Goal: Task Accomplishment & Management: Manage account settings

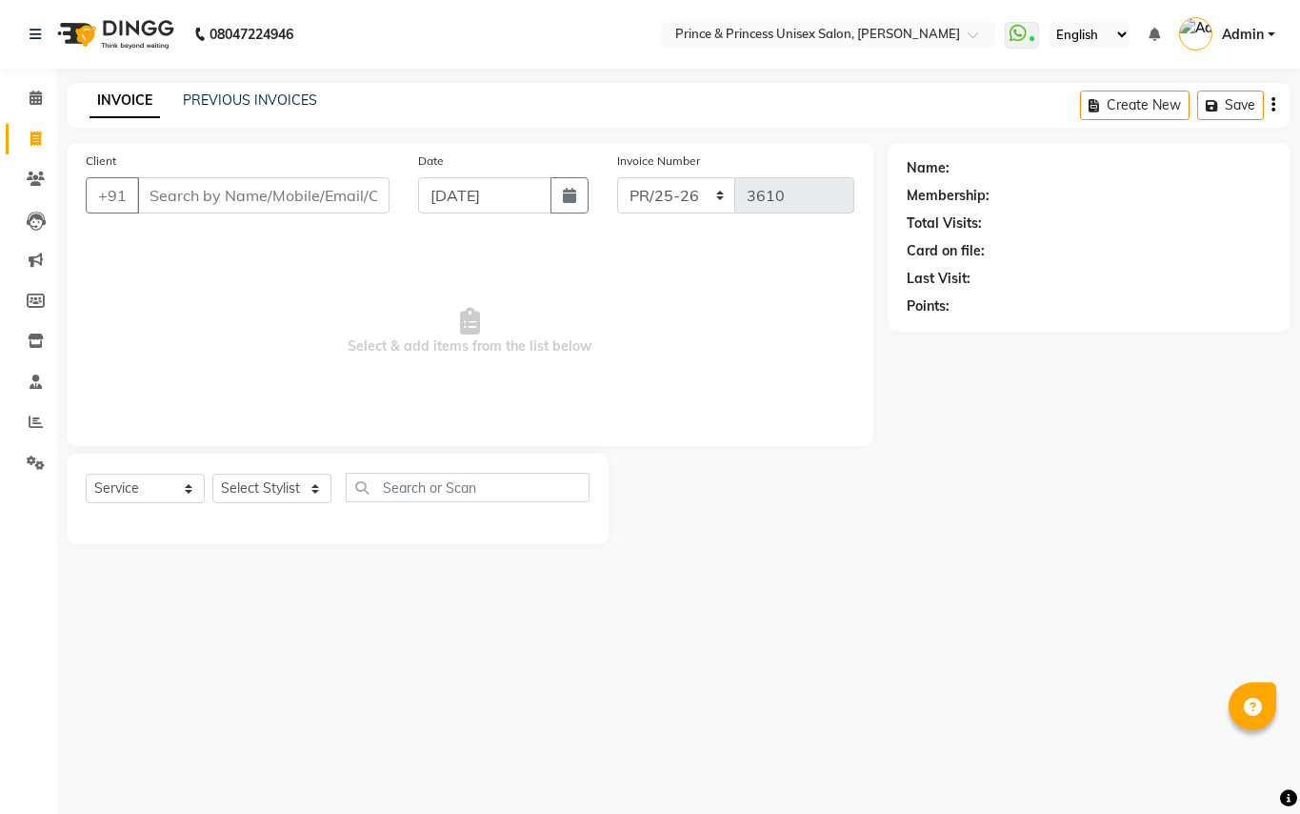
select select "service"
click at [271, 191] on input "Client" at bounding box center [263, 195] width 252 height 36
click at [271, 195] on input "Client" at bounding box center [263, 195] width 252 height 36
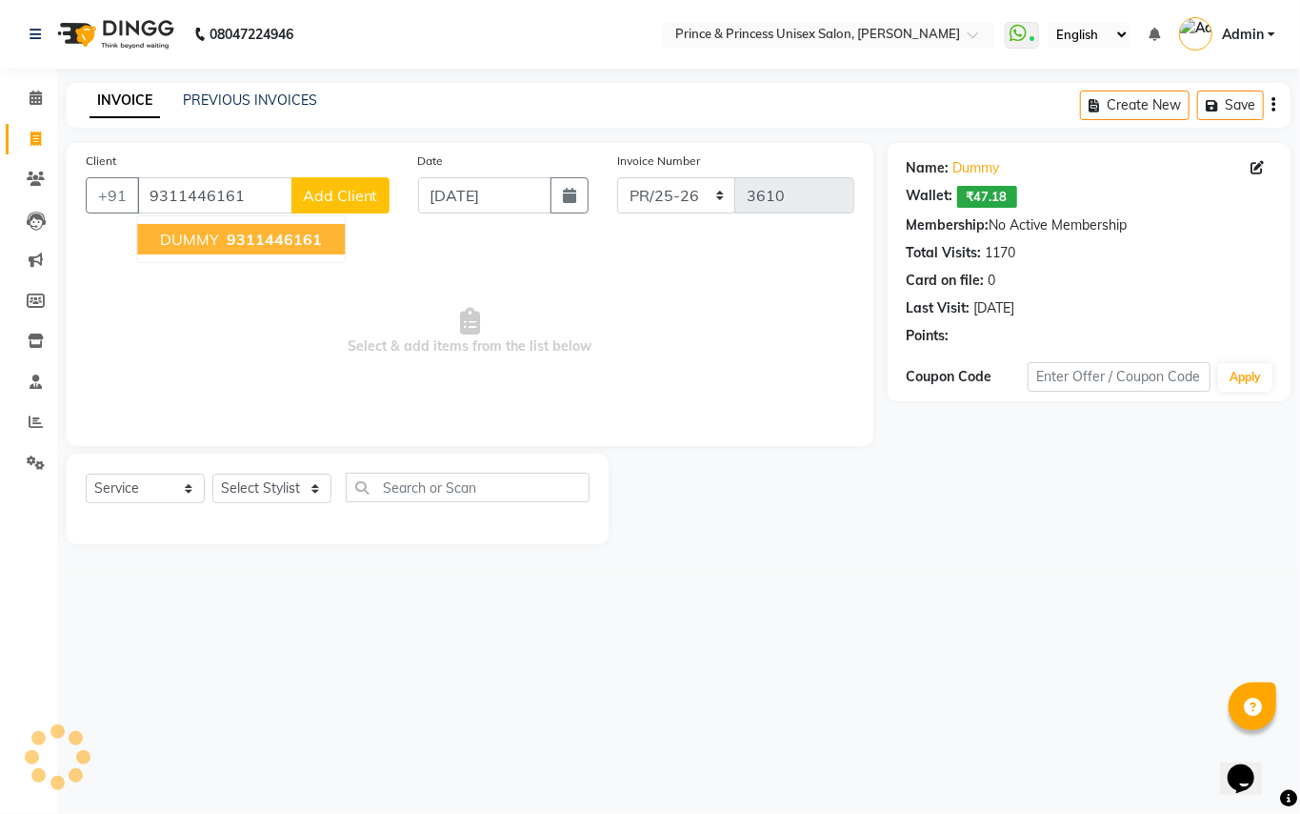
click at [191, 238] on span "DUMMY" at bounding box center [189, 239] width 59 height 19
click at [236, 495] on select "Select Stylist" at bounding box center [271, 489] width 119 height 30
drag, startPoint x: 221, startPoint y: 668, endPoint x: 274, endPoint y: 312, distance: 359.4
click at [221, 663] on div "08047224946 Select Location × Prince & Princess Unisex Salon, Chittaranjan Park…" at bounding box center [650, 407] width 1300 height 814
click at [268, 210] on input "9311446161" at bounding box center [214, 195] width 155 height 36
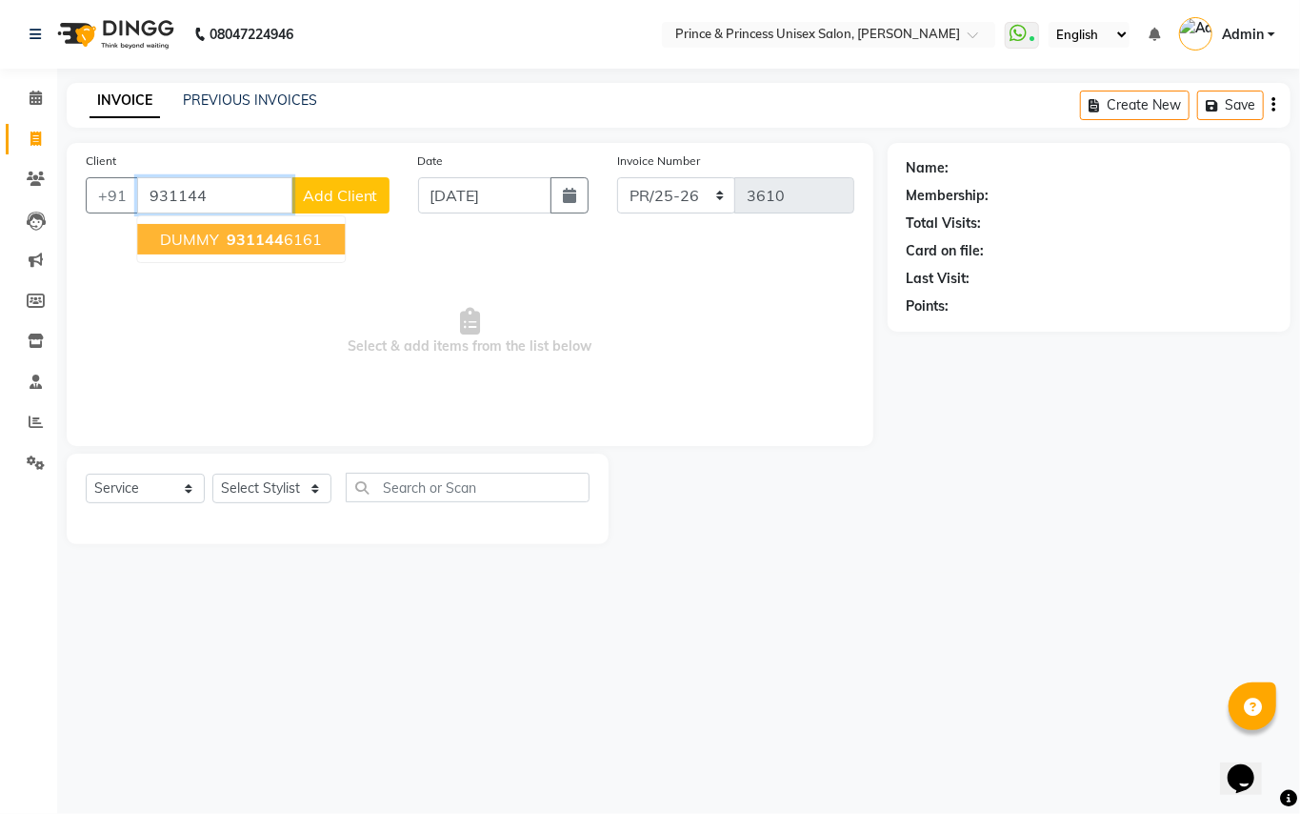
click at [257, 227] on button "DUMMY 931144 6161" at bounding box center [241, 239] width 208 height 30
type input "9311446161"
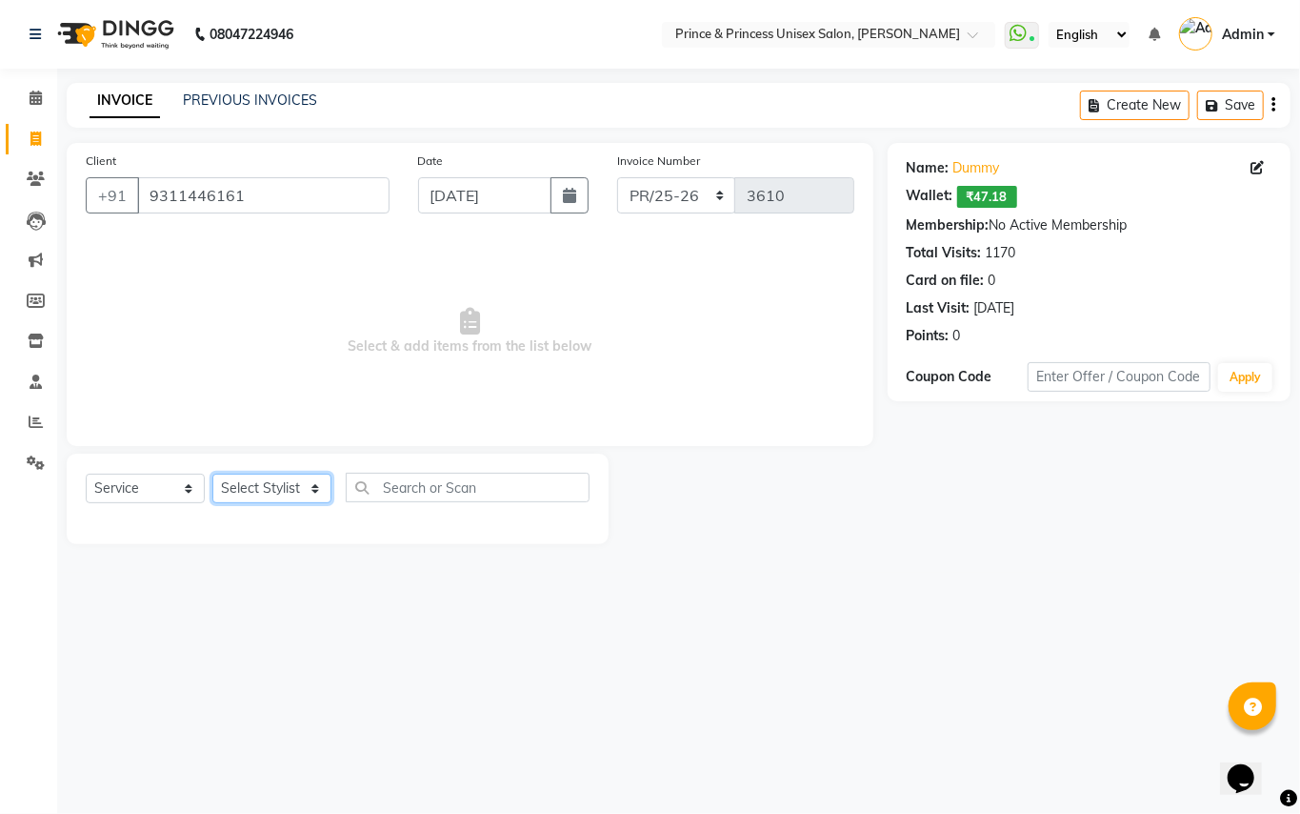
click at [272, 484] on select "Select Stylist" at bounding box center [271, 489] width 119 height 30
drag, startPoint x: 373, startPoint y: 634, endPoint x: 360, endPoint y: 279, distance: 354.7
click at [374, 621] on div "08047224946 Select Location × Prince & Princess Unisex Salon, Chittaranjan Park…" at bounding box center [650, 407] width 1300 height 814
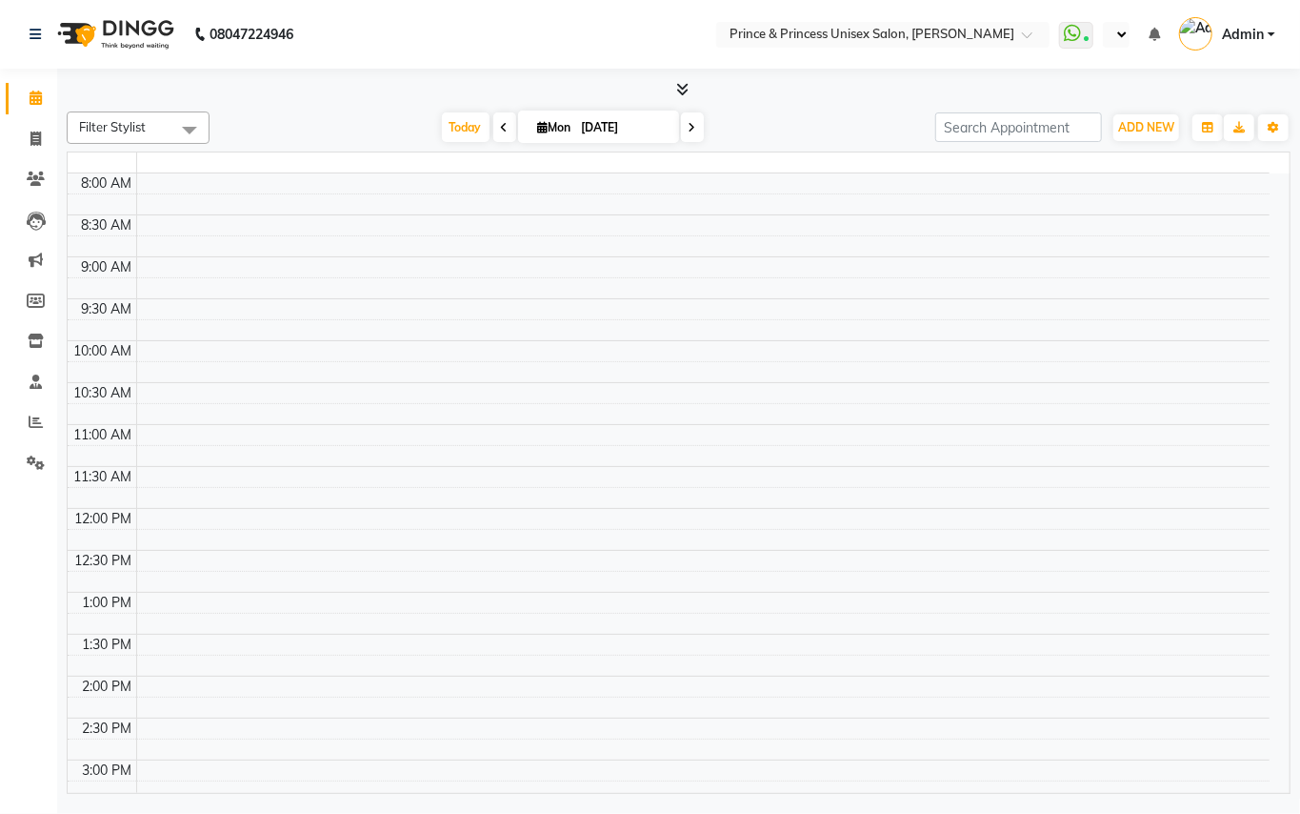
select select "en"
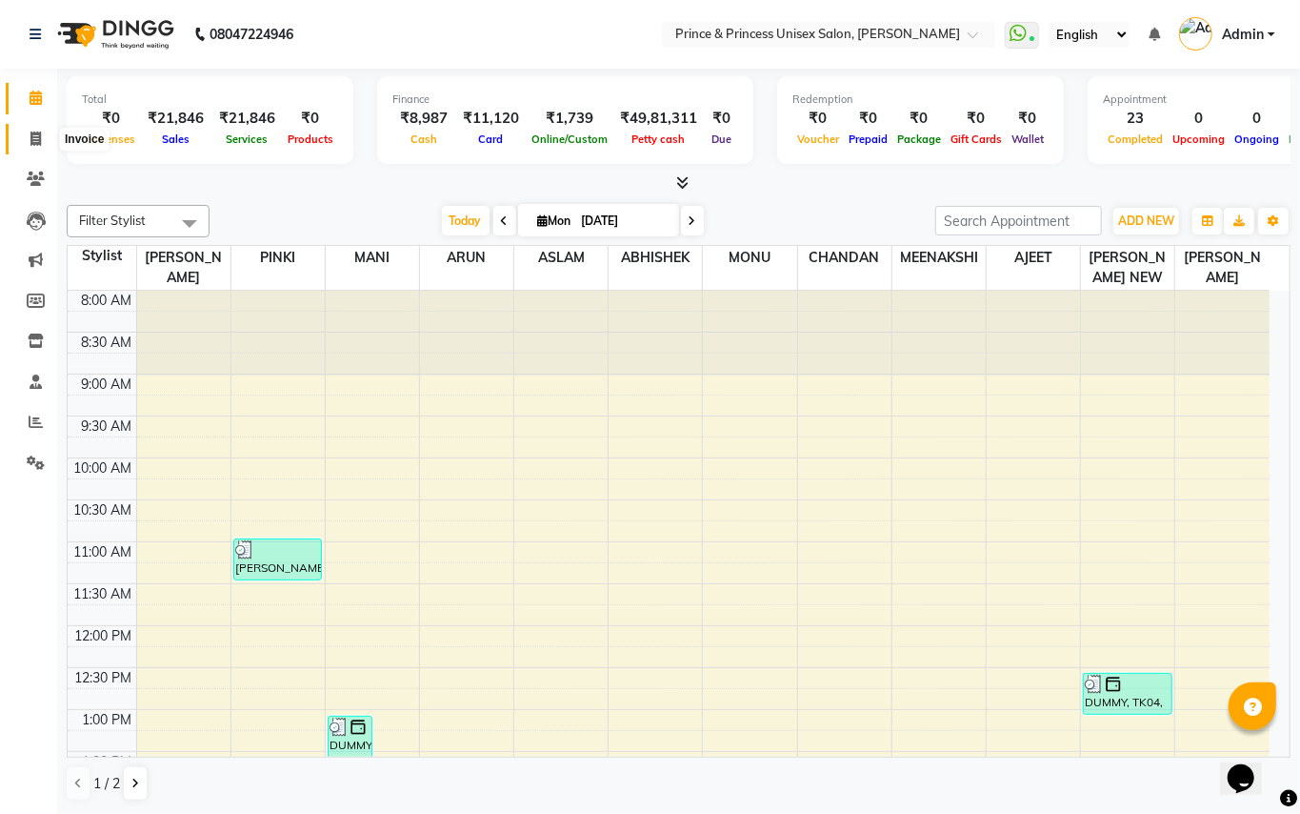
click at [31, 137] on icon at bounding box center [35, 138] width 10 height 14
select select "service"
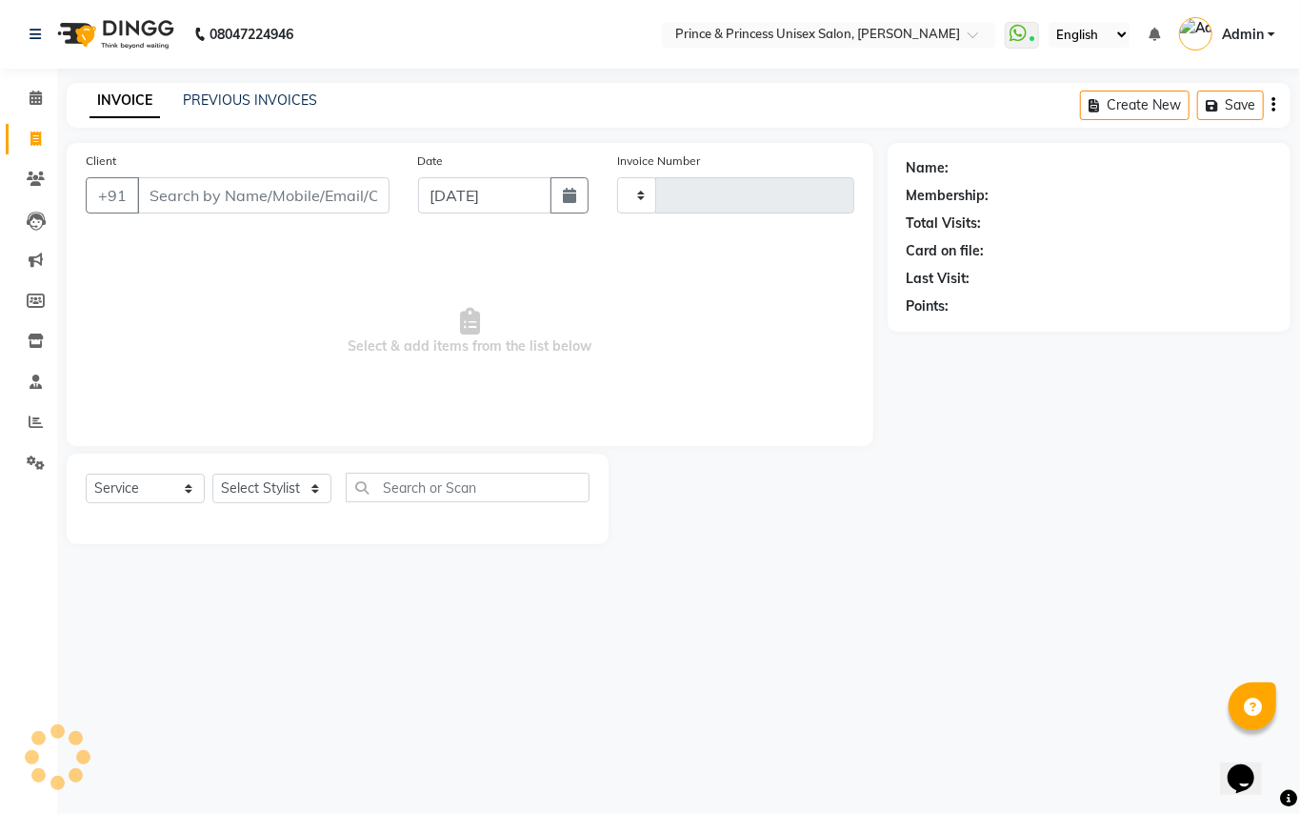
type input "3610"
select select "3760"
click at [313, 203] on input "Client" at bounding box center [263, 195] width 252 height 36
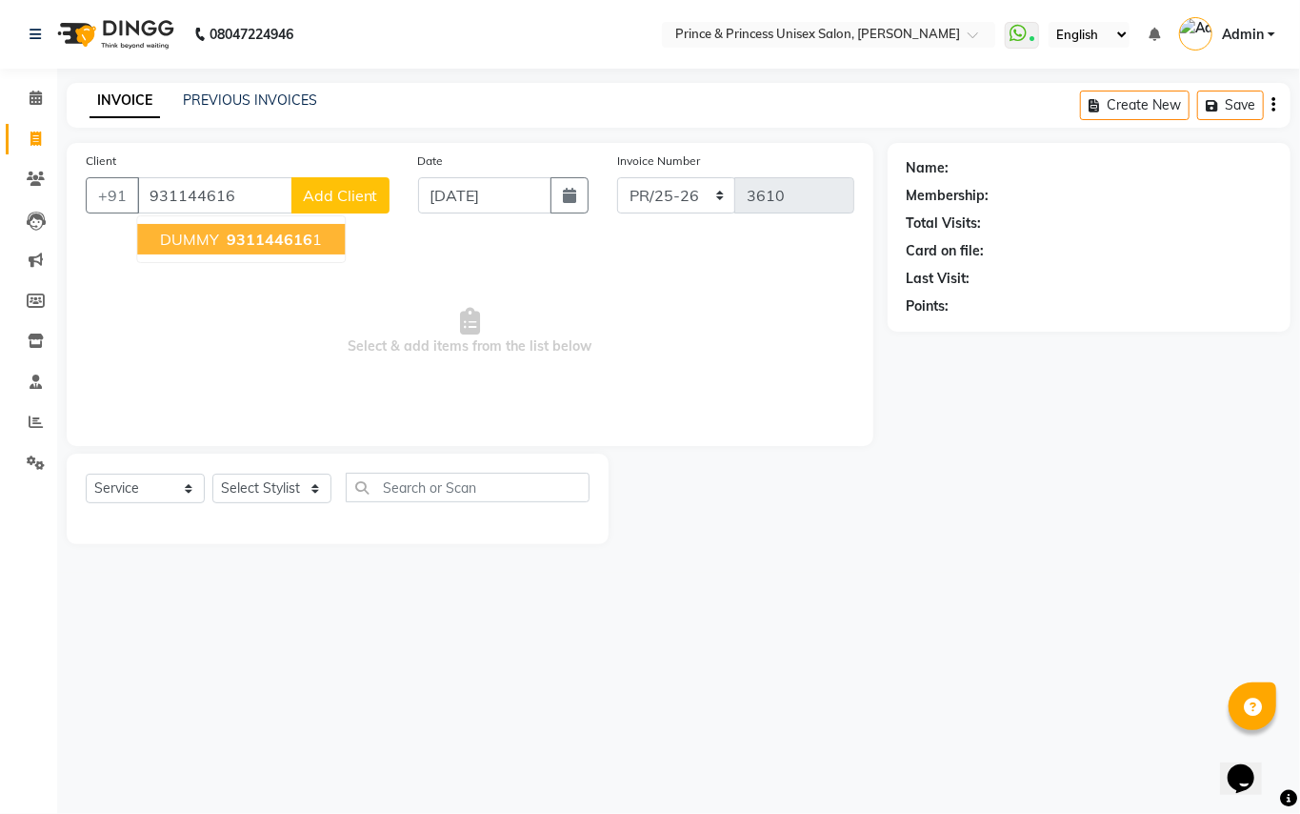
click at [194, 248] on span "DUMMY" at bounding box center [189, 239] width 59 height 19
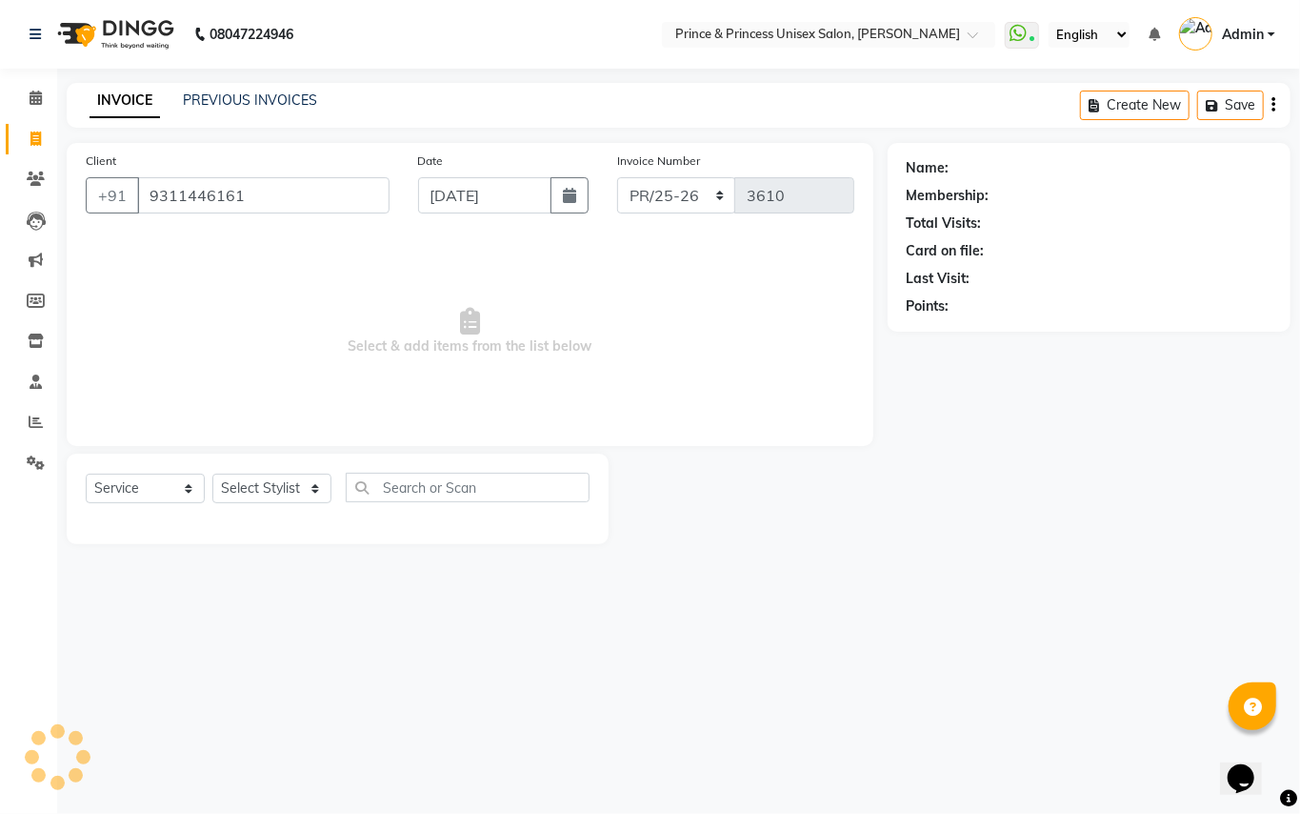
type input "9311446161"
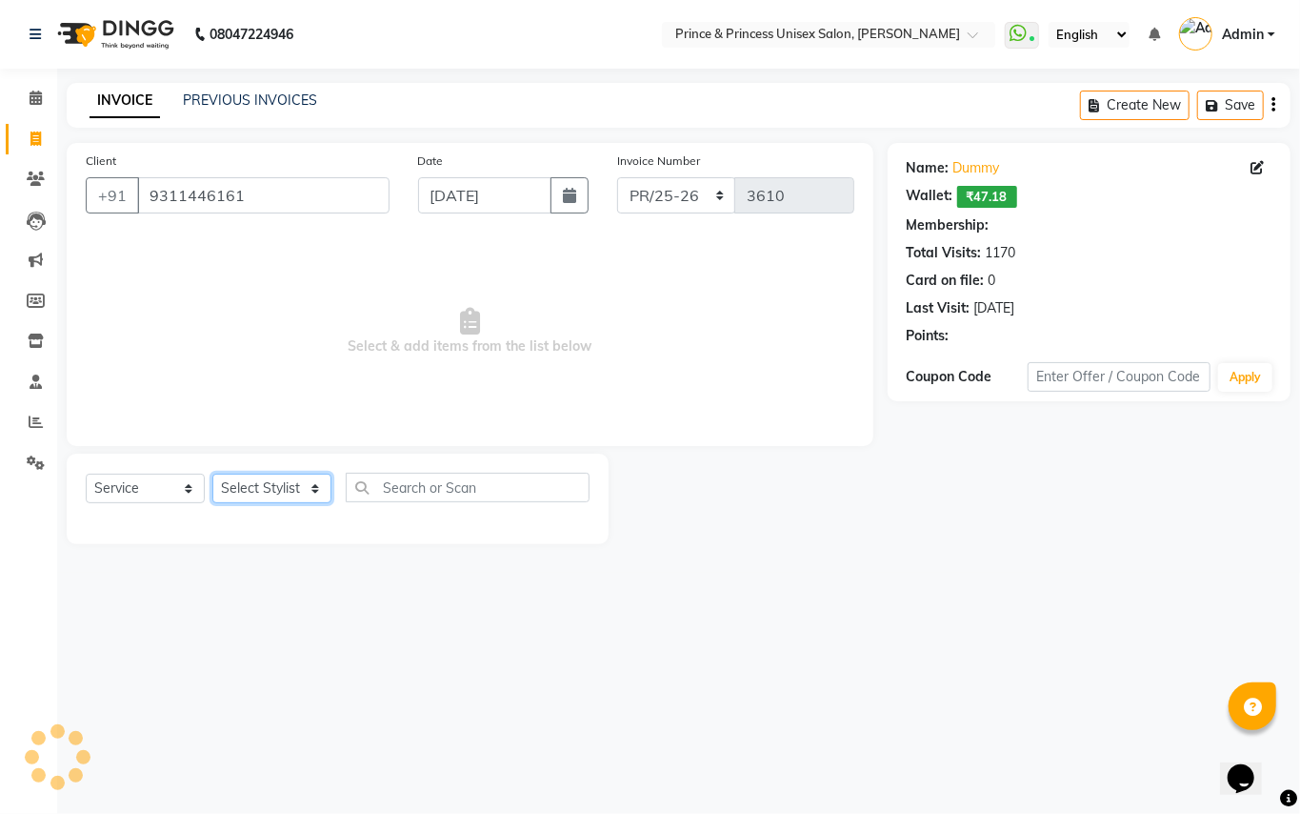
click at [255, 480] on select "Select Stylist ABHISHEK [PERSON_NAME] NEW [PERSON_NAME] [PERSON_NAME] [PERSON_N…" at bounding box center [271, 489] width 119 height 30
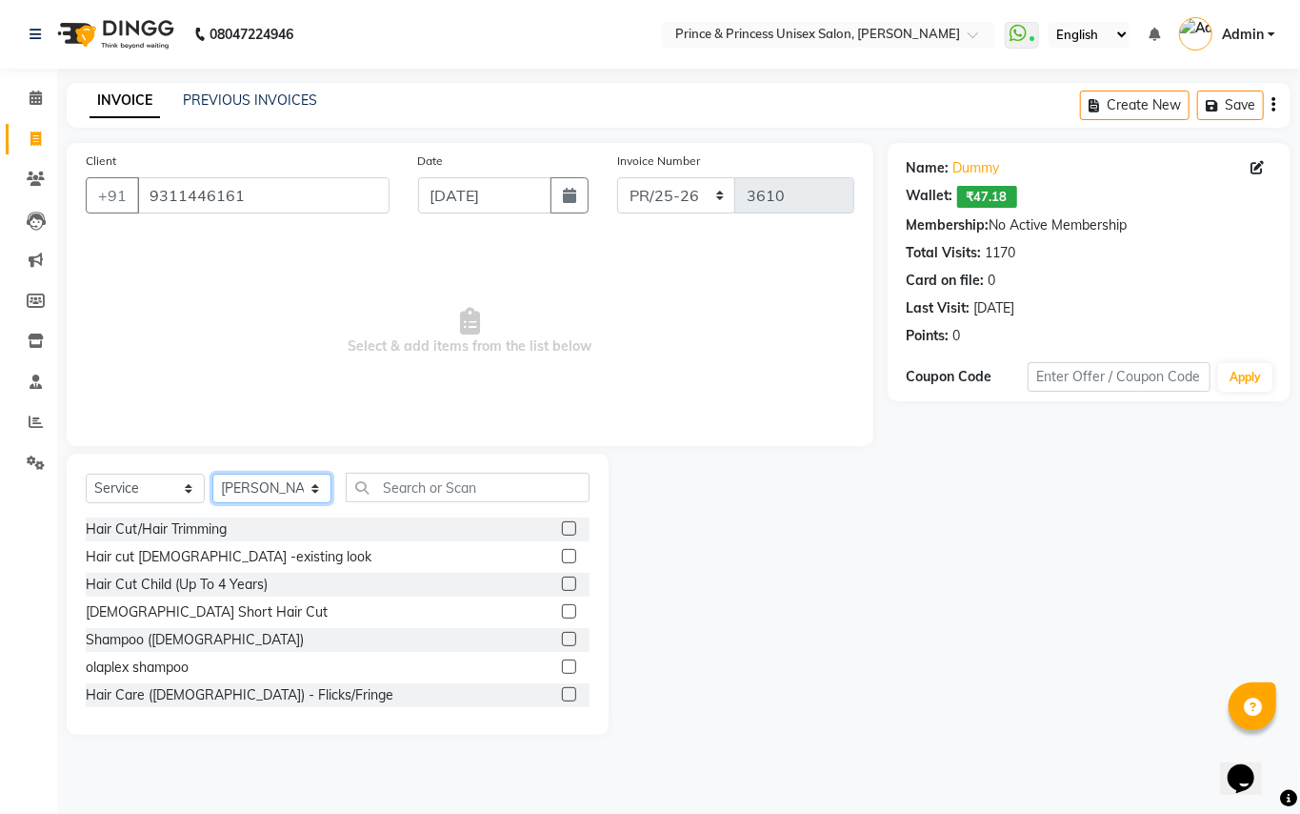
click at [255, 480] on select "Select Stylist ABHISHEK [PERSON_NAME] NEW [PERSON_NAME] [PERSON_NAME] [PERSON_N…" at bounding box center [271, 489] width 119 height 30
select select "28169"
drag, startPoint x: 255, startPoint y: 480, endPoint x: 398, endPoint y: 455, distance: 145.0
click at [255, 480] on select "Select Stylist ABHISHEK [PERSON_NAME] NEW [PERSON_NAME] [PERSON_NAME] [PERSON_N…" at bounding box center [271, 489] width 119 height 30
click at [439, 489] on input "text" at bounding box center [468, 488] width 244 height 30
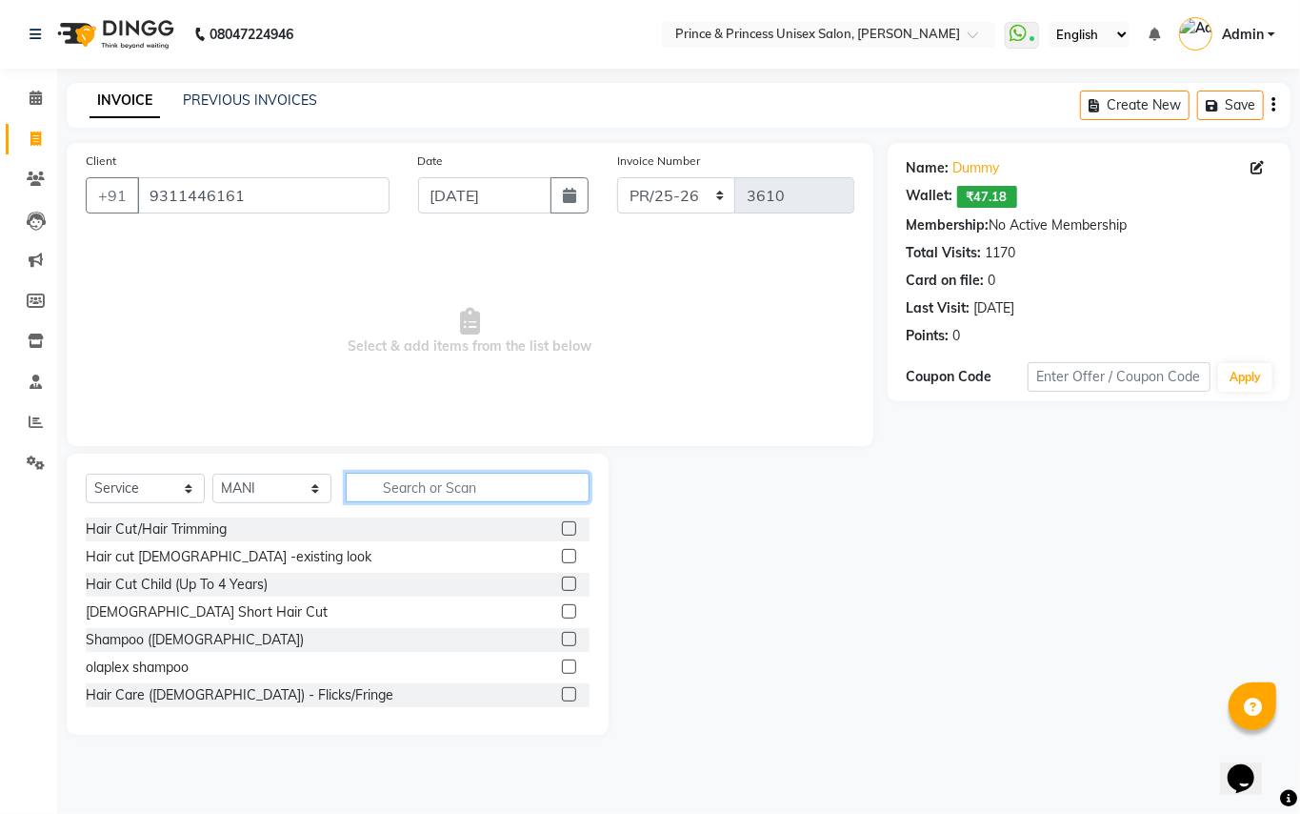
click at [490, 486] on input "text" at bounding box center [468, 488] width 244 height 30
click at [489, 486] on input "text" at bounding box center [468, 488] width 244 height 30
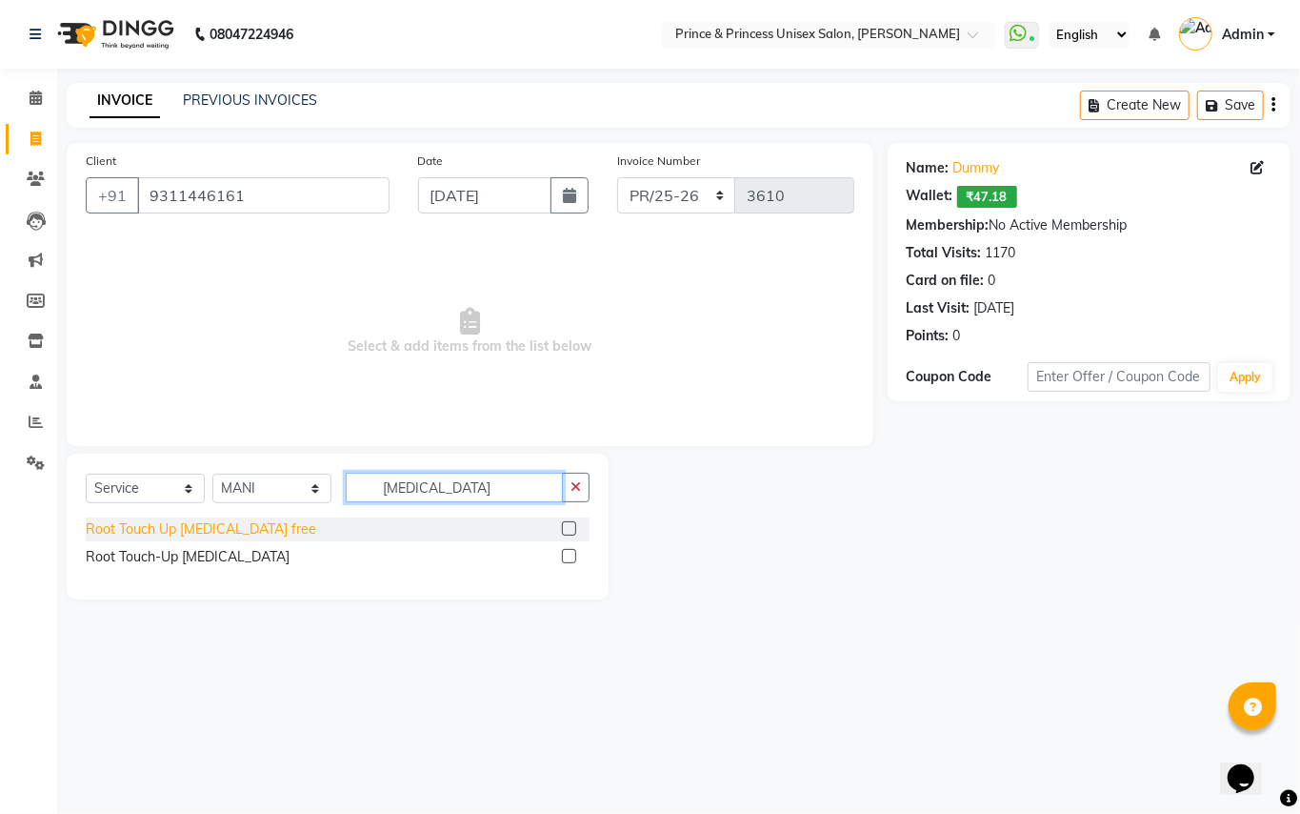
type input "ammonia"
click at [230, 531] on div "Root Touch Up [MEDICAL_DATA] free" at bounding box center [201, 529] width 231 height 20
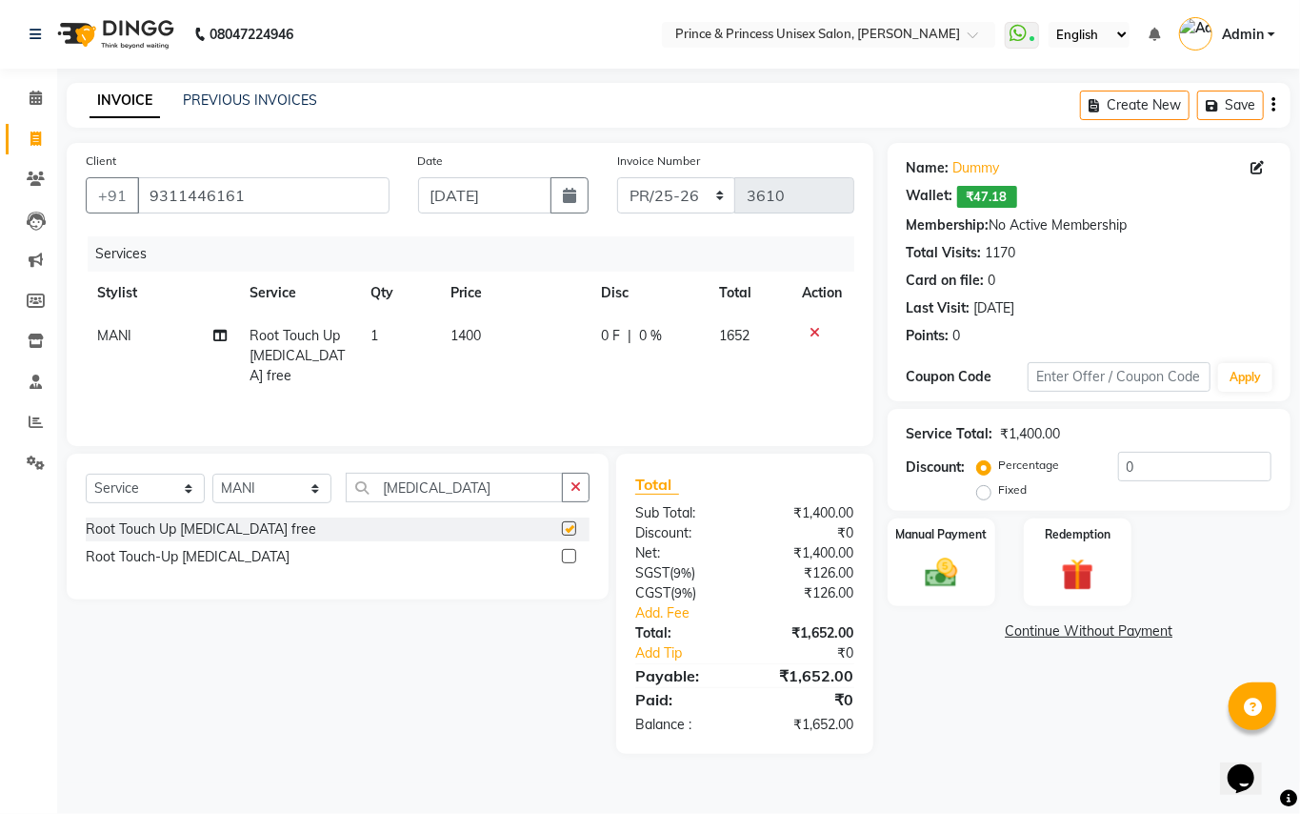
checkbox input "false"
click at [244, 485] on select "Select Stylist ABHISHEK [PERSON_NAME] NEW [PERSON_NAME] [PERSON_NAME] [PERSON_N…" at bounding box center [271, 489] width 119 height 30
click at [229, 488] on select "Select Stylist ABHISHEK [PERSON_NAME] NEW [PERSON_NAME] [PERSON_NAME] [PERSON_N…" at bounding box center [271, 489] width 119 height 30
drag, startPoint x: 463, startPoint y: 485, endPoint x: 157, endPoint y: 268, distance: 375.1
click at [225, 333] on div "Client +91 9311446161 Date 01-09-2025 Invoice Number PR/25-26 V/2025 V/2025-26 …" at bounding box center [470, 448] width 836 height 611
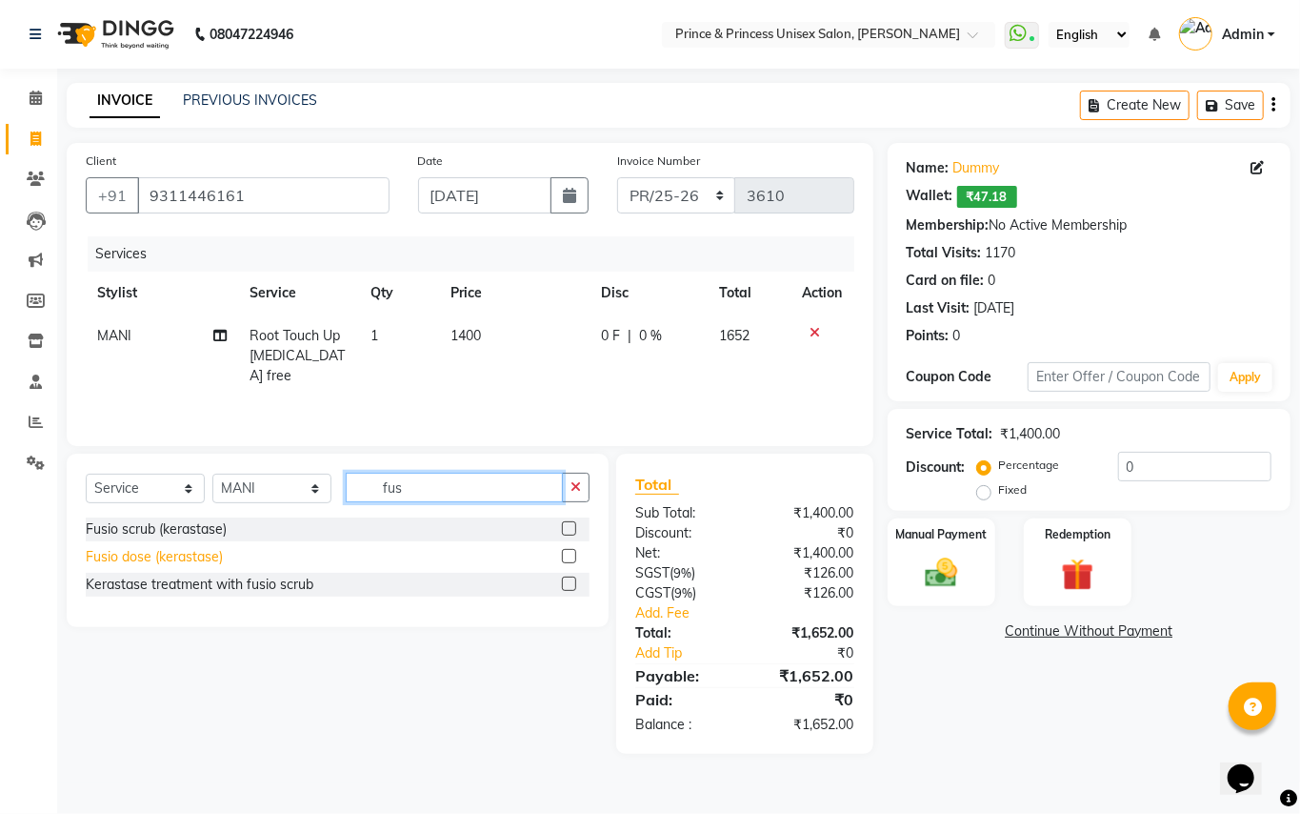
type input "fus"
click at [164, 551] on div "Fusio dose (kerastase)" at bounding box center [154, 557] width 137 height 20
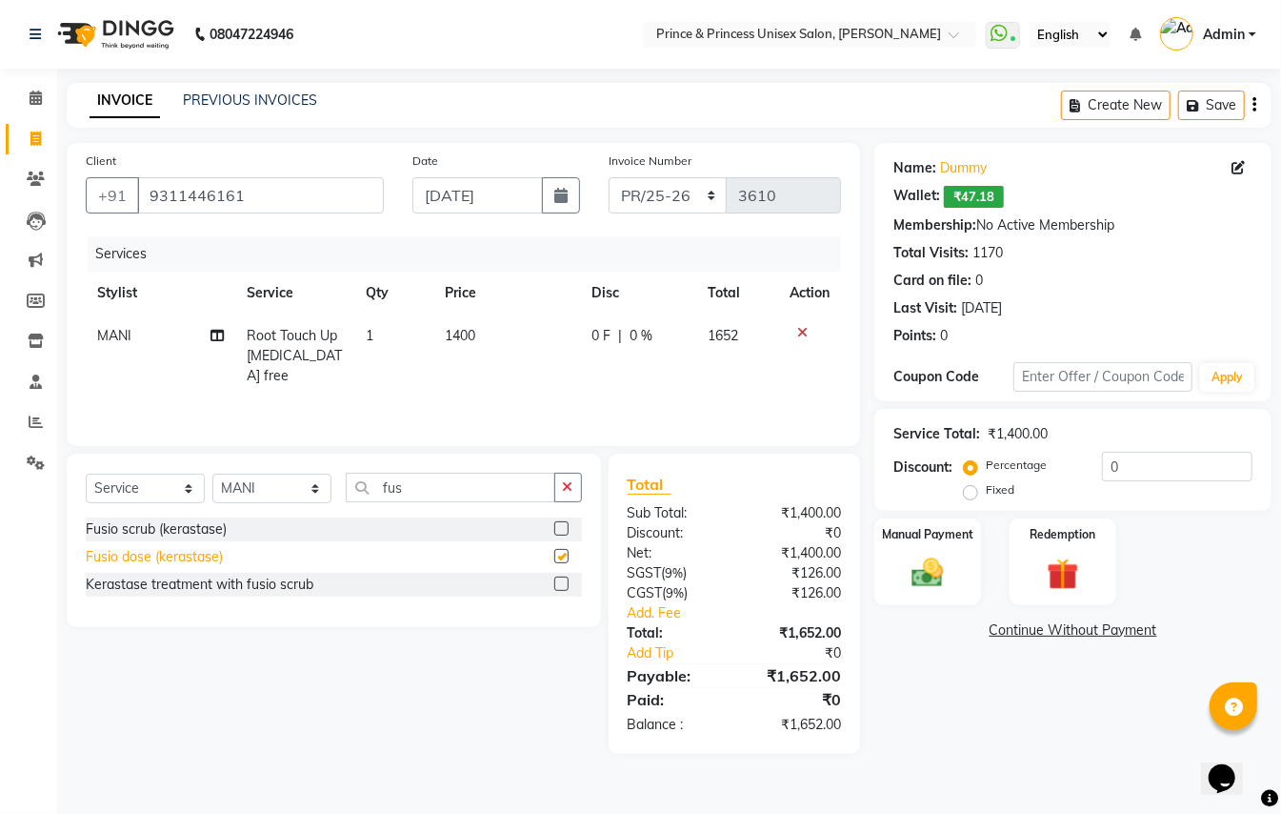
checkbox input "false"
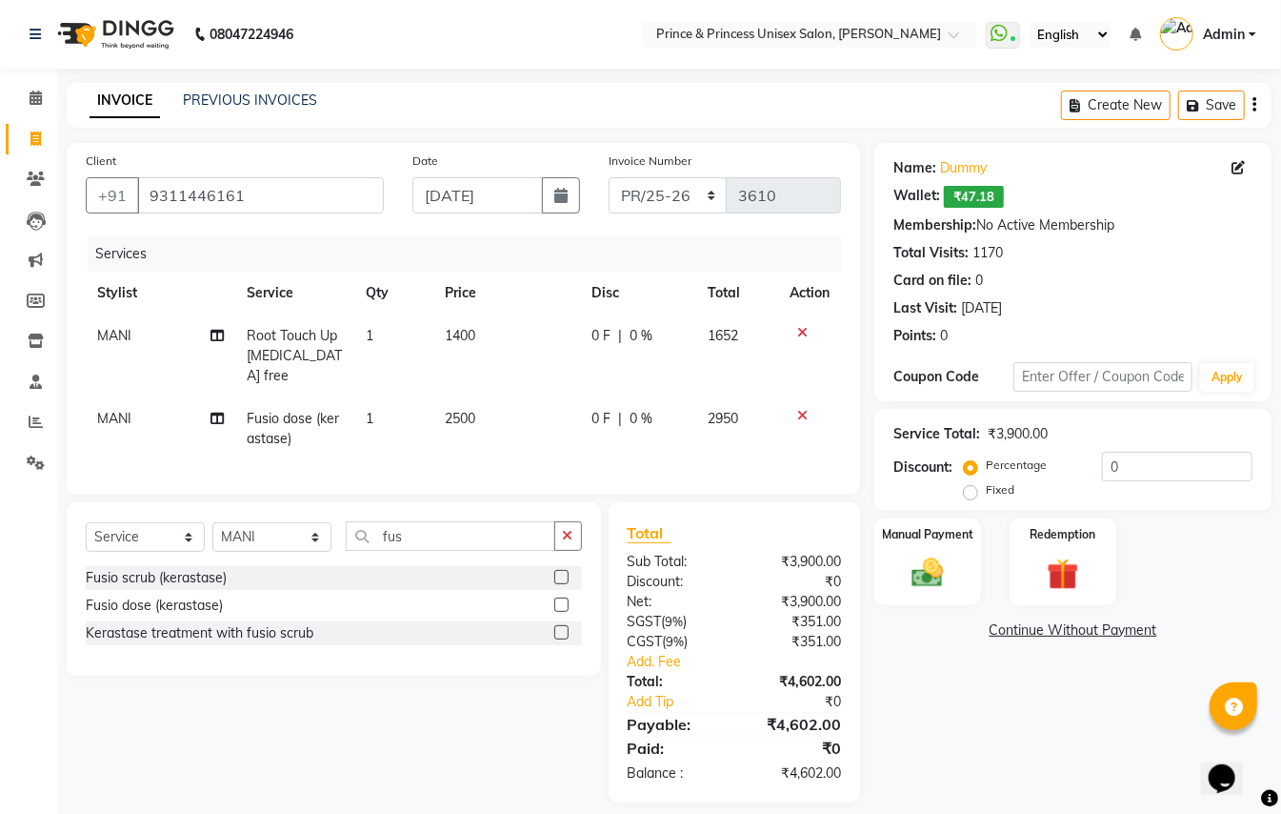
click at [489, 402] on td "2500" at bounding box center [506, 428] width 147 height 63
select select "28169"
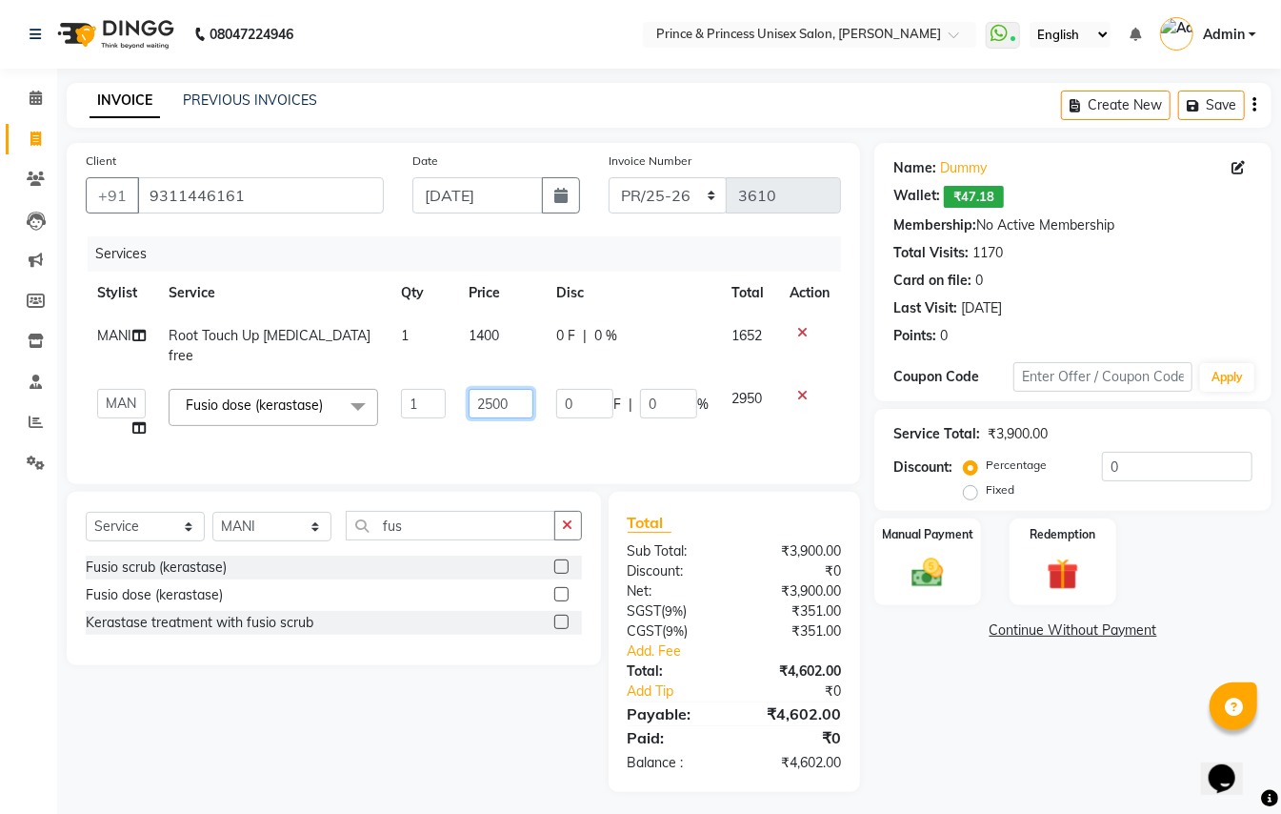
drag, startPoint x: 514, startPoint y: 379, endPoint x: 527, endPoint y: 360, distance: 22.7
click at [523, 377] on td "2500" at bounding box center [501, 413] width 88 height 72
type input "2000"
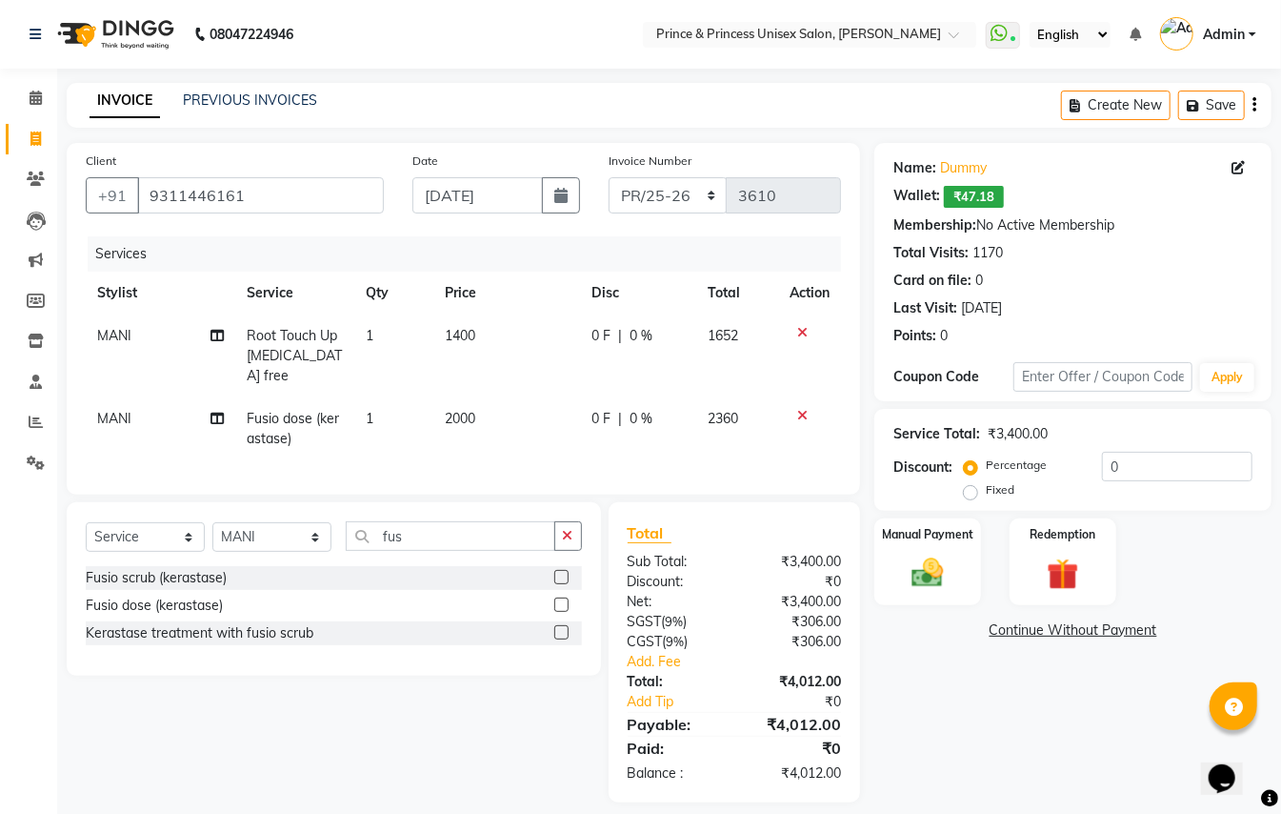
click at [532, 433] on div "Services Stylist Service Qty Price Disc Total Action MANI Root Touch Up Ammonia…" at bounding box center [464, 355] width 756 height 239
click at [1159, 467] on input "0" at bounding box center [1177, 467] width 151 height 30
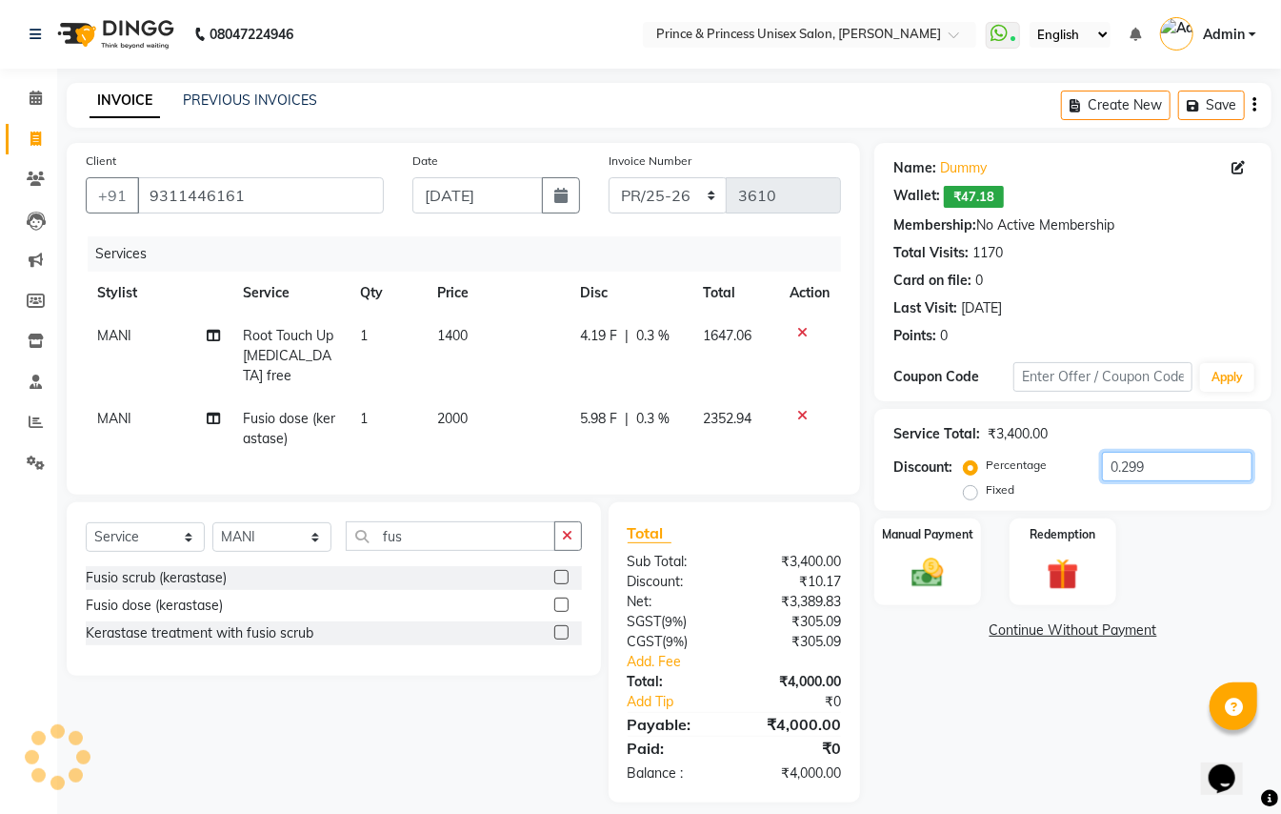
type input "0.299"
click at [245, 543] on select "Select Stylist ABHISHEK [PERSON_NAME] NEW [PERSON_NAME] [PERSON_NAME] [PERSON_N…" at bounding box center [271, 537] width 119 height 30
select select "17871"
drag, startPoint x: 245, startPoint y: 543, endPoint x: 397, endPoint y: 539, distance: 152.5
click at [245, 543] on select "Select Stylist ABHISHEK [PERSON_NAME] NEW [PERSON_NAME] [PERSON_NAME] [PERSON_N…" at bounding box center [271, 537] width 119 height 30
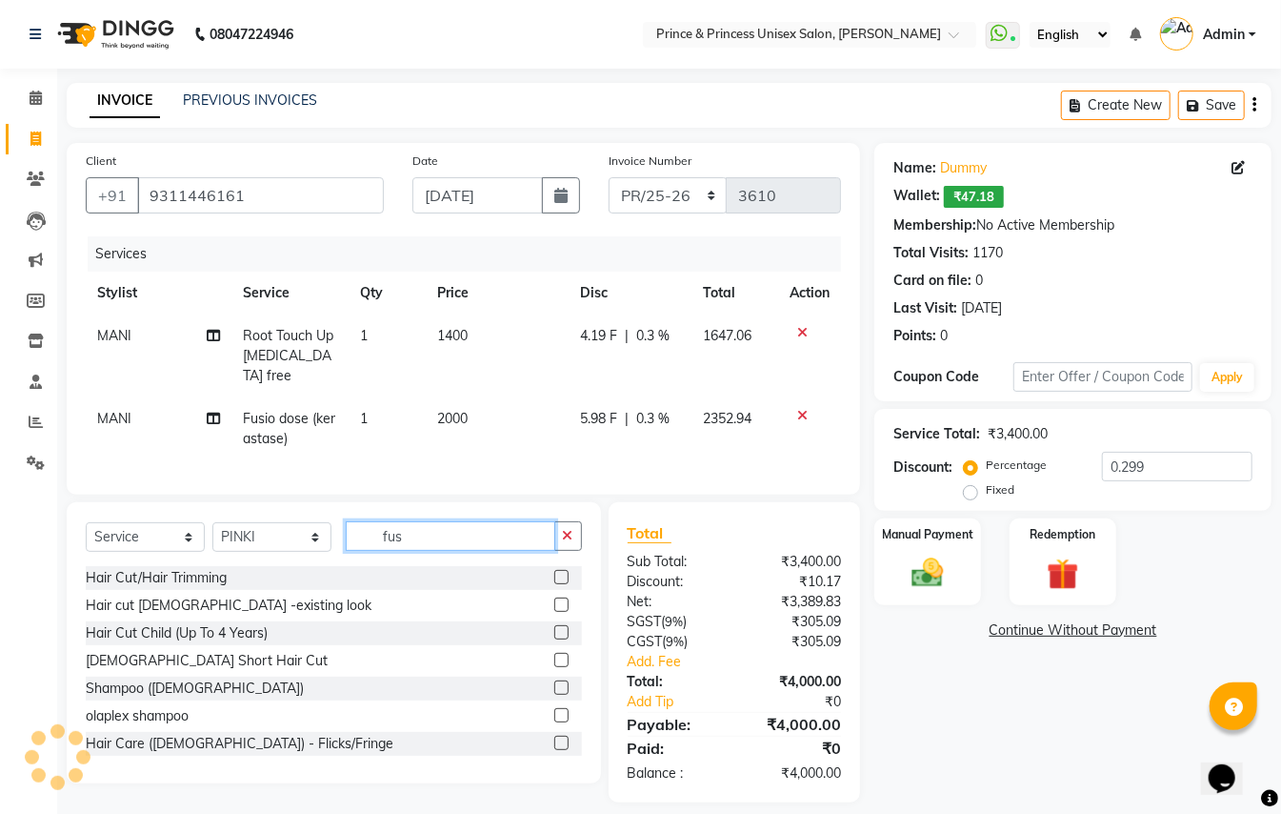
drag, startPoint x: 425, startPoint y: 539, endPoint x: 157, endPoint y: 15, distance: 588.4
click at [302, 425] on div "Client +91 9311446161 Date 01-09-2025 Invoice Number PR/25-26 V/2025 V/2025-26 …" at bounding box center [463, 472] width 822 height 659
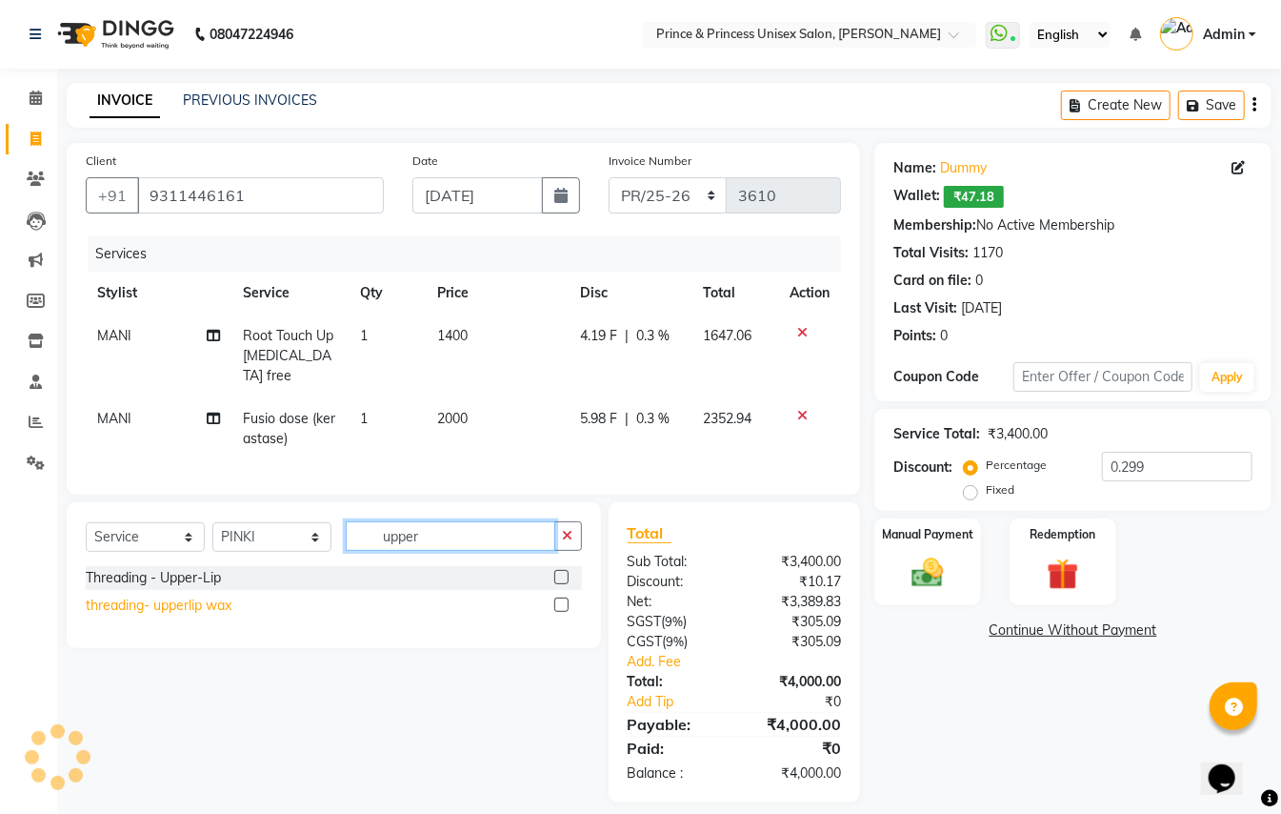
type input "upper"
click at [171, 606] on div "threading- upperlip wax" at bounding box center [159, 605] width 146 height 20
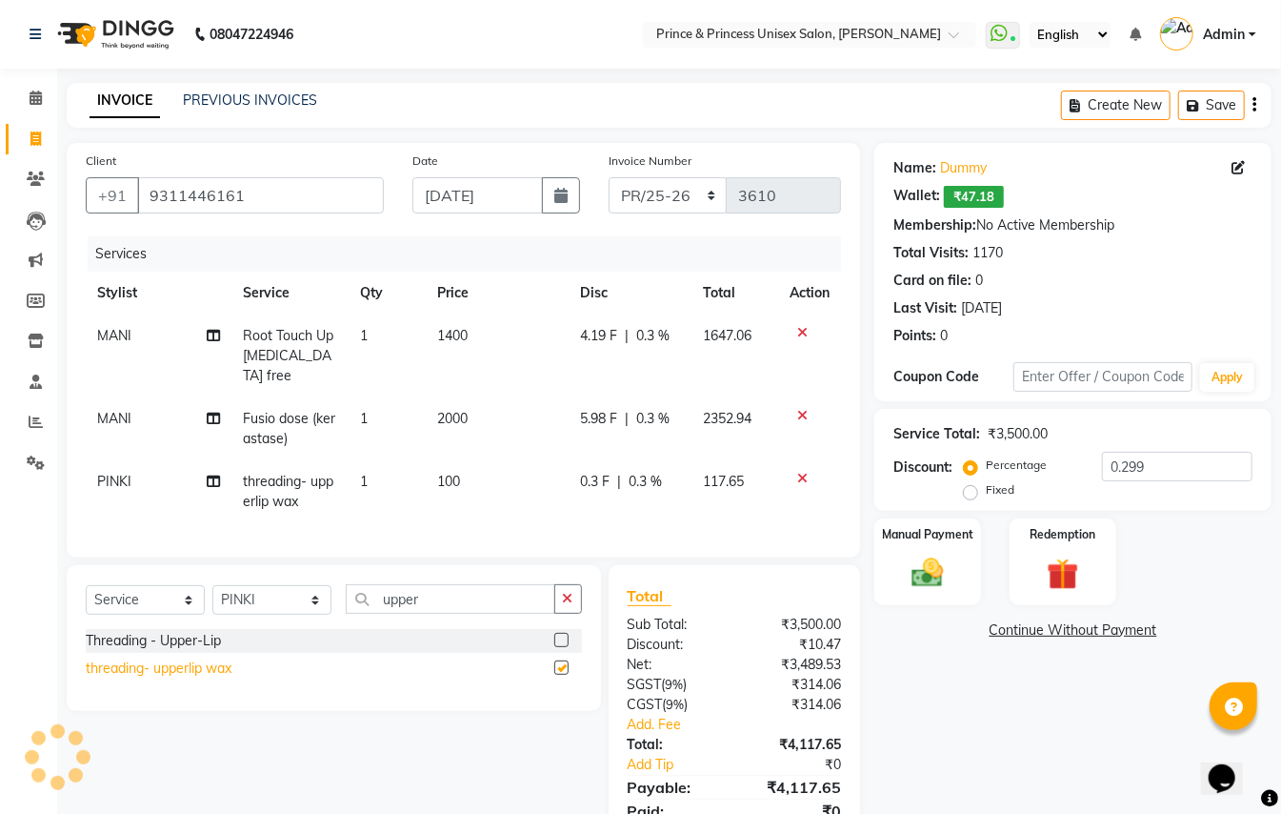
checkbox input "false"
drag, startPoint x: 321, startPoint y: 504, endPoint x: 387, endPoint y: 504, distance: 65.7
click at [318, 504] on div "Services Stylist Service Qty Price Disc Total Action MANI Root Touch Up Ammonia…" at bounding box center [464, 387] width 756 height 302
drag, startPoint x: 1141, startPoint y: 473, endPoint x: 991, endPoint y: 423, distance: 158.5
click at [1035, 450] on div "Service Total: ₹3,500.00 Discount: Percentage Fixed 0.299" at bounding box center [1073, 459] width 359 height 87
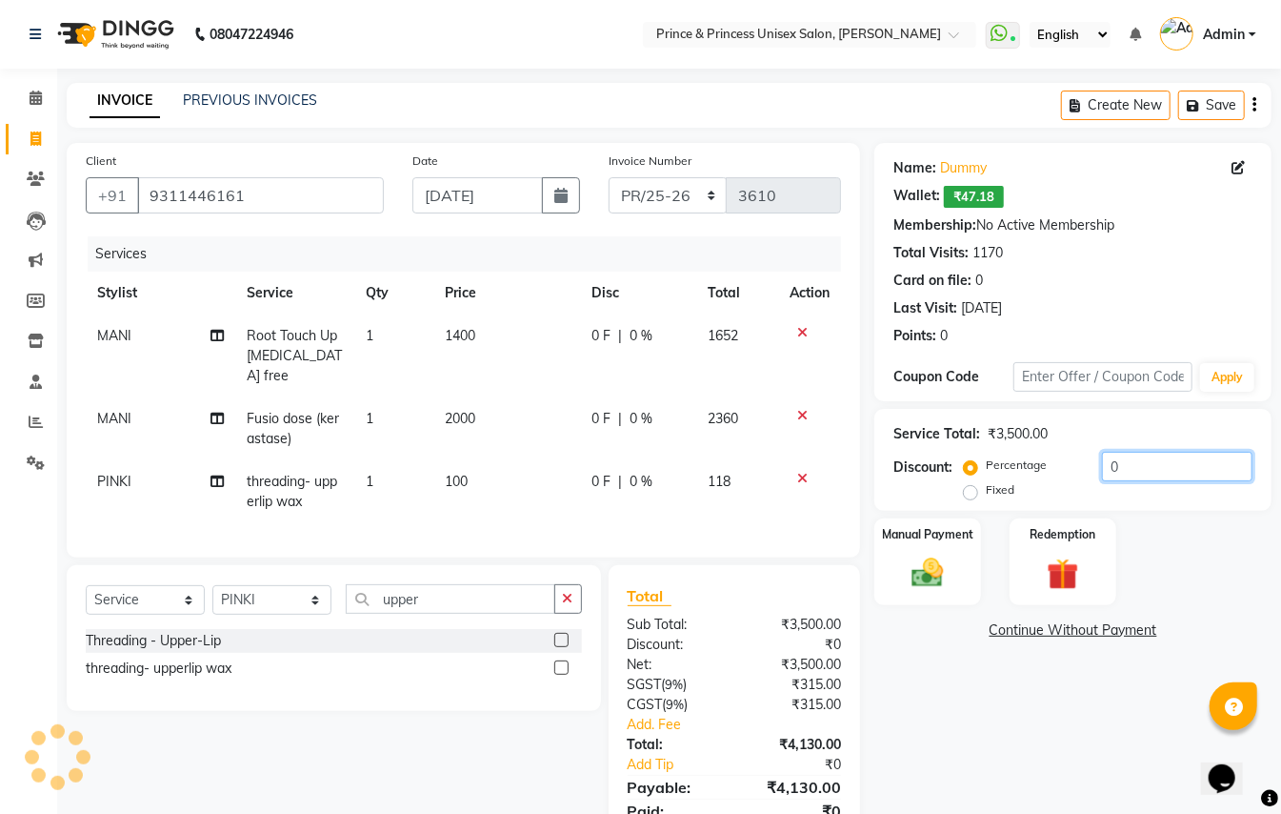
type input "0"
click at [980, 747] on div "Name: Dummy Wallet: ₹47.18 Membership: No Active Membership Total Visits: 1170 …" at bounding box center [1081, 504] width 412 height 722
click at [920, 572] on img at bounding box center [927, 573] width 53 height 38
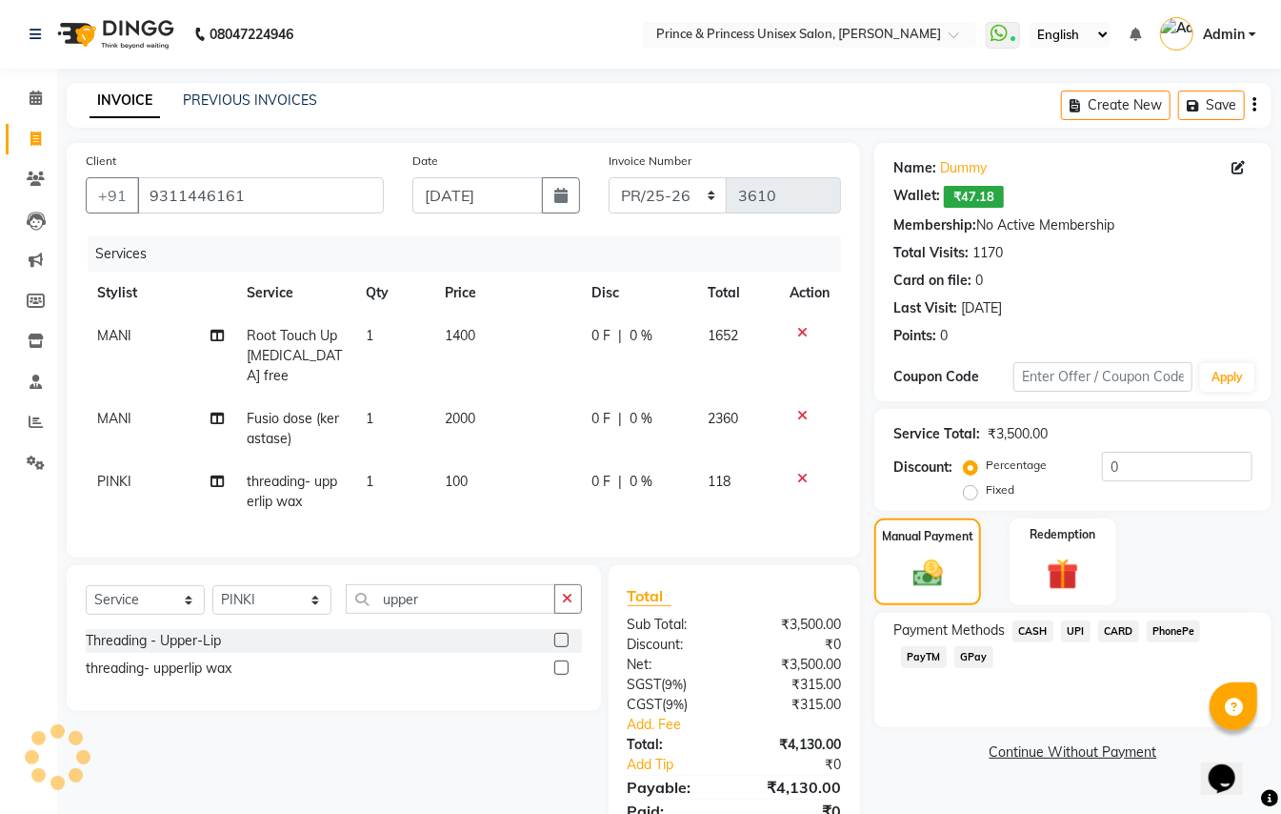
click at [1111, 631] on span "CARD" at bounding box center [1118, 631] width 41 height 22
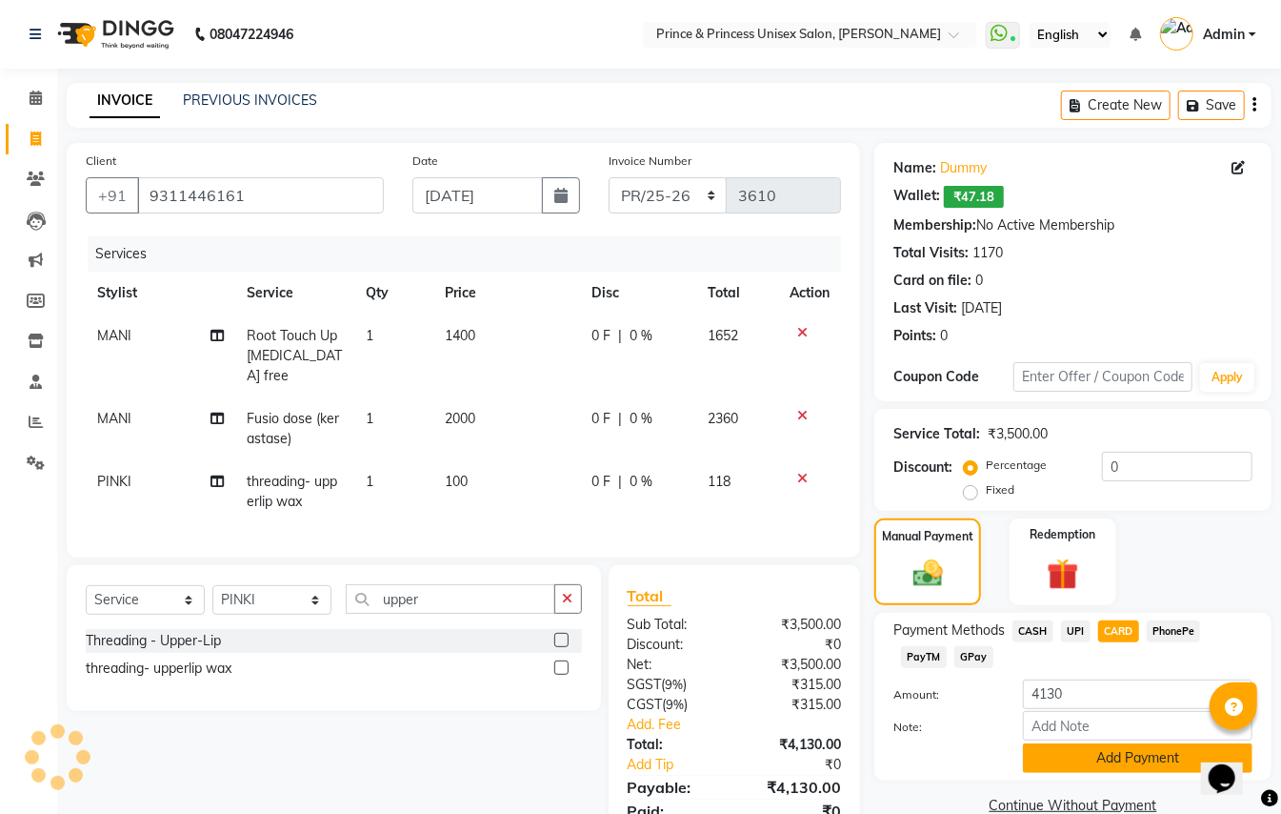
click at [1090, 753] on button "Add Payment" at bounding box center [1138, 758] width 230 height 30
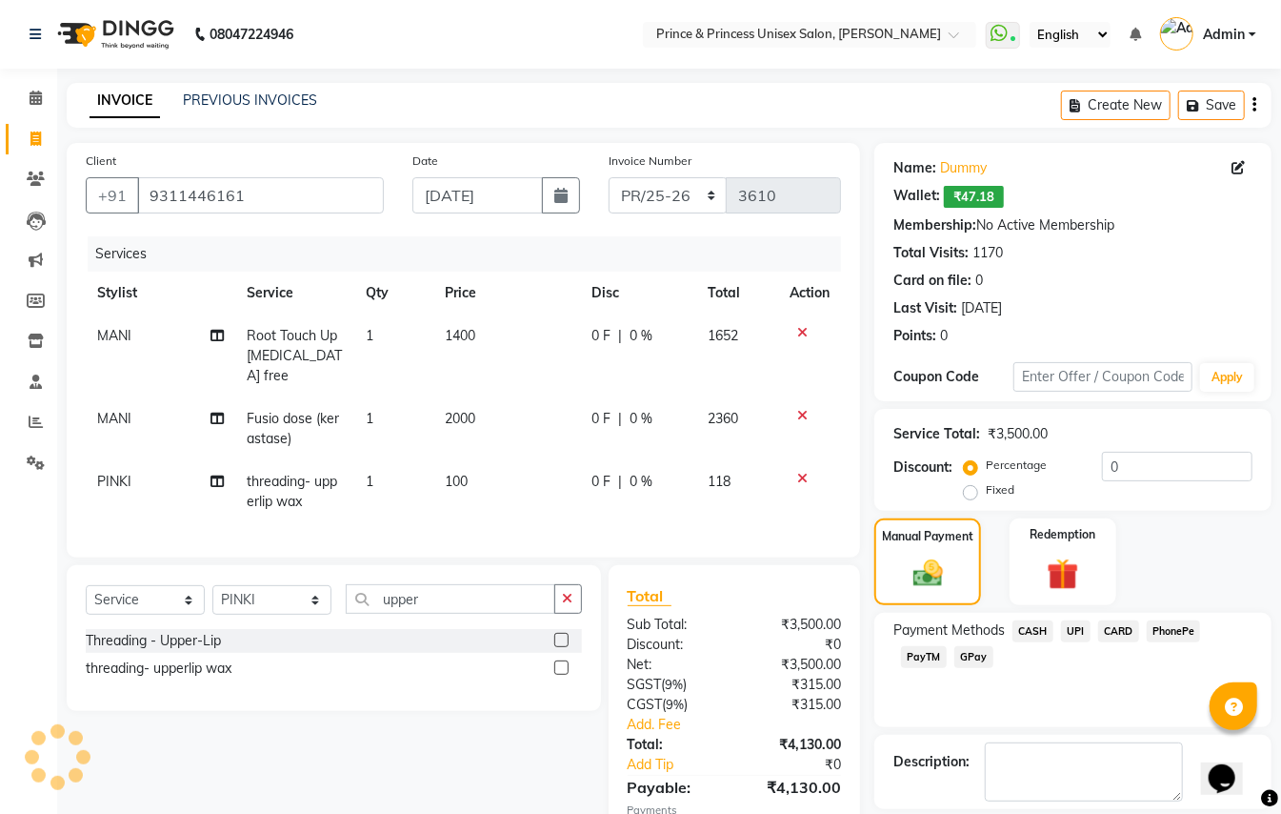
scroll to position [119, 0]
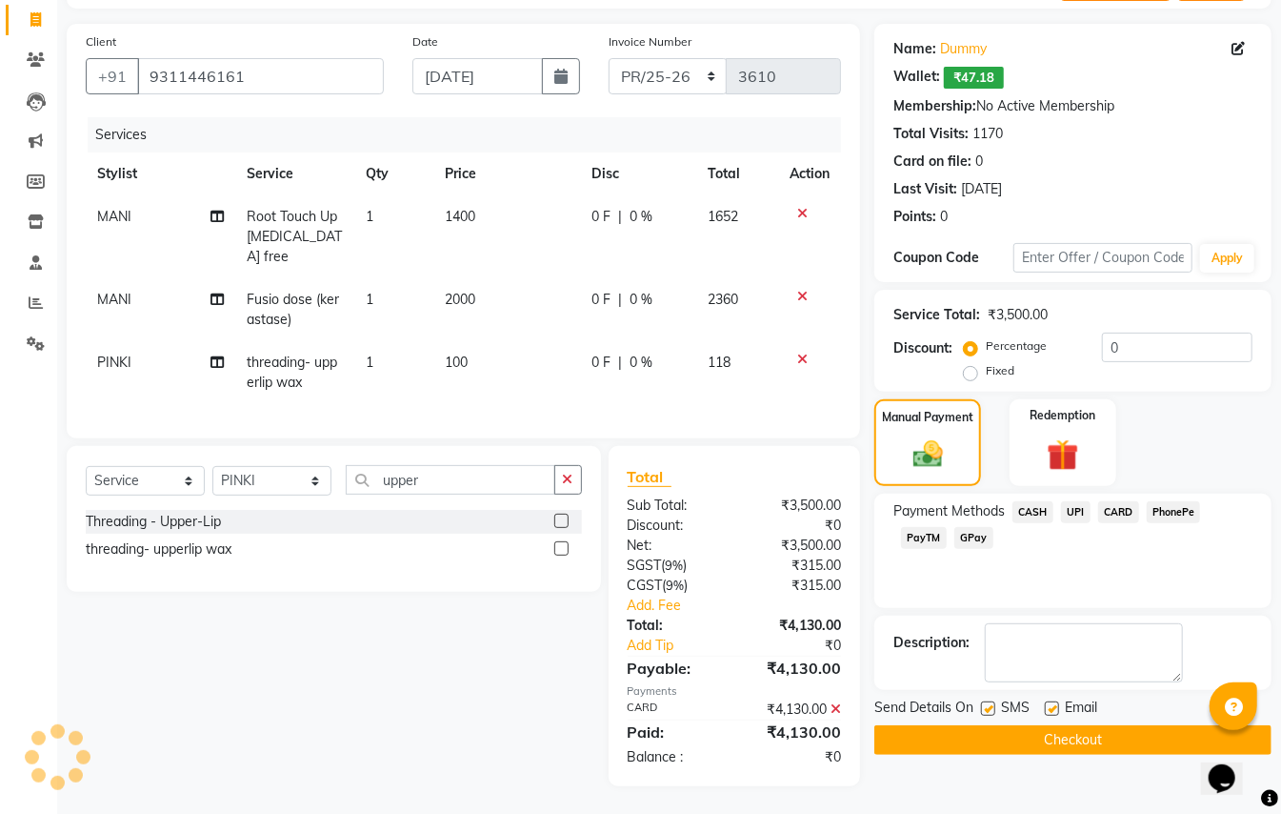
click at [1065, 743] on button "Checkout" at bounding box center [1073, 740] width 397 height 30
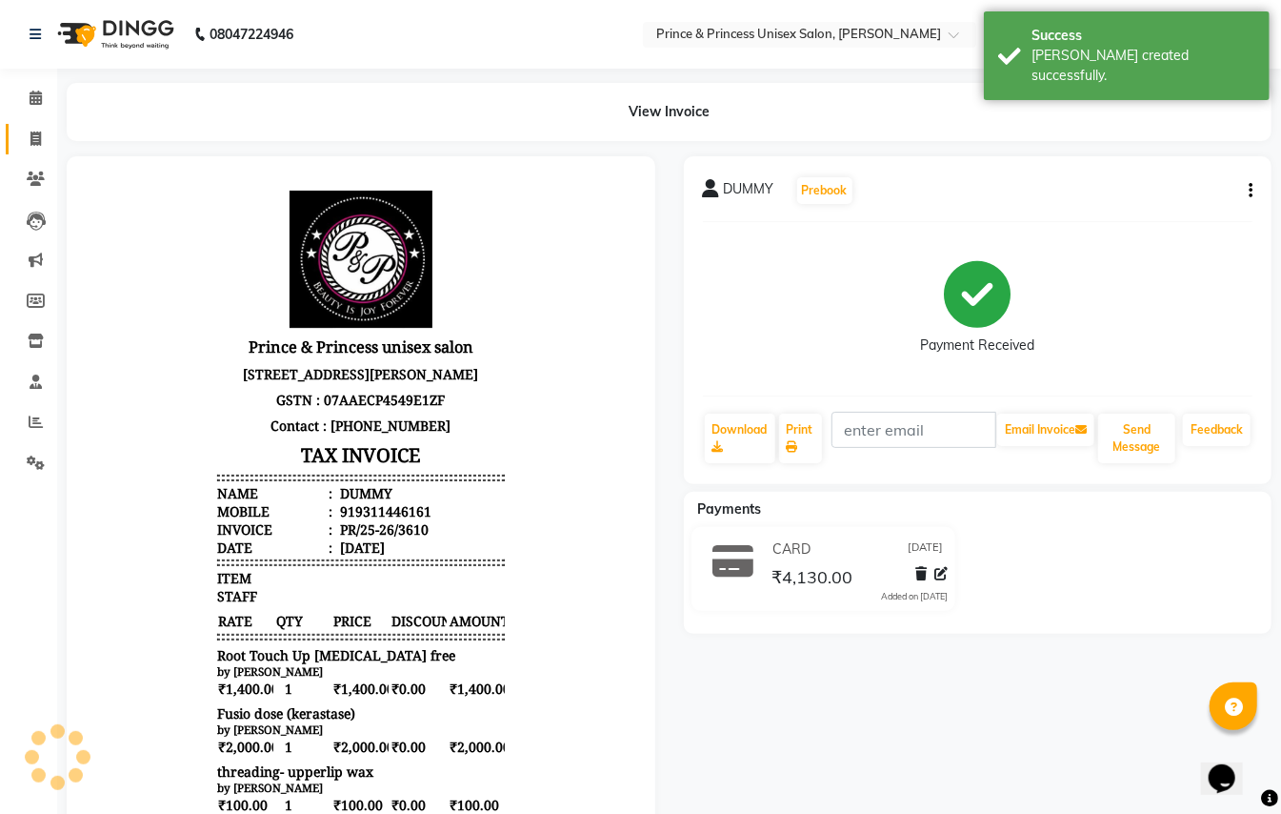
click at [38, 135] on icon at bounding box center [35, 138] width 10 height 14
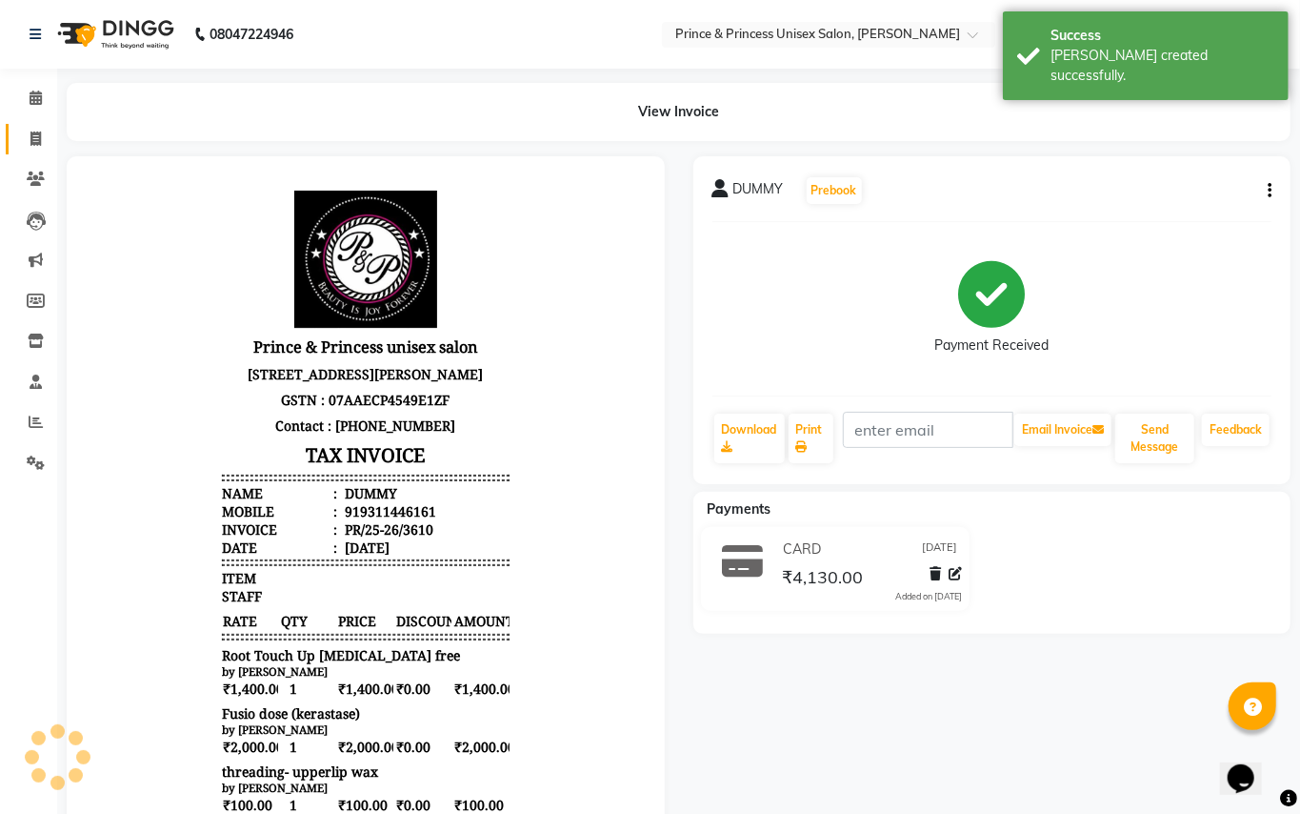
select select "service"
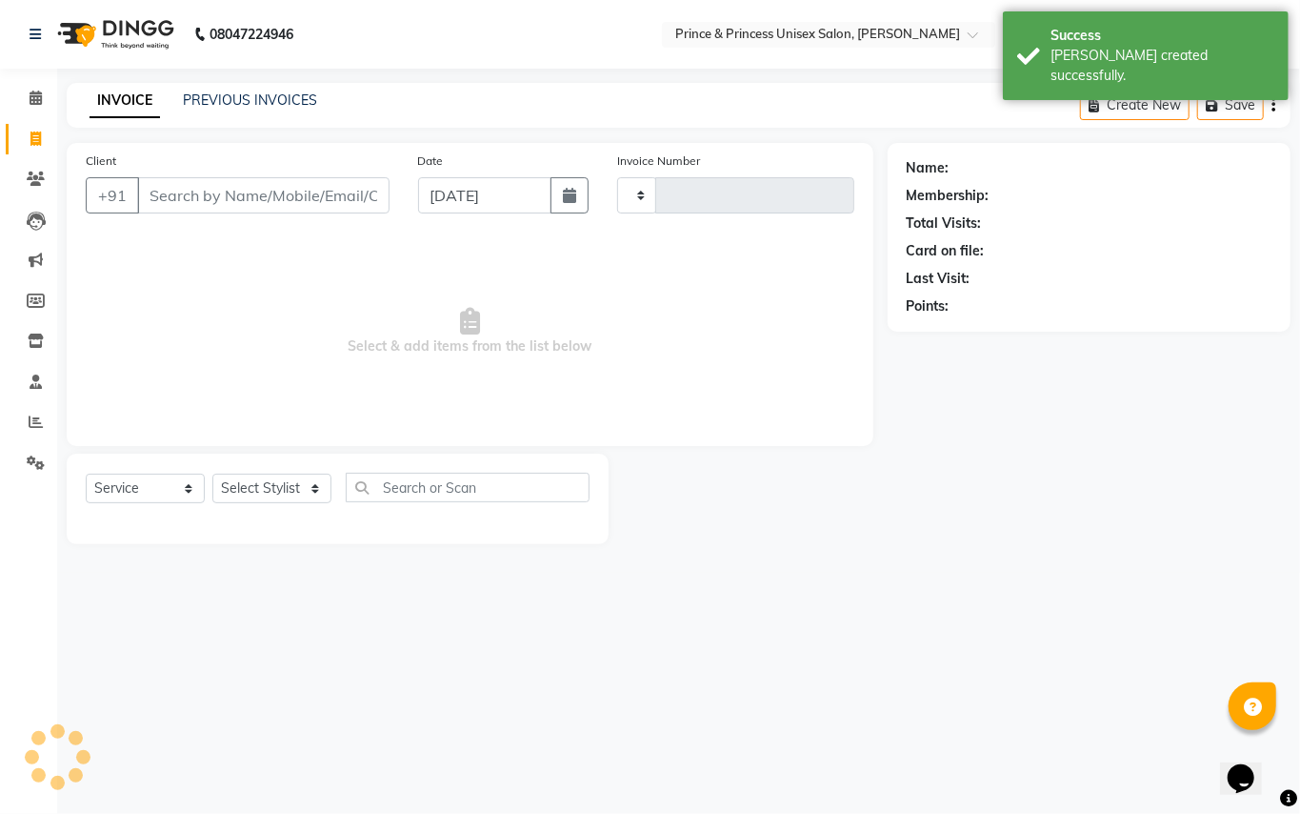
click at [286, 200] on input "Client" at bounding box center [263, 195] width 252 height 36
type input "smr"
select select "3760"
type input "3611"
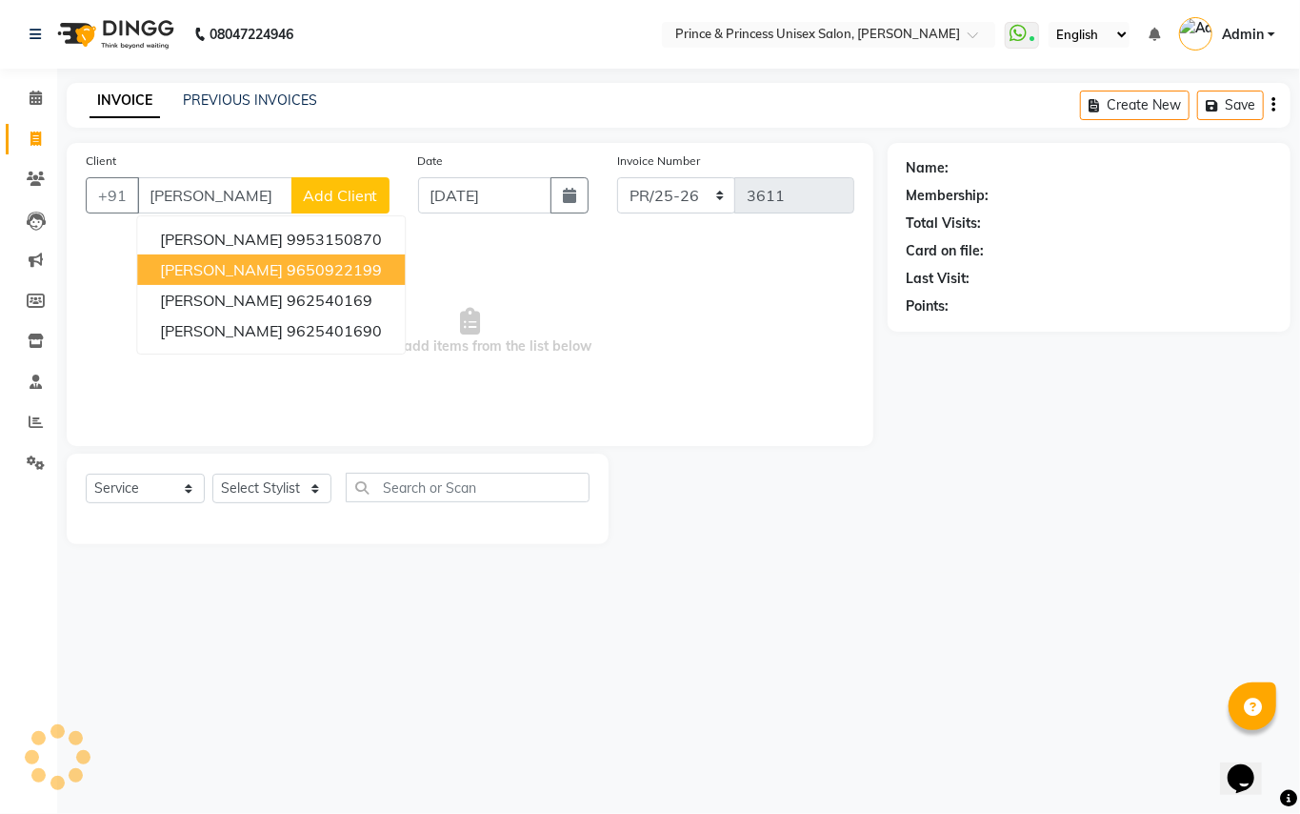
click at [225, 265] on span "SMRITI DATT" at bounding box center [221, 269] width 123 height 19
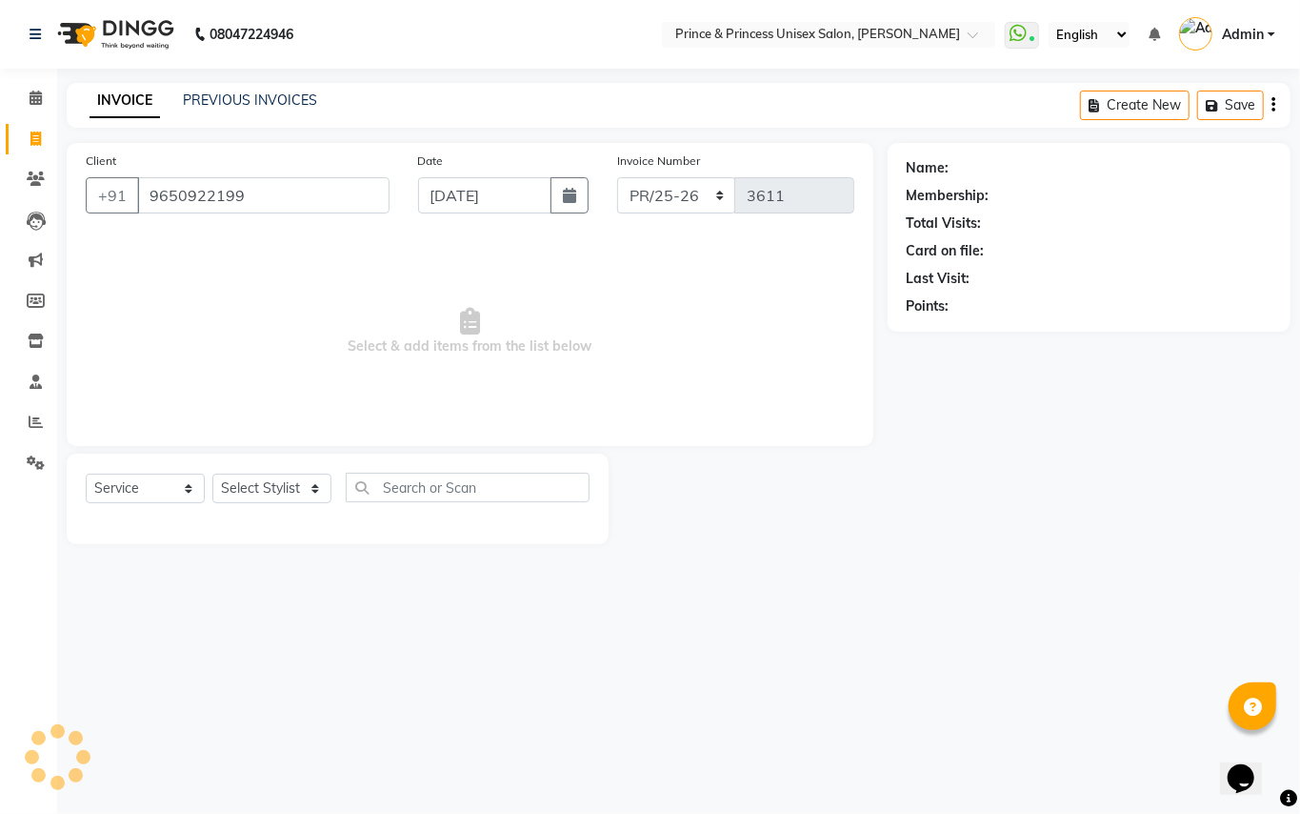
type input "9650922199"
click at [276, 481] on select "Select Stylist ABHISHEK [PERSON_NAME] NEW [PERSON_NAME] [PERSON_NAME] [PERSON_N…" at bounding box center [271, 489] width 119 height 30
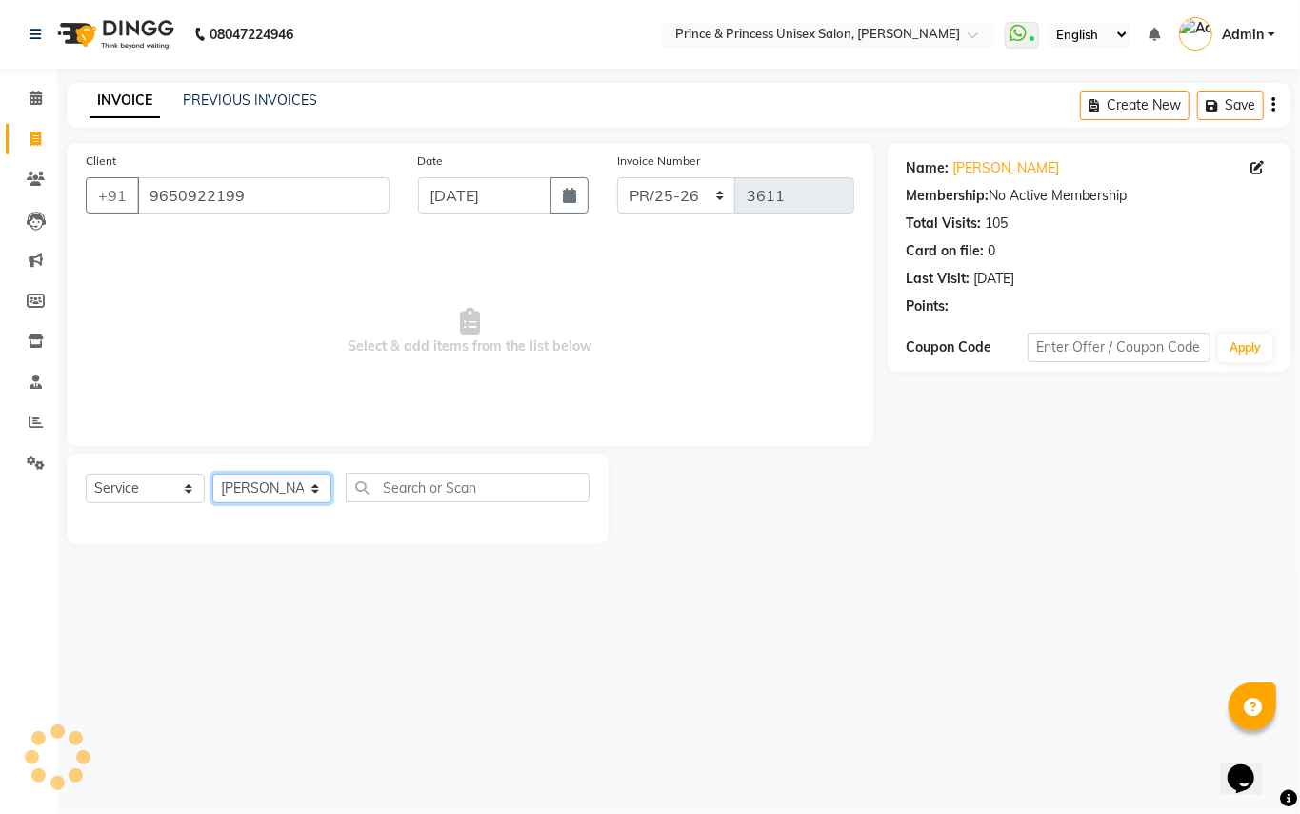
drag, startPoint x: 278, startPoint y: 476, endPoint x: 433, endPoint y: 482, distance: 154.4
click at [278, 476] on select "Select Stylist ABHISHEK [PERSON_NAME] NEW [PERSON_NAME] [PERSON_NAME] [PERSON_N…" at bounding box center [271, 489] width 119 height 30
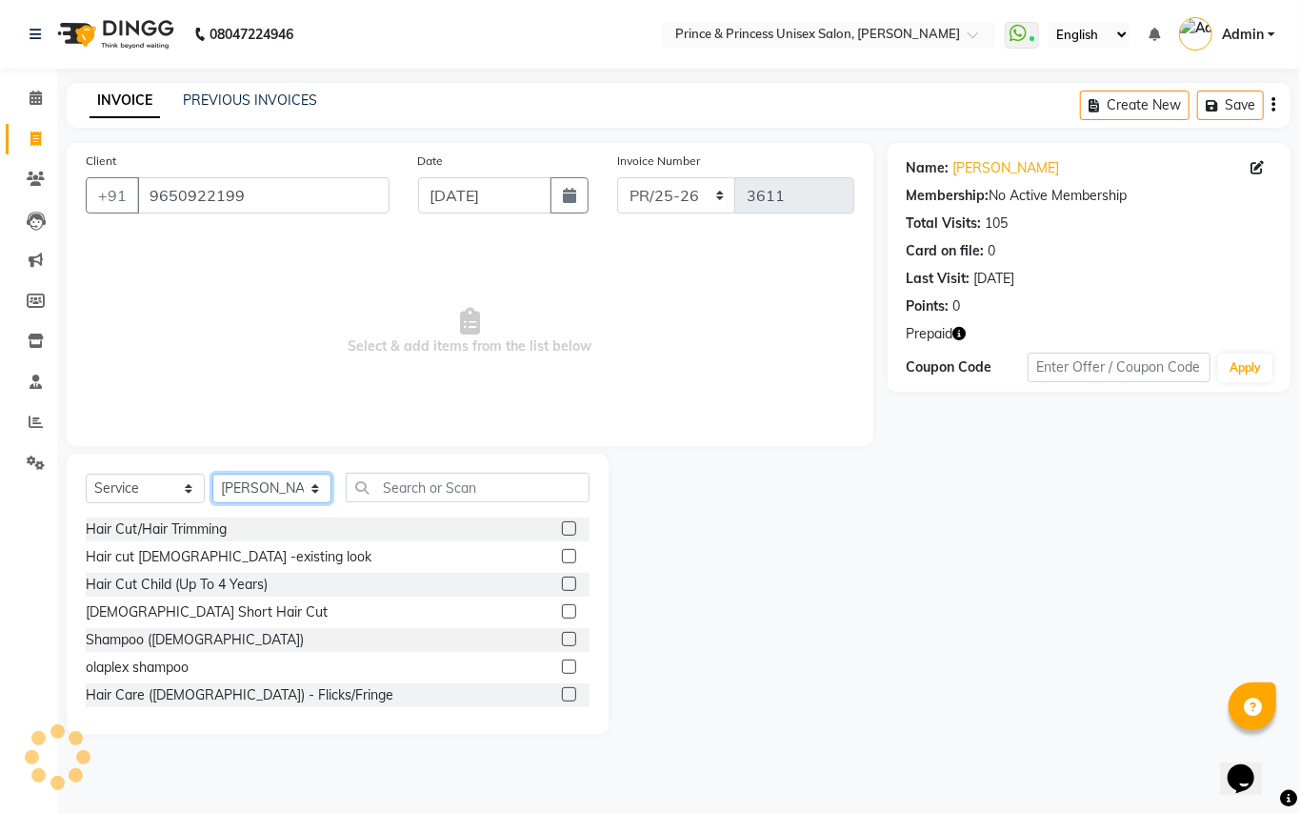
click at [287, 489] on select "Select Stylist ABHISHEK [PERSON_NAME] NEW [PERSON_NAME] [PERSON_NAME] [PERSON_N…" at bounding box center [271, 489] width 119 height 30
select select "28169"
click at [287, 489] on select "Select Stylist ABHISHEK [PERSON_NAME] NEW [PERSON_NAME] [PERSON_NAME] [PERSON_N…" at bounding box center [271, 489] width 119 height 30
click at [423, 494] on input "text" at bounding box center [468, 488] width 244 height 30
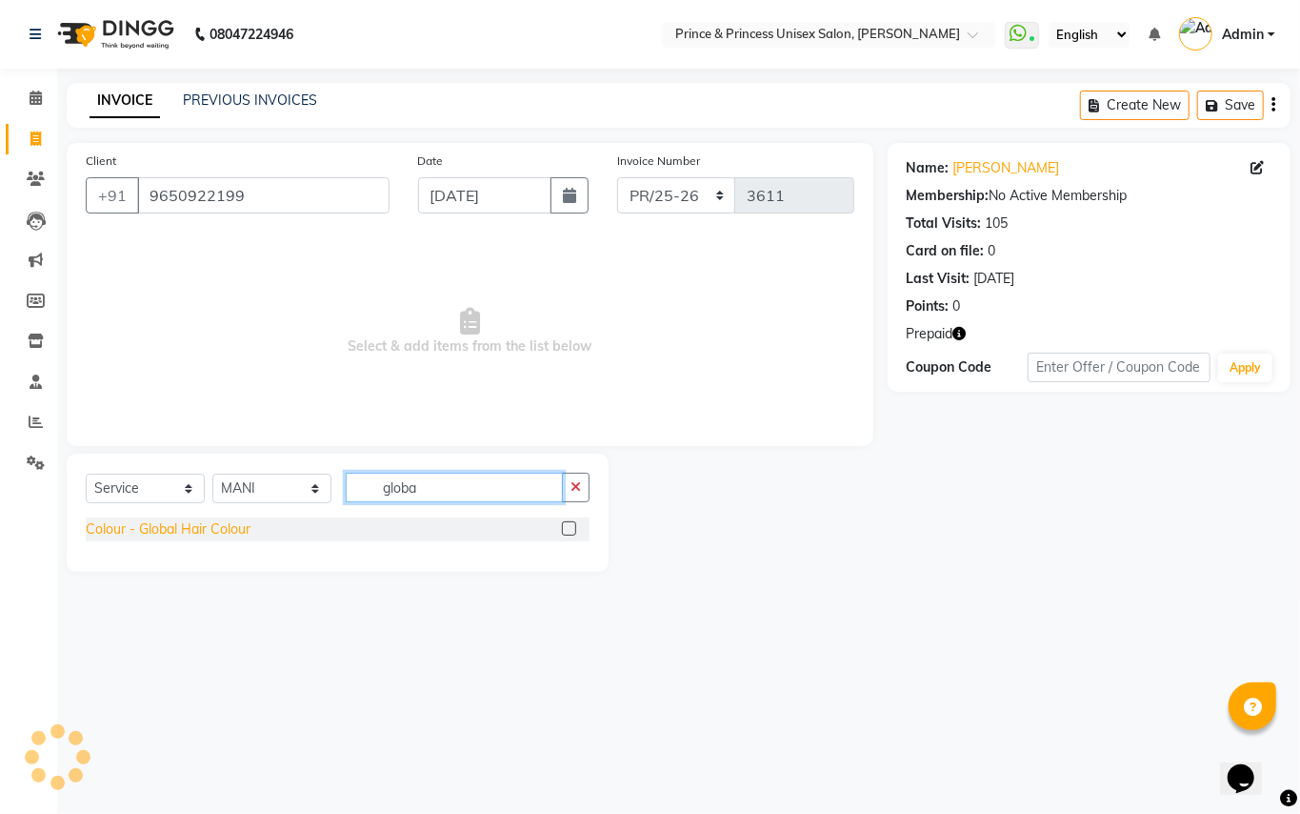
type input "globa"
click at [173, 531] on div "Colour - Global Hair Colour" at bounding box center [168, 529] width 165 height 20
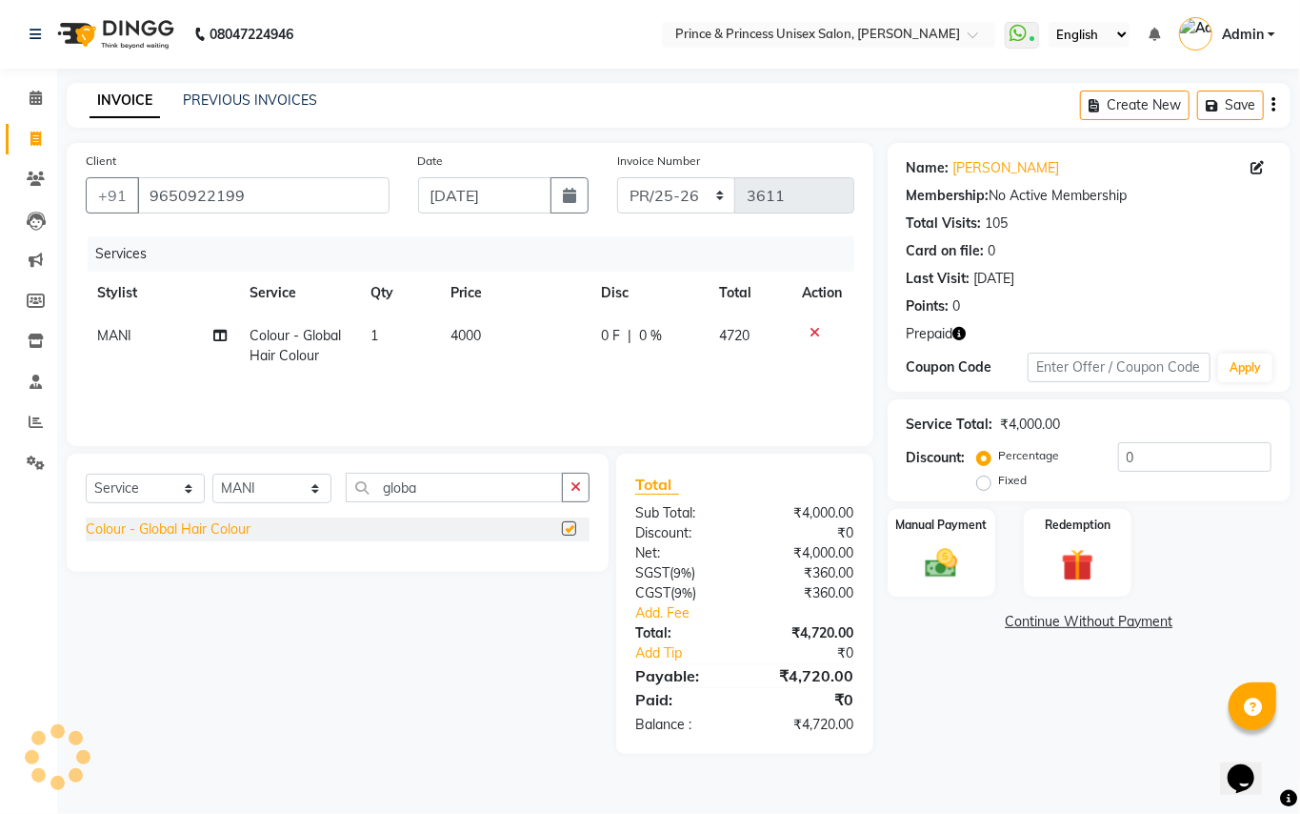
checkbox input "false"
click at [477, 330] on span "4000" at bounding box center [466, 335] width 30 height 17
select select "28169"
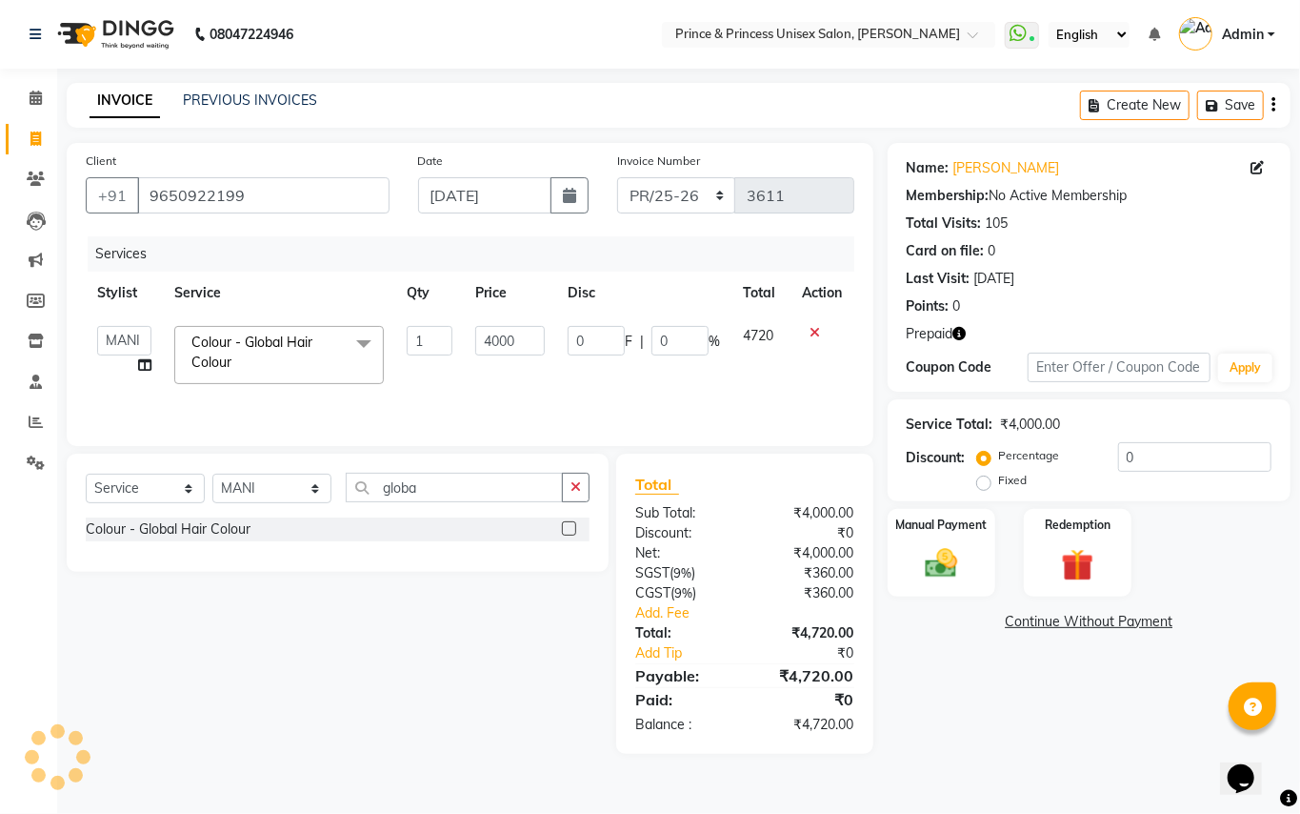
click at [964, 330] on icon "button" at bounding box center [960, 333] width 13 height 13
drag, startPoint x: 522, startPoint y: 333, endPoint x: 206, endPoint y: 12, distance: 450.7
click at [316, 221] on div "Client +91 9650922199 Date 01-09-2025 Invoice Number PR/25-26 V/2025 V/2025-26 …" at bounding box center [470, 294] width 807 height 303
drag, startPoint x: 531, startPoint y: 340, endPoint x: 310, endPoint y: 250, distance: 238.8
click at [333, 269] on div "Services Stylist Service Qty Price Disc Total Action ABHISHEK AJEET AJEET NEW A…" at bounding box center [470, 331] width 769 height 191
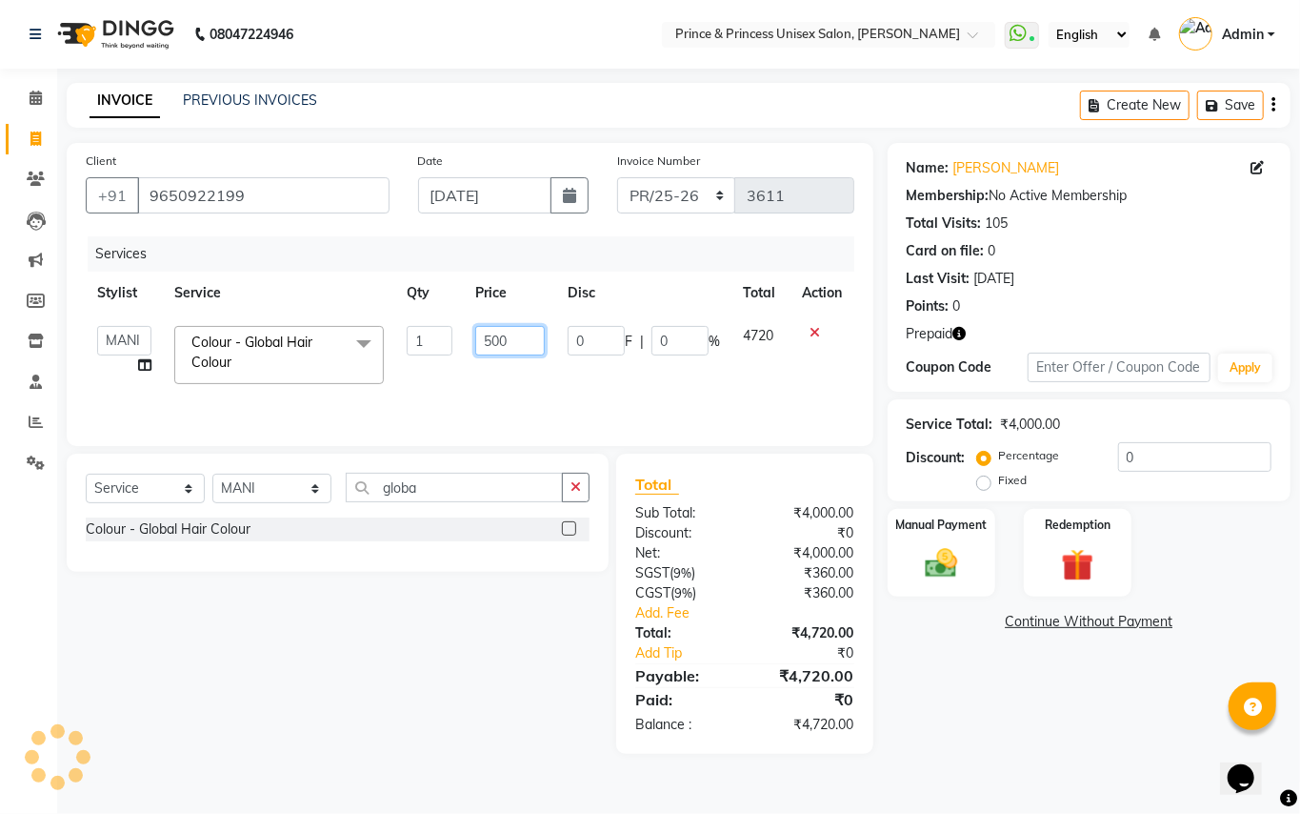
type input "5000"
click at [531, 381] on div "Services Stylist Service Qty Price Disc Total Action ABHISHEK AJEET AJEET NEW A…" at bounding box center [470, 331] width 769 height 191
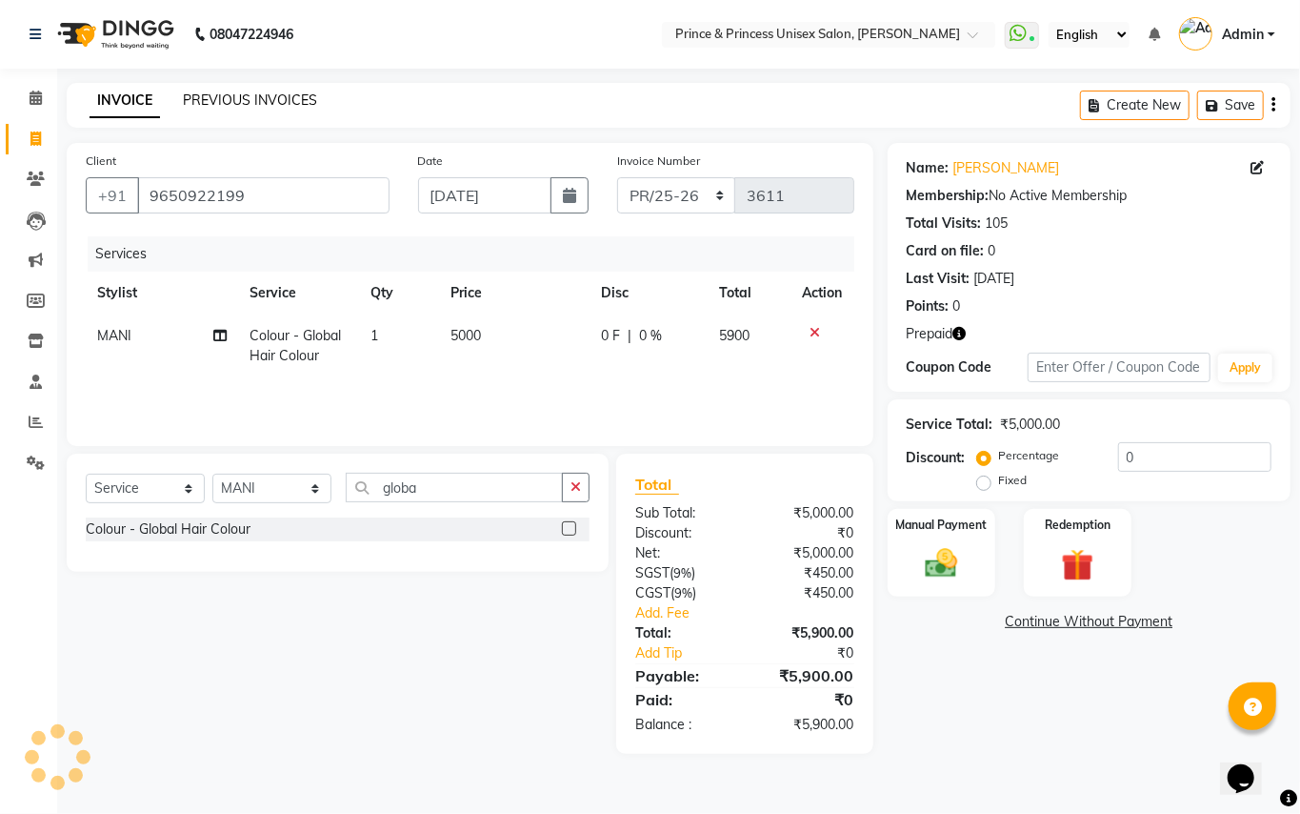
click at [237, 99] on link "PREVIOUS INVOICES" at bounding box center [250, 99] width 134 height 17
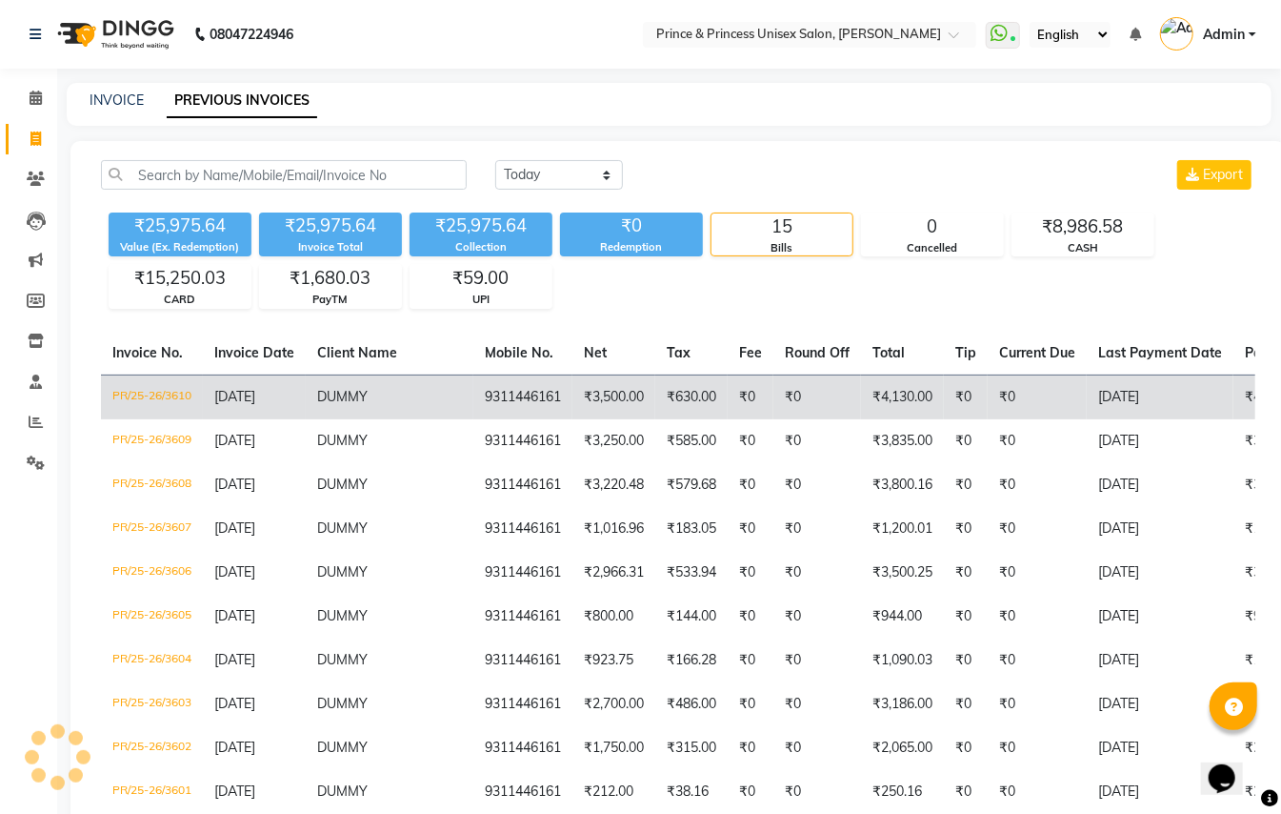
click at [139, 393] on td "PR/25-26/3610" at bounding box center [152, 396] width 102 height 45
click at [162, 386] on td "PR/25-26/3610" at bounding box center [152, 396] width 102 height 45
click at [861, 400] on td "₹4,130.00" at bounding box center [902, 396] width 83 height 45
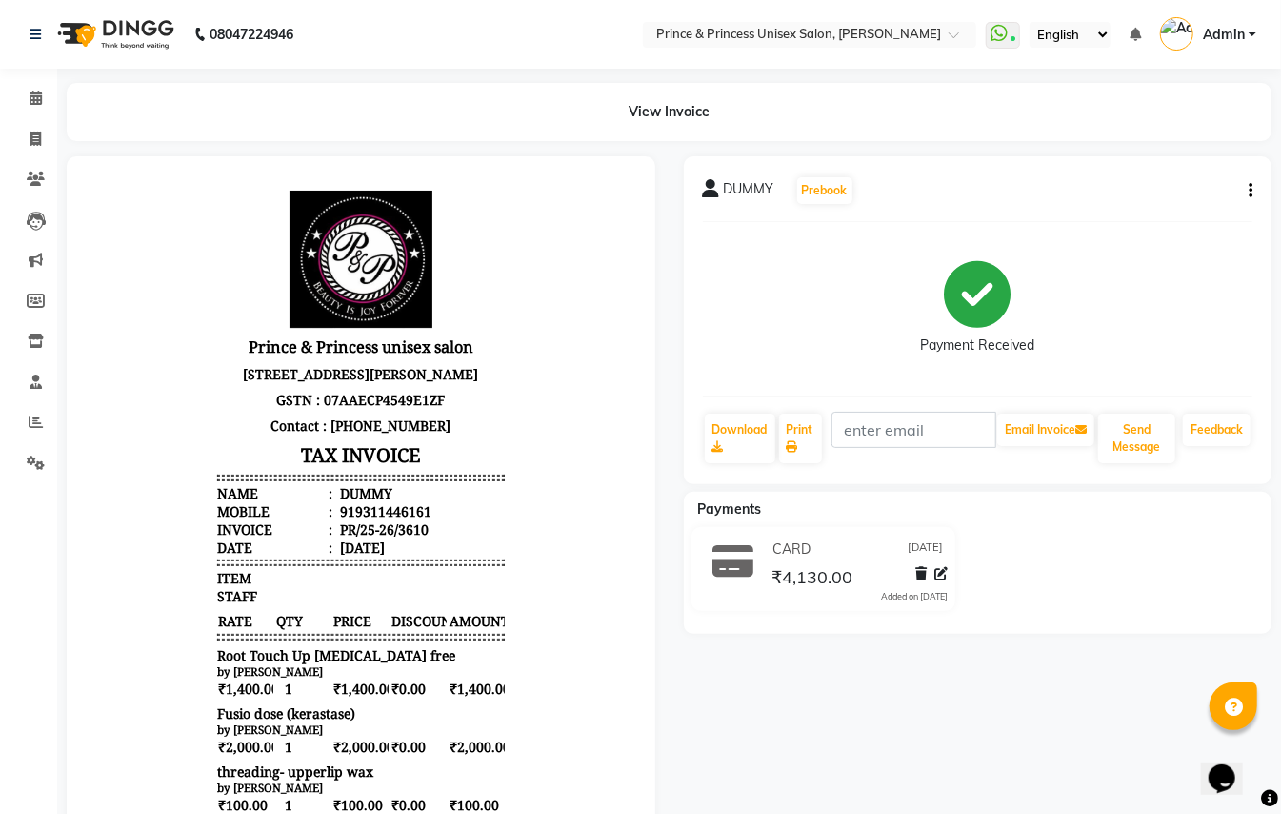
drag, startPoint x: 1250, startPoint y: 189, endPoint x: 333, endPoint y: 24, distance: 931.2
click at [1250, 191] on icon "button" at bounding box center [1251, 191] width 4 height 1
click at [1115, 214] on div "Edit Invoice" at bounding box center [1155, 214] width 131 height 24
select select "service"
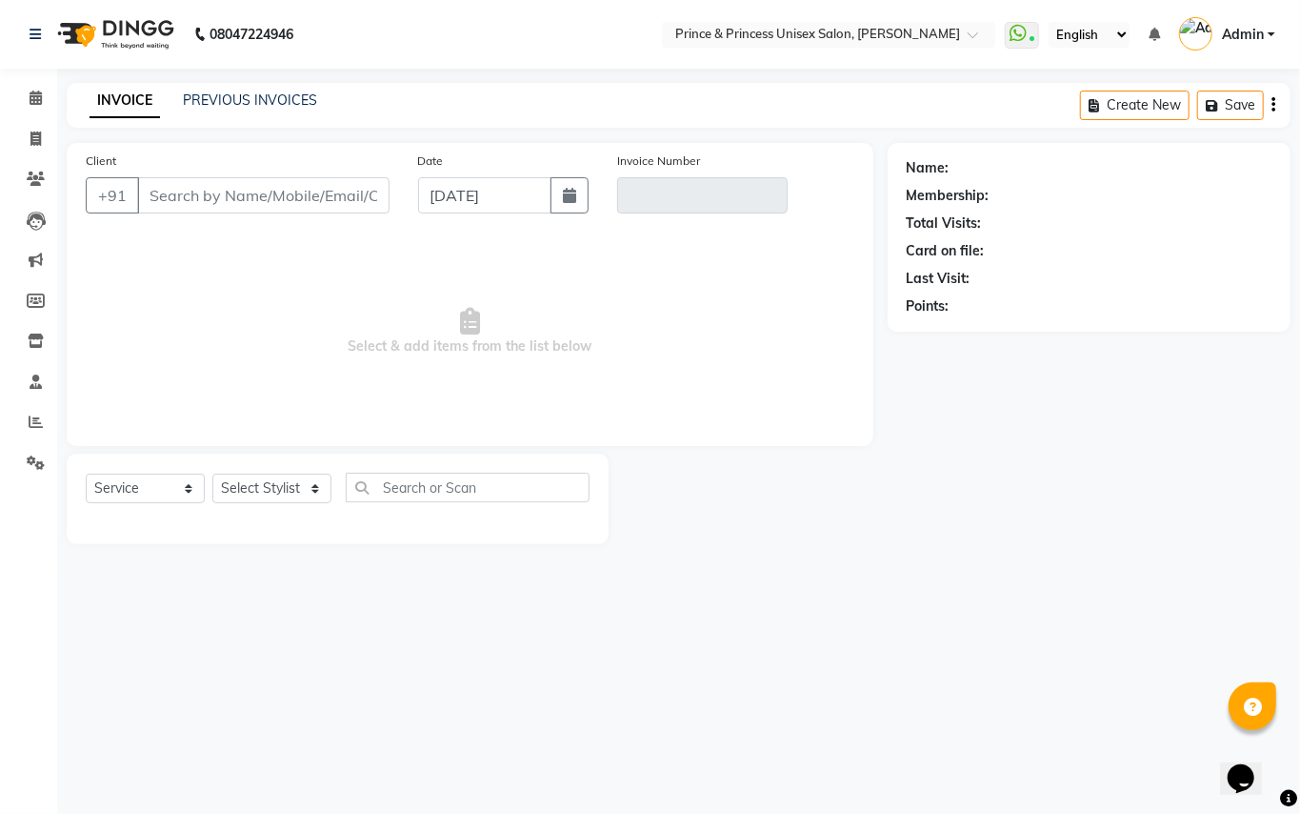
type input "9311446161"
type input "PR/25-26/3610"
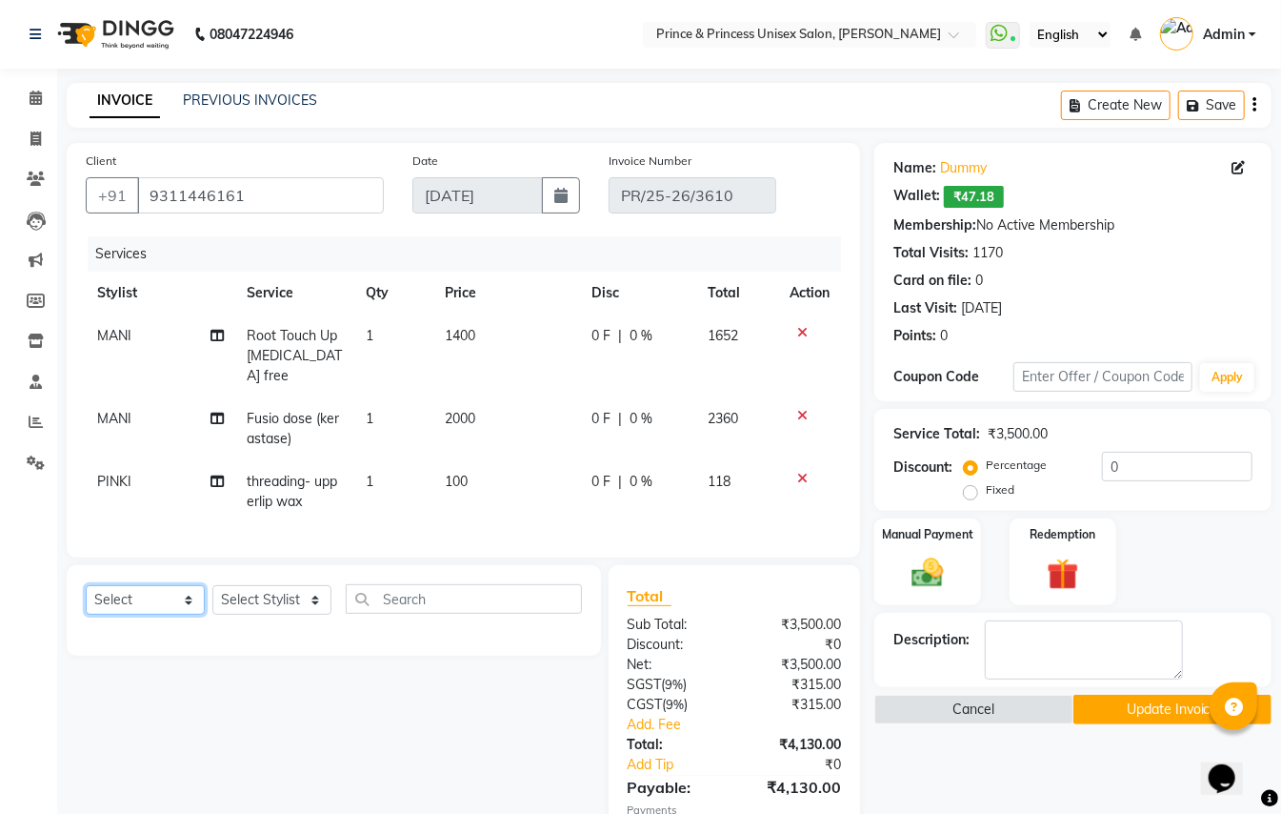
click at [105, 595] on select "Select Service Product Membership Package Voucher Prepaid Gift Card" at bounding box center [145, 600] width 119 height 30
select select "service"
click at [86, 585] on select "Select Service Product Membership Package Voucher Prepaid Gift Card" at bounding box center [145, 600] width 119 height 30
click at [259, 596] on select "Select Stylist ABHISHEK [PERSON_NAME] NEW [PERSON_NAME] [PERSON_NAME] [PERSON_N…" at bounding box center [271, 600] width 119 height 30
select select "47196"
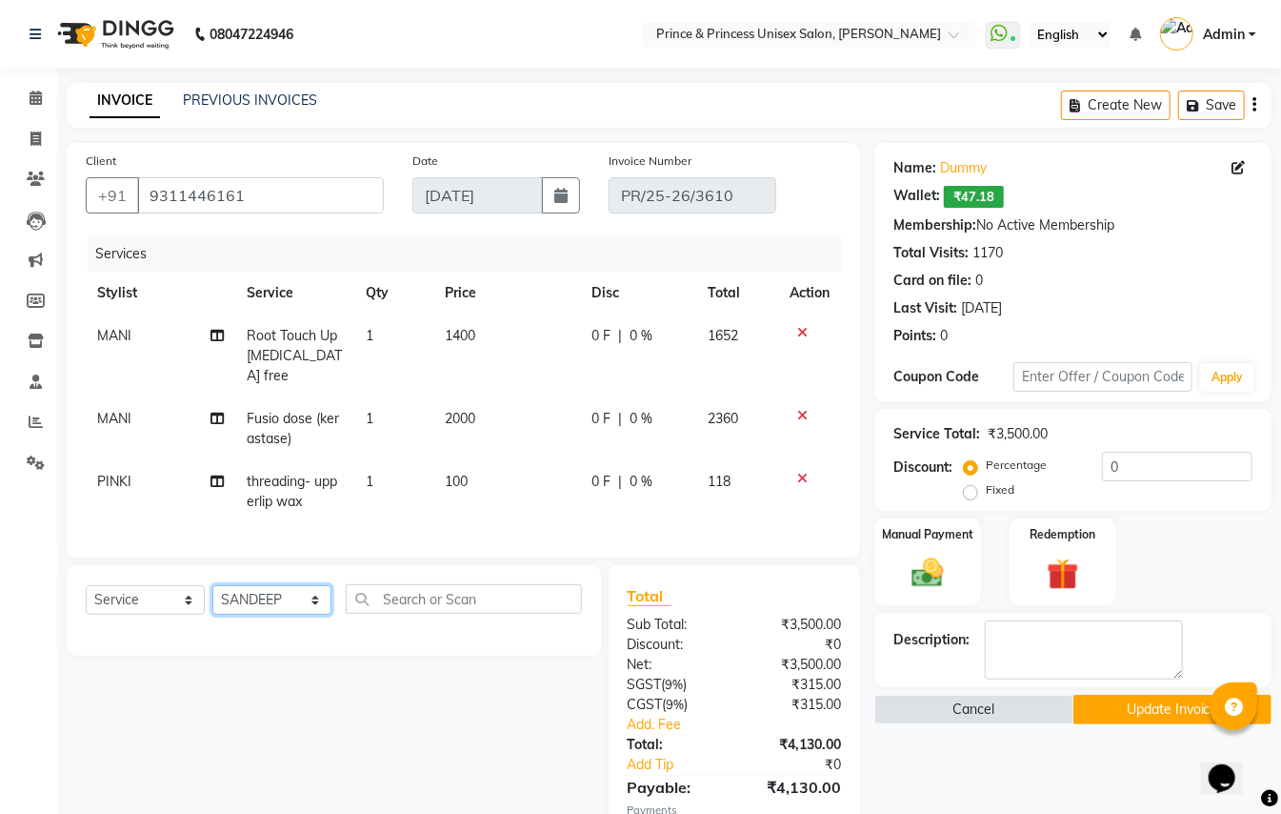
drag, startPoint x: 256, startPoint y: 604, endPoint x: 463, endPoint y: 607, distance: 206.8
click at [260, 604] on select "Select Stylist ABHISHEK [PERSON_NAME] NEW [PERSON_NAME] [PERSON_NAME] [PERSON_N…" at bounding box center [271, 600] width 119 height 30
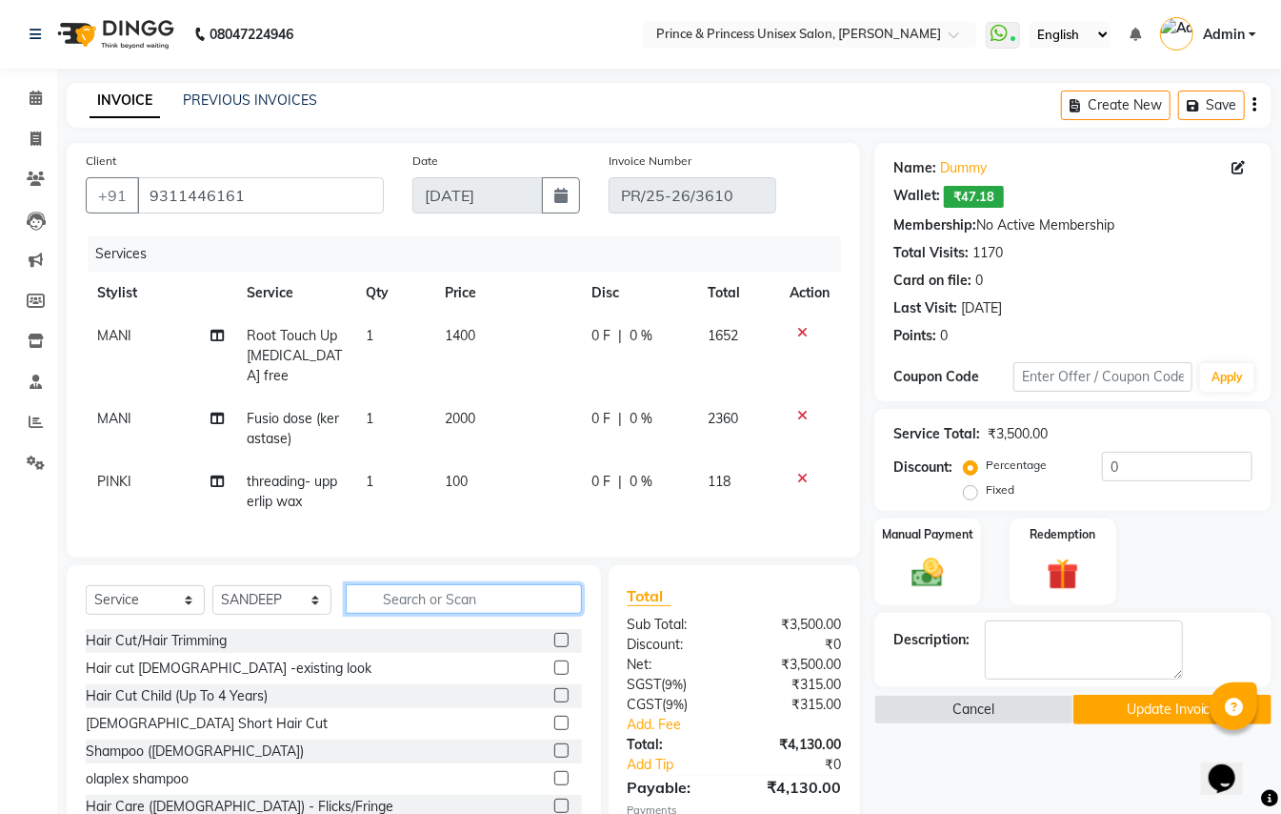
drag, startPoint x: 463, startPoint y: 602, endPoint x: 478, endPoint y: 589, distance: 20.3
click at [473, 592] on input "text" at bounding box center [464, 599] width 236 height 30
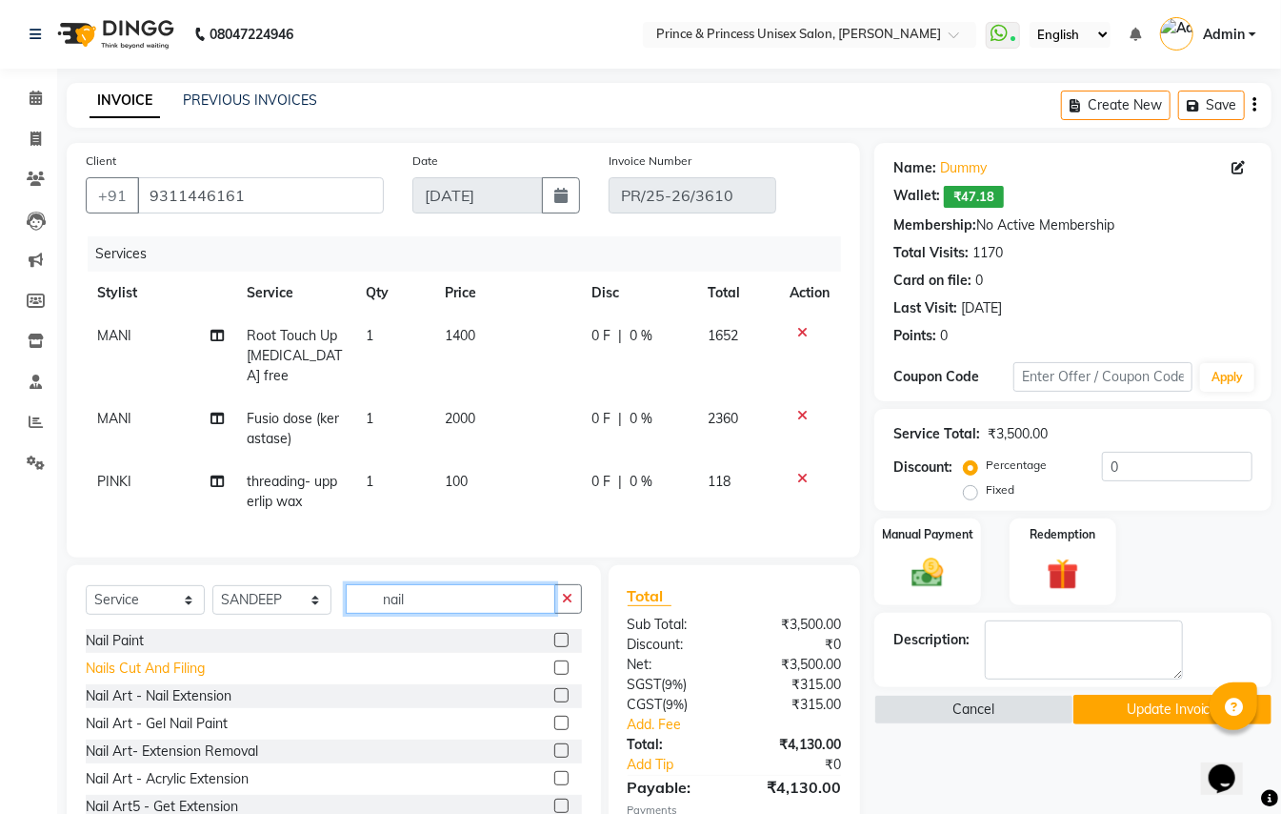
type input "nail"
click at [152, 673] on div "Nails Cut And Filing" at bounding box center [145, 668] width 119 height 20
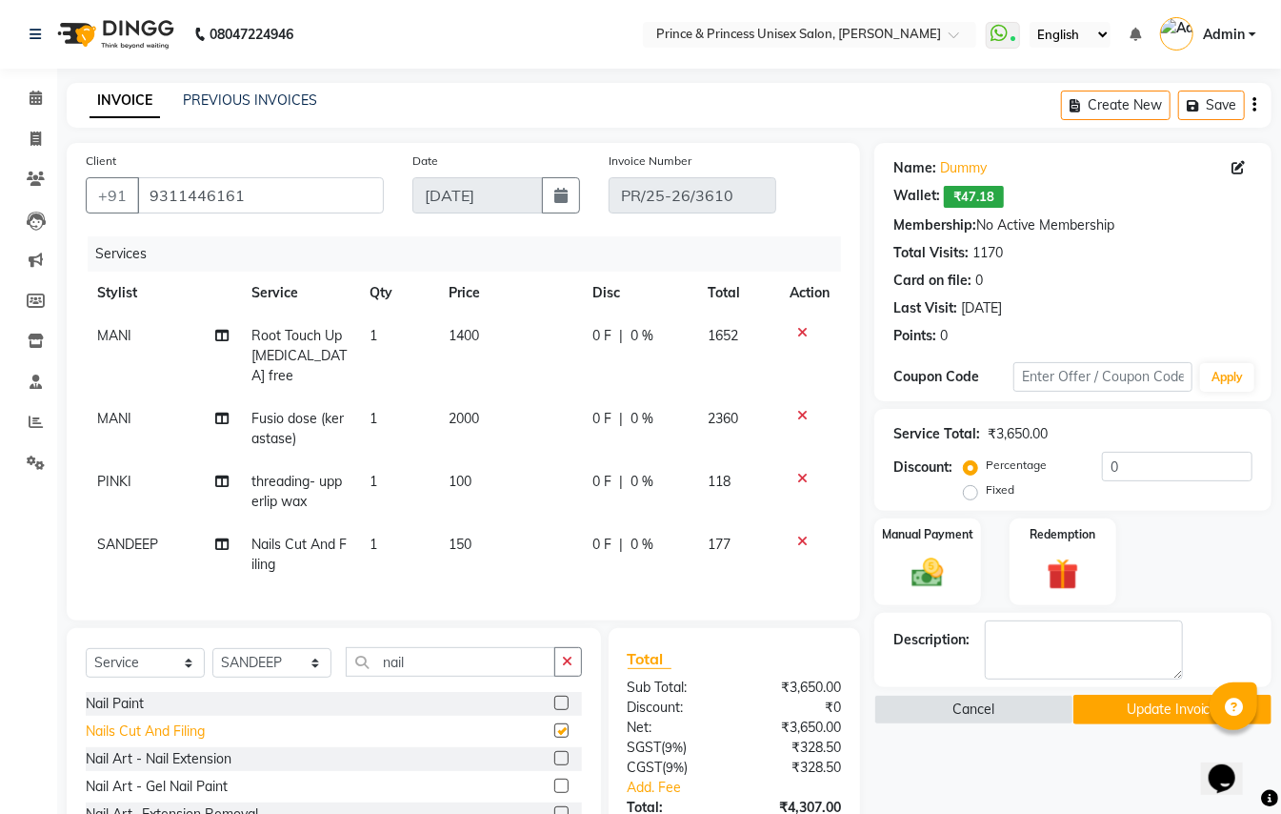
checkbox input "false"
click at [134, 699] on div "Nail Paint" at bounding box center [115, 704] width 58 height 20
checkbox input "false"
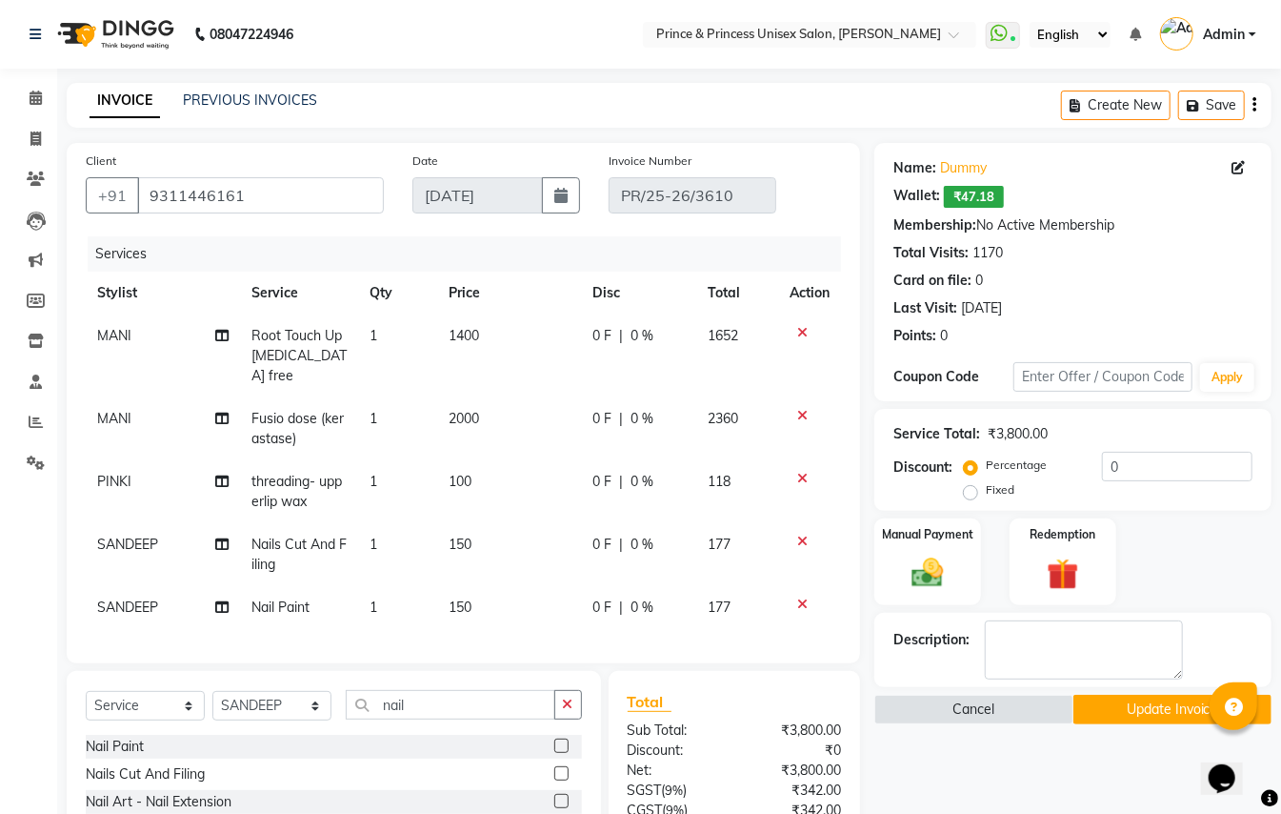
click at [476, 327] on span "1400" at bounding box center [464, 335] width 30 height 17
select select "28169"
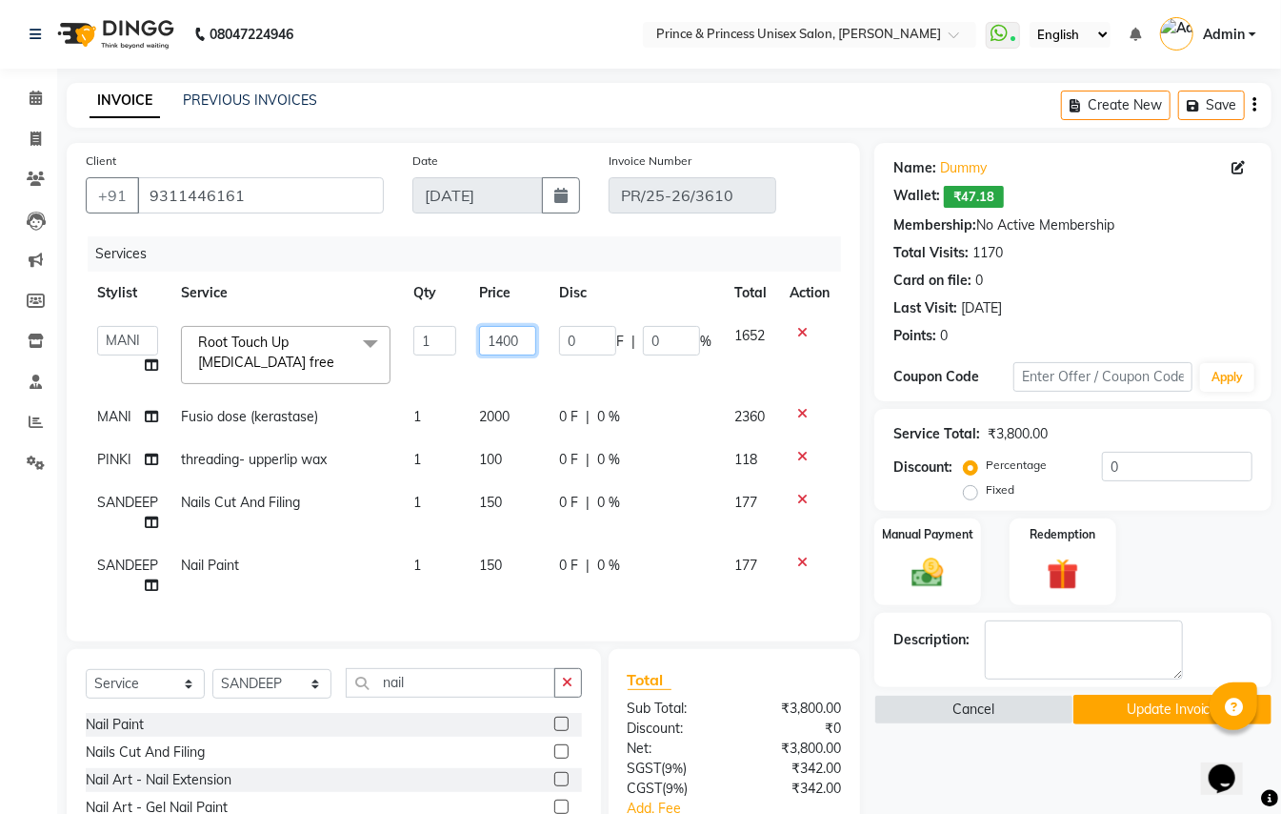
drag, startPoint x: 532, startPoint y: 335, endPoint x: 408, endPoint y: 217, distance: 171.2
click at [415, 272] on table "Stylist Service Qty Price Disc Total Action ABHISHEK [PERSON_NAME] NEW [PERSON_…" at bounding box center [464, 439] width 756 height 335
type input "900"
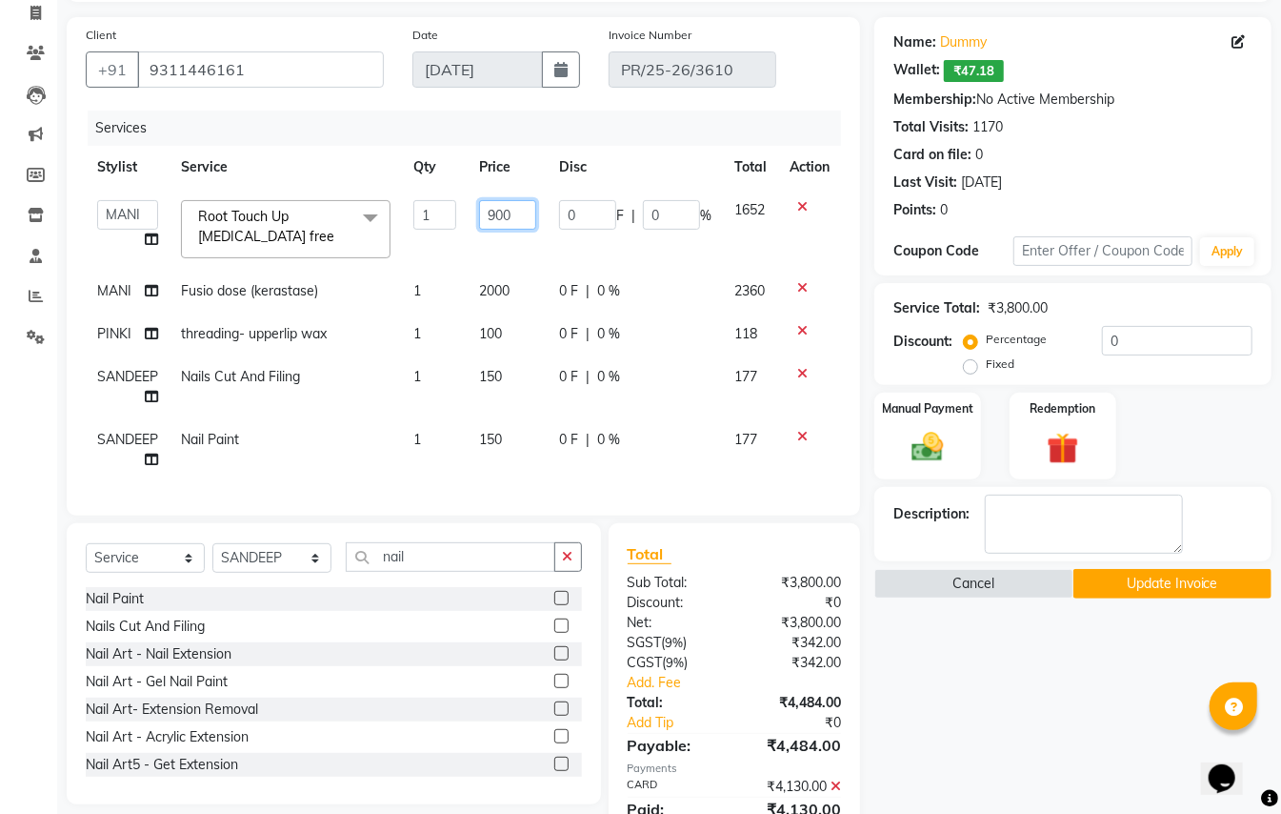
scroll to position [127, 0]
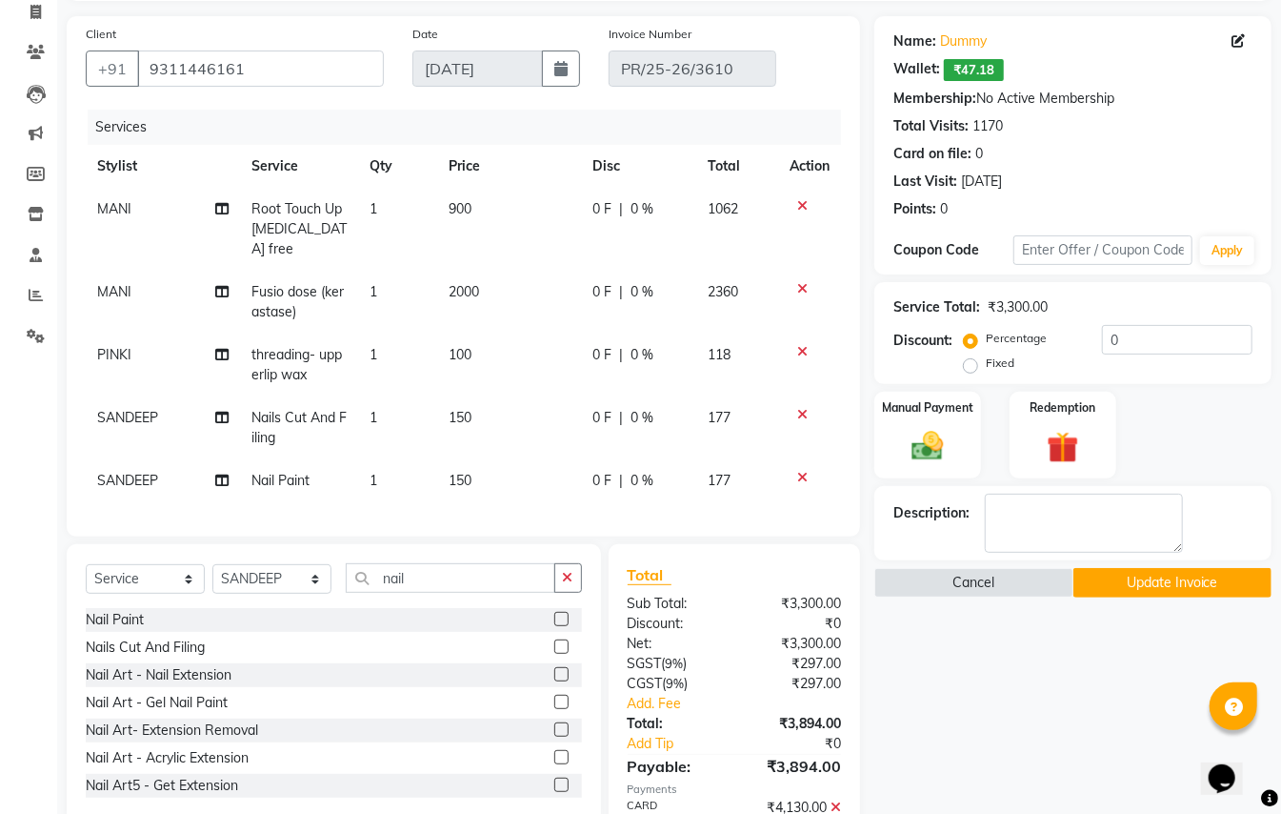
click at [459, 119] on div "Services" at bounding box center [472, 127] width 768 height 35
click at [798, 408] on icon at bounding box center [802, 414] width 10 height 13
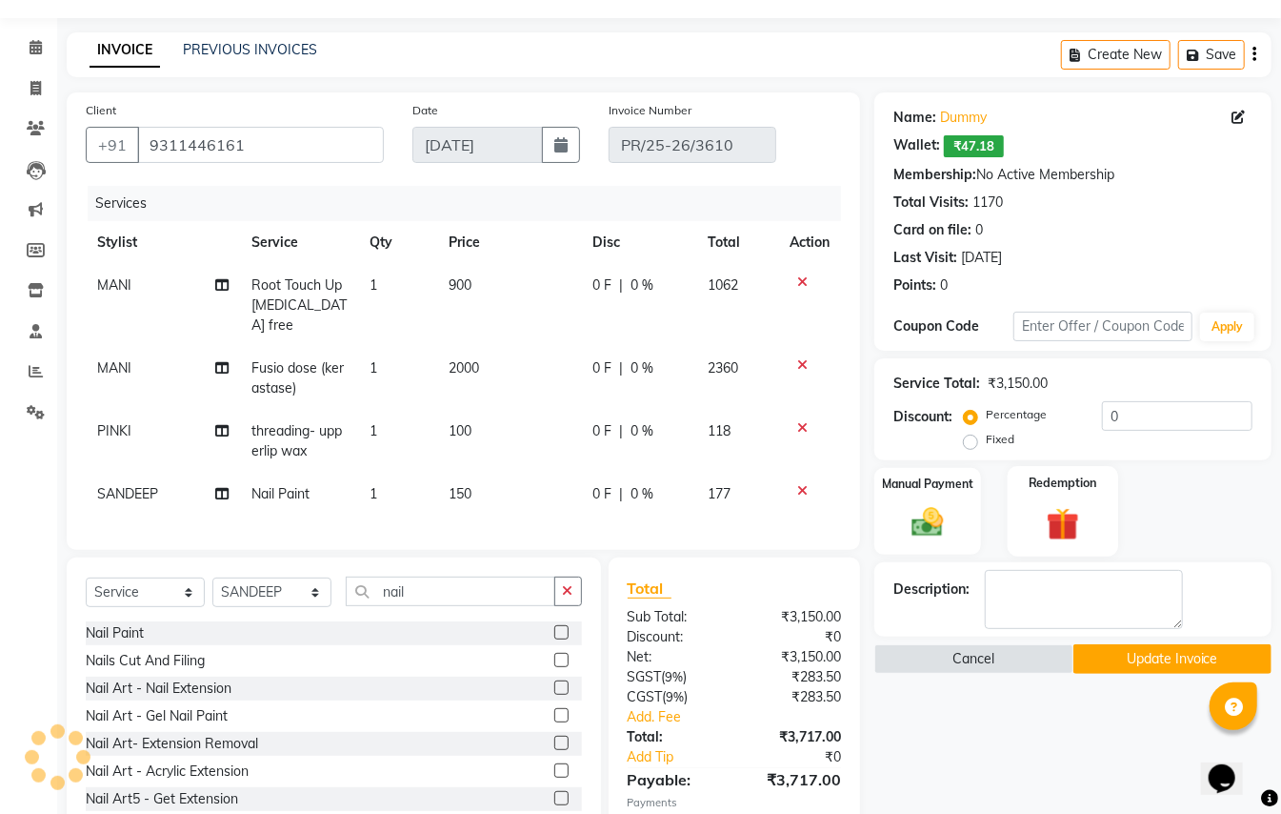
scroll to position [0, 0]
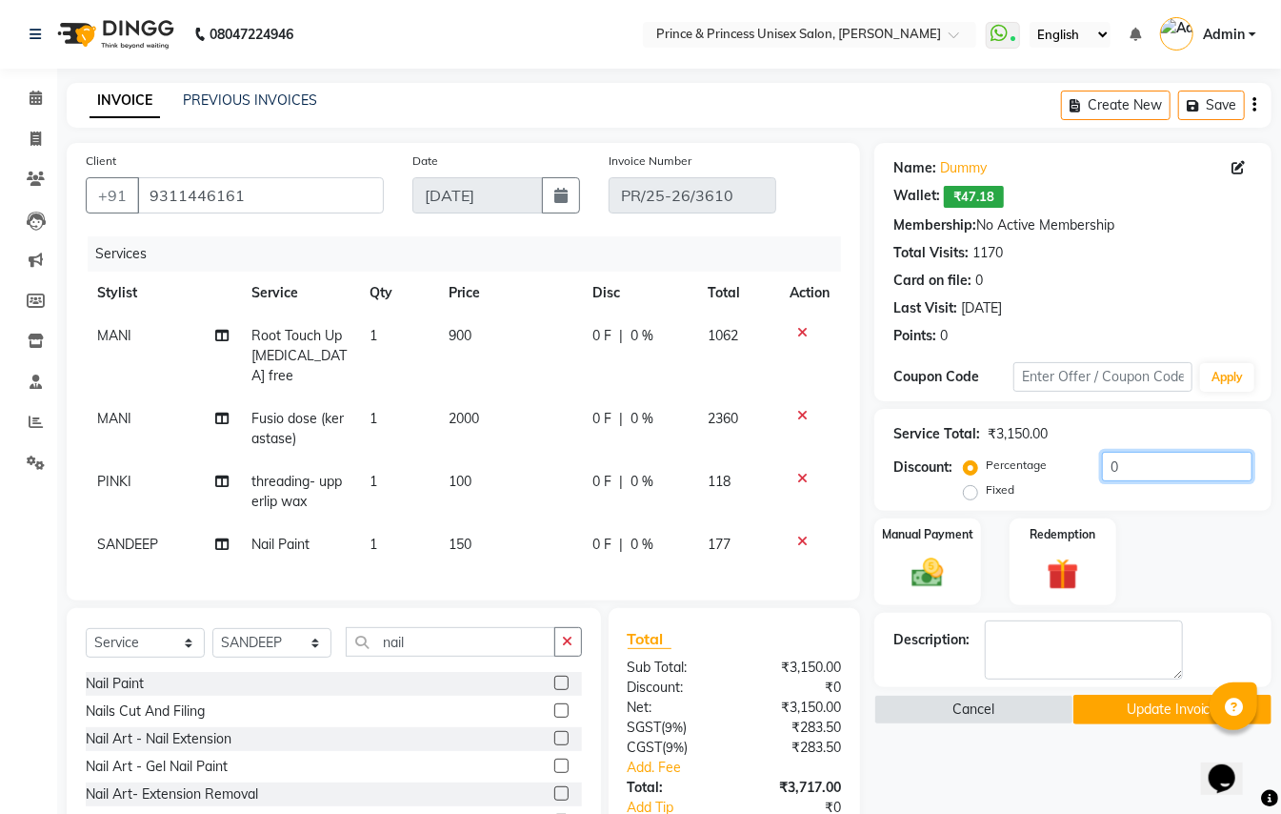
drag, startPoint x: 1124, startPoint y: 462, endPoint x: 970, endPoint y: 386, distance: 172.1
click at [1065, 444] on div "Service Total: ₹3,150.00 Discount: Percentage Fixed 0" at bounding box center [1073, 459] width 359 height 87
type input "10"
click at [1118, 702] on button "Update Invoice" at bounding box center [1173, 710] width 198 height 30
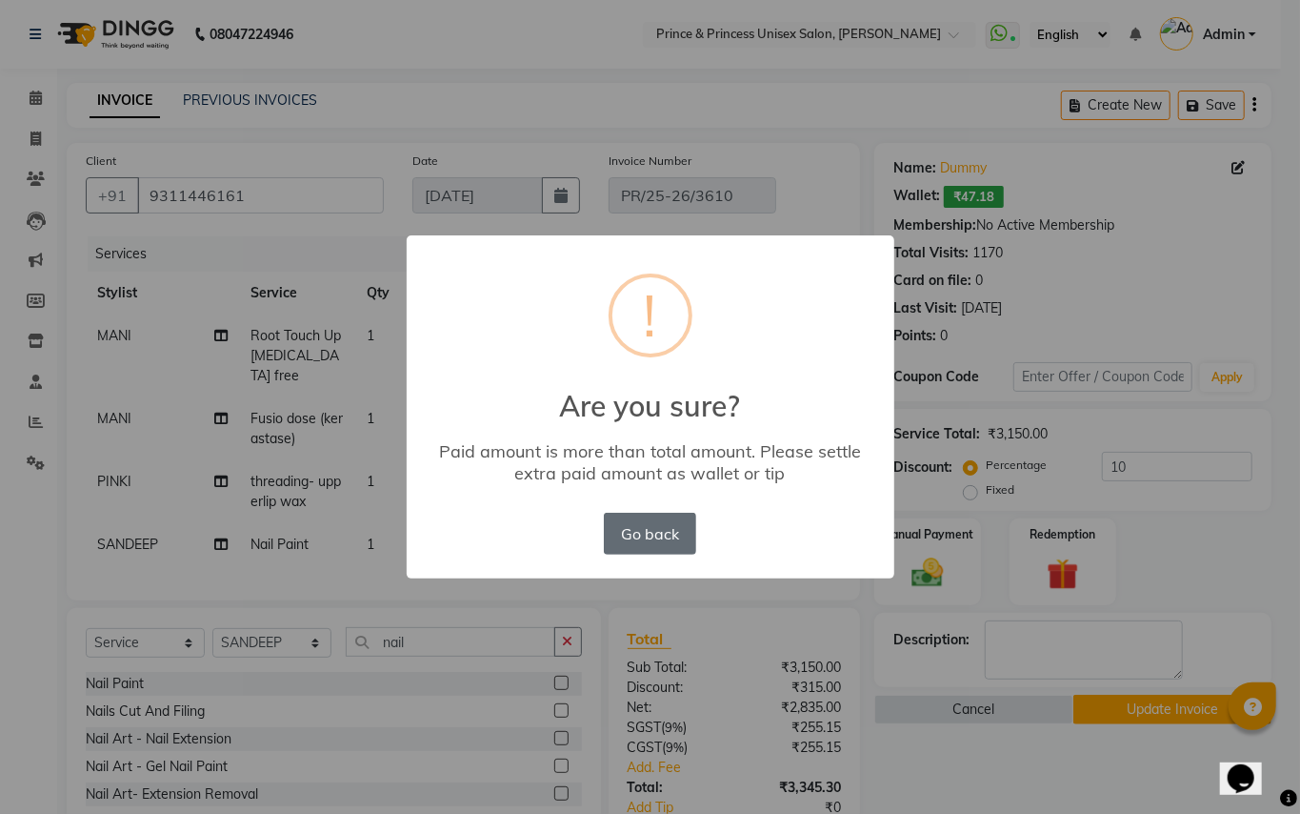
click at [650, 547] on button "Go back" at bounding box center [649, 534] width 91 height 42
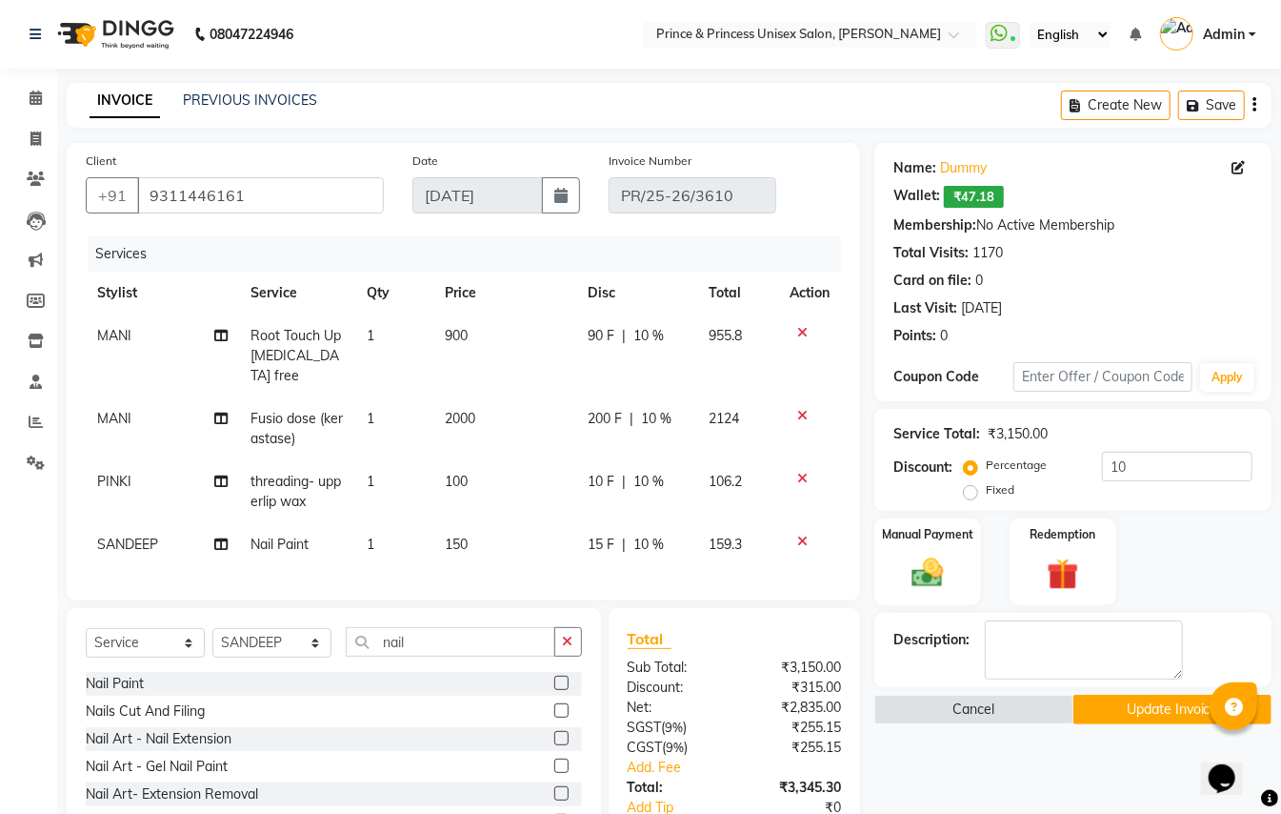
scroll to position [177, 0]
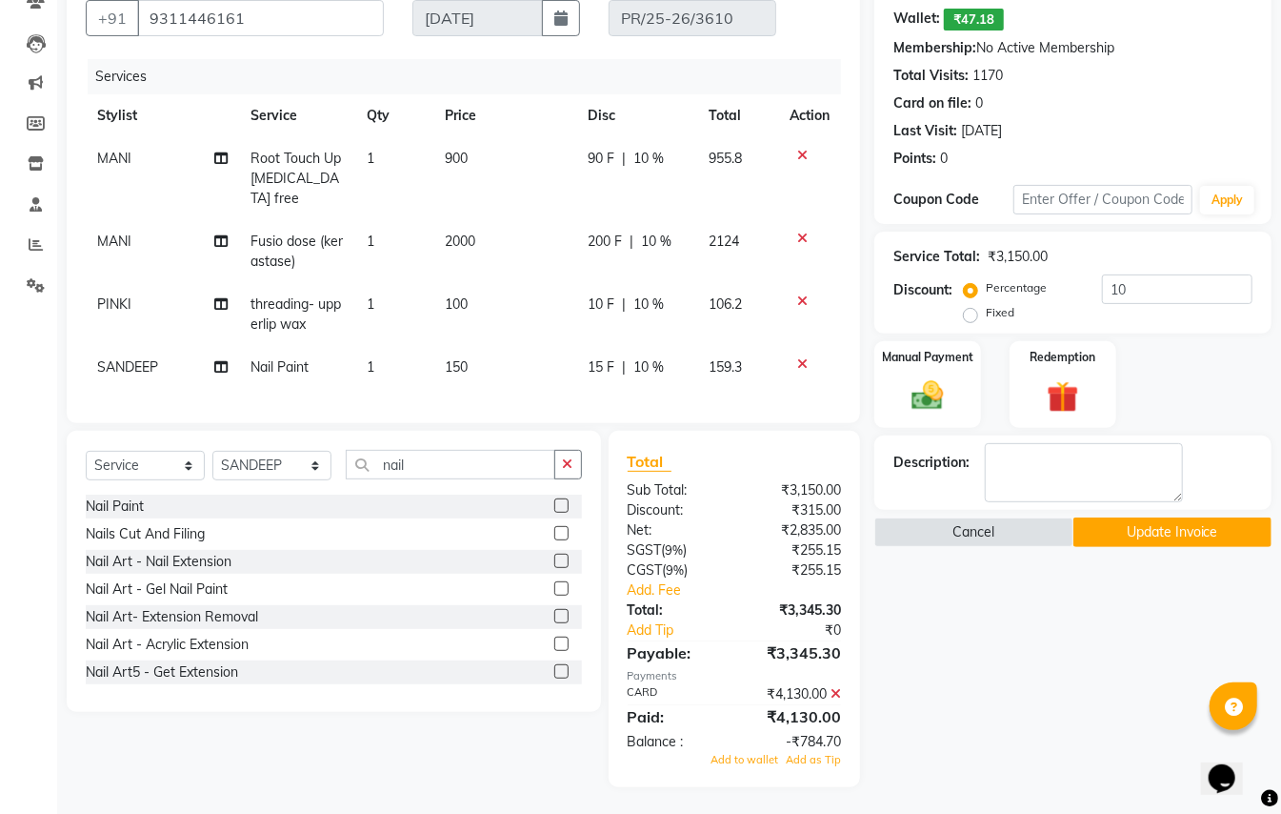
click at [835, 688] on icon at bounding box center [836, 693] width 10 height 13
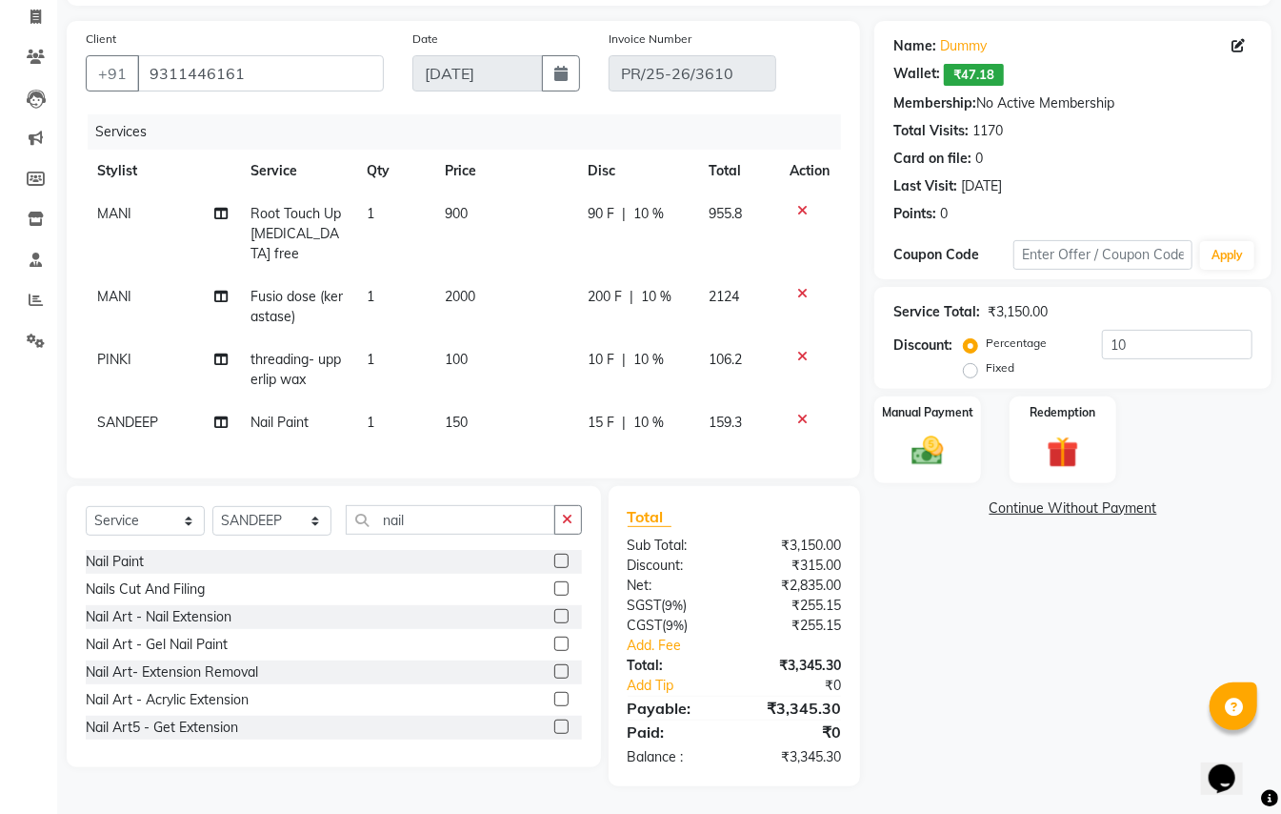
drag, startPoint x: 918, startPoint y: 450, endPoint x: 1014, endPoint y: 202, distance: 265.4
click at [919, 448] on img at bounding box center [927, 451] width 51 height 36
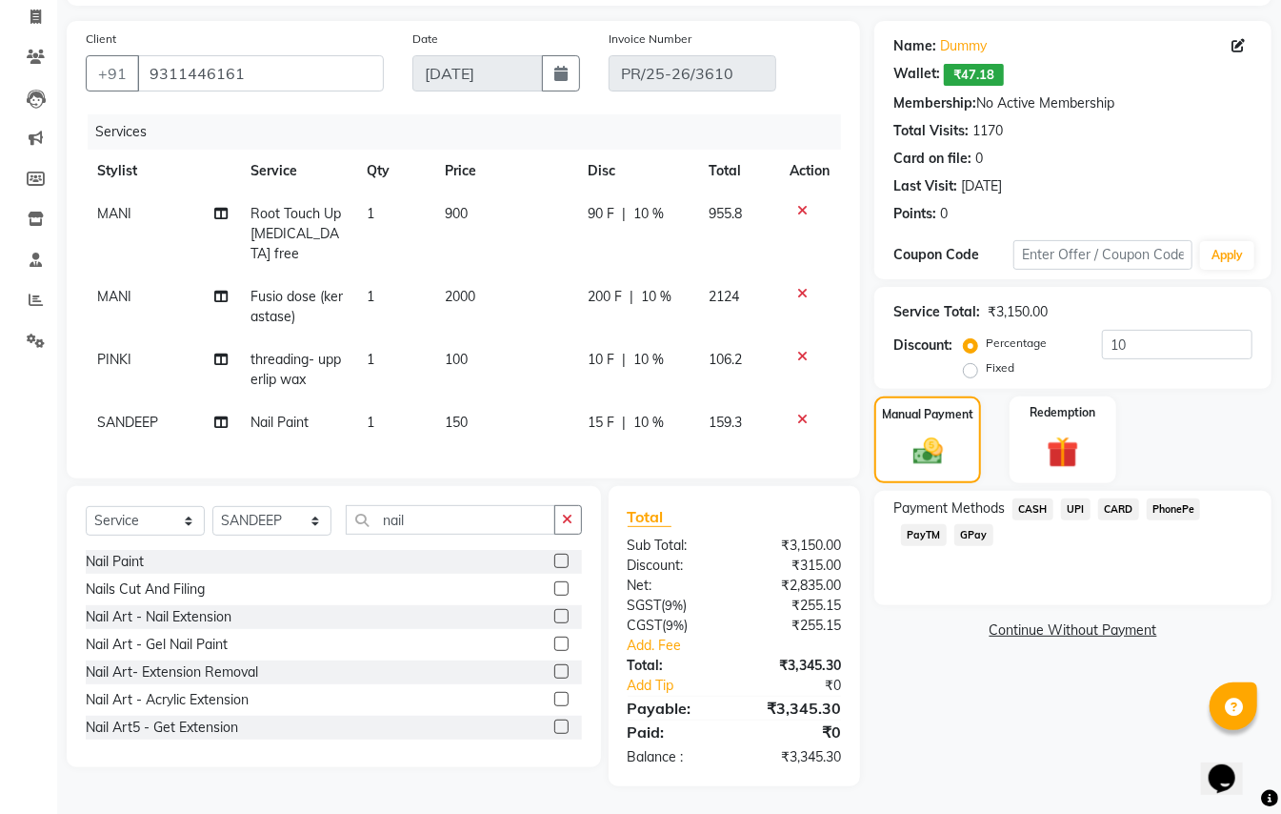
click at [1124, 507] on span "CARD" at bounding box center [1118, 509] width 41 height 22
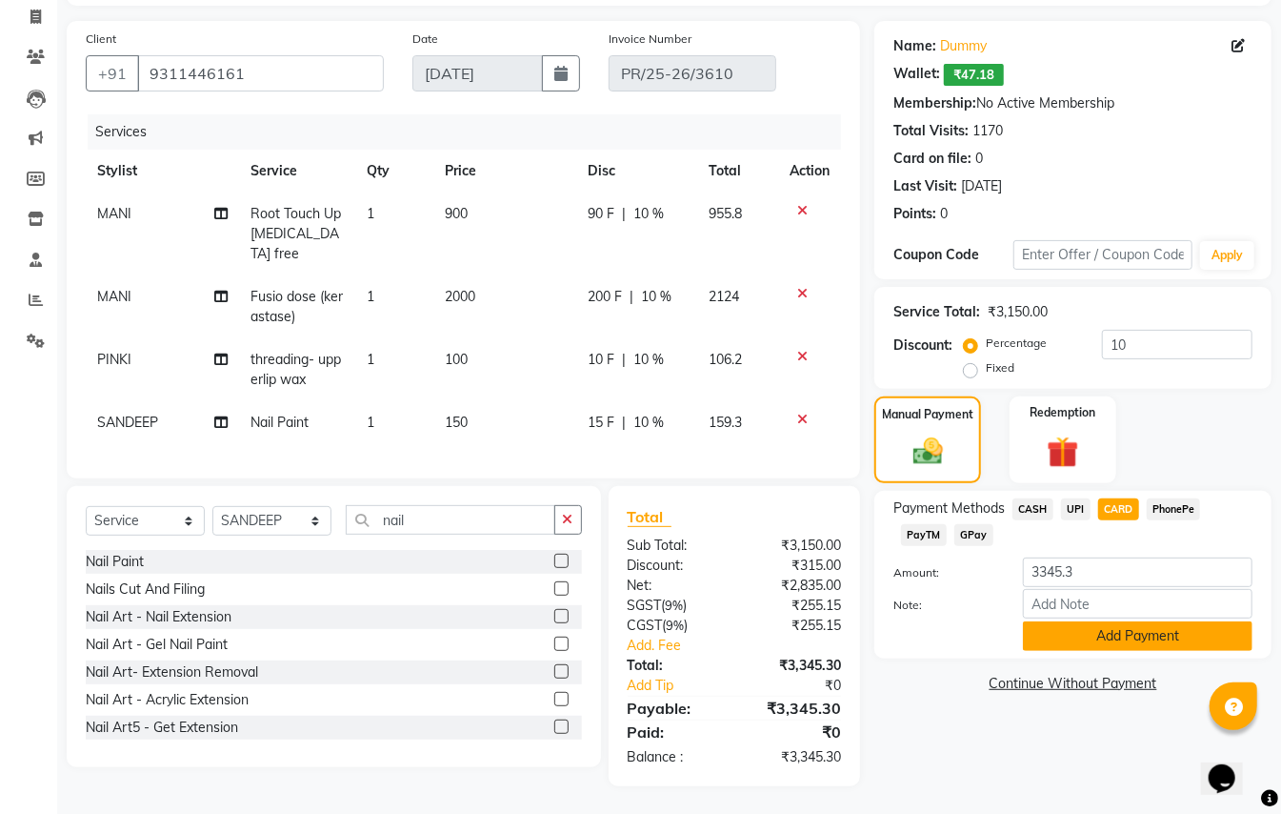
click at [1139, 626] on button "Add Payment" at bounding box center [1138, 636] width 230 height 30
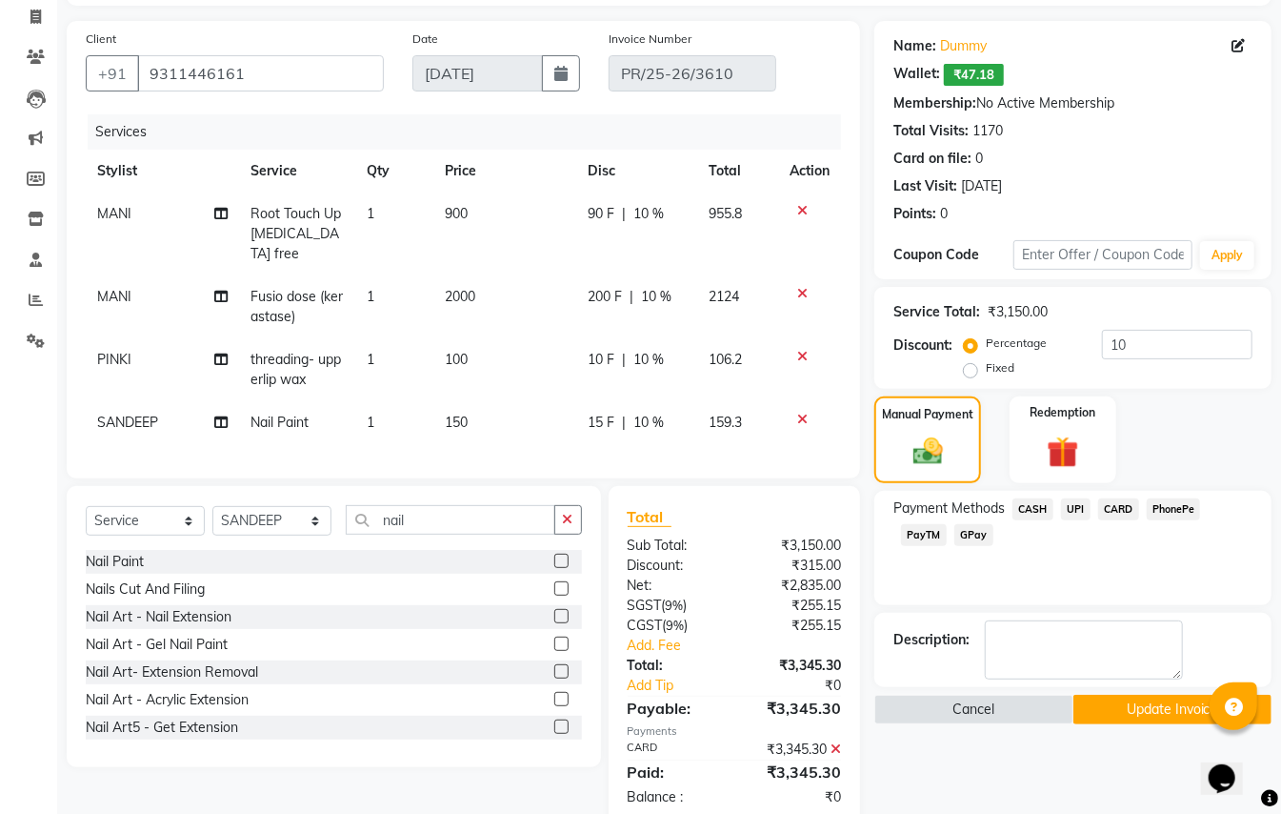
click at [1122, 711] on button "Update Invoice" at bounding box center [1173, 710] width 198 height 30
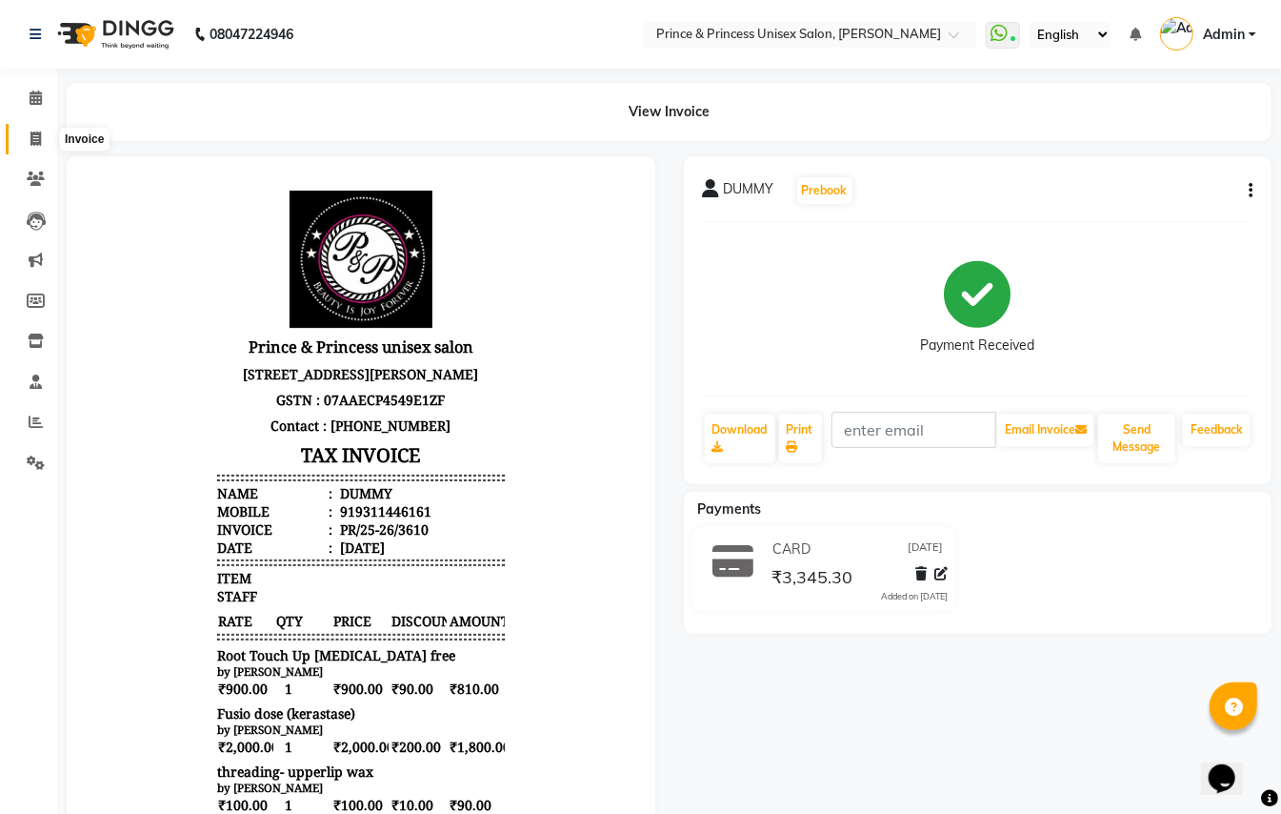
click at [39, 141] on icon at bounding box center [35, 138] width 10 height 14
select select "service"
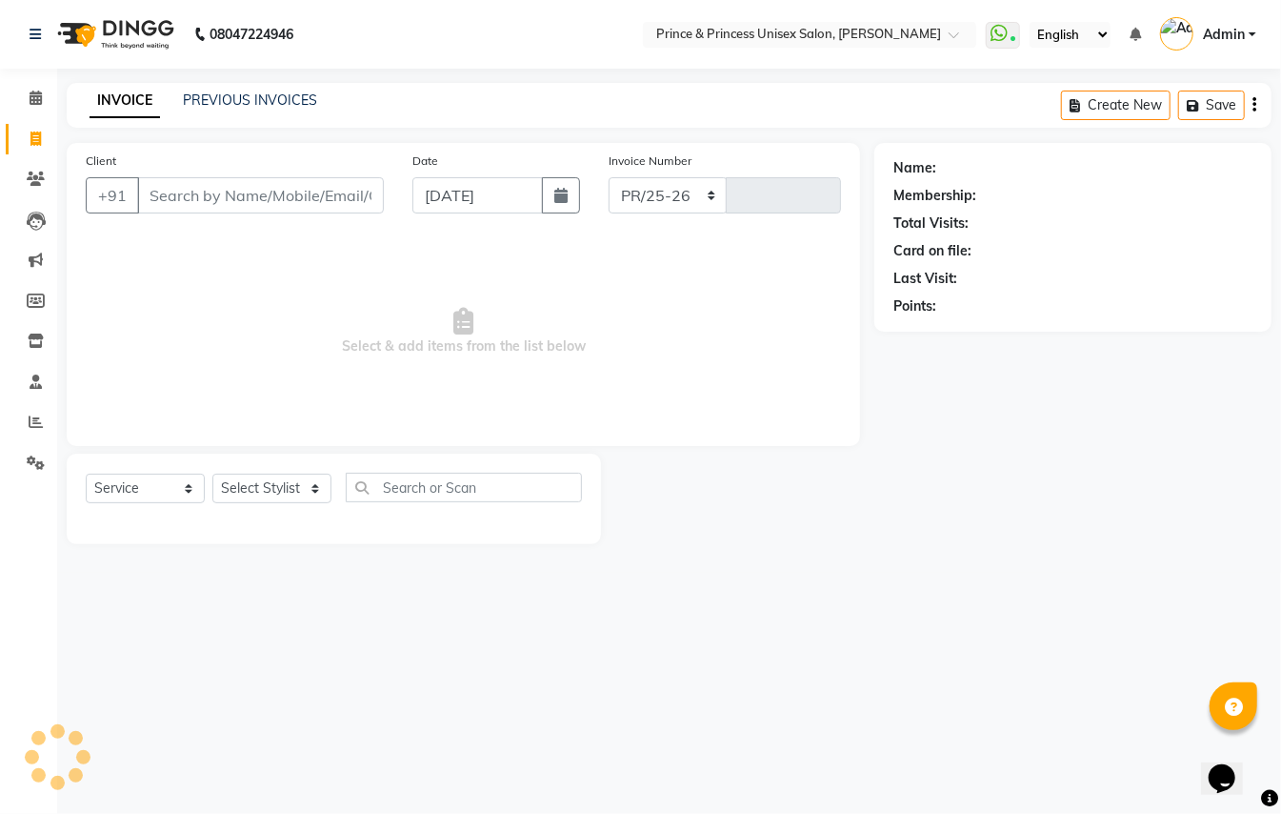
select select "3760"
type input "3611"
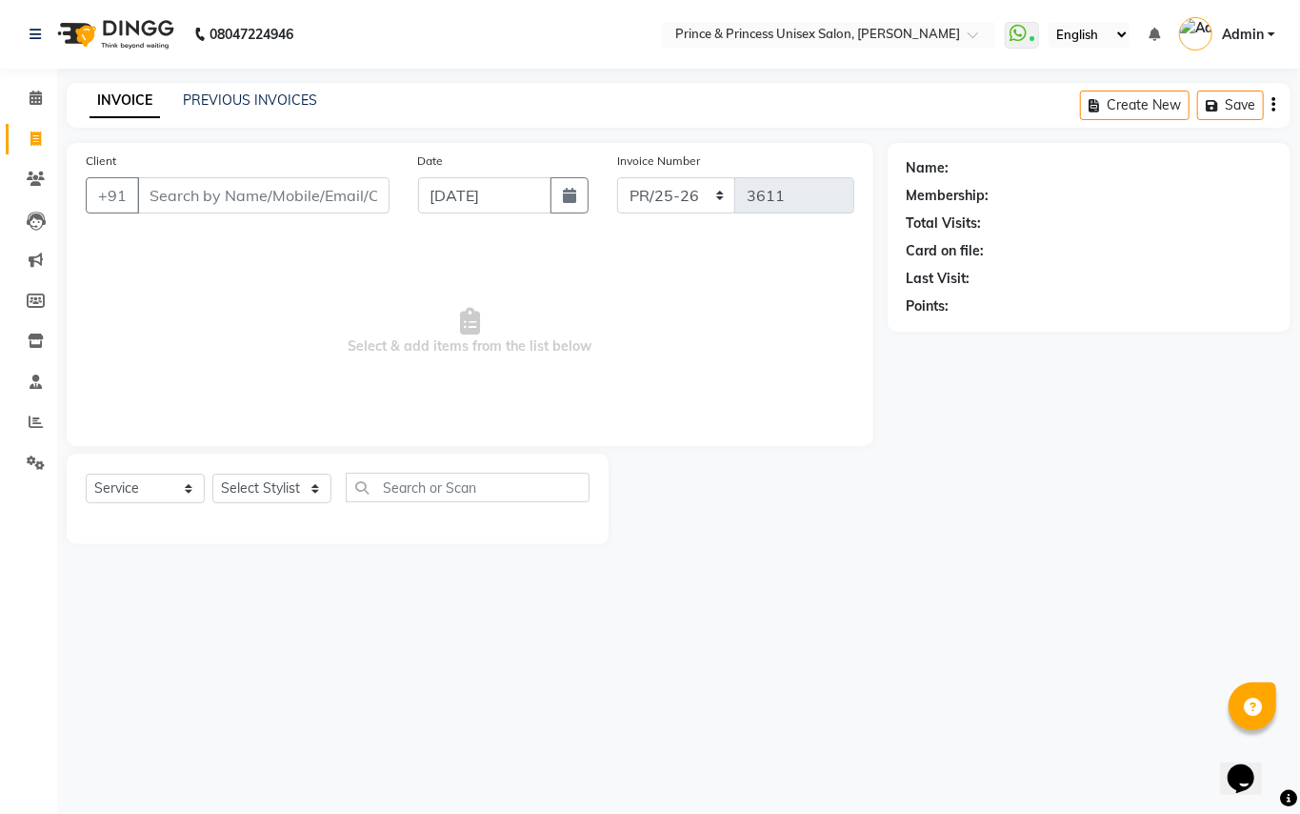
click at [335, 203] on input "Client" at bounding box center [263, 195] width 252 height 36
click at [333, 192] on input "Client" at bounding box center [263, 195] width 252 height 36
type input "9311446161"
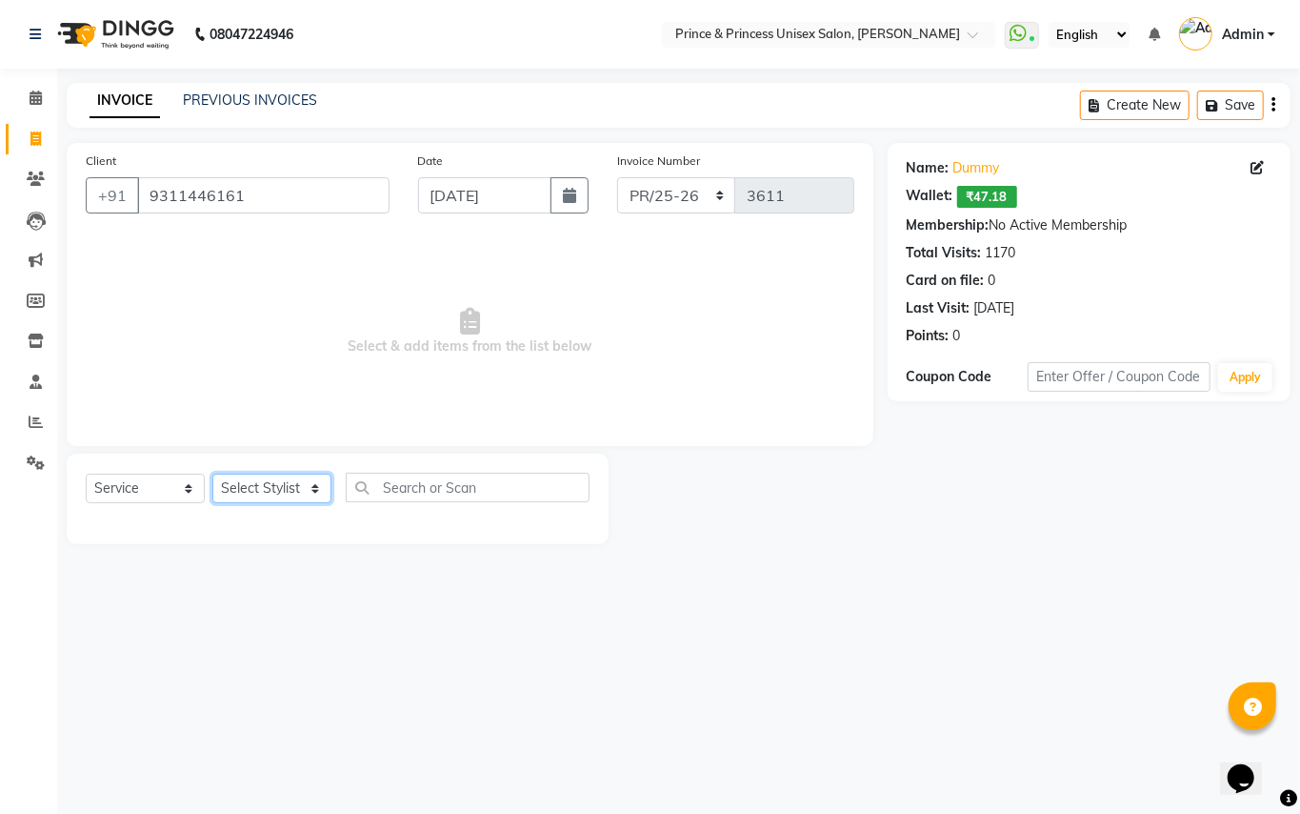
click at [246, 493] on select "Select Stylist ABHISHEK [PERSON_NAME] NEW [PERSON_NAME] [PERSON_NAME] [PERSON_N…" at bounding box center [271, 489] width 119 height 30
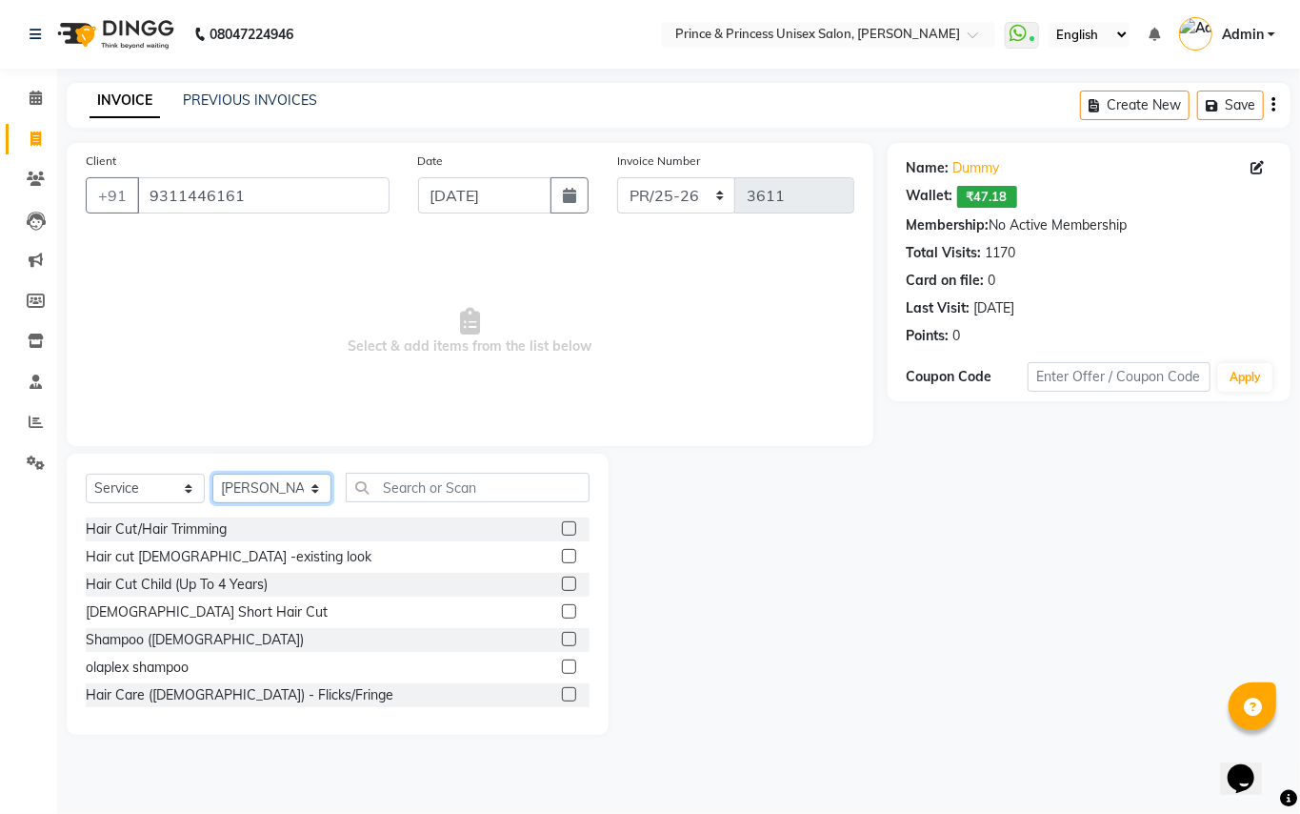
click at [248, 492] on select "Select Stylist ABHISHEK [PERSON_NAME] NEW [PERSON_NAME] [PERSON_NAME] [PERSON_N…" at bounding box center [271, 489] width 119 height 30
select select "28169"
drag, startPoint x: 248, startPoint y: 492, endPoint x: 429, endPoint y: 489, distance: 181.0
click at [248, 492] on select "Select Stylist ABHISHEK [PERSON_NAME] NEW [PERSON_NAME] [PERSON_NAME] [PERSON_N…" at bounding box center [271, 489] width 119 height 30
click at [433, 486] on input "text" at bounding box center [468, 488] width 244 height 30
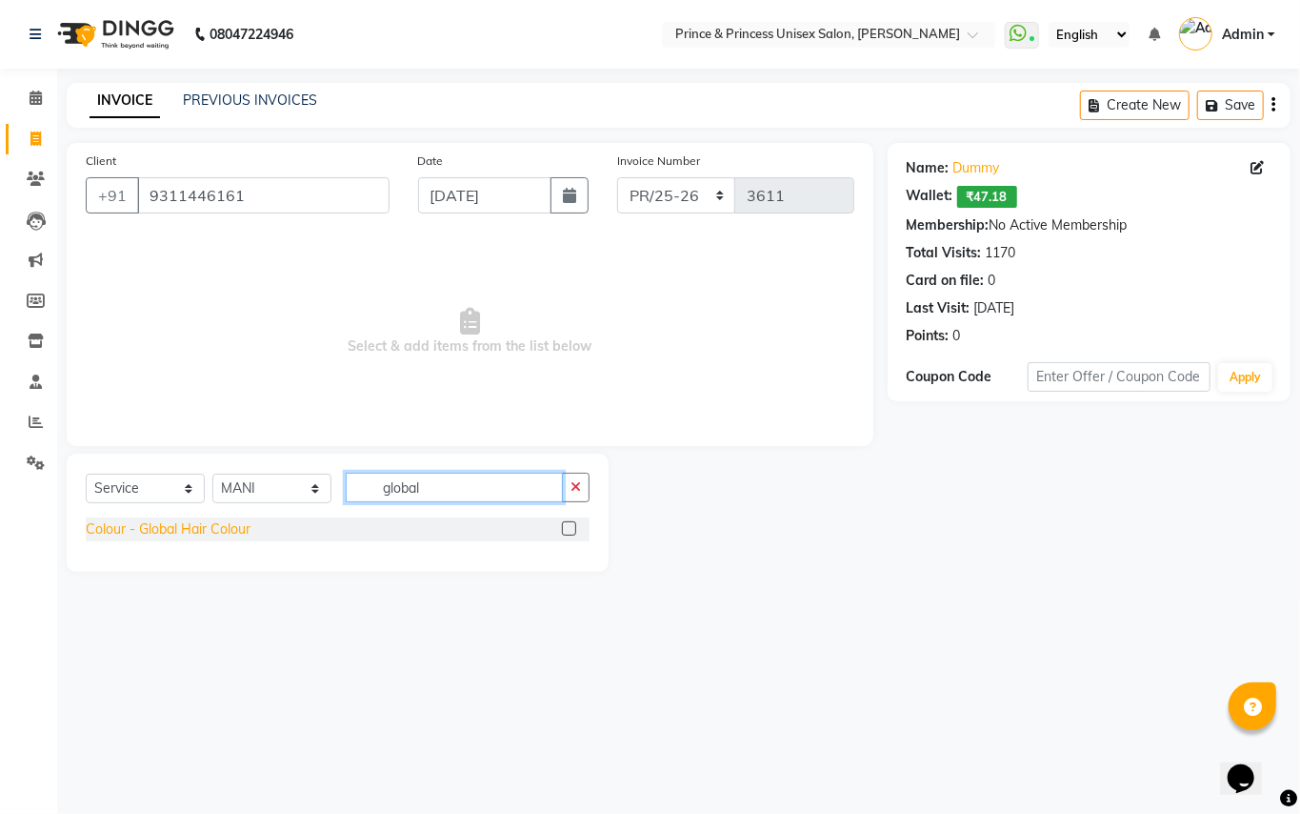
type input "global"
click at [195, 537] on div "Colour - Global Hair Colour" at bounding box center [168, 529] width 165 height 20
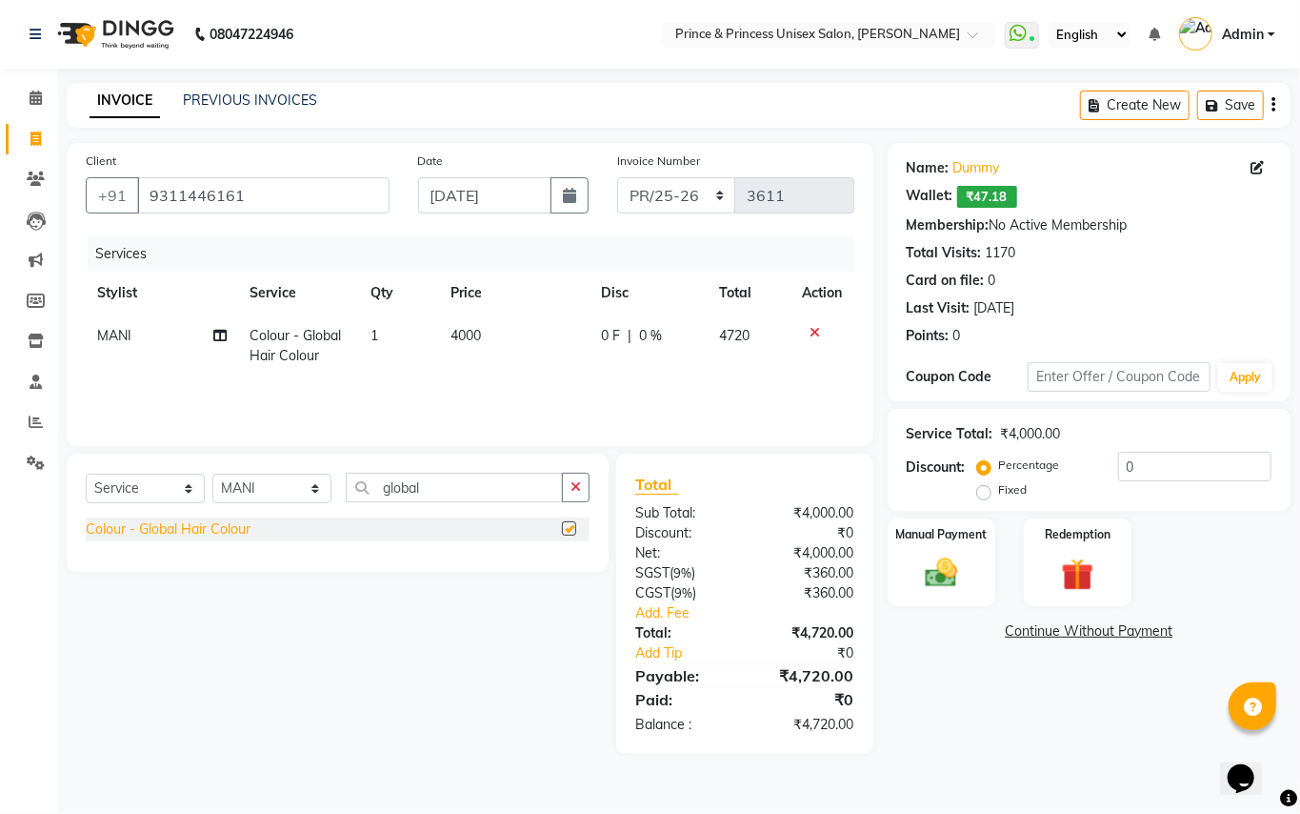
checkbox input "false"
click at [465, 330] on span "4000" at bounding box center [466, 335] width 30 height 17
select select "28169"
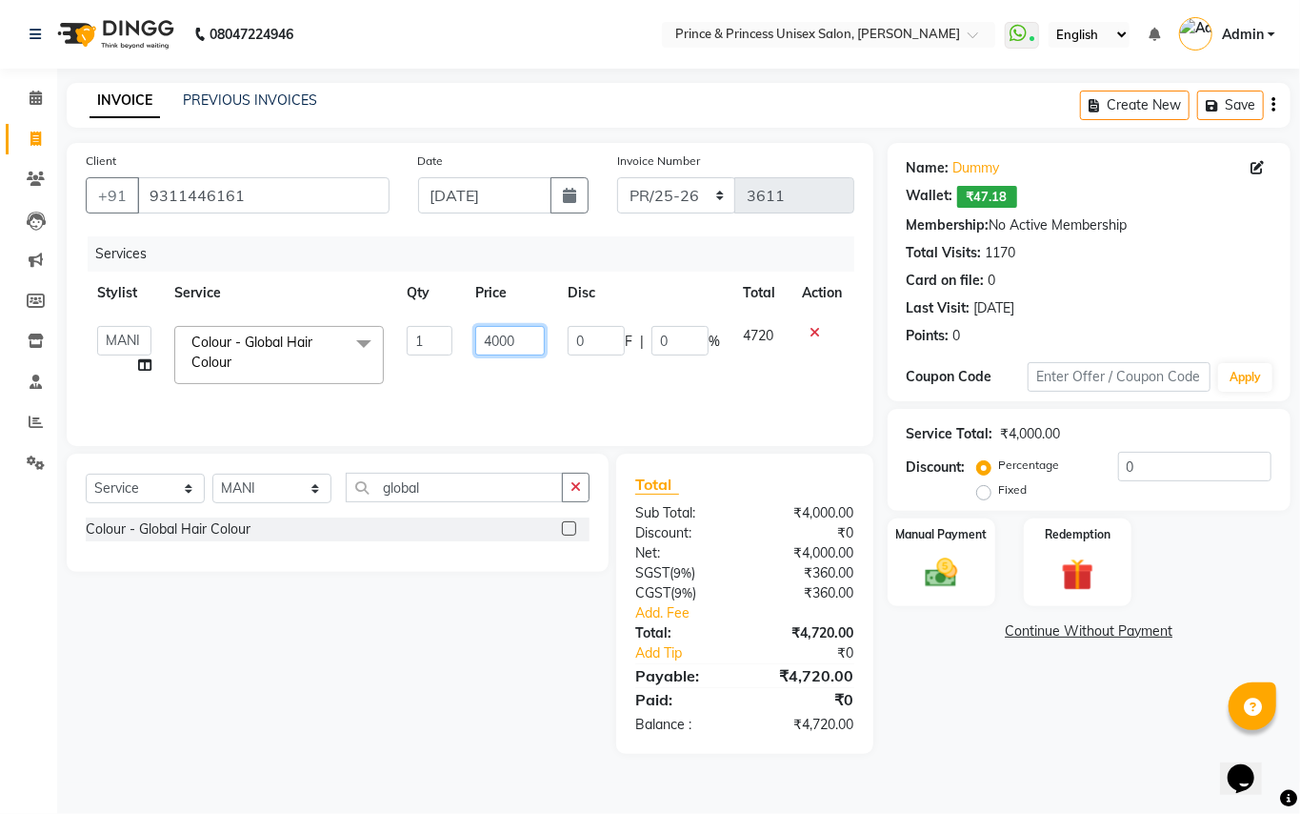
drag, startPoint x: 505, startPoint y: 328, endPoint x: 409, endPoint y: 39, distance: 304.3
click at [409, 39] on app-home "08047224946 Select Location × Prince & Princess Unisex Salon, [PERSON_NAME] Wha…" at bounding box center [650, 391] width 1300 height 782
type input "6000"
click at [265, 503] on select "Select Stylist ABHISHEK [PERSON_NAME] NEW [PERSON_NAME] [PERSON_NAME] [PERSON_N…" at bounding box center [271, 489] width 119 height 30
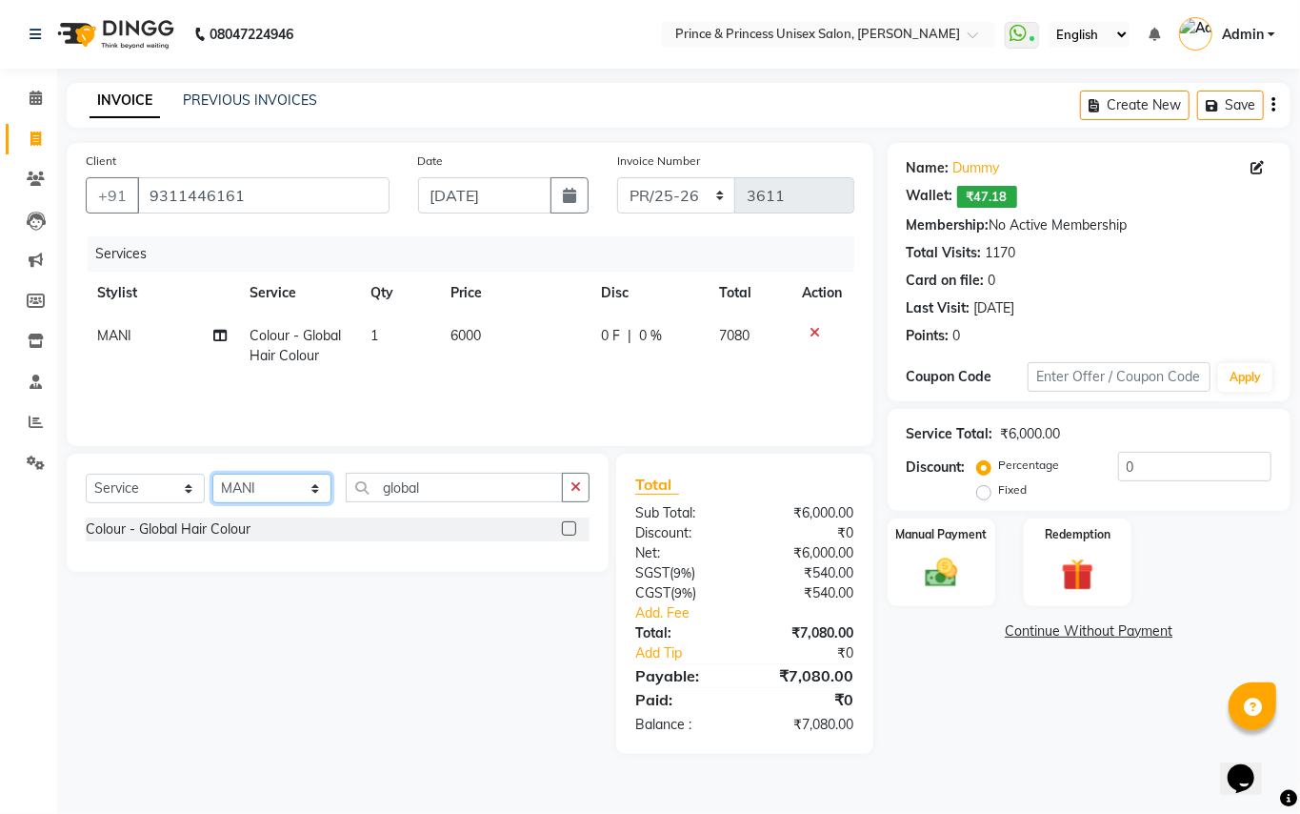
select select "17910"
drag, startPoint x: 265, startPoint y: 503, endPoint x: 393, endPoint y: 495, distance: 128.8
click at [278, 503] on select "Select Stylist ABHISHEK [PERSON_NAME] NEW [PERSON_NAME] [PERSON_NAME] [PERSON_N…" at bounding box center [271, 489] width 119 height 30
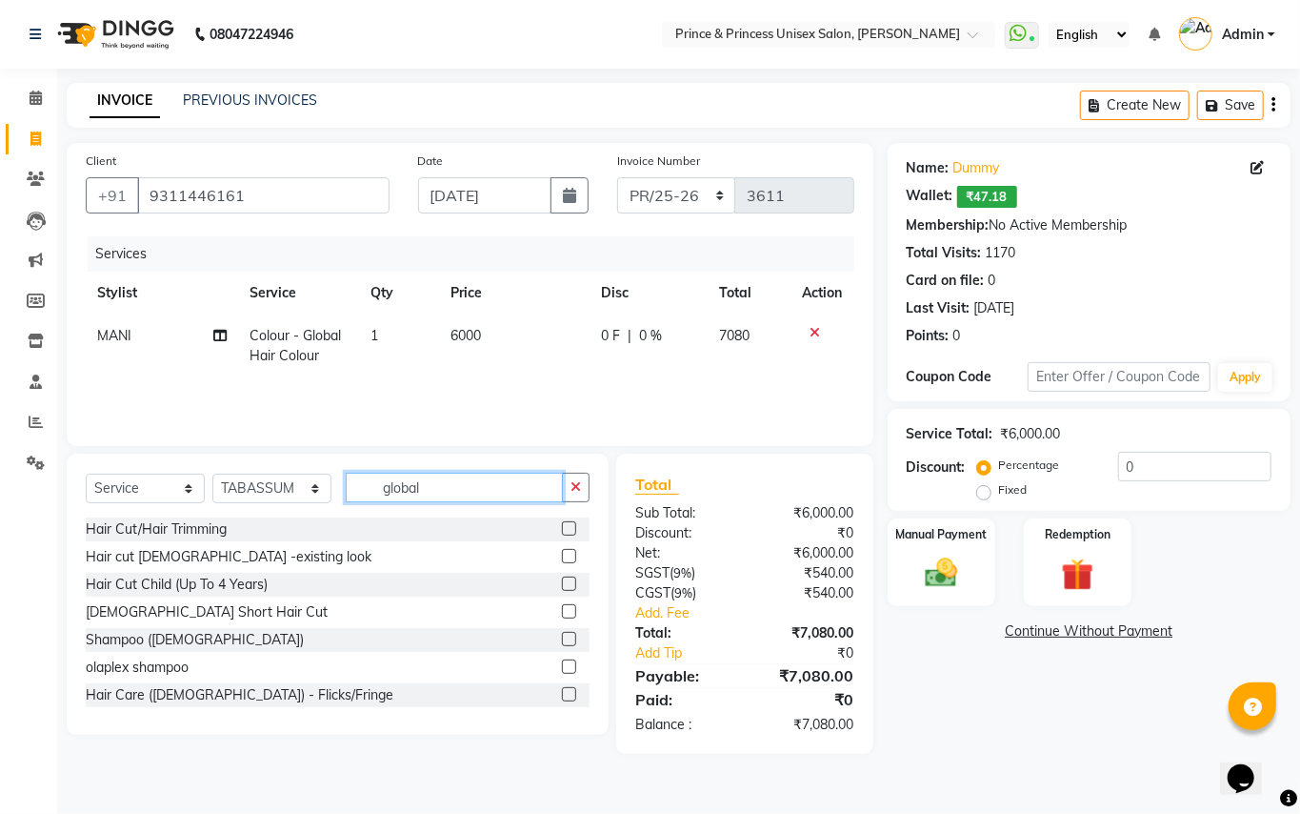
drag, startPoint x: 431, startPoint y: 481, endPoint x: 253, endPoint y: 223, distance: 313.2
click at [263, 333] on div "Client [PHONE_NUMBER] Date [DATE] Invoice Number PR/25-26 V/2025 V/[PHONE_NUMBE…" at bounding box center [470, 448] width 836 height 611
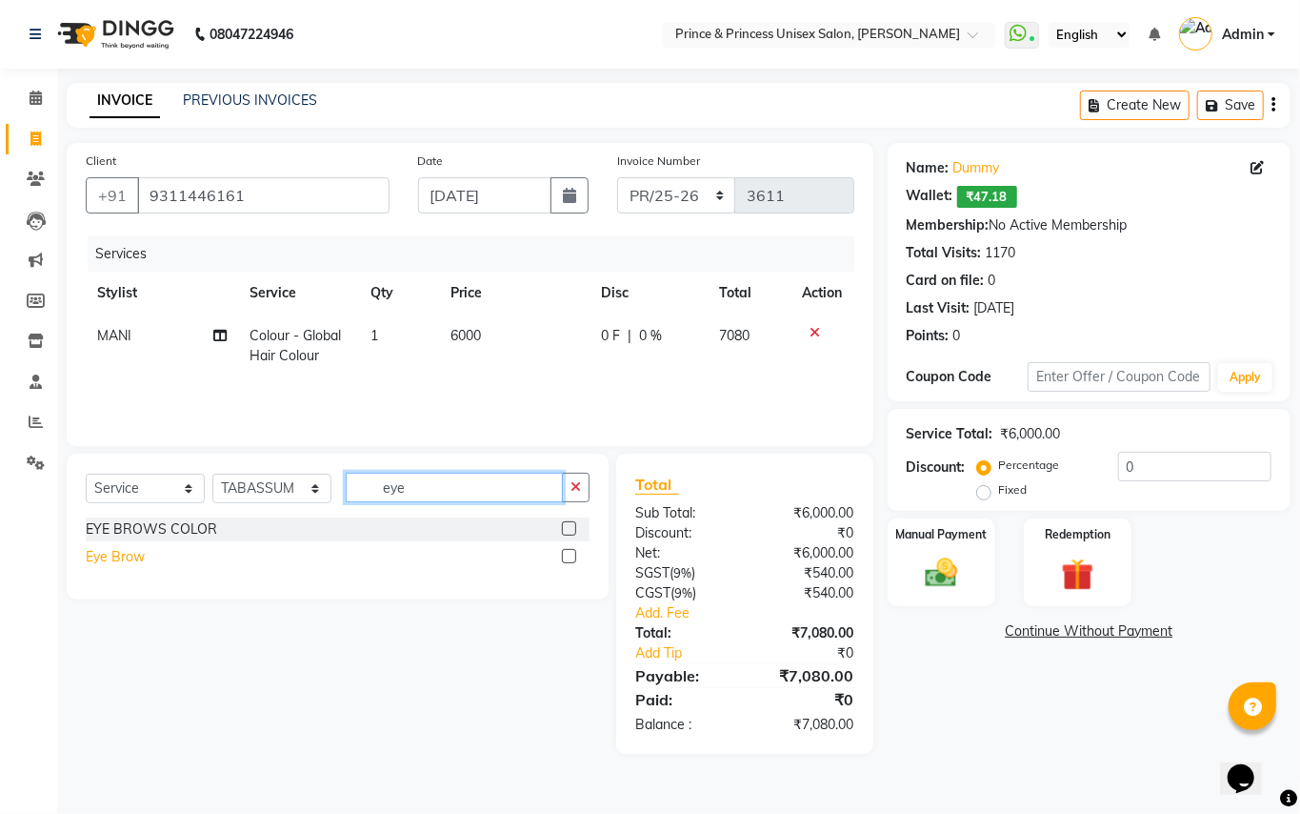
type input "eye"
click at [135, 554] on div "Eye Brow" at bounding box center [115, 557] width 59 height 20
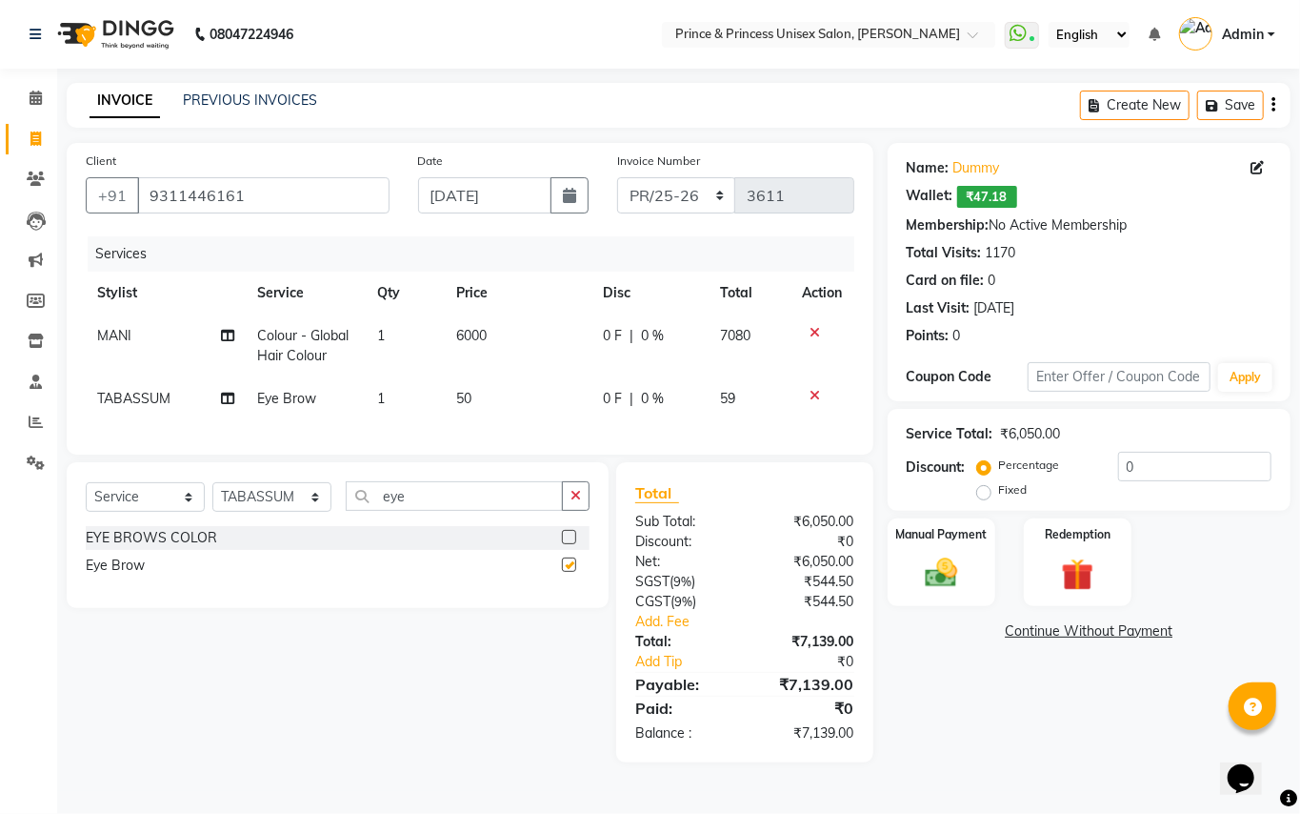
checkbox input "false"
drag, startPoint x: 424, startPoint y: 518, endPoint x: 282, endPoint y: 433, distance: 165.8
click at [283, 447] on div "Client [PHONE_NUMBER] Date [DATE] Invoice Number PR/25-26 V/2025 V/[PHONE_NUMBE…" at bounding box center [470, 452] width 836 height 619
type input "uppe"
click at [202, 548] on div "Threading - Upper-Lip" at bounding box center [153, 538] width 135 height 20
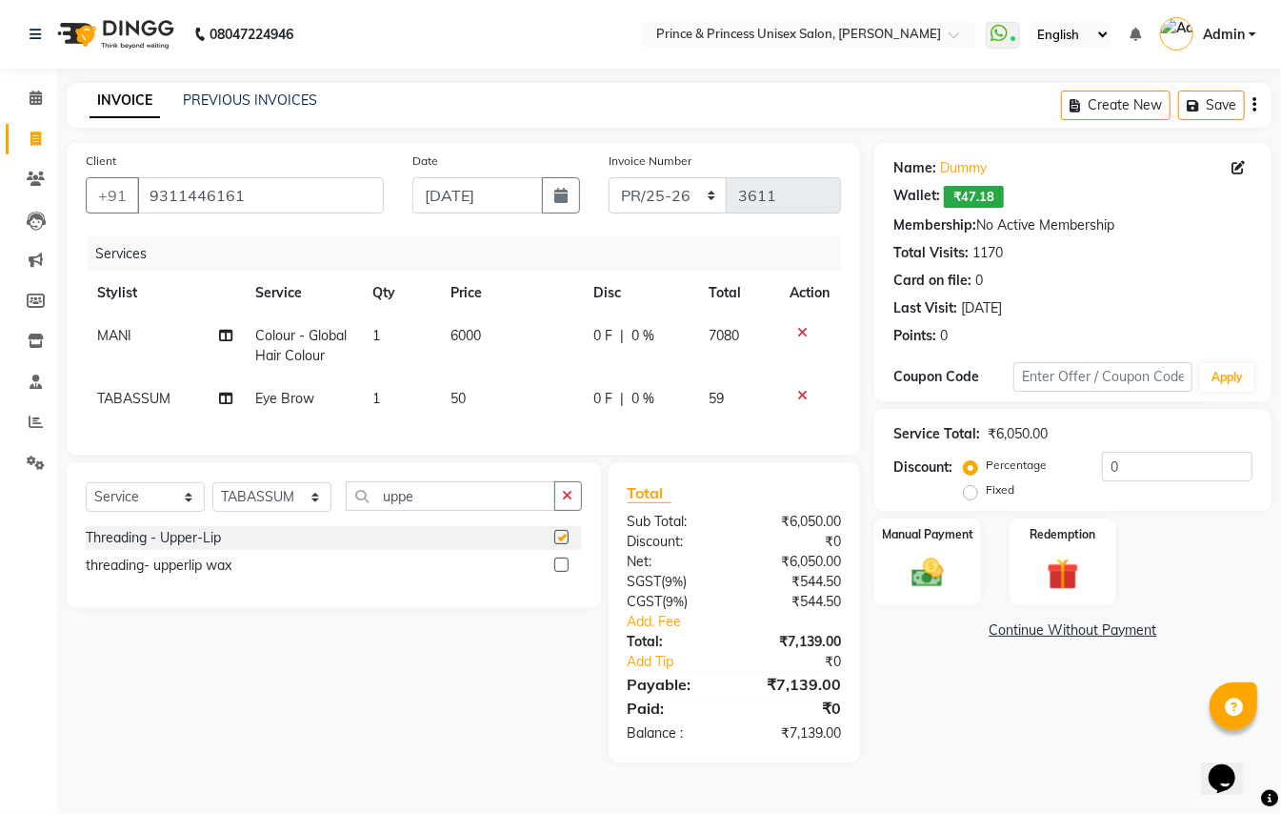
checkbox input "false"
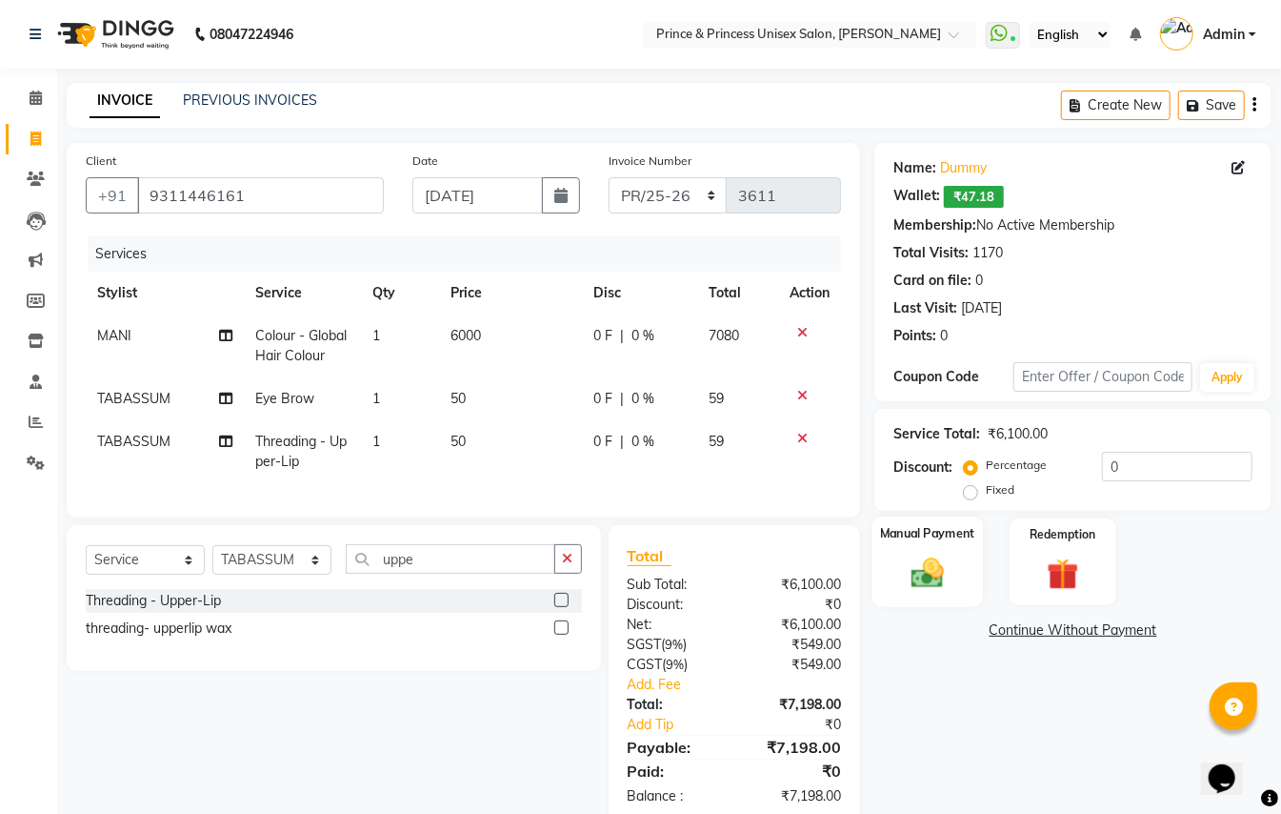
click at [923, 575] on img at bounding box center [927, 573] width 53 height 38
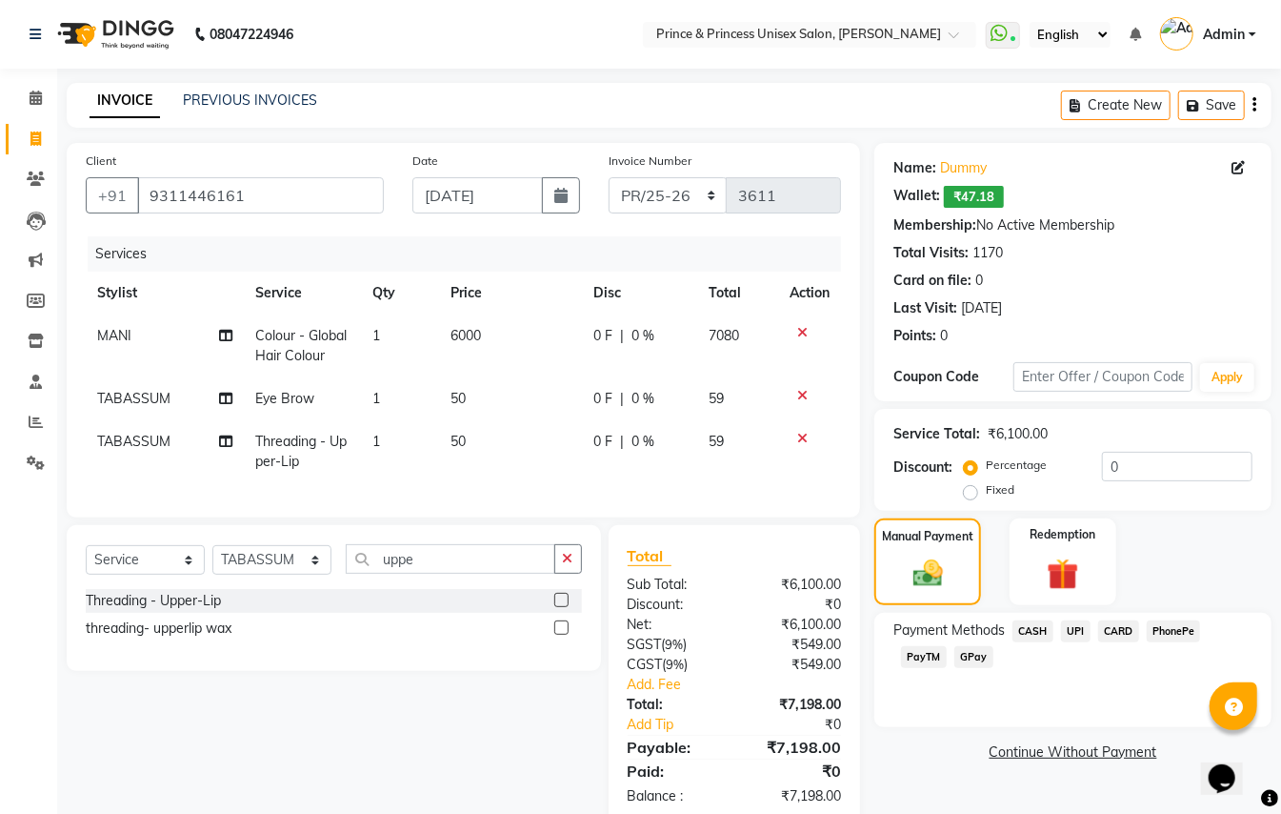
drag, startPoint x: 1115, startPoint y: 636, endPoint x: 1098, endPoint y: 648, distance: 20.6
click at [1110, 640] on span "CARD" at bounding box center [1118, 631] width 41 height 22
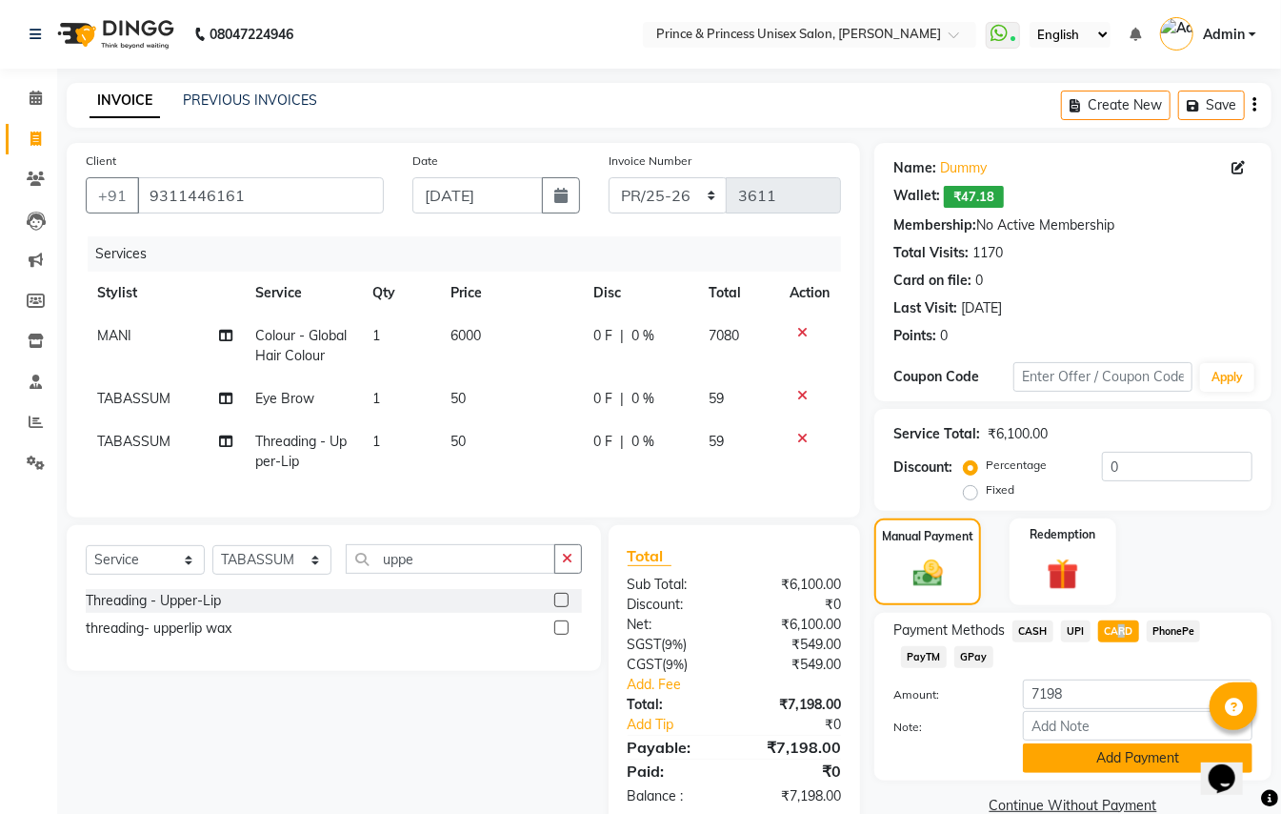
click at [1065, 763] on button "Add Payment" at bounding box center [1138, 758] width 230 height 30
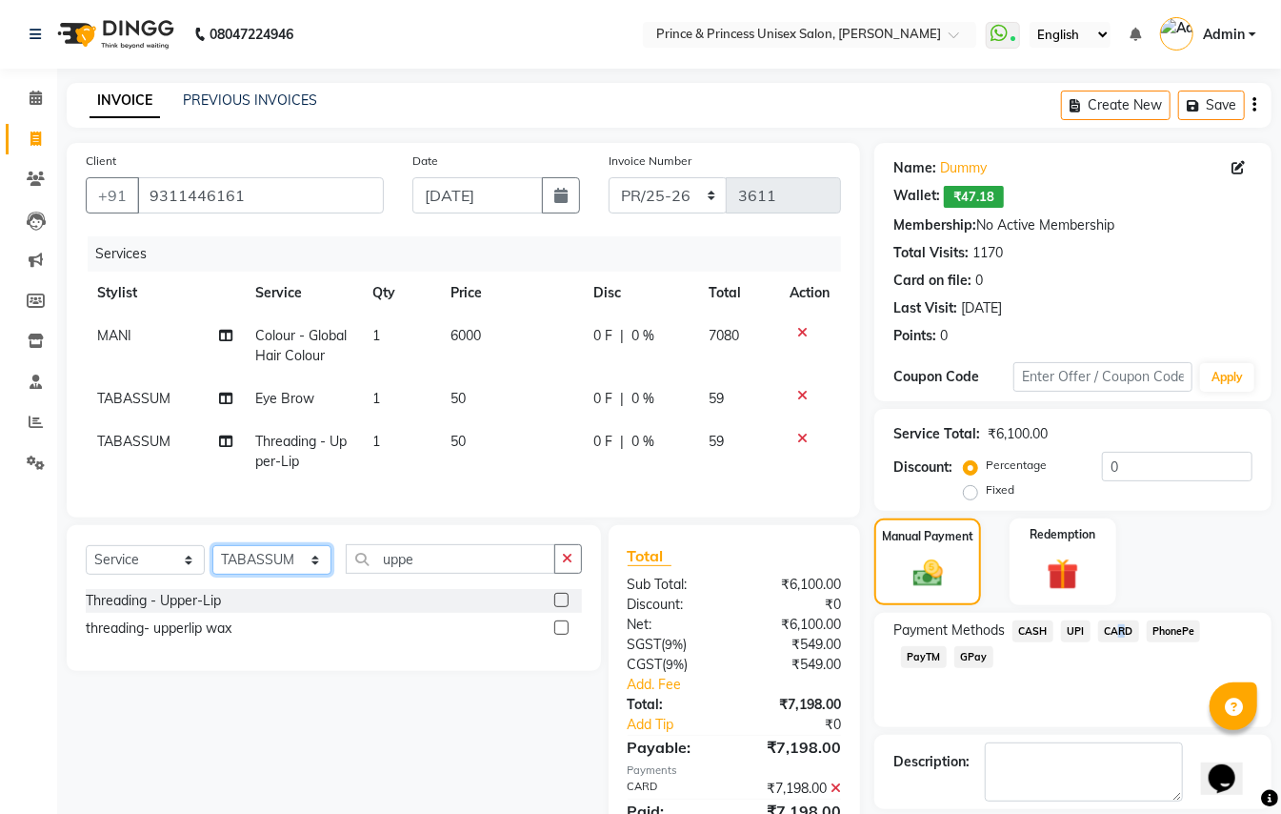
click at [265, 574] on select "Select Stylist ABHISHEK [PERSON_NAME] NEW [PERSON_NAME] [PERSON_NAME] [PERSON_N…" at bounding box center [271, 560] width 119 height 30
select select "63815"
drag, startPoint x: 275, startPoint y: 574, endPoint x: 434, endPoint y: 566, distance: 159.3
click at [279, 574] on select "Select Stylist ABHISHEK [PERSON_NAME] NEW [PERSON_NAME] [PERSON_NAME] [PERSON_N…" at bounding box center [271, 560] width 119 height 30
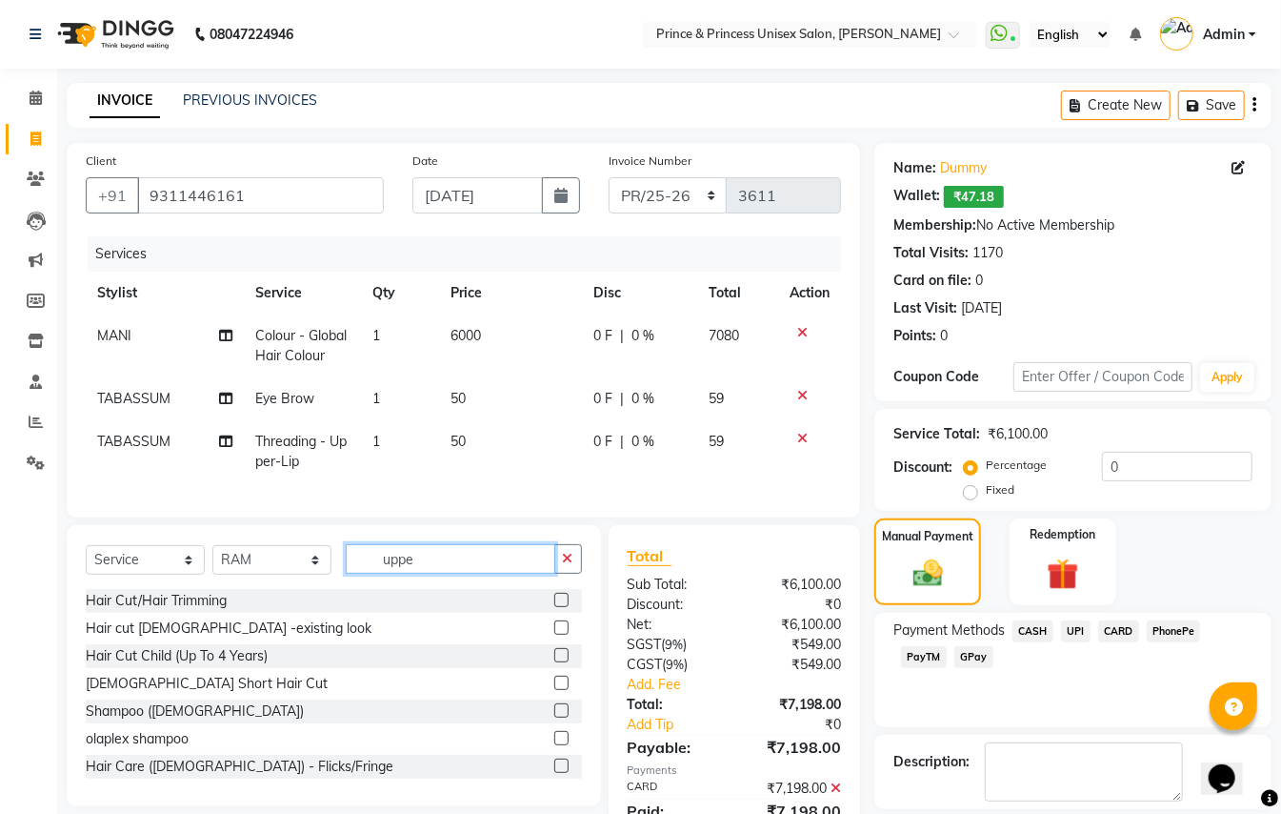
drag, startPoint x: 447, startPoint y: 568, endPoint x: 208, endPoint y: 387, distance: 299.9
click at [218, 450] on div "Client [PHONE_NUMBER] Date [DATE] Invoice Number PR/25-26 V/2025 V/[PHONE_NUMBE…" at bounding box center [463, 508] width 822 height 731
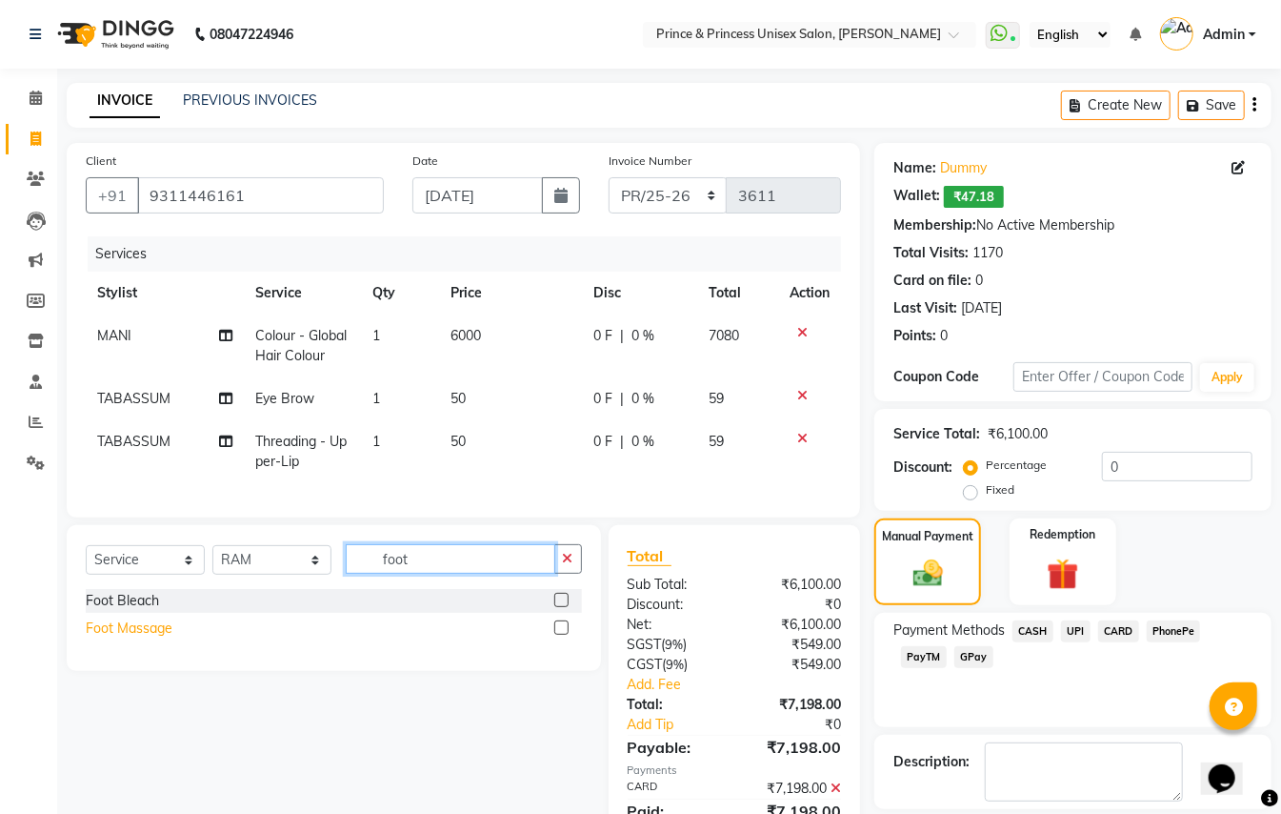
type input "foot"
click at [152, 638] on div "Foot Massage" at bounding box center [129, 628] width 87 height 20
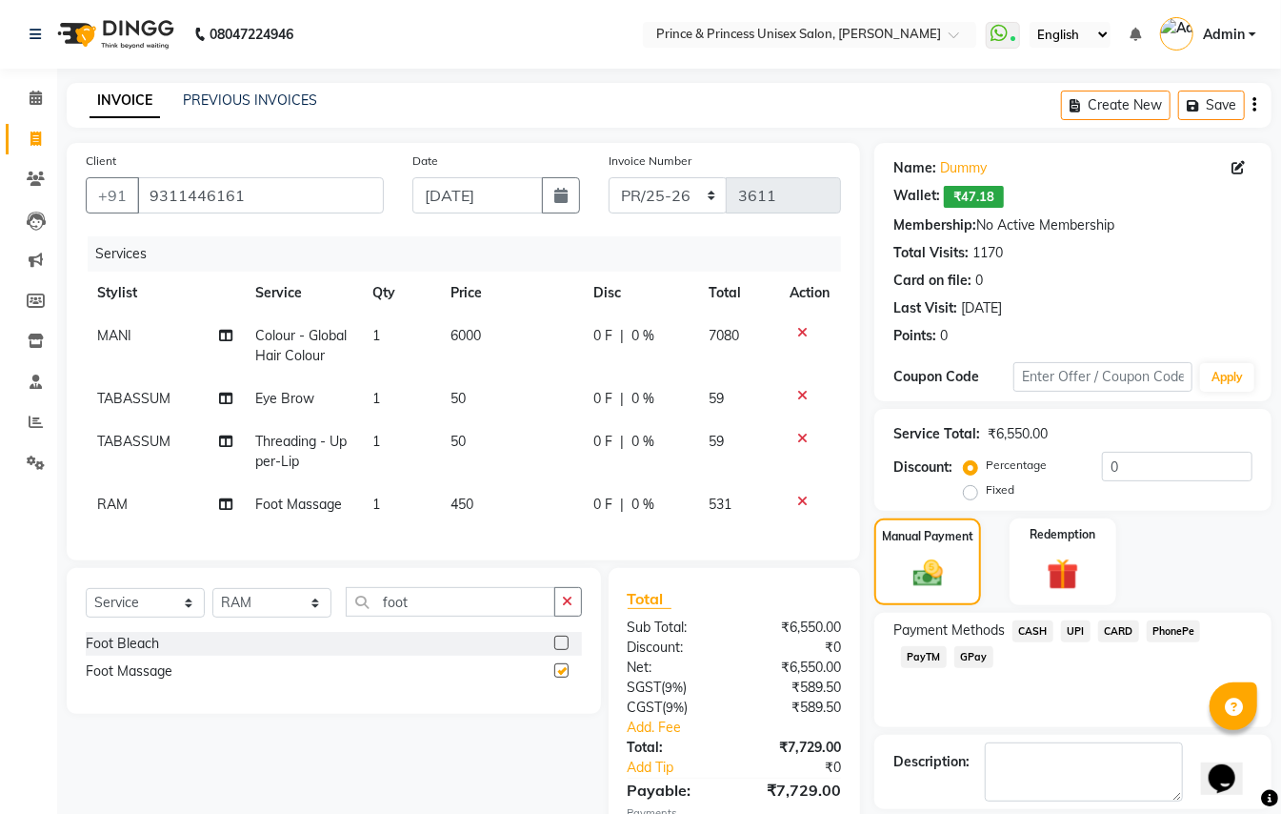
checkbox input "false"
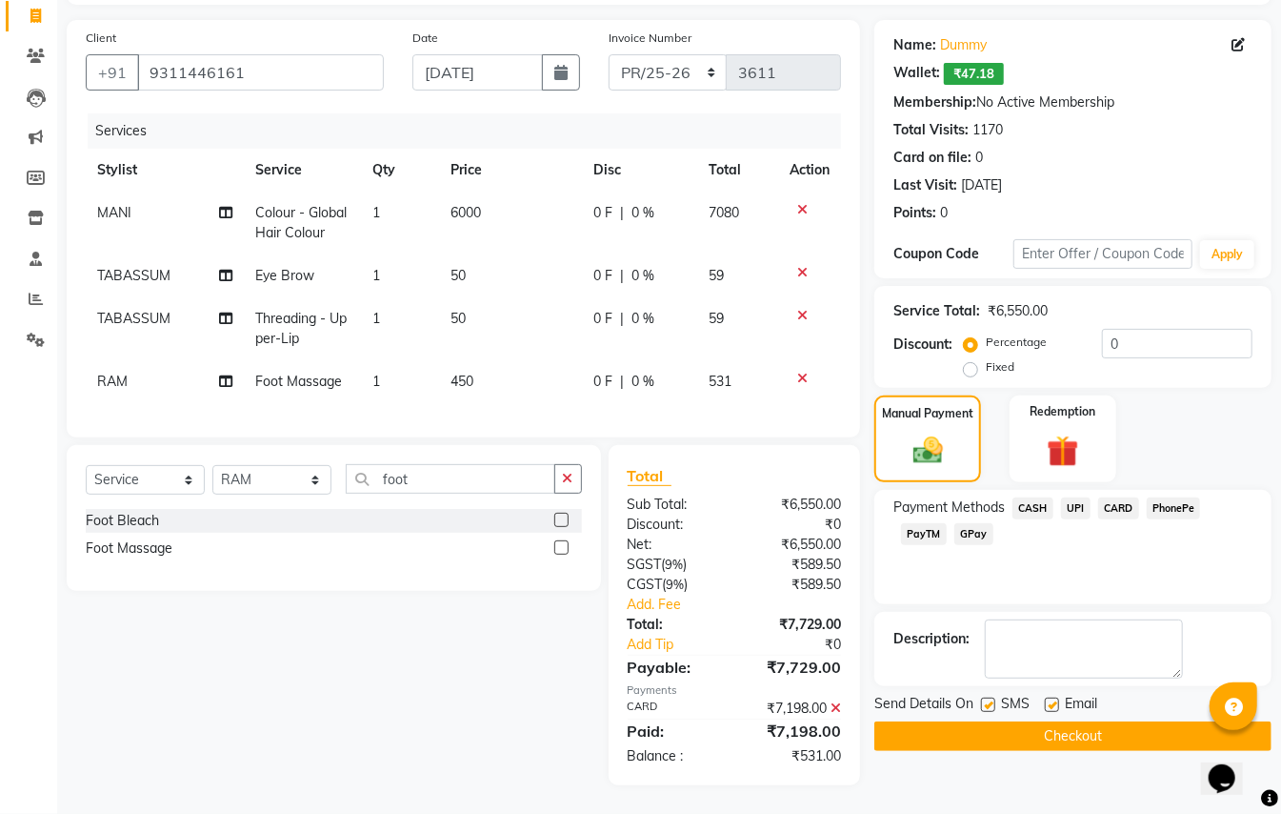
drag, startPoint x: 1290, startPoint y: 568, endPoint x: 1, endPoint y: 28, distance: 1397.7
click at [836, 707] on icon at bounding box center [836, 707] width 10 height 13
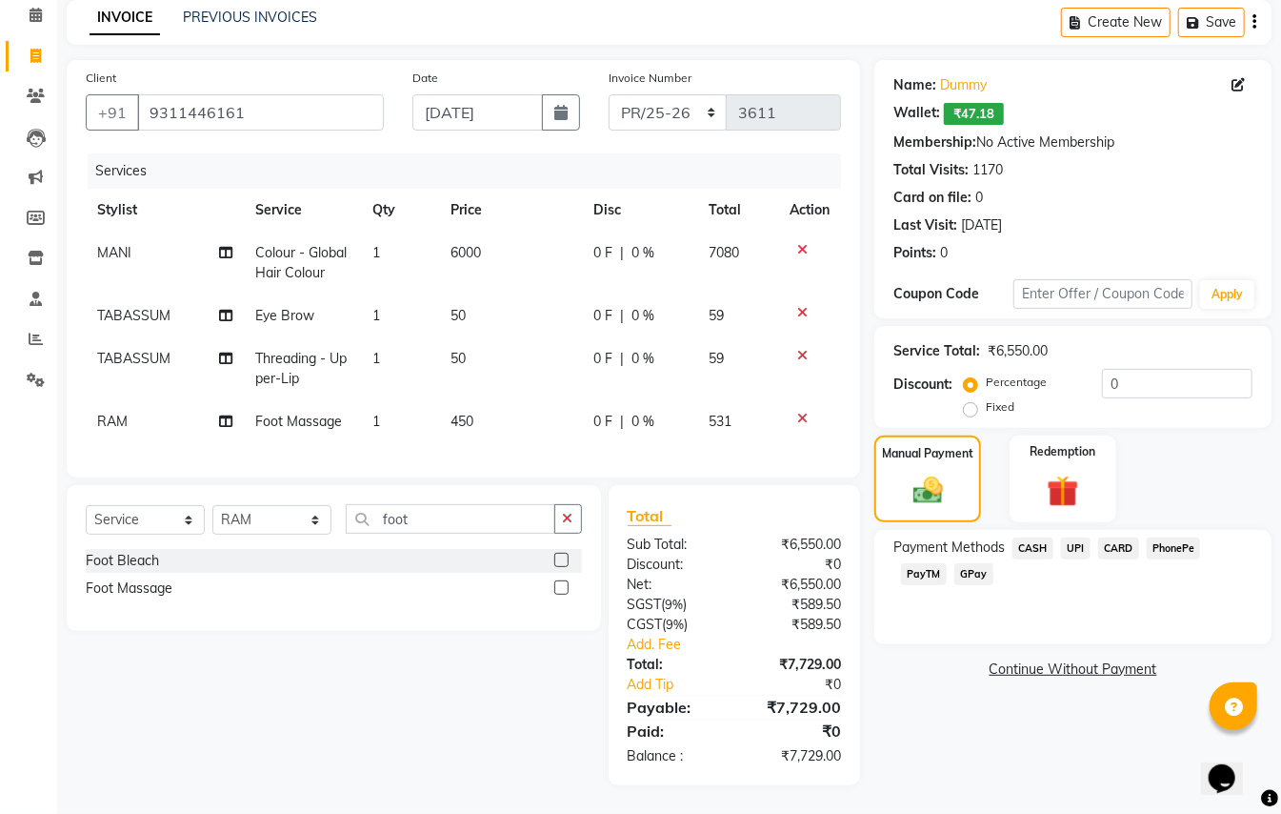
scroll to position [101, 0]
click at [480, 244] on span "6000" at bounding box center [466, 252] width 30 height 17
select select "28169"
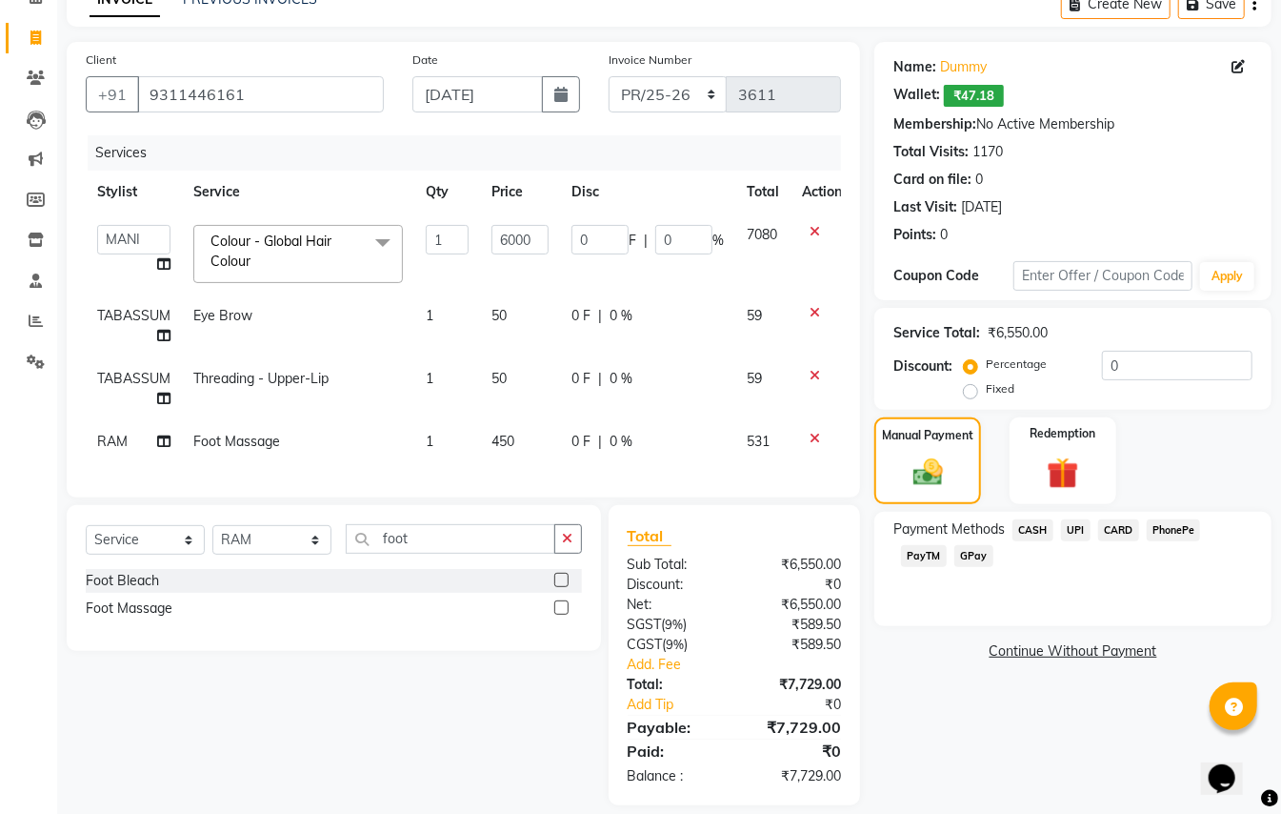
scroll to position [141, 0]
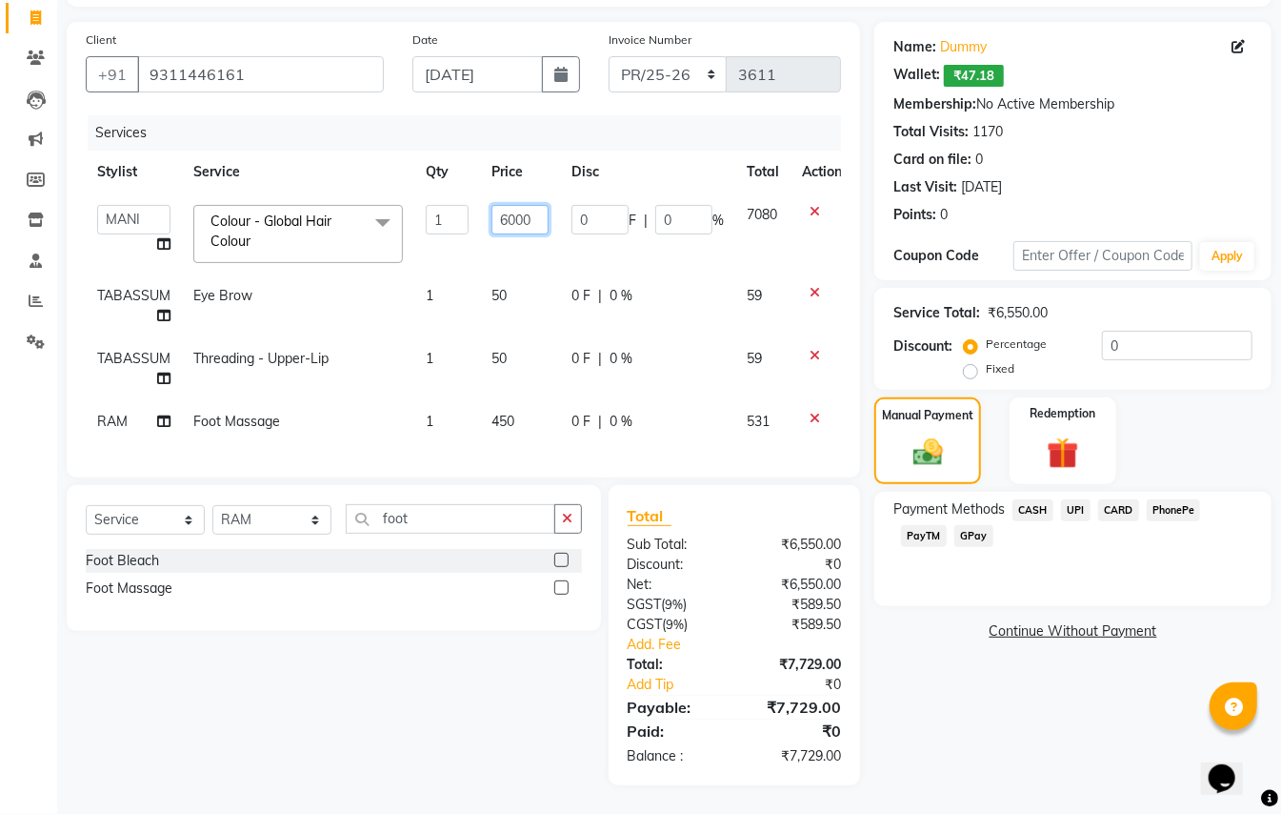
click at [541, 205] on input "6000" at bounding box center [520, 220] width 57 height 30
type input "5500"
click at [382, 99] on div "Client [PHONE_NUMBER] Date [DATE] Invoice Number PR/25-26 V/2025 V/[PHONE_NUMBE…" at bounding box center [464, 249] width 794 height 455
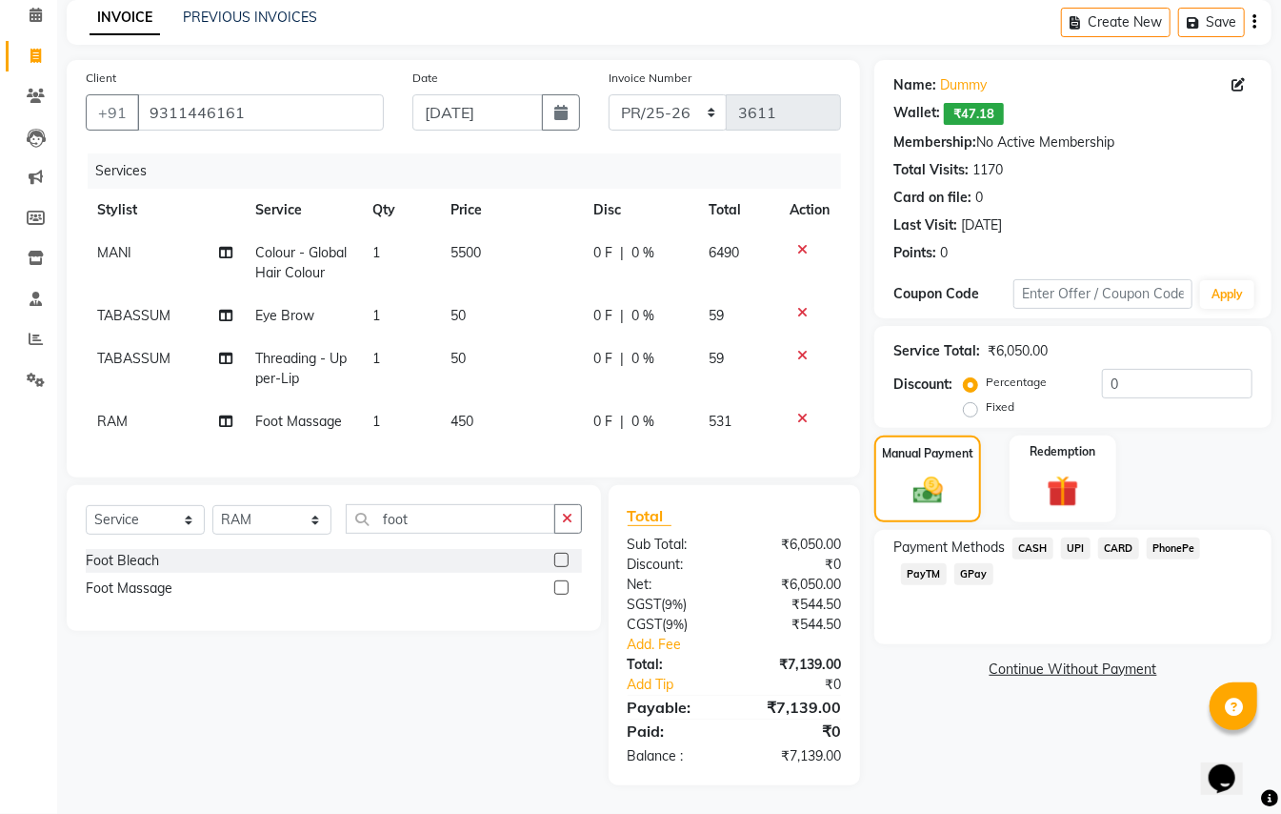
scroll to position [101, 0]
click at [474, 244] on span "5500" at bounding box center [466, 252] width 30 height 17
select select "28169"
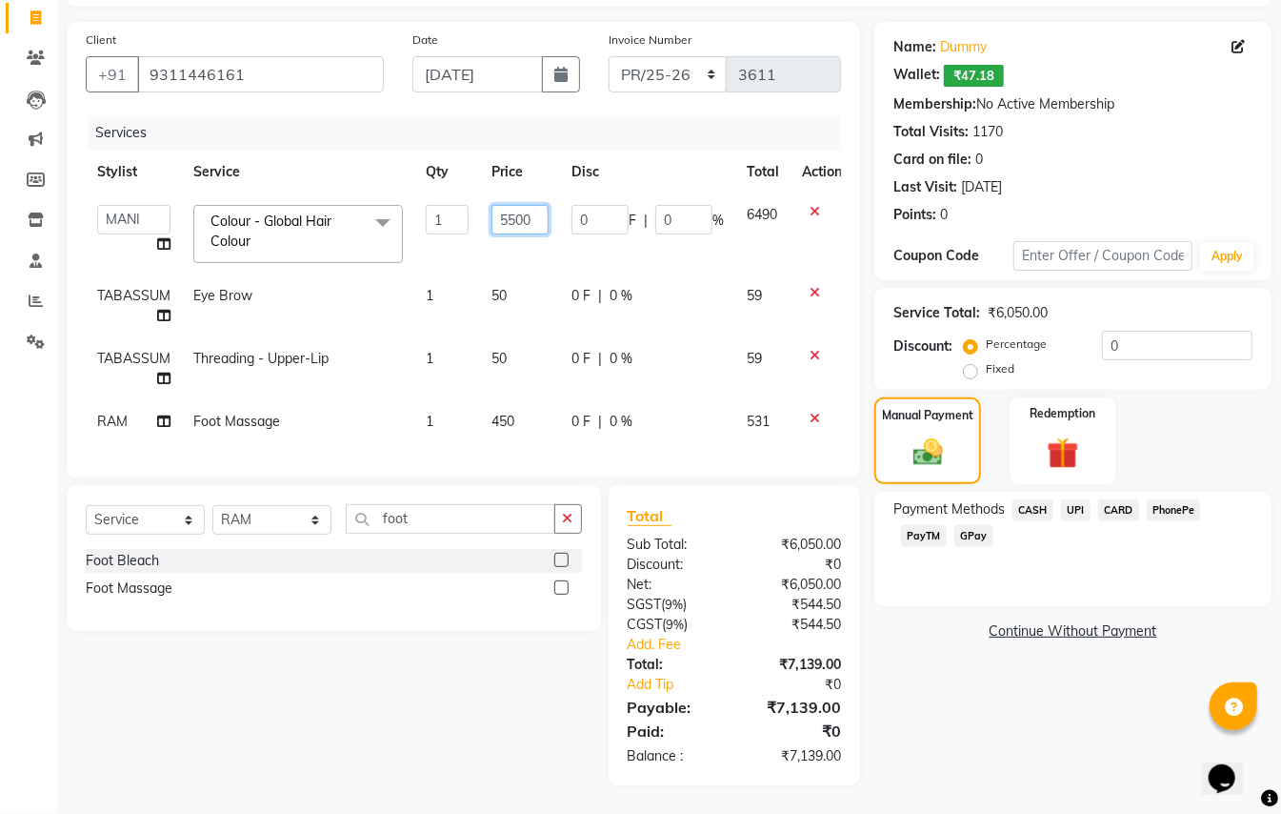
click at [534, 205] on input "5500" at bounding box center [520, 220] width 57 height 30
type input "5000"
click at [453, 97] on div "Client [PHONE_NUMBER] Date [DATE] Invoice Number PR/25-26 V/2025 V/[PHONE_NUMBE…" at bounding box center [464, 249] width 794 height 455
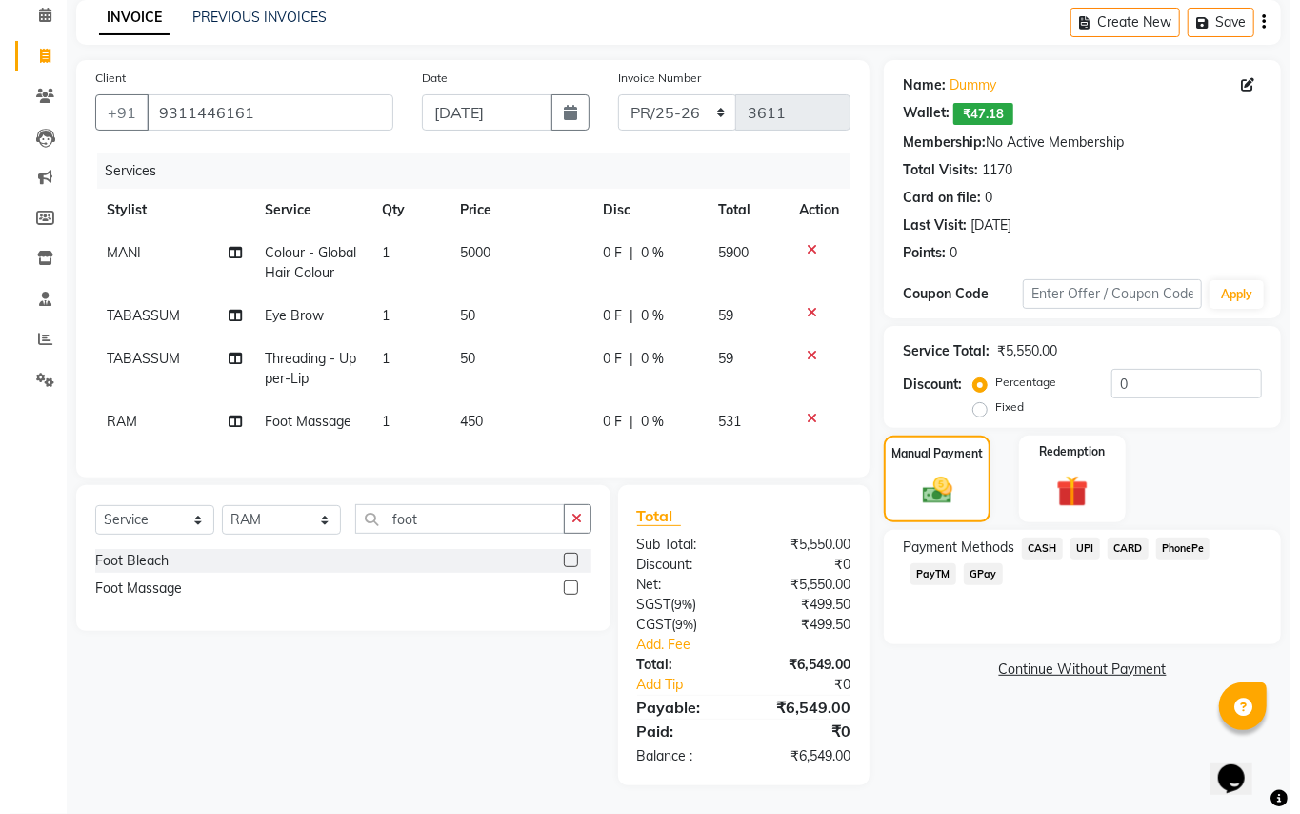
scroll to position [101, 0]
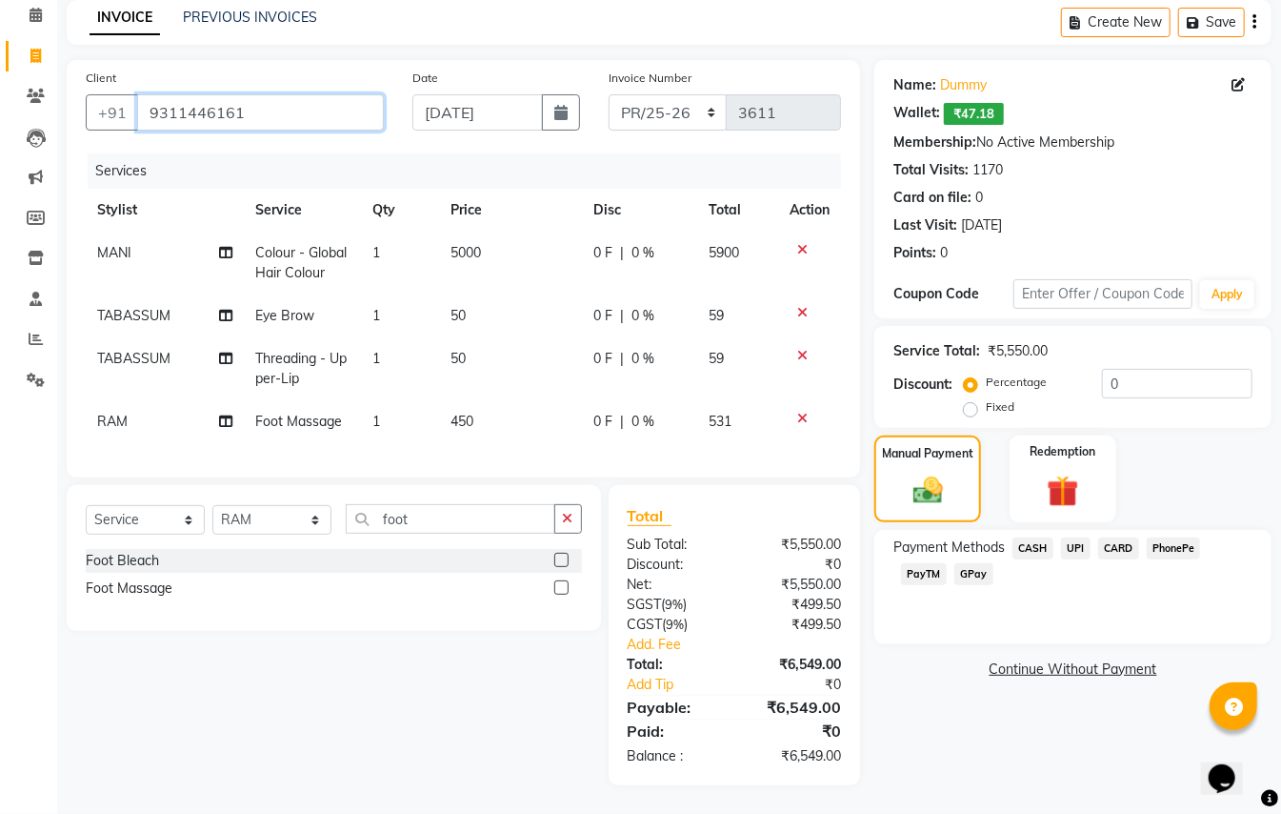
drag, startPoint x: 263, startPoint y: 91, endPoint x: 0, endPoint y: -111, distance: 331.6
click at [0, 0] on html "08047224946 Select Location × Prince & Princess Unisex Salon, [PERSON_NAME] Wha…" at bounding box center [640, 324] width 1281 height 814
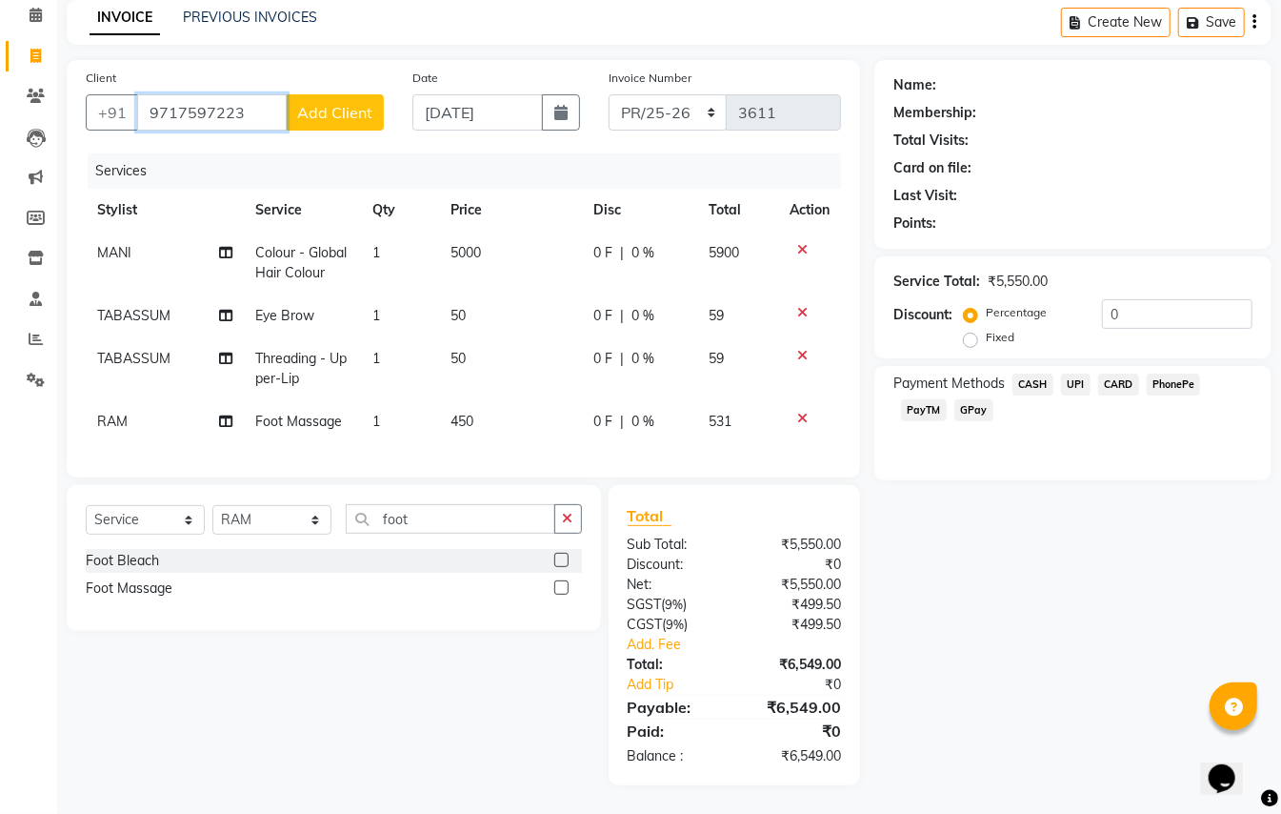
type input "9717597223"
click at [325, 112] on div "Client [PHONE_NUMBER] Add Client" at bounding box center [234, 107] width 327 height 78
click at [325, 103] on span "Add Client" at bounding box center [334, 112] width 75 height 19
select select "10"
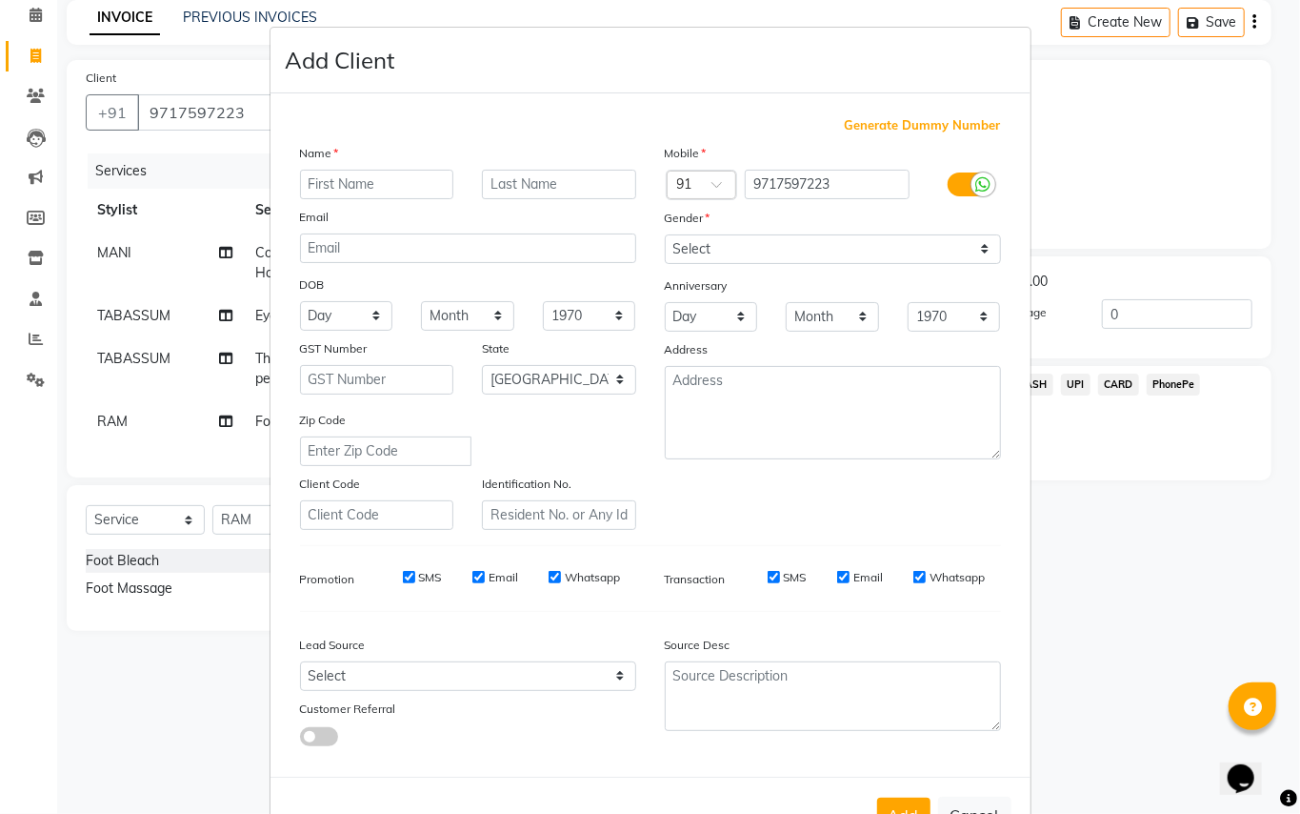
click at [341, 180] on input "text" at bounding box center [377, 185] width 154 height 30
type input "s"
type input "[PERSON_NAME]"
click at [542, 185] on input "text" at bounding box center [559, 185] width 154 height 30
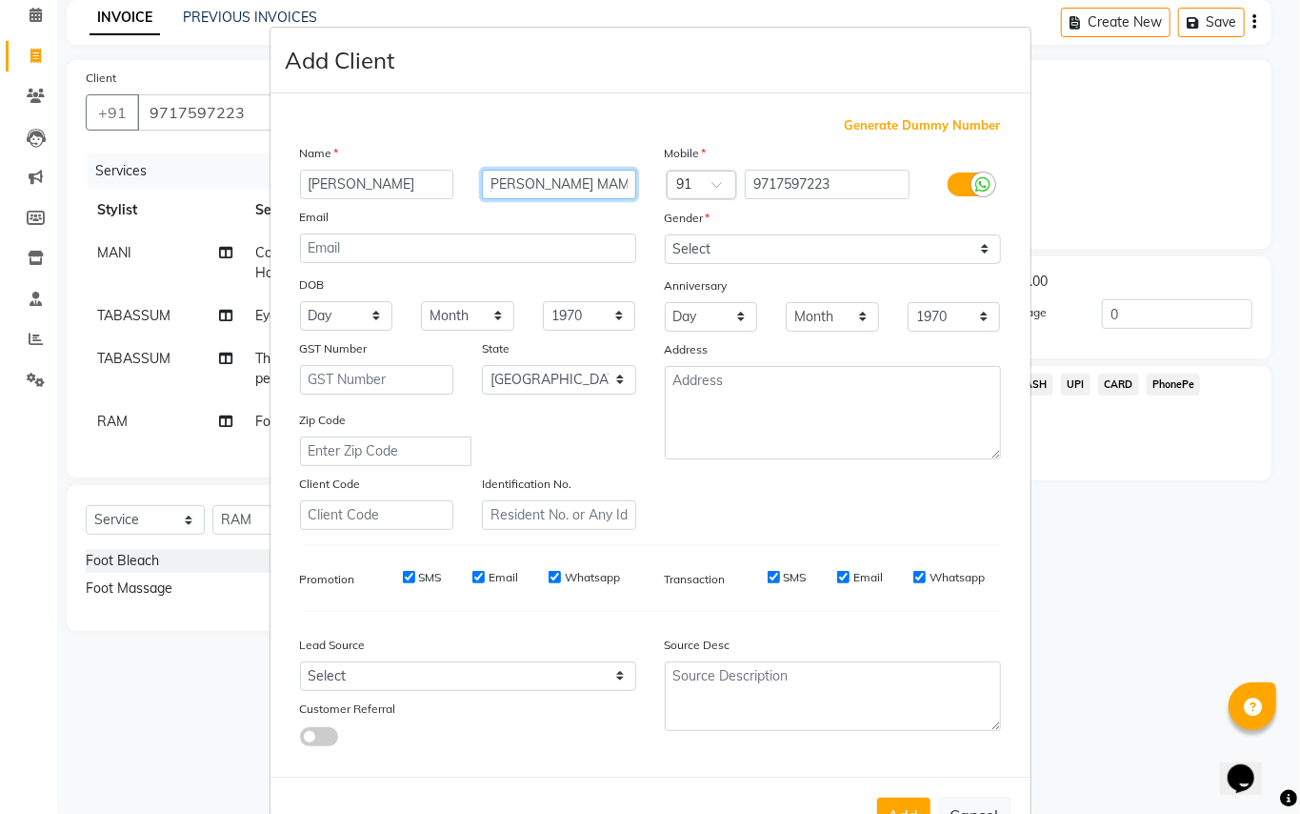
type input "[PERSON_NAME] MAM MOTHER"
click at [695, 248] on select "Select [DEMOGRAPHIC_DATA] [DEMOGRAPHIC_DATA] Other Prefer Not To Say" at bounding box center [833, 249] width 336 height 30
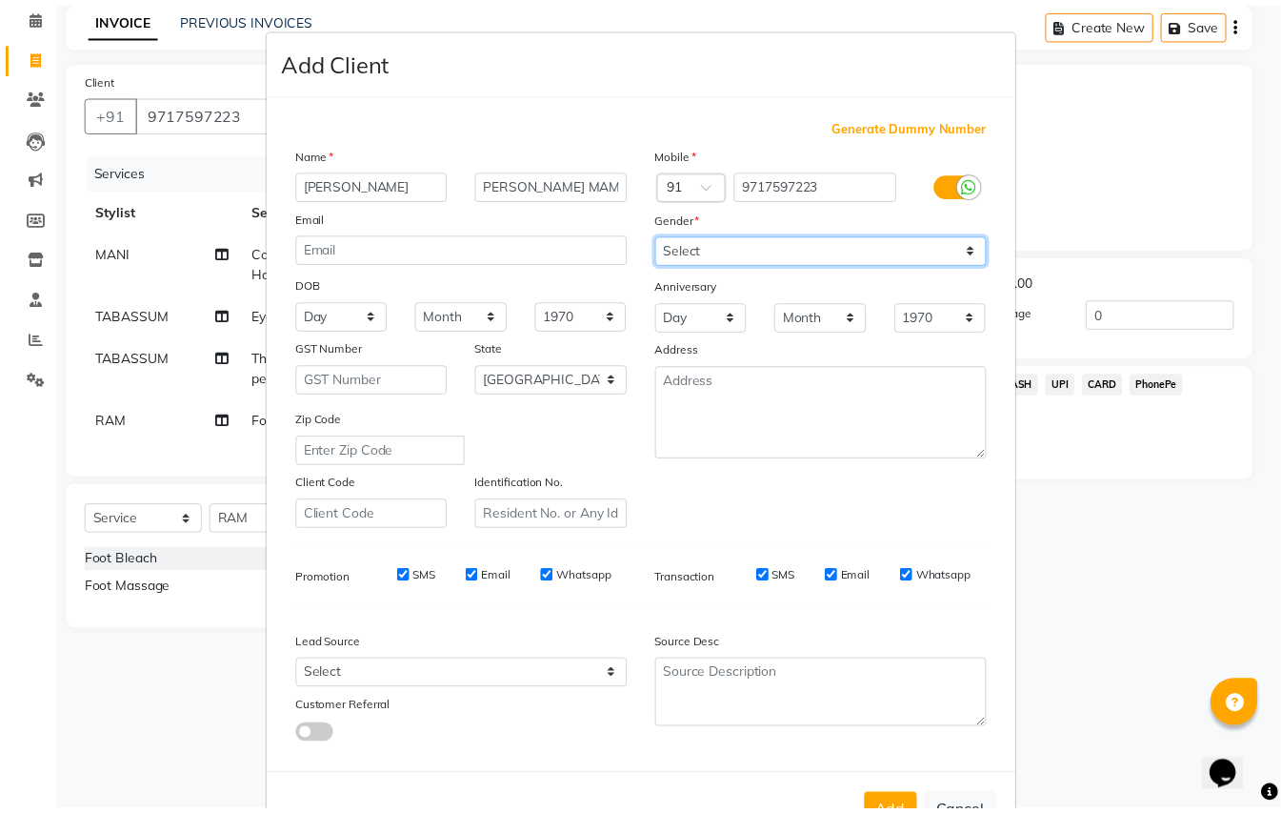
scroll to position [0, 0]
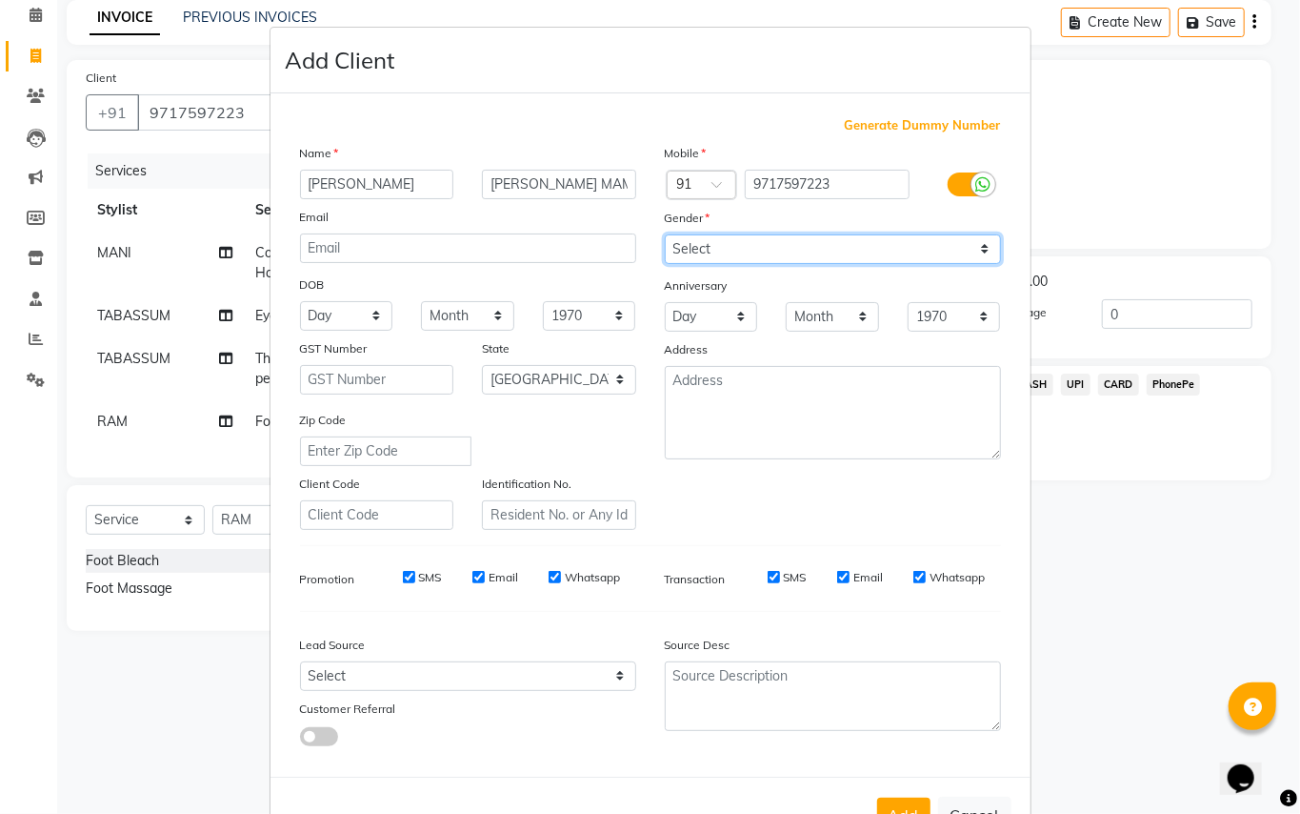
select select "[DEMOGRAPHIC_DATA]"
click at [665, 234] on select "Select [DEMOGRAPHIC_DATA] [DEMOGRAPHIC_DATA] Other Prefer Not To Say" at bounding box center [833, 249] width 336 height 30
click at [882, 798] on button "Add" at bounding box center [903, 814] width 53 height 34
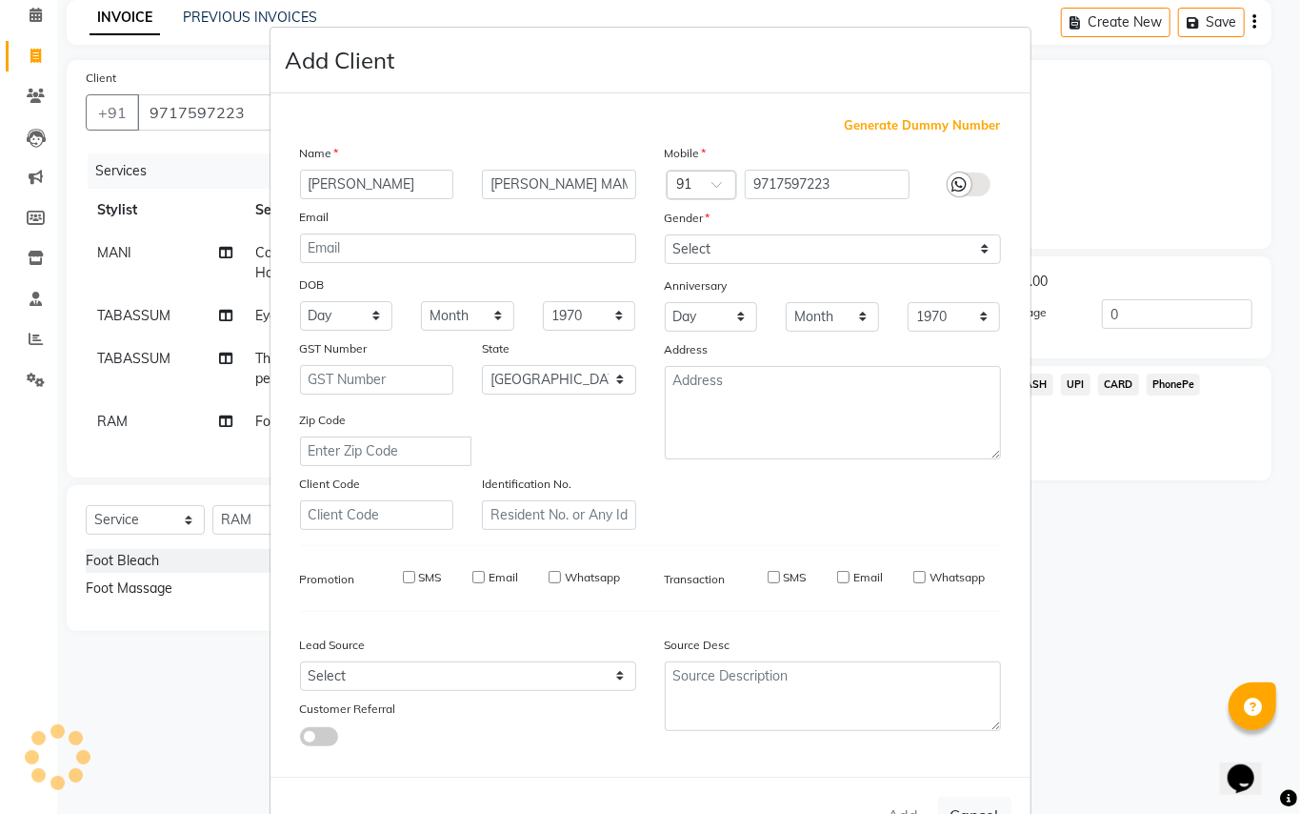
select select
select select "null"
select select
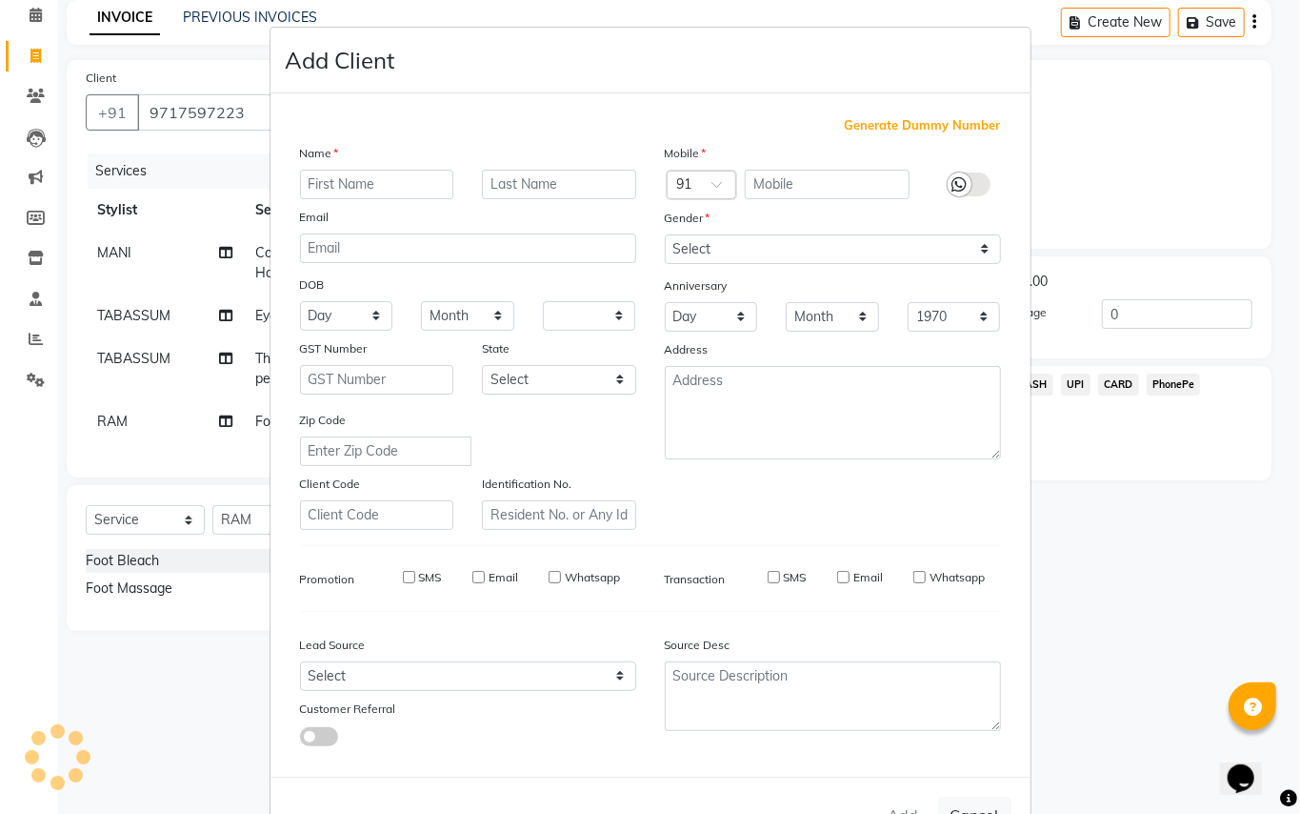
select select
checkbox input "false"
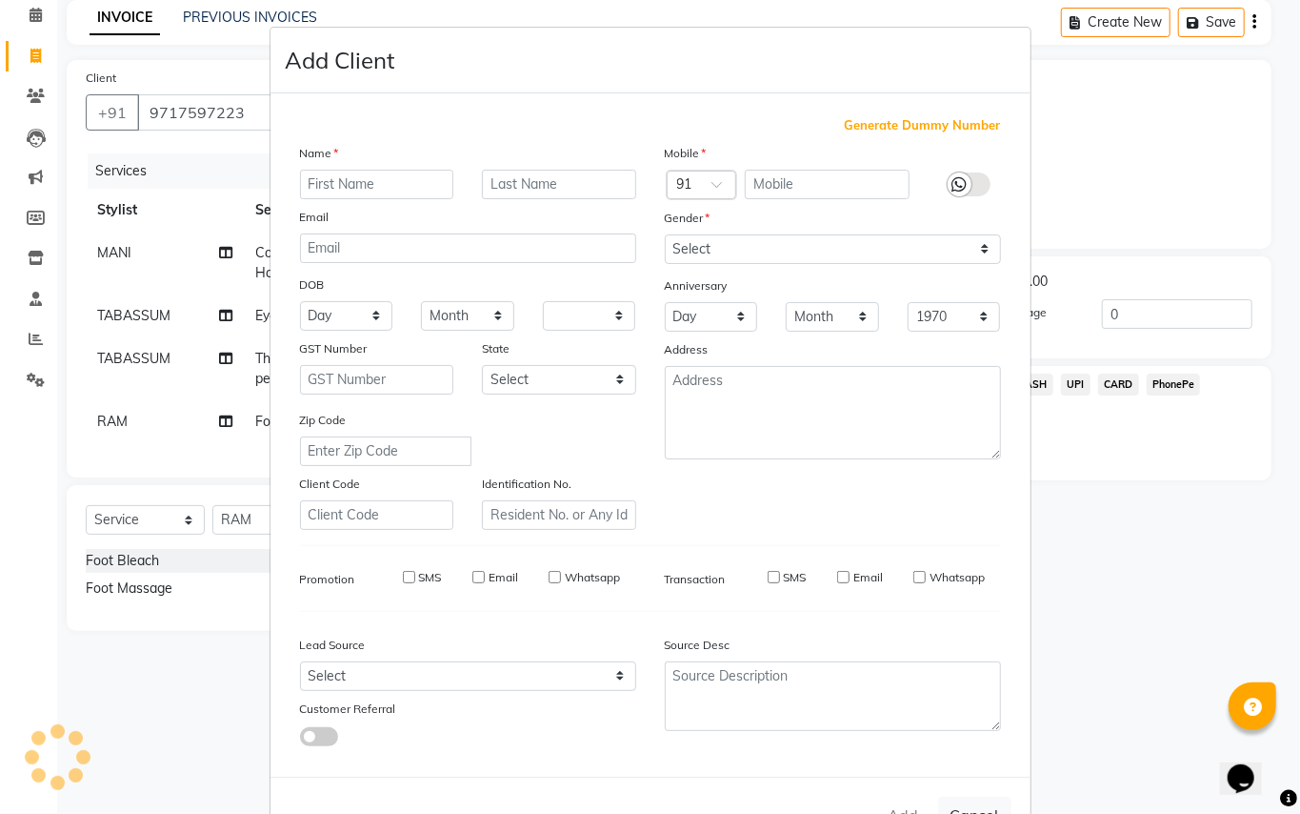
checkbox input "false"
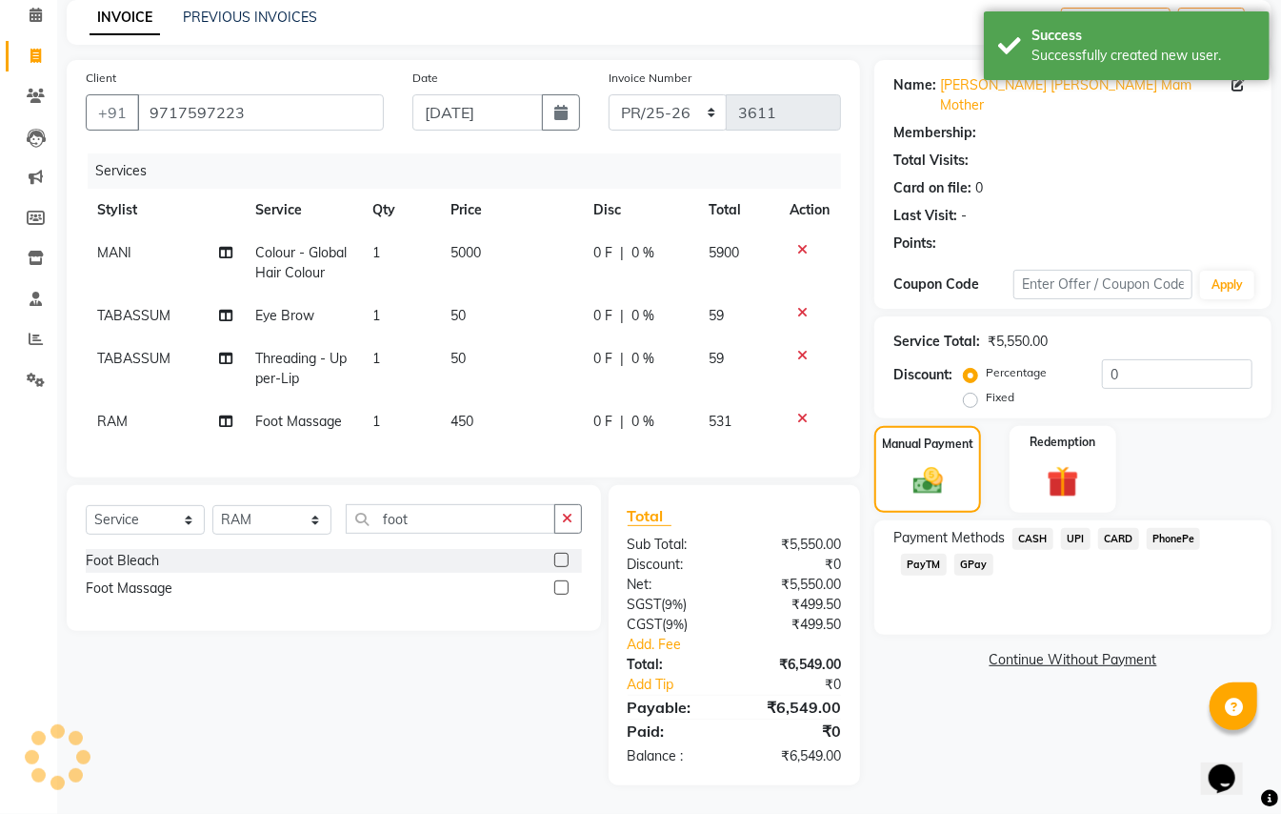
click at [1119, 528] on span "CARD" at bounding box center [1118, 539] width 41 height 22
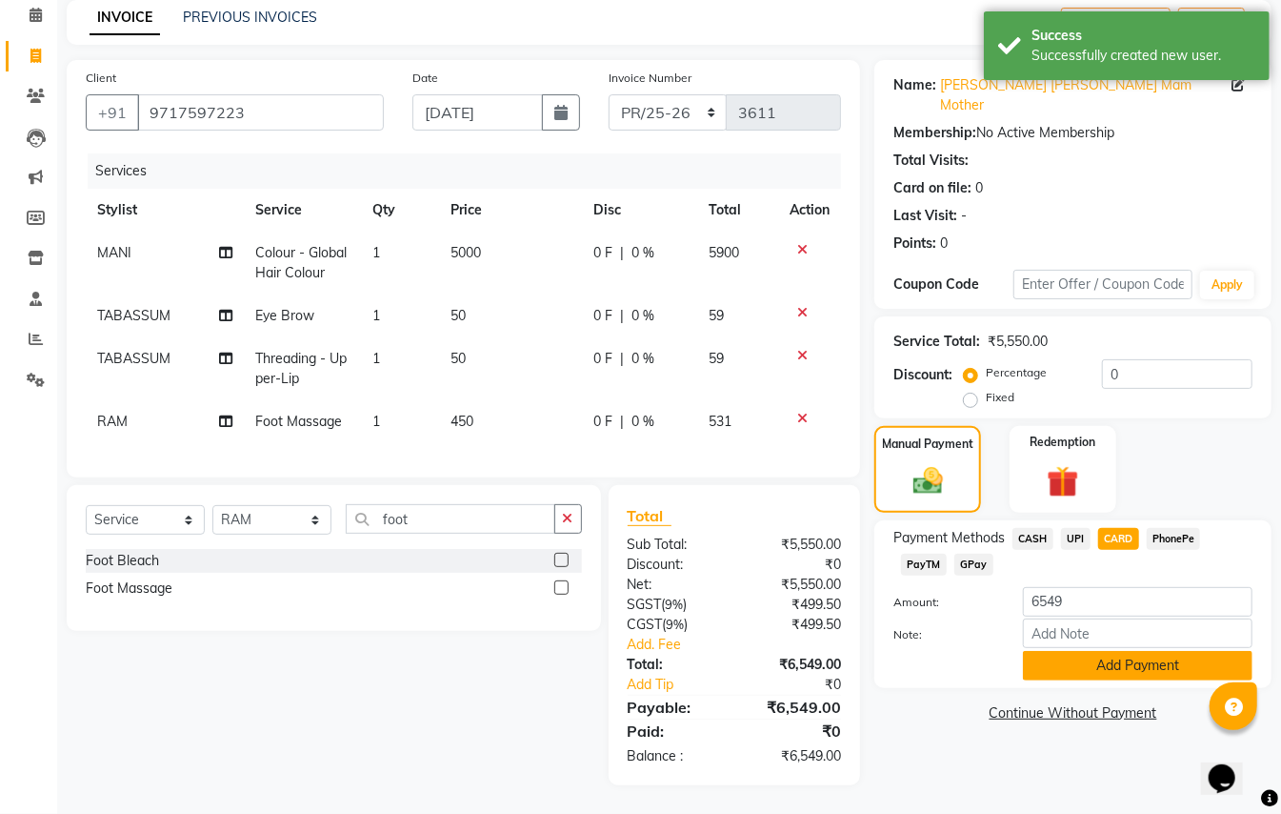
click at [1106, 651] on button "Add Payment" at bounding box center [1138, 666] width 230 height 30
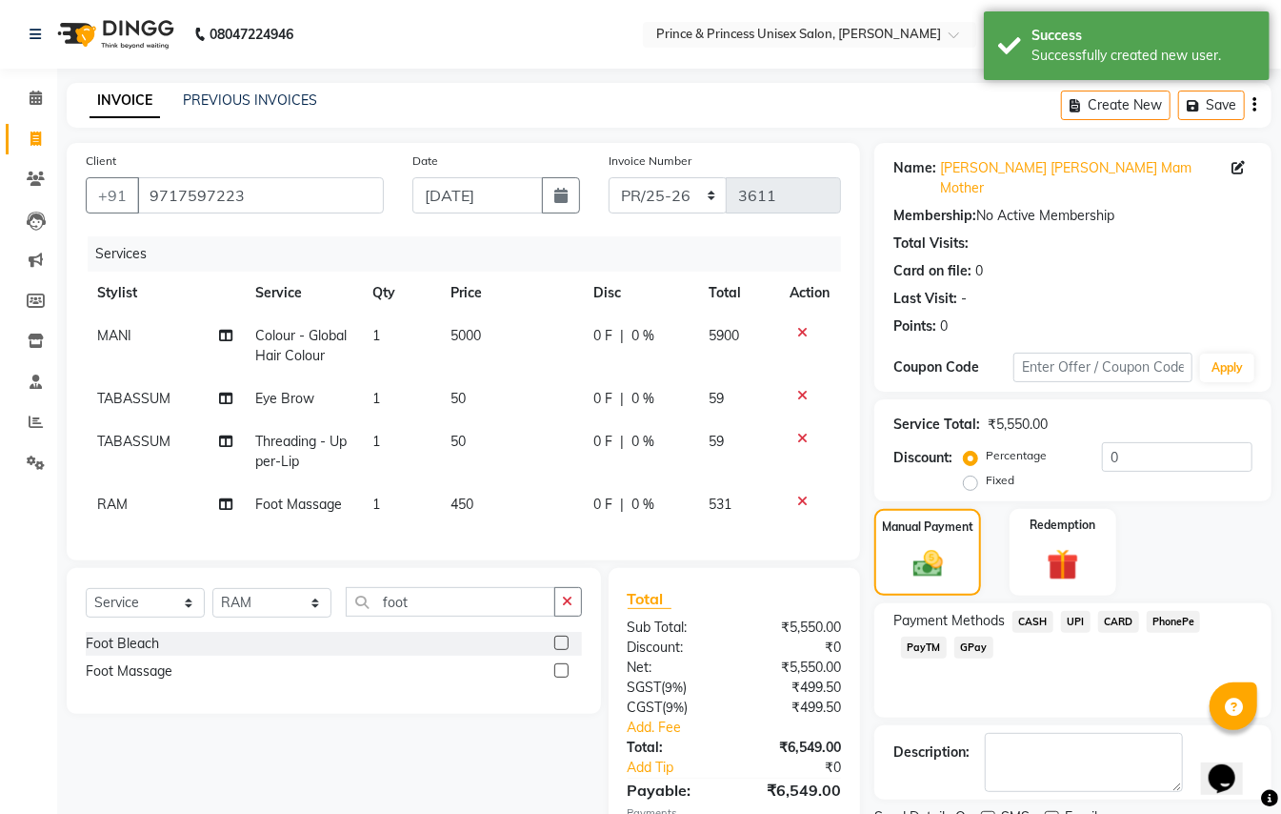
scroll to position [142, 0]
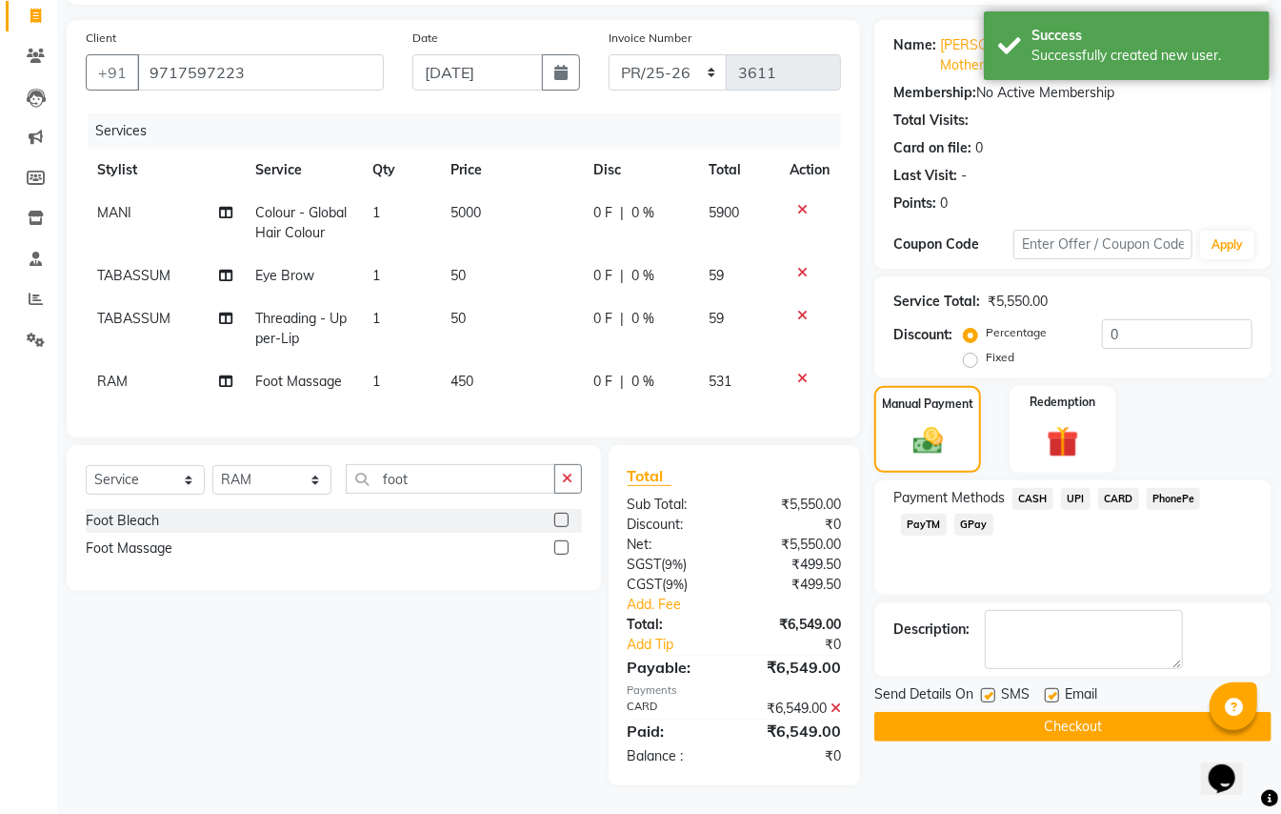
click at [1107, 712] on button "Checkout" at bounding box center [1073, 727] width 397 height 30
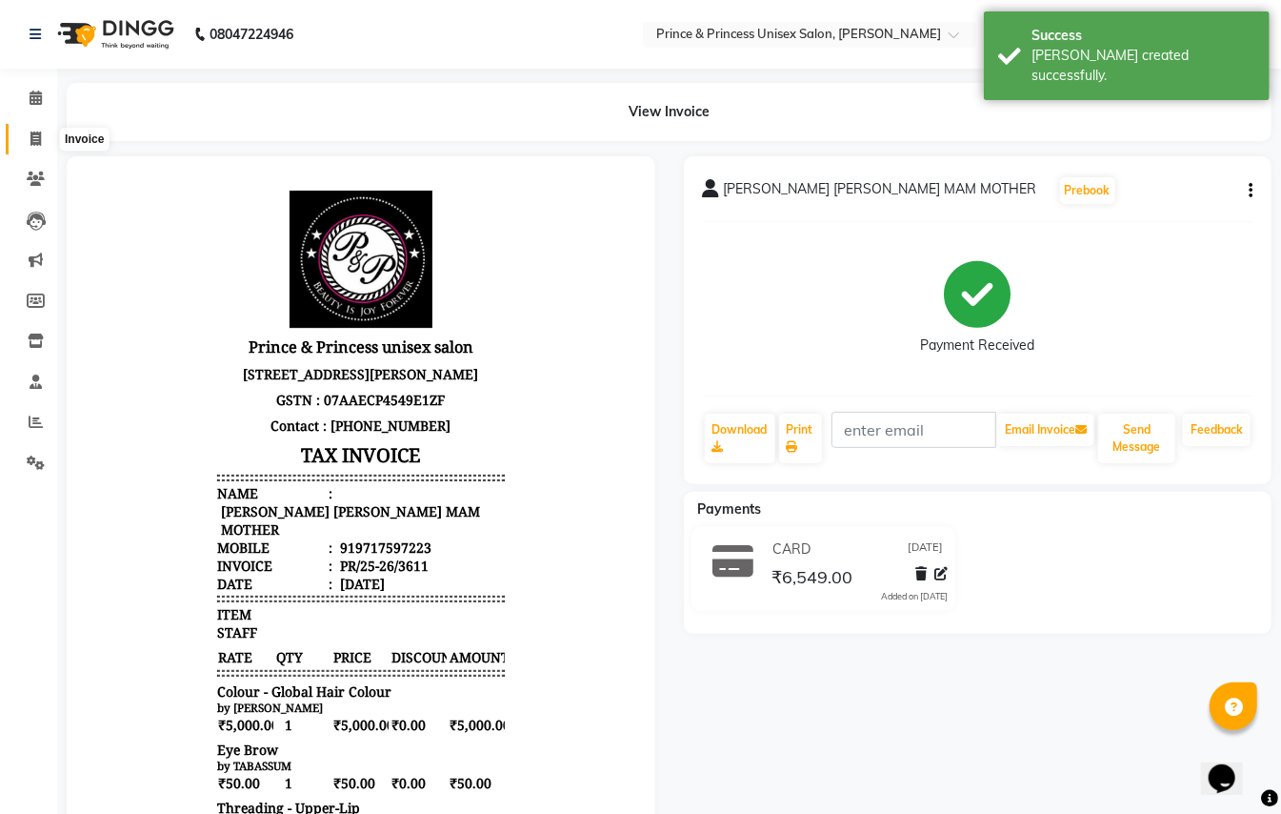
click at [36, 135] on icon at bounding box center [35, 138] width 10 height 14
select select "service"
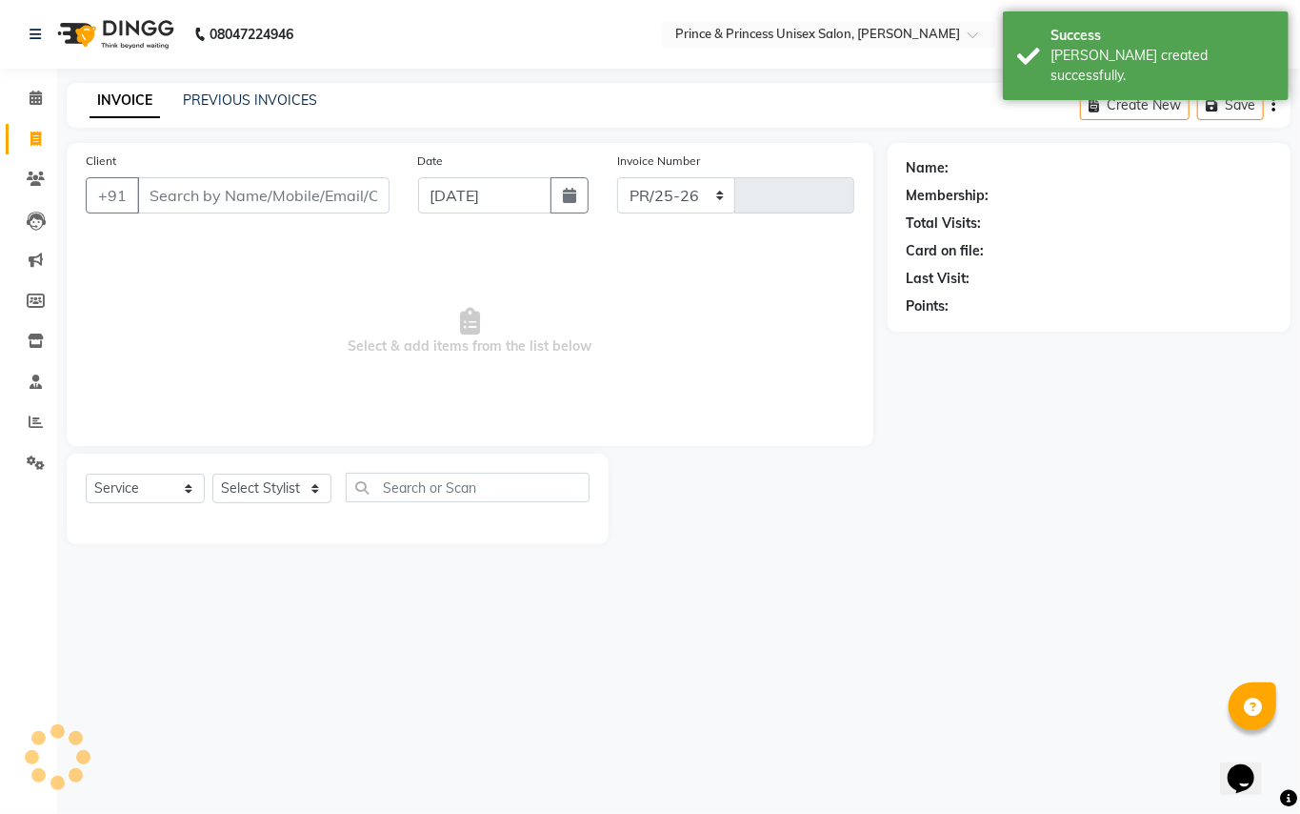
select select "3760"
type input "3612"
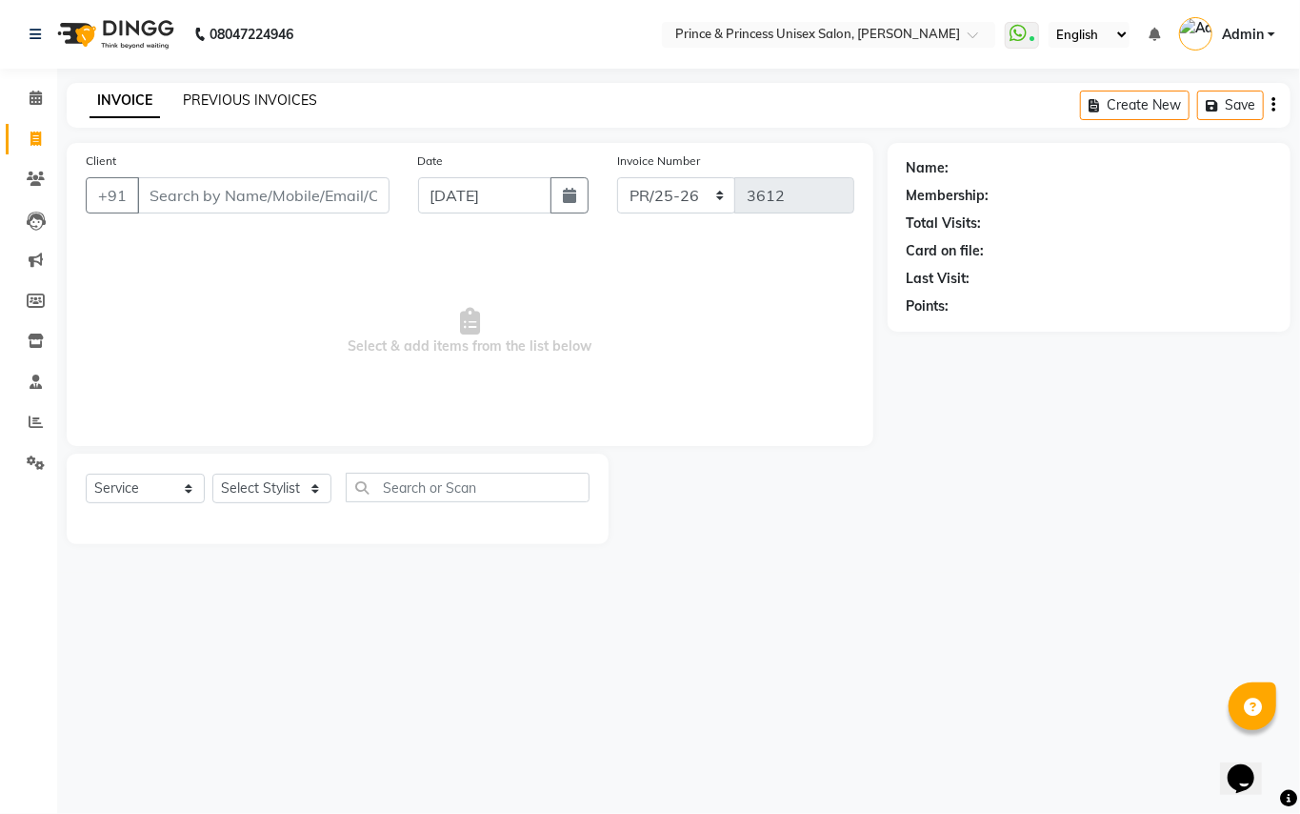
click at [245, 96] on link "PREVIOUS INVOICES" at bounding box center [250, 99] width 134 height 17
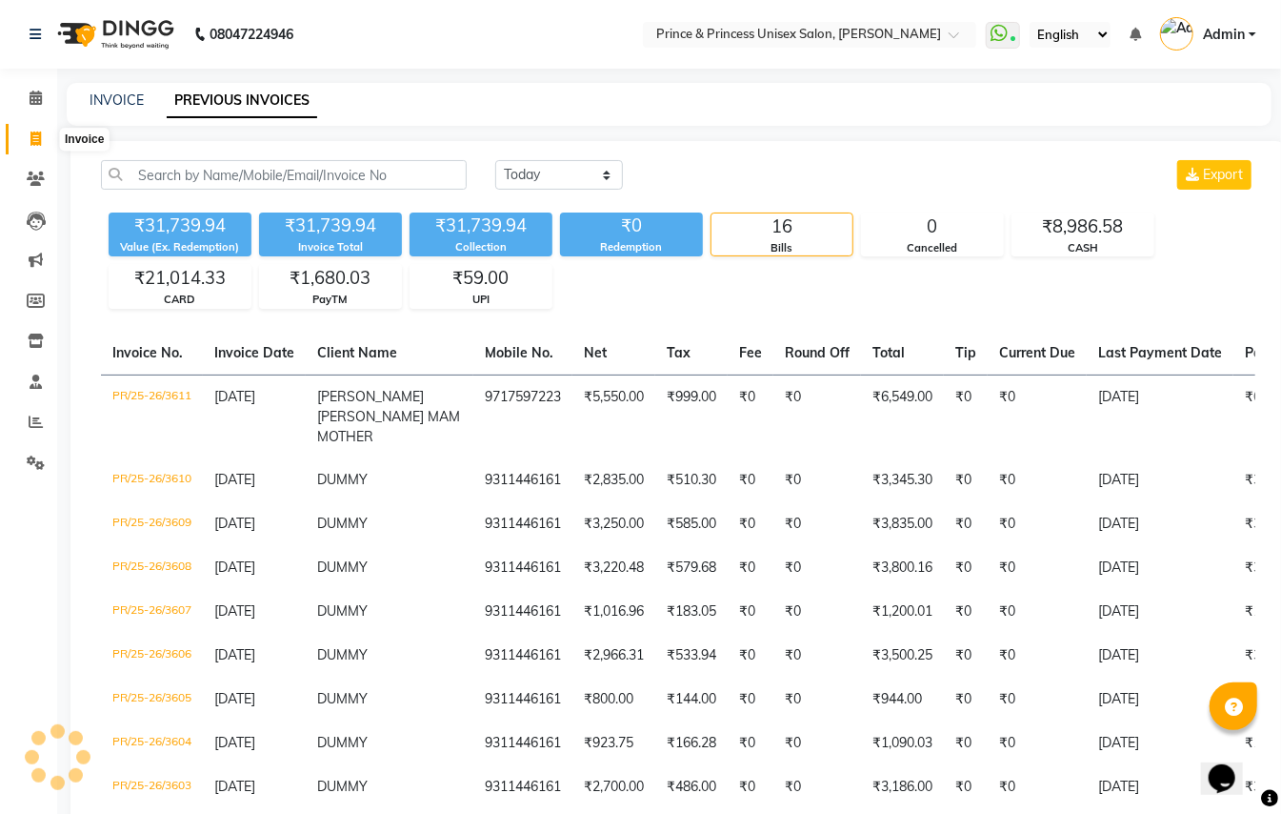
click at [34, 137] on icon at bounding box center [35, 138] width 10 height 14
select select "service"
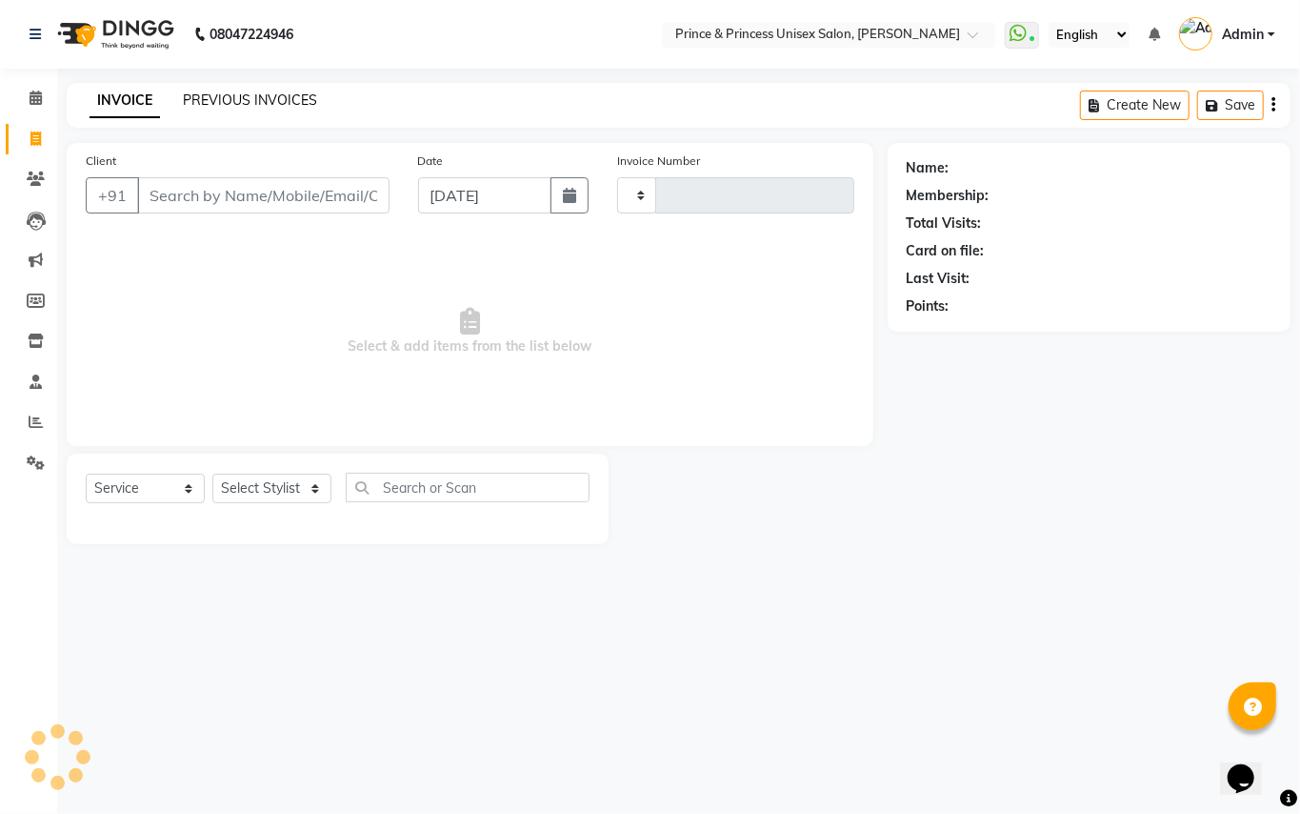
click at [284, 97] on link "PREVIOUS INVOICES" at bounding box center [250, 99] width 134 height 17
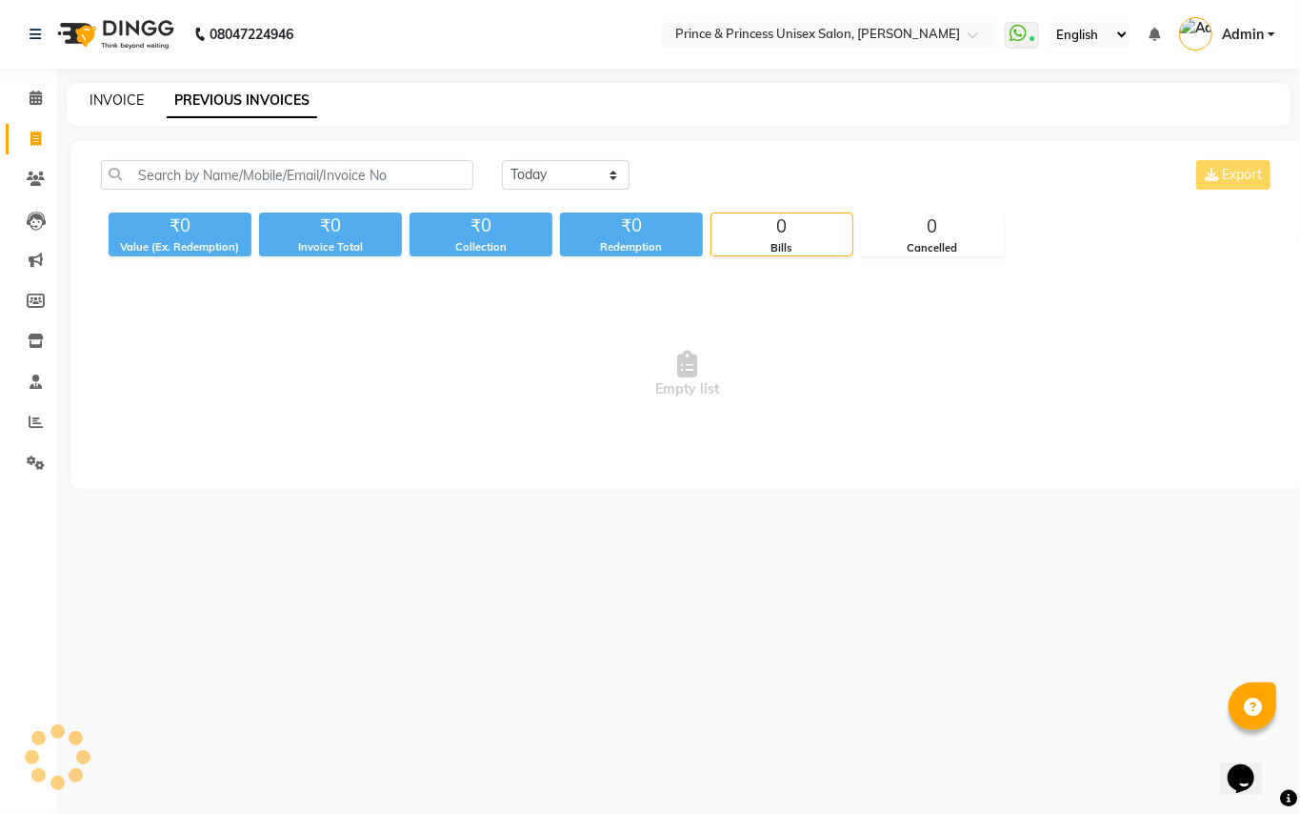
click at [105, 93] on link "INVOICE" at bounding box center [117, 99] width 54 height 17
select select "service"
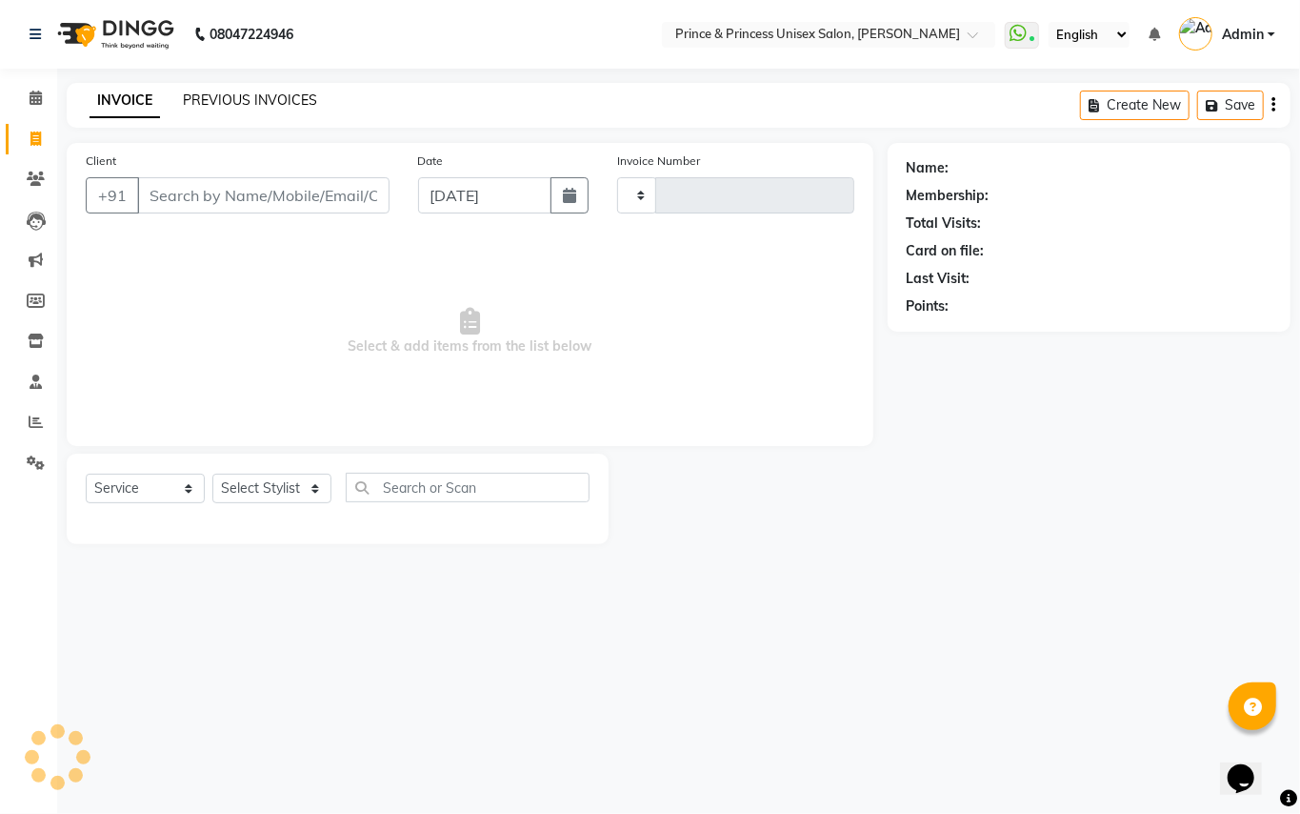
click at [218, 93] on link "PREVIOUS INVOICES" at bounding box center [250, 99] width 134 height 17
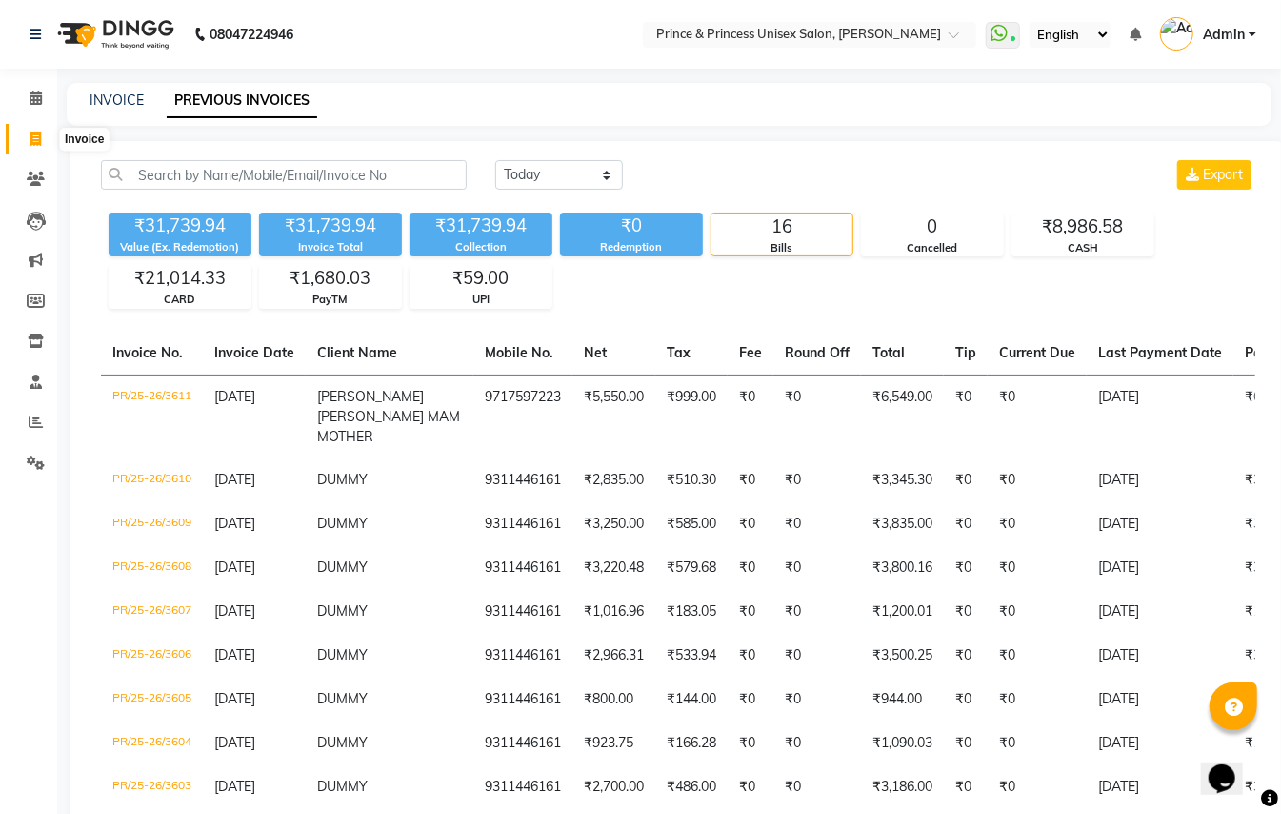
click at [24, 135] on span at bounding box center [35, 140] width 33 height 22
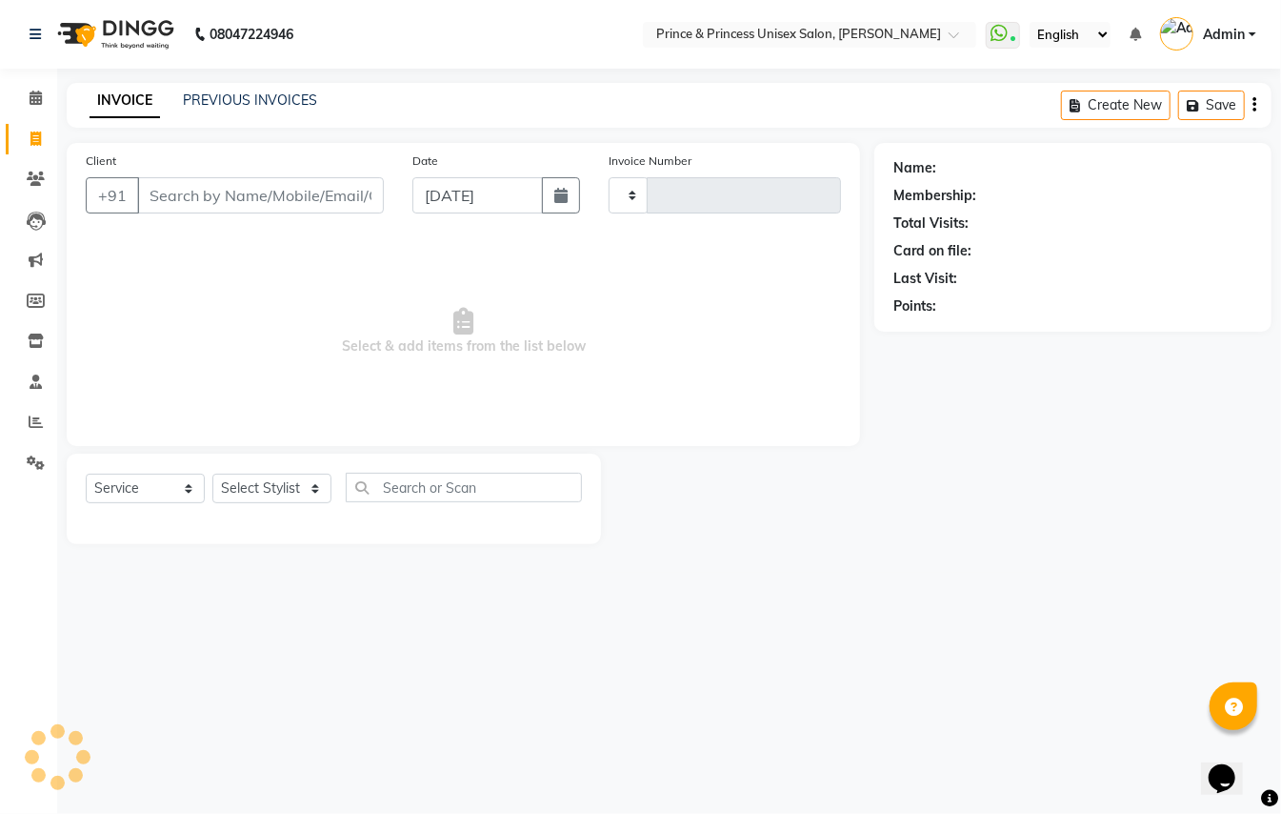
click at [42, 138] on span at bounding box center [35, 140] width 33 height 22
select select "service"
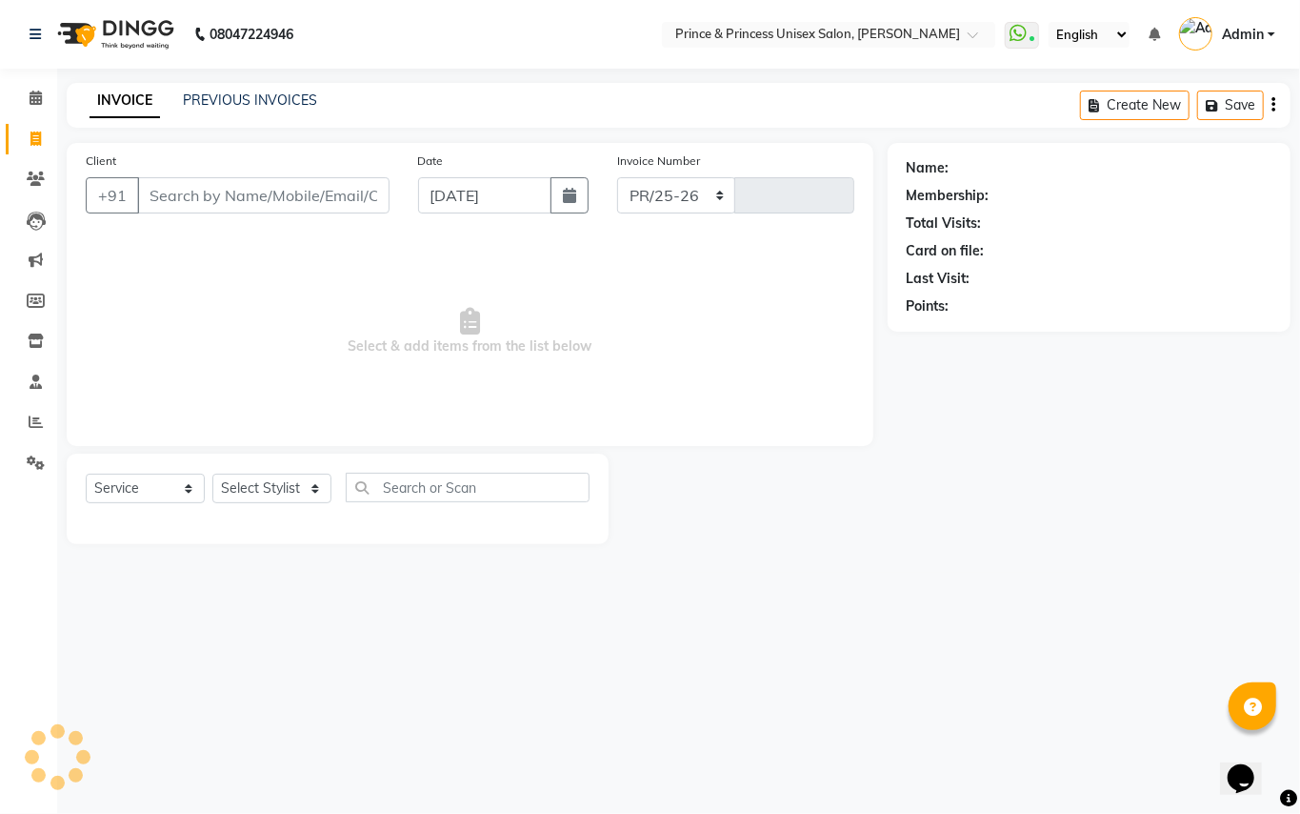
select select "3760"
type input "3612"
click at [274, 203] on input "Client" at bounding box center [263, 195] width 252 height 36
click at [278, 202] on input "Client" at bounding box center [263, 195] width 252 height 36
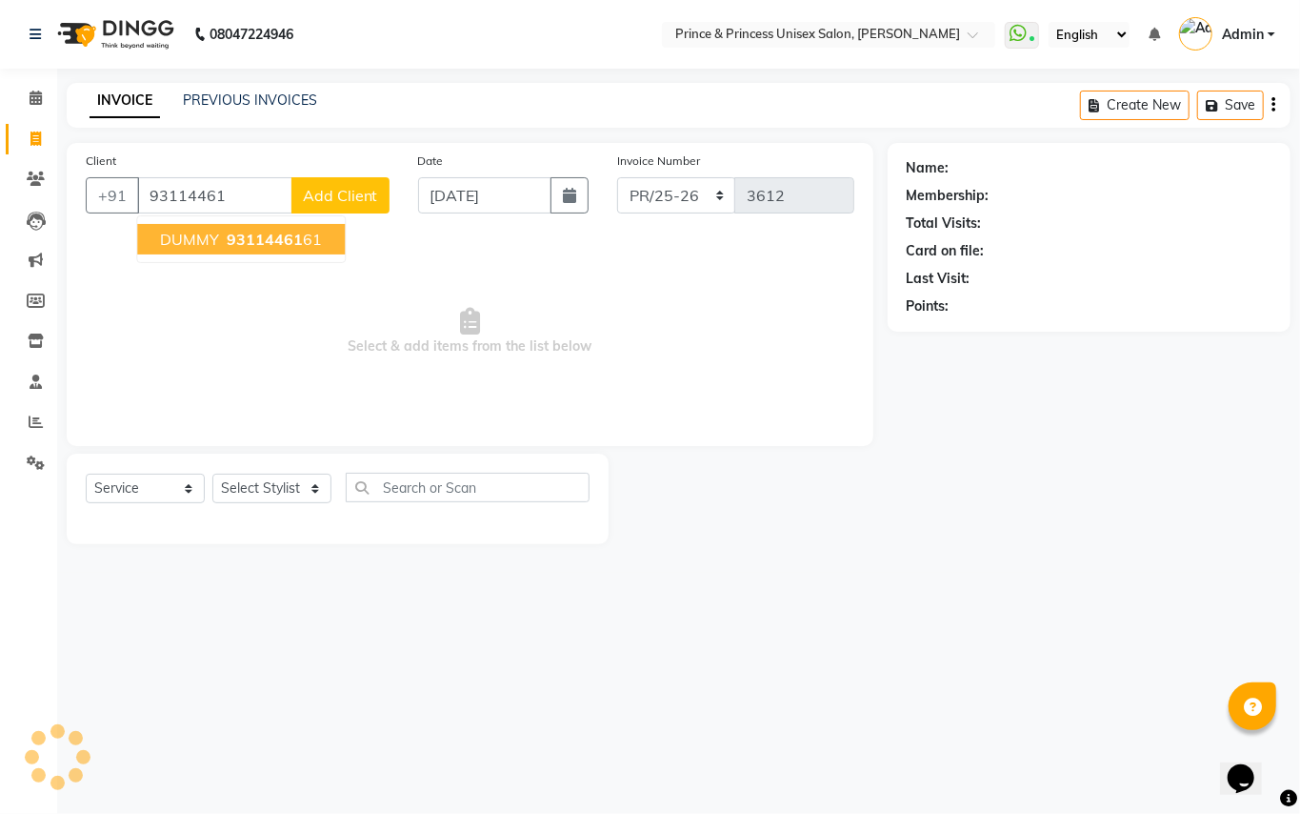
click at [213, 245] on span "DUMMY" at bounding box center [189, 239] width 59 height 19
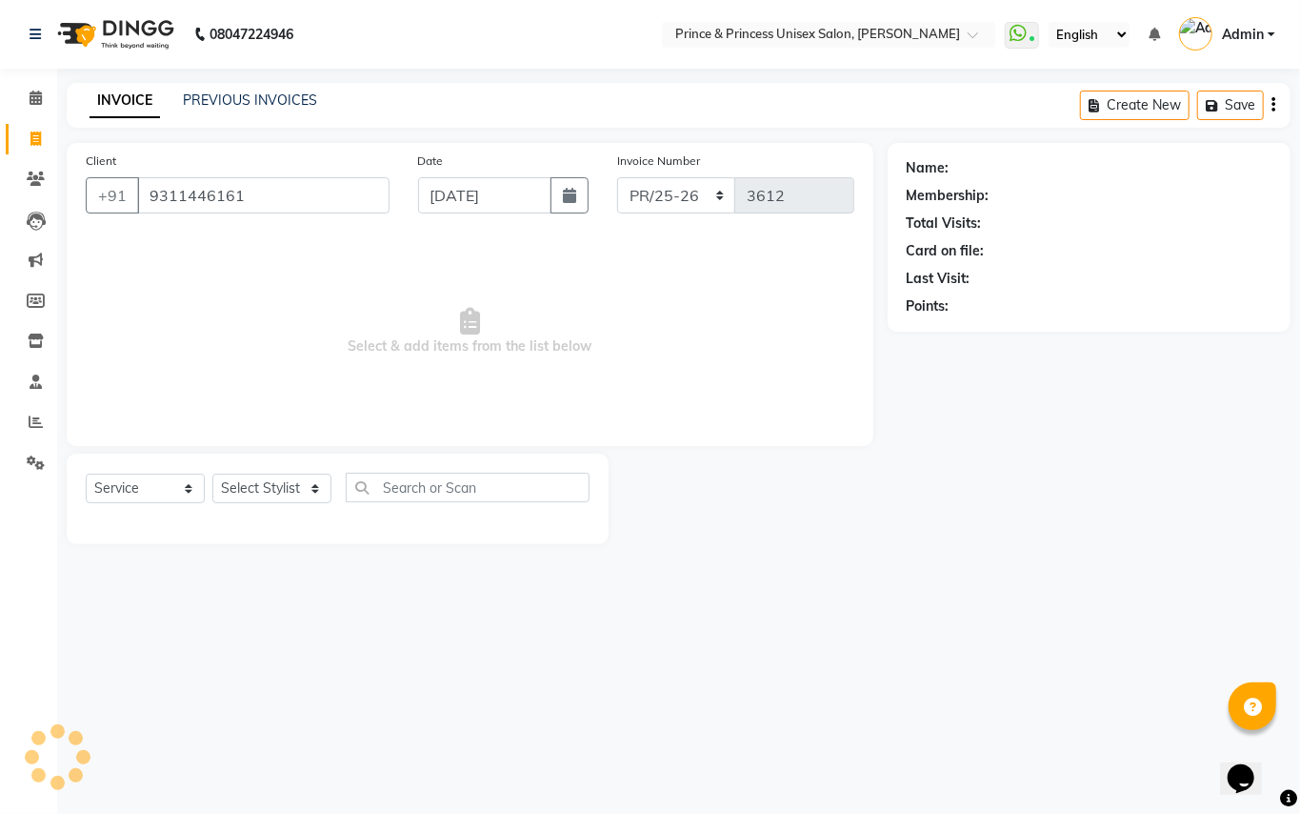
type input "9311446161"
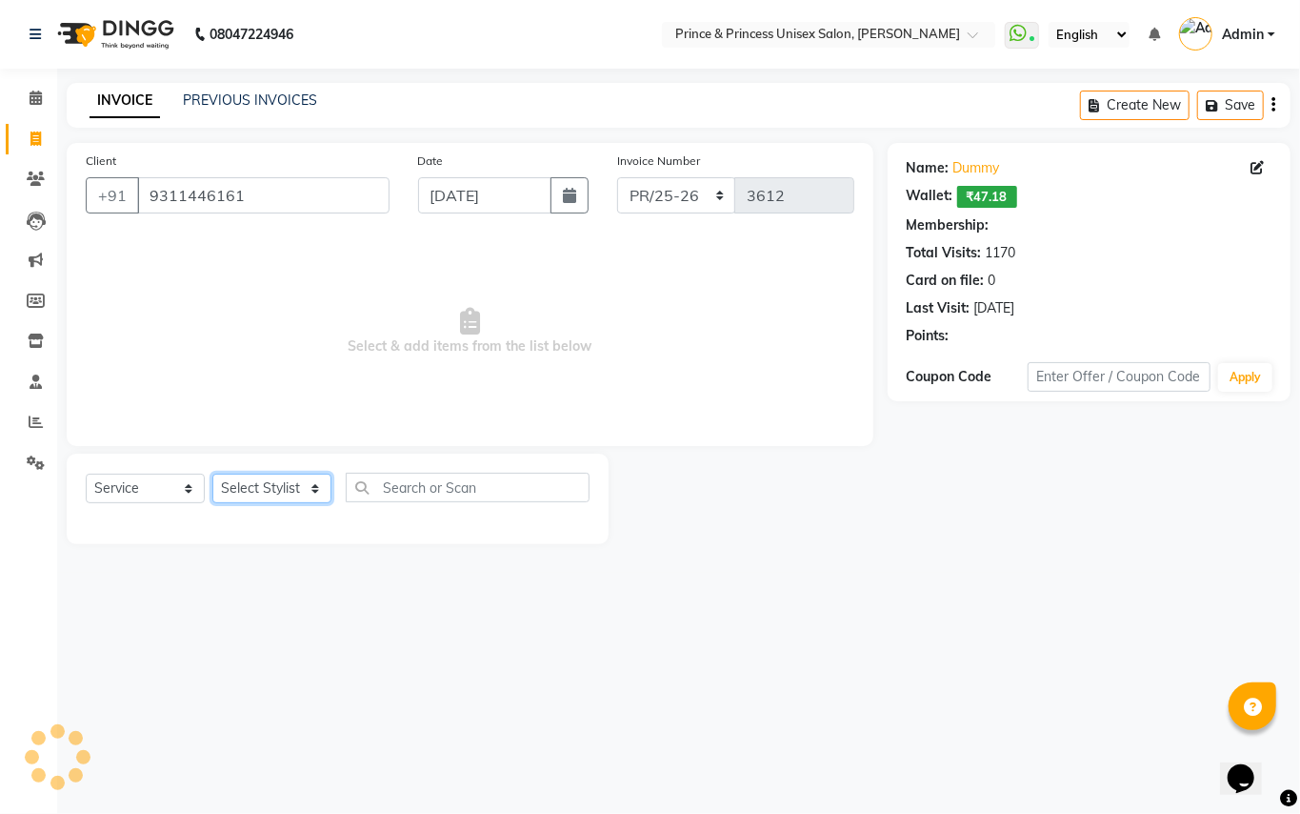
click at [264, 482] on select "Select Stylist ABHISHEK [PERSON_NAME] NEW [PERSON_NAME] [PERSON_NAME] [PERSON_N…" at bounding box center [271, 489] width 119 height 30
select select "44027"
drag, startPoint x: 255, startPoint y: 488, endPoint x: 439, endPoint y: 490, distance: 183.9
click at [255, 488] on select "Select Stylist ABHISHEK [PERSON_NAME] NEW [PERSON_NAME] [PERSON_NAME] [PERSON_N…" at bounding box center [271, 489] width 119 height 30
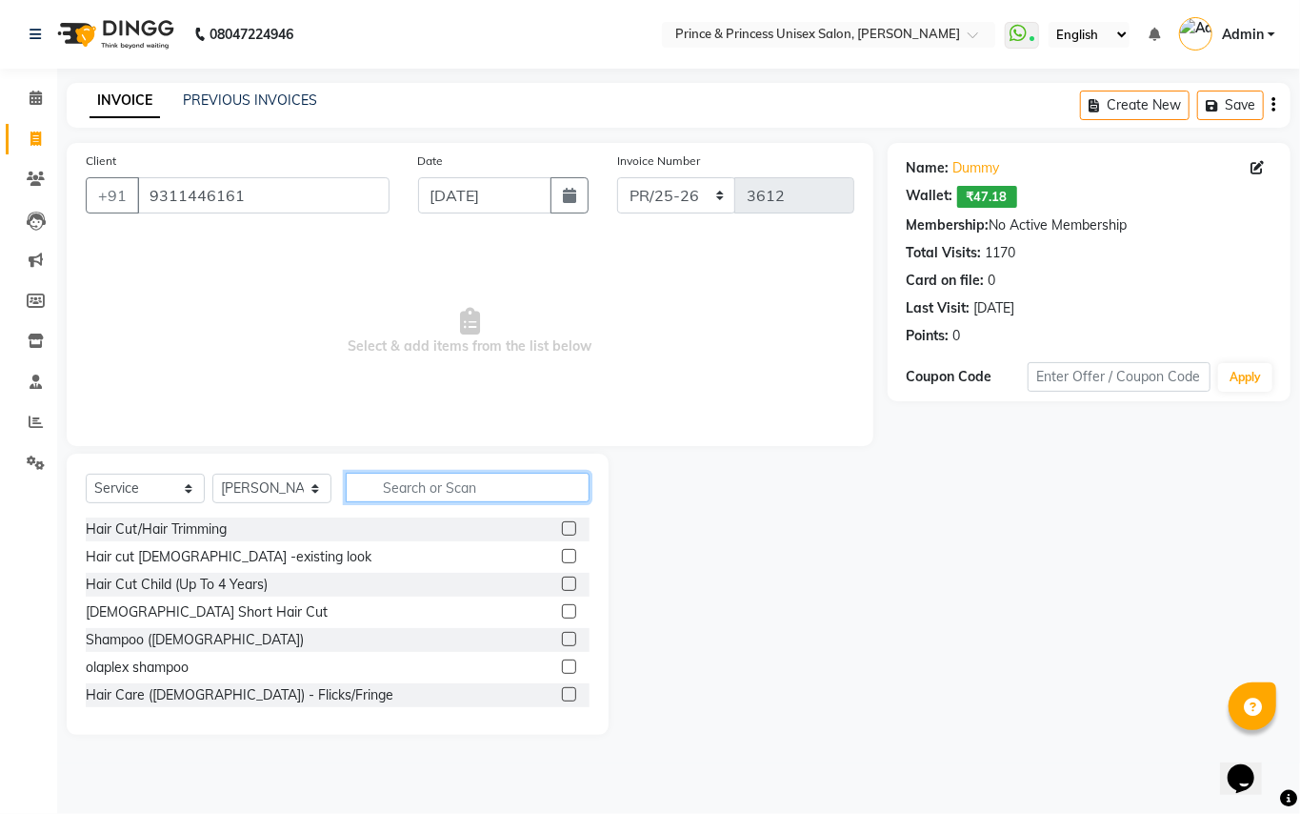
click at [436, 486] on input "text" at bounding box center [468, 488] width 244 height 30
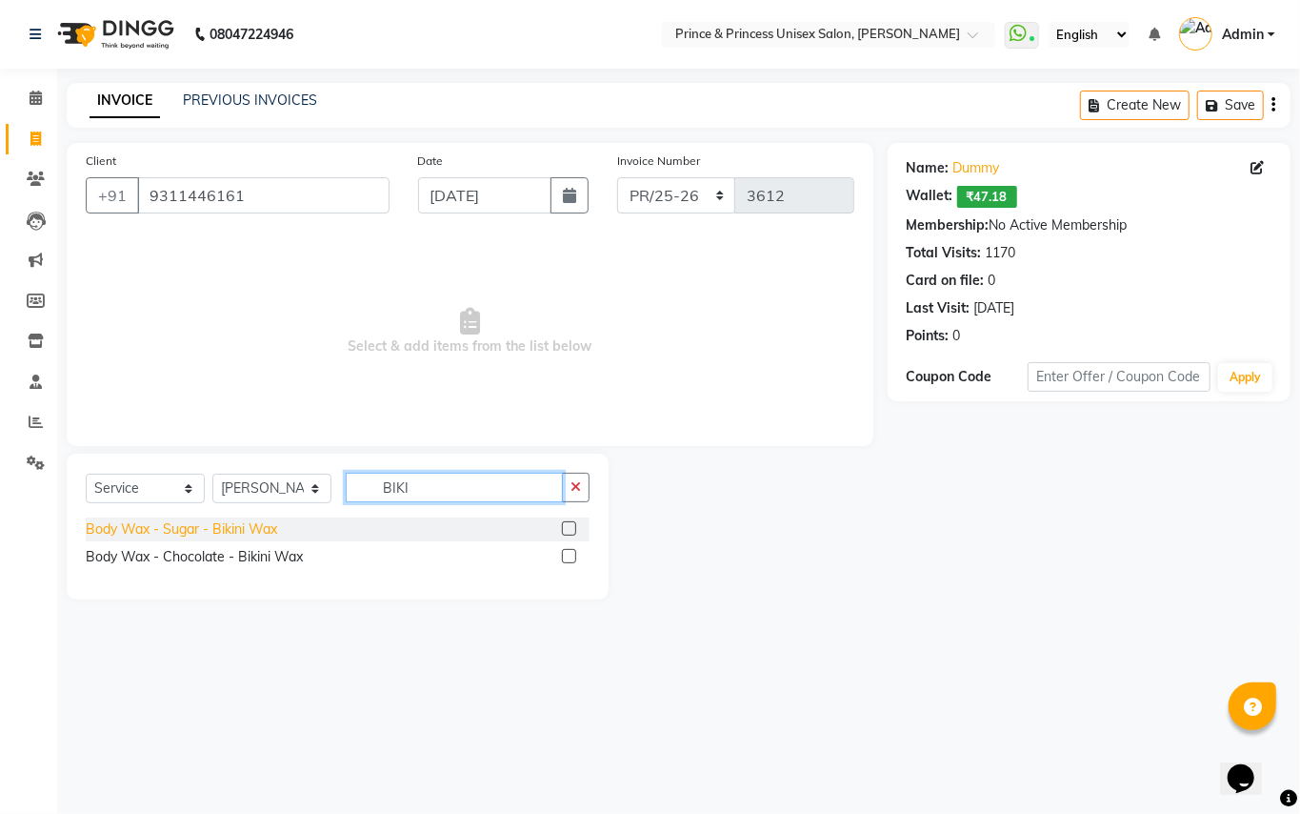
type input "BIKI"
drag, startPoint x: 203, startPoint y: 530, endPoint x: 240, endPoint y: 524, distance: 37.6
click at [203, 528] on div "Body Wax - Sugar - Bikini Wax" at bounding box center [181, 529] width 191 height 20
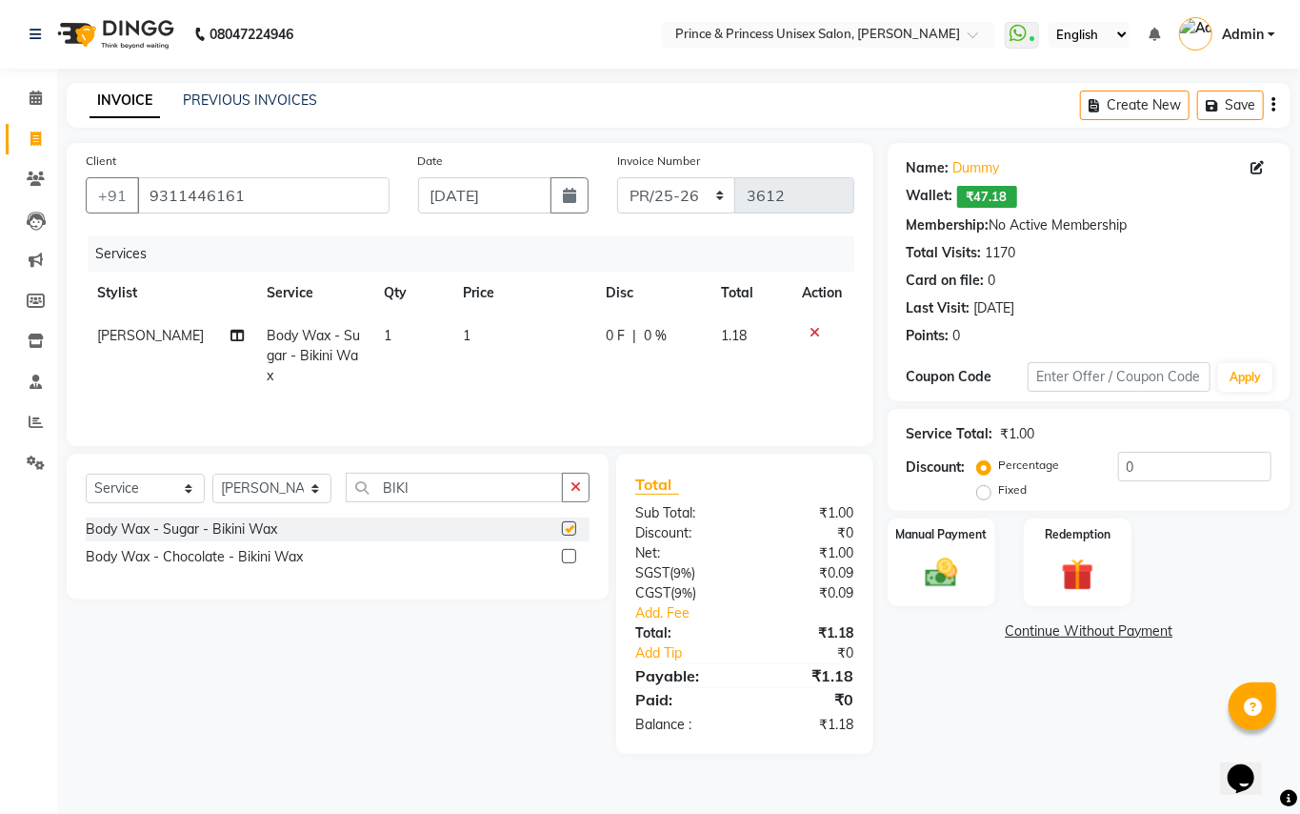
checkbox input "false"
drag, startPoint x: 425, startPoint y: 488, endPoint x: 180, endPoint y: 185, distance: 389.5
click at [276, 450] on div "Client [PHONE_NUMBER] Date [DATE] Invoice Number PR/25-26 V/2025 V/[PHONE_NUMBE…" at bounding box center [470, 448] width 836 height 611
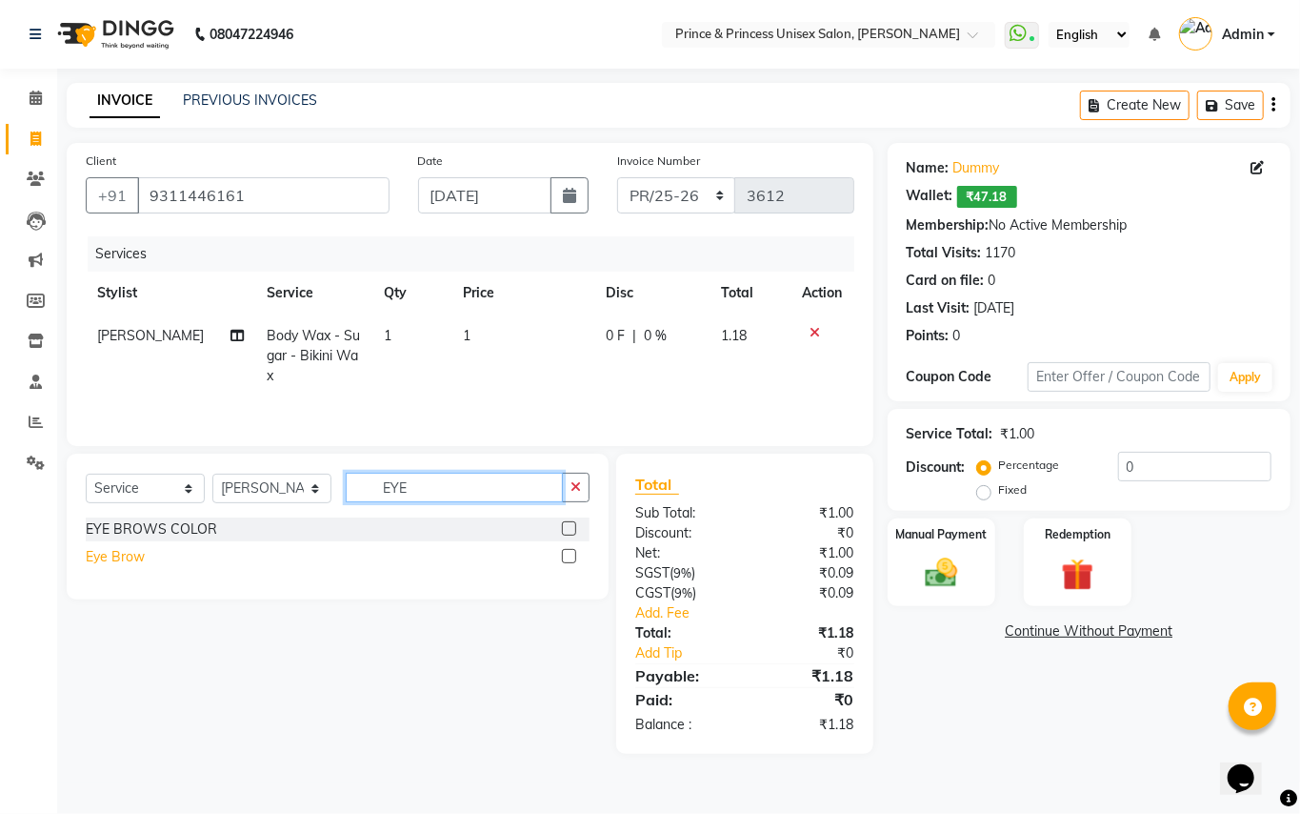
type input "EYE"
drag, startPoint x: 108, startPoint y: 562, endPoint x: 114, endPoint y: 553, distance: 11.6
click at [108, 560] on div "Eye Brow" at bounding box center [115, 557] width 59 height 20
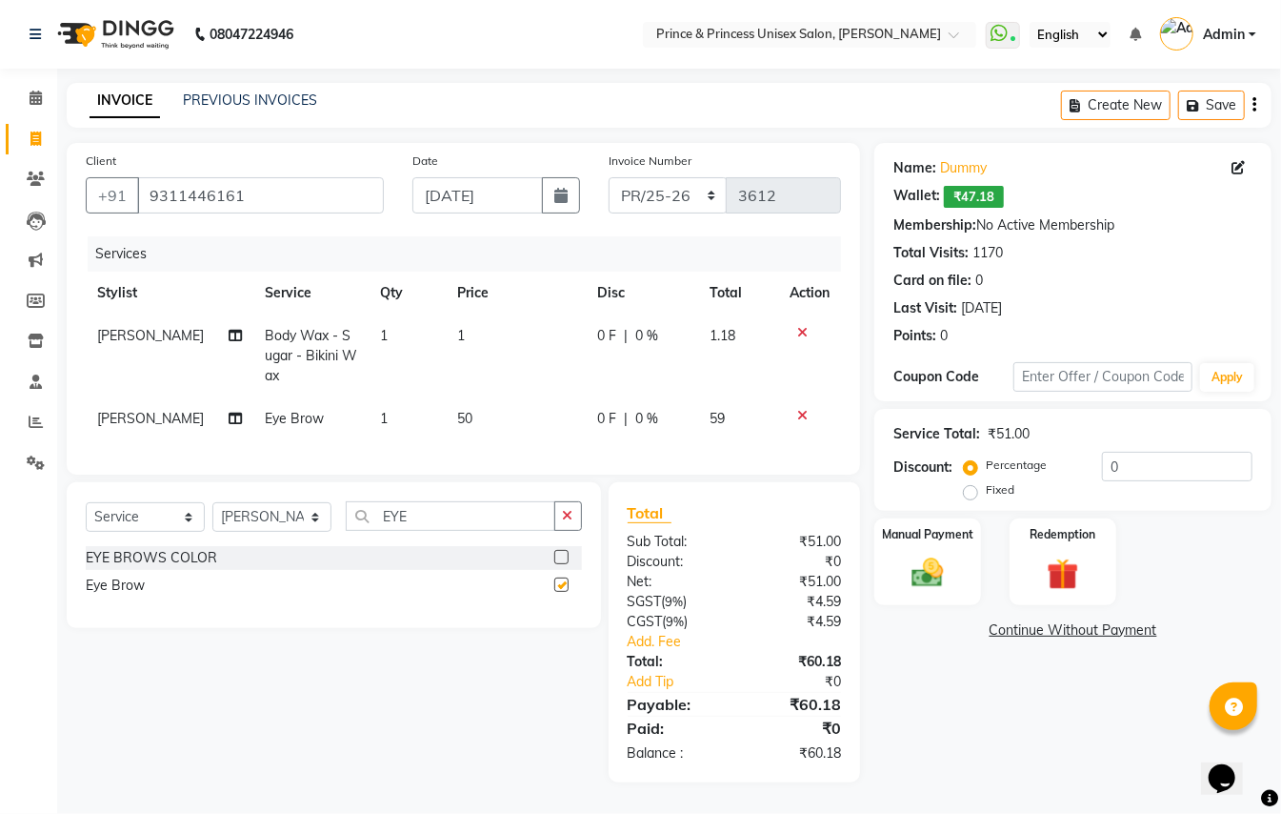
checkbox input "false"
drag, startPoint x: 417, startPoint y: 539, endPoint x: 256, endPoint y: 402, distance: 211.5
click at [269, 458] on div "Client [PHONE_NUMBER] Date [DATE] Invoice Number PR/25-26 V/2025 V/[PHONE_NUMBE…" at bounding box center [463, 462] width 822 height 639
type input "UPPER"
click at [177, 568] on div "Threading - Upper-Lip" at bounding box center [153, 558] width 135 height 20
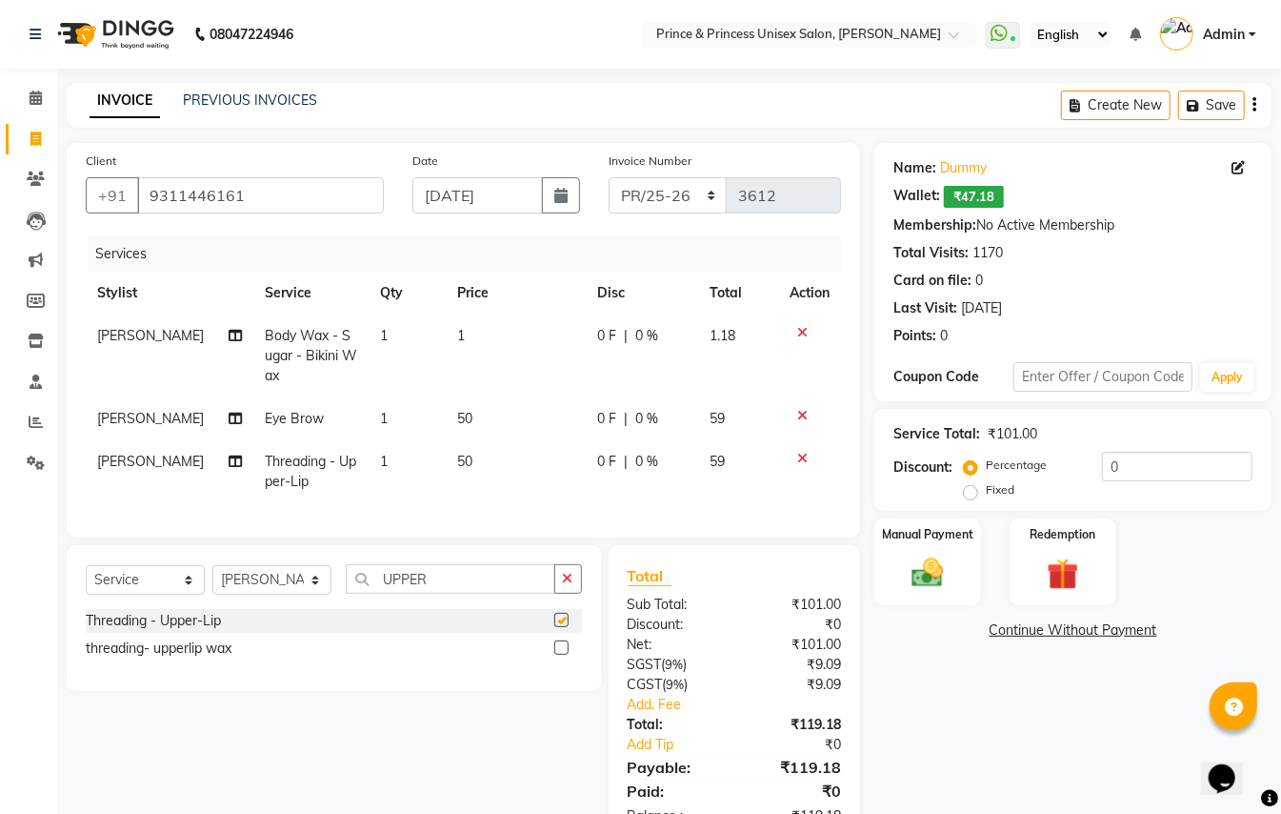
checkbox input "false"
drag, startPoint x: 450, startPoint y: 596, endPoint x: 248, endPoint y: 181, distance: 461.9
click at [332, 543] on div "Client [PHONE_NUMBER] Date [DATE] Invoice Number PR/25-26 V/2025 V/[PHONE_NUMBE…" at bounding box center [463, 494] width 822 height 702
type input "CHIN"
click at [172, 631] on div "Threading - Chin" at bounding box center [137, 621] width 102 height 20
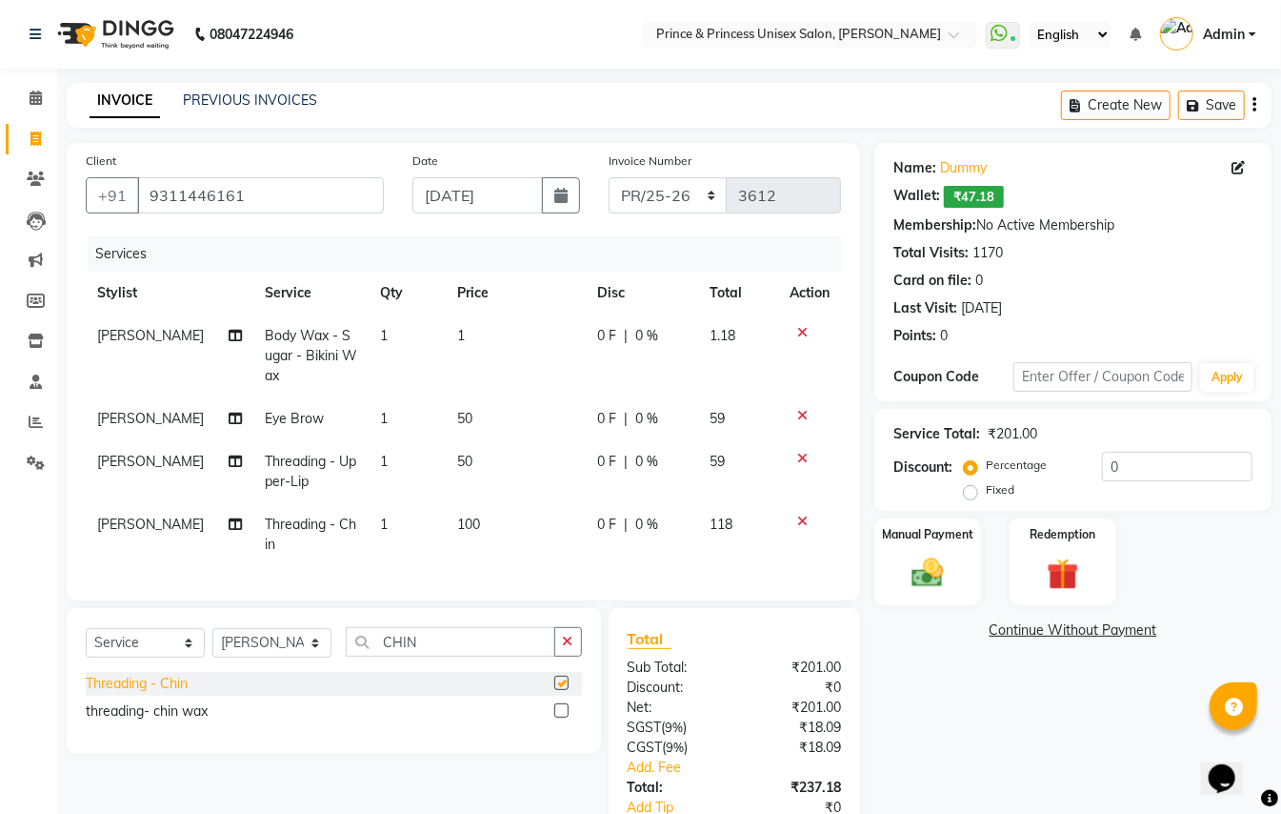
checkbox input "false"
click at [802, 332] on icon at bounding box center [802, 332] width 10 height 13
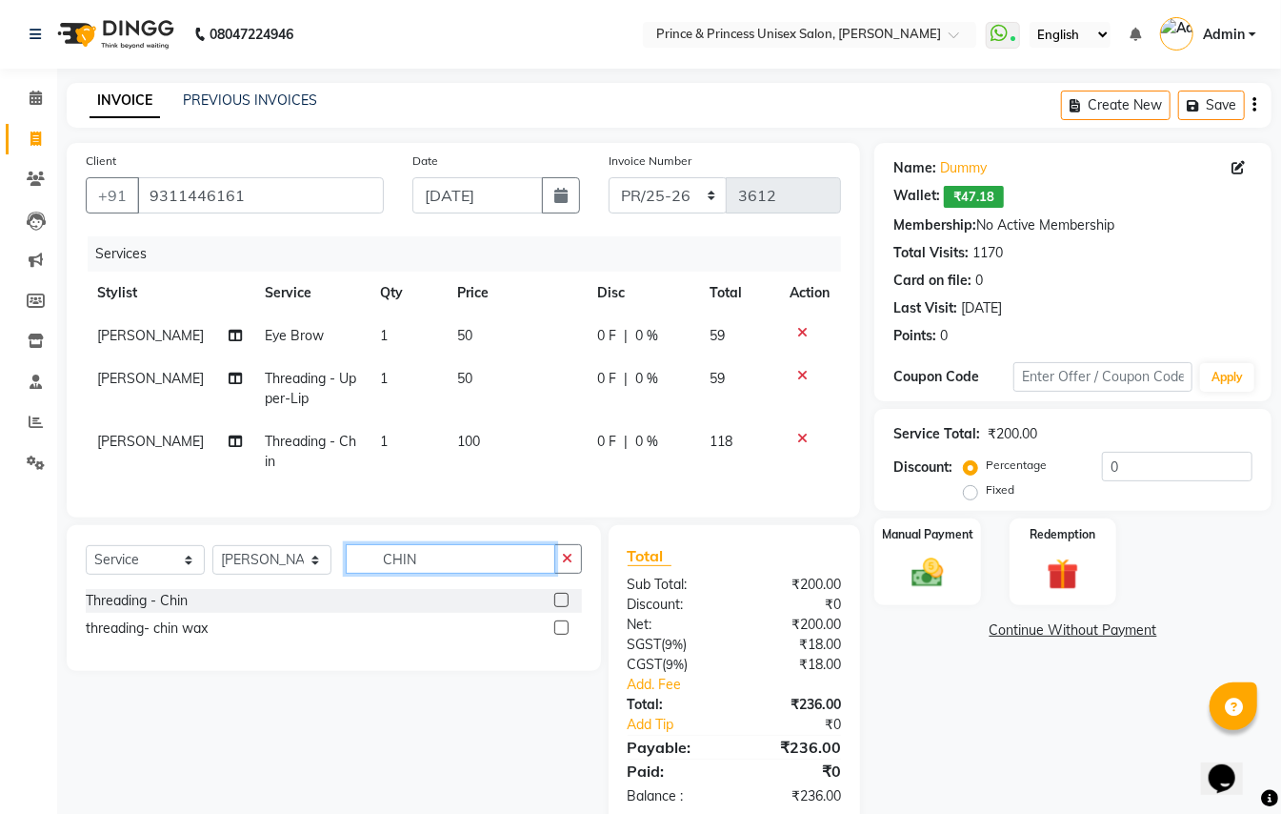
click at [253, 401] on div "Client [PHONE_NUMBER] Date [DATE] Invoice Number PR/25-26 V/2025 V/[PHONE_NUMBE…" at bounding box center [463, 484] width 822 height 682
type input "BIKINI"
click at [248, 638] on div "Body Wax - Chocolate - Bikini Wax" at bounding box center [194, 628] width 217 height 20
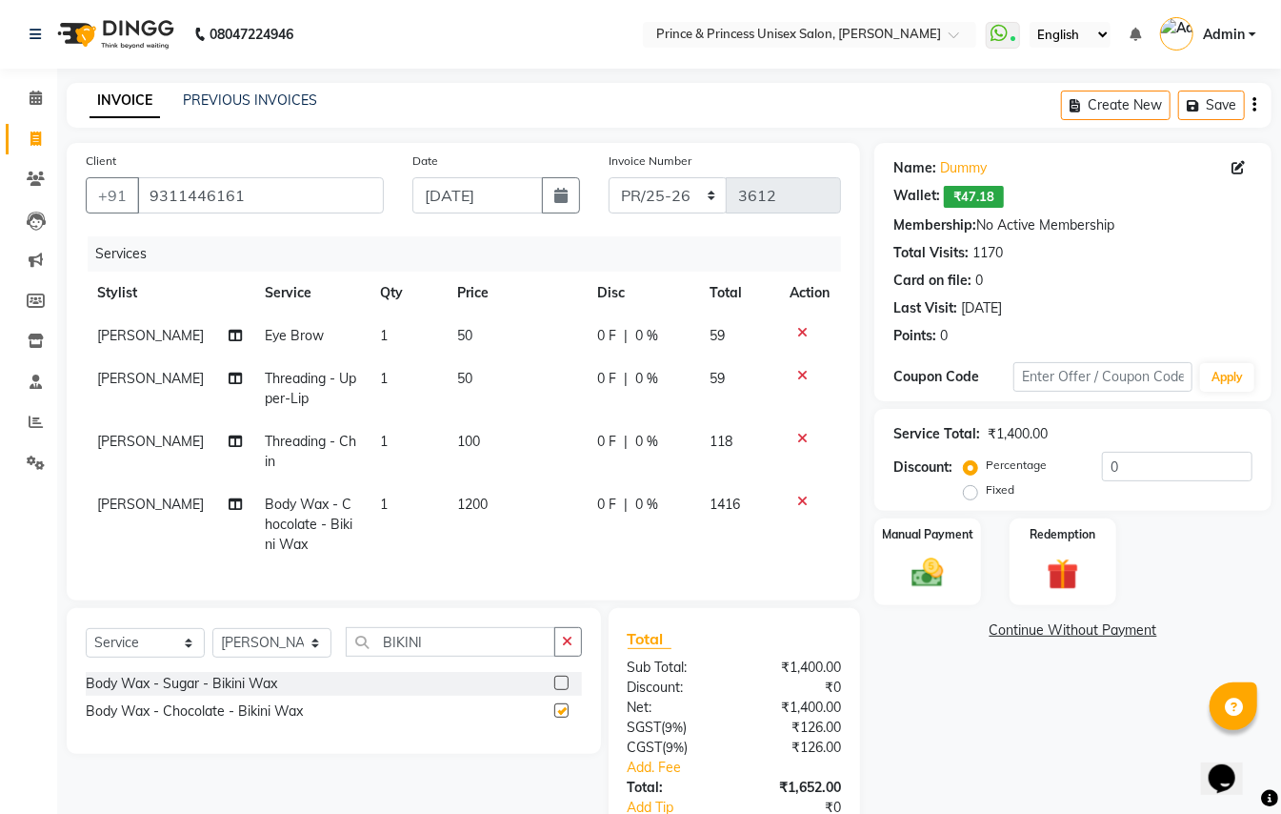
checkbox input "false"
click at [256, 654] on select "Select Stylist ABHISHEK [PERSON_NAME] NEW [PERSON_NAME] [PERSON_NAME] [PERSON_N…" at bounding box center [271, 643] width 119 height 30
select select "37313"
drag, startPoint x: 252, startPoint y: 663, endPoint x: 427, endPoint y: 673, distance: 174.6
click at [252, 657] on select "Select Stylist ABHISHEK [PERSON_NAME] NEW [PERSON_NAME] [PERSON_NAME] [PERSON_N…" at bounding box center [271, 643] width 119 height 30
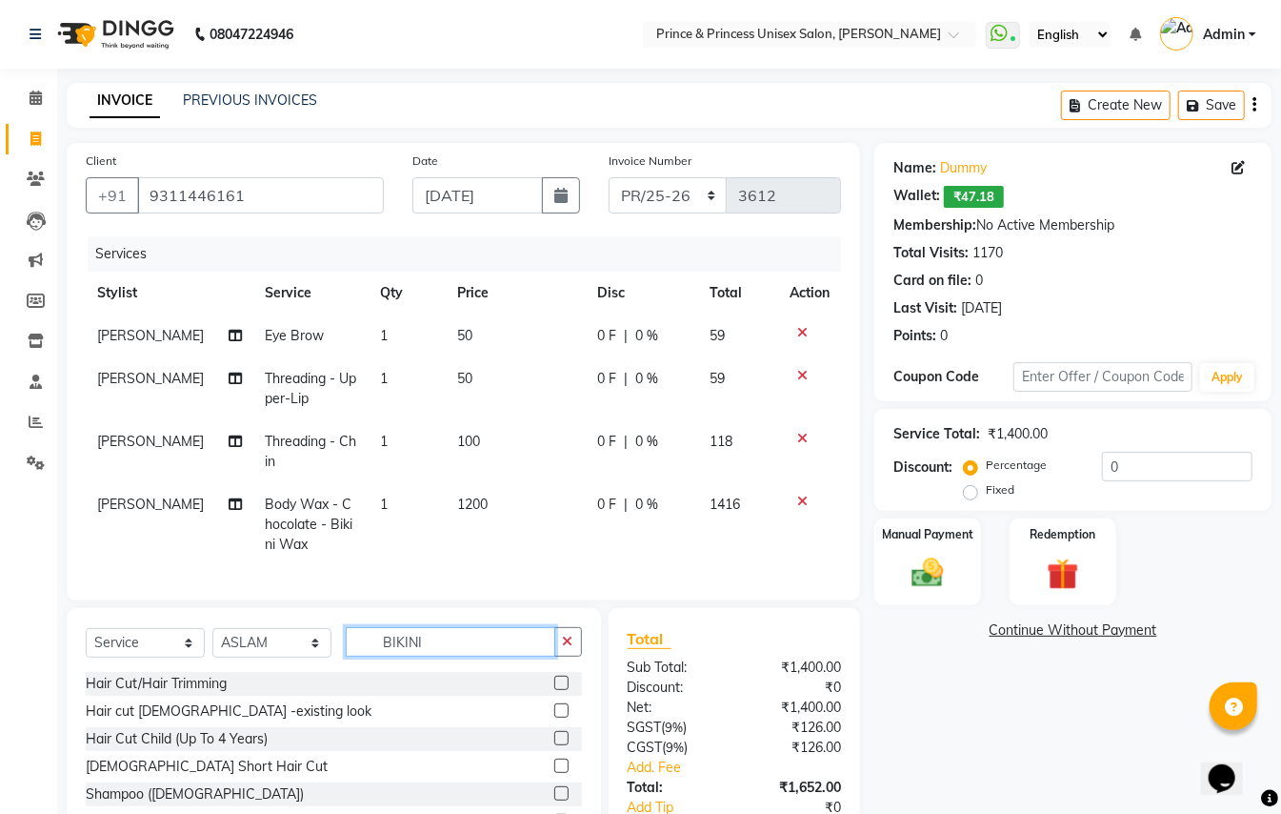
drag, startPoint x: 435, startPoint y: 671, endPoint x: 107, endPoint y: 337, distance: 468.2
click at [298, 607] on div "Client [PHONE_NUMBER] Date [DATE] Invoice Number PR/25-26 V/2025 V/[PHONE_NUMBE…" at bounding box center [463, 525] width 822 height 765
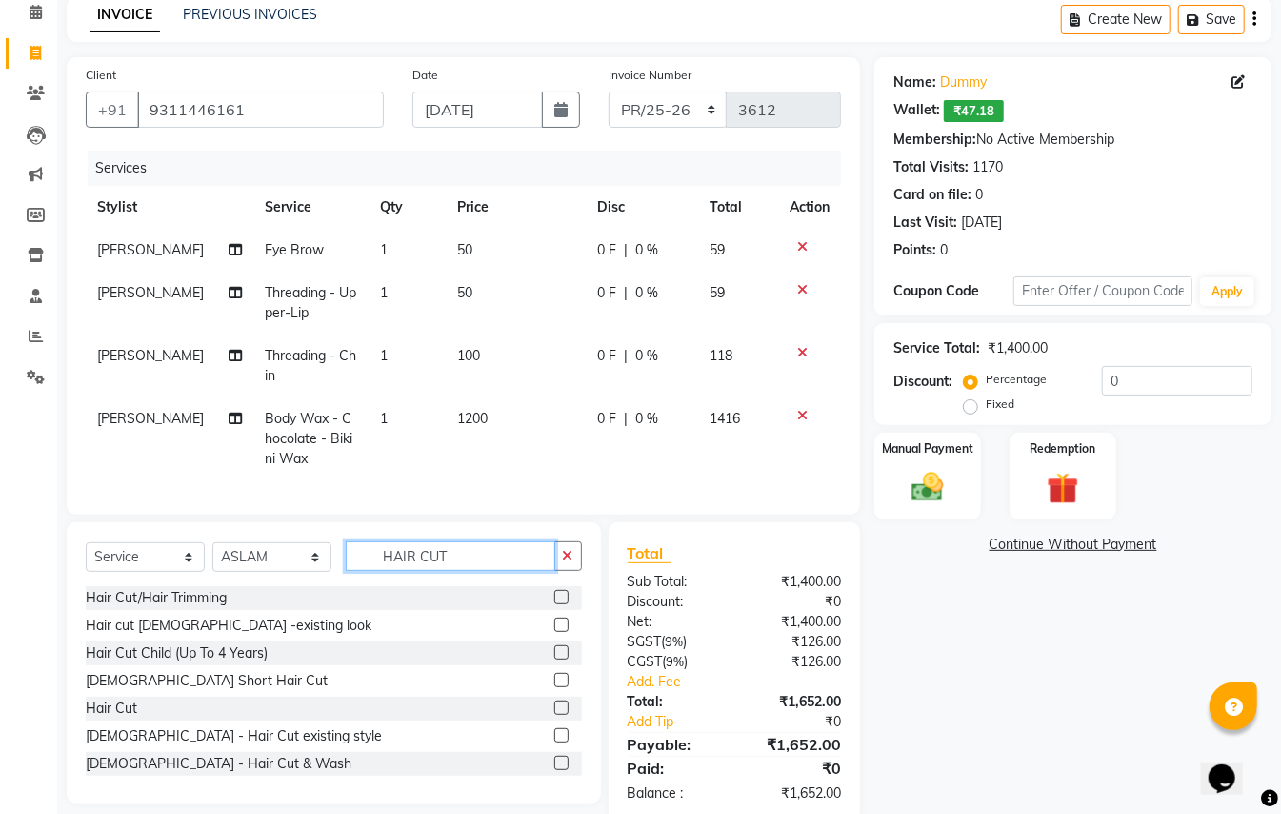
scroll to position [89, 0]
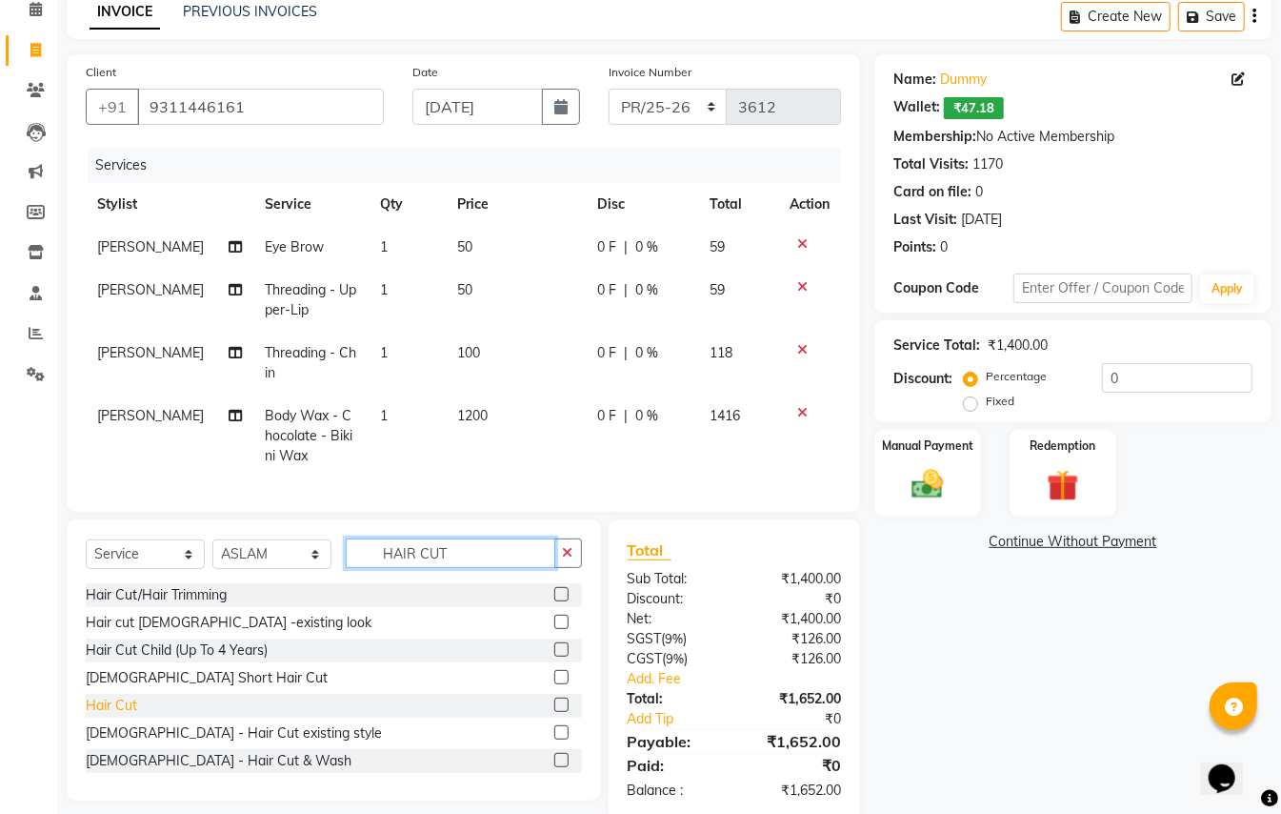
type input "HAIR CUT"
click at [116, 715] on div "Hair Cut" at bounding box center [111, 705] width 51 height 20
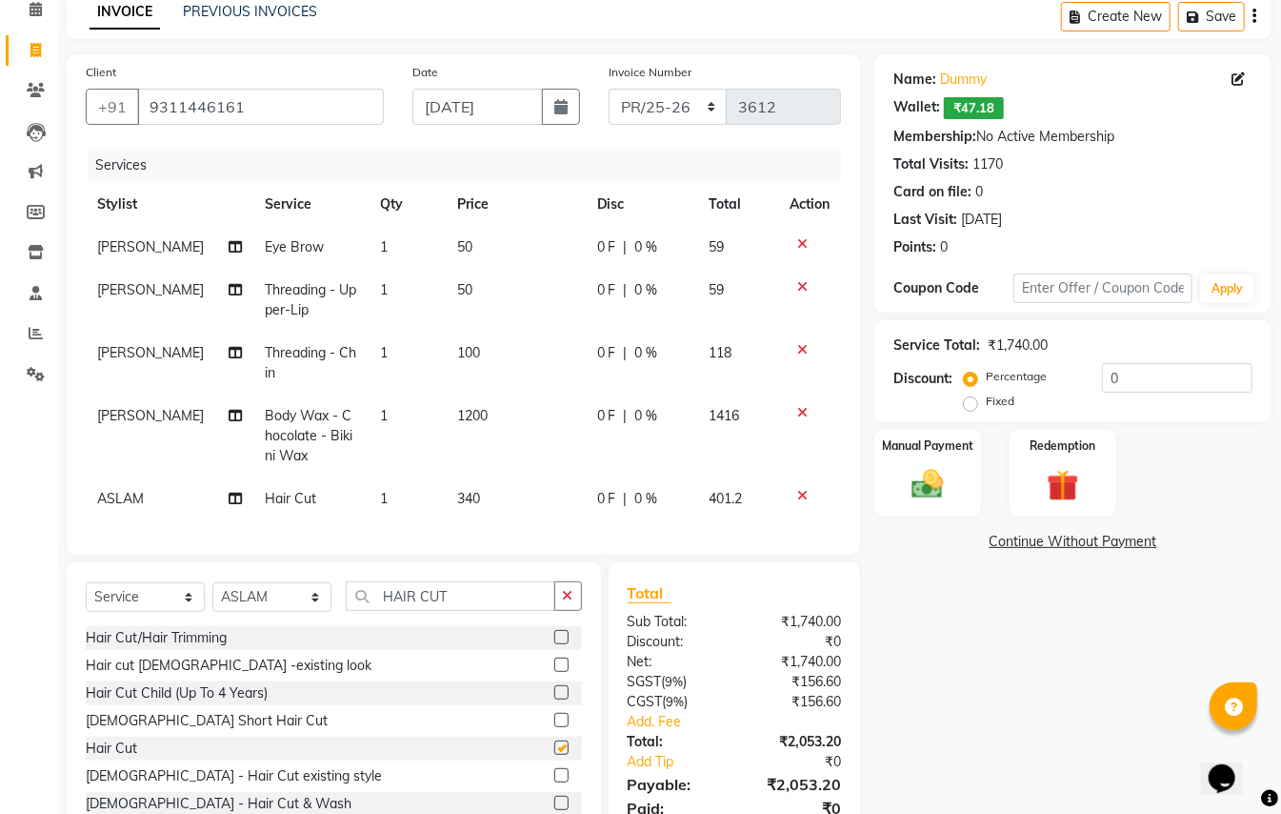
checkbox input "false"
drag, startPoint x: 457, startPoint y: 621, endPoint x: 23, endPoint y: 313, distance: 532.4
click at [179, 501] on div "Client [PHONE_NUMBER] Date [DATE] Invoice Number PR/25-26 V/2025 V/[PHONE_NUMBE…" at bounding box center [463, 458] width 822 height 808
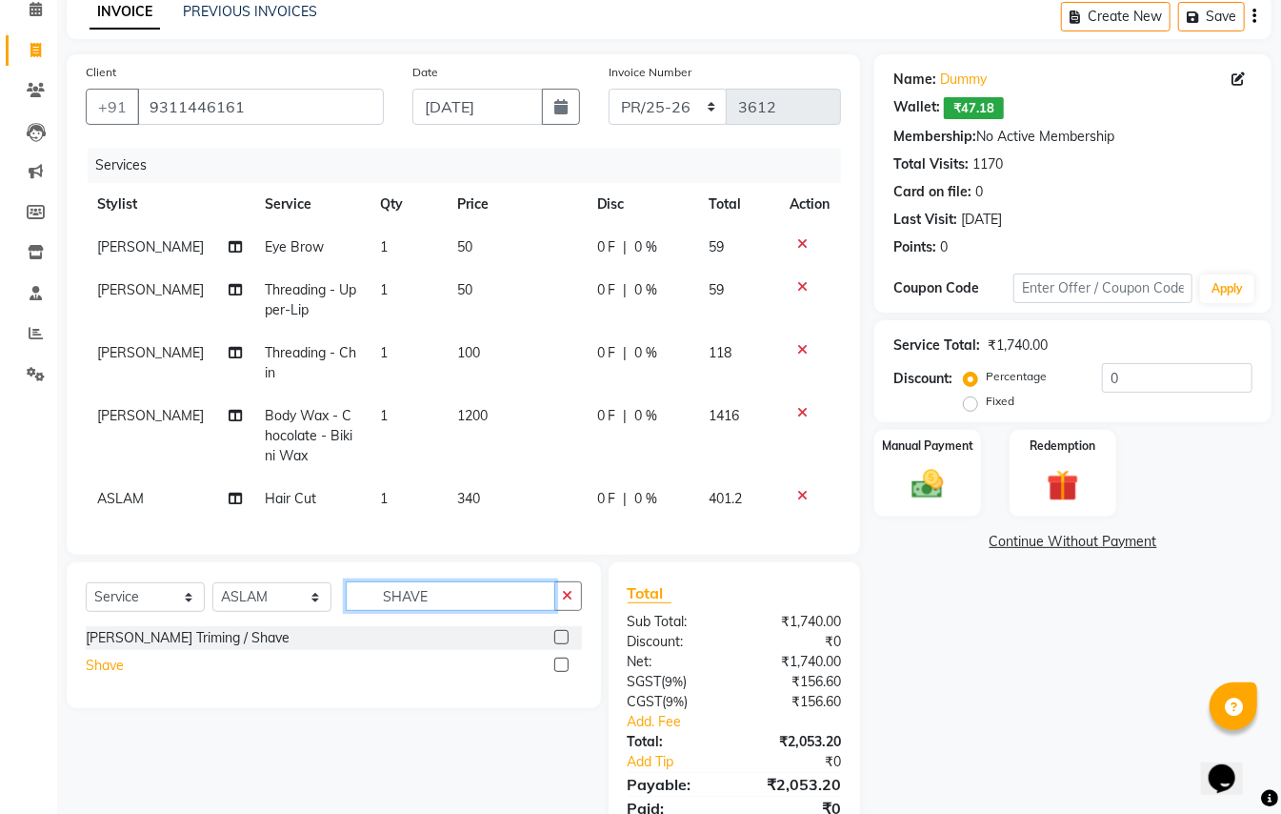
type input "SHAVE"
click at [112, 675] on div "Shave" at bounding box center [105, 665] width 38 height 20
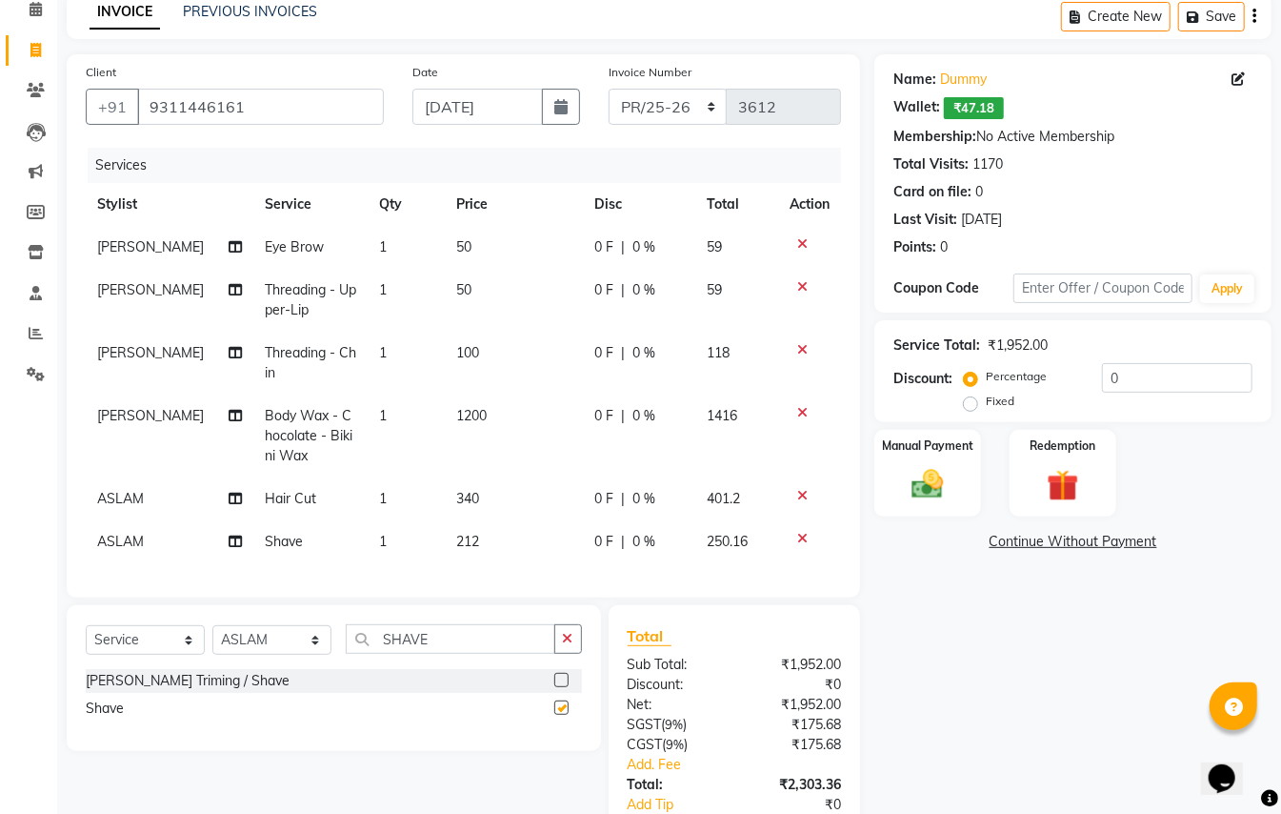
checkbox input "false"
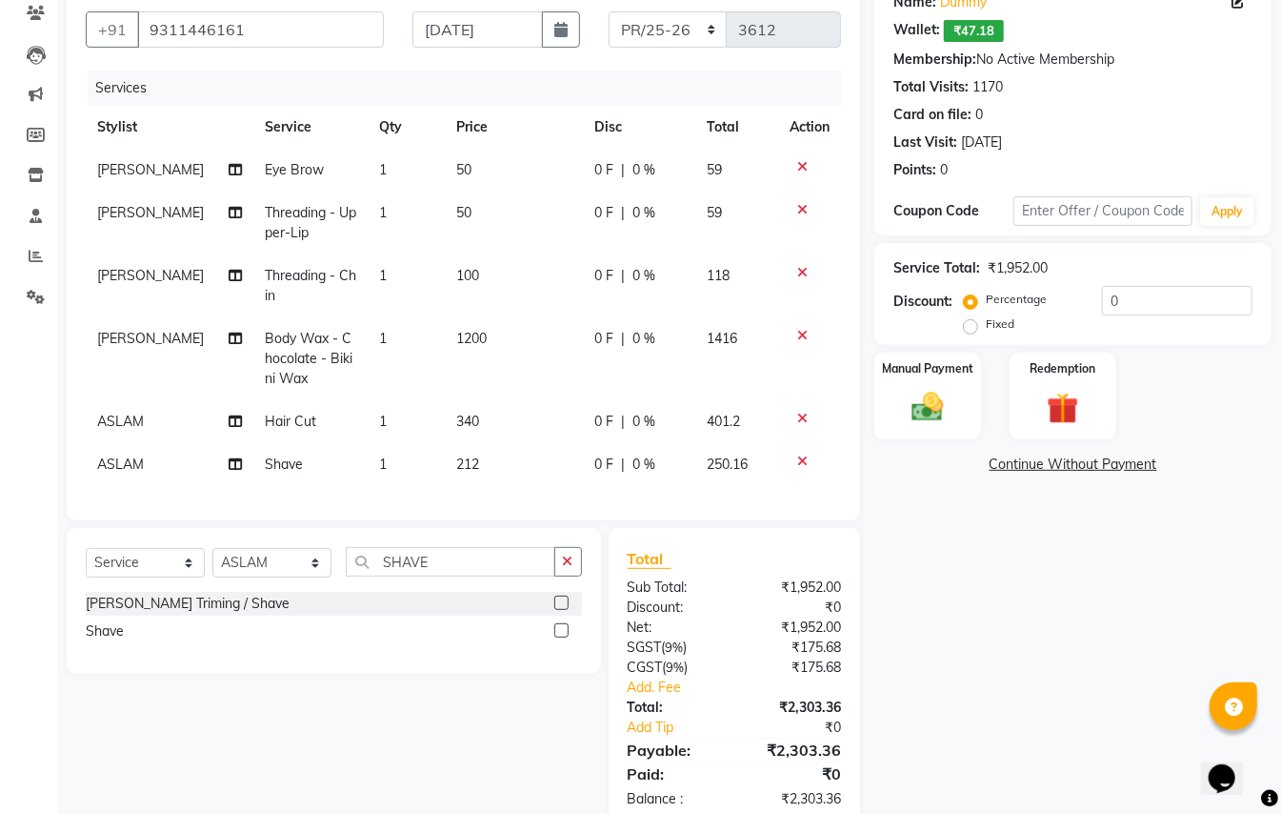
scroll to position [227, 0]
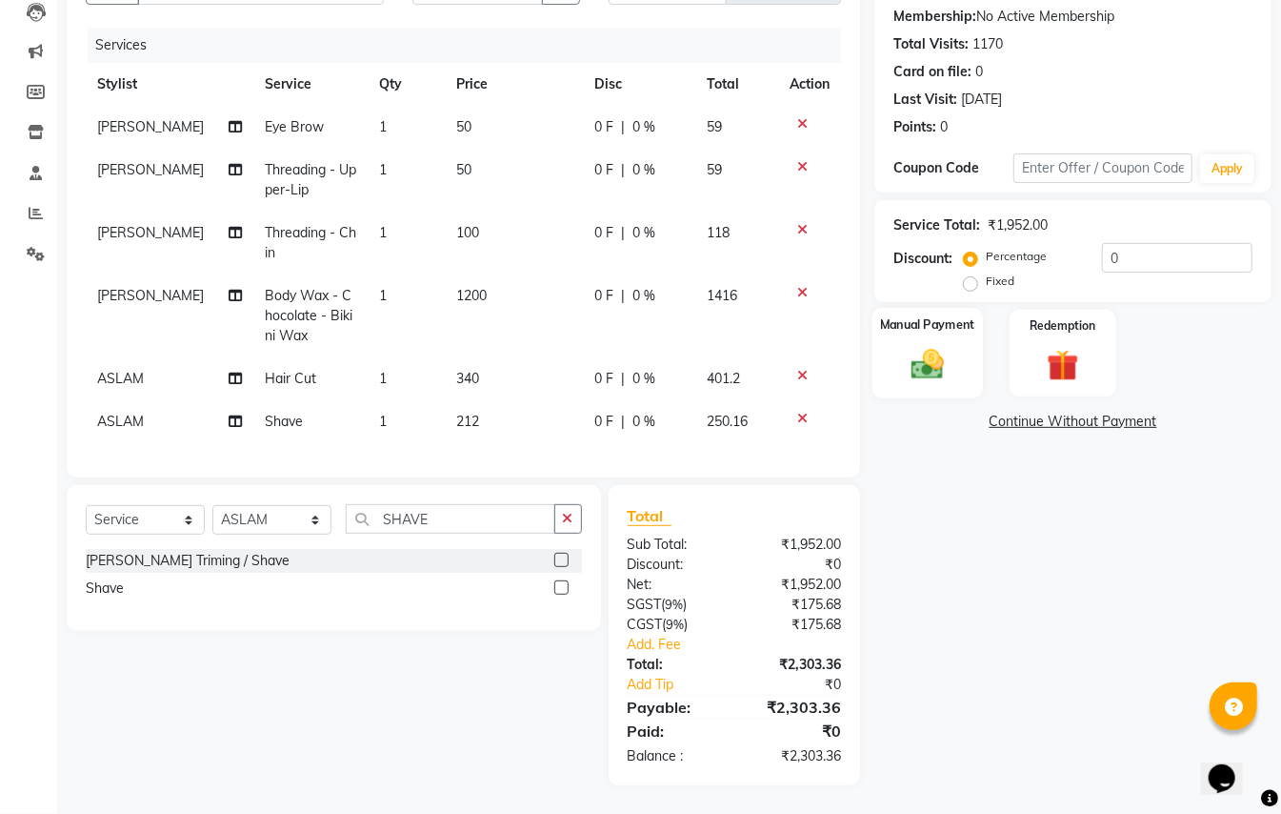
click at [926, 353] on img at bounding box center [927, 364] width 53 height 38
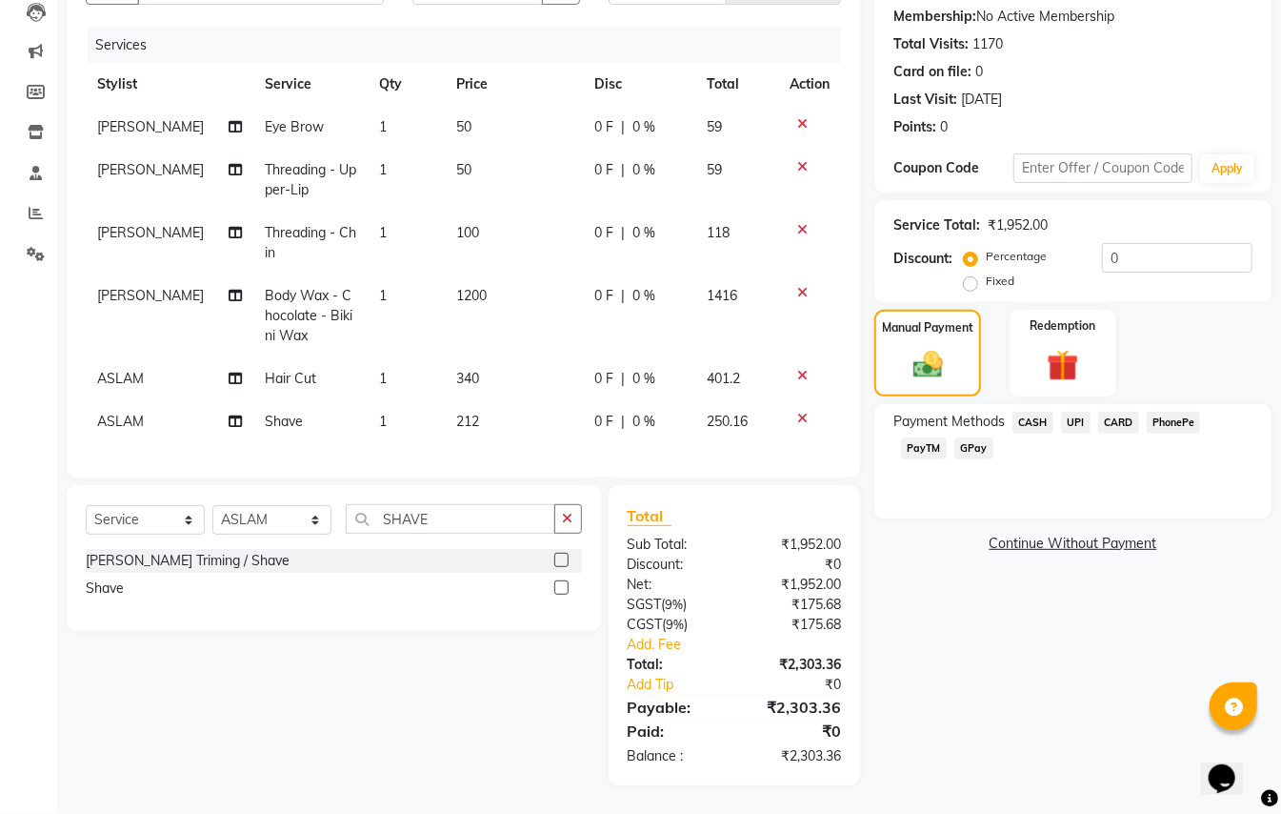
click at [917, 437] on span "PayTM" at bounding box center [924, 448] width 46 height 22
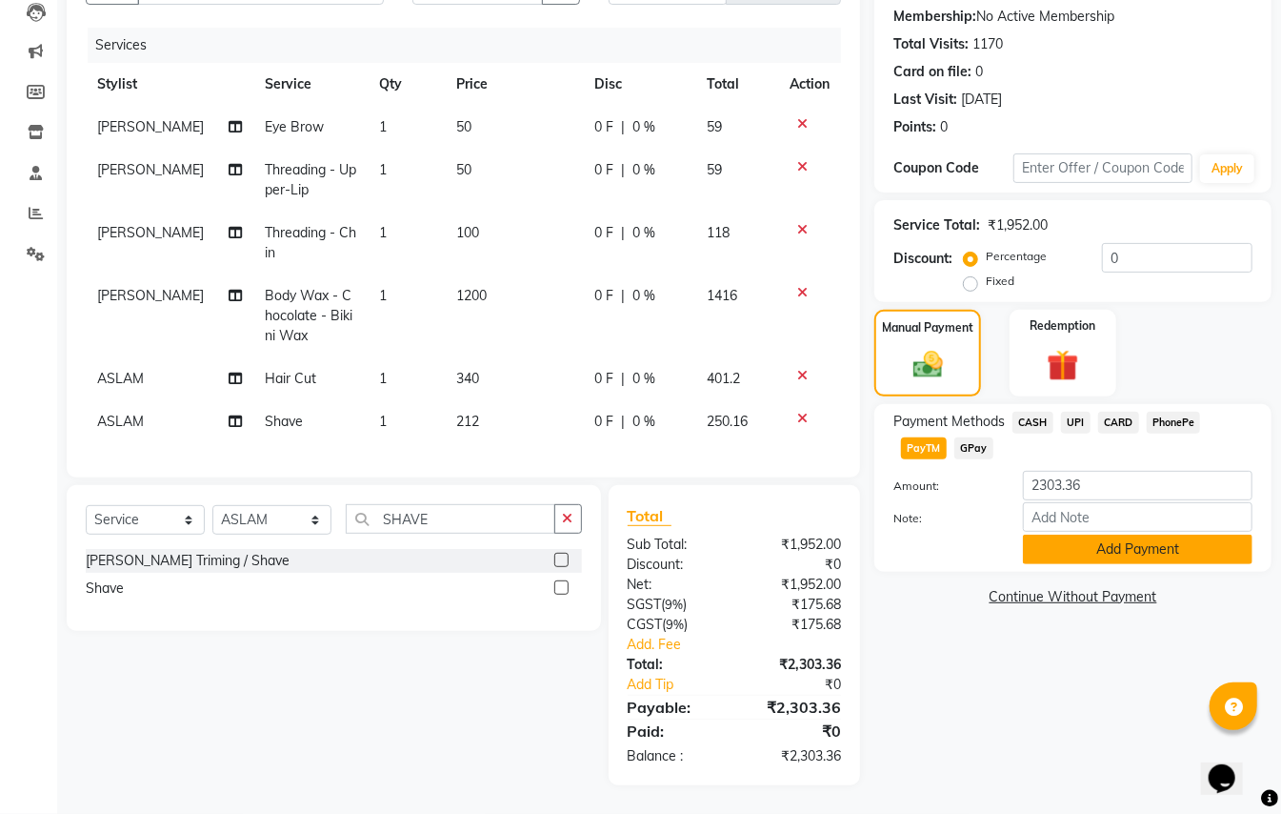
click at [1068, 534] on button "Add Payment" at bounding box center [1138, 549] width 230 height 30
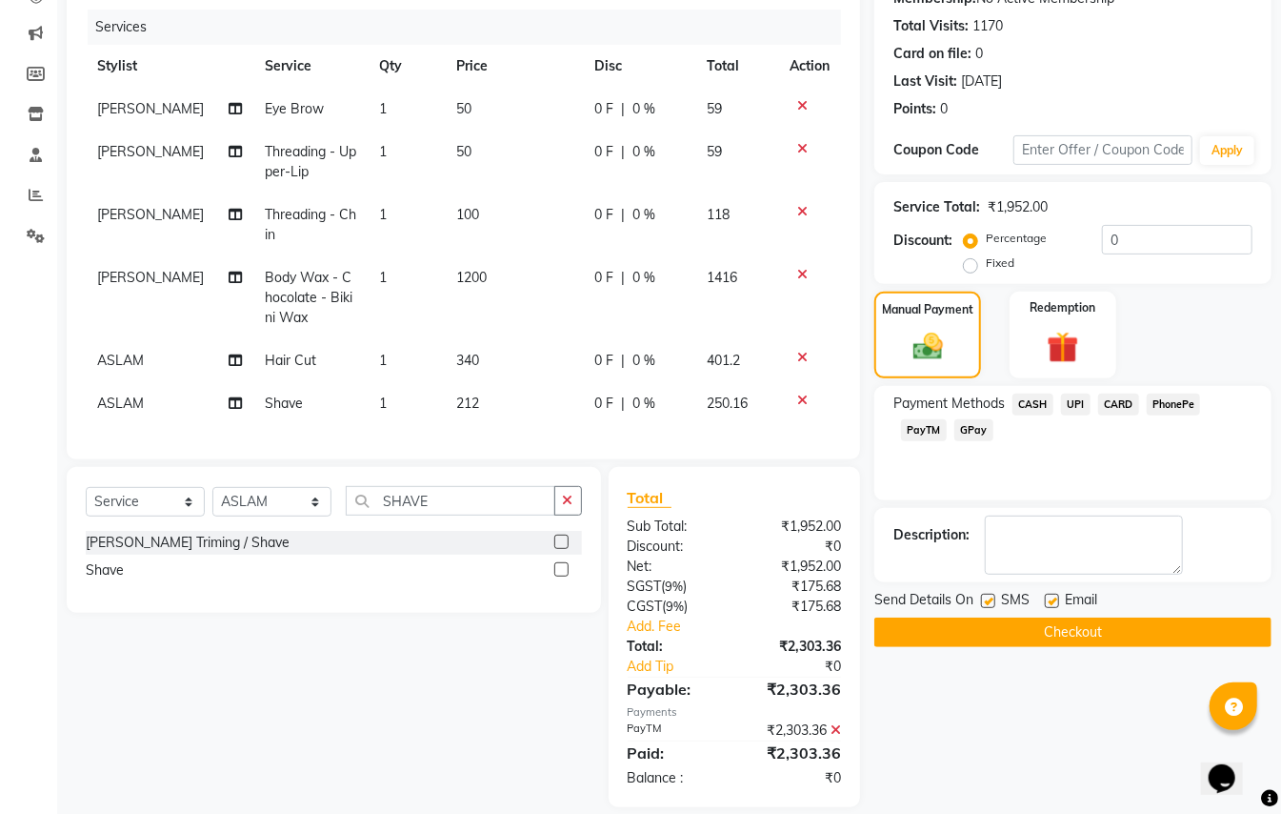
click at [1107, 630] on button "Checkout" at bounding box center [1073, 632] width 397 height 30
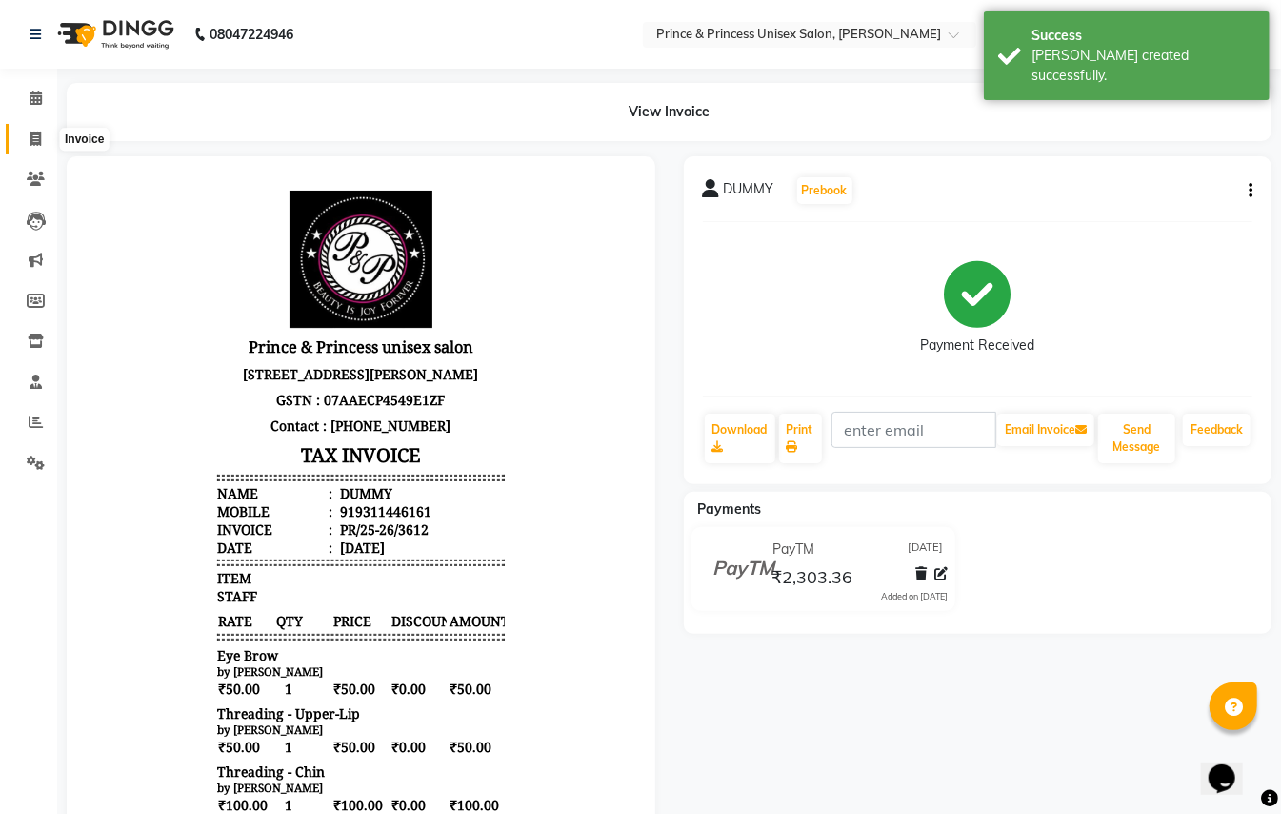
click at [34, 131] on icon at bounding box center [35, 138] width 10 height 14
select select "service"
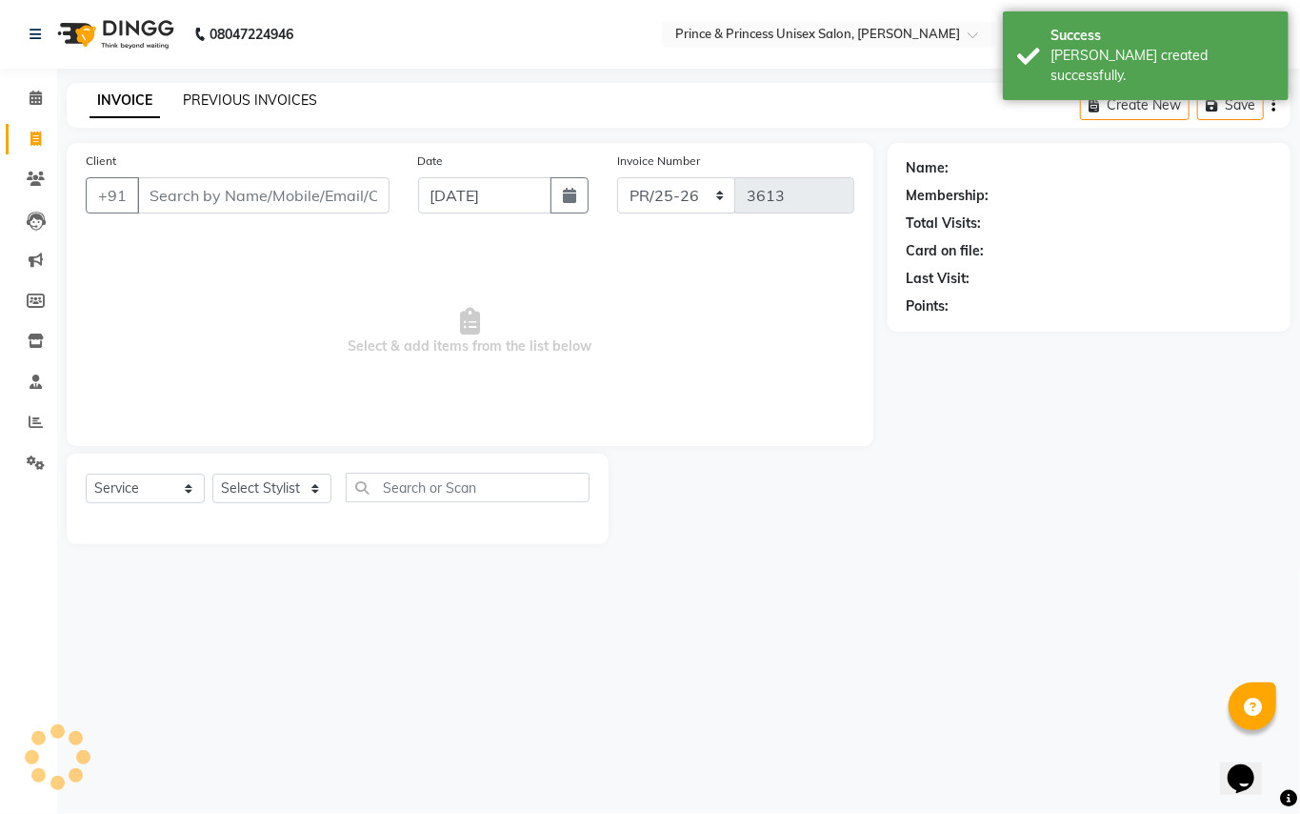
click at [249, 99] on link "PREVIOUS INVOICES" at bounding box center [250, 99] width 134 height 17
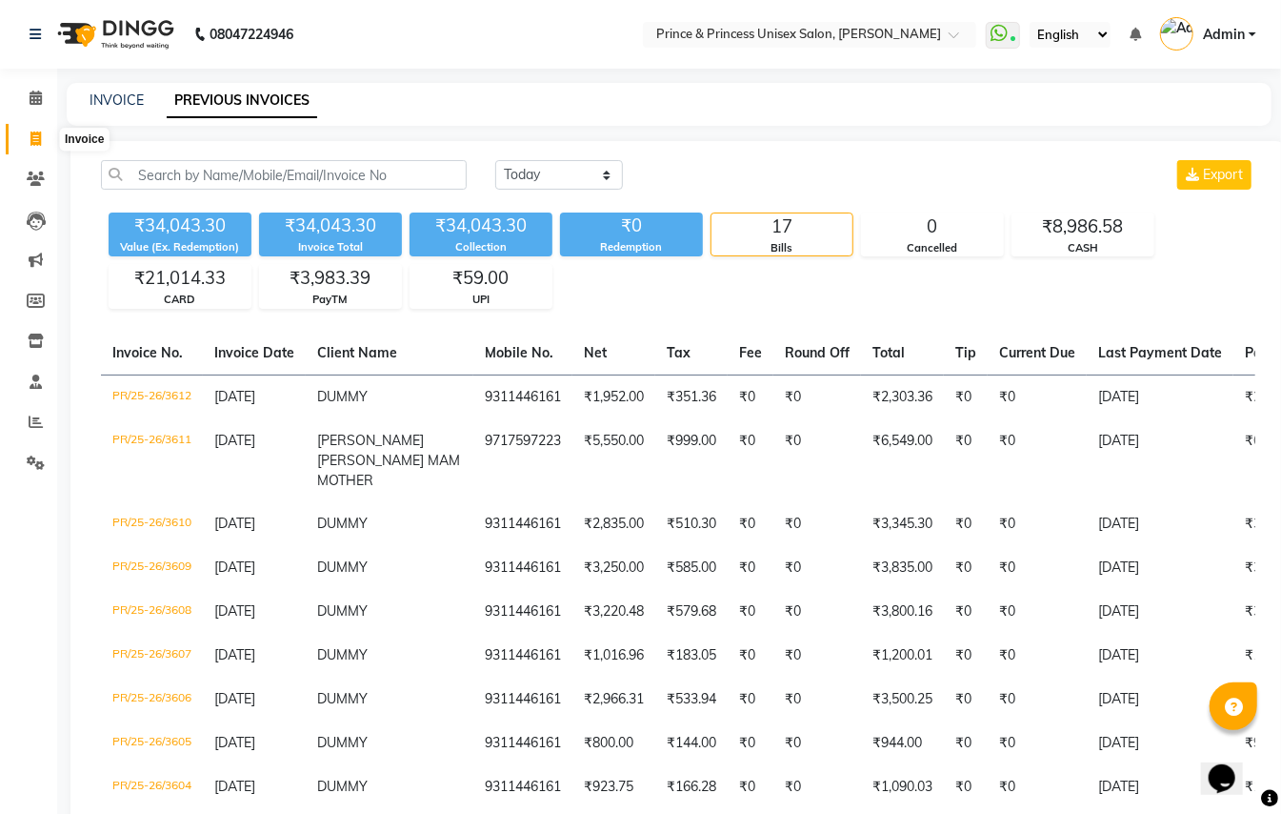
click at [30, 134] on icon at bounding box center [35, 138] width 10 height 14
select select "service"
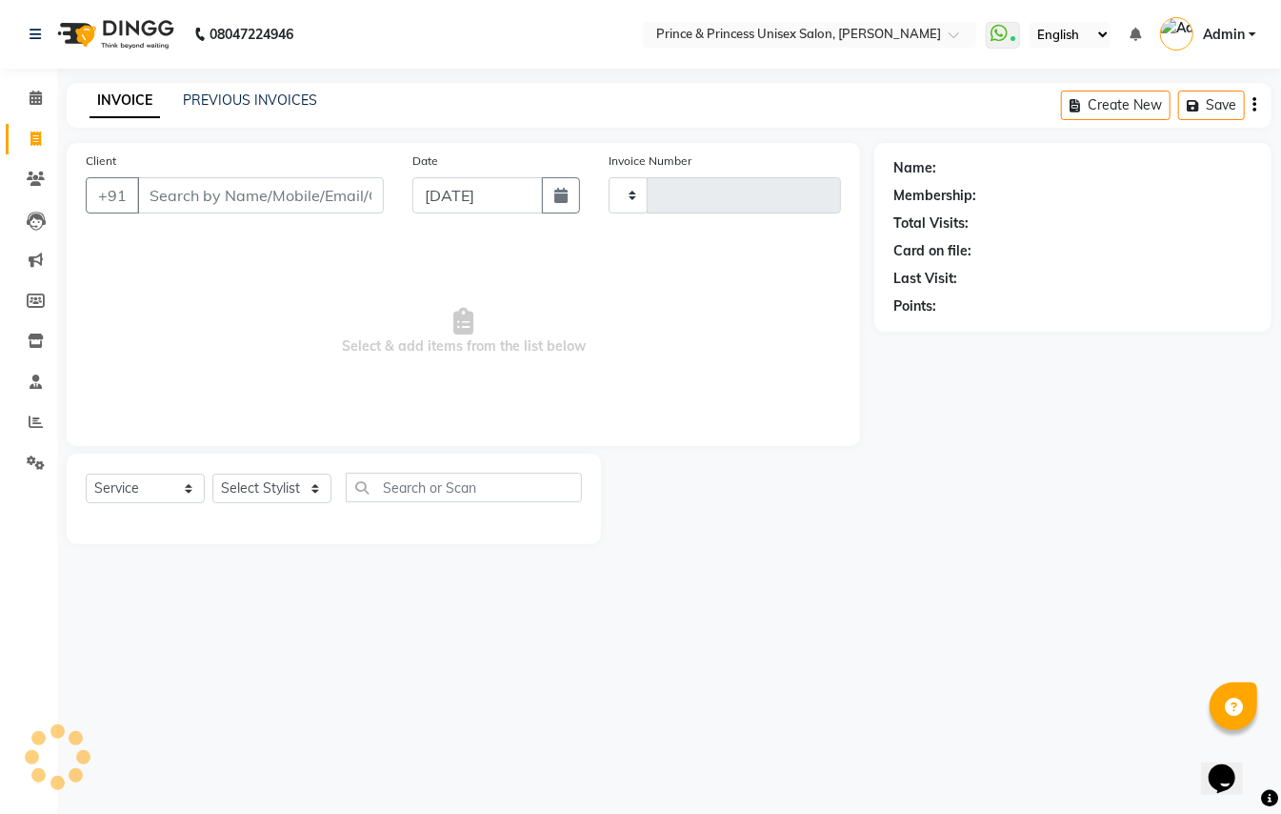
type input "3613"
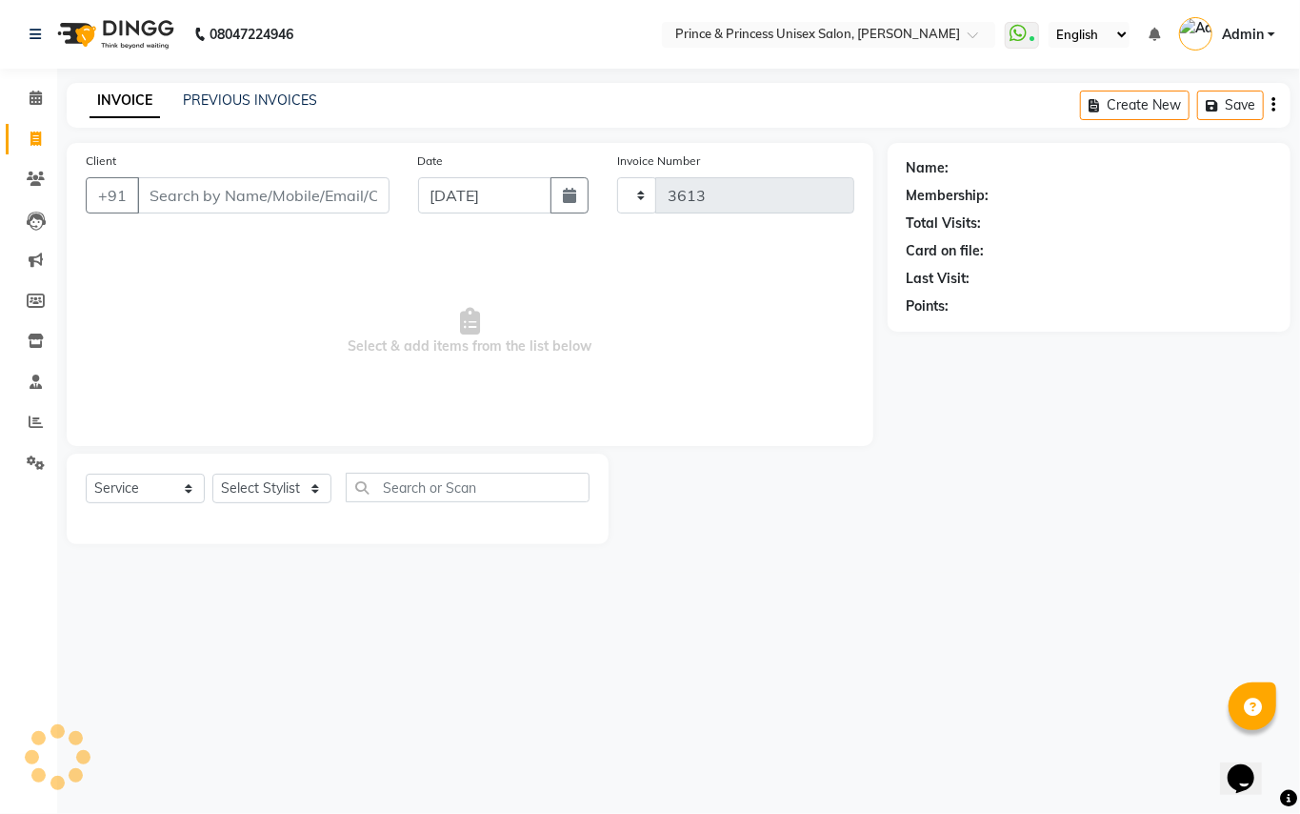
select select "3760"
click at [286, 207] on input "Client" at bounding box center [263, 195] width 252 height 36
drag, startPoint x: 288, startPoint y: 196, endPoint x: 284, endPoint y: 206, distance: 10.3
click at [284, 203] on input "Client" at bounding box center [263, 195] width 252 height 36
type input "9311446161"
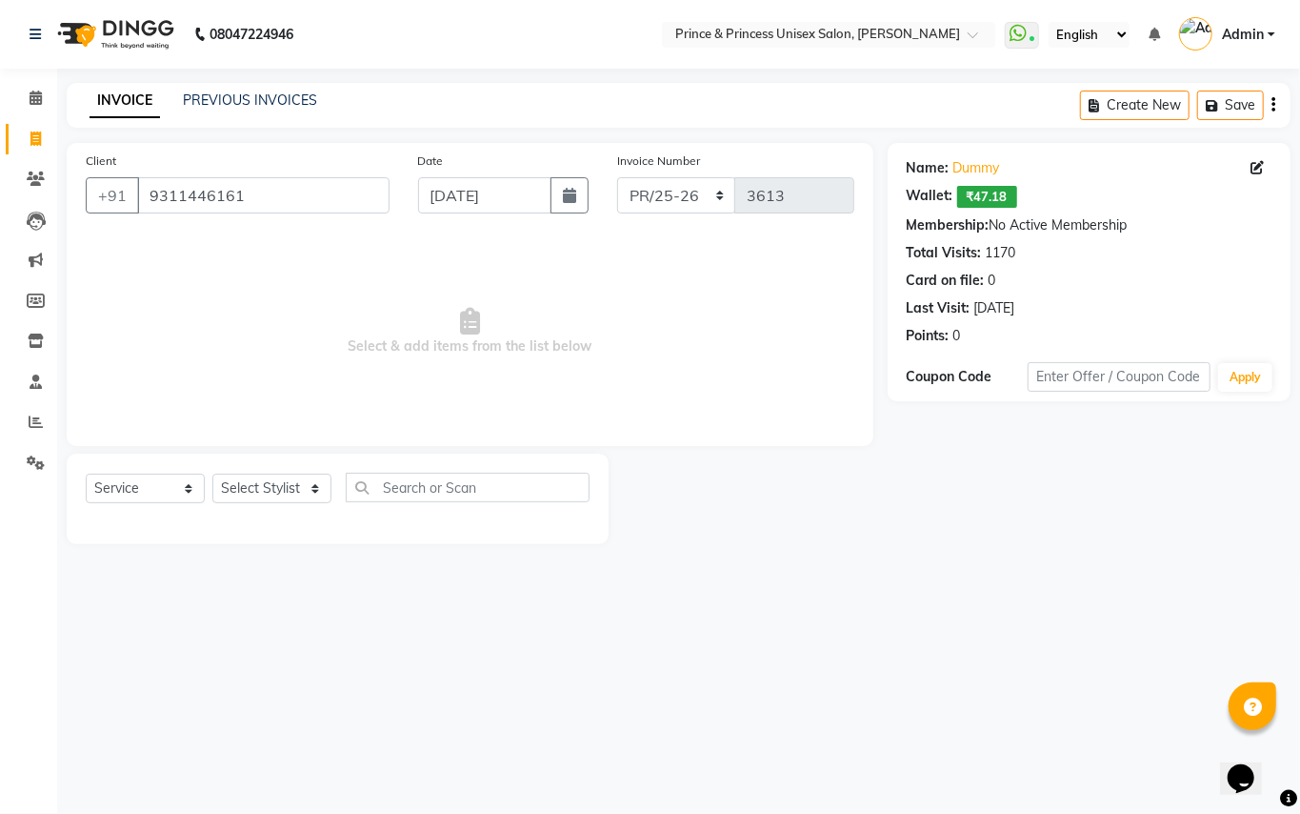
click at [263, 470] on div "Select Service Product Membership Package Voucher Prepaid Gift Card Select Styl…" at bounding box center [338, 498] width 542 height 91
click at [261, 504] on div "Select Service Product Membership Package Voucher Prepaid Gift Card Select Styl…" at bounding box center [338, 495] width 504 height 45
click at [261, 496] on select "Select Stylist ABHISHEK [PERSON_NAME] NEW [PERSON_NAME] [PERSON_NAME] [PERSON_N…" at bounding box center [271, 489] width 119 height 30
drag, startPoint x: 250, startPoint y: 660, endPoint x: 259, endPoint y: 627, distance: 34.7
click at [256, 637] on div "08047224946 Select Location × Prince & Princess Unisex Salon, [PERSON_NAME] Wha…" at bounding box center [650, 407] width 1300 height 814
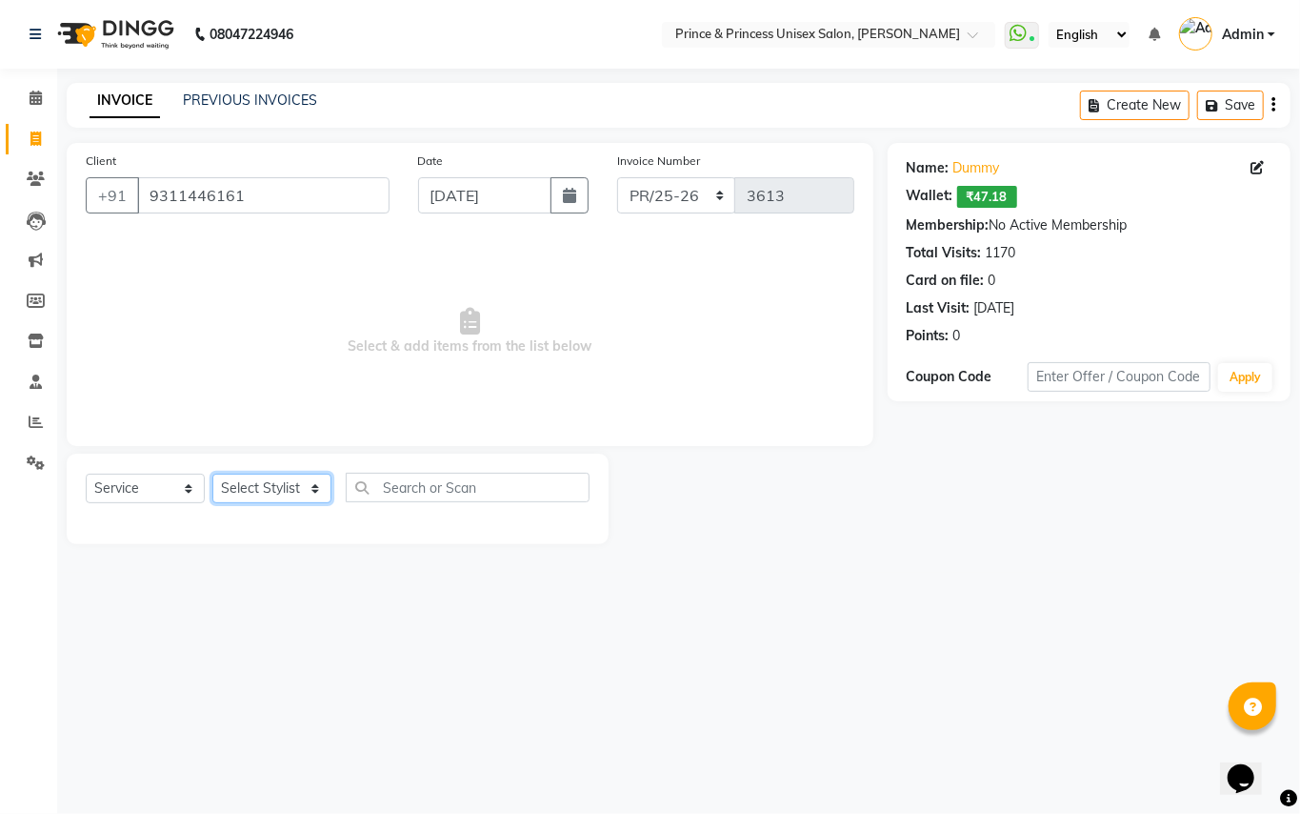
click at [241, 486] on select "Select Stylist ABHISHEK [PERSON_NAME] NEW [PERSON_NAME] [PERSON_NAME] [PERSON_N…" at bounding box center [271, 489] width 119 height 30
select select "63056"
drag, startPoint x: 241, startPoint y: 485, endPoint x: 398, endPoint y: 473, distance: 157.7
click at [241, 485] on select "Select Stylist ABHISHEK [PERSON_NAME] NEW [PERSON_NAME] [PERSON_NAME] [PERSON_N…" at bounding box center [271, 489] width 119 height 30
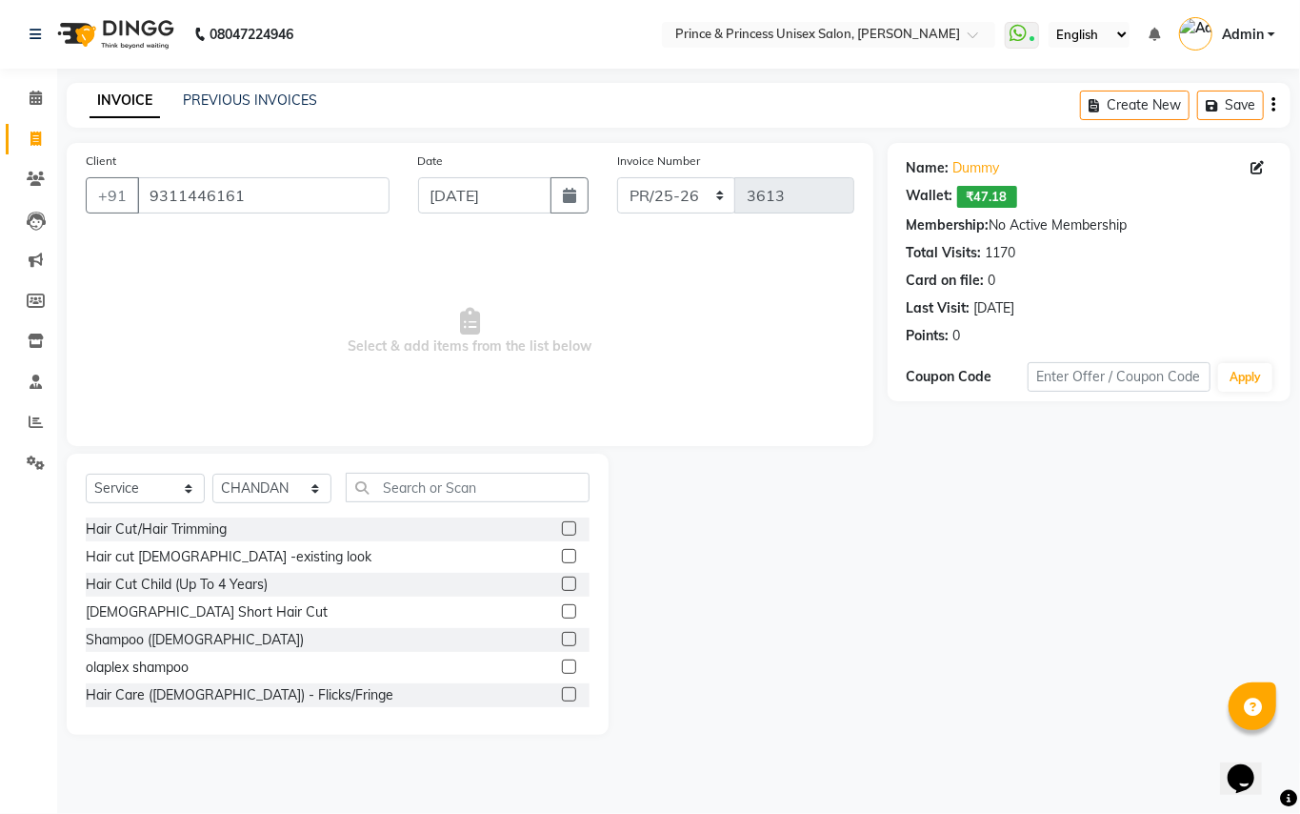
drag, startPoint x: 400, startPoint y: 471, endPoint x: 400, endPoint y: 489, distance: 18.1
click at [400, 480] on div "Select Service Product Membership Package Voucher Prepaid Gift Card Select Styl…" at bounding box center [338, 593] width 542 height 281
click at [400, 489] on input "text" at bounding box center [468, 488] width 244 height 30
click at [398, 488] on input "text" at bounding box center [468, 488] width 244 height 30
drag, startPoint x: 362, startPoint y: 482, endPoint x: 405, endPoint y: 473, distance: 43.9
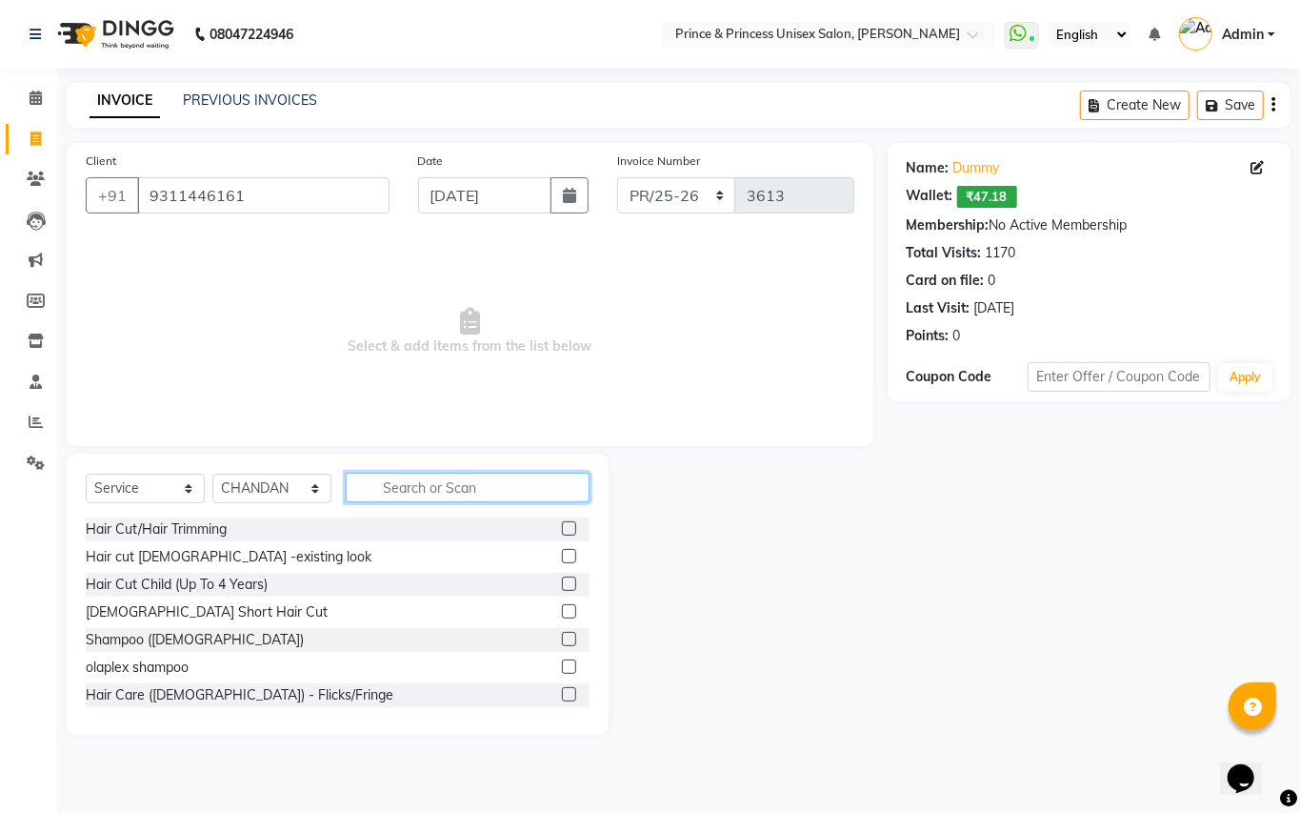
click at [370, 485] on input "text" at bounding box center [468, 488] width 244 height 30
click at [406, 473] on input "text" at bounding box center [468, 488] width 244 height 30
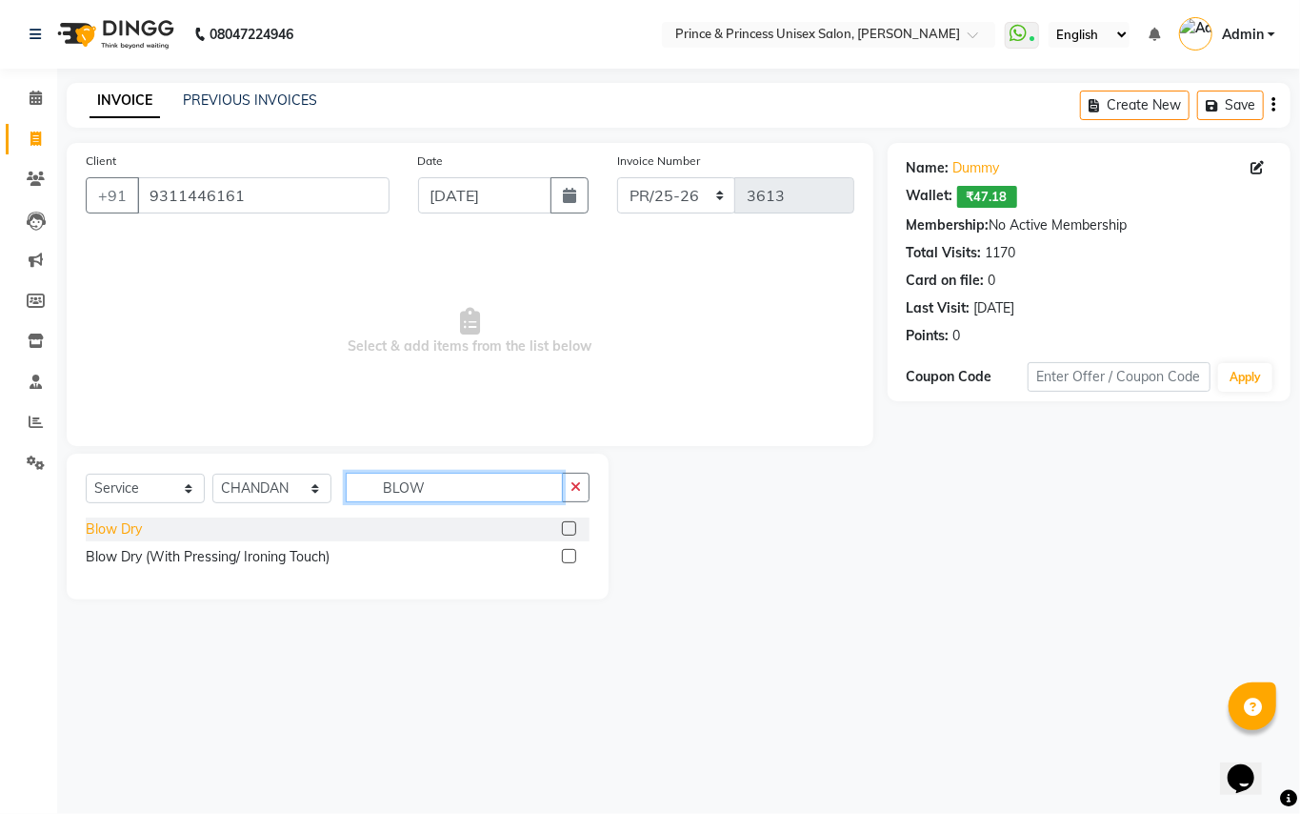
type input "BLOW"
click at [108, 522] on div "Blow Dry" at bounding box center [114, 529] width 56 height 20
checkbox input "false"
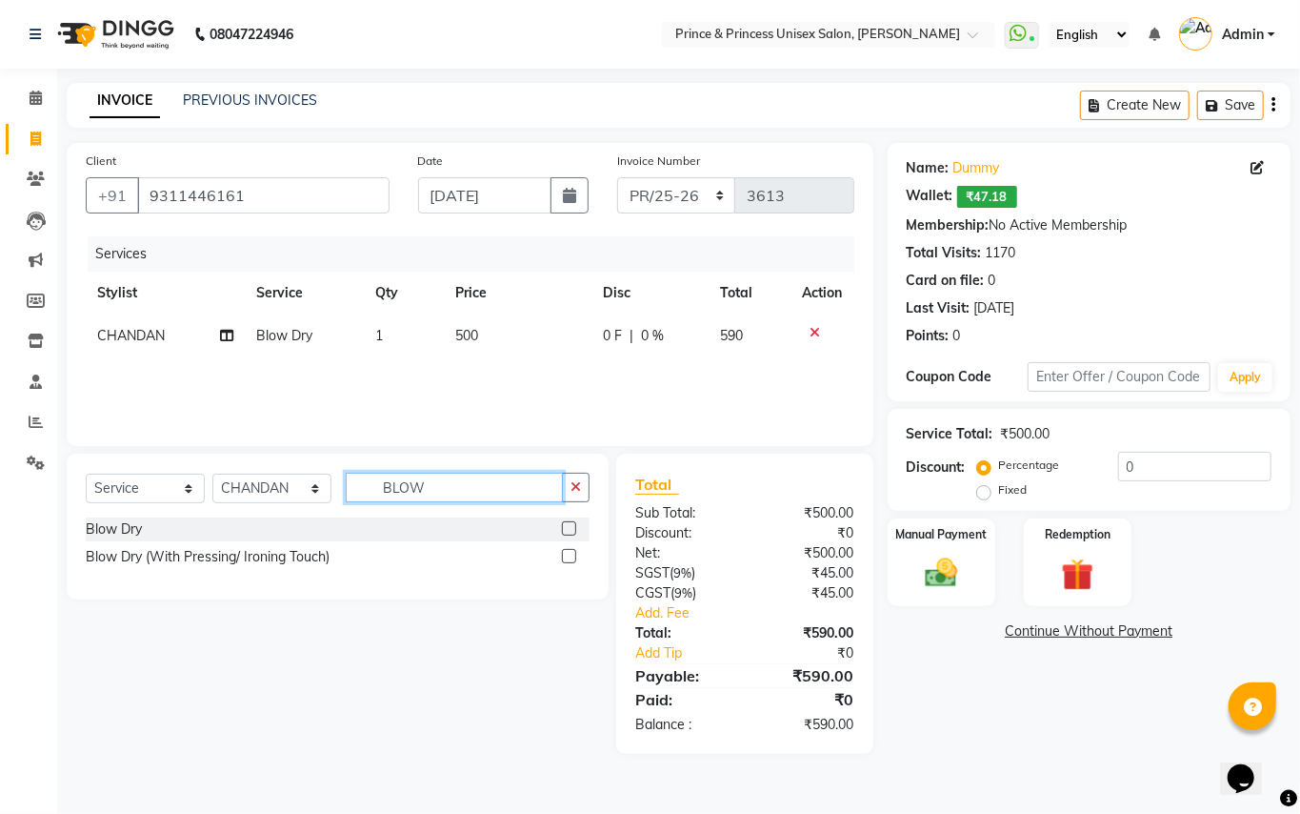
drag, startPoint x: 448, startPoint y: 484, endPoint x: 0, endPoint y: 89, distance: 597.4
click at [183, 307] on div "Client [PHONE_NUMBER] Date [DATE] Invoice Number PR/25-26 V/2025 V/[PHONE_NUMBE…" at bounding box center [470, 448] width 836 height 611
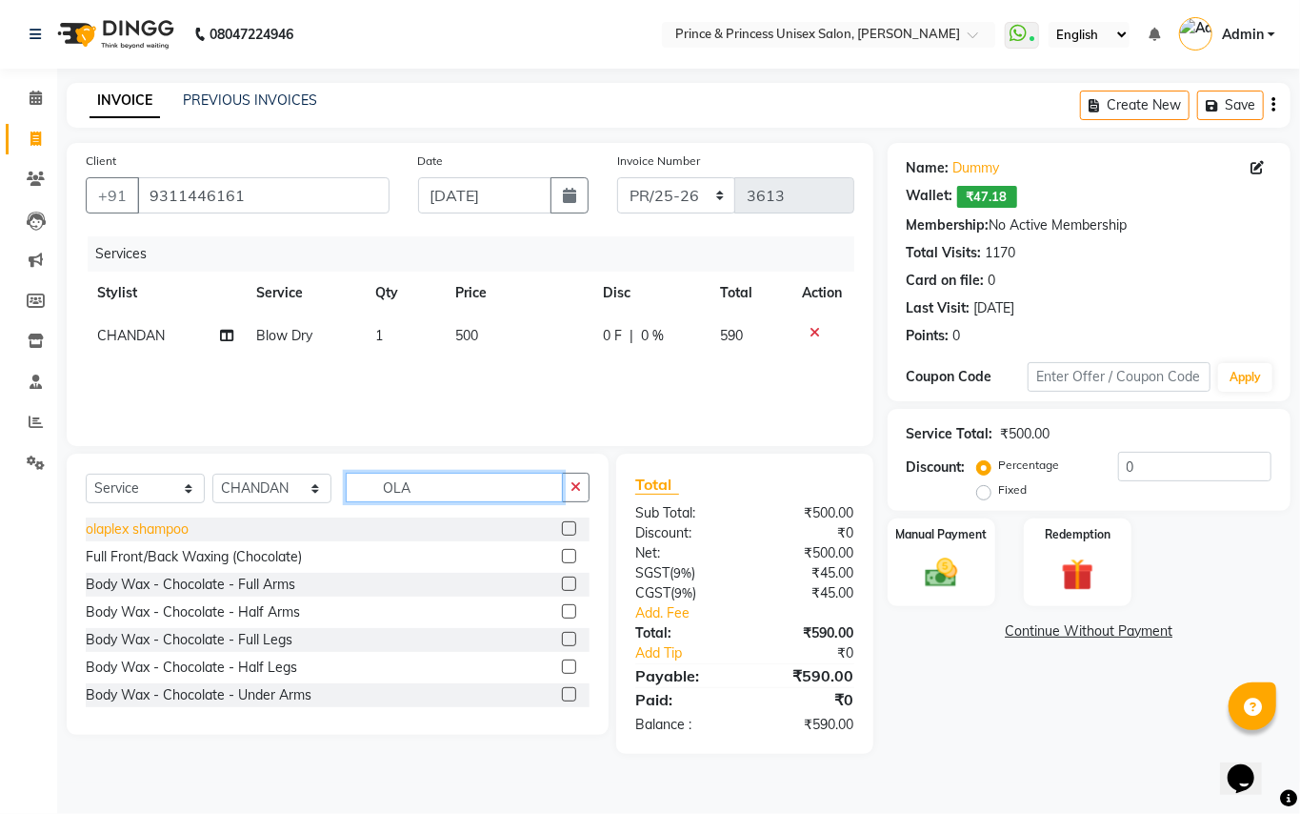
type input "OLA"
drag, startPoint x: 150, startPoint y: 528, endPoint x: 448, endPoint y: 269, distance: 395.1
click at [160, 524] on div "olaplex shampoo" at bounding box center [137, 529] width 103 height 20
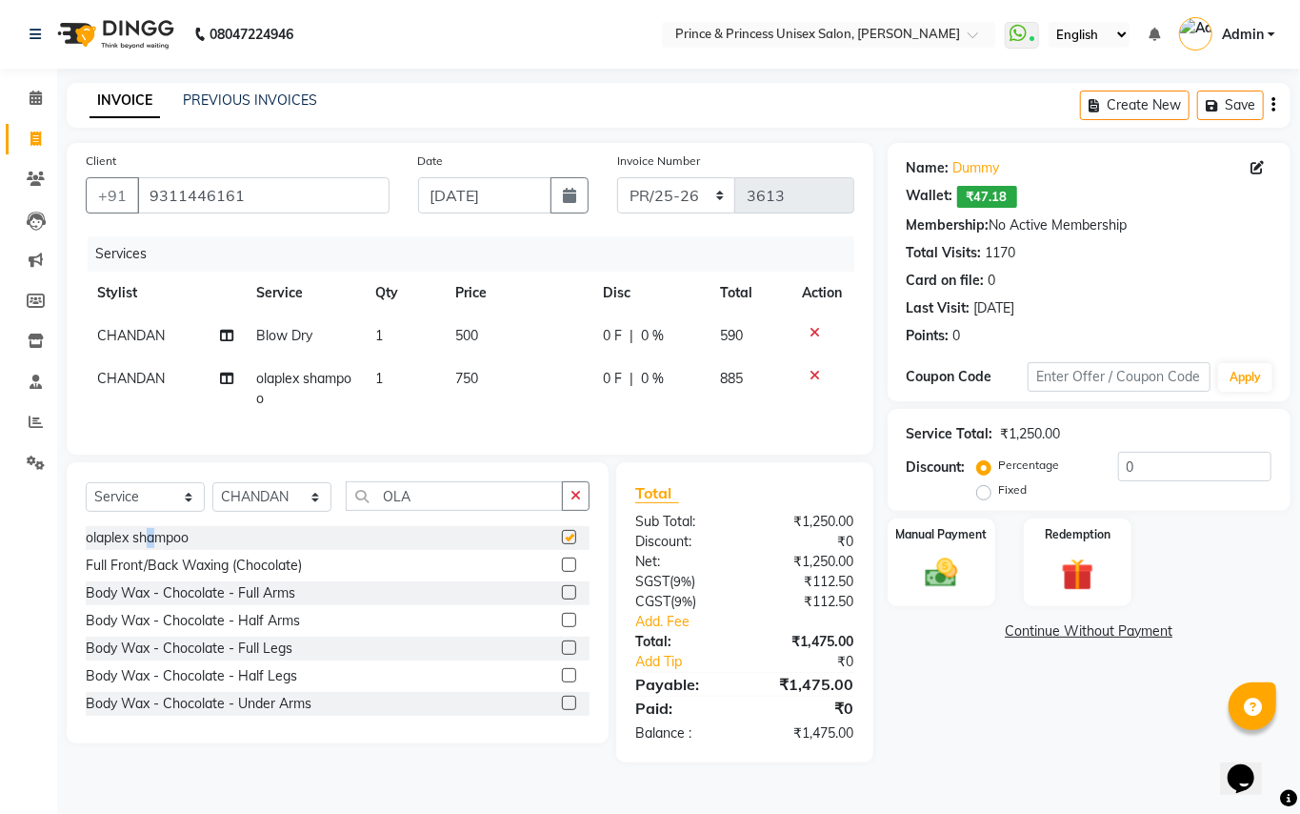
checkbox input "false"
drag, startPoint x: 474, startPoint y: 381, endPoint x: 493, endPoint y: 378, distance: 19.3
click at [474, 379] on span "750" at bounding box center [466, 378] width 23 height 17
select select "63056"
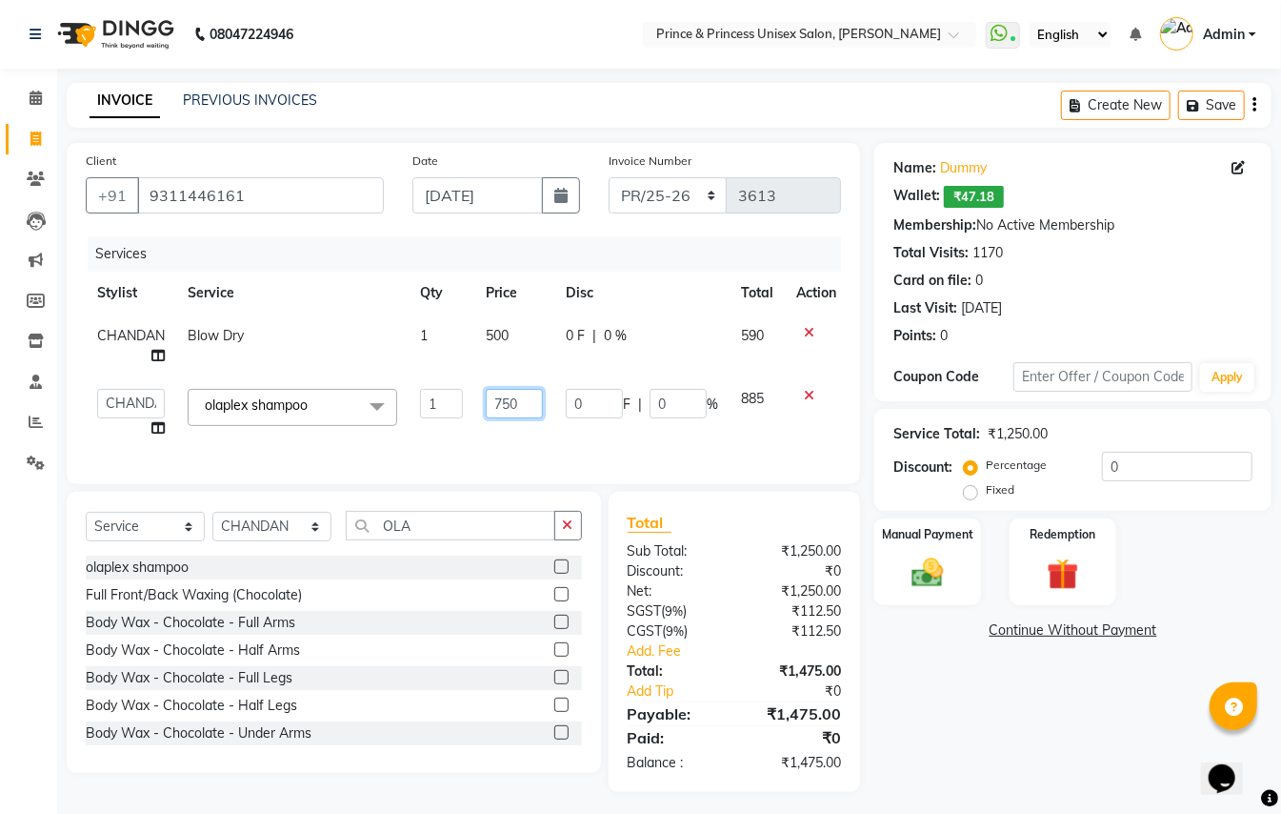
drag, startPoint x: 528, startPoint y: 400, endPoint x: 280, endPoint y: 36, distance: 440.2
click at [413, 303] on table "Stylist Service Qty Price Disc Total Action CHANDAN Blow Dry 1 500 0 F | 0 % 59…" at bounding box center [467, 361] width 762 height 178
type input "600"
click at [387, 442] on div "Services Stylist Service Qty Price Disc Total Action CHANDAN Blow Dry 1 500 0 F…" at bounding box center [464, 350] width 756 height 229
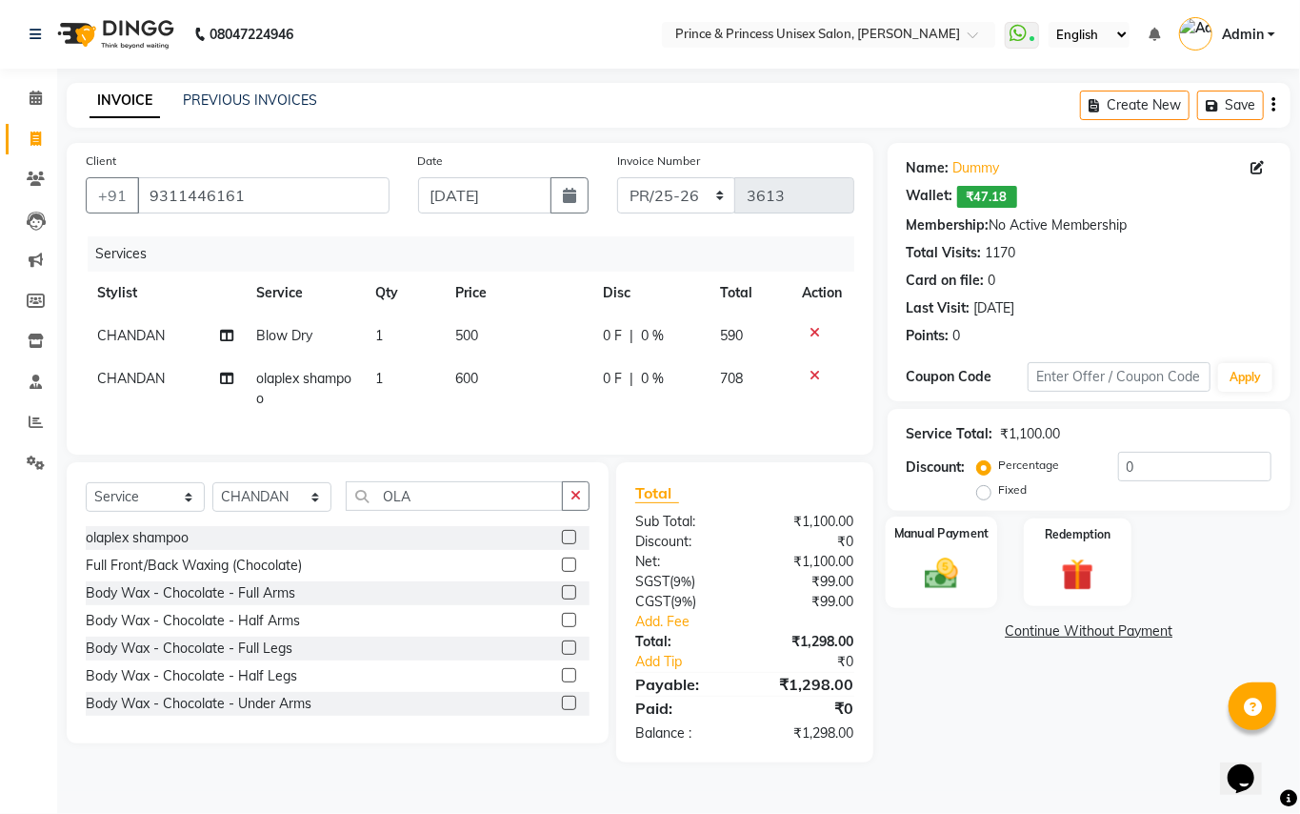
click at [946, 566] on img at bounding box center [942, 573] width 54 height 39
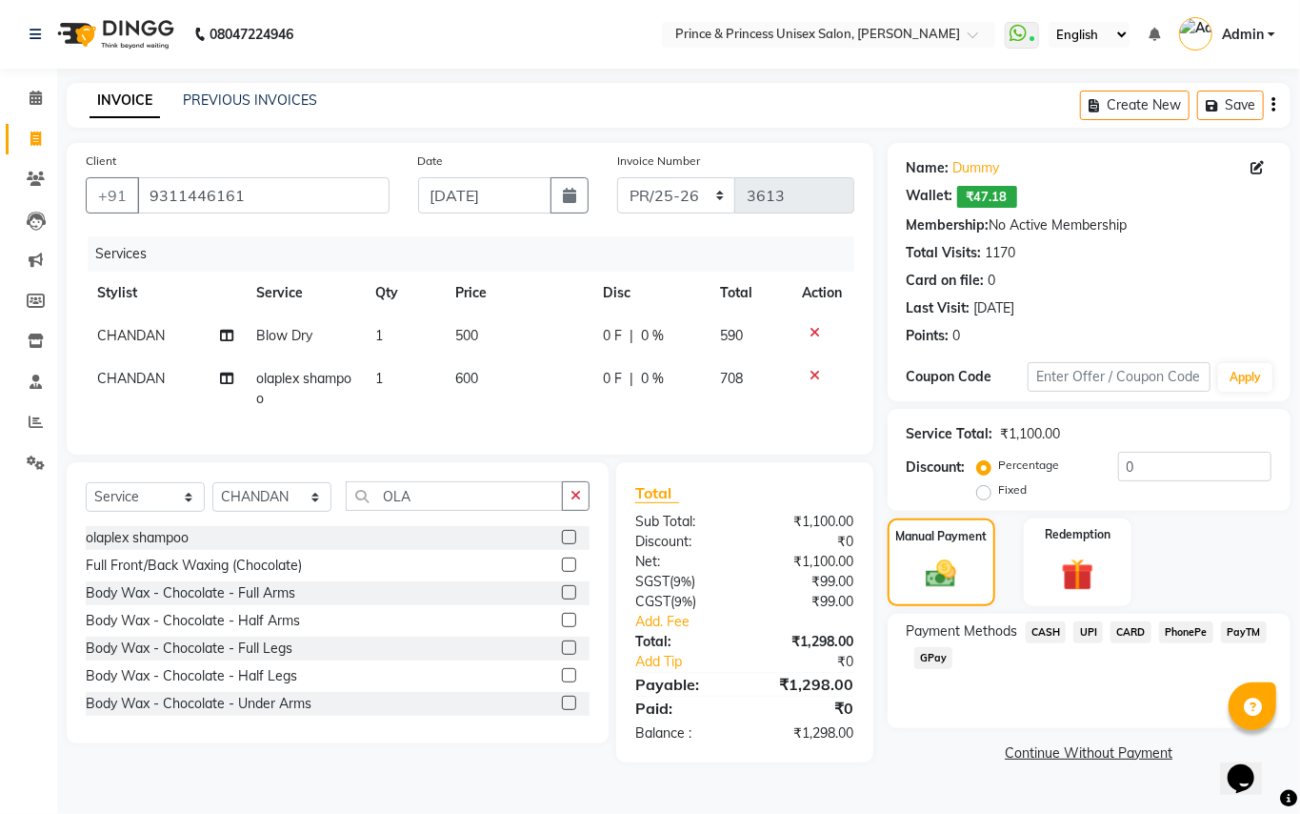
click at [1134, 631] on span "CARD" at bounding box center [1131, 632] width 41 height 22
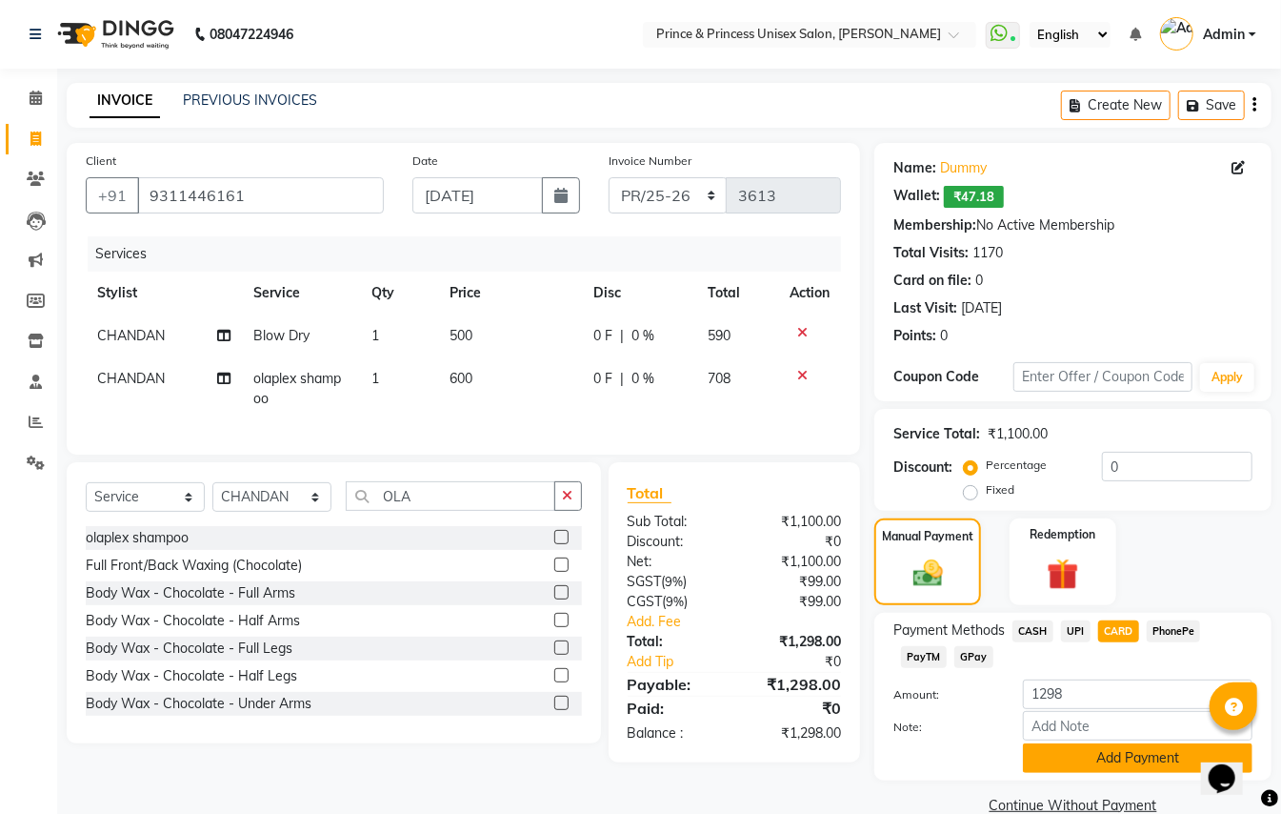
click at [1114, 762] on button "Add Payment" at bounding box center [1138, 758] width 230 height 30
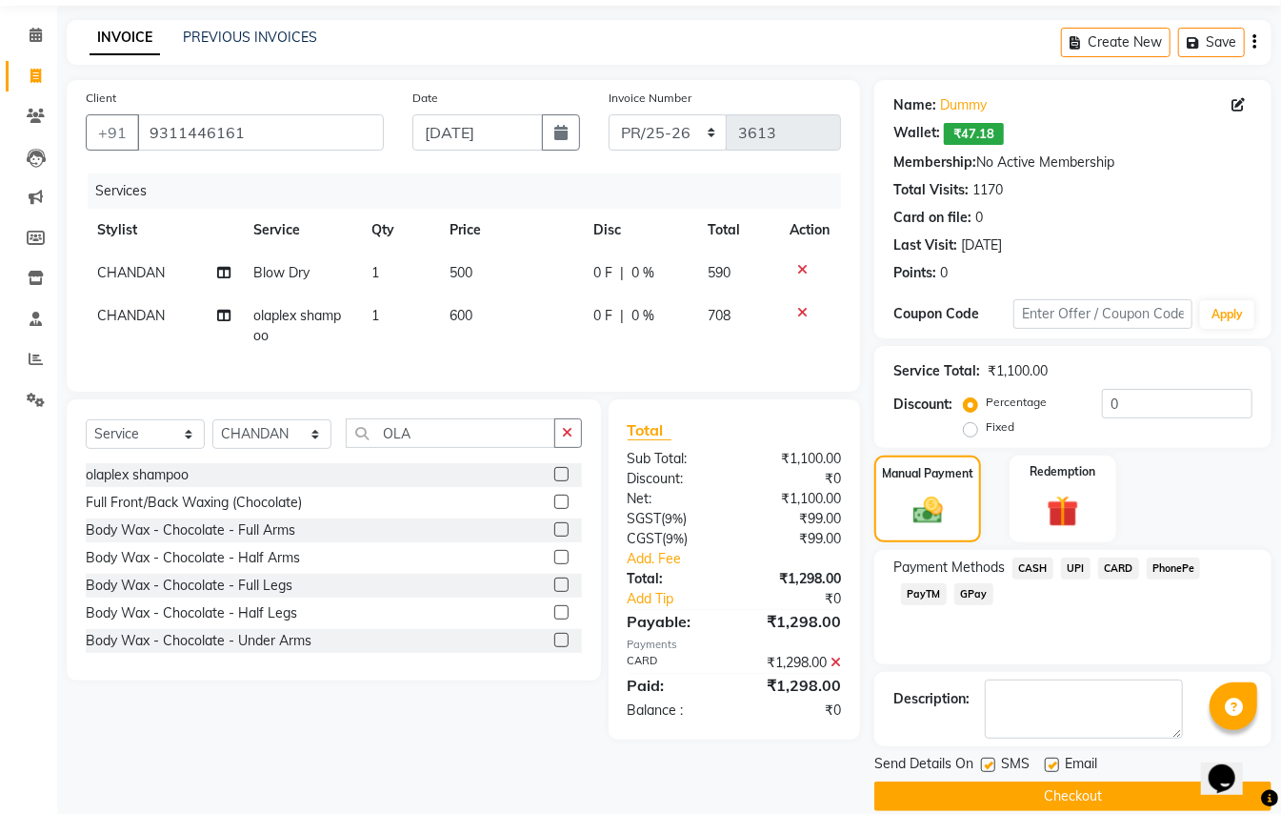
scroll to position [90, 0]
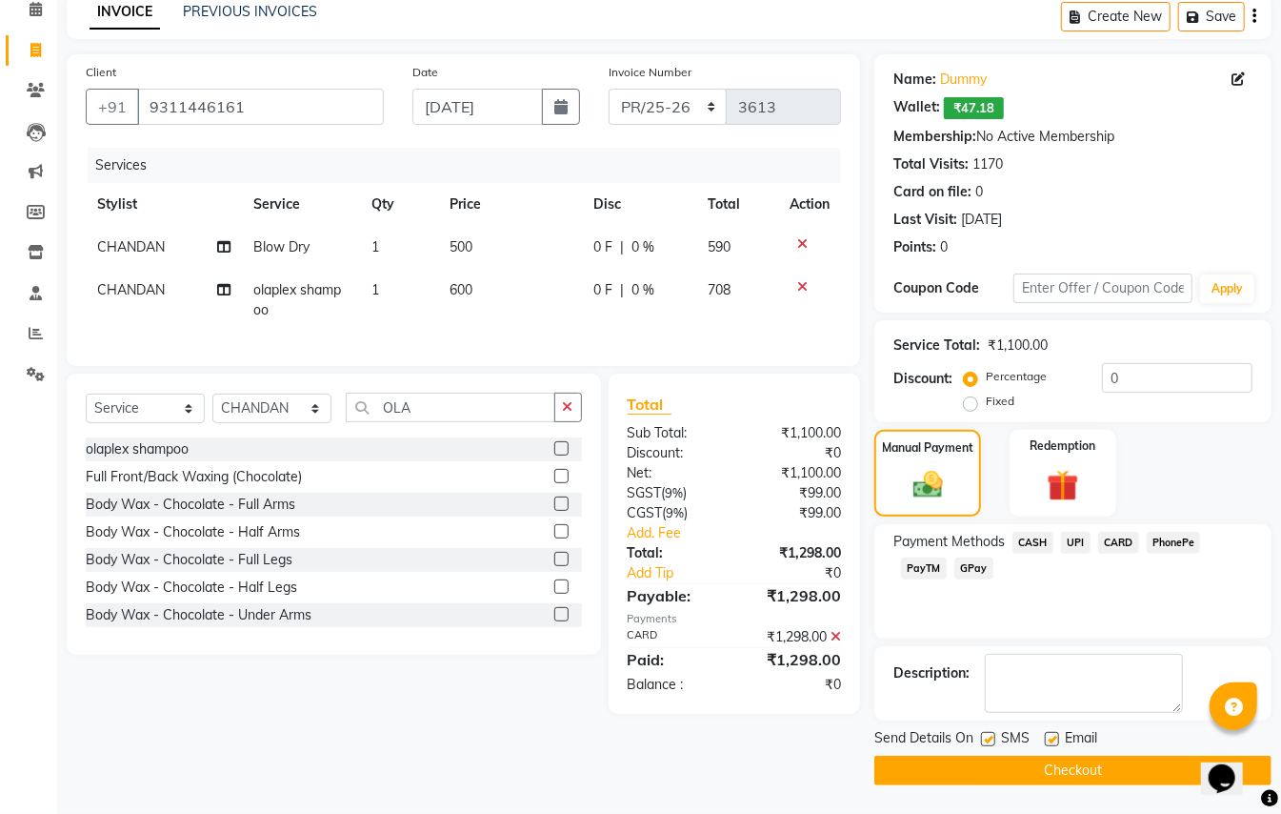
click at [1077, 771] on button "Checkout" at bounding box center [1073, 771] width 397 height 30
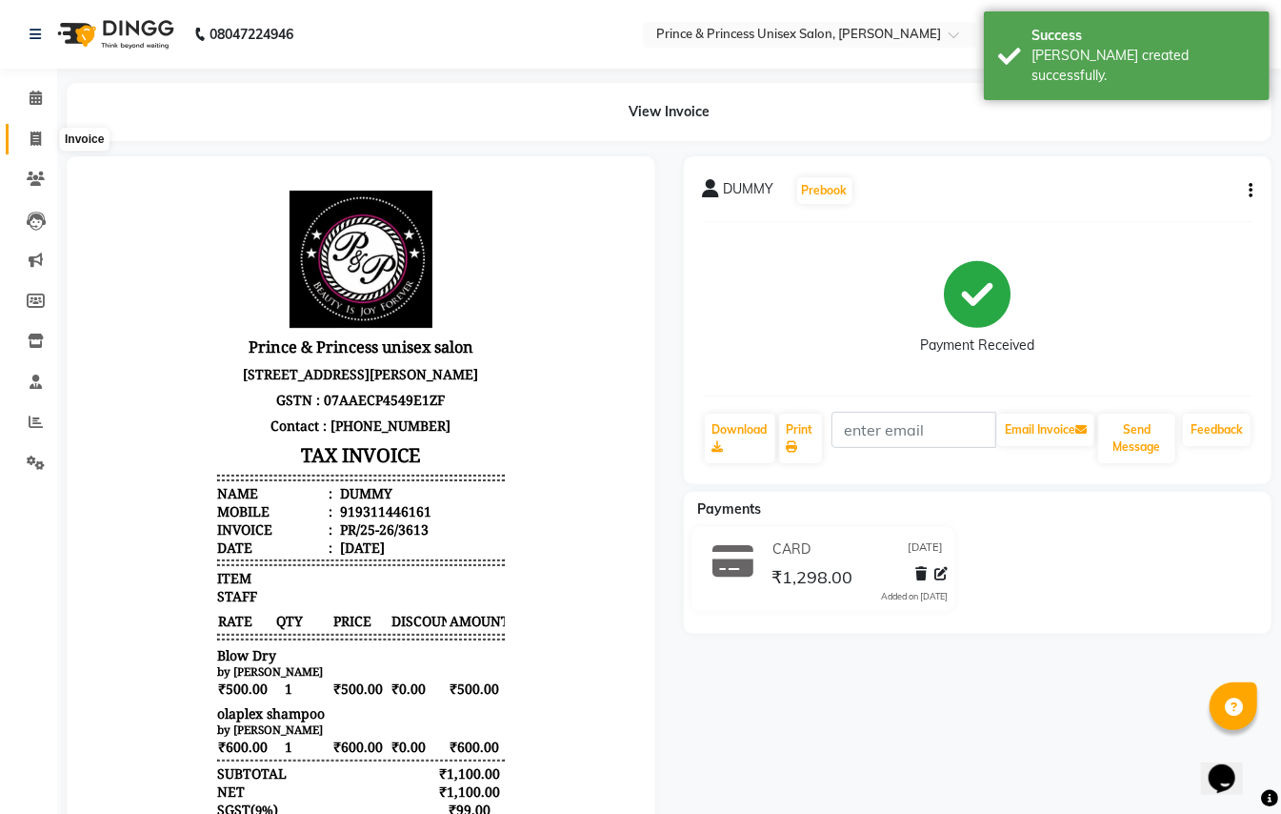
click at [35, 135] on icon at bounding box center [35, 138] width 10 height 14
select select "service"
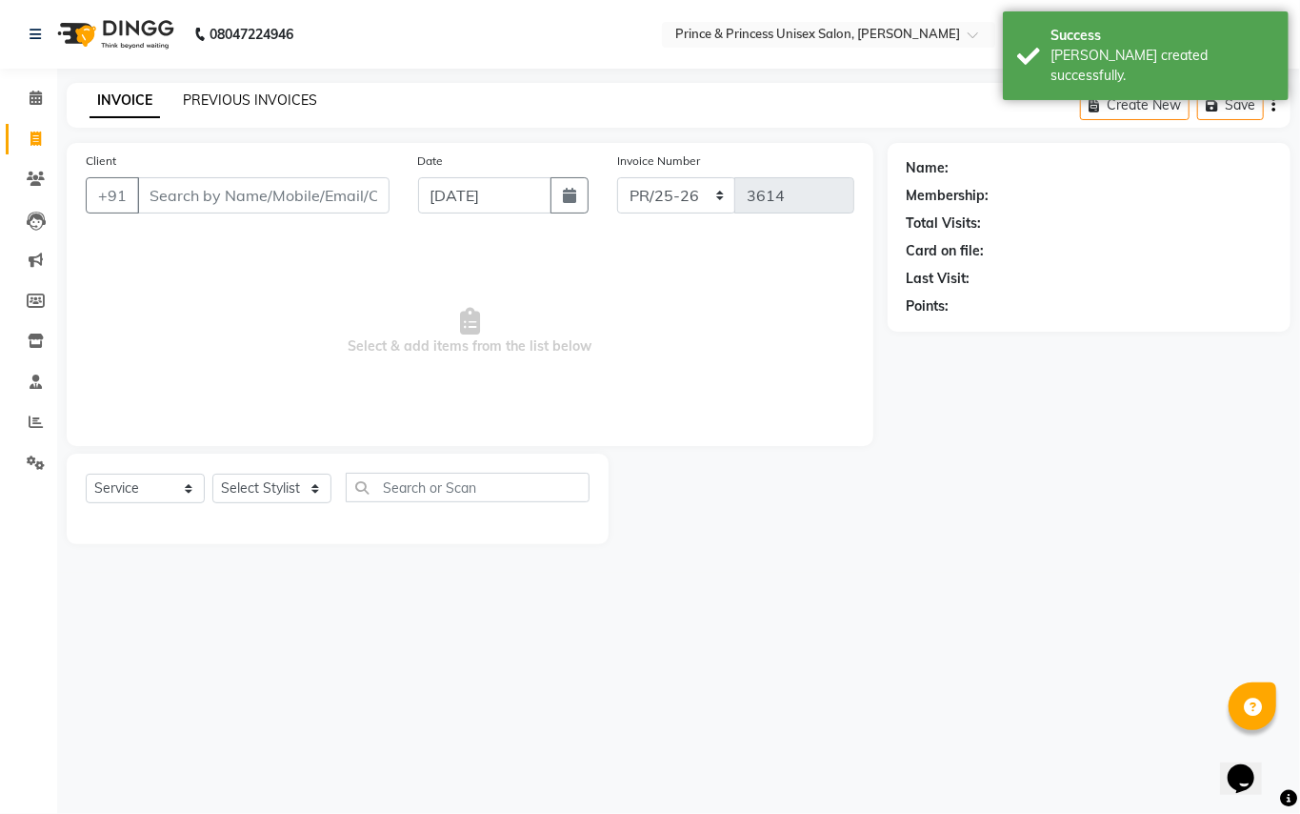
click at [210, 100] on link "PREVIOUS INVOICES" at bounding box center [250, 99] width 134 height 17
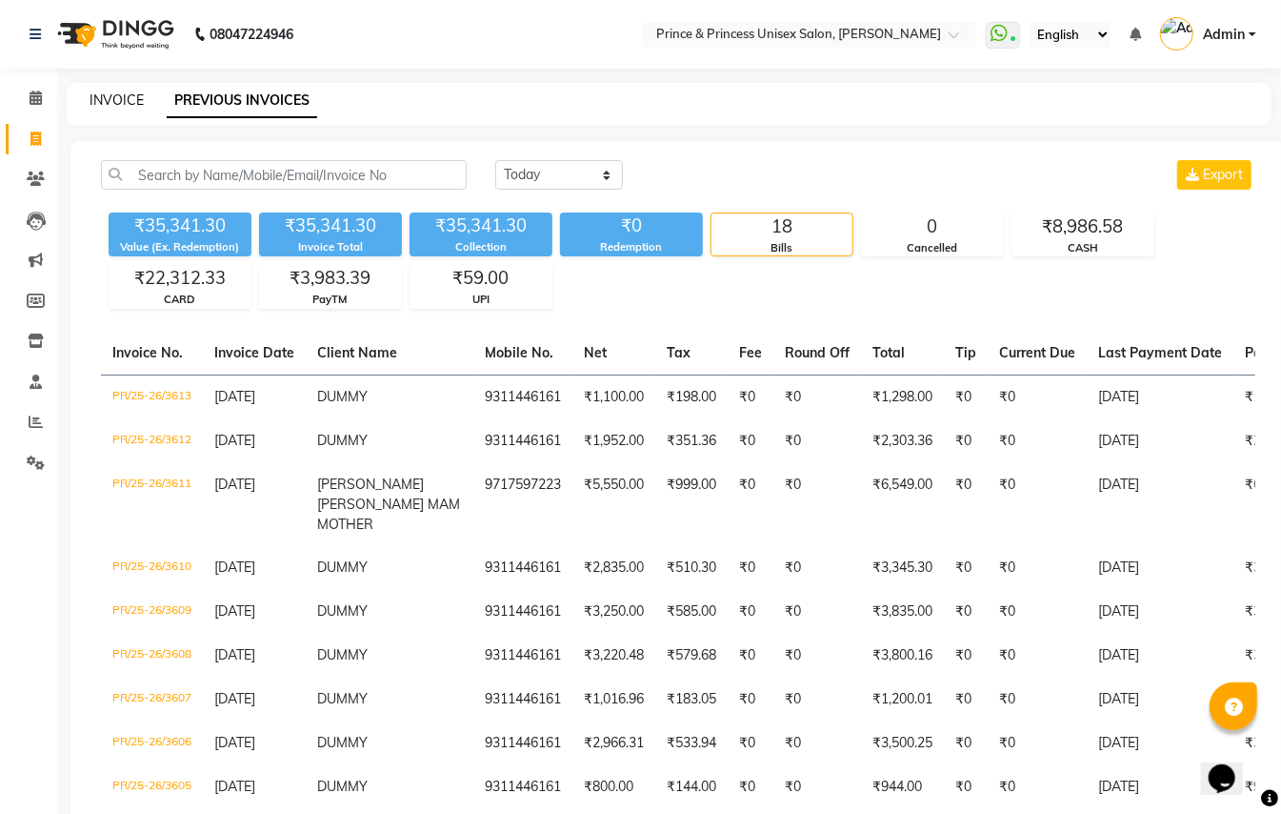
click at [116, 100] on link "INVOICE" at bounding box center [117, 99] width 54 height 17
select select "service"
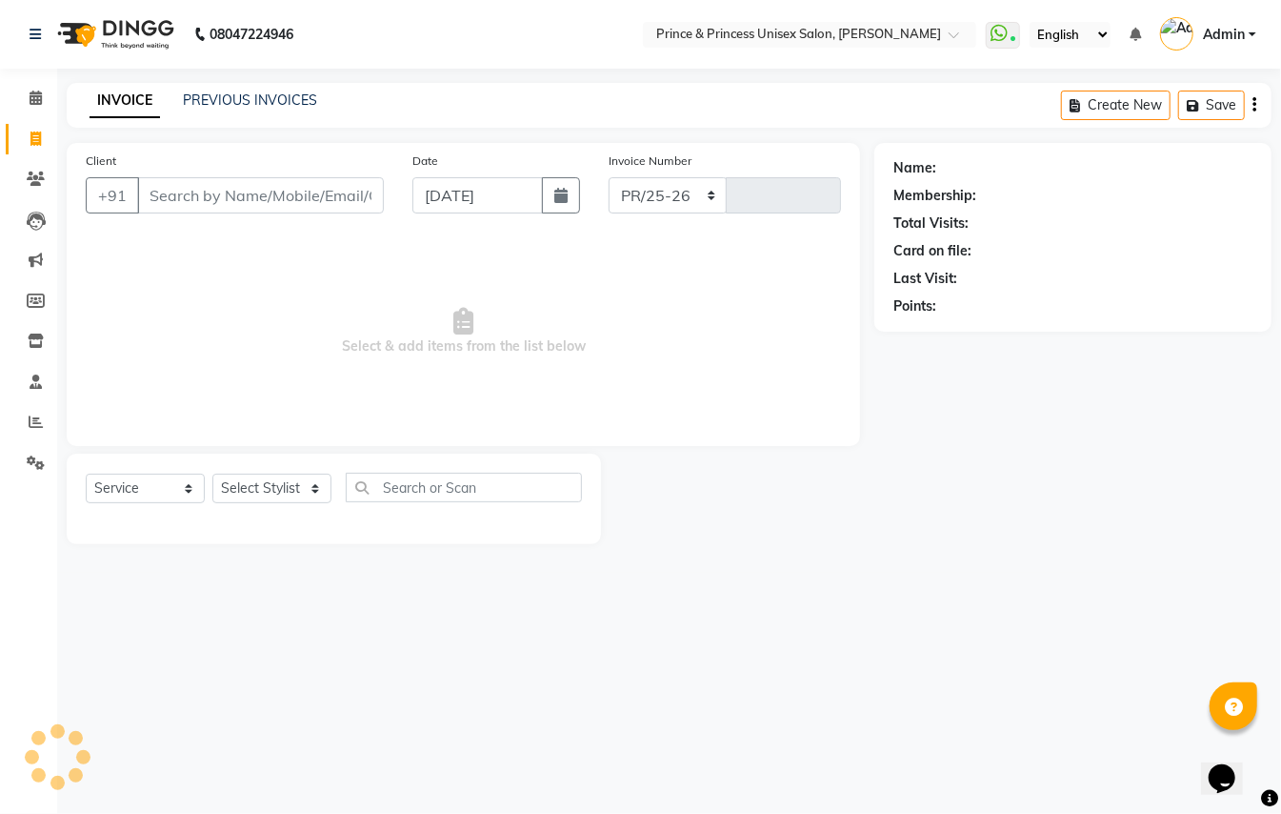
select select "3760"
type input "3614"
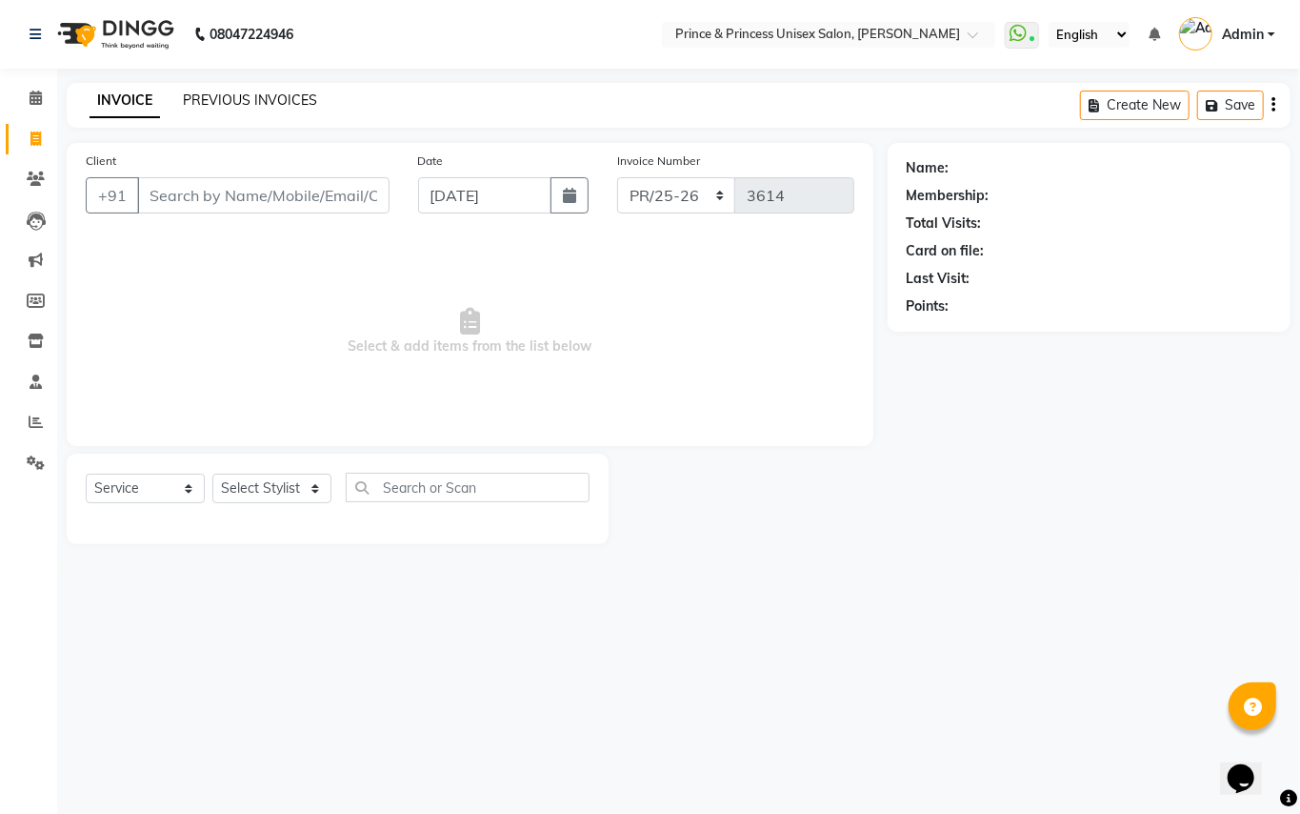
click at [214, 100] on link "PREVIOUS INVOICES" at bounding box center [250, 99] width 134 height 17
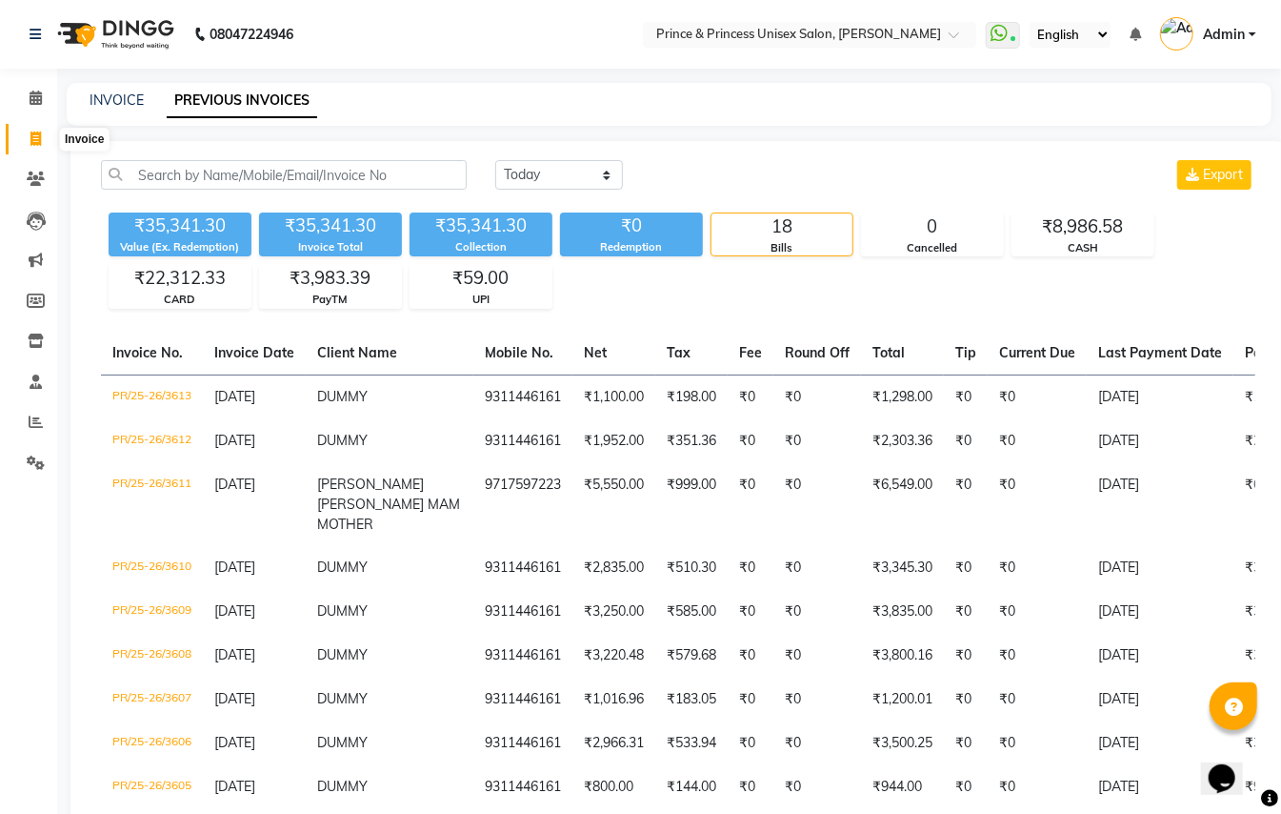
click at [39, 135] on icon at bounding box center [35, 138] width 10 height 14
select select "service"
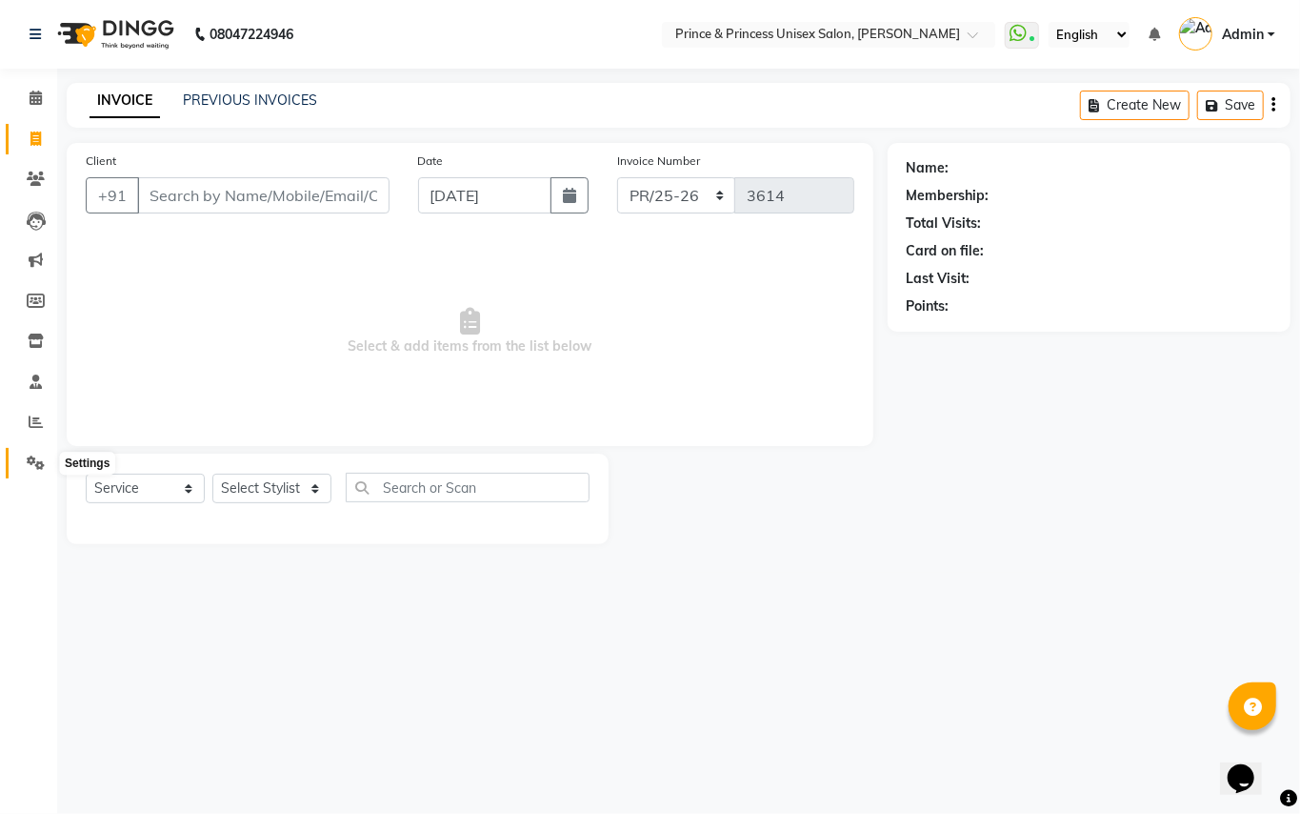
click at [32, 463] on icon at bounding box center [36, 462] width 18 height 14
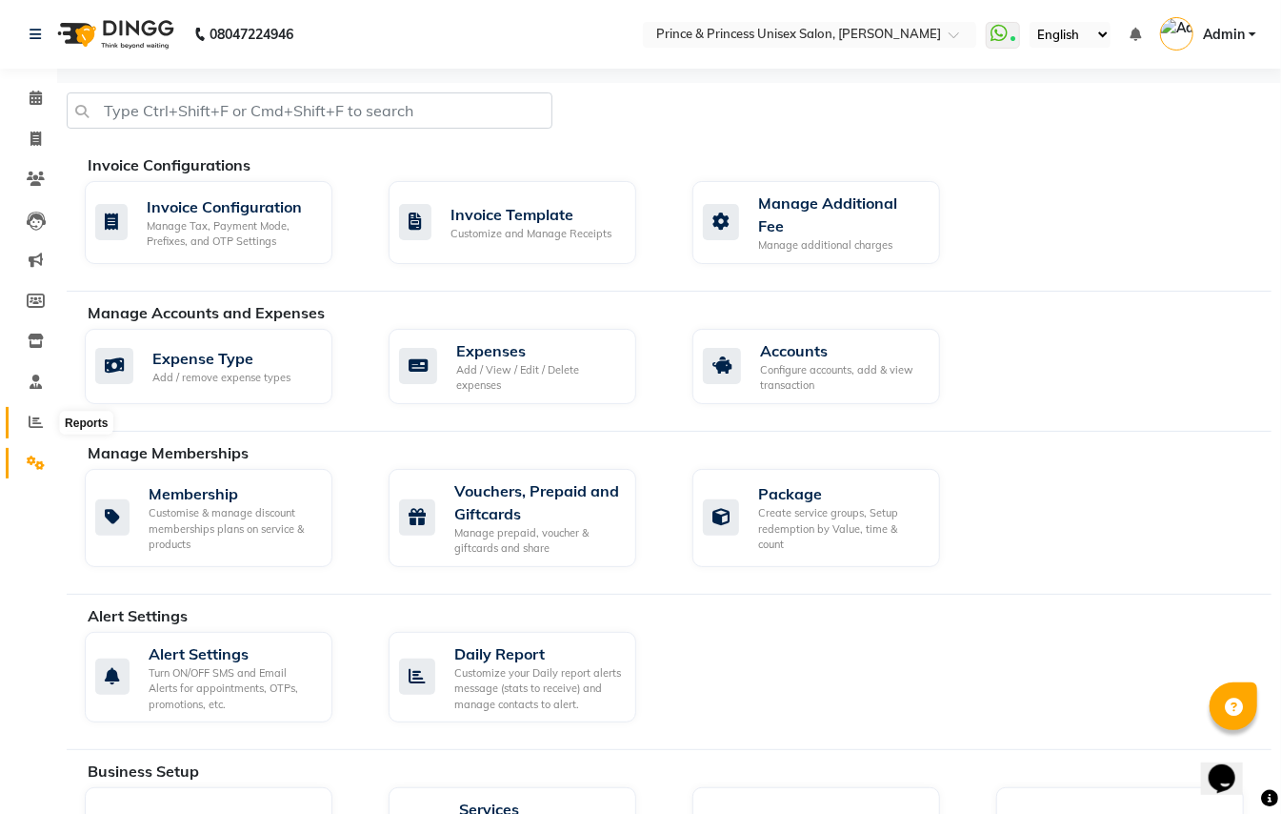
click at [38, 425] on icon at bounding box center [36, 421] width 14 height 14
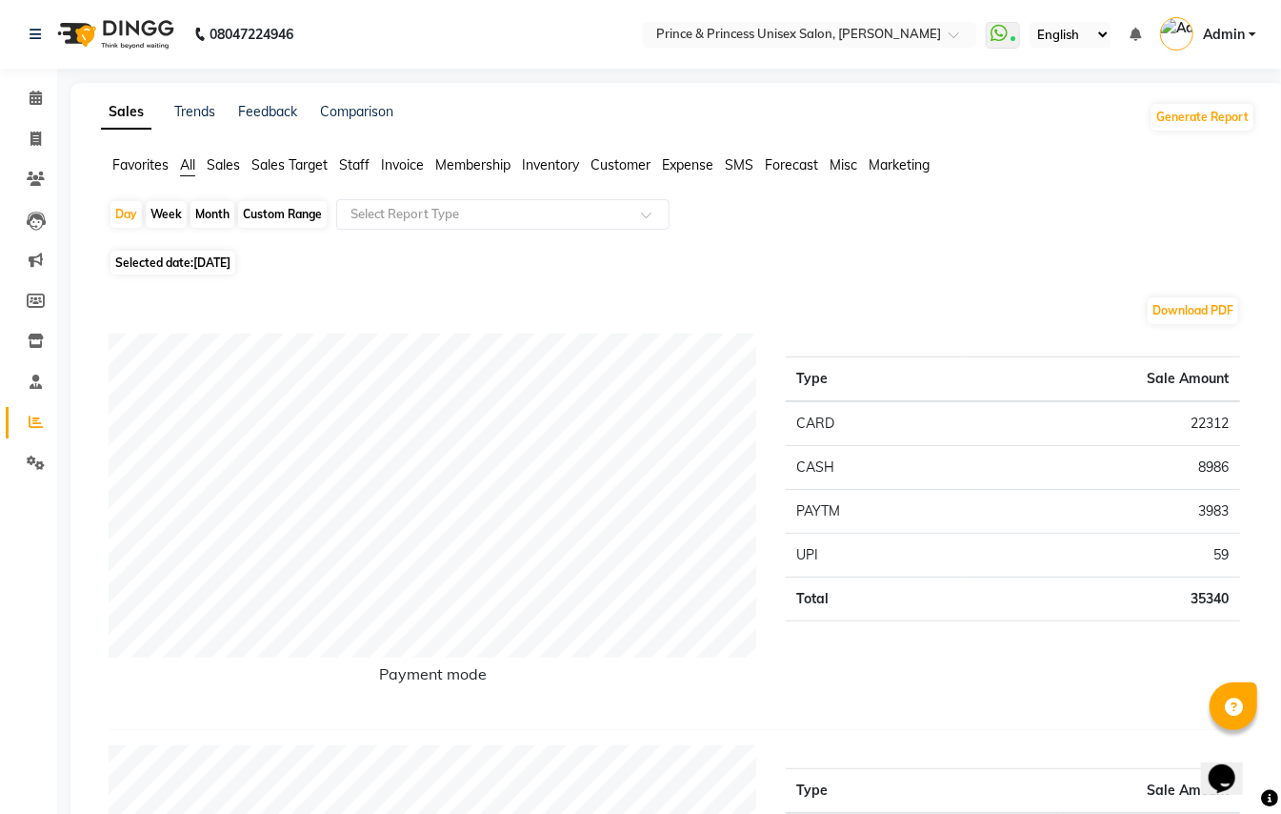
click at [398, 161] on span "Invoice" at bounding box center [402, 164] width 43 height 17
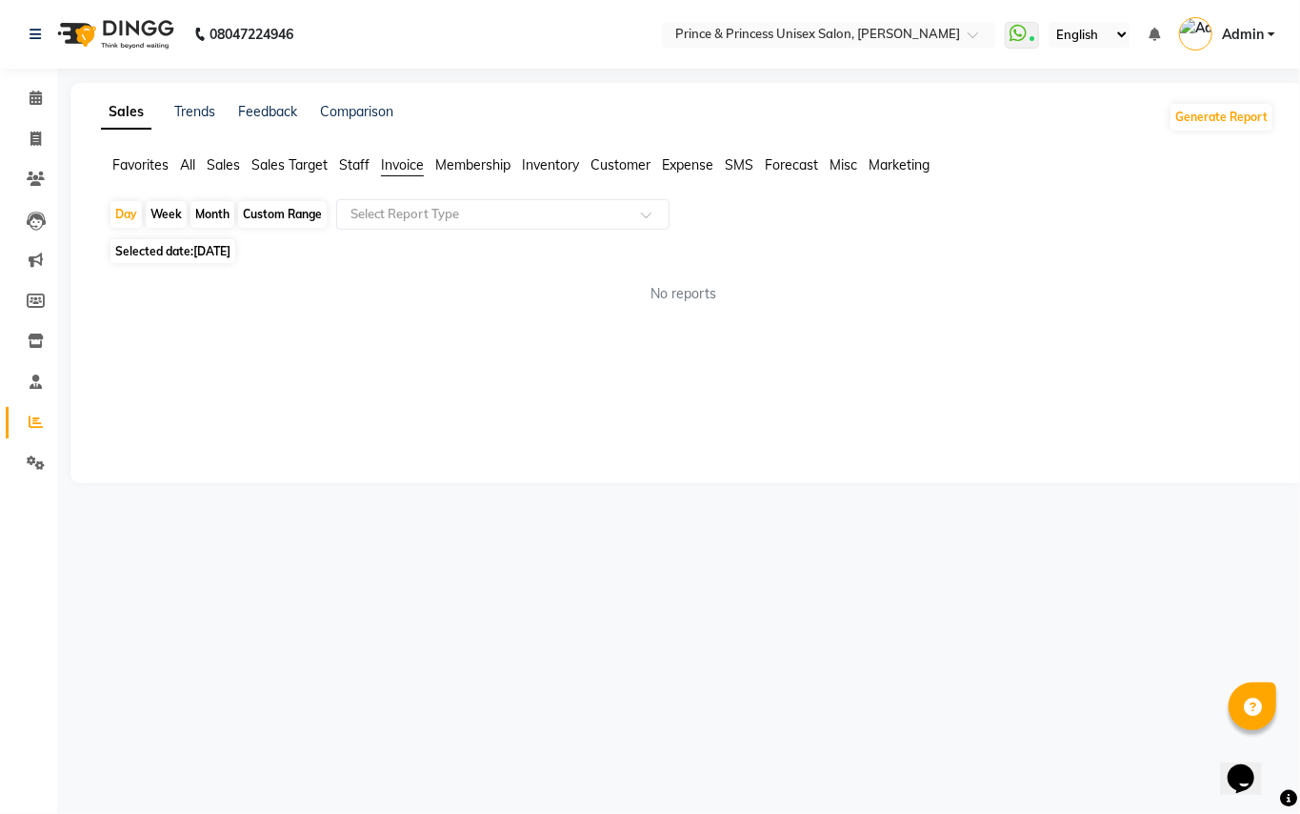
click at [349, 165] on span "Staff" at bounding box center [354, 164] width 30 height 17
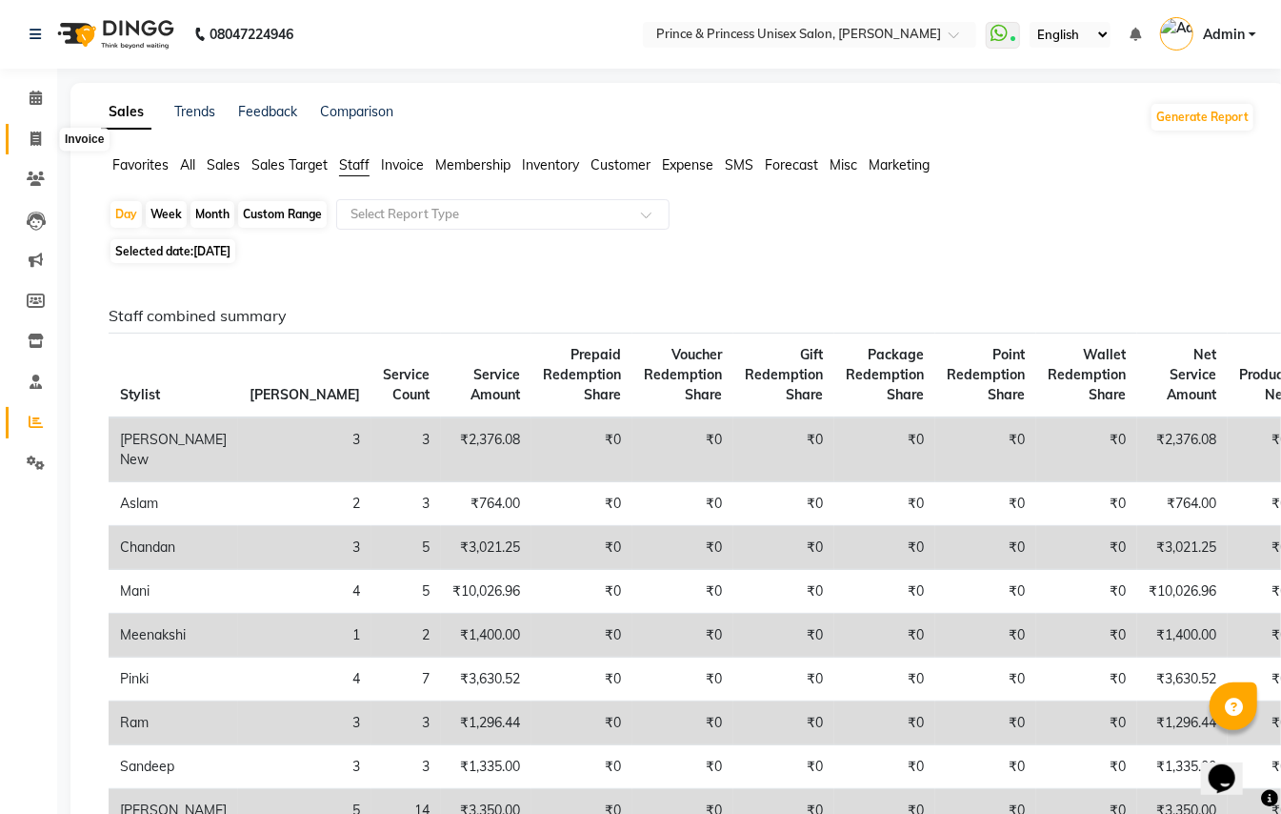
click at [38, 137] on icon at bounding box center [35, 138] width 10 height 14
select select "service"
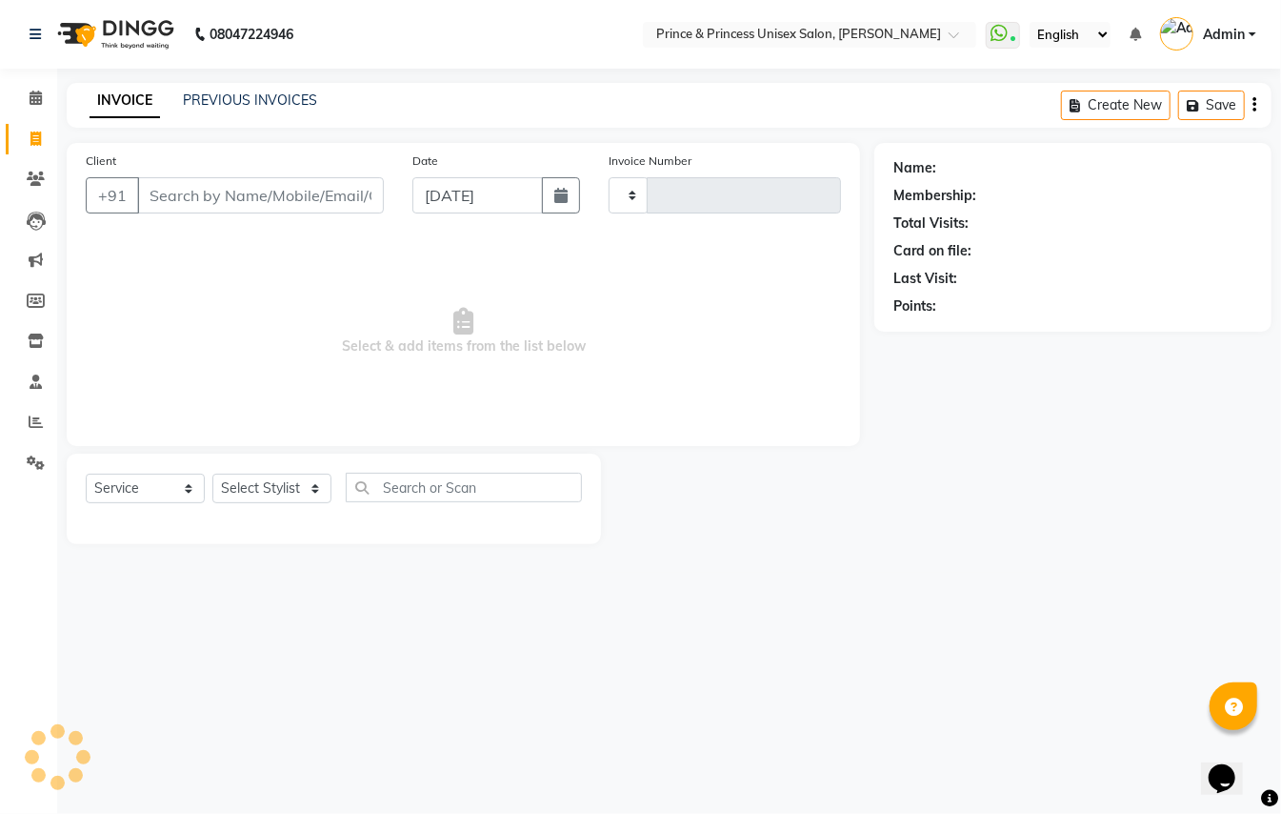
type input "3614"
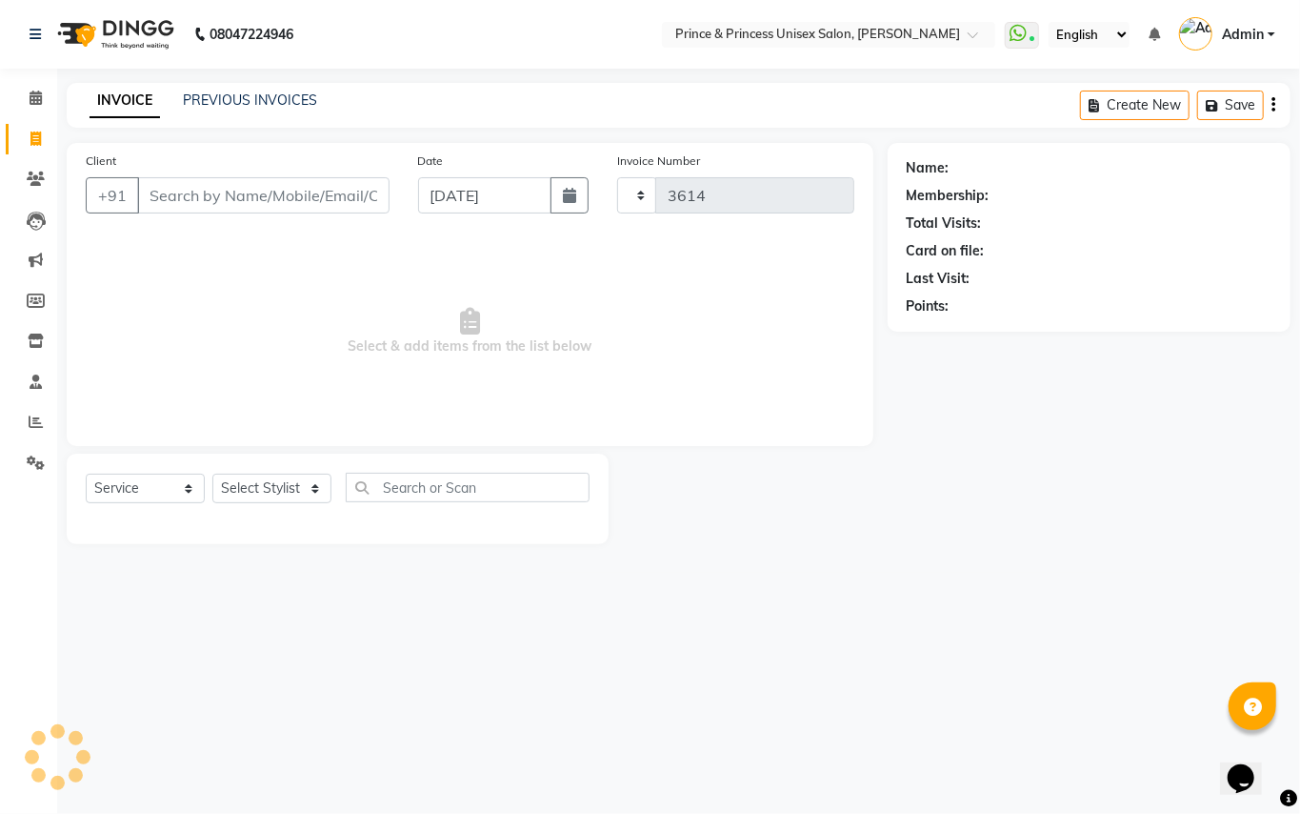
select select "3760"
click at [268, 196] on input "Client" at bounding box center [263, 195] width 252 height 36
click at [268, 191] on input "Client" at bounding box center [263, 195] width 252 height 36
click at [292, 200] on input "Client" at bounding box center [263, 195] width 252 height 36
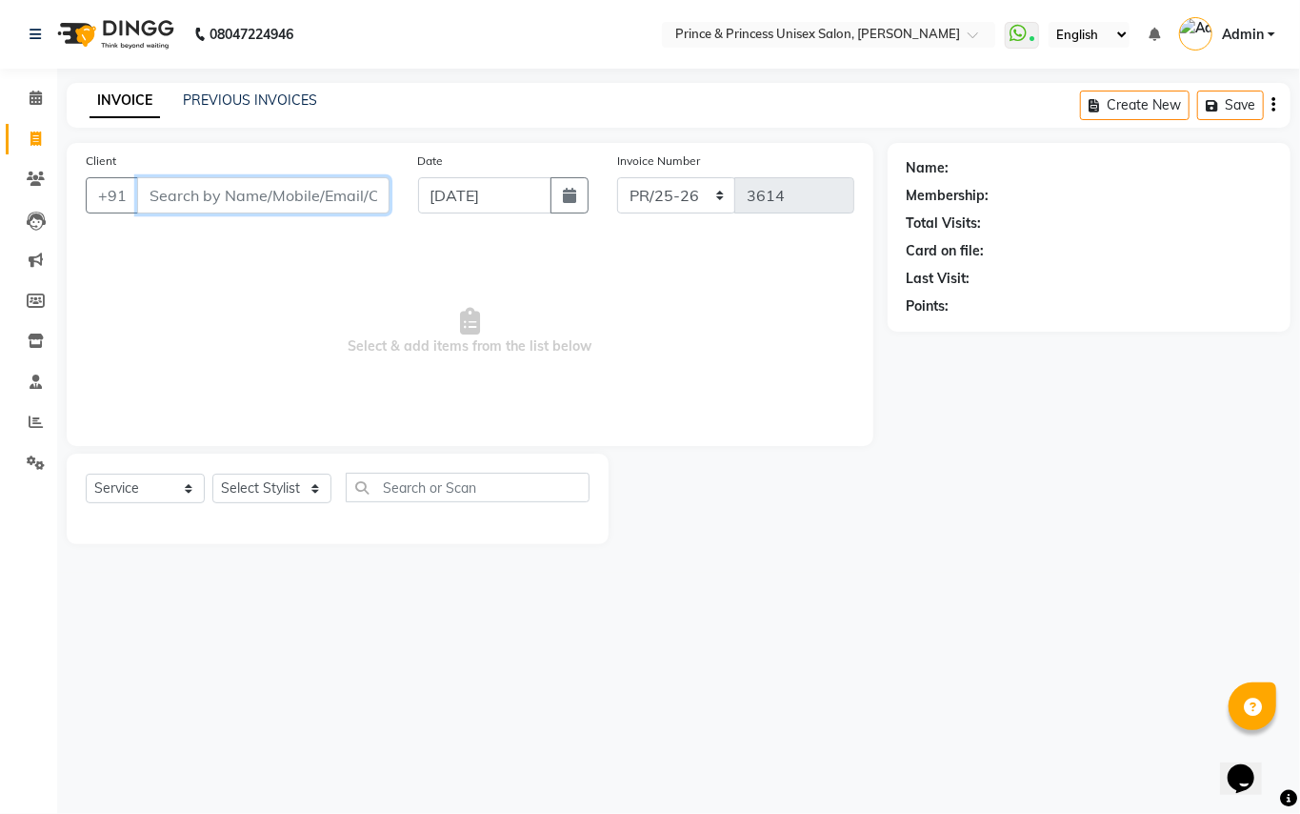
drag, startPoint x: 292, startPoint y: 200, endPoint x: 299, endPoint y: 191, distance: 12.2
click at [293, 198] on input "Client" at bounding box center [263, 195] width 252 height 36
click at [299, 191] on input "Client" at bounding box center [263, 195] width 252 height 36
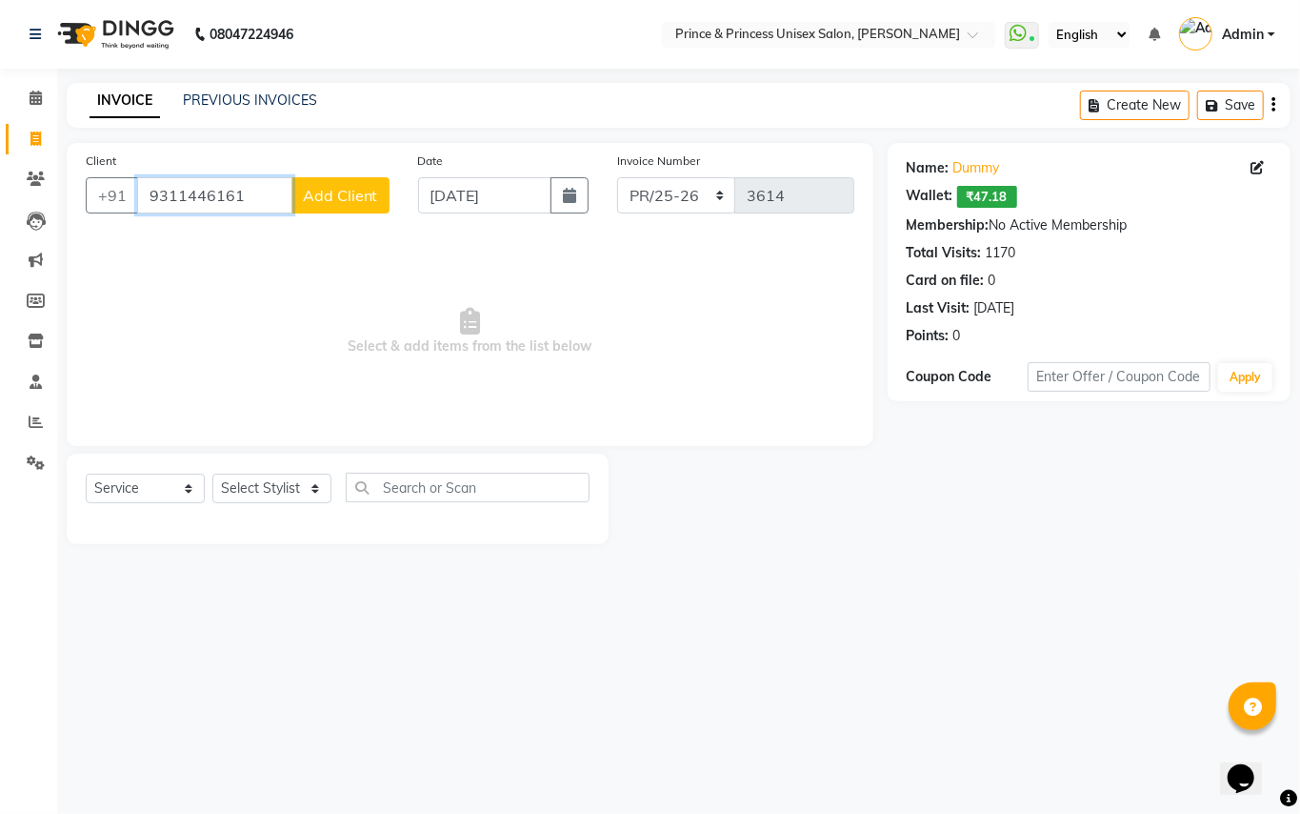
drag, startPoint x: 257, startPoint y: 206, endPoint x: 96, endPoint y: 50, distance: 224.4
click at [96, 50] on app-home "08047224946 Select Location × Prince & Princess Unisex Salon, [PERSON_NAME] Wha…" at bounding box center [650, 286] width 1300 height 573
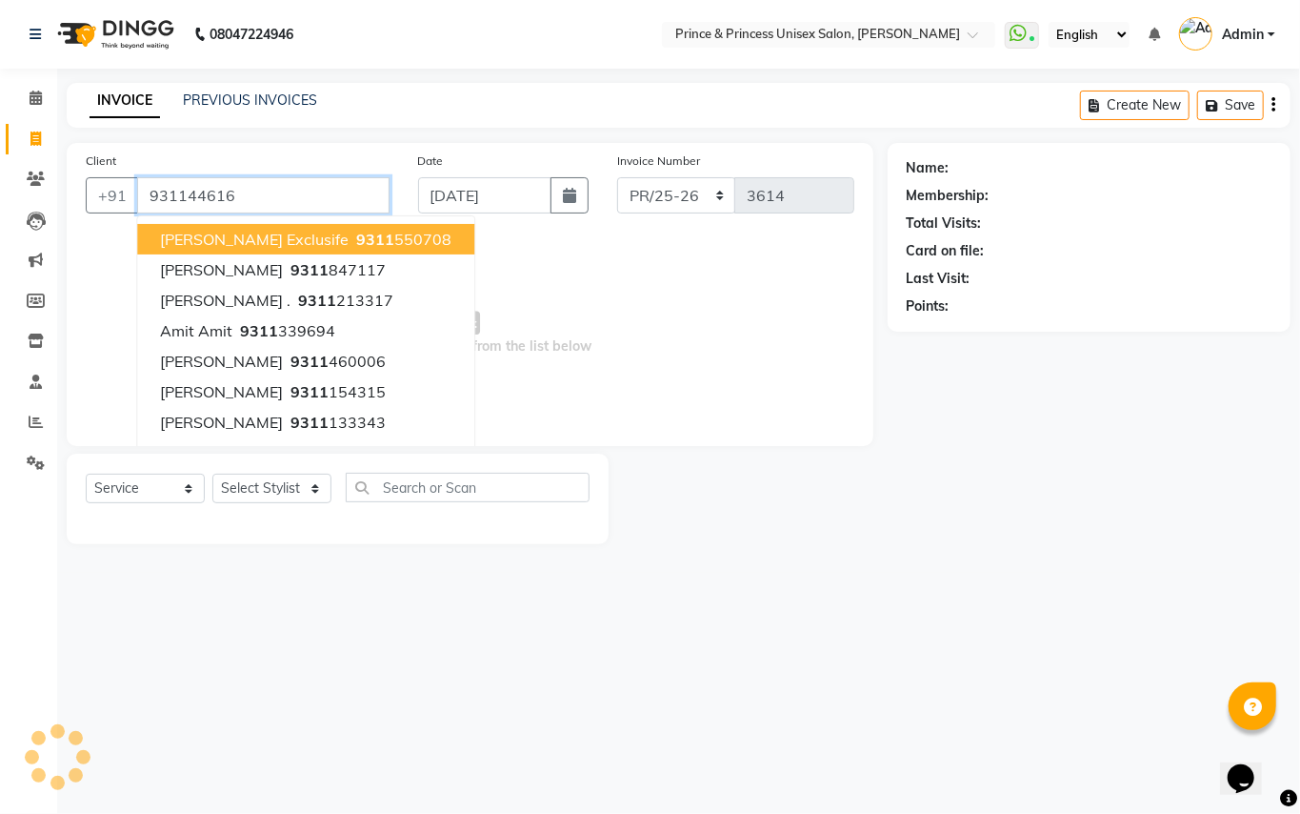
type input "9311446161"
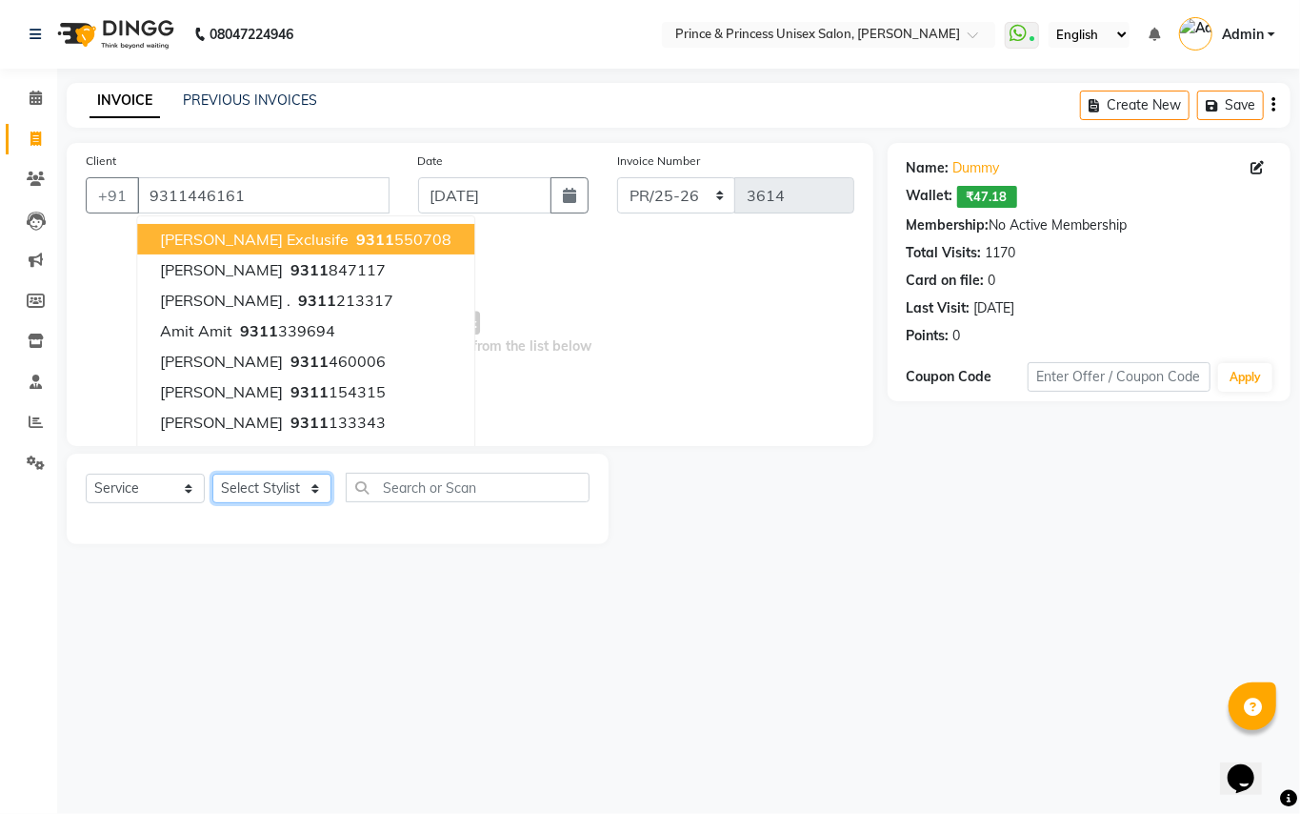
click at [267, 478] on select "Select Stylist ABHISHEK [PERSON_NAME] NEW [PERSON_NAME] [PERSON_NAME] [PERSON_N…" at bounding box center [271, 489] width 119 height 30
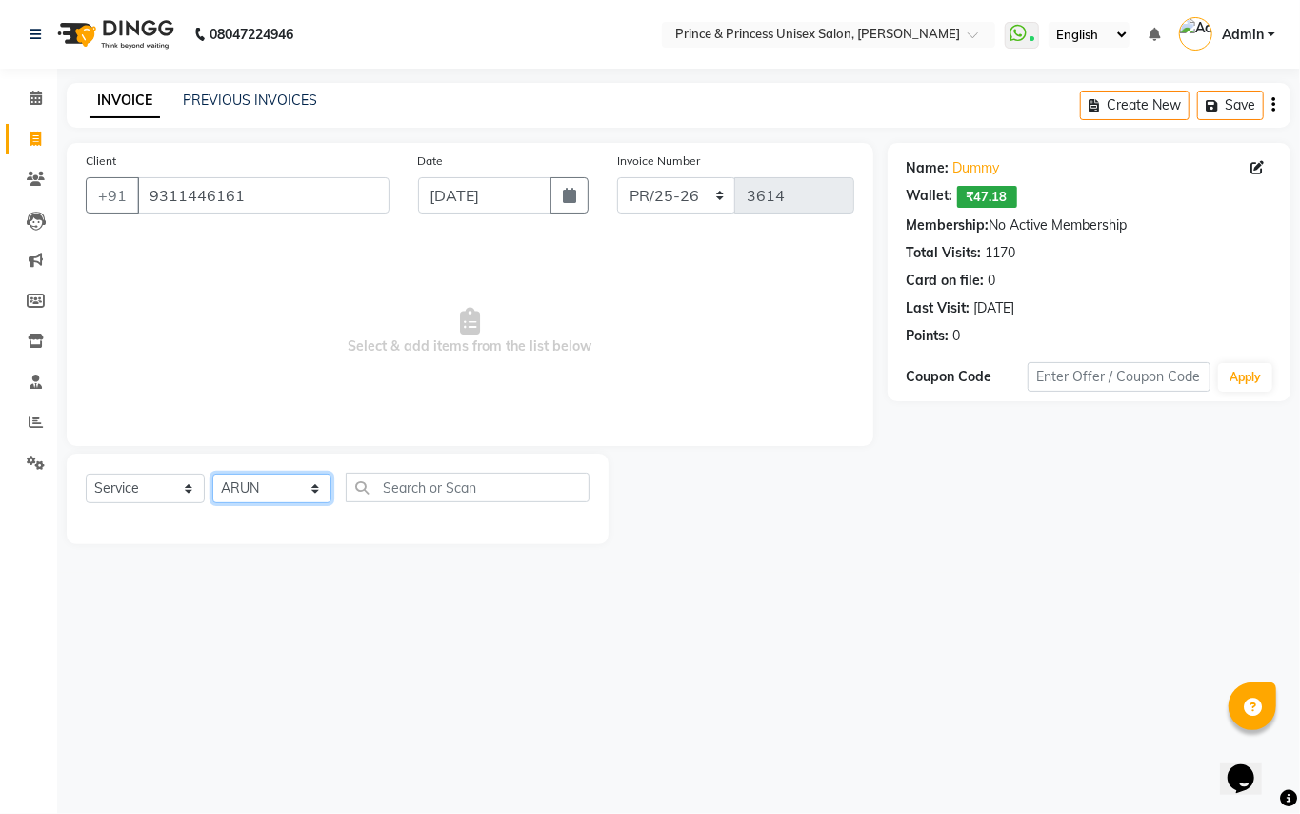
click at [268, 493] on select "Select Stylist ABHISHEK [PERSON_NAME] NEW [PERSON_NAME] [PERSON_NAME] [PERSON_N…" at bounding box center [271, 489] width 119 height 30
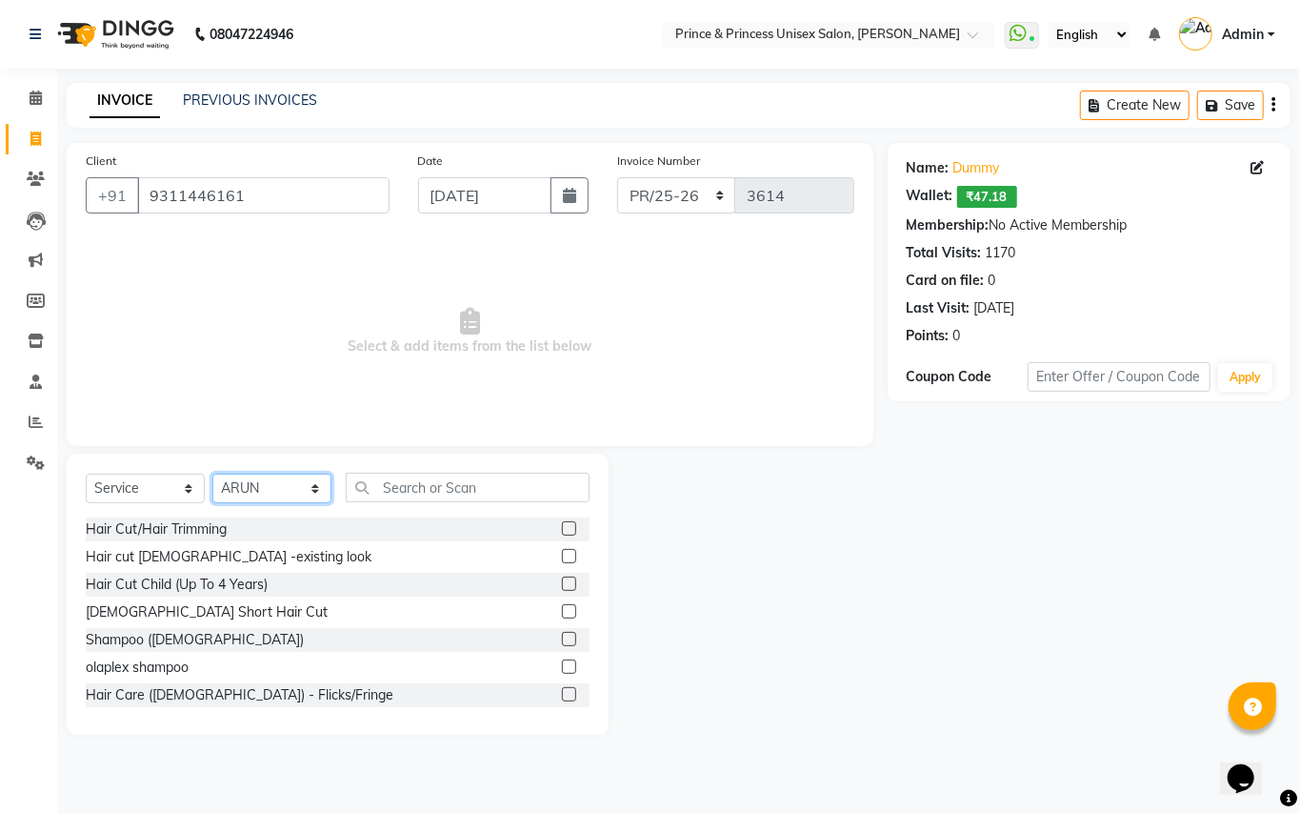
select select "37313"
drag, startPoint x: 268, startPoint y: 493, endPoint x: 435, endPoint y: 496, distance: 167.7
click at [272, 492] on select "Select Stylist ABHISHEK [PERSON_NAME] NEW [PERSON_NAME] [PERSON_NAME] [PERSON_N…" at bounding box center [271, 489] width 119 height 30
click at [442, 485] on input "text" at bounding box center [468, 488] width 244 height 30
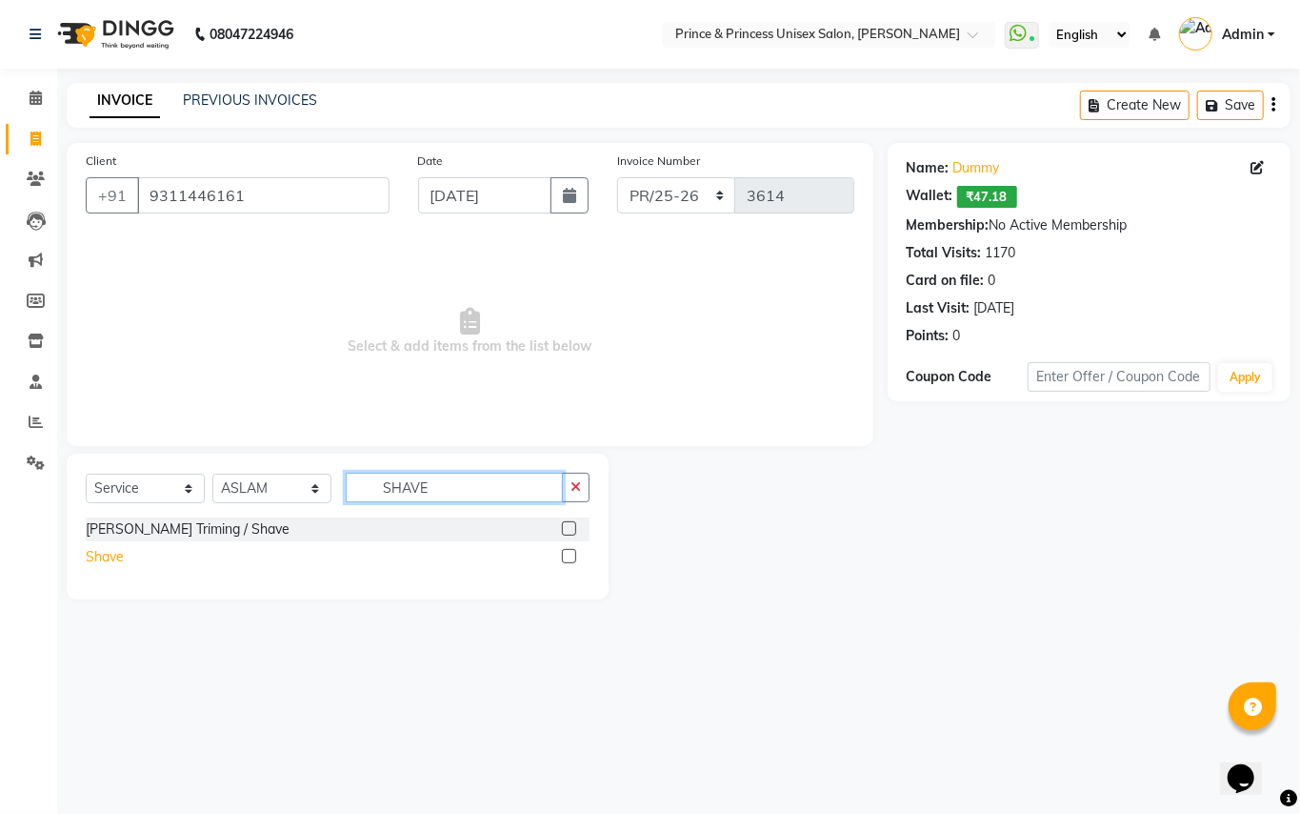
type input "SHAVE"
click at [109, 561] on div "Shave" at bounding box center [105, 557] width 38 height 20
checkbox input "false"
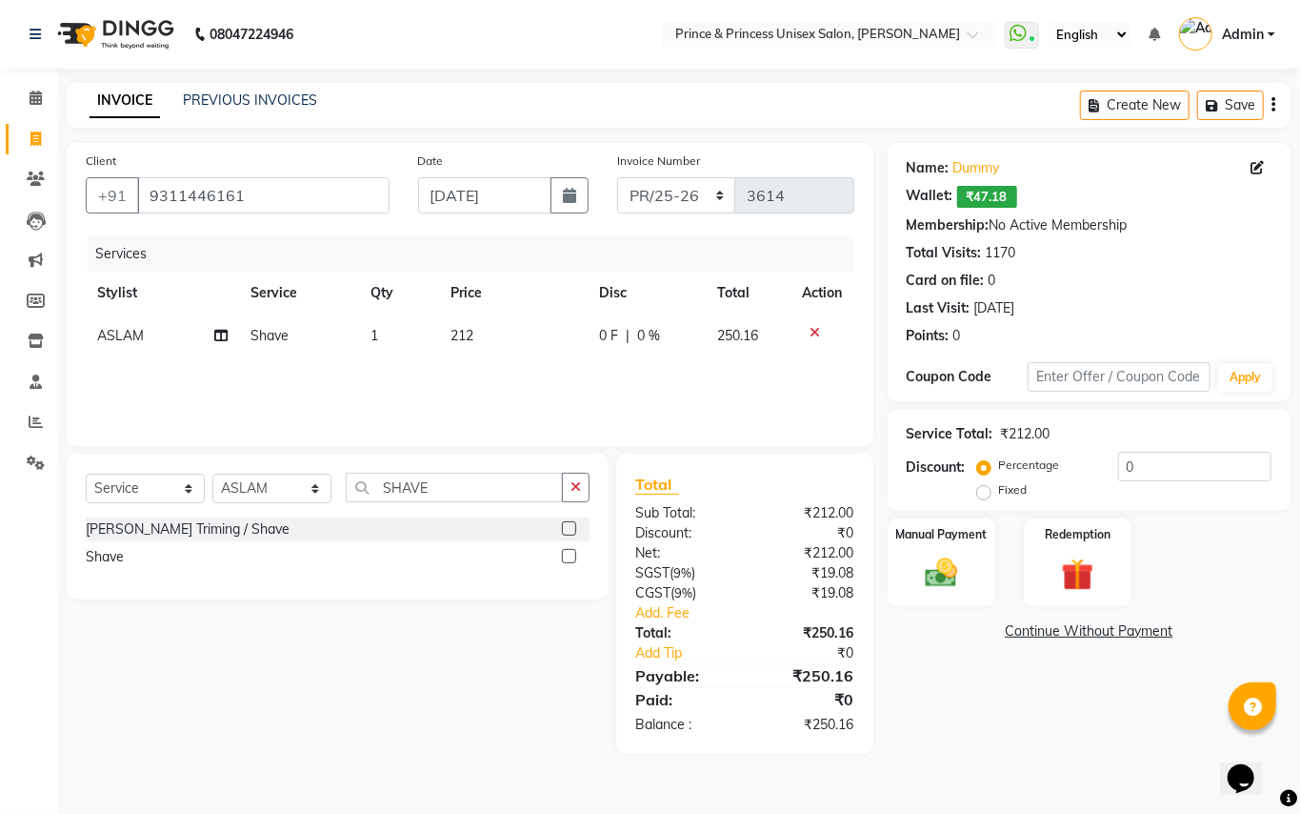
click at [378, 335] on td "1" at bounding box center [399, 335] width 80 height 43
select select "37313"
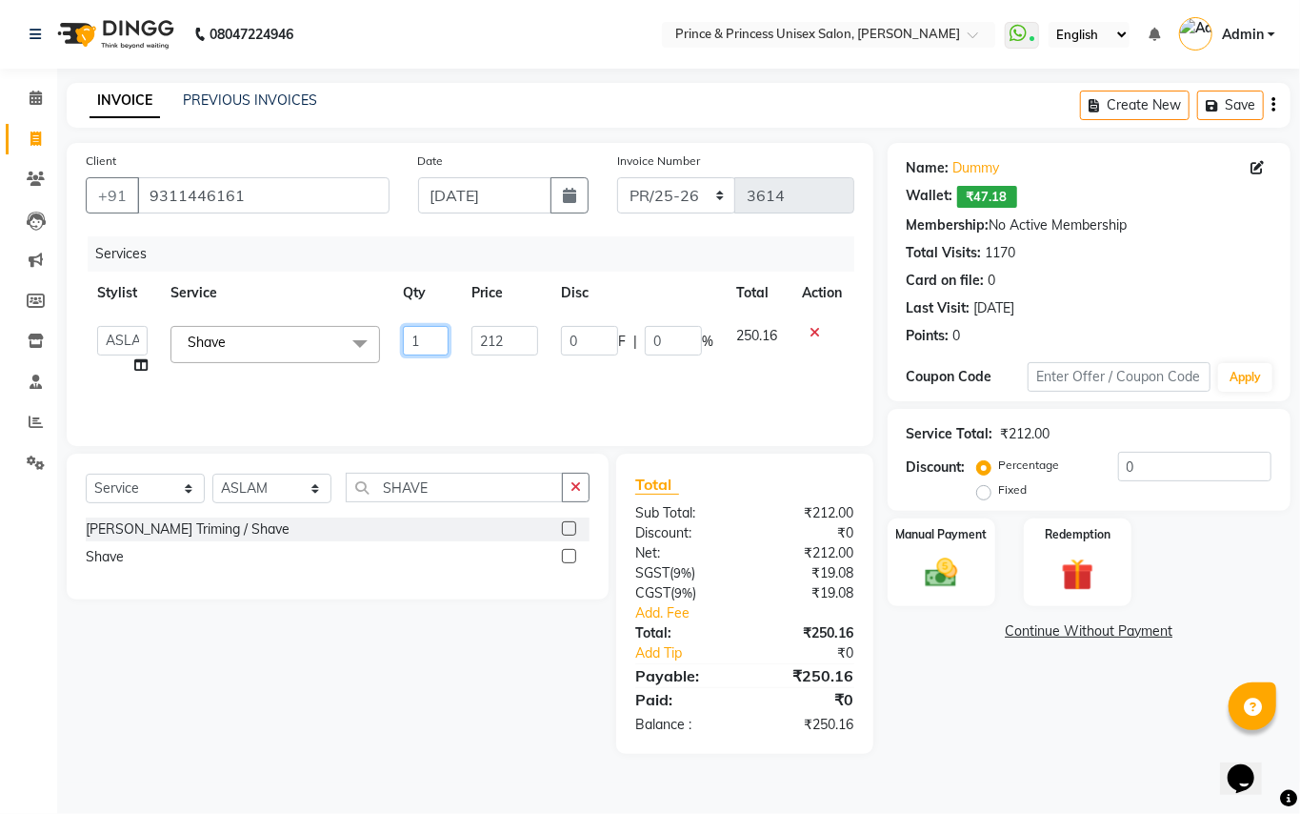
click at [427, 333] on input "1" at bounding box center [426, 341] width 46 height 30
type input "3"
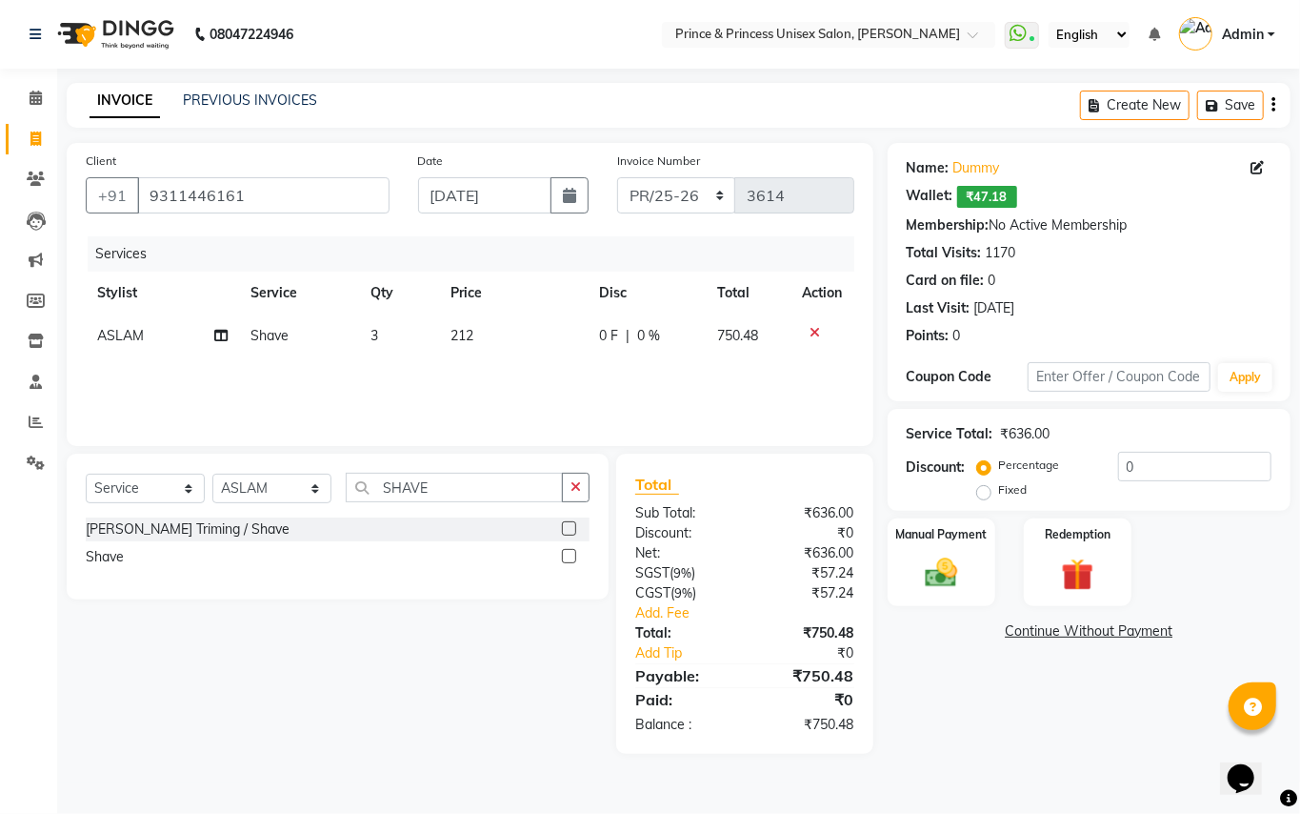
drag, startPoint x: 424, startPoint y: 372, endPoint x: 398, endPoint y: 478, distance: 109.8
click at [424, 378] on div "Services Stylist Service Qty Price Disc Total Action ASLAM Shave 3 212 0 F | 0 …" at bounding box center [470, 331] width 769 height 191
click at [451, 477] on input "SHAVE" at bounding box center [454, 488] width 217 height 30
click at [450, 478] on input "SHAVE" at bounding box center [454, 488] width 217 height 30
drag, startPoint x: 448, startPoint y: 478, endPoint x: 157, endPoint y: 185, distance: 413.0
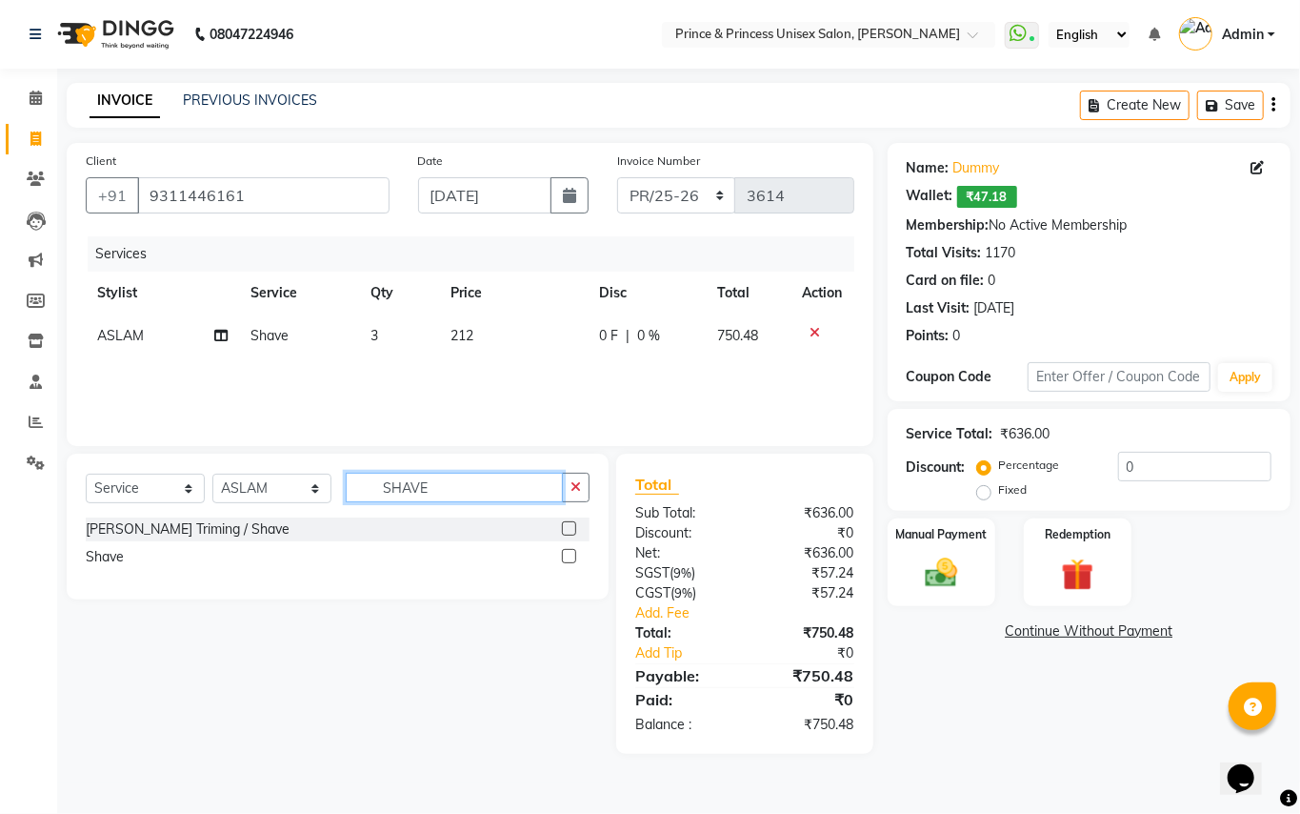
click at [257, 322] on div "Client [PHONE_NUMBER] Date [DATE] Invoice Number PR/25-26 V/2025 V/[PHONE_NUMBE…" at bounding box center [470, 448] width 836 height 611
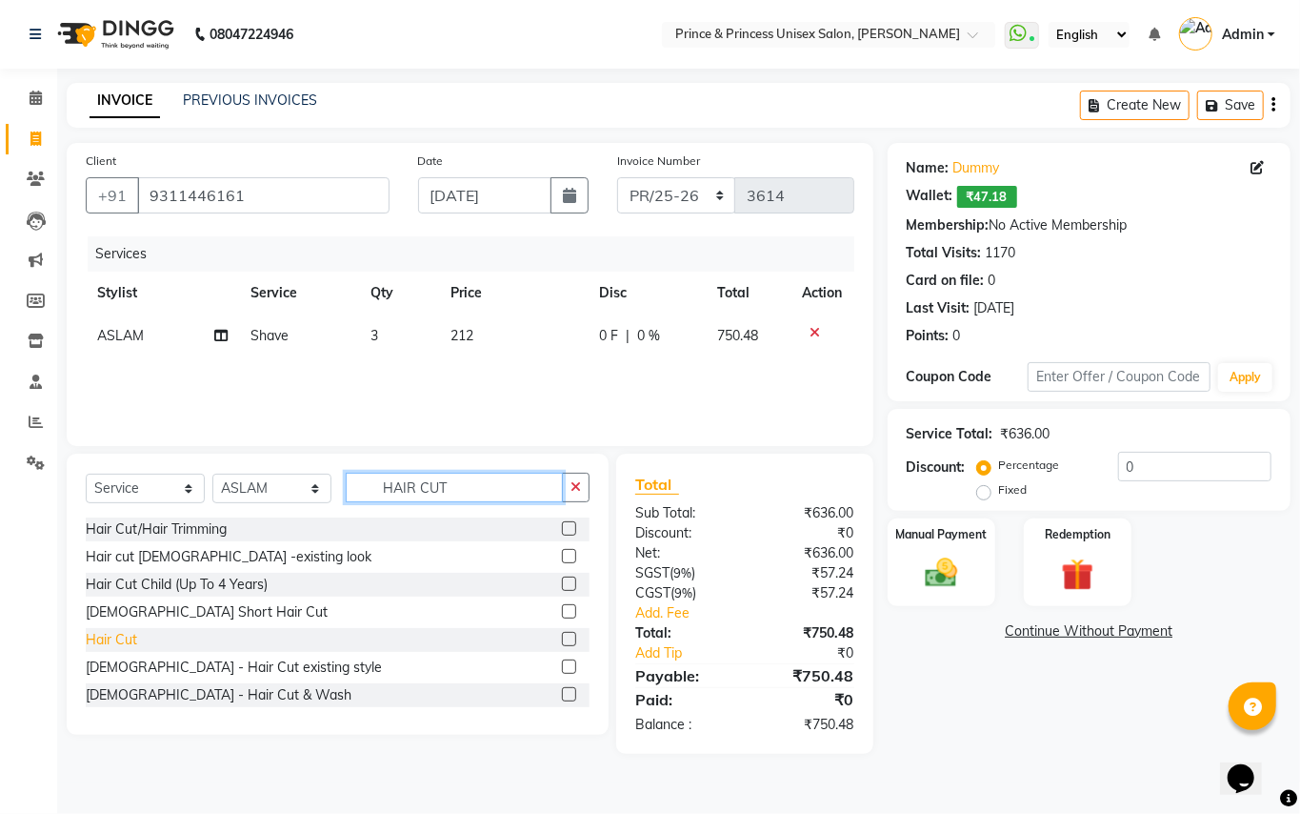
type input "HAIR CUT"
click at [134, 637] on div "Hair Cut" at bounding box center [111, 640] width 51 height 20
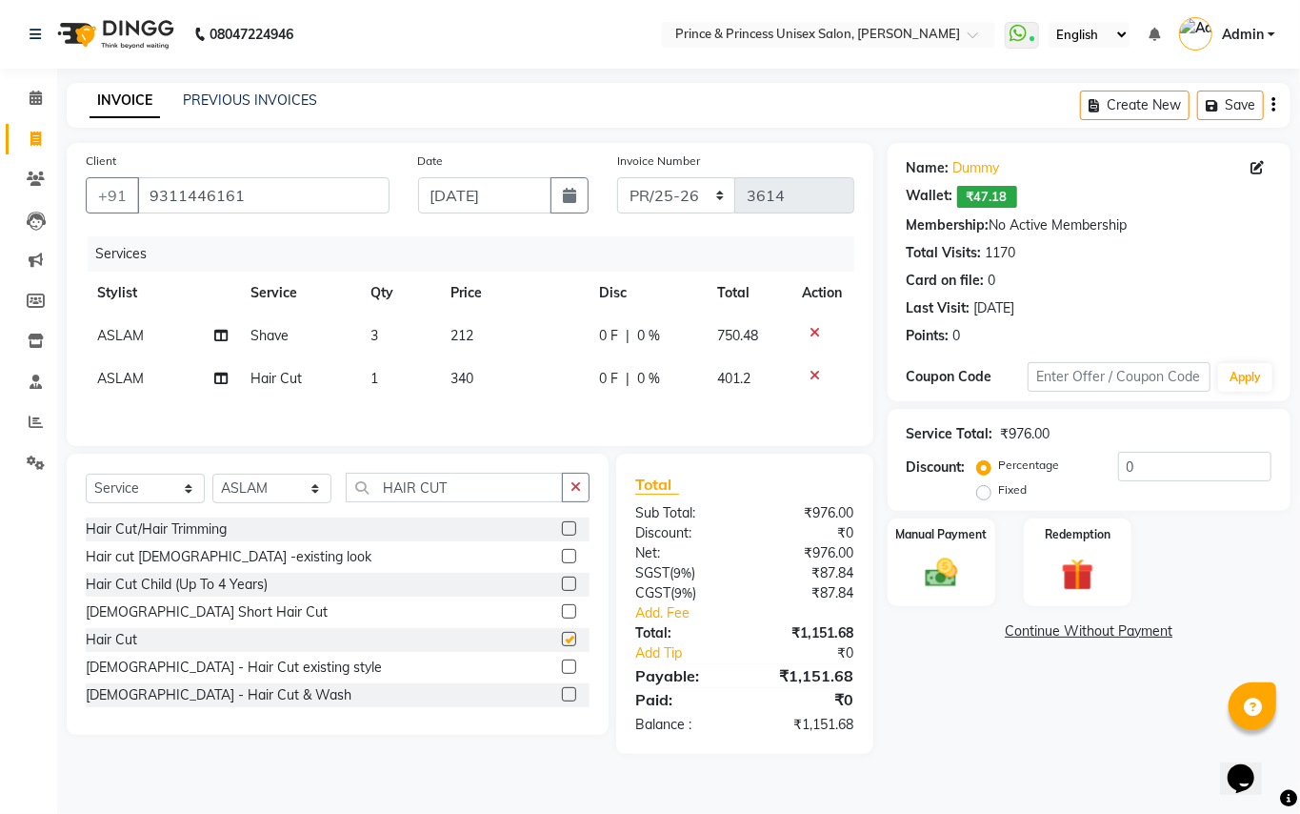
checkbox input "false"
click at [280, 495] on select "Select Stylist ABHISHEK [PERSON_NAME] NEW [PERSON_NAME] [PERSON_NAME] [PERSON_N…" at bounding box center [271, 489] width 119 height 30
select select "67112"
drag, startPoint x: 280, startPoint y: 495, endPoint x: 428, endPoint y: 476, distance: 148.9
click at [292, 495] on select "Select Stylist ABHISHEK [PERSON_NAME] NEW [PERSON_NAME] [PERSON_NAME] [PERSON_N…" at bounding box center [271, 489] width 119 height 30
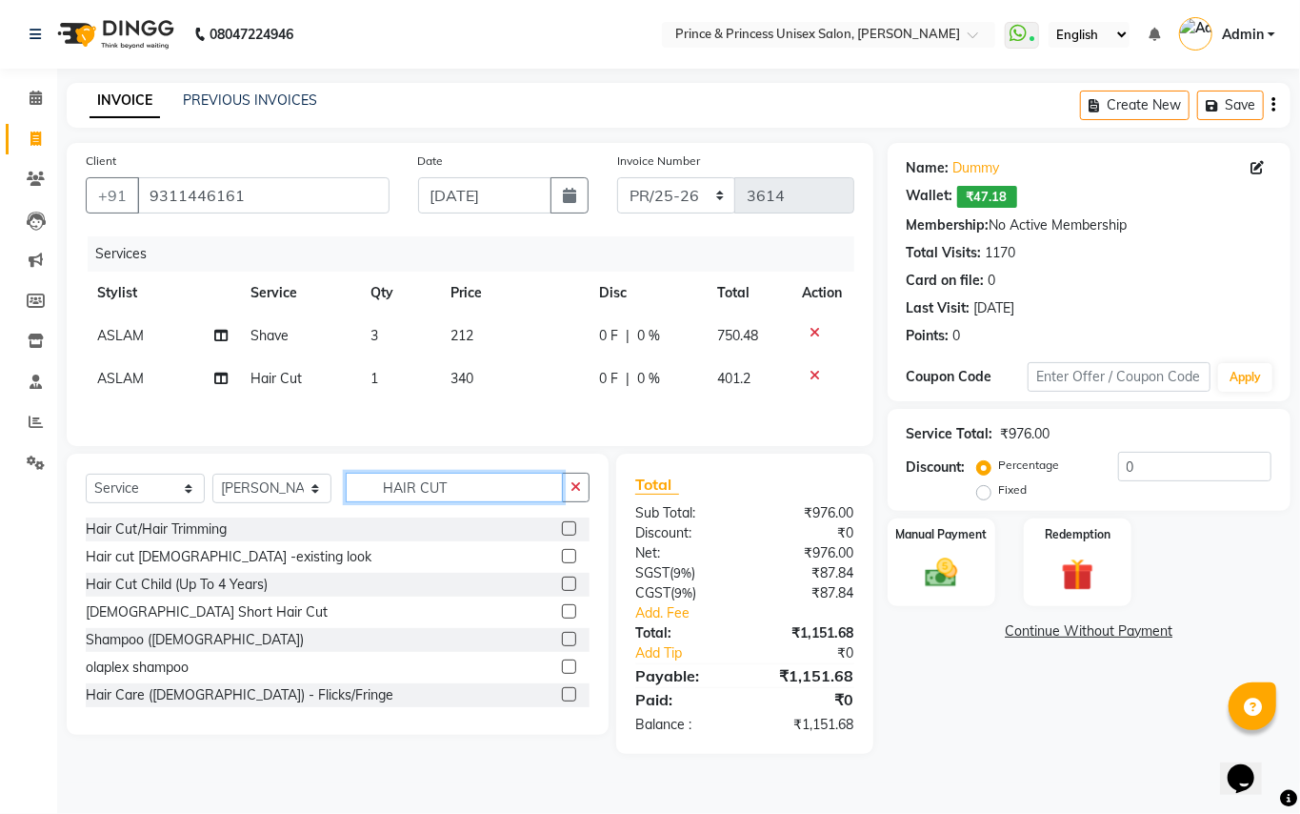
drag, startPoint x: 450, startPoint y: 480, endPoint x: 139, endPoint y: 119, distance: 476.3
click at [175, 333] on div "Client [PHONE_NUMBER] Date [DATE] Invoice Number PR/25-26 V/2025 V/[PHONE_NUMBE…" at bounding box center [470, 448] width 836 height 611
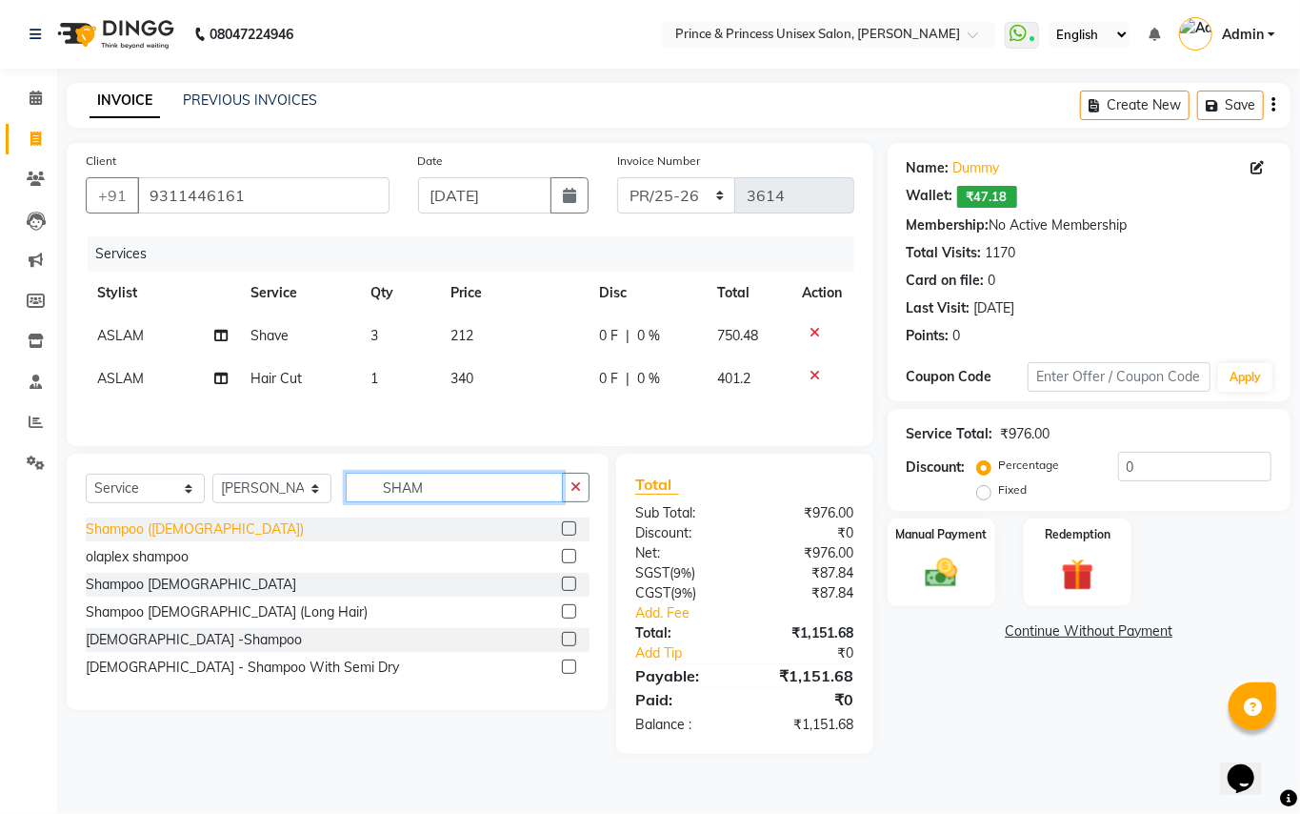
type input "SHAM"
click at [128, 538] on div "Shampoo ([DEMOGRAPHIC_DATA])" at bounding box center [195, 529] width 218 height 20
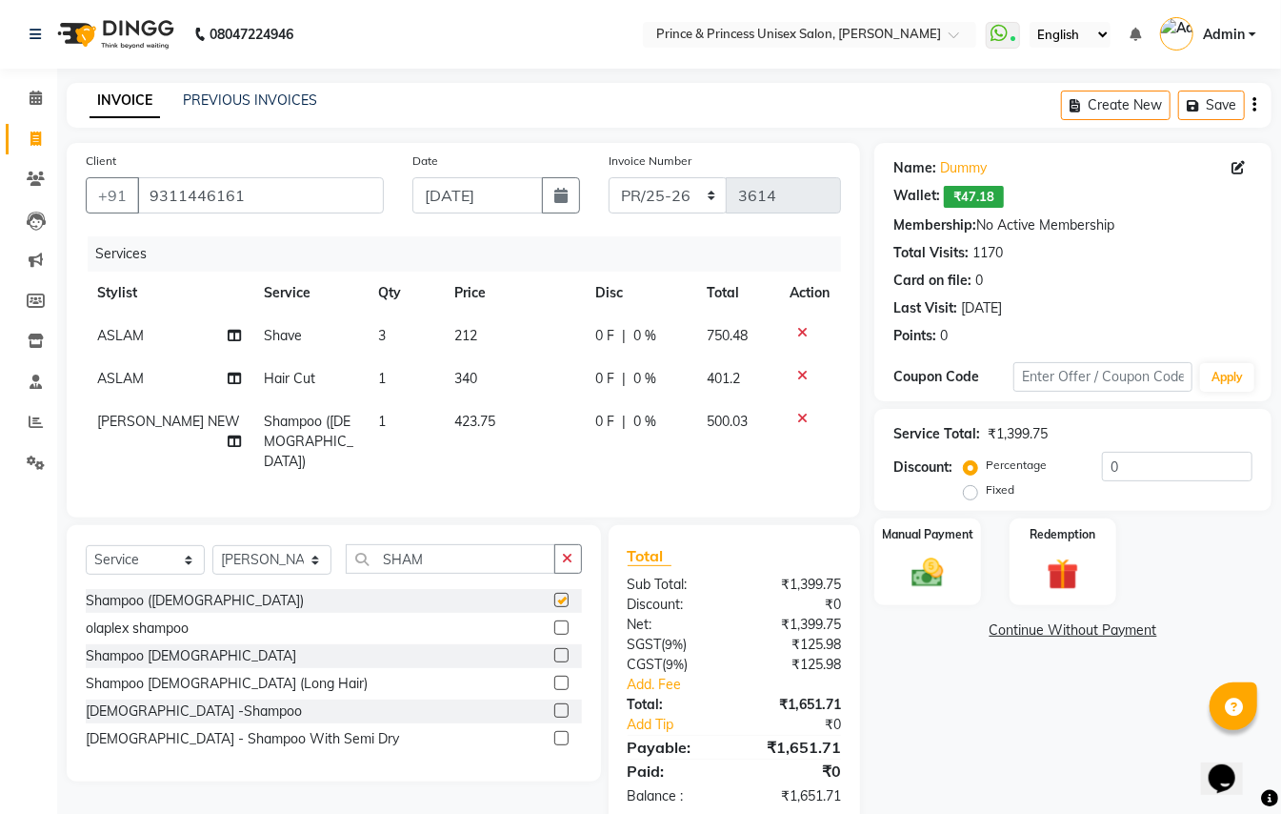
checkbox input "false"
click at [255, 573] on select "Select Stylist ABHISHEK [PERSON_NAME] NEW [PERSON_NAME] [PERSON_NAME] [PERSON_N…" at bounding box center [271, 560] width 119 height 30
select select "17871"
click at [278, 558] on select "Select Stylist ABHISHEK [PERSON_NAME] NEW [PERSON_NAME] [PERSON_NAME] [PERSON_N…" at bounding box center [271, 560] width 119 height 30
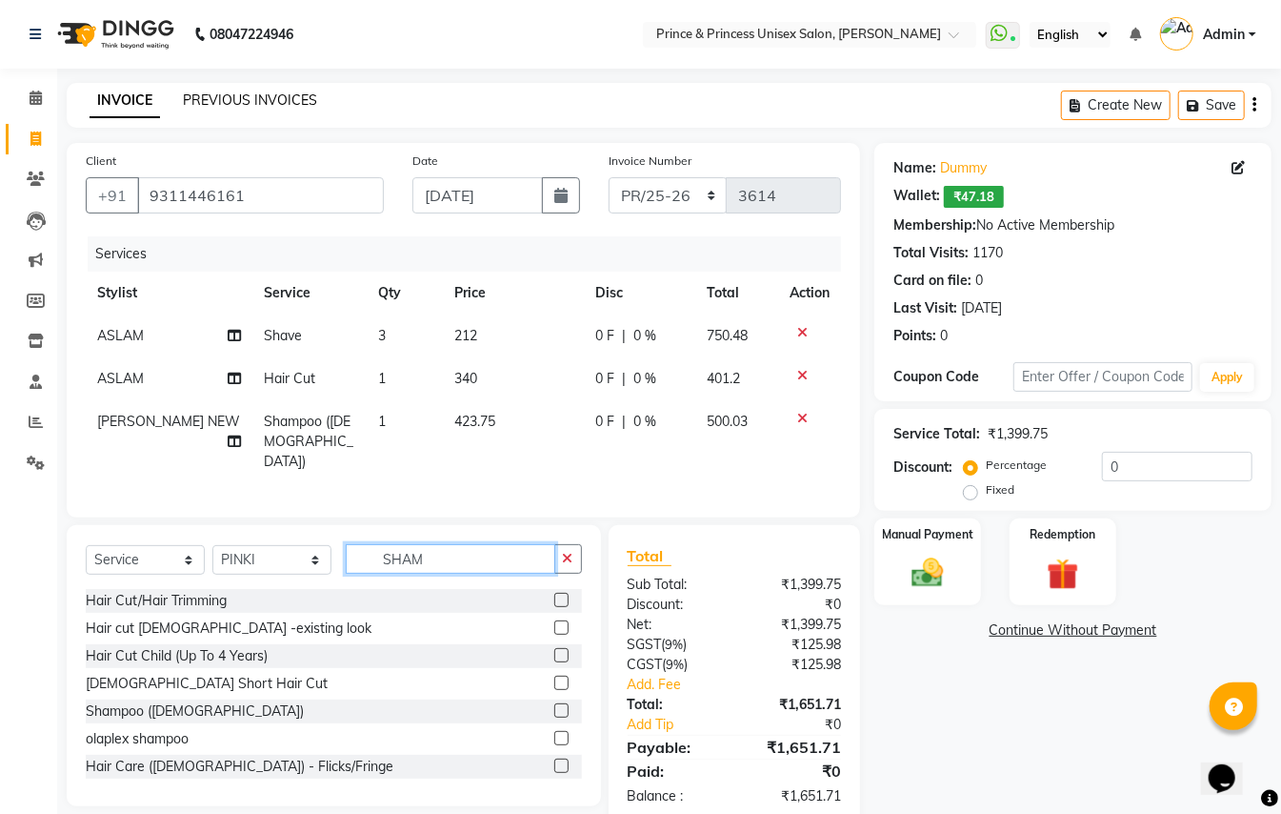
drag, startPoint x: 450, startPoint y: 553, endPoint x: 265, endPoint y: 108, distance: 481.8
click at [352, 429] on div "Client [PHONE_NUMBER] Date [DATE] Invoice Number PR/25-26 V/2025 V/[PHONE_NUMBE…" at bounding box center [463, 484] width 822 height 682
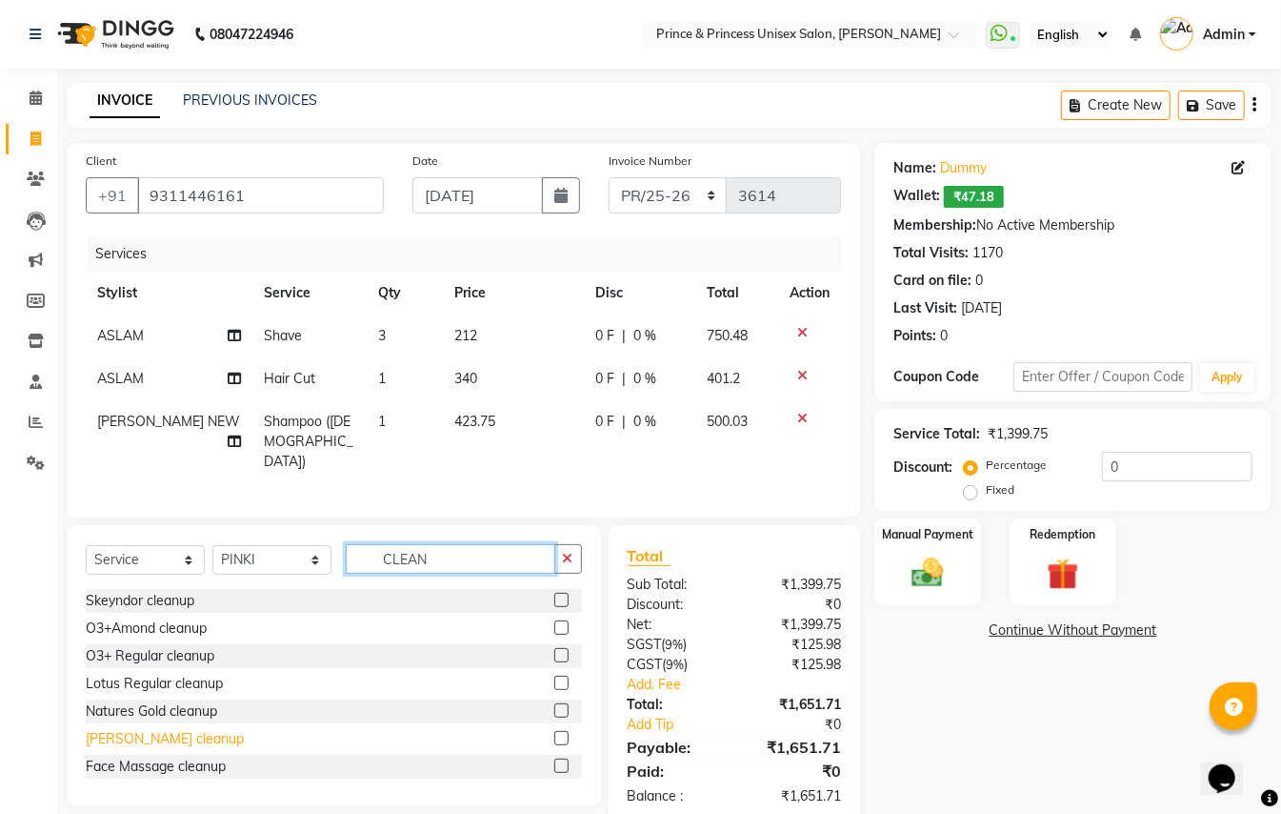
type input "CLEAN"
click at [126, 741] on div "[PERSON_NAME] cleanup" at bounding box center [165, 739] width 158 height 20
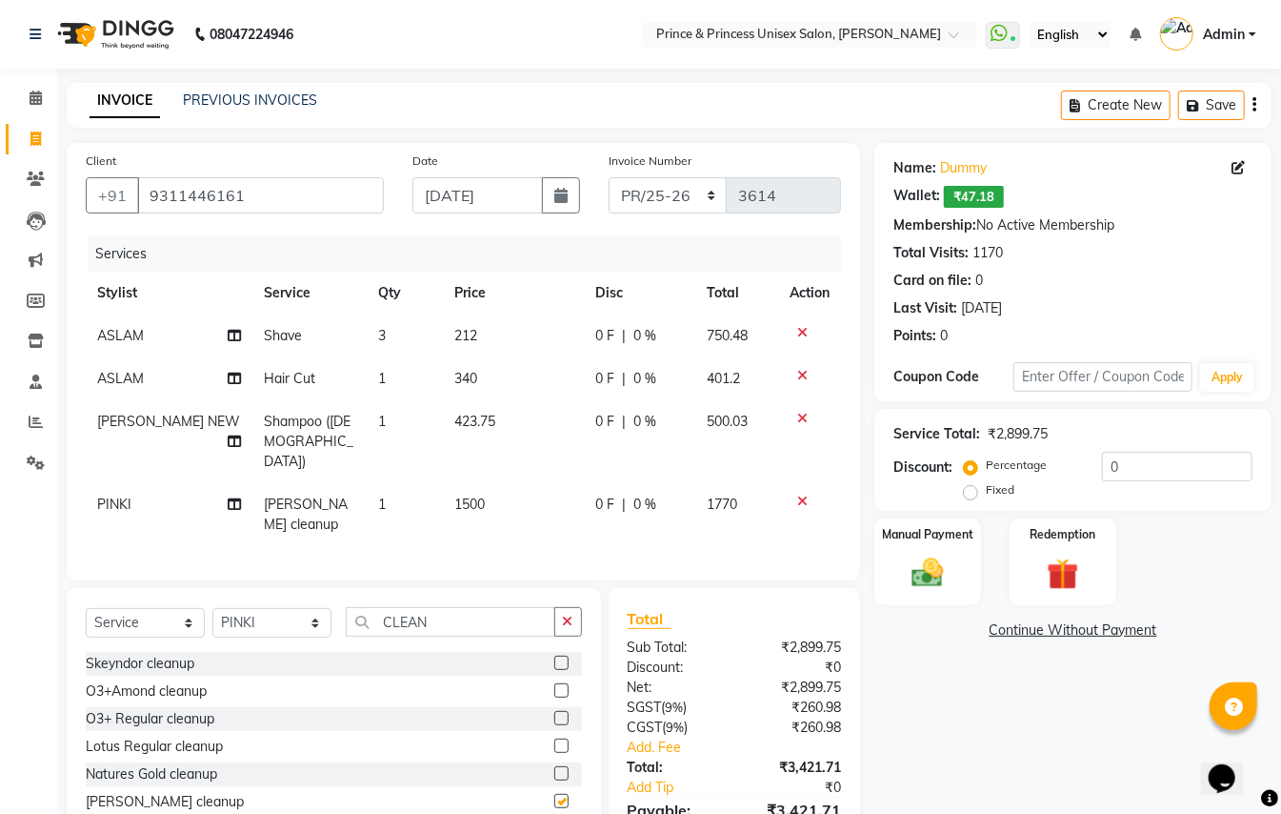
checkbox input "false"
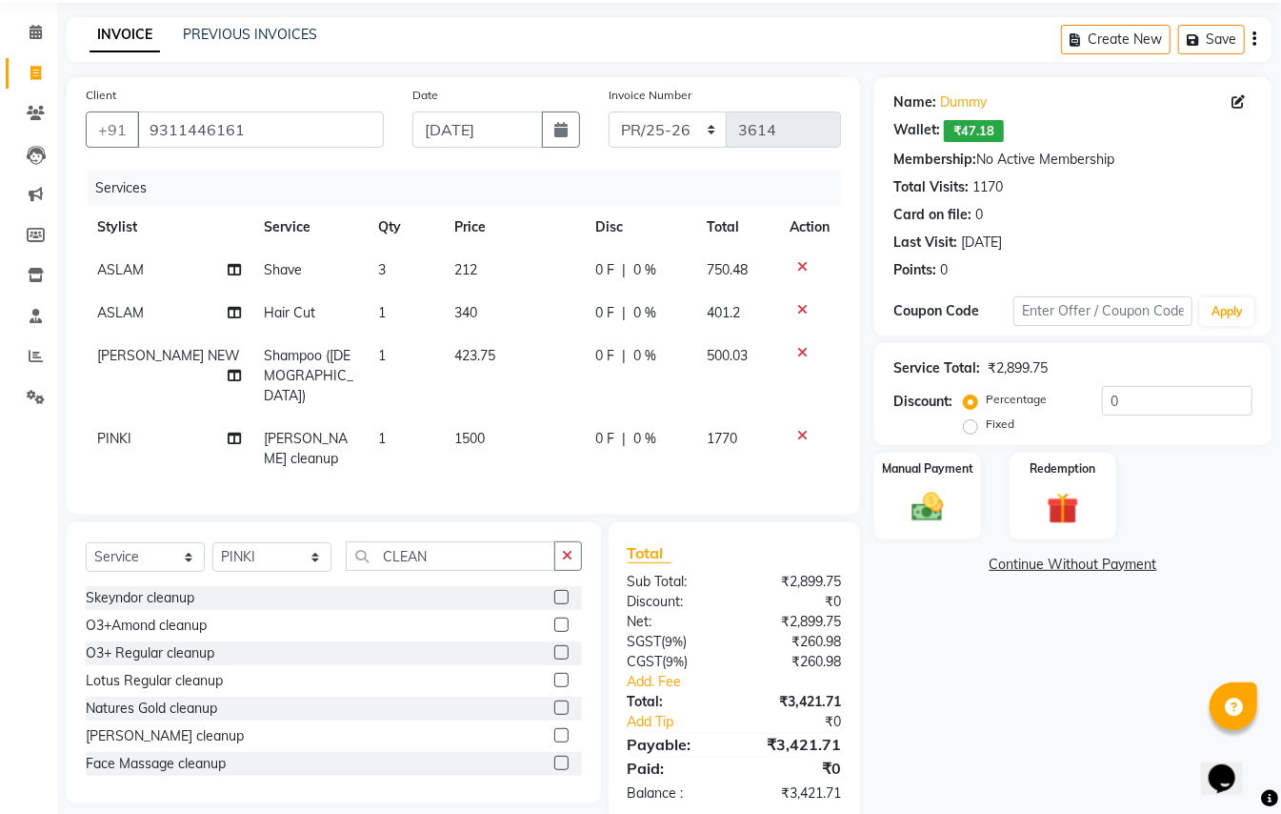
scroll to position [101, 0]
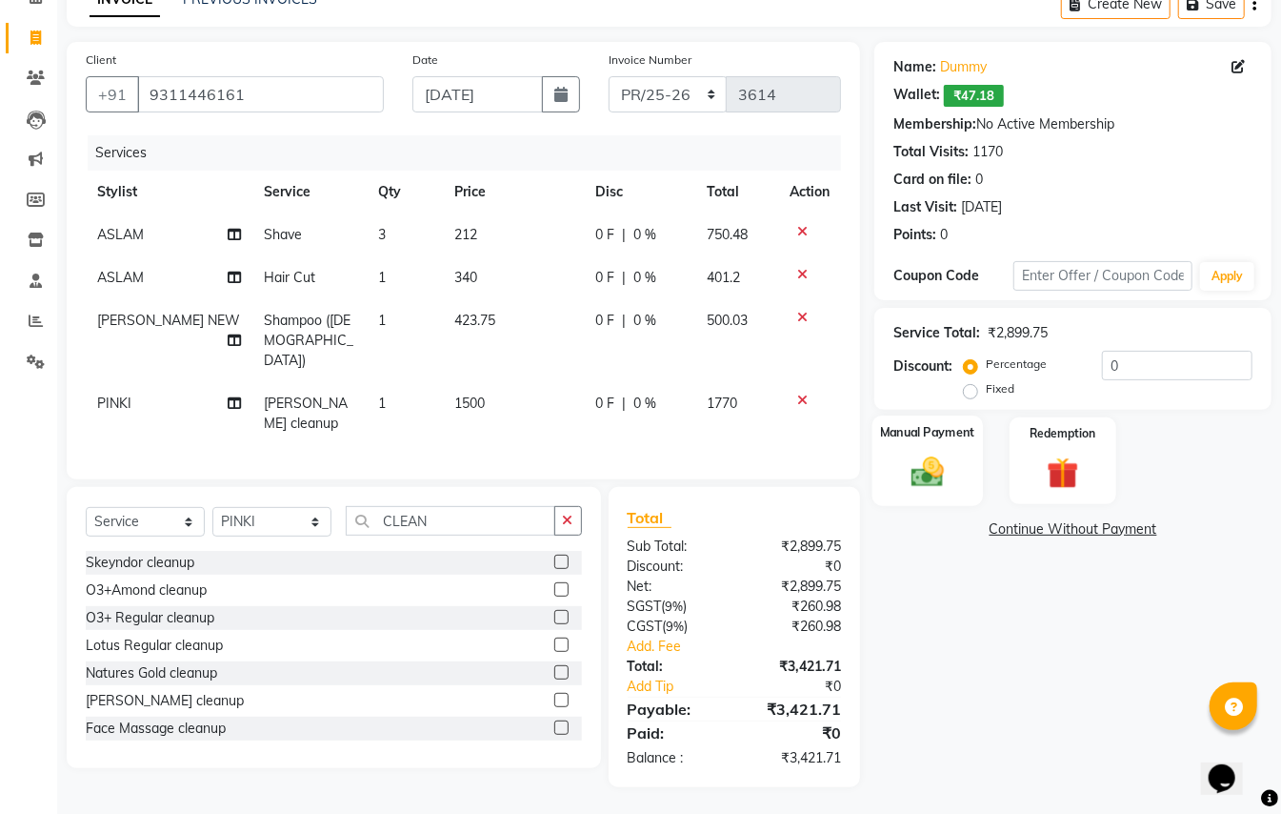
click at [926, 482] on img at bounding box center [927, 472] width 53 height 38
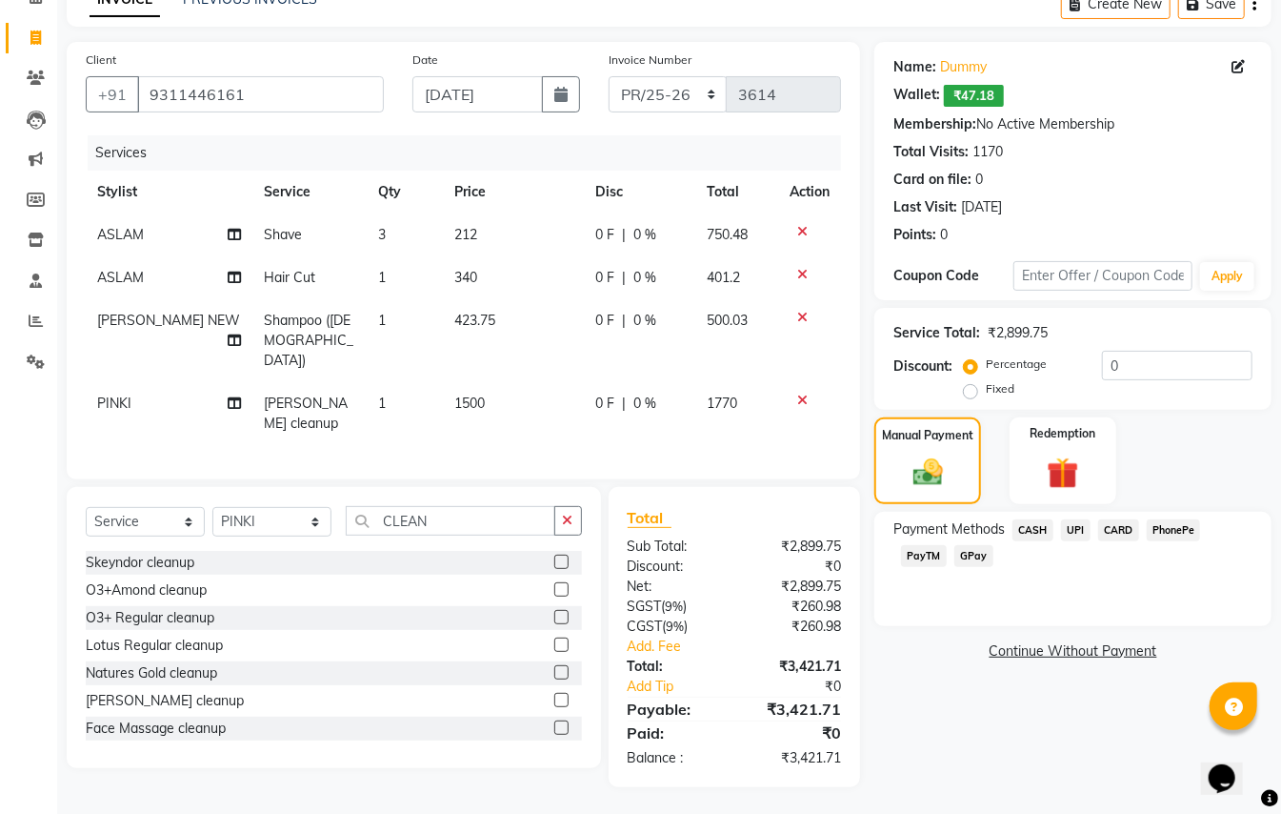
click at [1115, 526] on span "CARD" at bounding box center [1118, 530] width 41 height 22
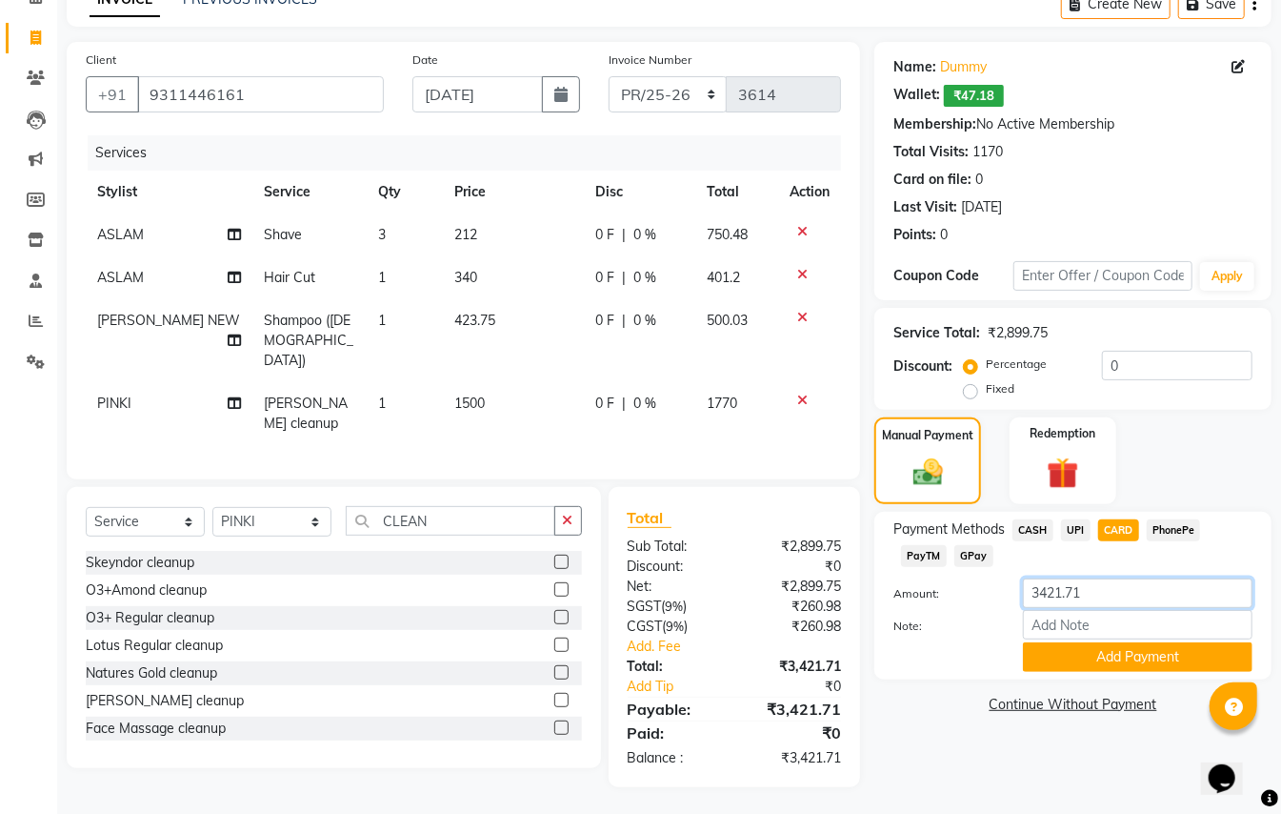
drag, startPoint x: 1099, startPoint y: 592, endPoint x: 870, endPoint y: 484, distance: 253.6
click at [886, 508] on div "Name: Dummy Wallet: ₹47.18 Membership: No Active Membership Total Visits: 1170 …" at bounding box center [1081, 414] width 412 height 745
click at [1022, 530] on span "CASH" at bounding box center [1033, 530] width 41 height 22
type input "3421.71"
click at [1084, 665] on button "Add Payment" at bounding box center [1138, 657] width 230 height 30
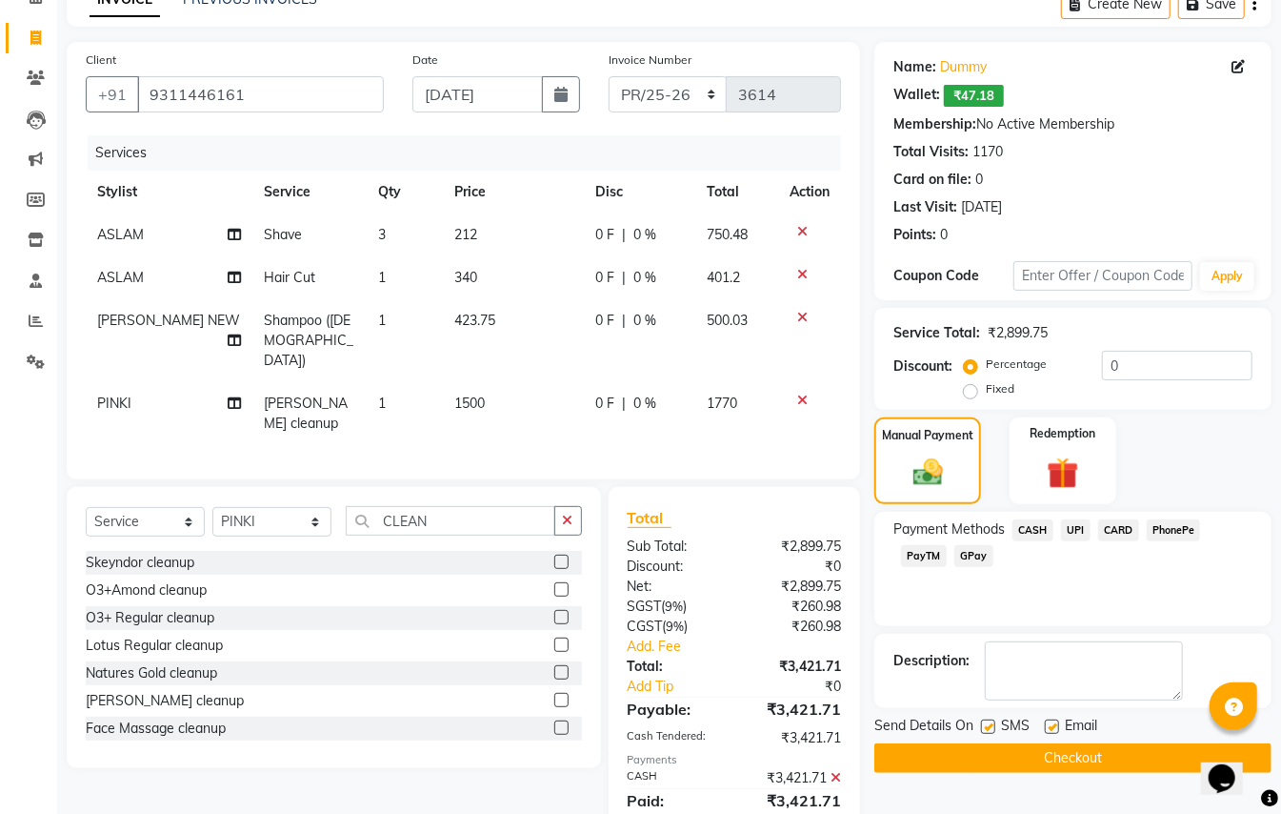
click at [1121, 528] on span "CARD" at bounding box center [1118, 530] width 41 height 22
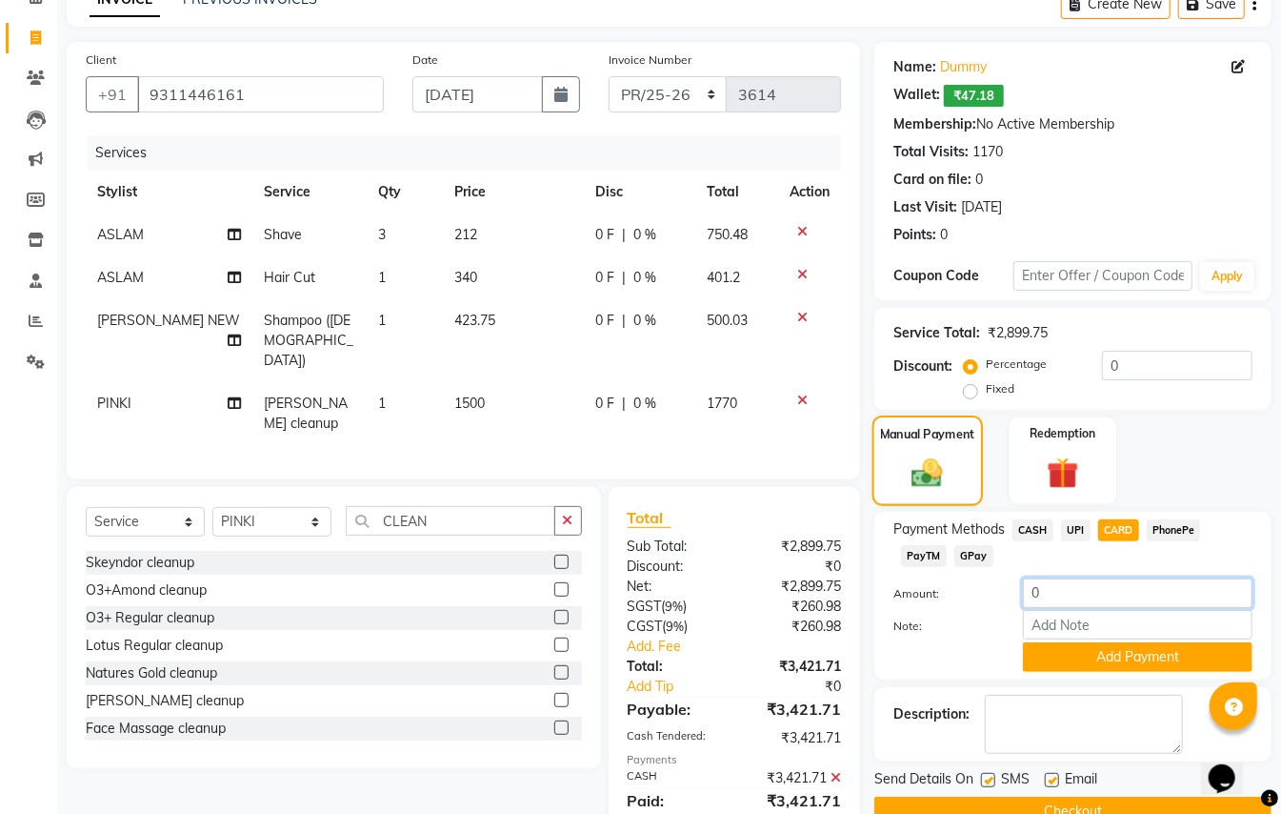
drag, startPoint x: 1067, startPoint y: 593, endPoint x: 917, endPoint y: 500, distance: 176.6
click at [942, 519] on div "Payment Methods CASH UPI CARD PhonePe PayTM GPay Amount: 0 Note: Add Payment" at bounding box center [1073, 595] width 359 height 152
click at [835, 771] on icon at bounding box center [836, 777] width 10 height 13
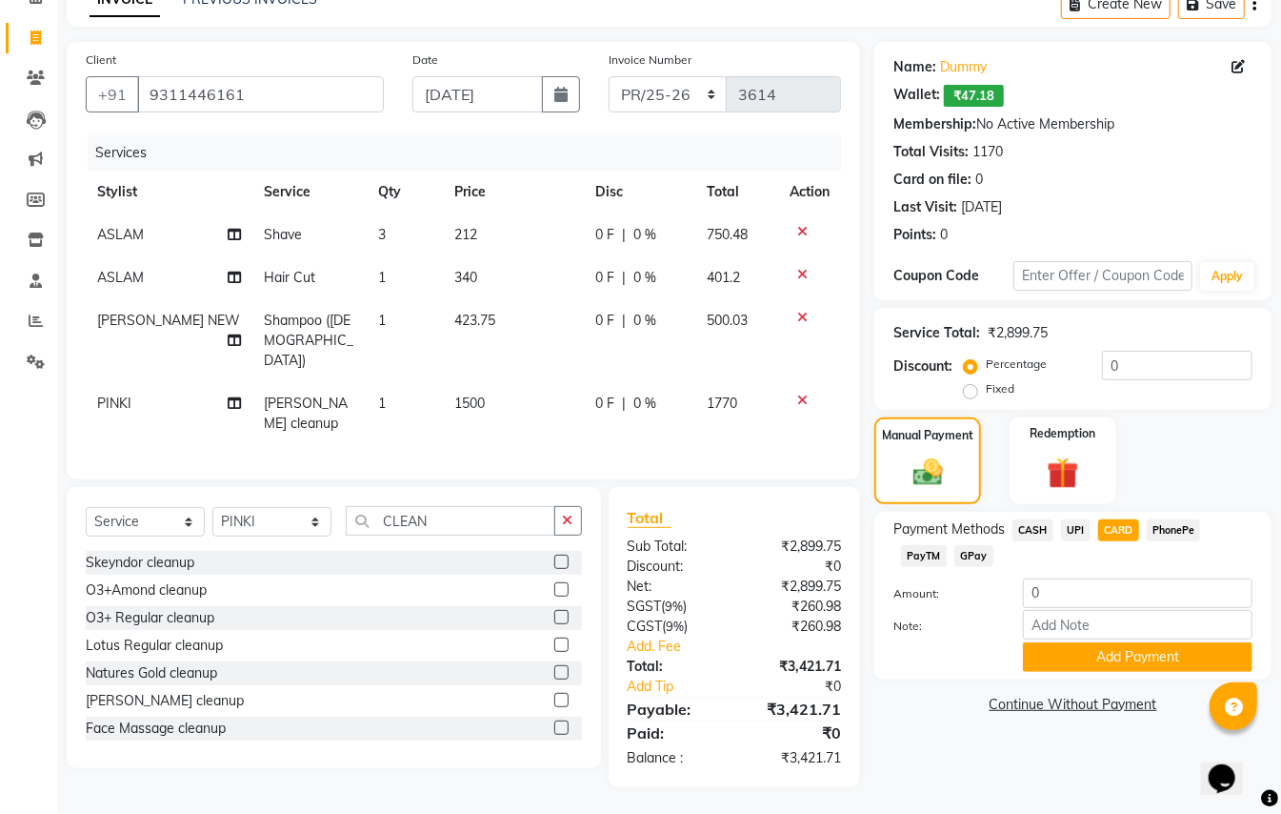
click at [1038, 534] on span "CASH" at bounding box center [1033, 530] width 41 height 22
drag, startPoint x: 1095, startPoint y: 593, endPoint x: 974, endPoint y: 386, distance: 239.5
click at [1014, 522] on div "Payment Methods CASH UPI CARD PhonePe PayTM GPay Amount: 3421.71 Note: Add Paym…" at bounding box center [1073, 595] width 359 height 152
type input "1000"
click at [1134, 661] on button "Add Payment" at bounding box center [1138, 657] width 230 height 30
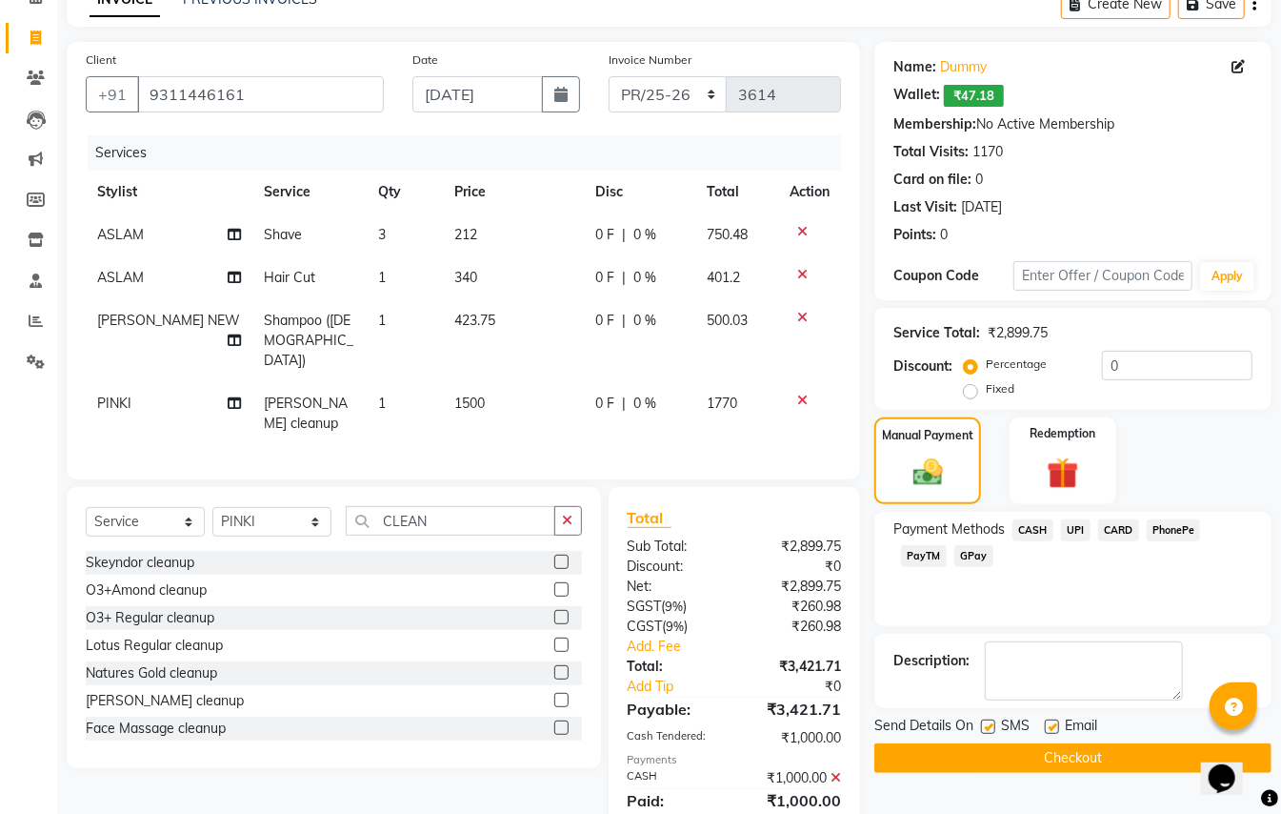
click at [1111, 530] on span "CARD" at bounding box center [1118, 530] width 41 height 22
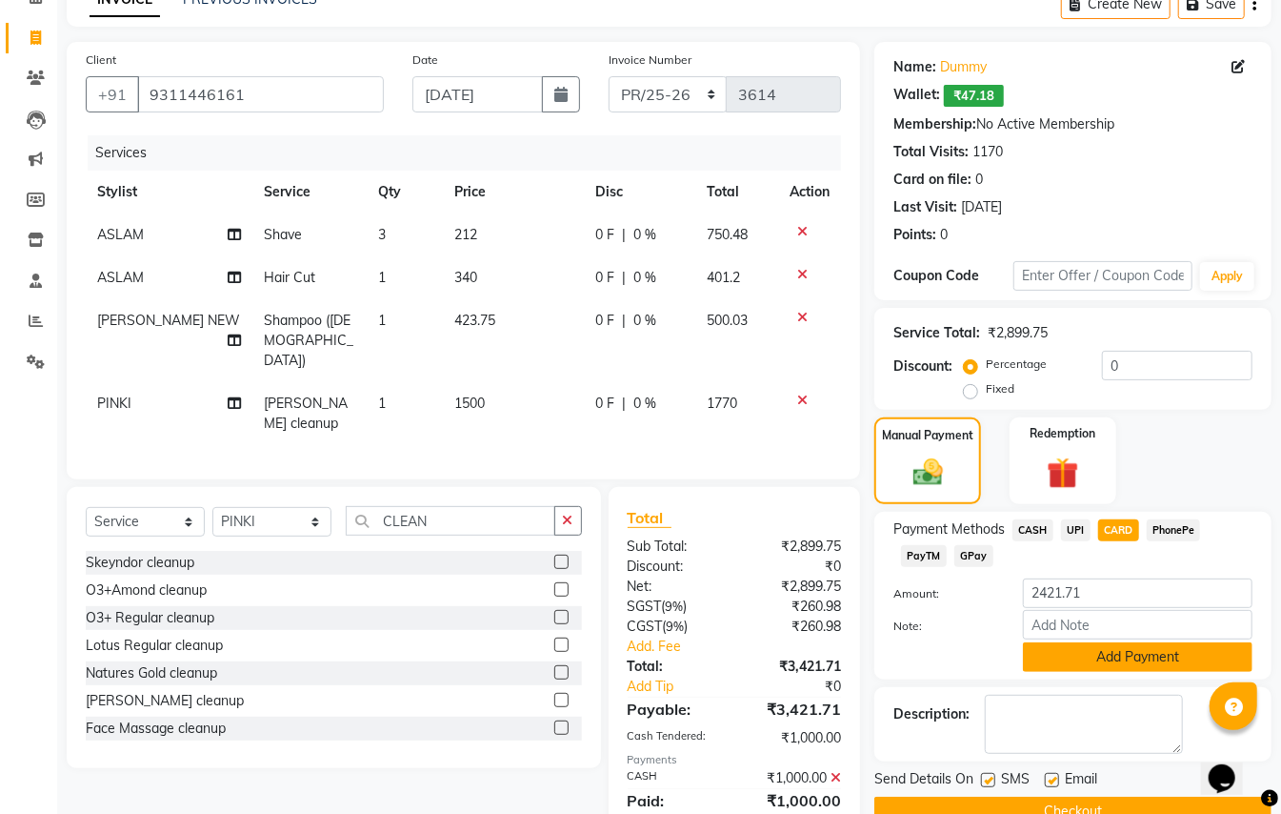
click at [1110, 654] on button "Add Payment" at bounding box center [1138, 657] width 230 height 30
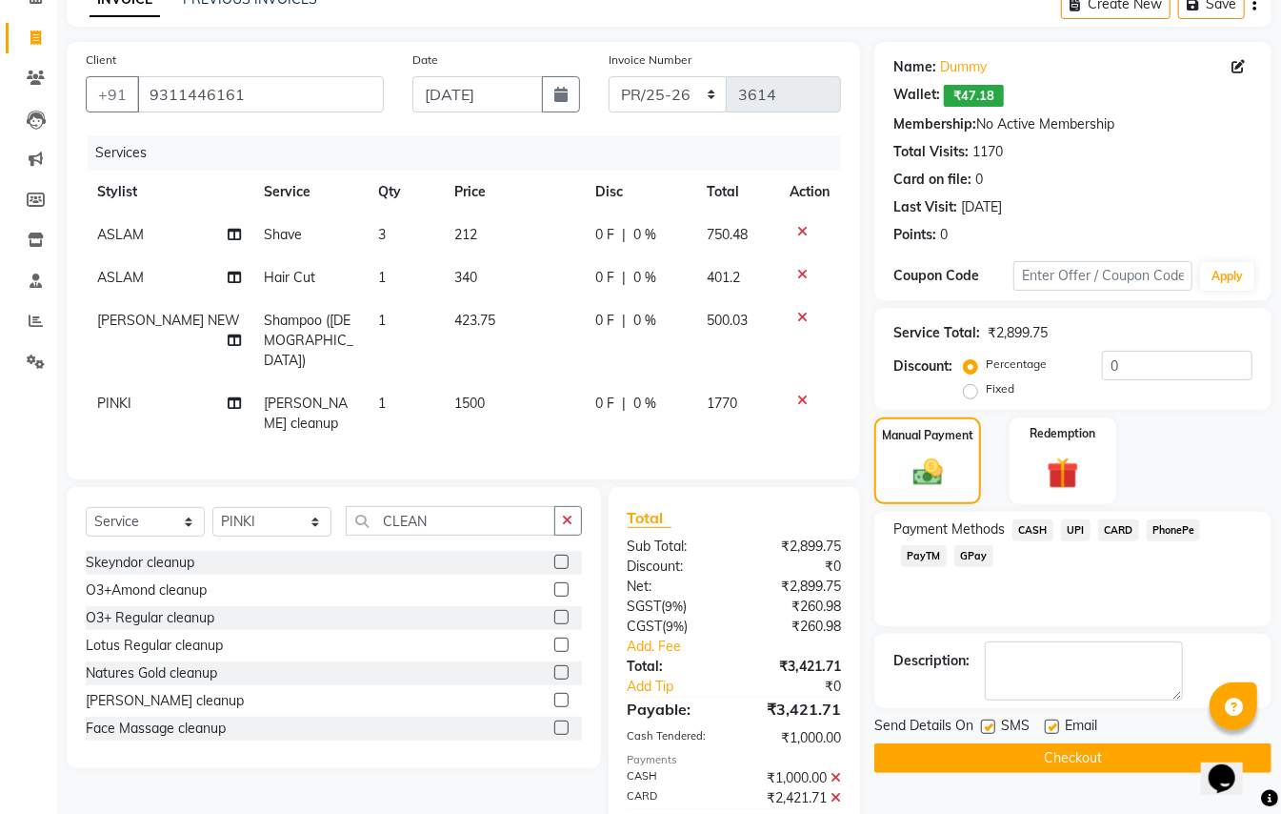
click at [1109, 756] on button "Checkout" at bounding box center [1073, 758] width 397 height 30
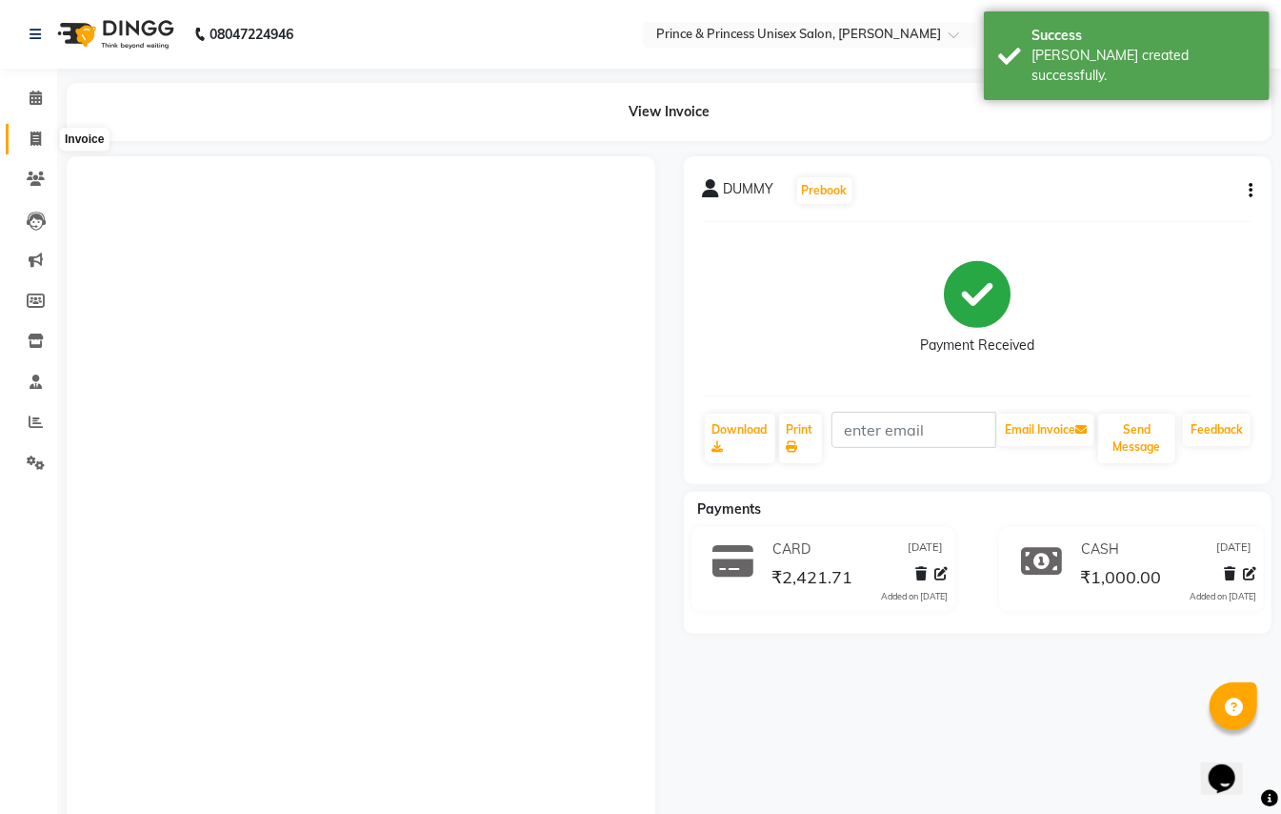
click at [35, 137] on icon at bounding box center [35, 138] width 10 height 14
select select "service"
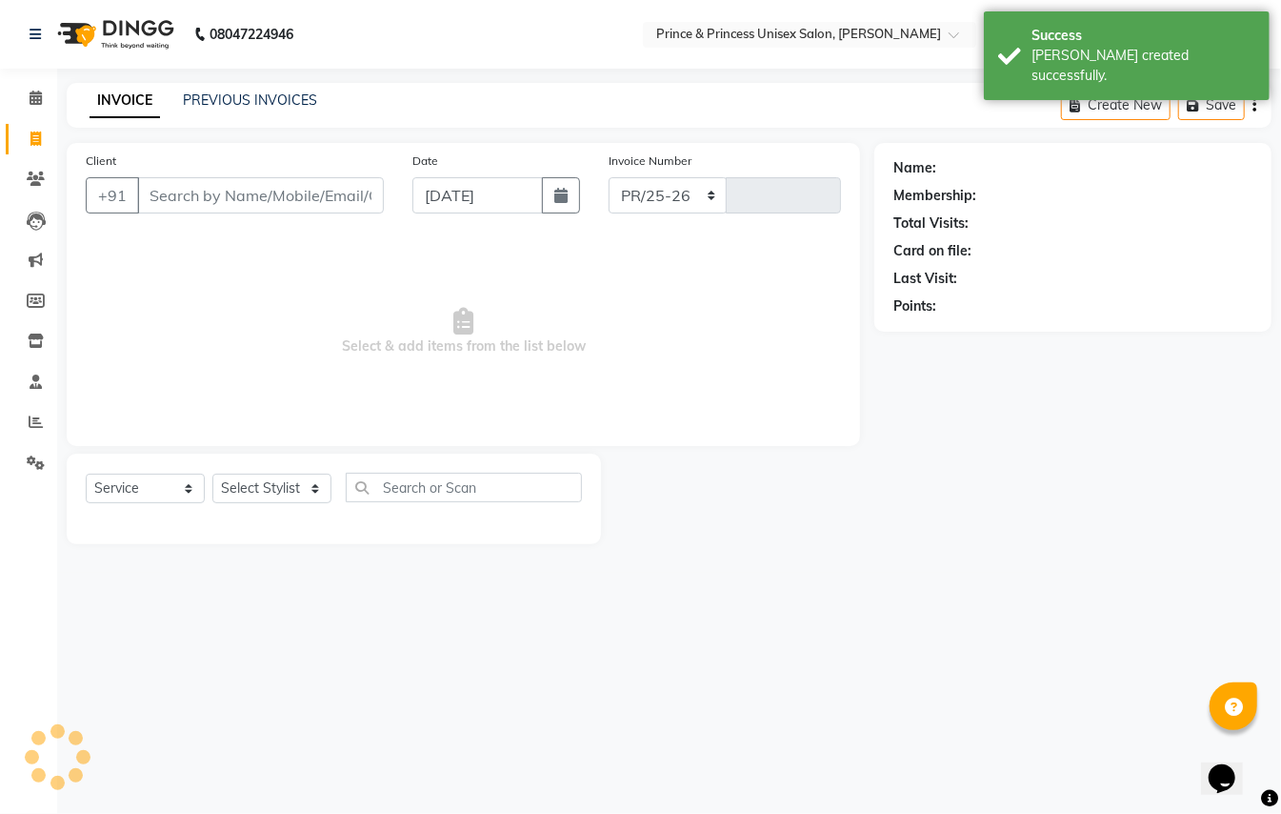
select select "3760"
type input "3615"
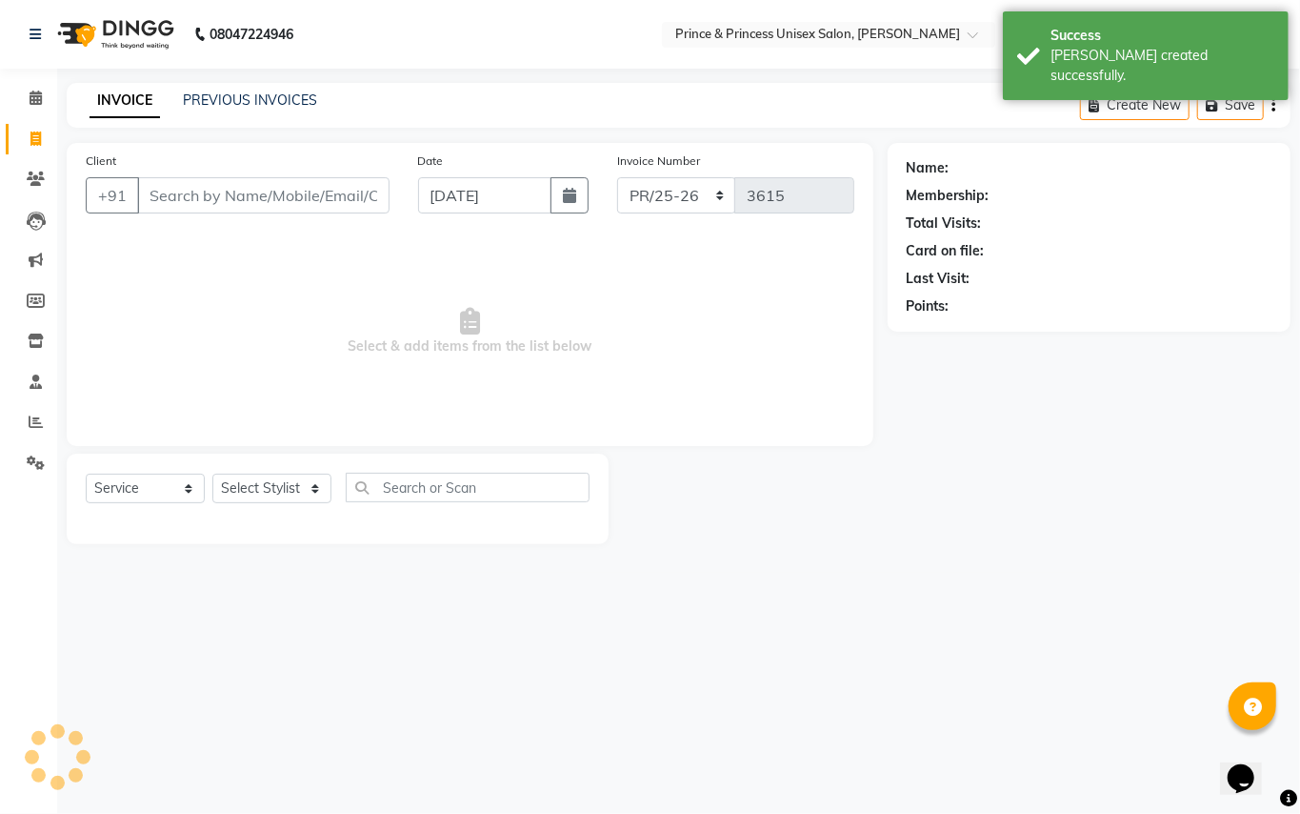
click at [252, 194] on input "Client" at bounding box center [263, 195] width 252 height 36
click at [250, 194] on input "Client" at bounding box center [263, 195] width 252 height 36
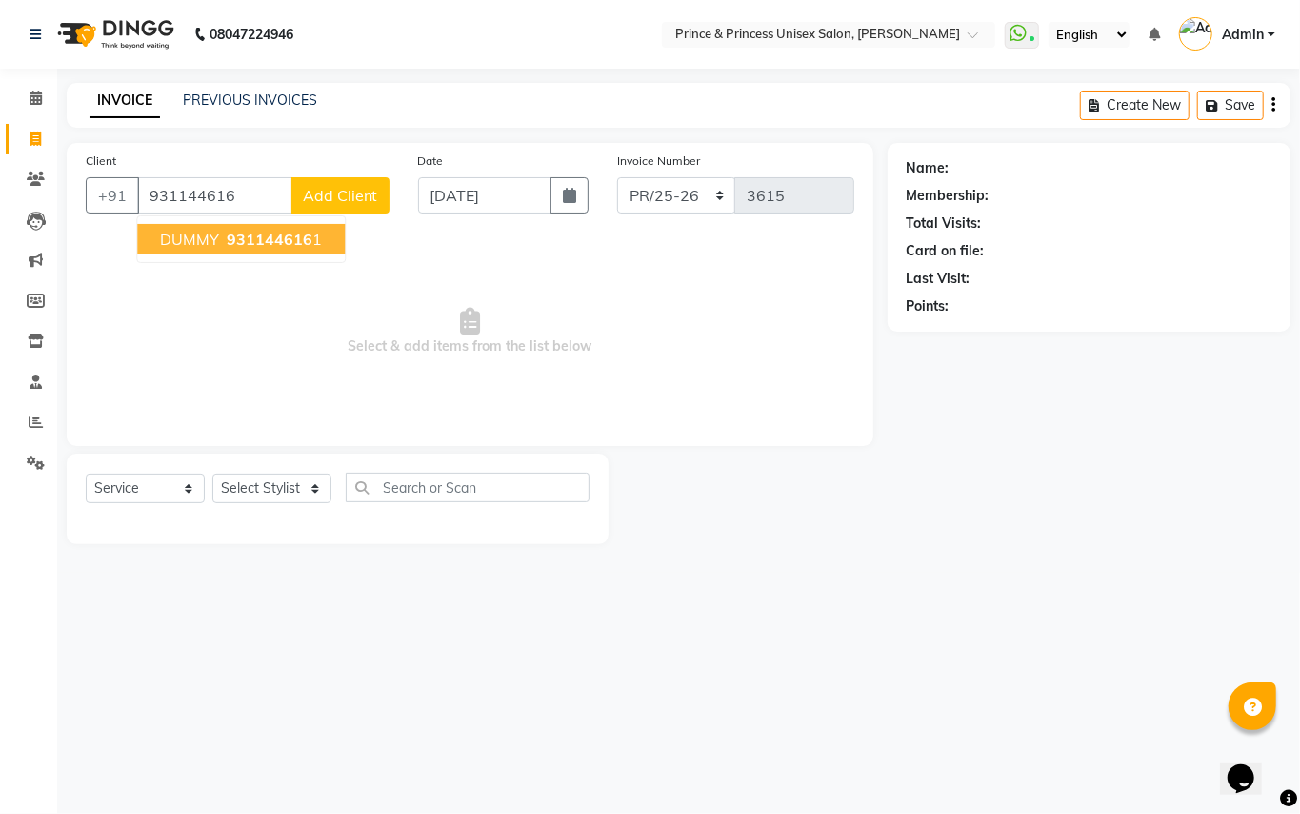
click at [179, 246] on span "DUMMY" at bounding box center [189, 239] width 59 height 19
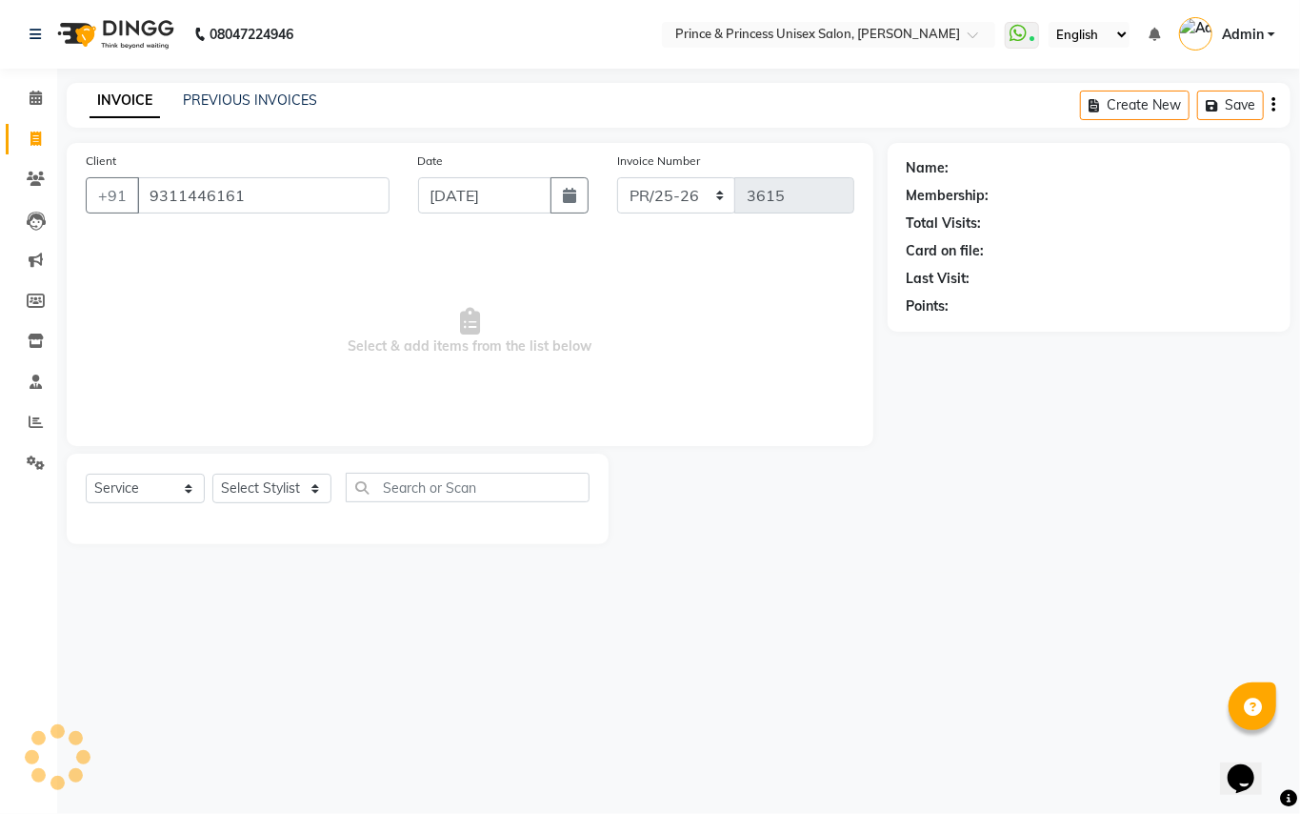
type input "9311446161"
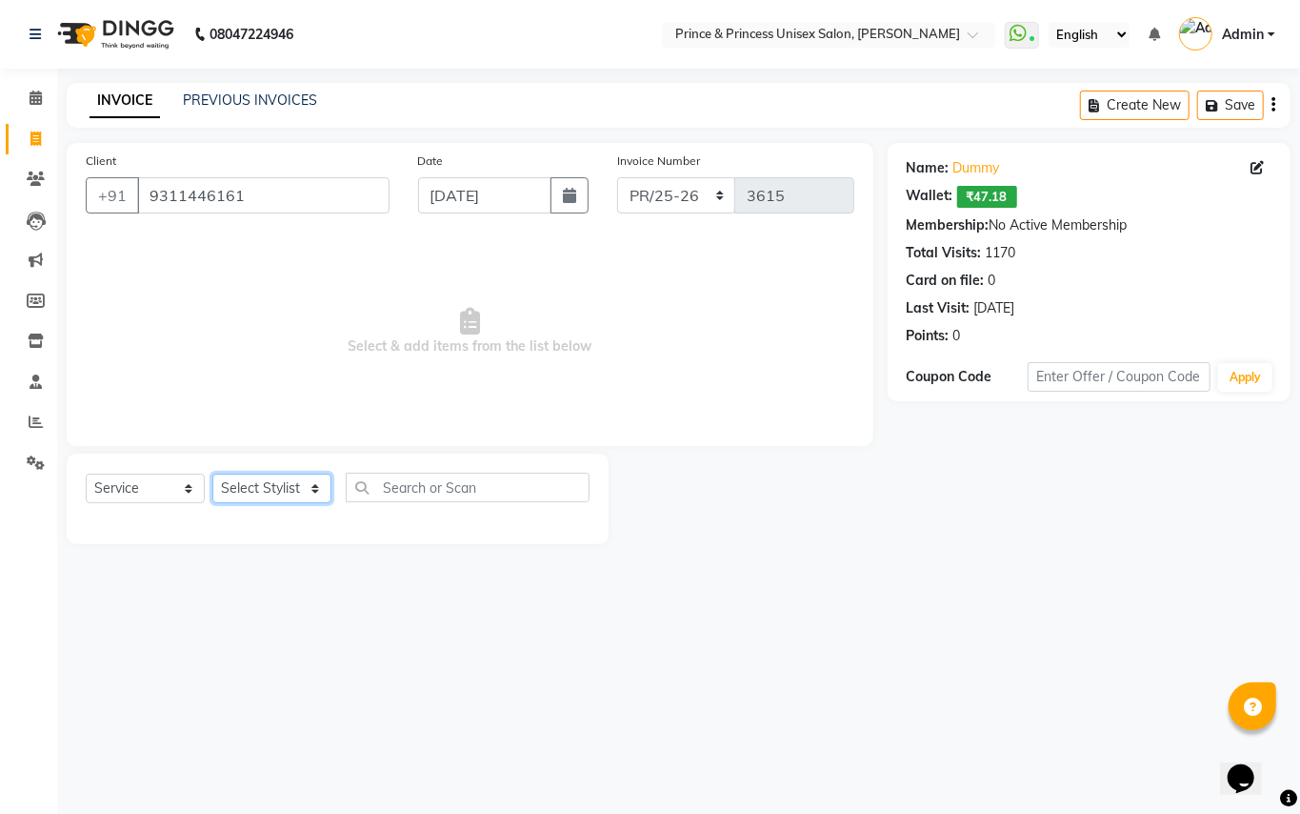
click at [232, 499] on select "Select Stylist ABHISHEK [PERSON_NAME] NEW [PERSON_NAME] [PERSON_NAME] [PERSON_N…" at bounding box center [271, 489] width 119 height 30
select select "28169"
drag, startPoint x: 232, startPoint y: 499, endPoint x: 394, endPoint y: 474, distance: 163.8
click at [232, 499] on select "Select Stylist ABHISHEK [PERSON_NAME] NEW [PERSON_NAME] [PERSON_NAME] [PERSON_N…" at bounding box center [271, 489] width 119 height 30
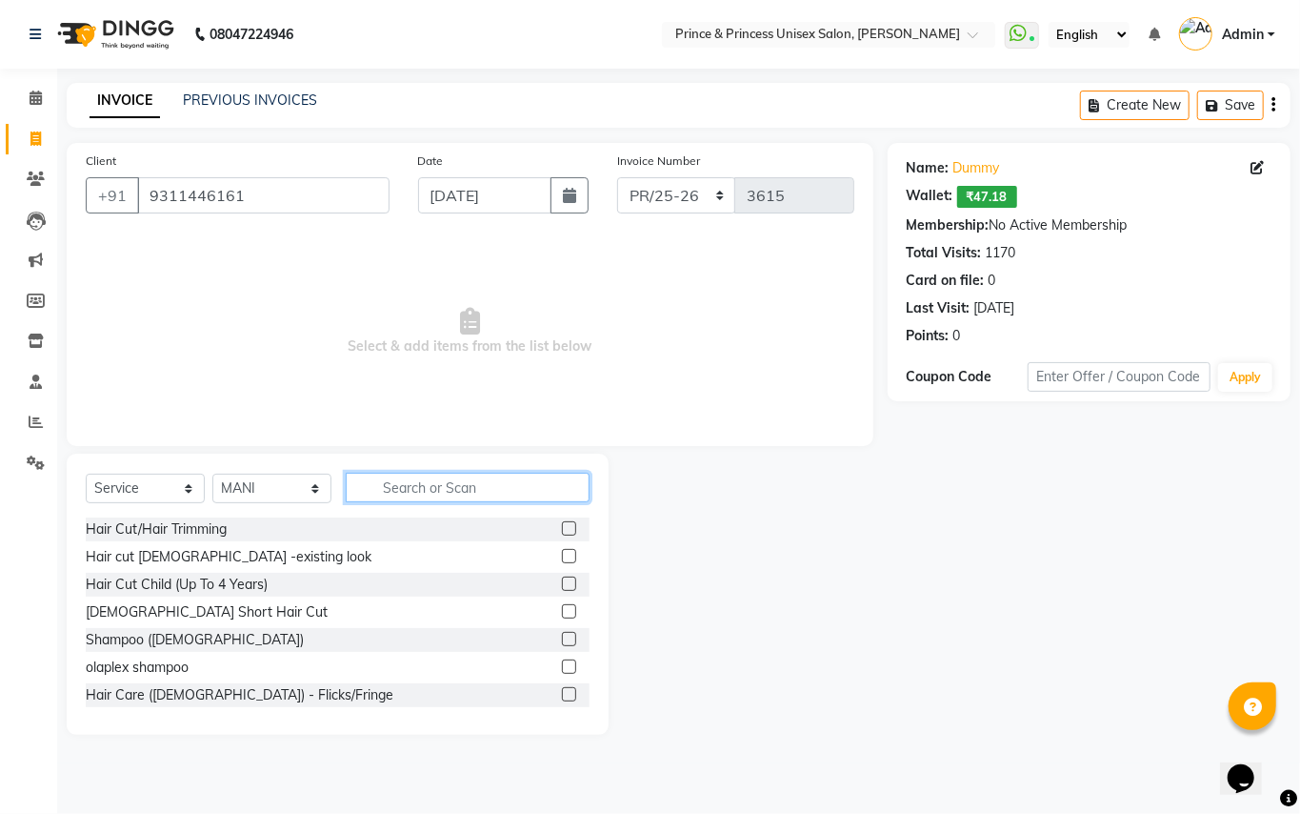
click at [448, 492] on input "text" at bounding box center [468, 488] width 244 height 30
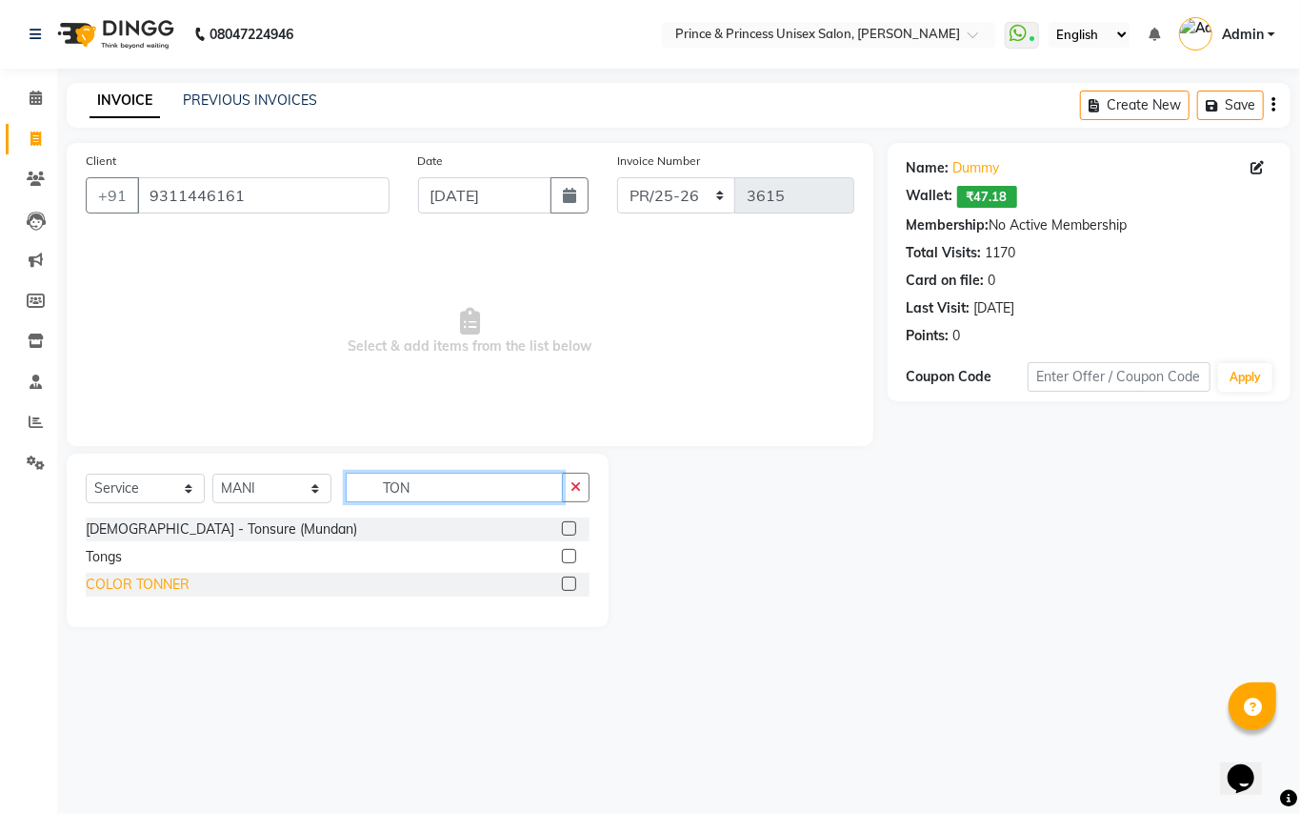
type input "TON"
click at [157, 584] on div "COLOR TONNER" at bounding box center [138, 584] width 104 height 20
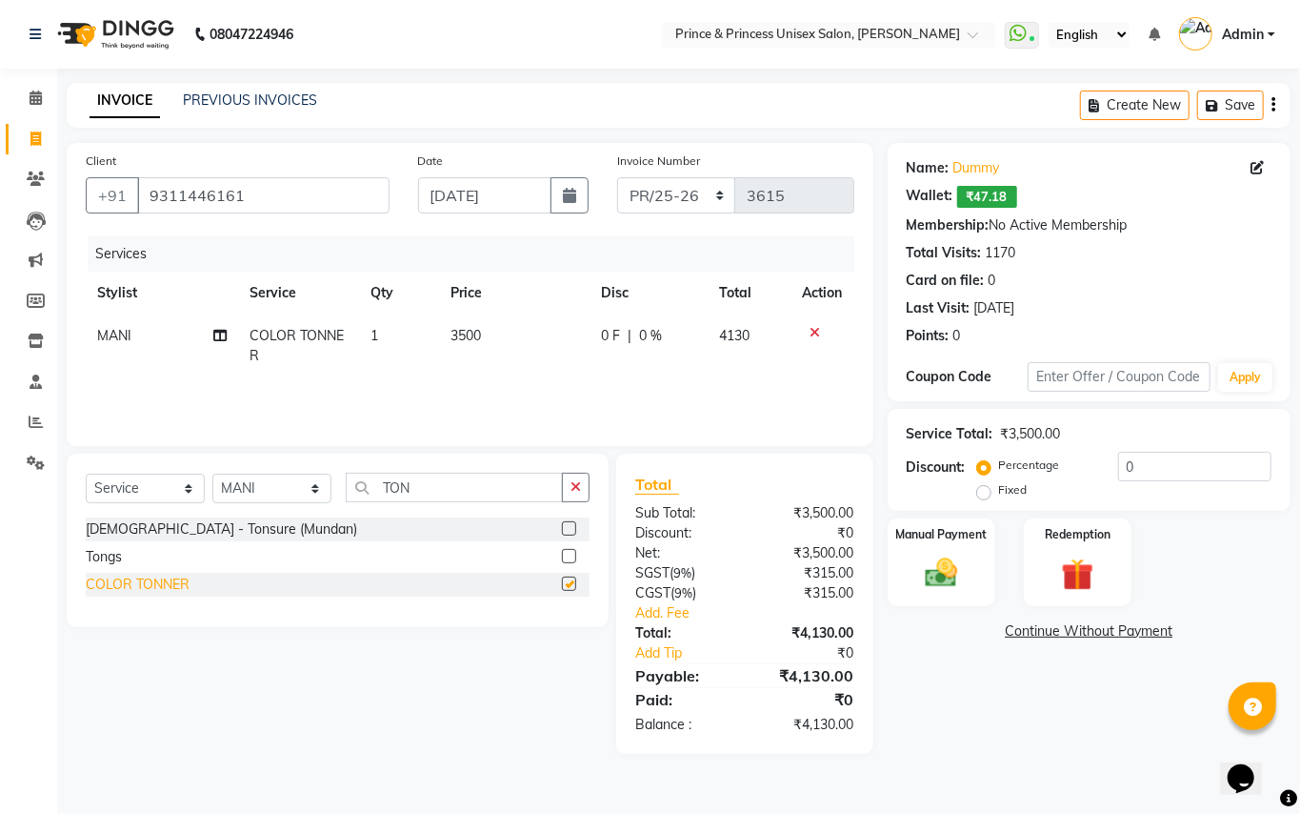
checkbox input "false"
click at [474, 328] on span "3500" at bounding box center [466, 335] width 30 height 17
select select "28169"
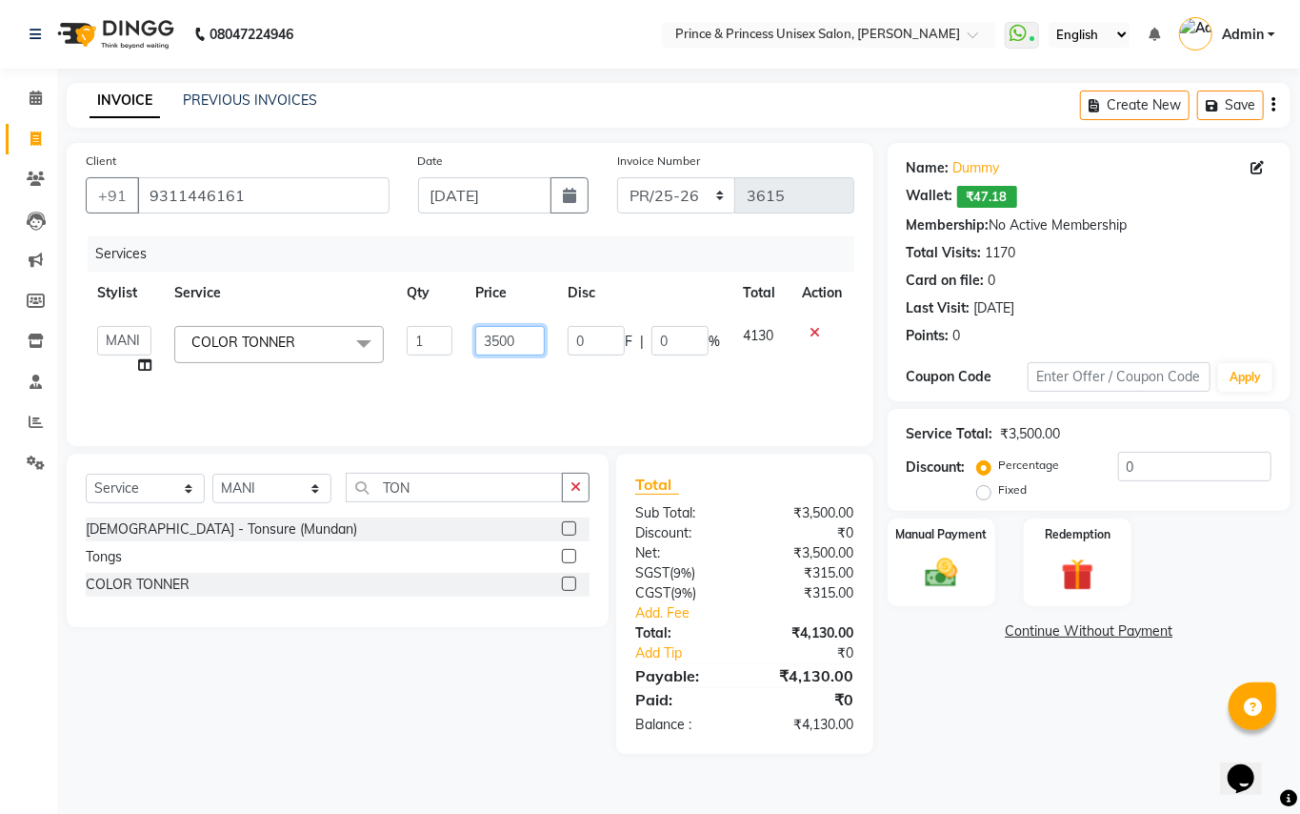
drag, startPoint x: 518, startPoint y: 339, endPoint x: 317, endPoint y: 131, distance: 289.0
click at [317, 276] on table "Stylist Service Qty Price Disc Total Action ABHISHEK [PERSON_NAME] NEW [PERSON_…" at bounding box center [470, 329] width 769 height 115
type input "4500"
drag, startPoint x: 518, startPoint y: 377, endPoint x: 500, endPoint y: 375, distance: 18.2
click at [516, 379] on div "Services Stylist Service Qty Price Disc Total Action ABHISHEK [PERSON_NAME] NEW…" at bounding box center [470, 331] width 769 height 191
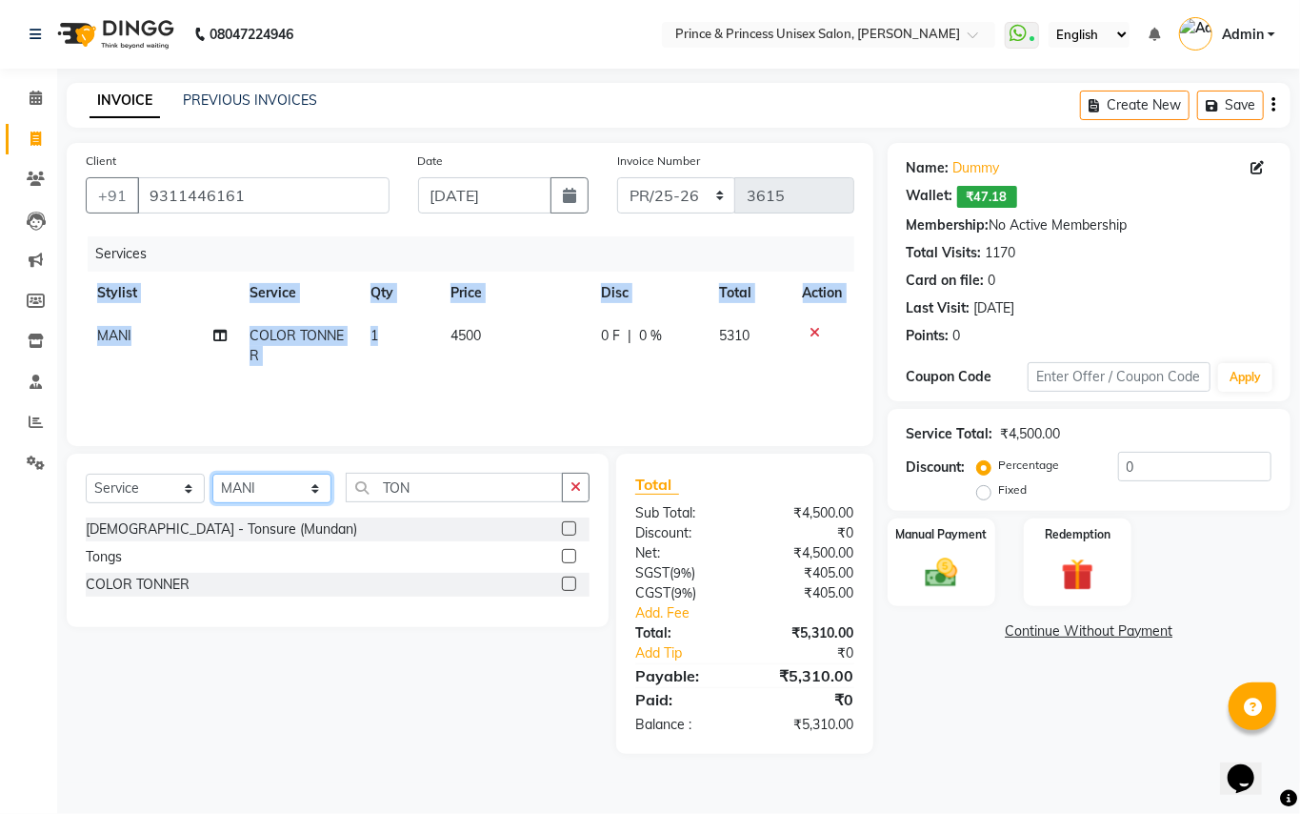
click at [244, 492] on select "Select Stylist ABHISHEK [PERSON_NAME] NEW [PERSON_NAME] [PERSON_NAME] [PERSON_N…" at bounding box center [271, 489] width 119 height 30
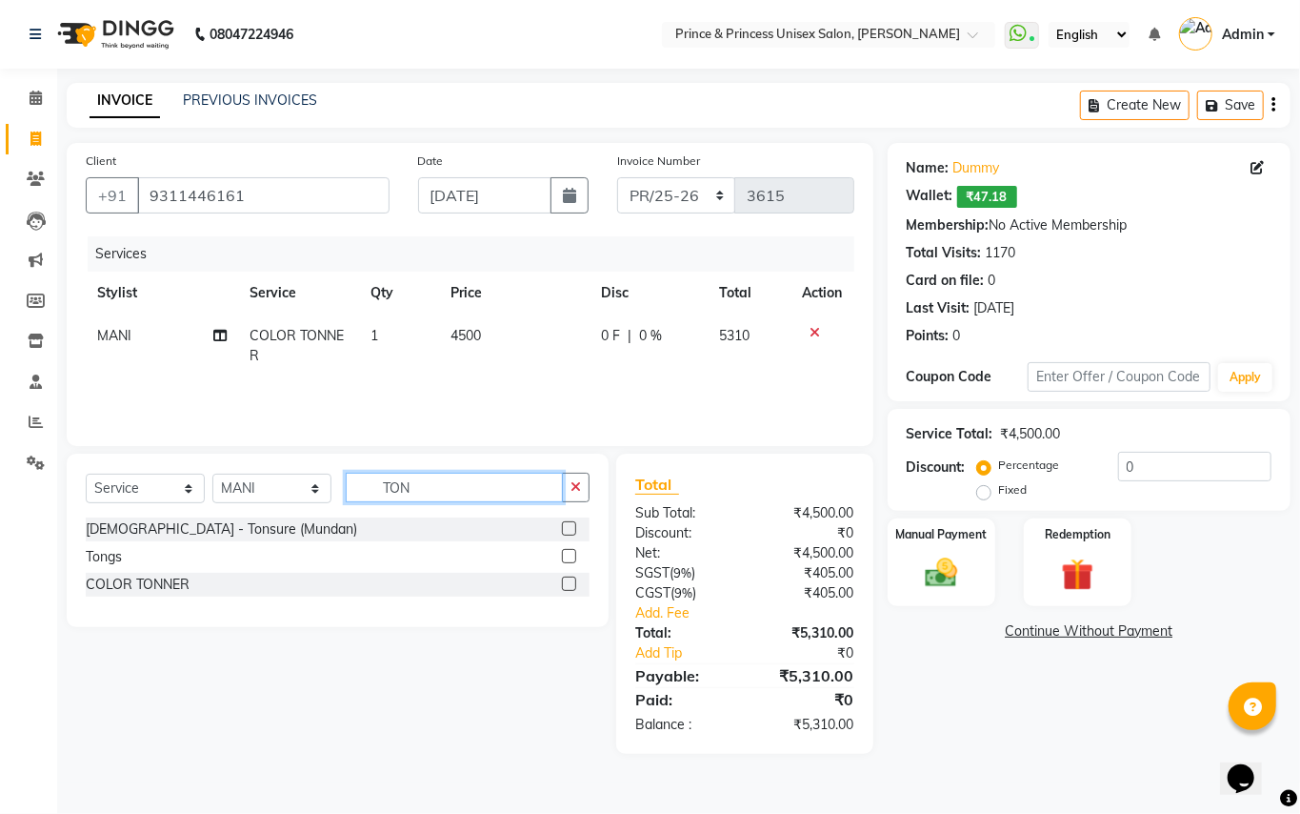
drag, startPoint x: 439, startPoint y: 494, endPoint x: 233, endPoint y: 373, distance: 238.2
click at [241, 425] on div "Client [PHONE_NUMBER] Date [DATE] Invoice Number PR/25-26 V/2025 V/[PHONE_NUMBE…" at bounding box center [470, 448] width 836 height 611
type input "NAN"
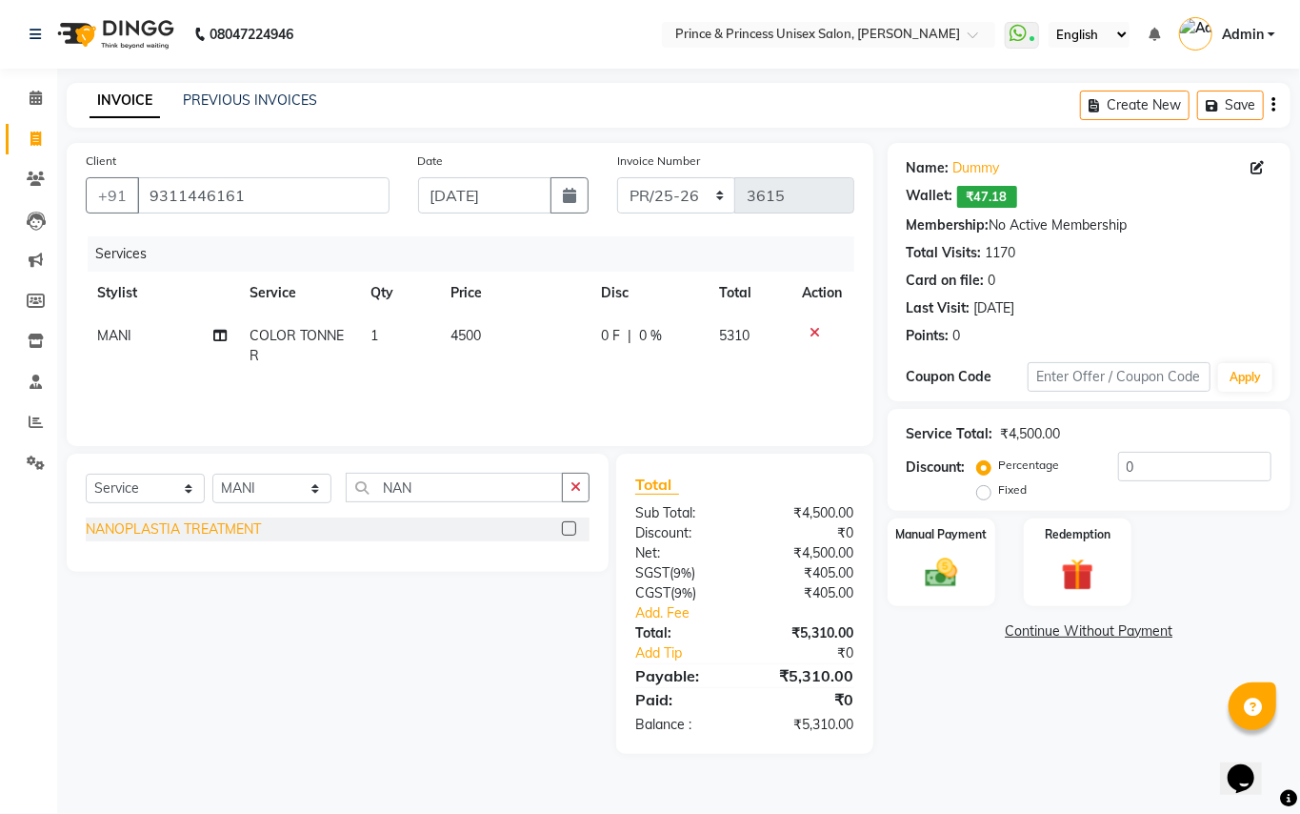
click at [191, 527] on div "NANOPLASTIA TREATMENT" at bounding box center [173, 529] width 175 height 20
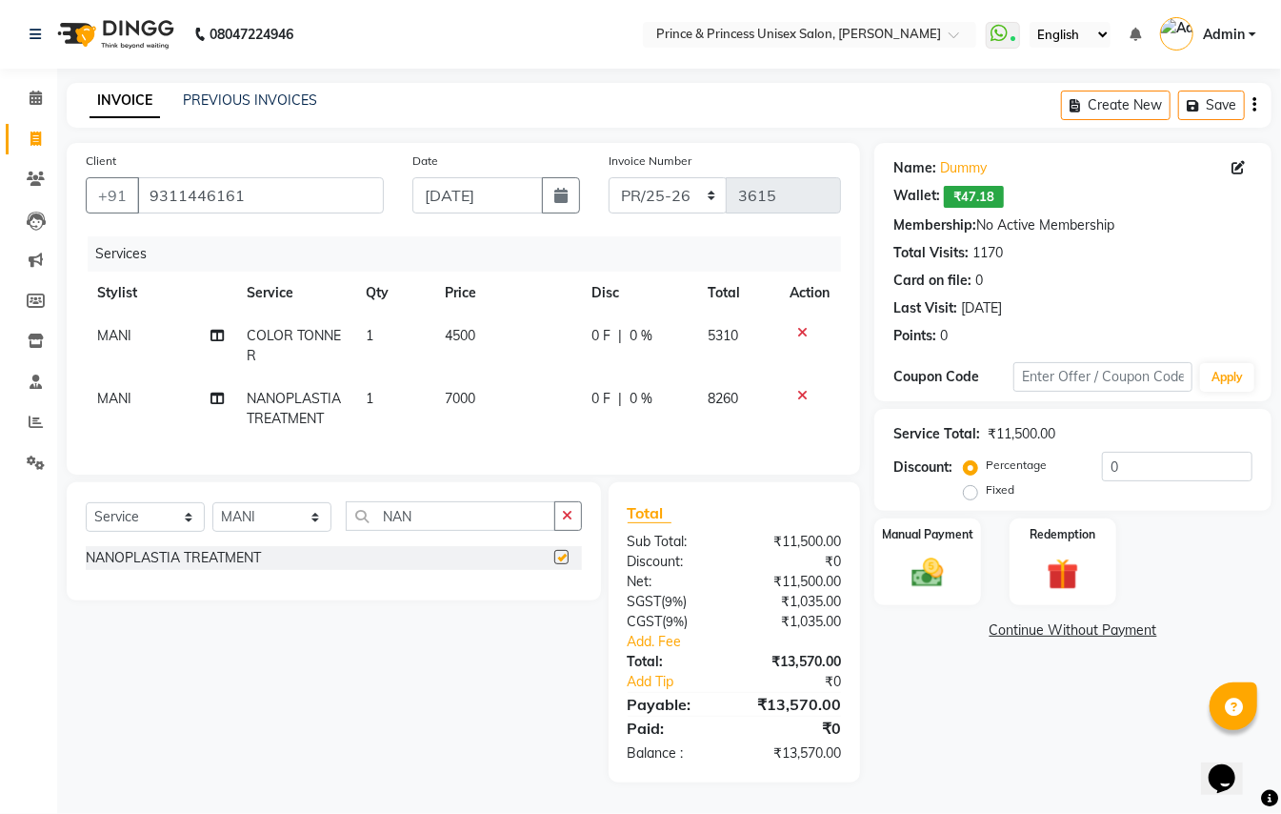
checkbox input "false"
click at [452, 425] on td "7000" at bounding box center [506, 408] width 147 height 63
select select "28169"
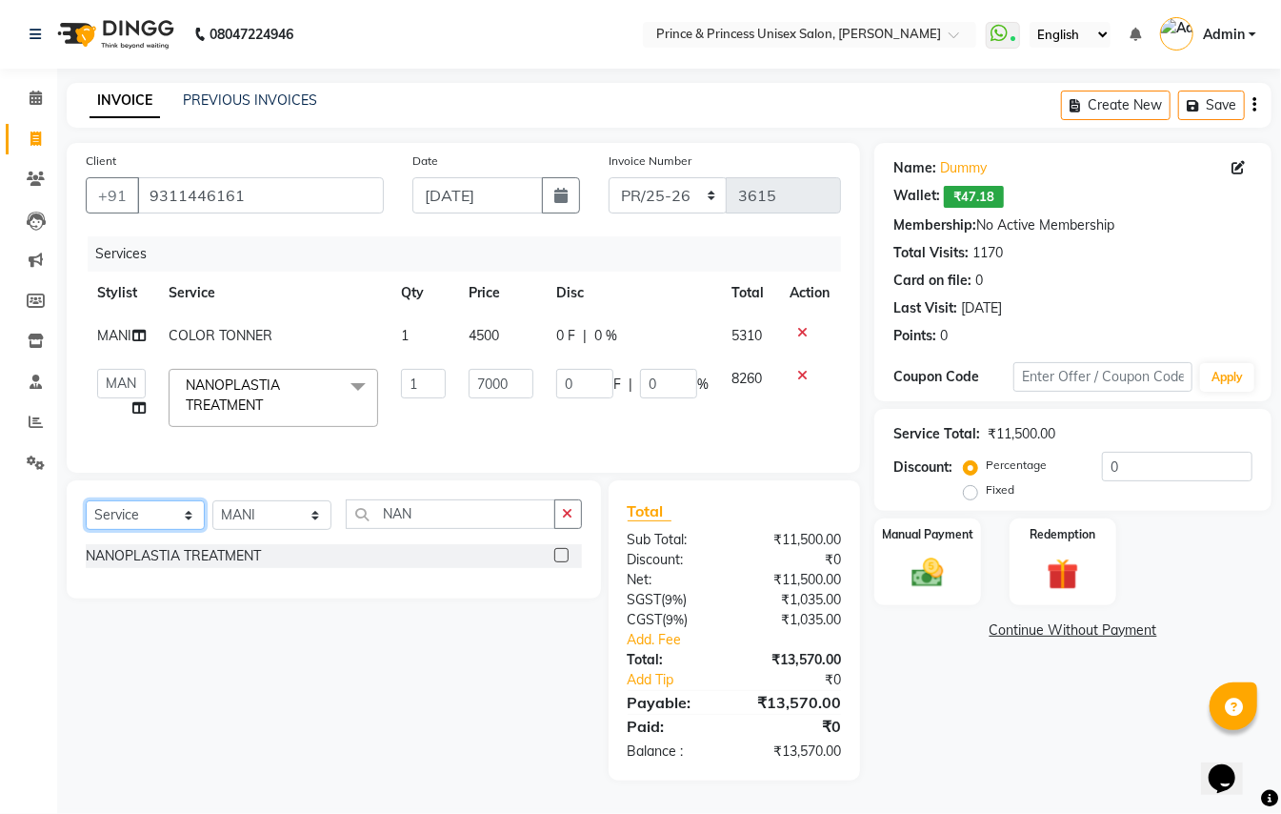
drag, startPoint x: 151, startPoint y: 534, endPoint x: 142, endPoint y: 528, distance: 10.3
click at [151, 530] on select "Select Service Product Membership Package Voucher Prepaid Gift Card" at bounding box center [145, 515] width 119 height 30
select select "product"
click at [86, 520] on select "Select Service Product Membership Package Voucher Prepaid Gift Card" at bounding box center [145, 515] width 119 height 30
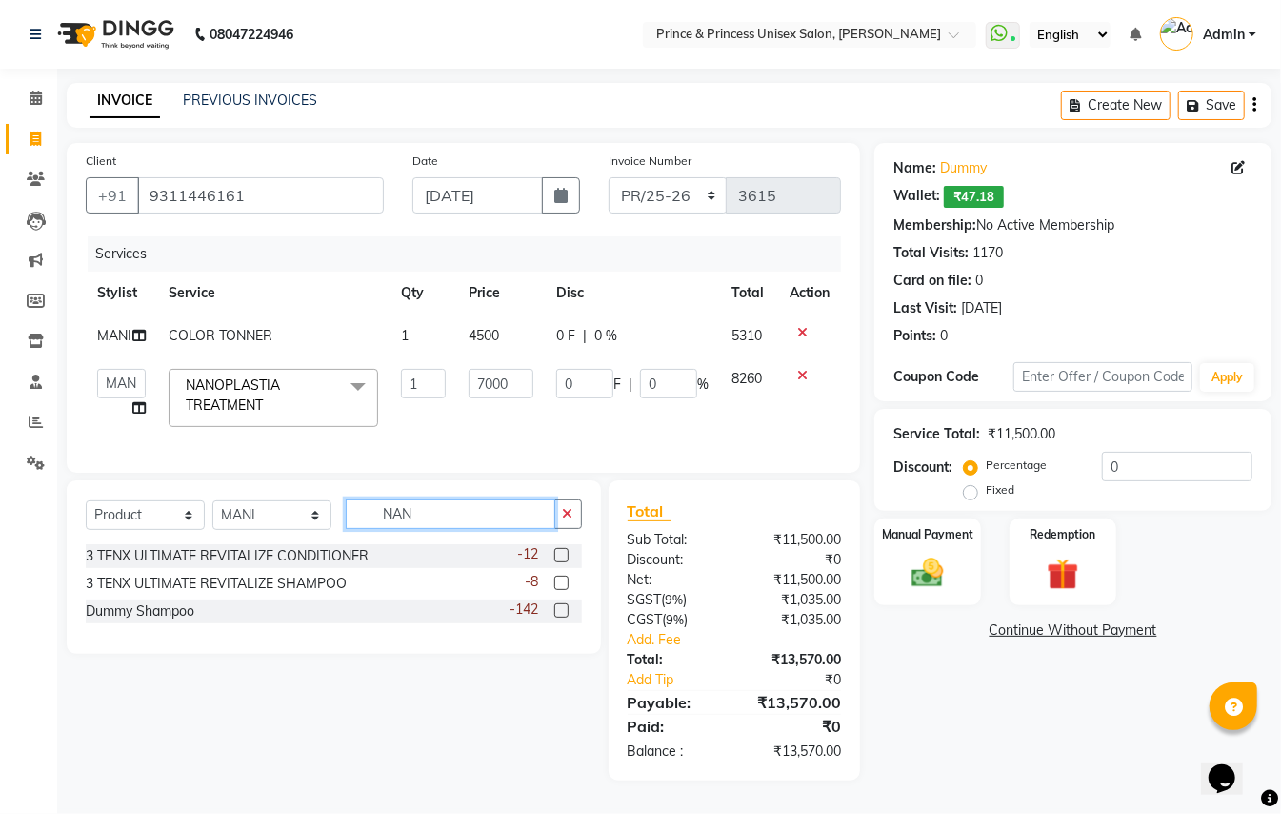
drag, startPoint x: 419, startPoint y: 532, endPoint x: 313, endPoint y: 526, distance: 105.9
click at [317, 527] on div "Select Service Product Membership Package Voucher Prepaid Gift Card Select Styl…" at bounding box center [334, 521] width 496 height 45
click at [162, 621] on div "Dummy Shampoo" at bounding box center [140, 611] width 109 height 20
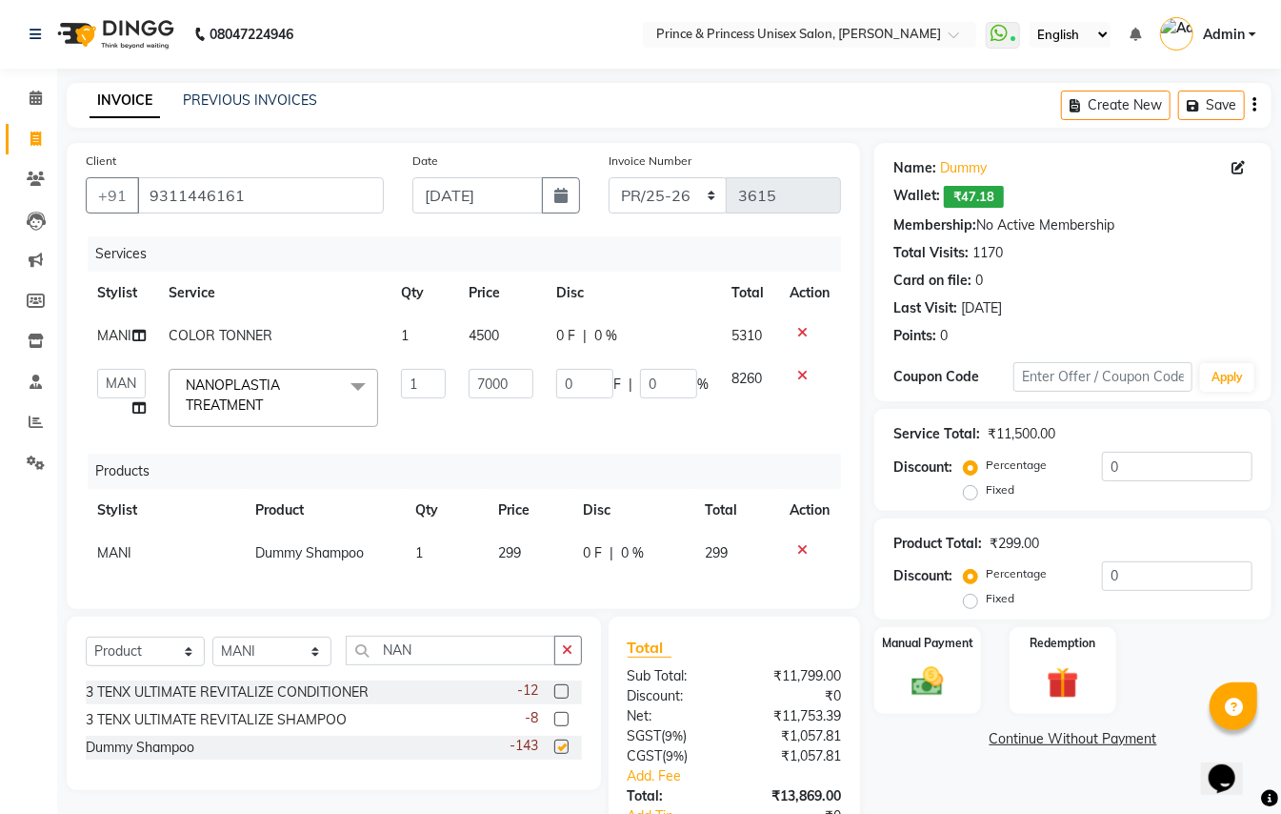
checkbox input "false"
drag, startPoint x: 497, startPoint y: 558, endPoint x: 523, endPoint y: 558, distance: 25.7
click at [499, 558] on span "299" at bounding box center [509, 552] width 23 height 17
select select "28169"
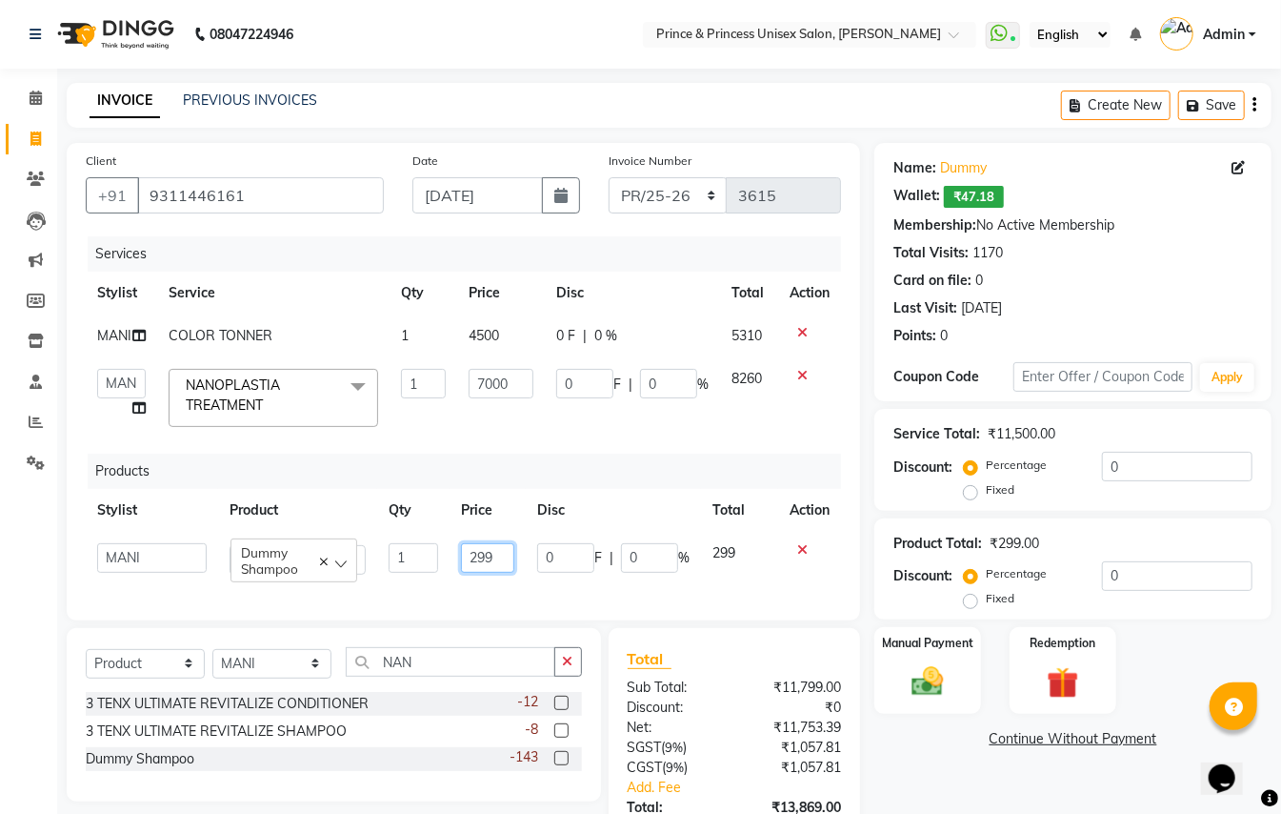
click at [500, 554] on input "299" at bounding box center [487, 558] width 53 height 30
type input "2"
type input "1800"
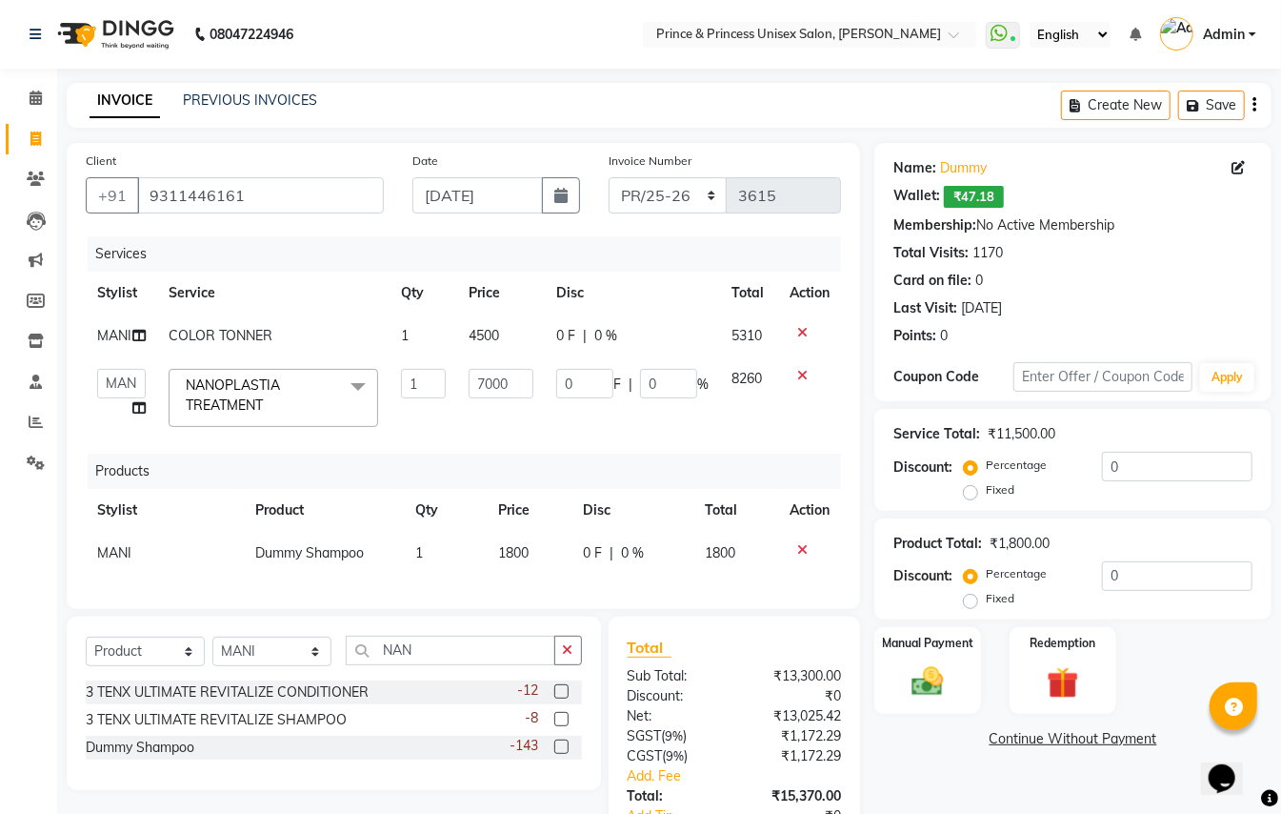
click at [659, 590] on div "Services Stylist Service Qty Price Disc Total Action MANI COLOR TONNER 1 4500 0…" at bounding box center [464, 412] width 756 height 353
click at [569, 324] on td "0 F | 0 %" at bounding box center [632, 335] width 175 height 43
select select "28169"
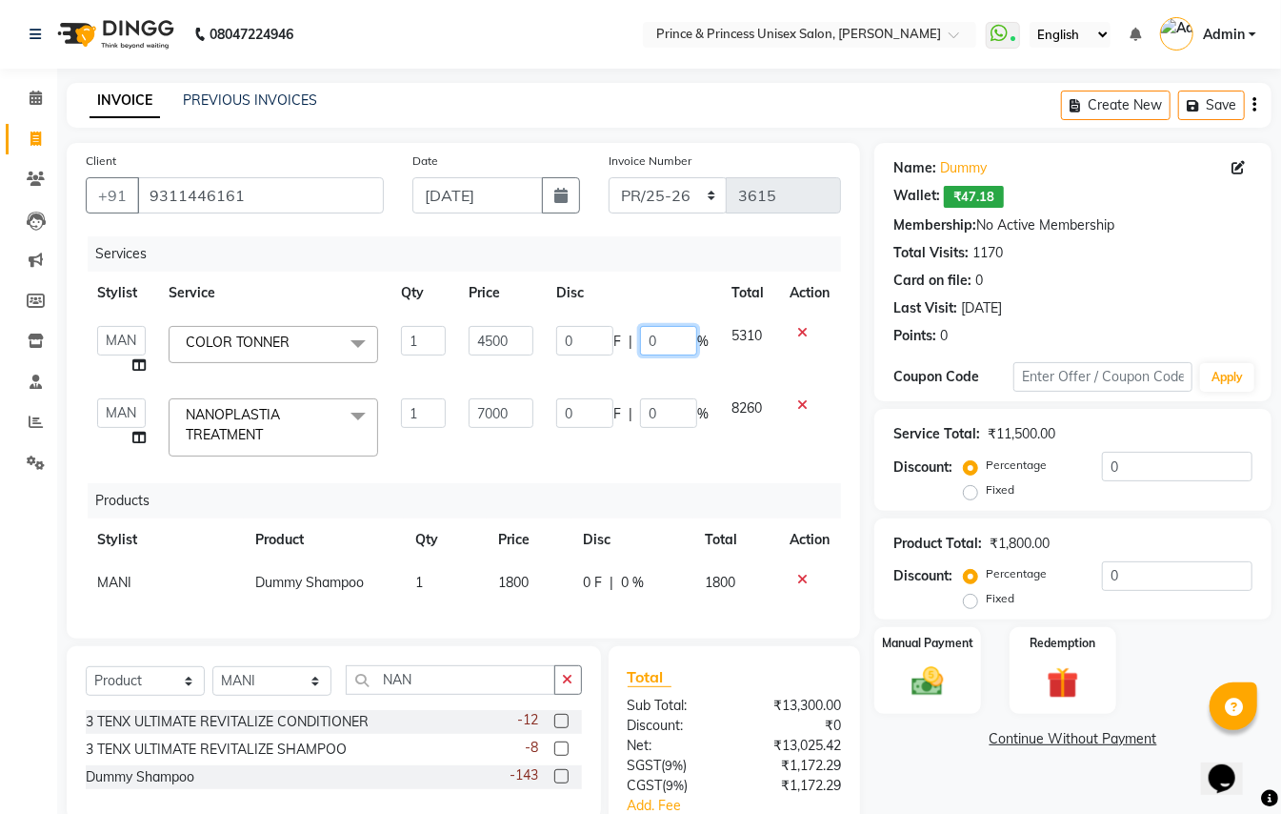
click at [672, 343] on input "0" at bounding box center [668, 341] width 57 height 30
type input "15.25"
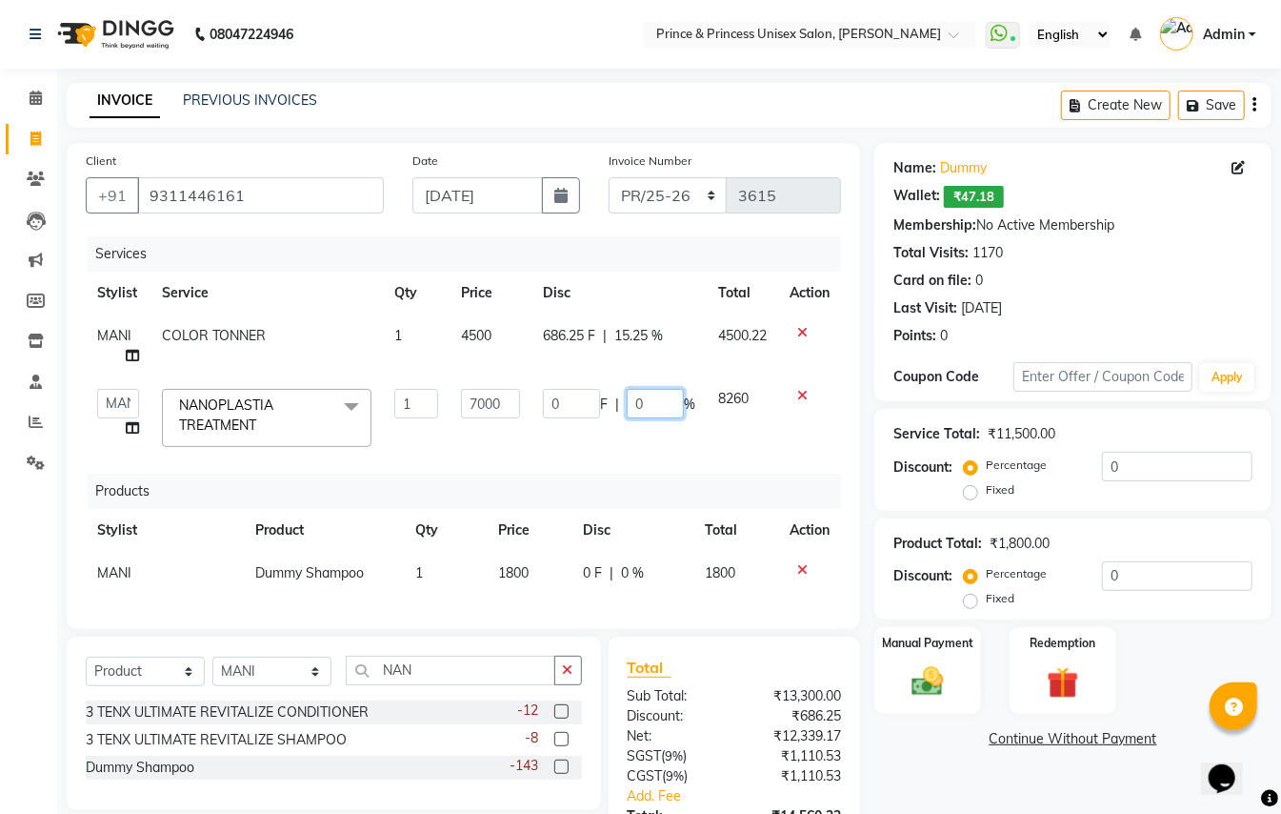
click at [665, 410] on input "0" at bounding box center [655, 404] width 57 height 30
type input "15.25"
drag, startPoint x: 637, startPoint y: 450, endPoint x: 654, endPoint y: 459, distance: 18.8
click at [638, 450] on td "0 F | 15.25 %" at bounding box center [619, 417] width 175 height 81
select select "28169"
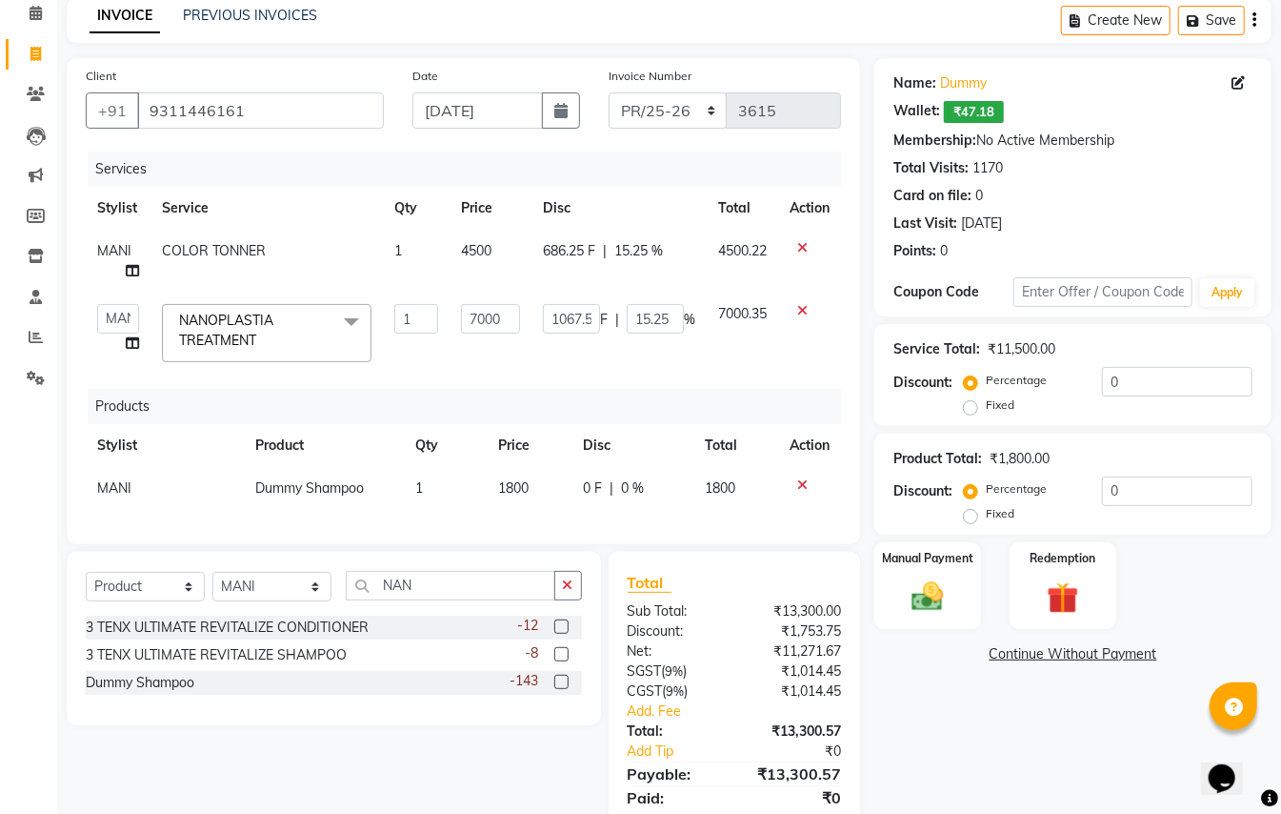
scroll to position [171, 0]
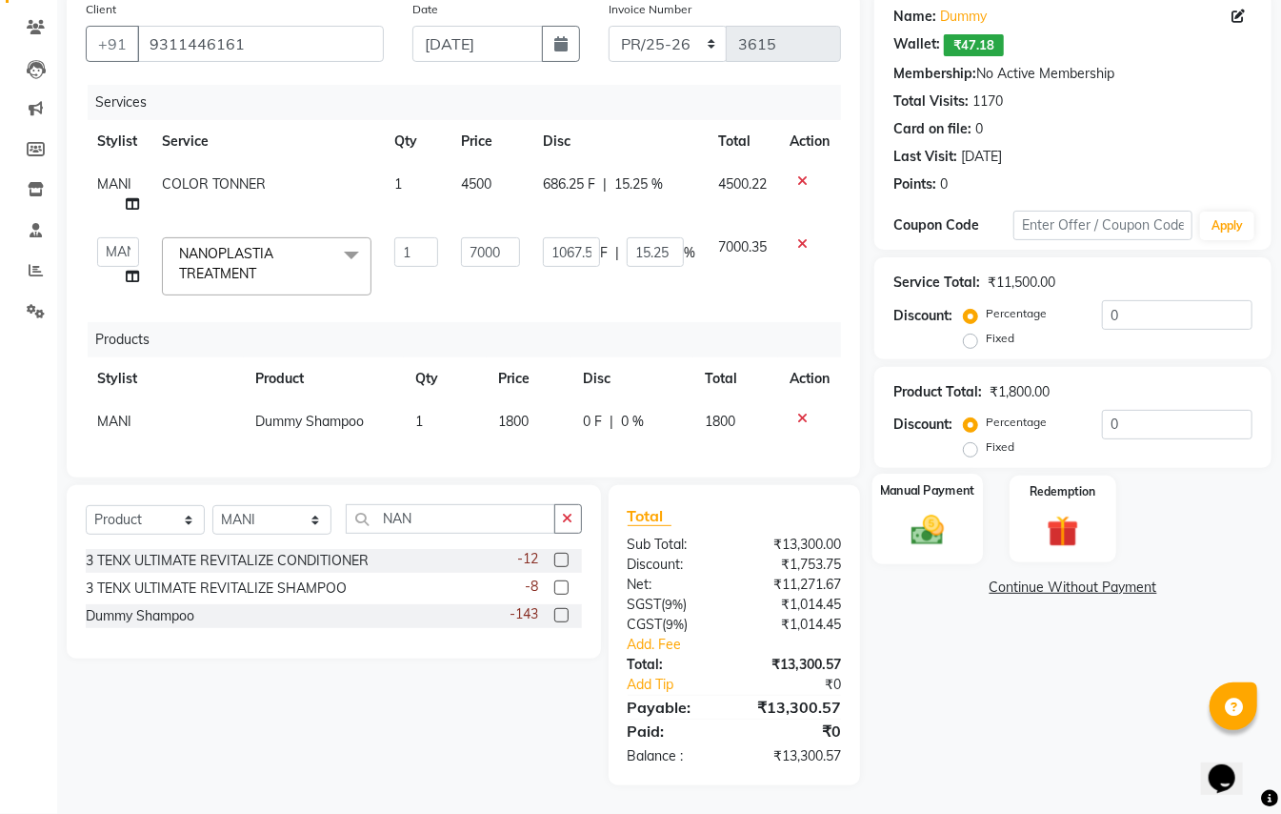
click at [934, 514] on img at bounding box center [927, 531] width 53 height 38
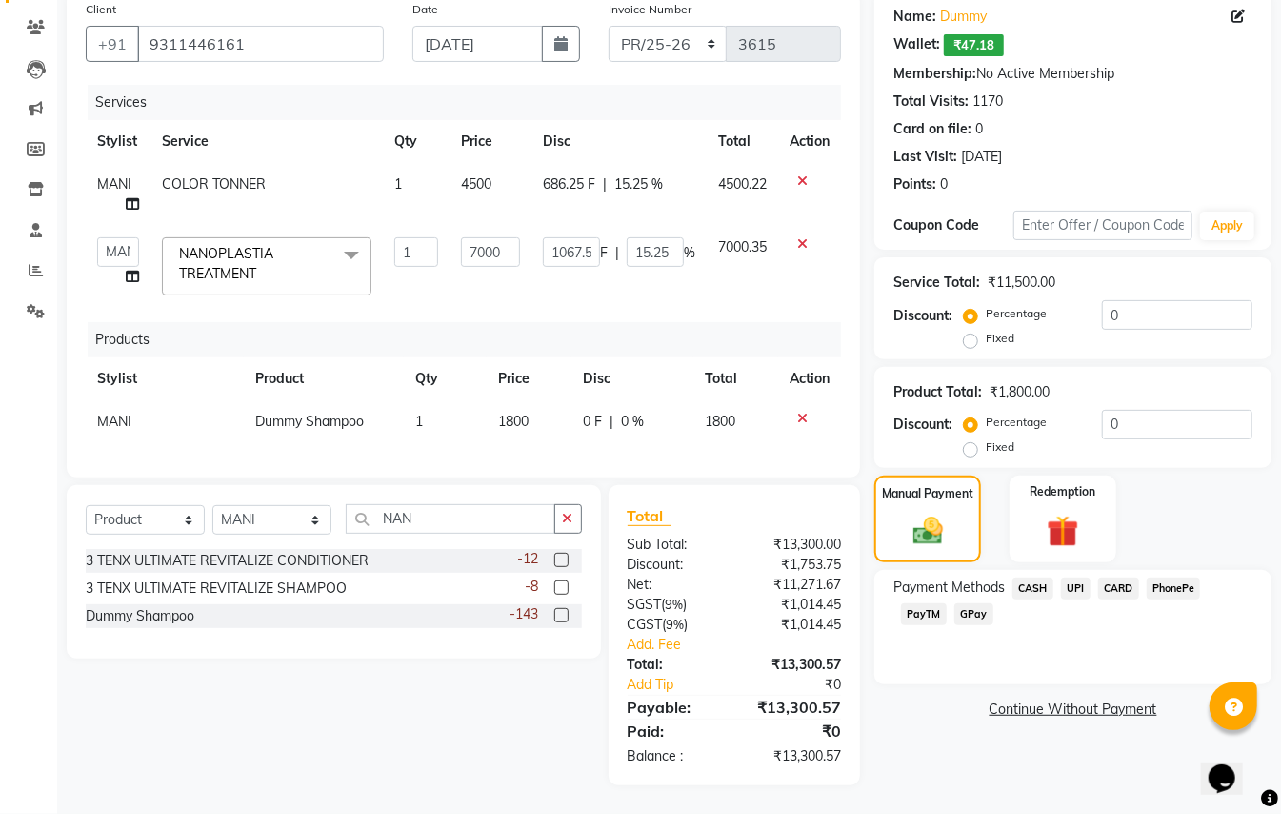
click at [930, 603] on span "PayTM" at bounding box center [924, 614] width 46 height 22
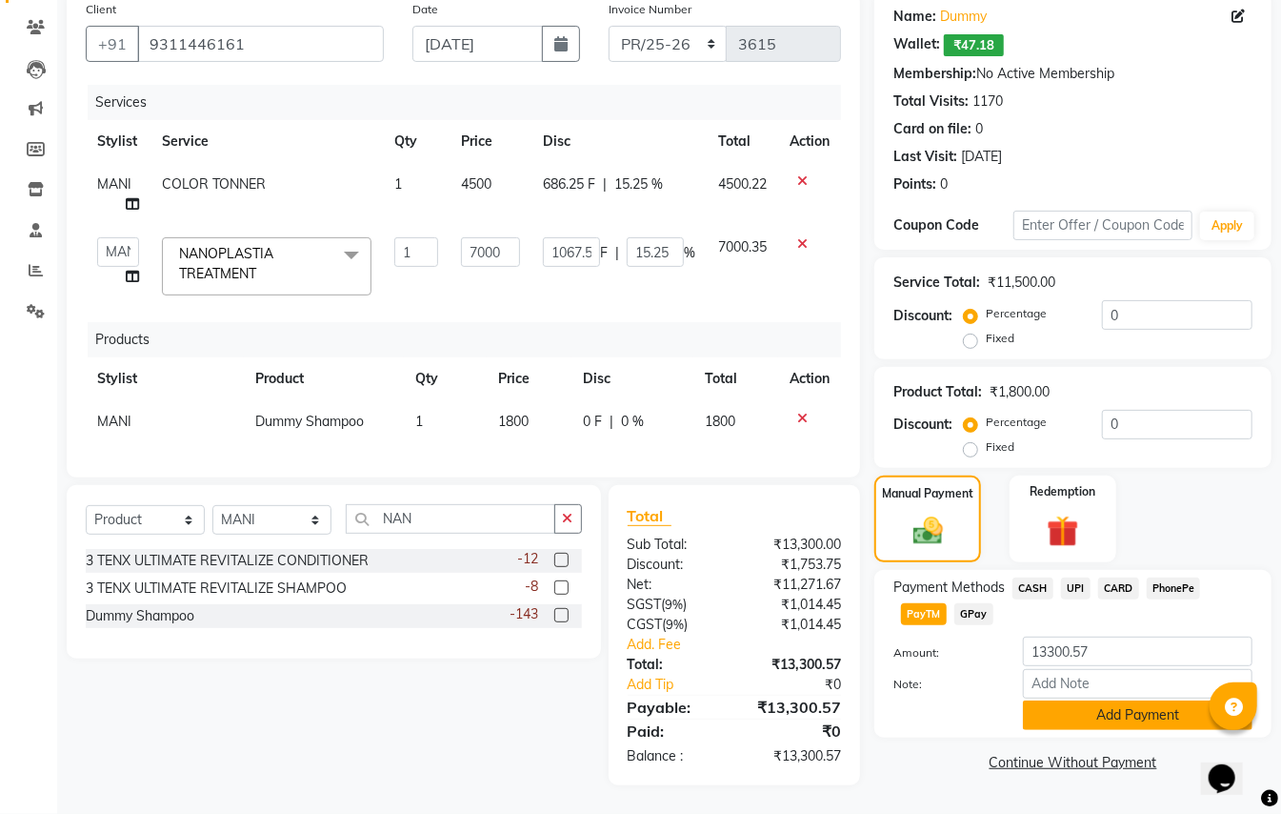
click at [1044, 700] on button "Add Payment" at bounding box center [1138, 715] width 230 height 30
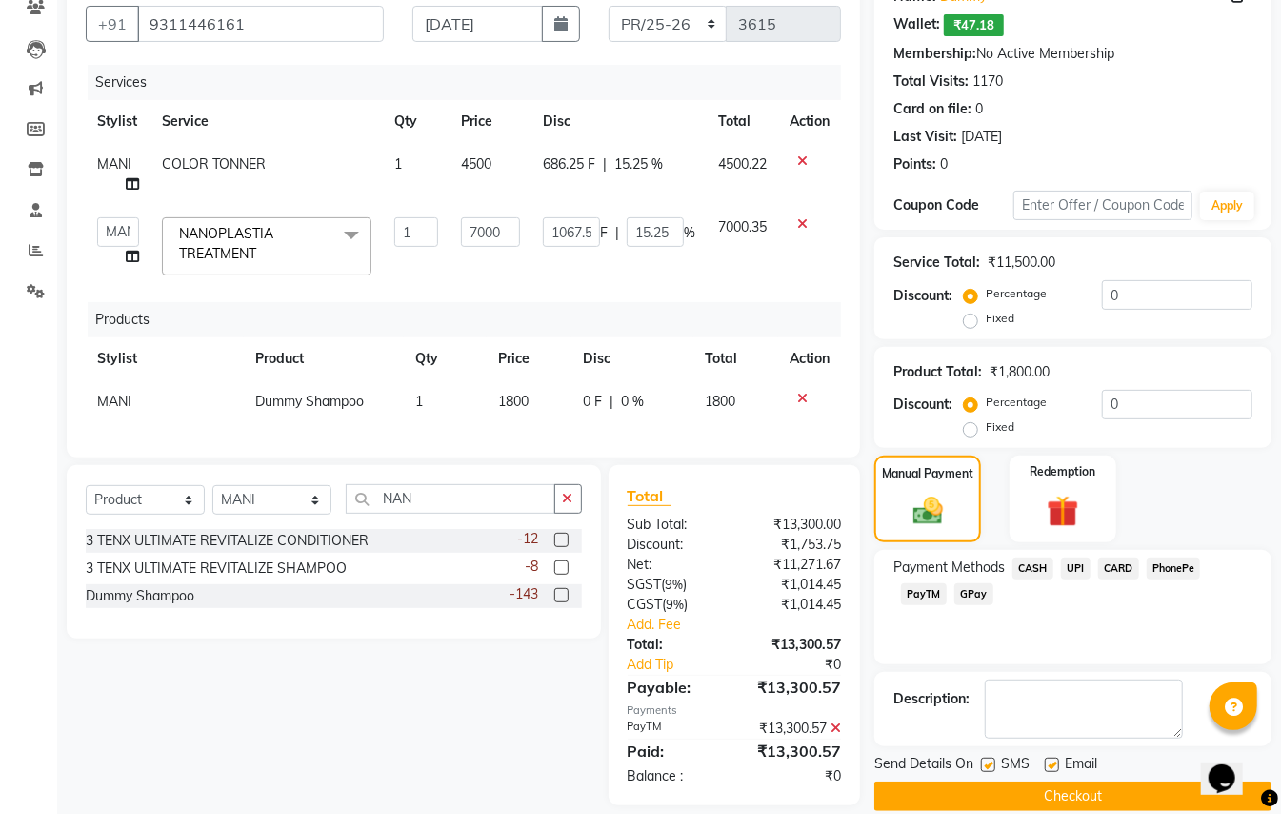
click at [1103, 791] on button "Checkout" at bounding box center [1073, 796] width 397 height 30
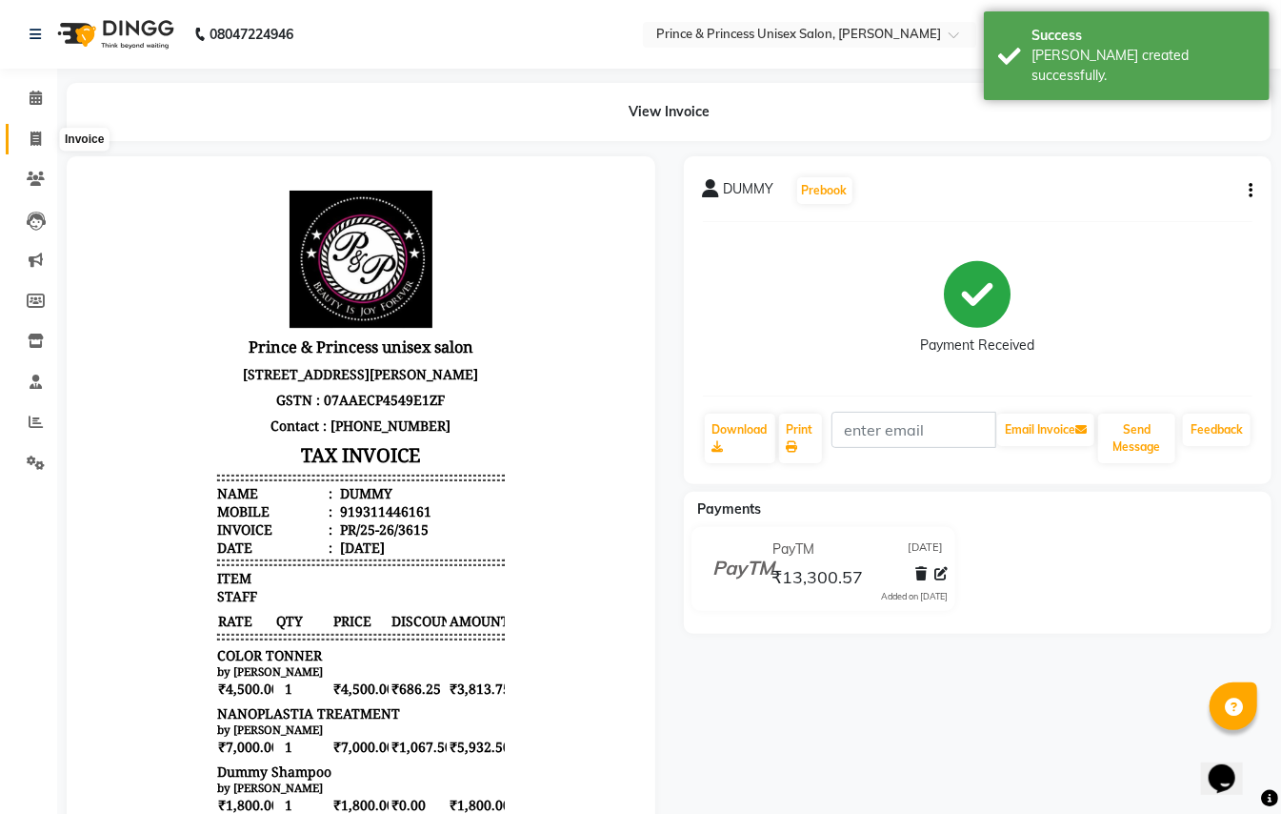
click at [34, 139] on icon at bounding box center [35, 138] width 10 height 14
select select "service"
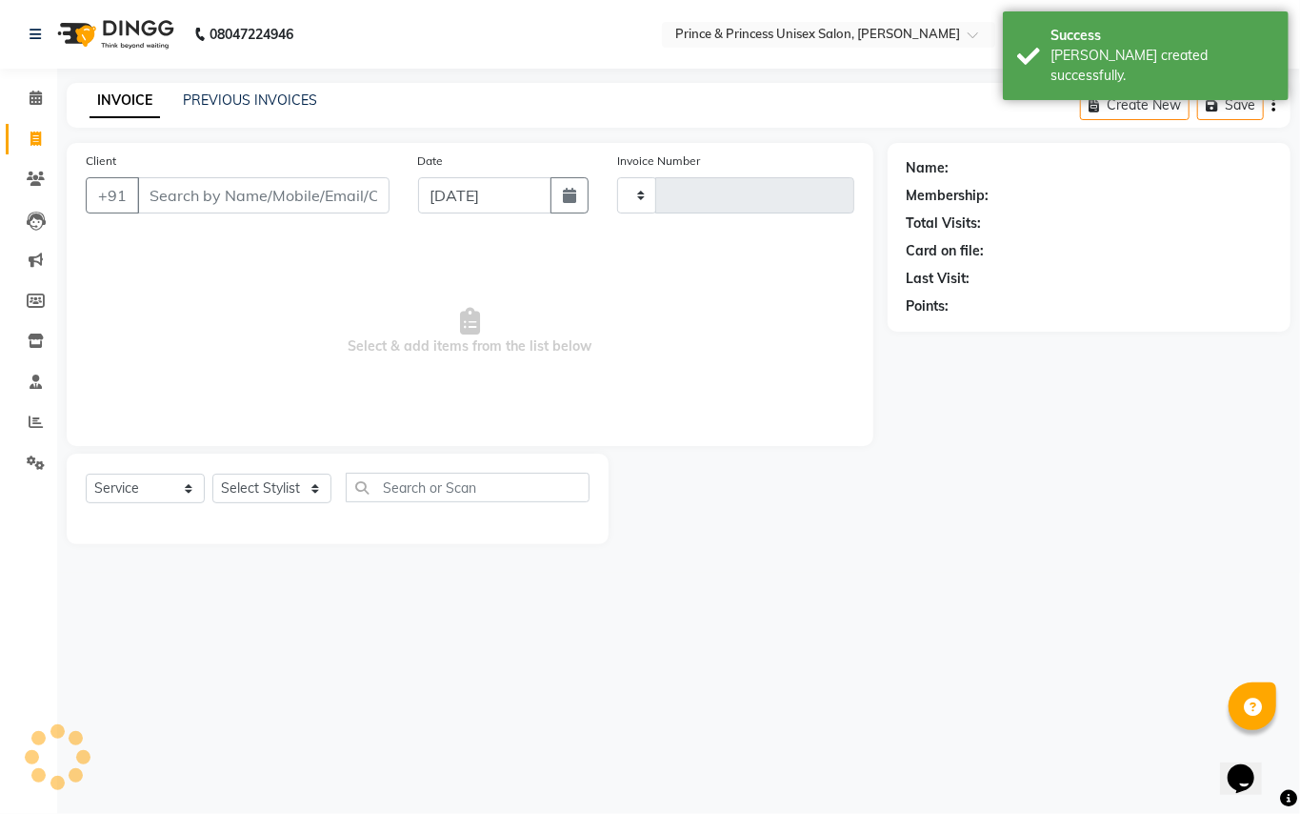
type input "3616"
select select "3760"
click at [309, 194] on input "Client" at bounding box center [263, 195] width 252 height 36
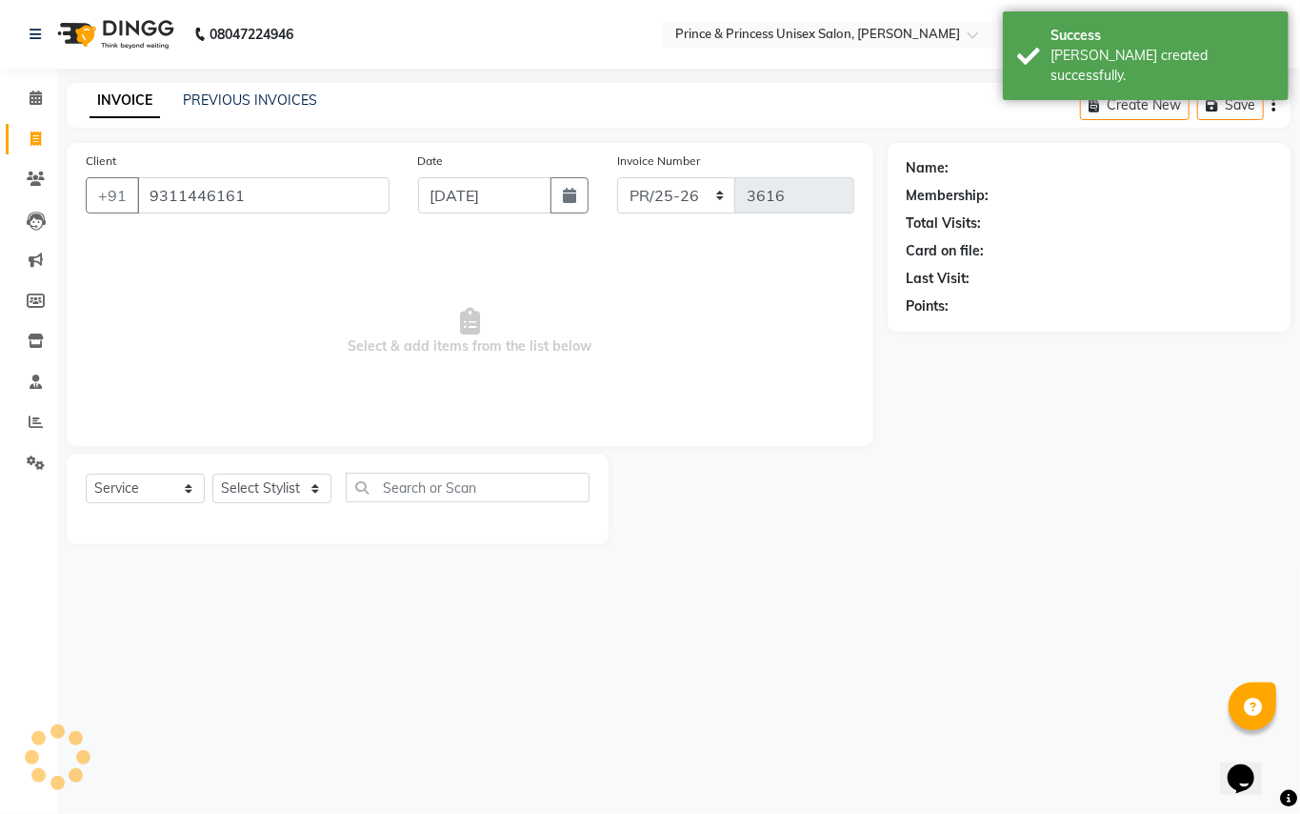
type input "9311446161"
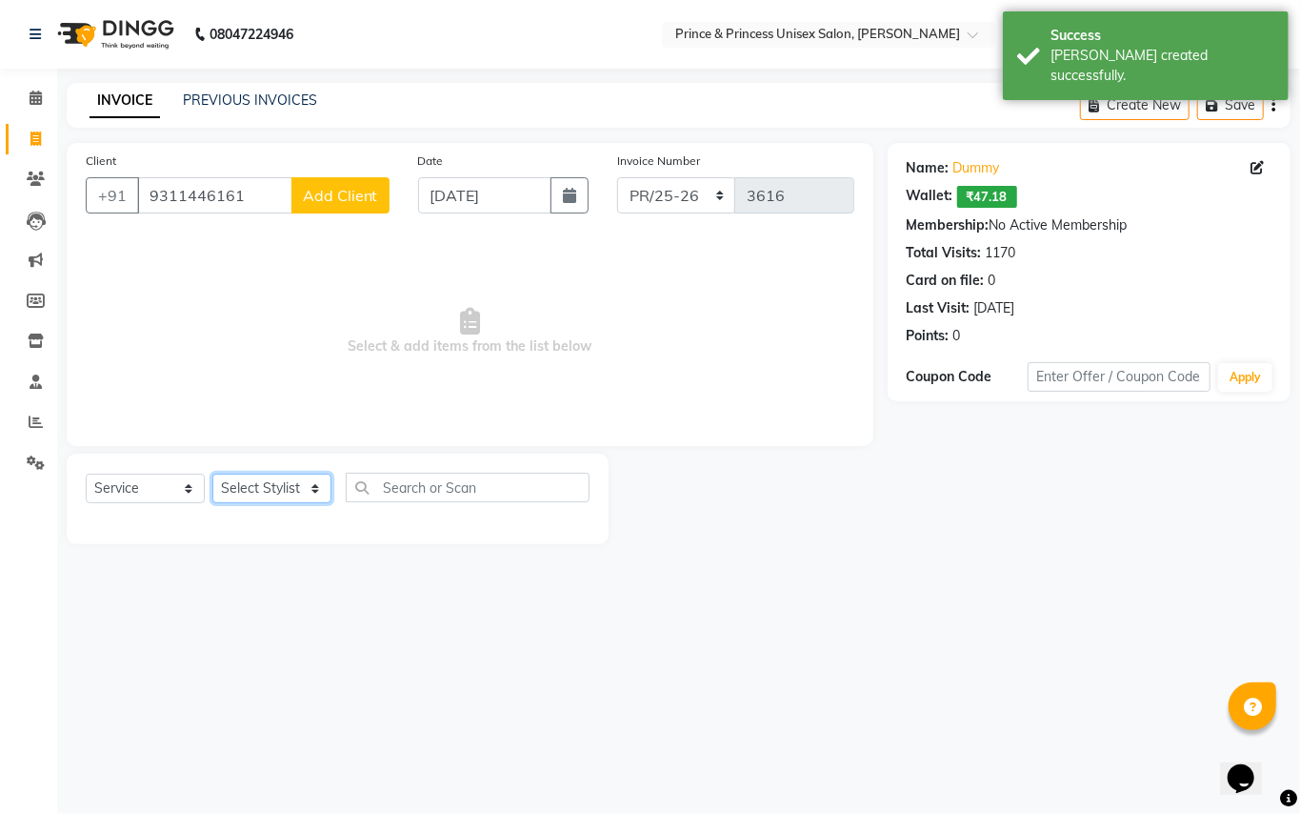
click at [241, 486] on select "Select Stylist ABHISHEK [PERSON_NAME] NEW [PERSON_NAME] [PERSON_NAME] [PERSON_N…" at bounding box center [271, 489] width 119 height 30
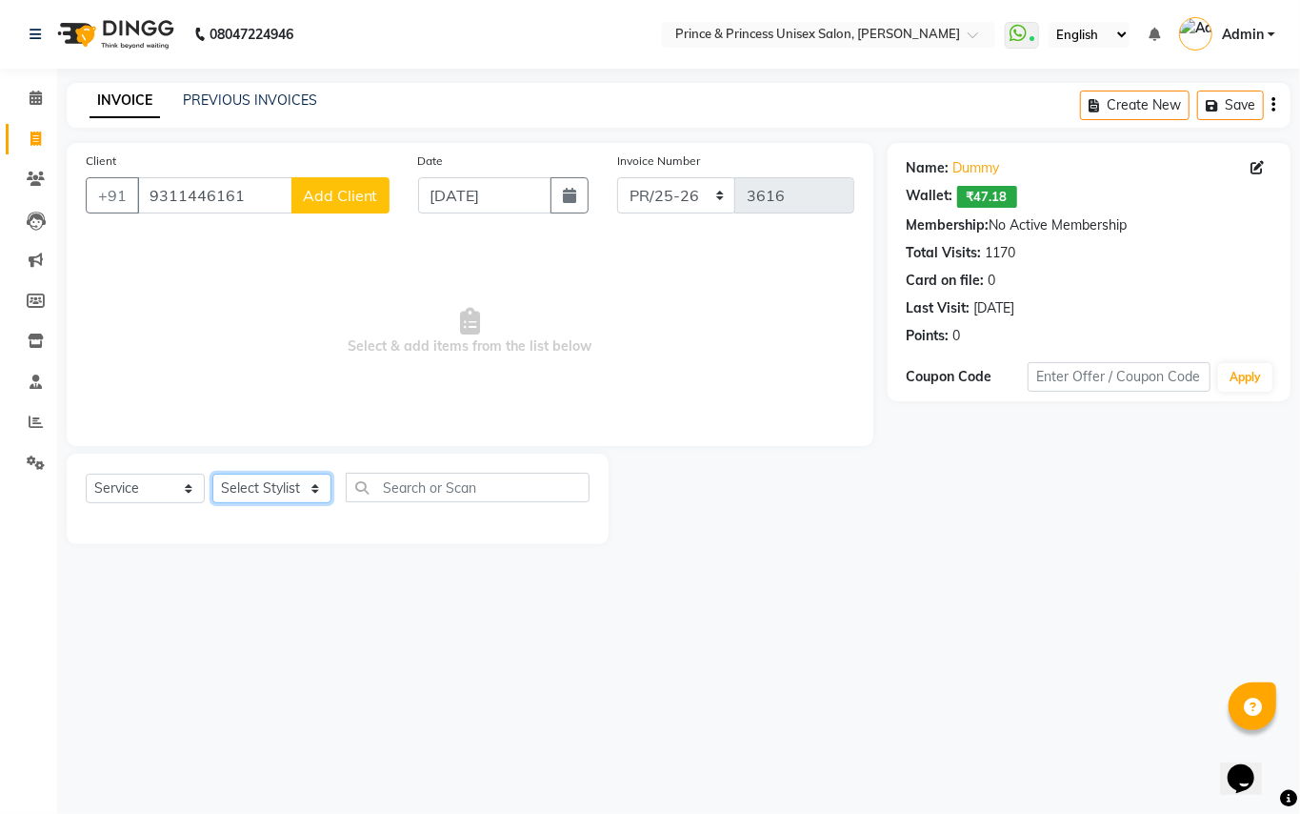
select select "17655"
drag, startPoint x: 241, startPoint y: 486, endPoint x: 383, endPoint y: 493, distance: 142.1
click at [241, 486] on select "Select Stylist ABHISHEK [PERSON_NAME] NEW [PERSON_NAME] [PERSON_NAME] [PERSON_N…" at bounding box center [271, 489] width 119 height 30
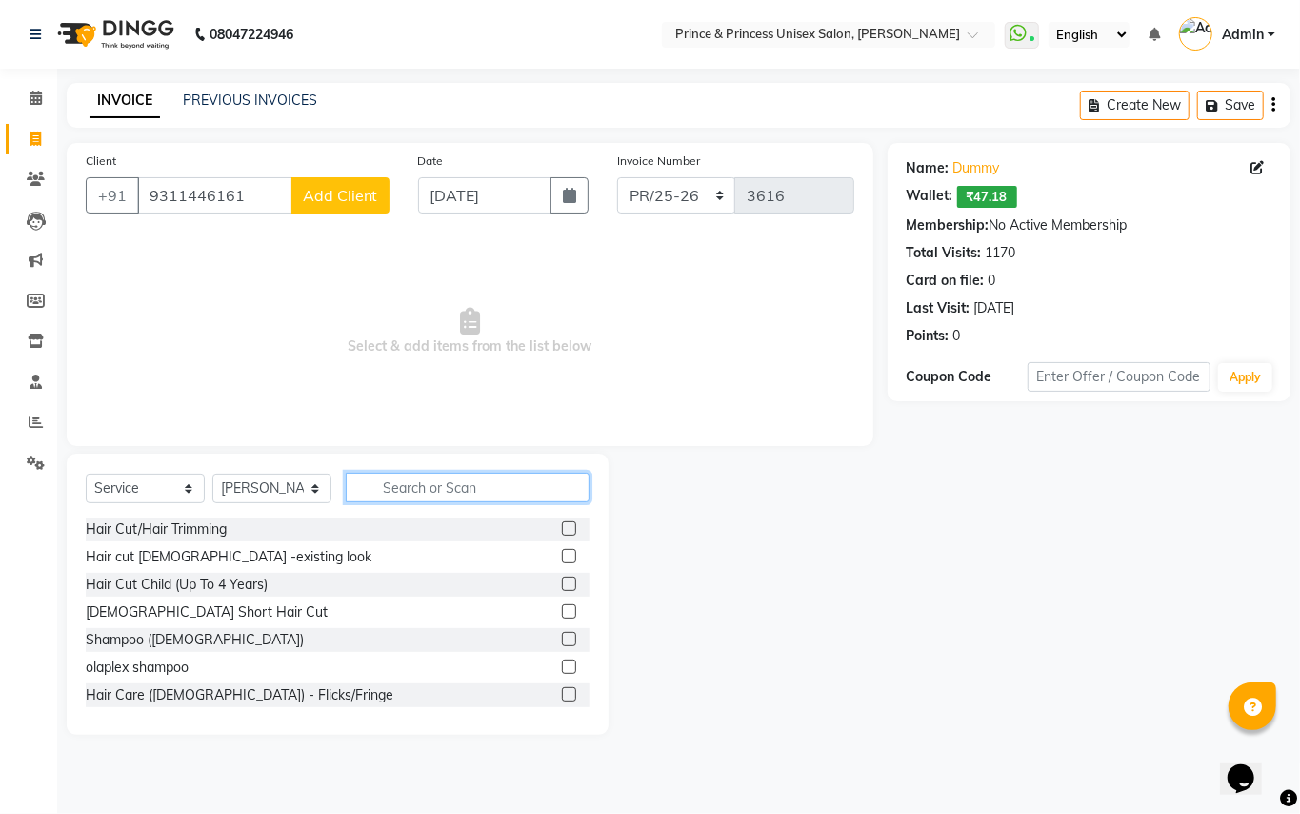
click at [406, 495] on input "text" at bounding box center [468, 488] width 244 height 30
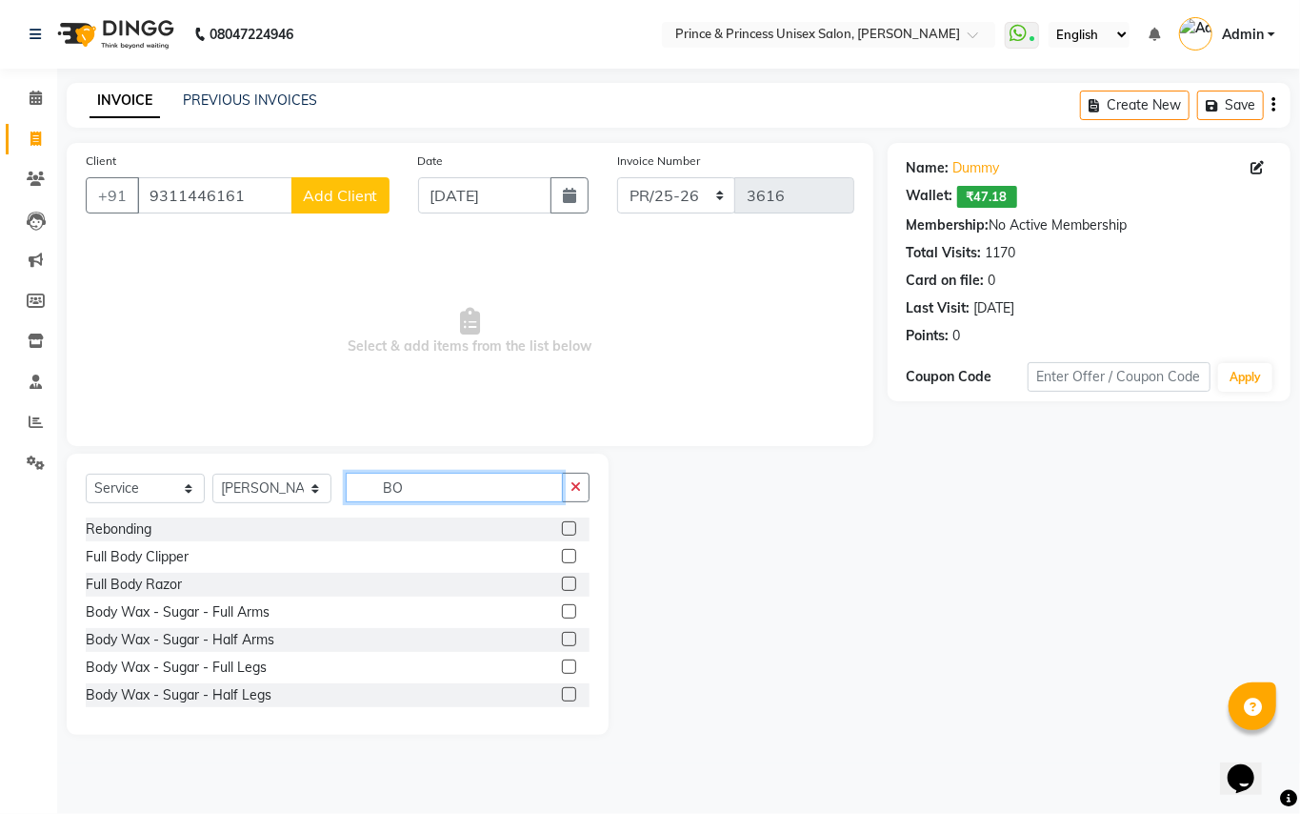
click at [434, 477] on input "BO" at bounding box center [454, 488] width 217 height 30
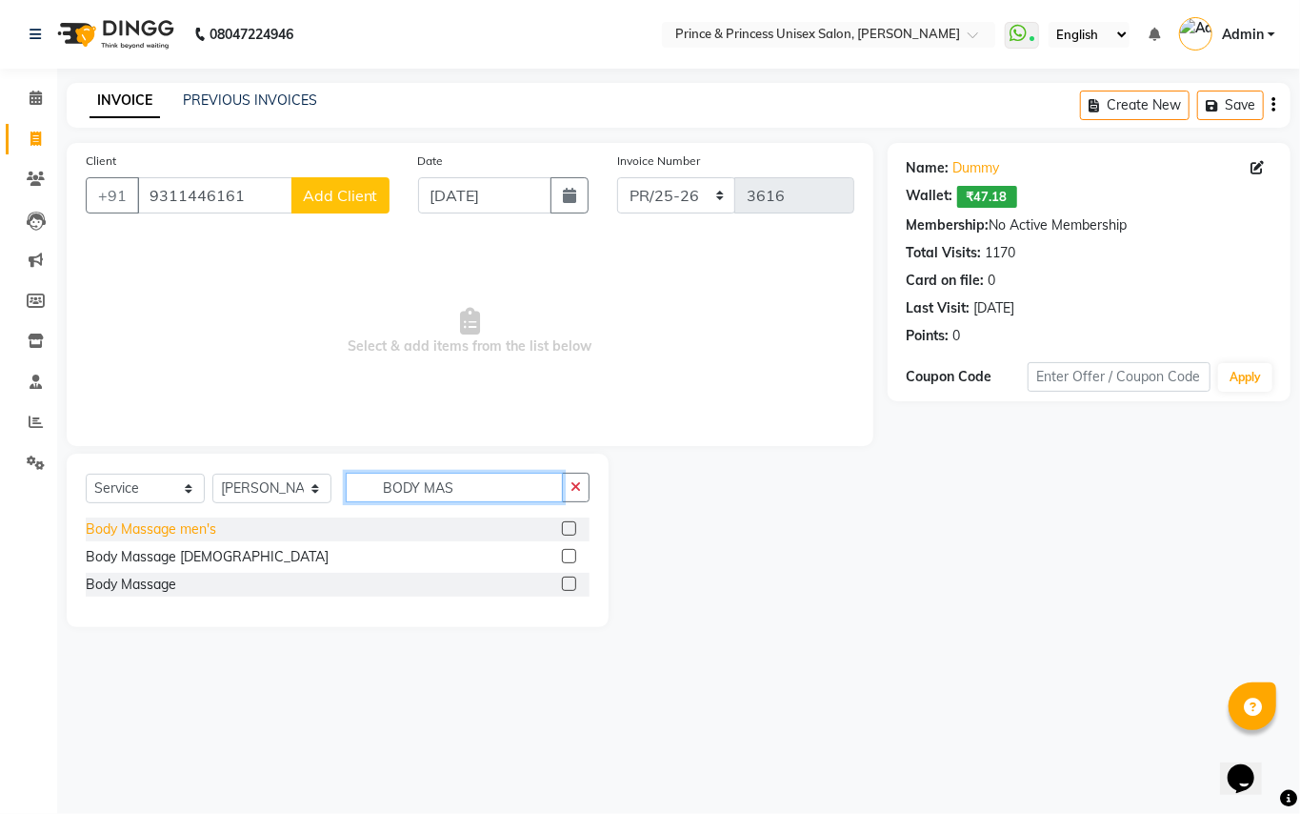
type input "BODY MAS"
click at [134, 530] on div "Body Massage men's" at bounding box center [151, 529] width 131 height 20
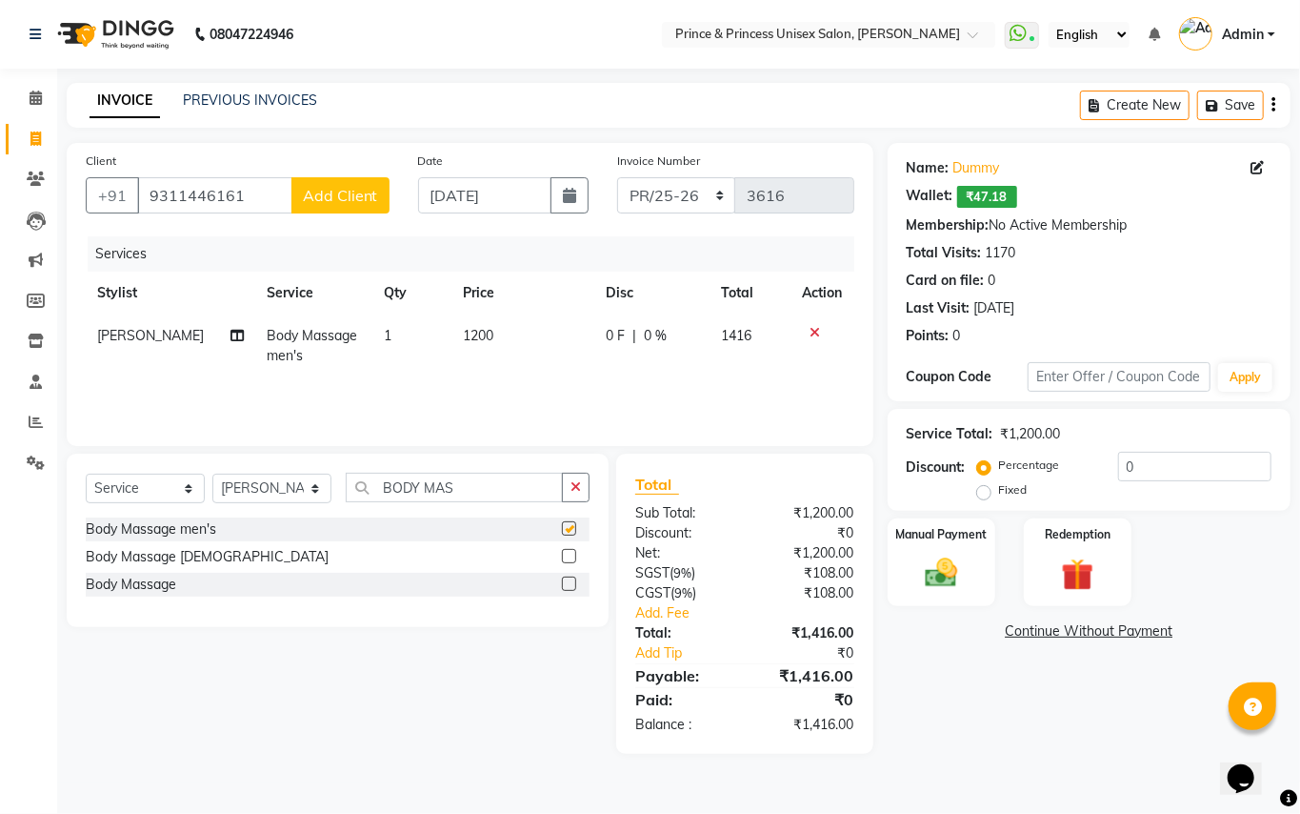
checkbox input "false"
click at [252, 493] on select "Select Stylist ABHISHEK [PERSON_NAME] NEW [PERSON_NAME] [PERSON_NAME] [PERSON_N…" at bounding box center [271, 489] width 119 height 30
select select "17850"
drag, startPoint x: 244, startPoint y: 489, endPoint x: 447, endPoint y: 477, distance: 203.3
click at [244, 489] on select "Select Stylist ABHISHEK [PERSON_NAME] NEW [PERSON_NAME] [PERSON_NAME] [PERSON_N…" at bounding box center [271, 489] width 119 height 30
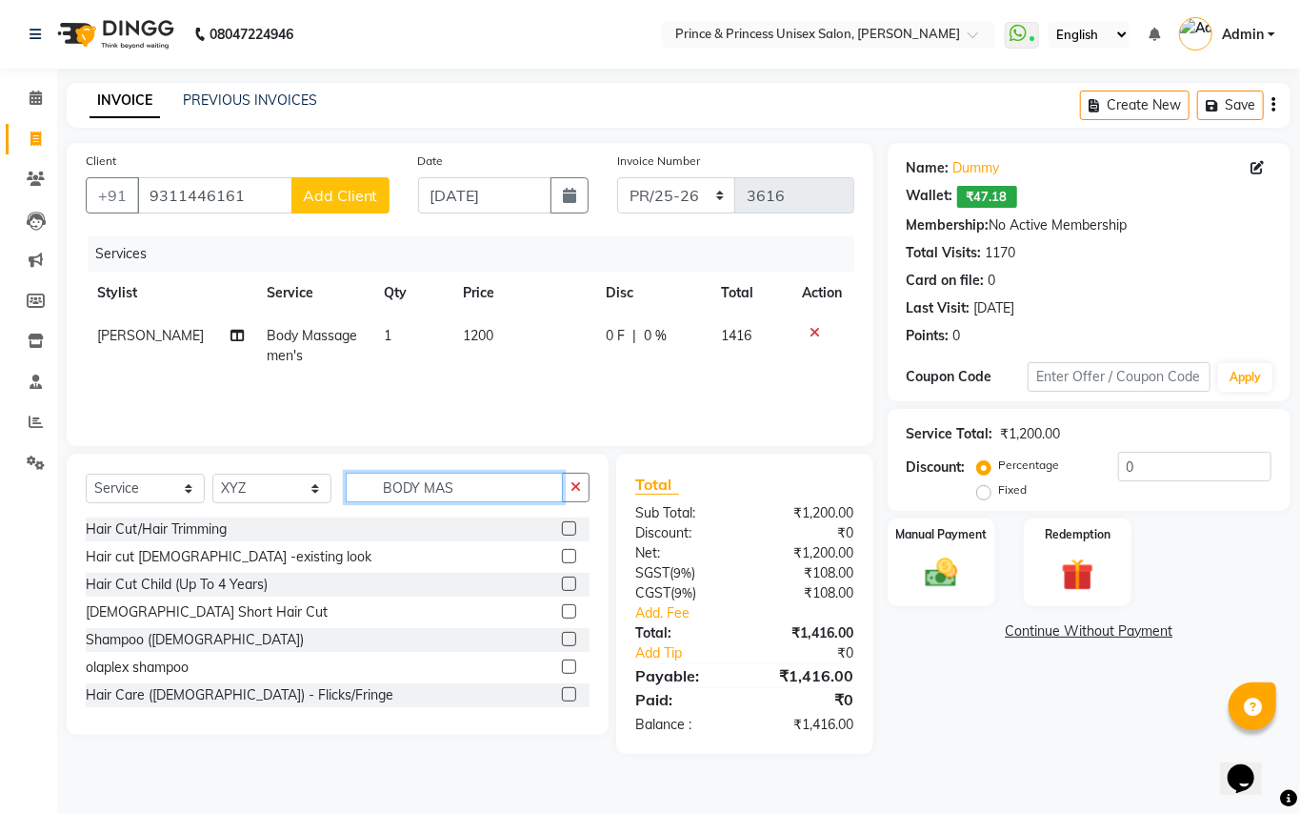
click at [309, 447] on div "Client [PHONE_NUMBER] Add Client Date [DATE] Invoice Number PR/25-26 V/2025 V/[…" at bounding box center [470, 448] width 836 height 611
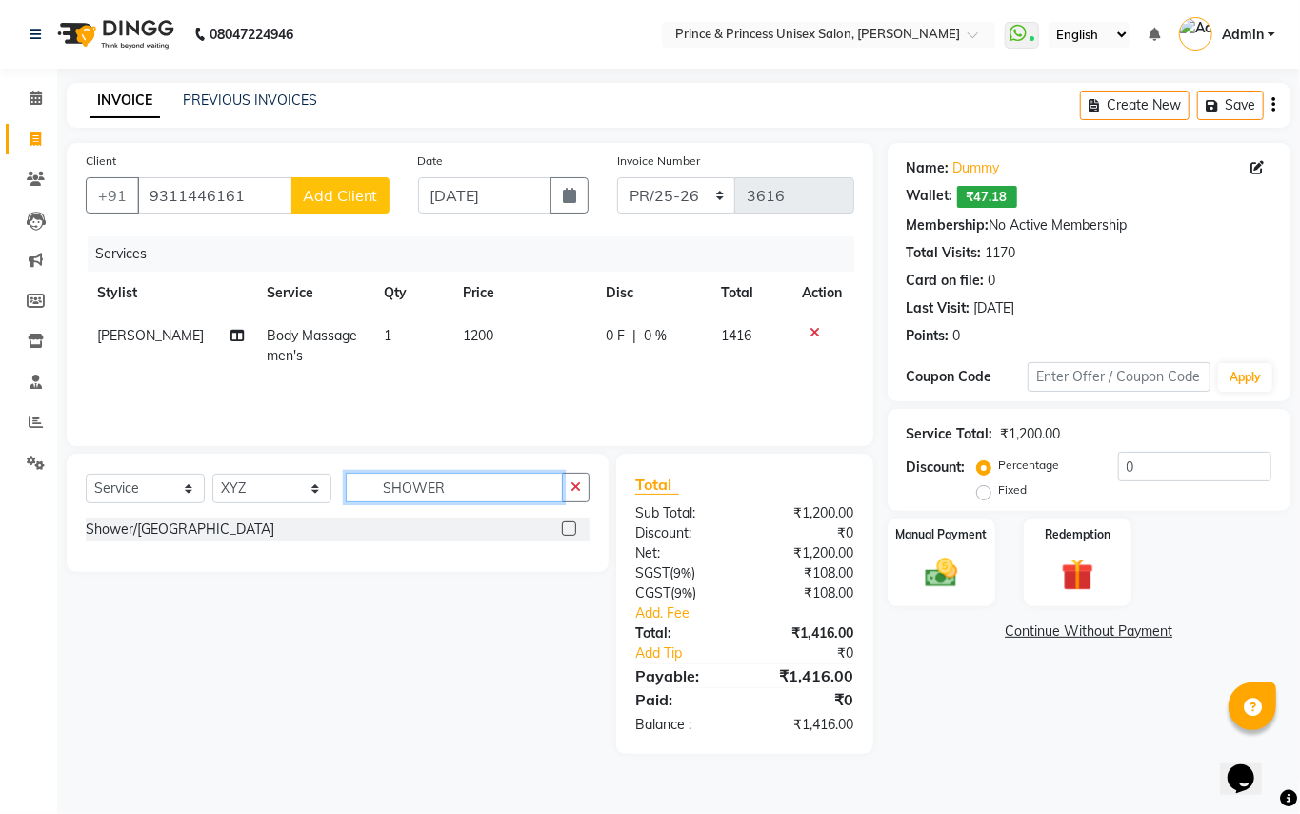
type input "SHOWER"
click at [501, 374] on td "1200" at bounding box center [524, 345] width 144 height 63
select select "17655"
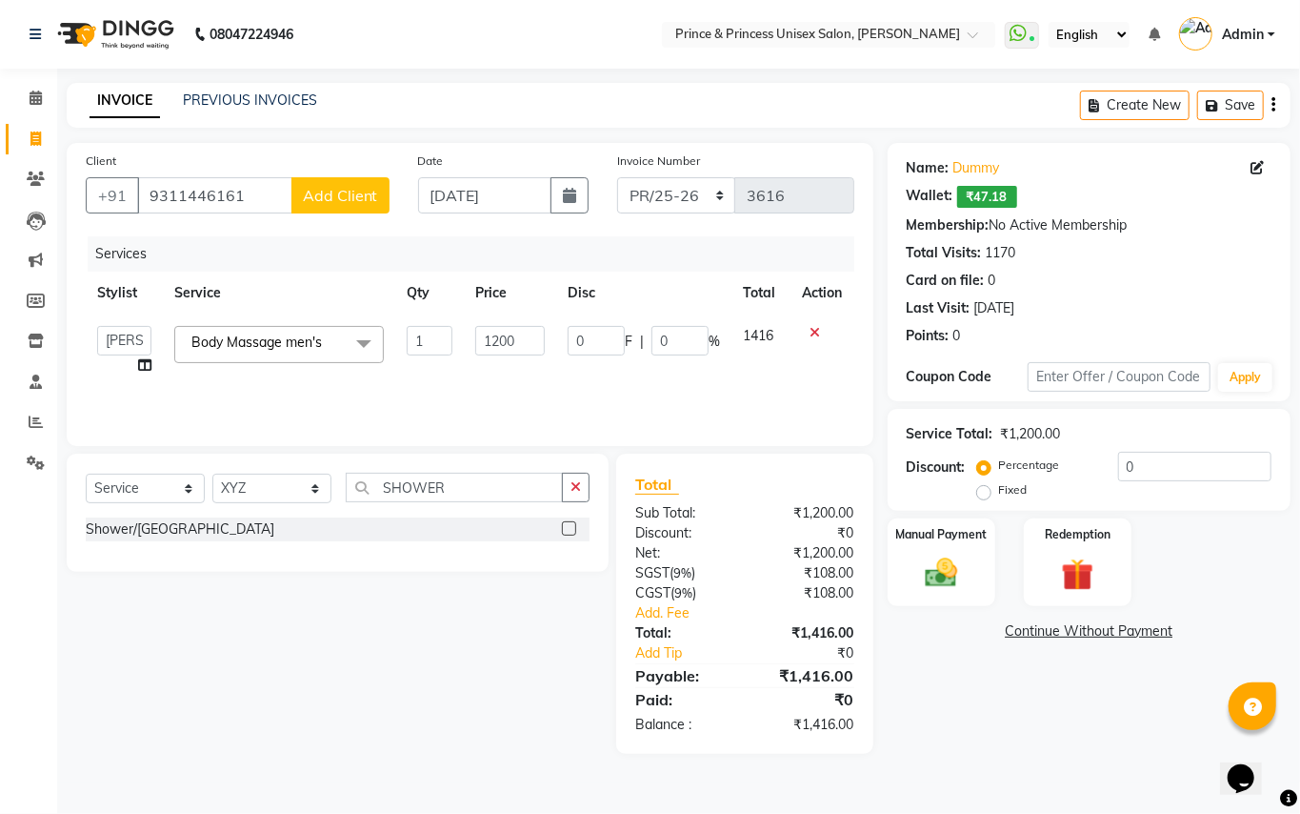
drag, startPoint x: 145, startPoint y: 531, endPoint x: 207, endPoint y: 473, distance: 84.9
click at [143, 531] on div "Shower/[GEOGRAPHIC_DATA]" at bounding box center [180, 529] width 189 height 20
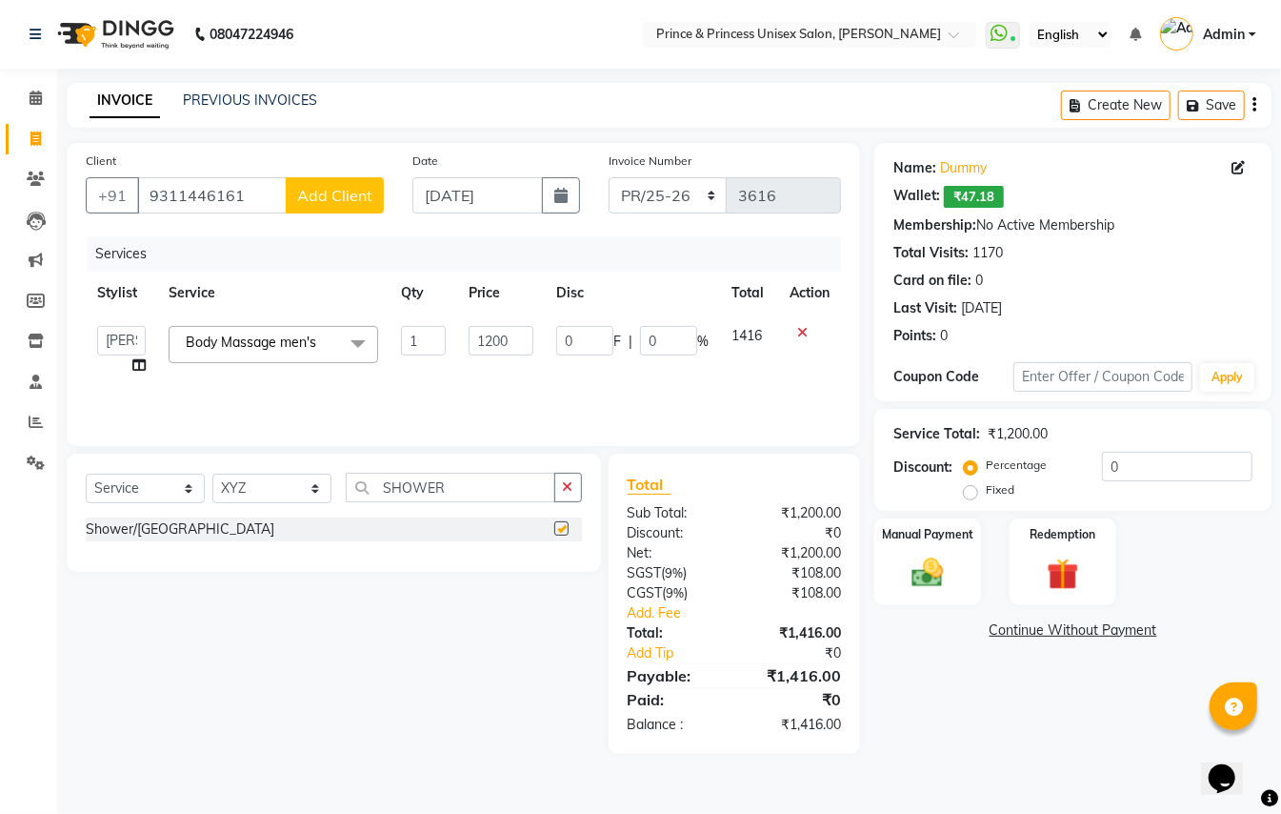
checkbox input "false"
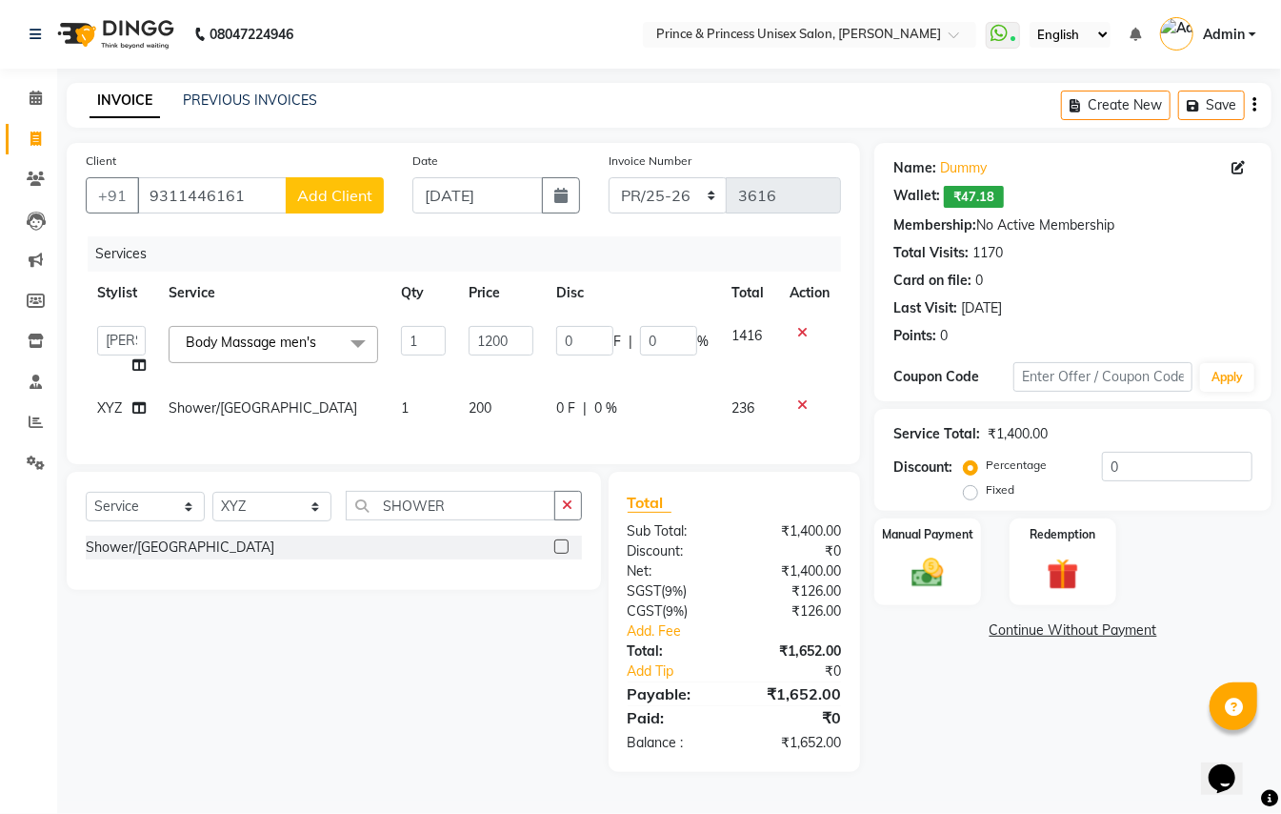
click at [485, 440] on div "Services Stylist Service Qty Price Disc Total Action ABHISHEK [PERSON_NAME] NEW…" at bounding box center [464, 340] width 756 height 209
click at [500, 245] on div "Services" at bounding box center [472, 253] width 768 height 35
drag, startPoint x: 1130, startPoint y: 473, endPoint x: 1045, endPoint y: 393, distance: 116.6
click at [1091, 421] on div "Service Total: ₹1,400.00 Discount: Percentage Fixed 0" at bounding box center [1073, 459] width 359 height 87
type input "1"
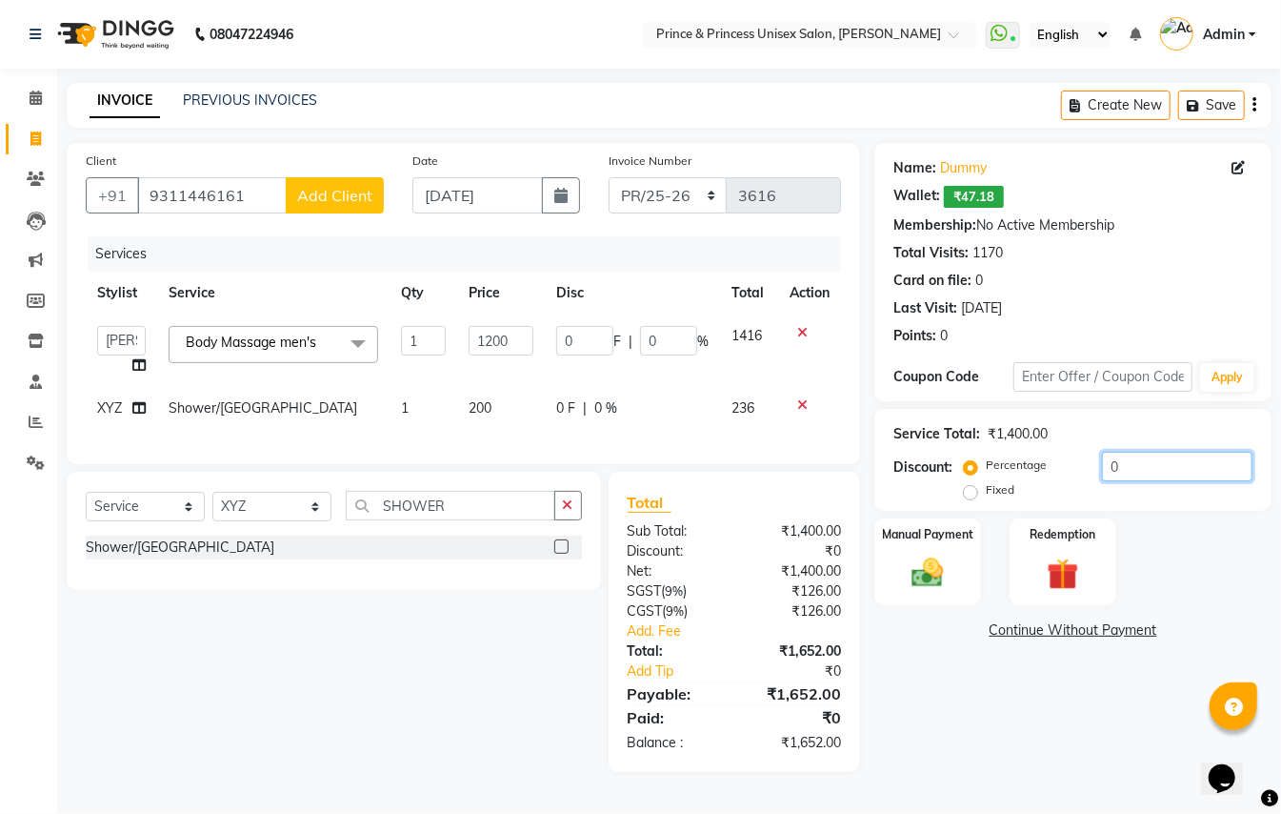
type input "12"
type input "1"
type input "10"
type input "120"
type input "10"
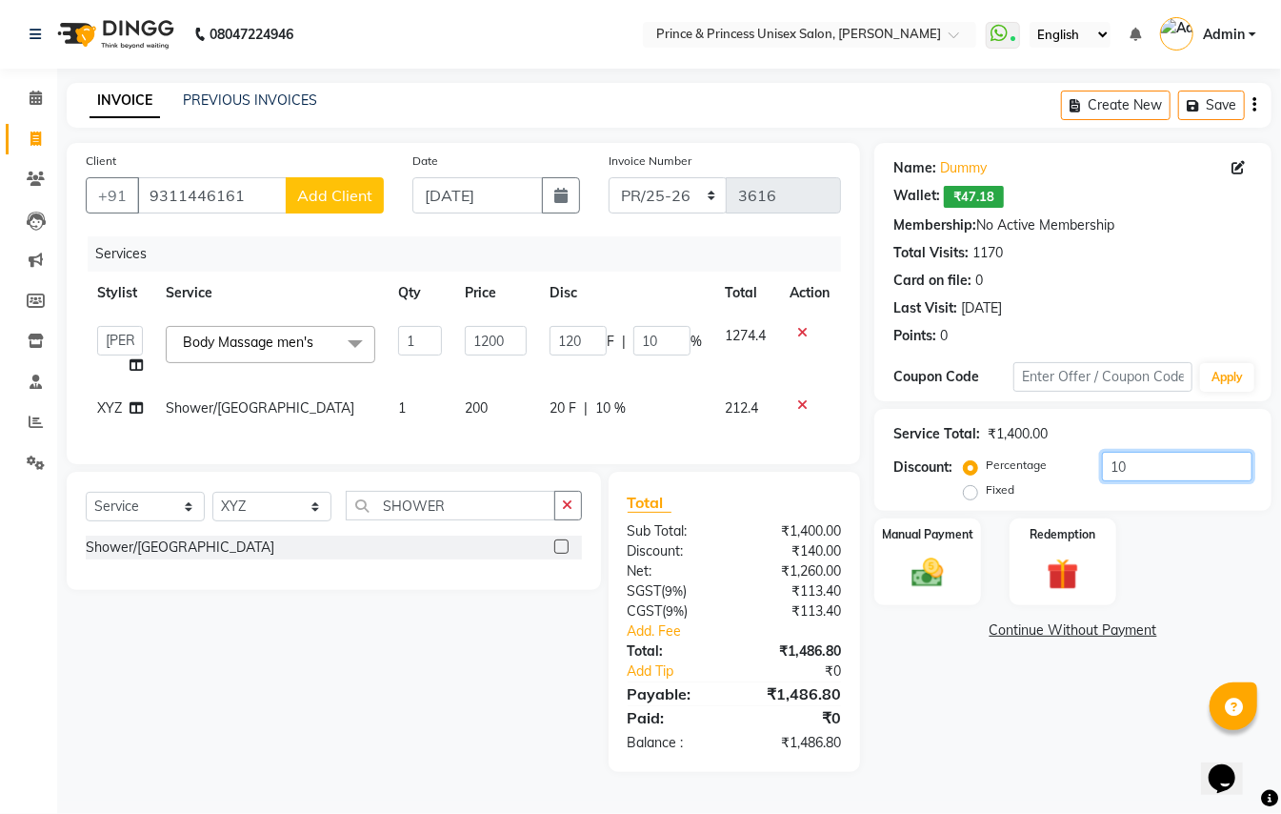
type input "1"
type input "12"
type input "1"
type input "0"
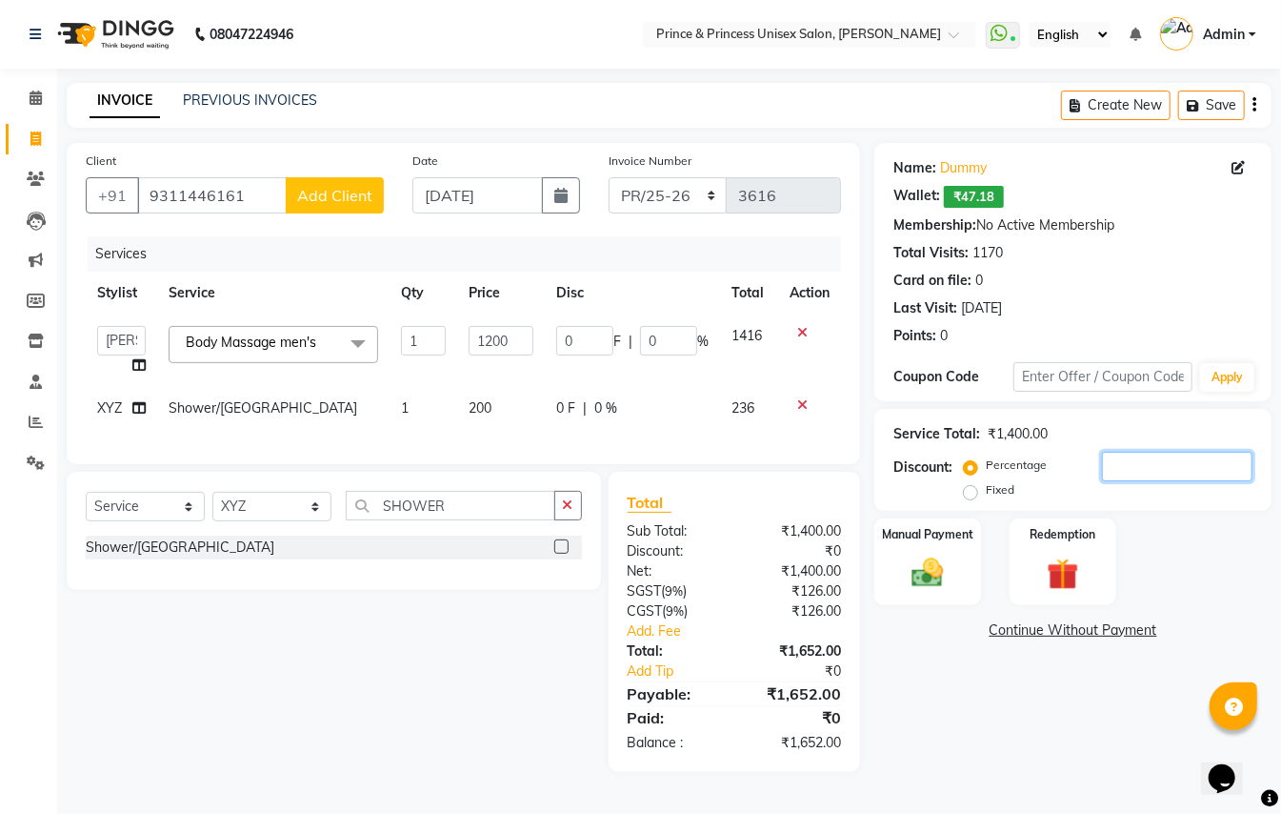
type input "9"
type input "108"
type input "9"
type input "9.2"
type input "110.4"
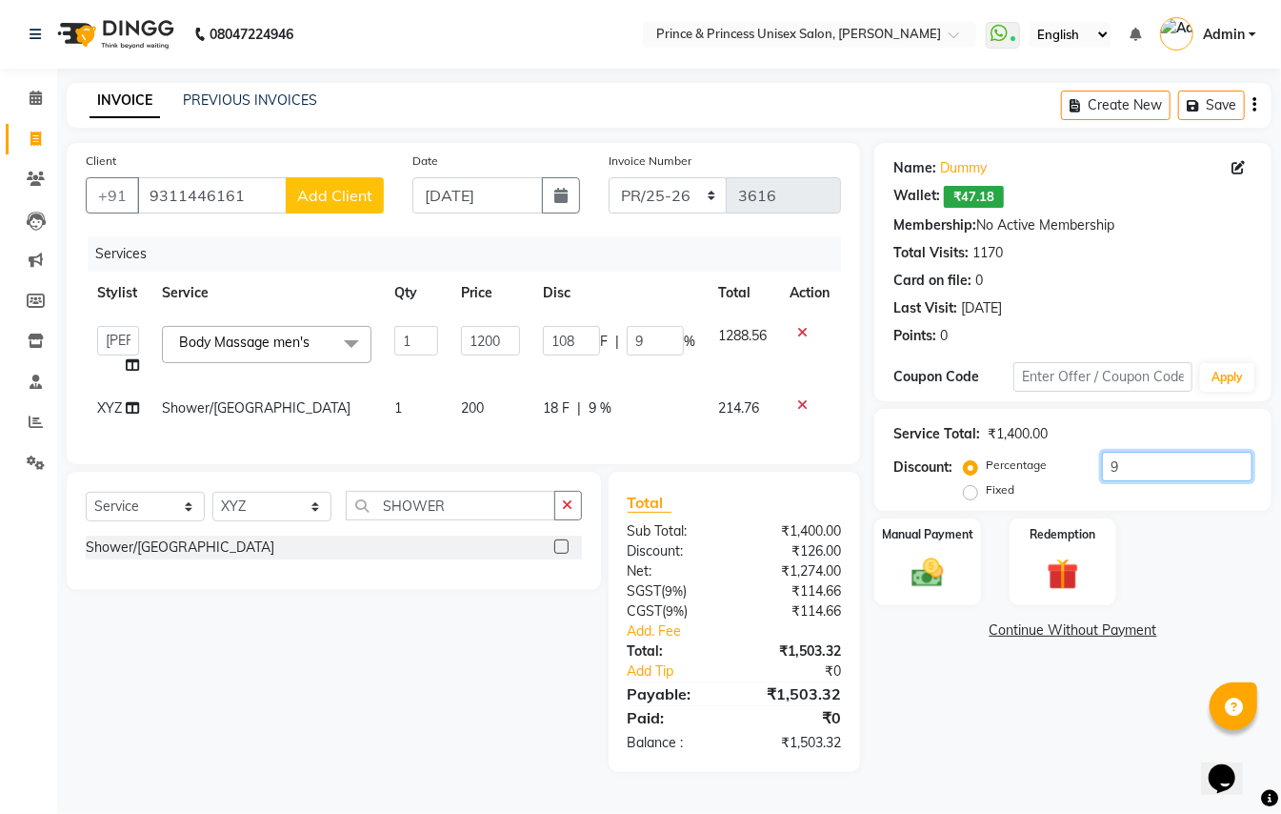
type input "9.2"
type input "9.20"
click at [534, 109] on div "INVOICE PREVIOUS INVOICES Create New Save" at bounding box center [669, 105] width 1205 height 45
click at [935, 565] on img at bounding box center [927, 573] width 53 height 38
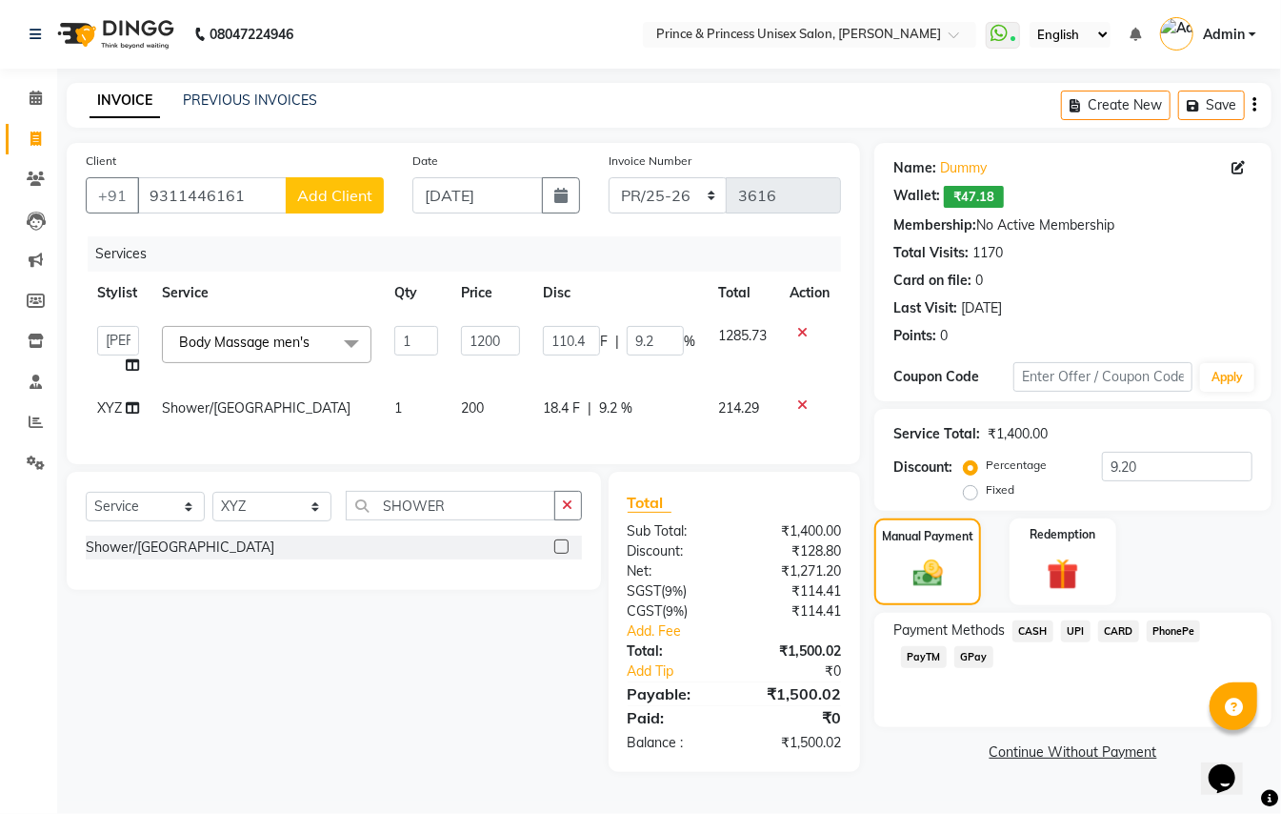
click at [1026, 629] on span "CASH" at bounding box center [1033, 631] width 41 height 22
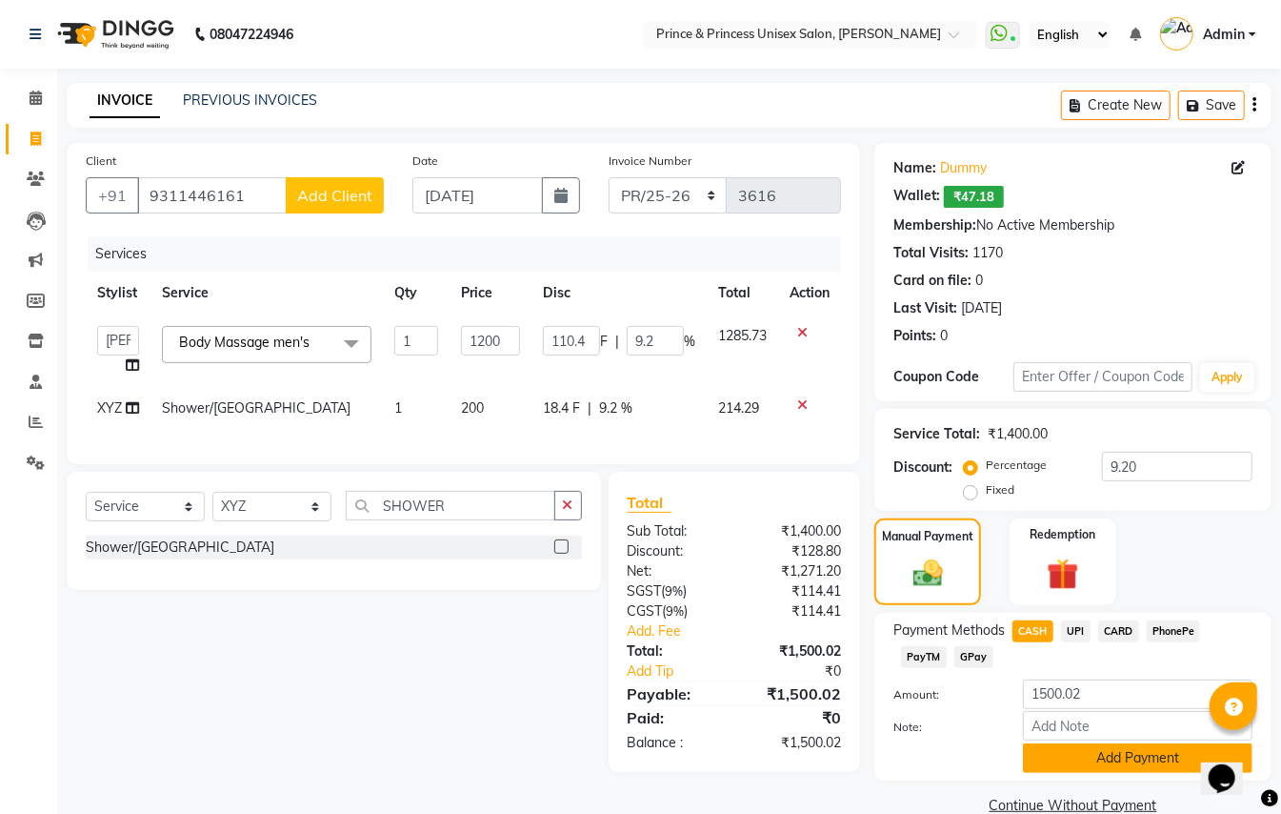
click at [1045, 760] on button "Add Payment" at bounding box center [1138, 758] width 230 height 30
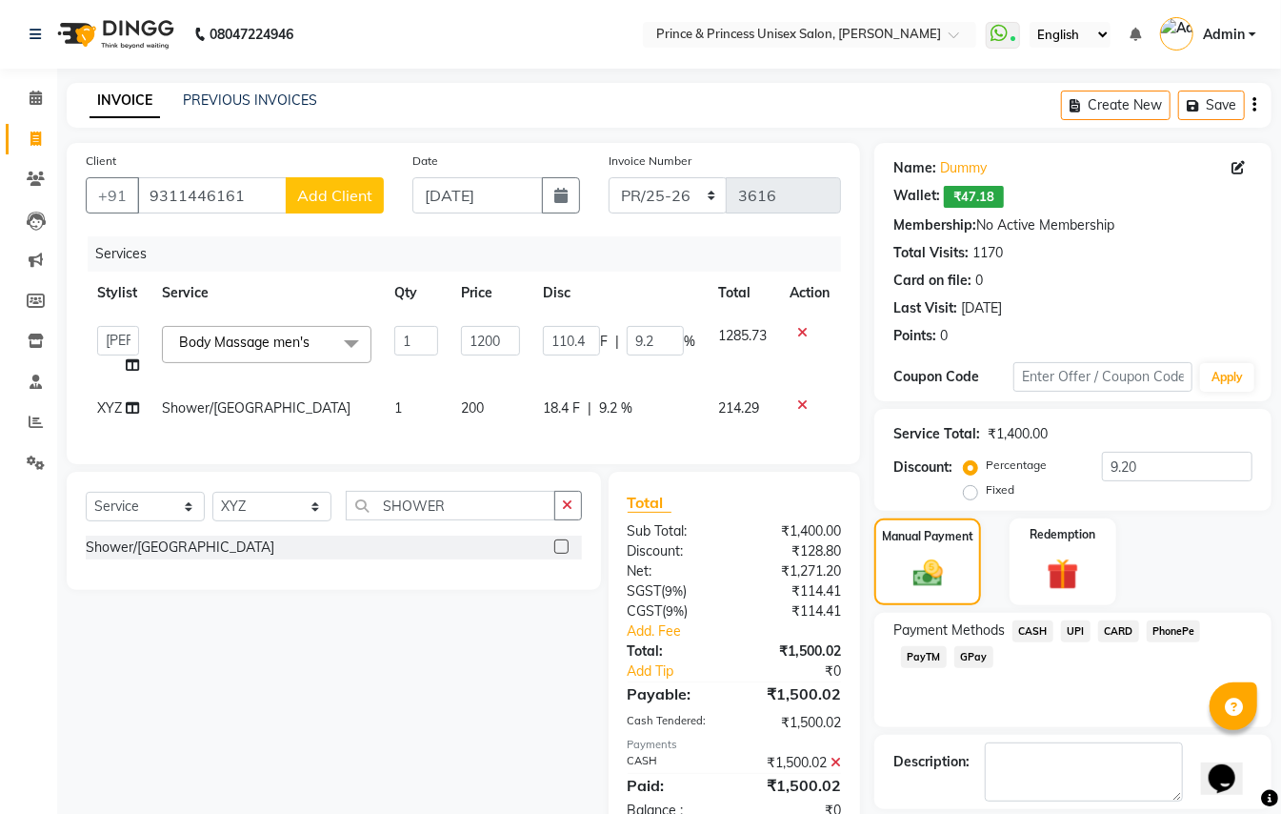
scroll to position [90, 0]
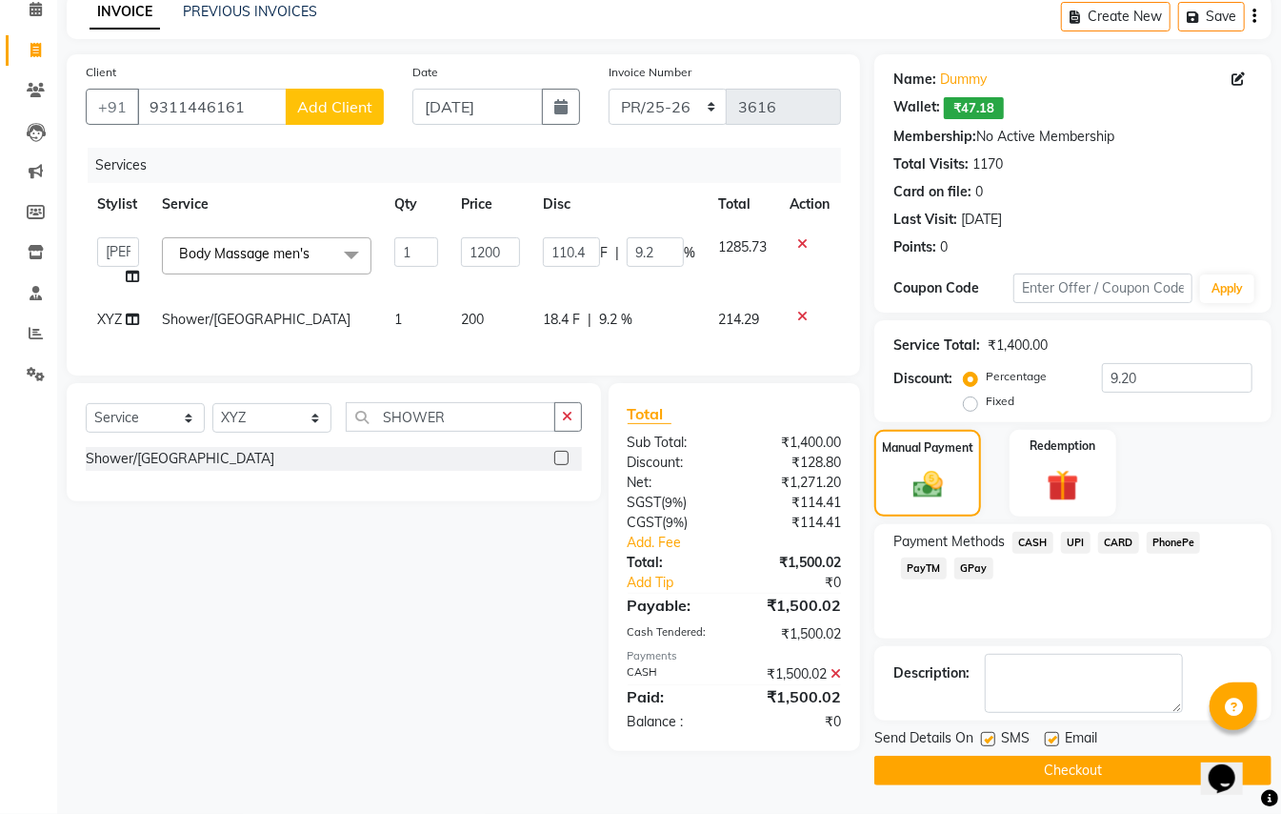
click at [1086, 776] on button "Checkout" at bounding box center [1073, 771] width 397 height 30
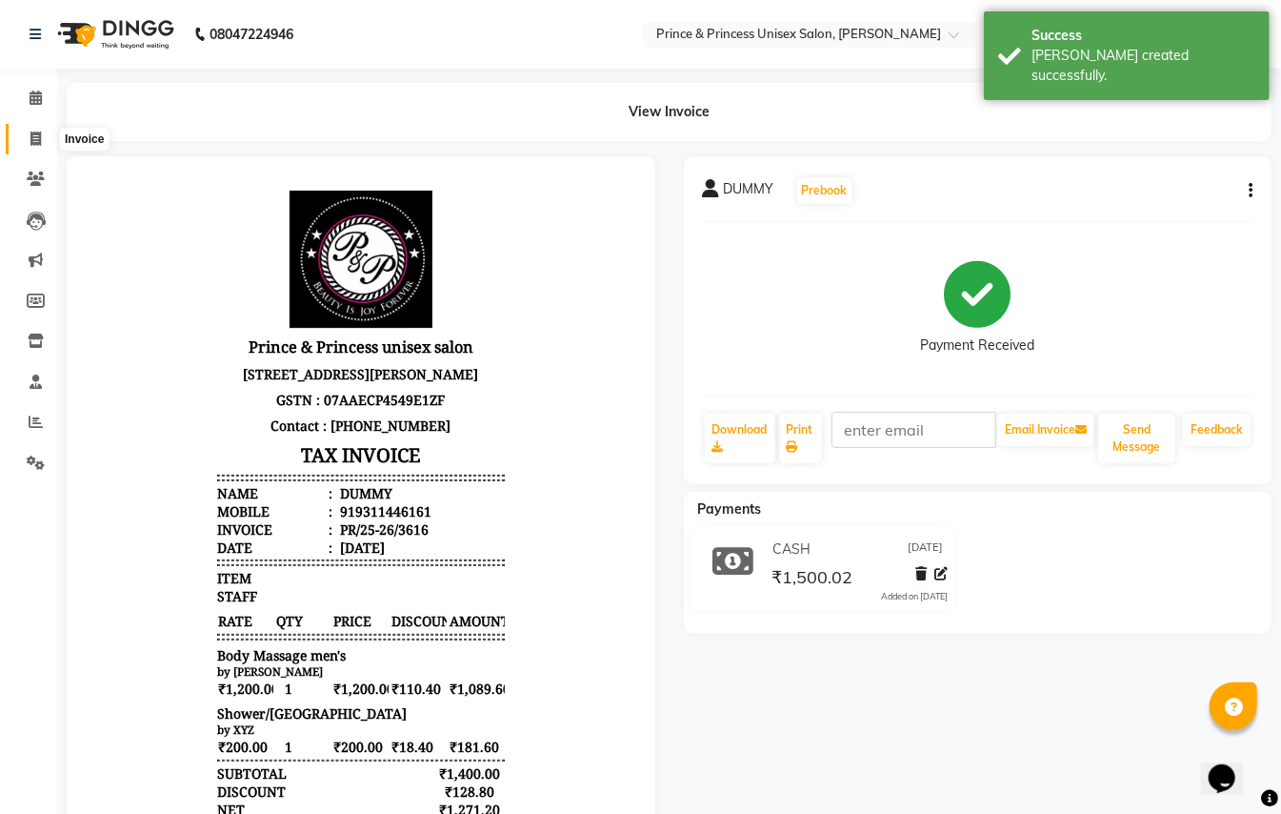
click at [46, 133] on span at bounding box center [35, 140] width 33 height 22
select select "service"
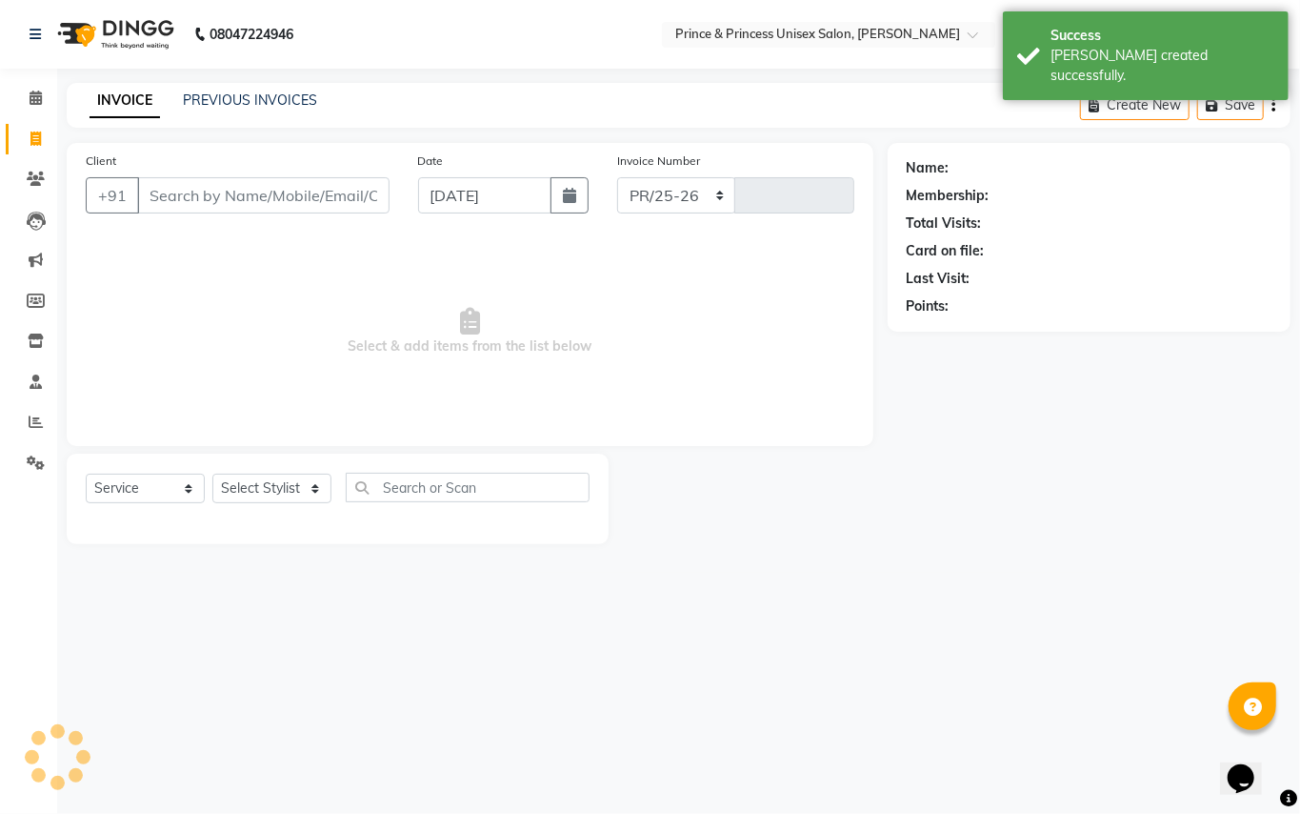
select select "3760"
type input "3617"
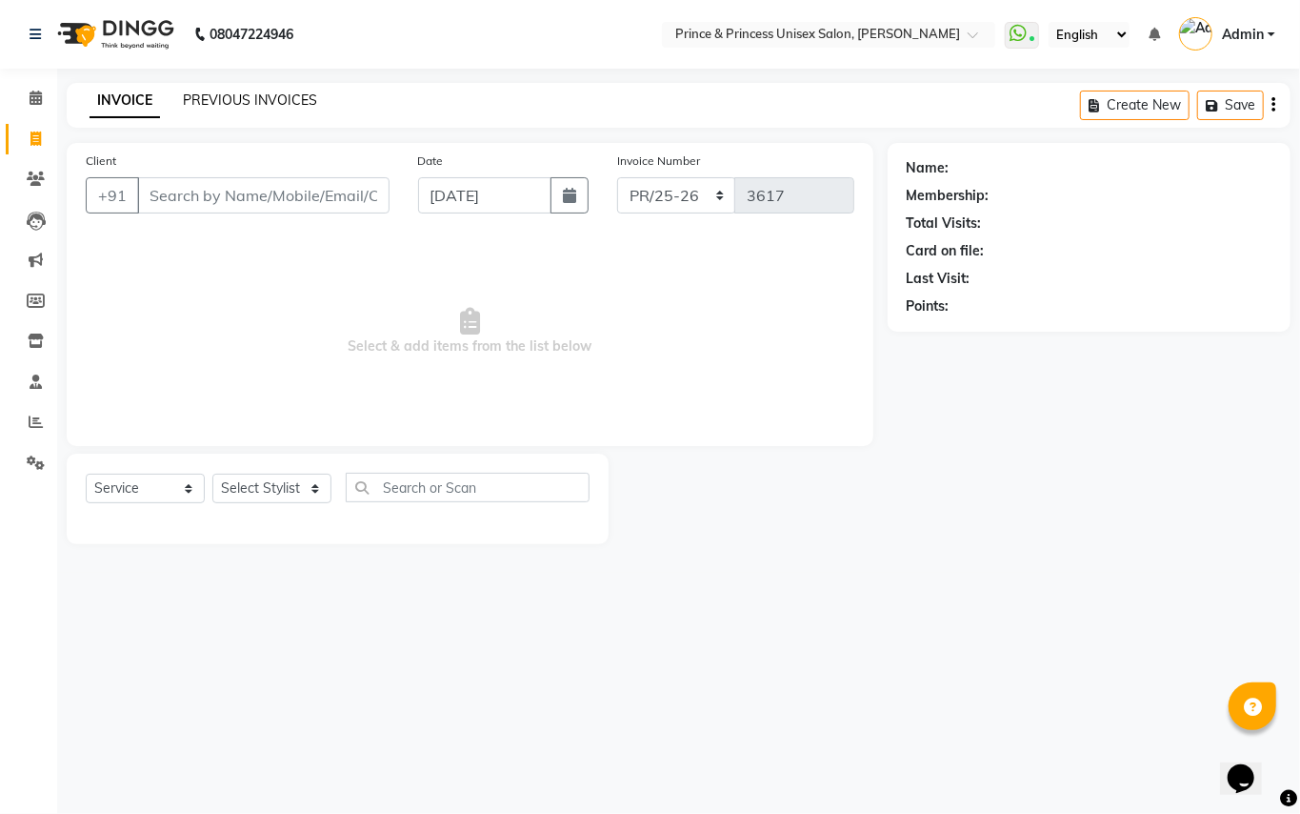
click at [253, 97] on link "PREVIOUS INVOICES" at bounding box center [250, 99] width 134 height 17
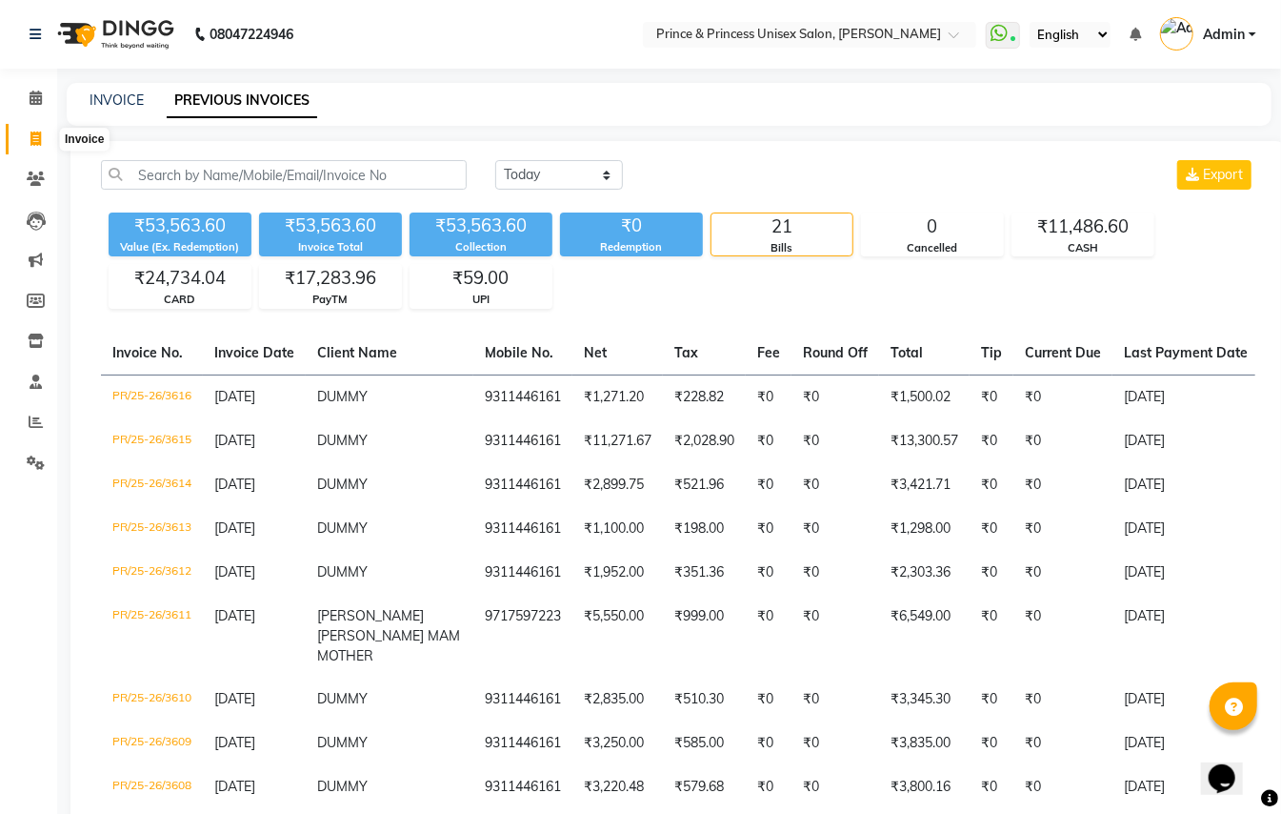
click at [34, 133] on icon at bounding box center [35, 138] width 10 height 14
select select "service"
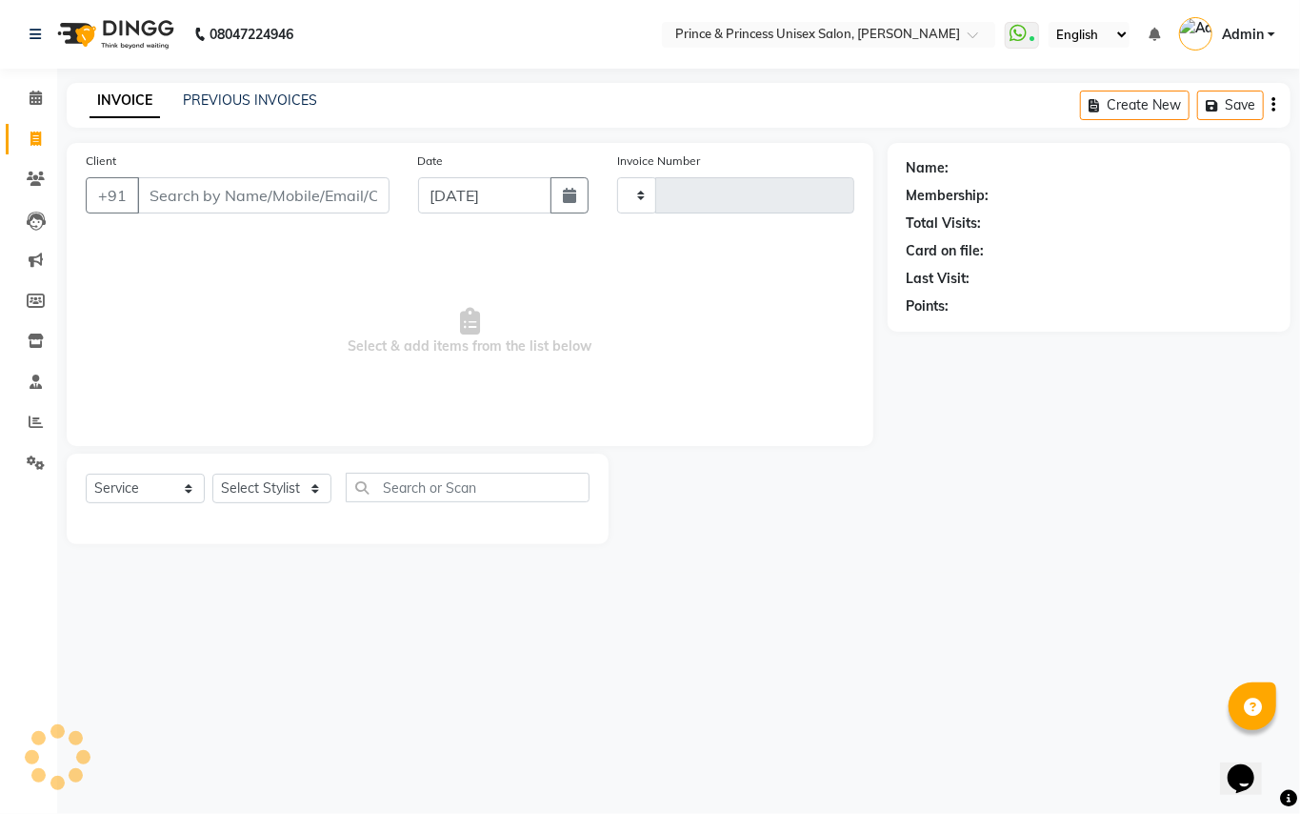
type input "3617"
select select "3760"
click at [291, 96] on link "PREVIOUS INVOICES" at bounding box center [250, 99] width 134 height 17
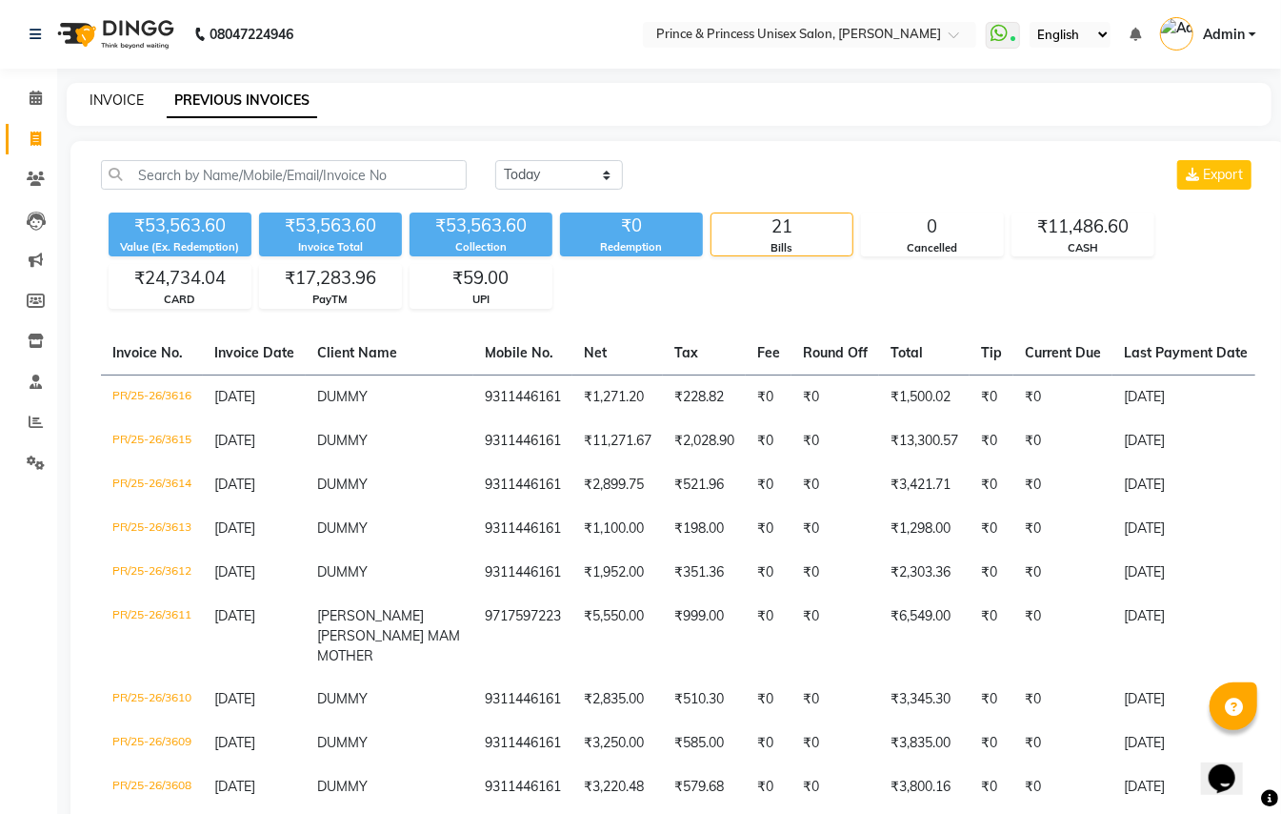
click at [103, 104] on link "INVOICE" at bounding box center [117, 99] width 54 height 17
select select "service"
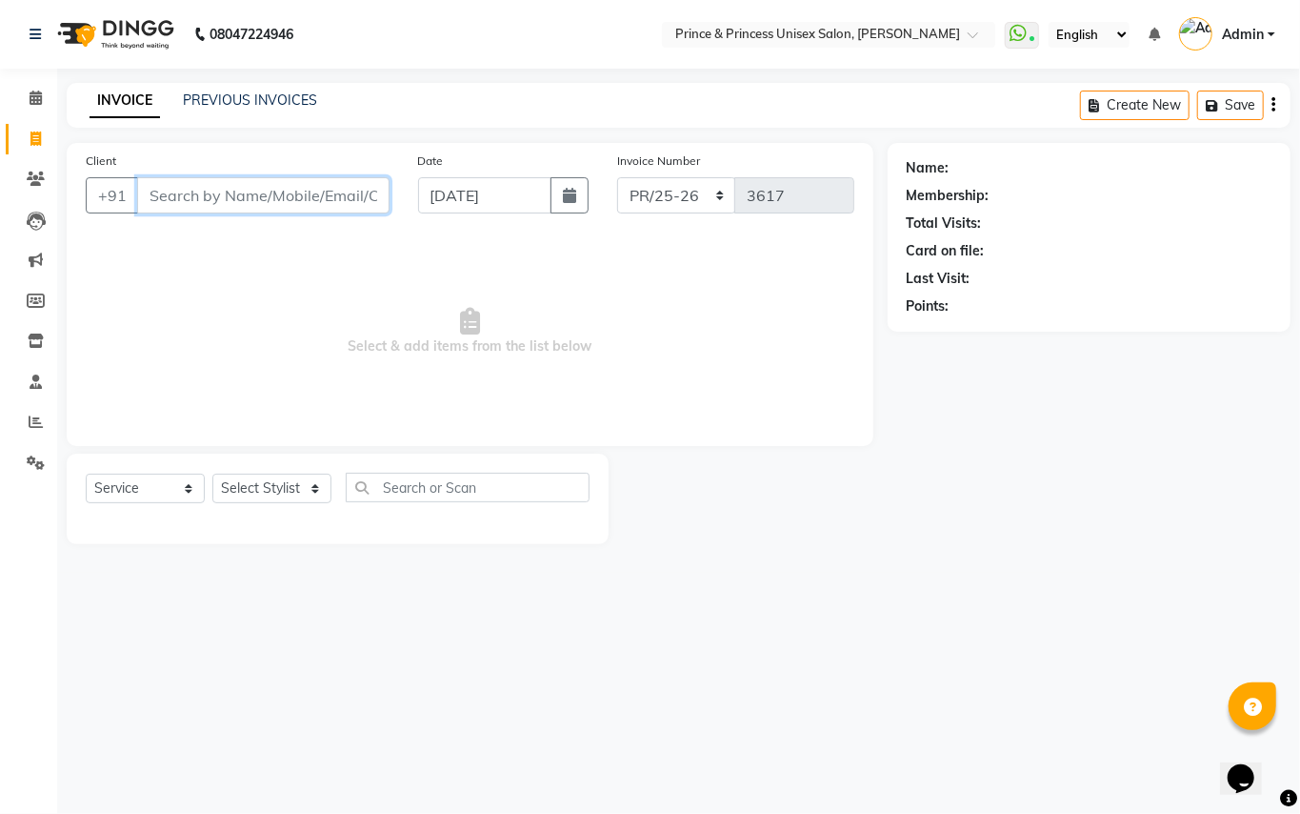
click at [221, 204] on input "Client" at bounding box center [263, 195] width 252 height 36
type input "9311446161"
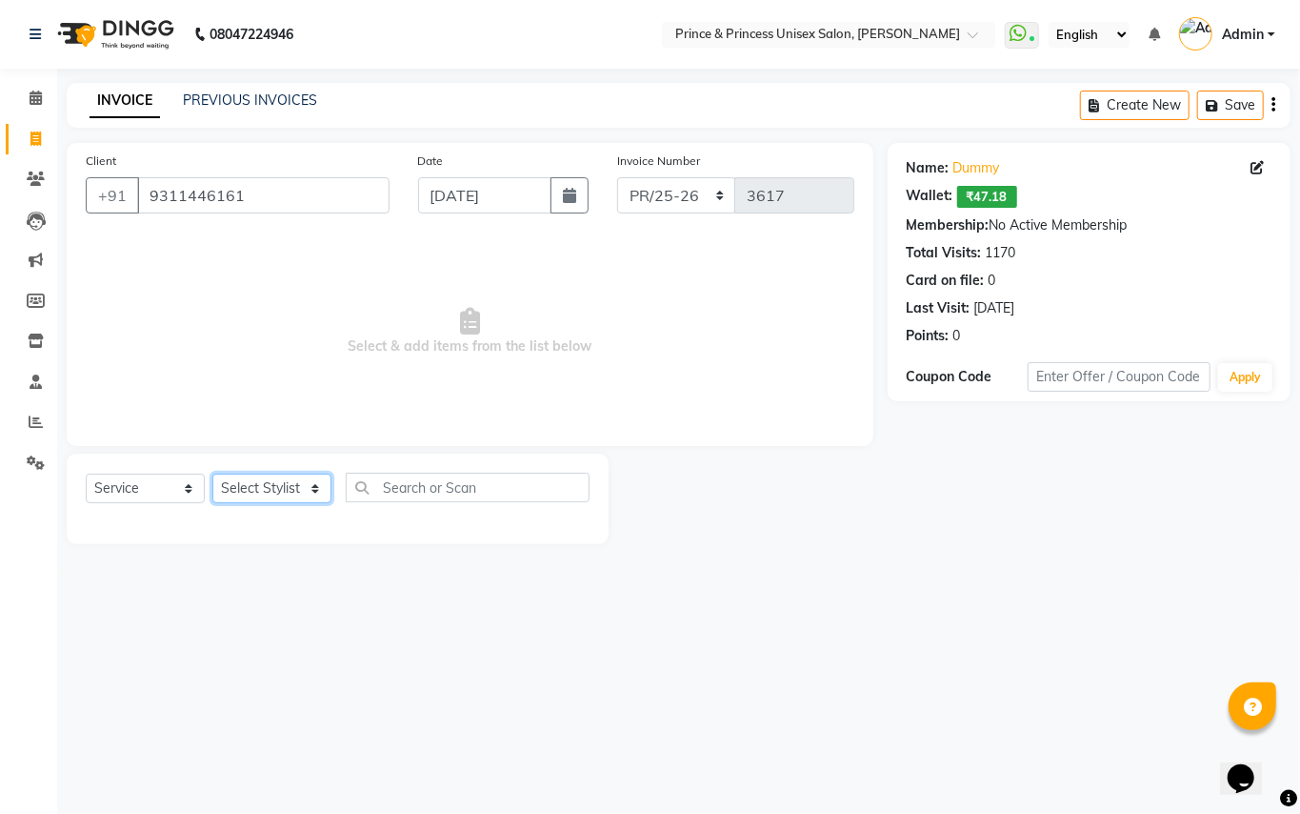
click at [240, 495] on select "Select Stylist ABHISHEK [PERSON_NAME] NEW [PERSON_NAME] [PERSON_NAME] [PERSON_N…" at bounding box center [271, 489] width 119 height 30
select select "28169"
drag, startPoint x: 238, startPoint y: 494, endPoint x: 417, endPoint y: 482, distance: 179.5
click at [245, 494] on select "Select Stylist ABHISHEK [PERSON_NAME] NEW [PERSON_NAME] [PERSON_NAME] [PERSON_N…" at bounding box center [271, 489] width 119 height 30
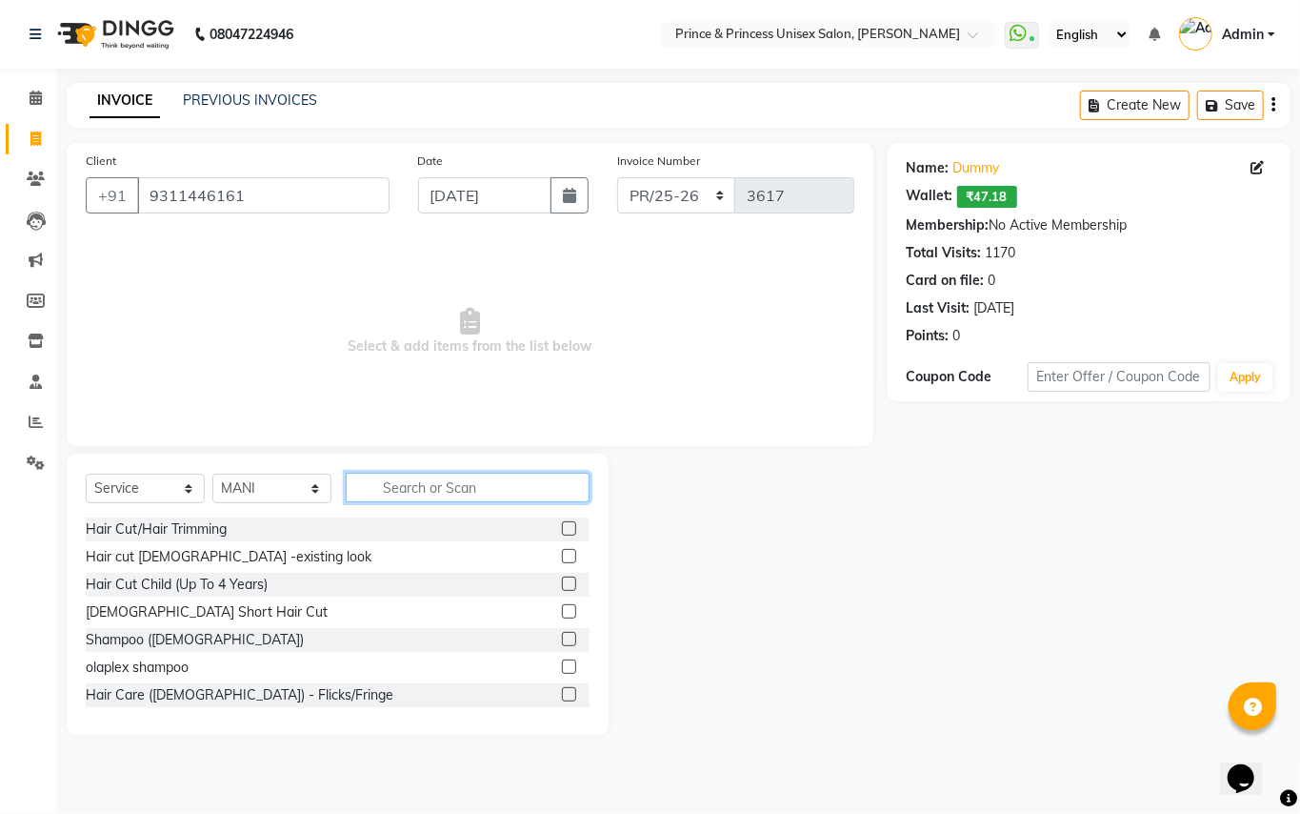
click at [420, 482] on input "text" at bounding box center [468, 488] width 244 height 30
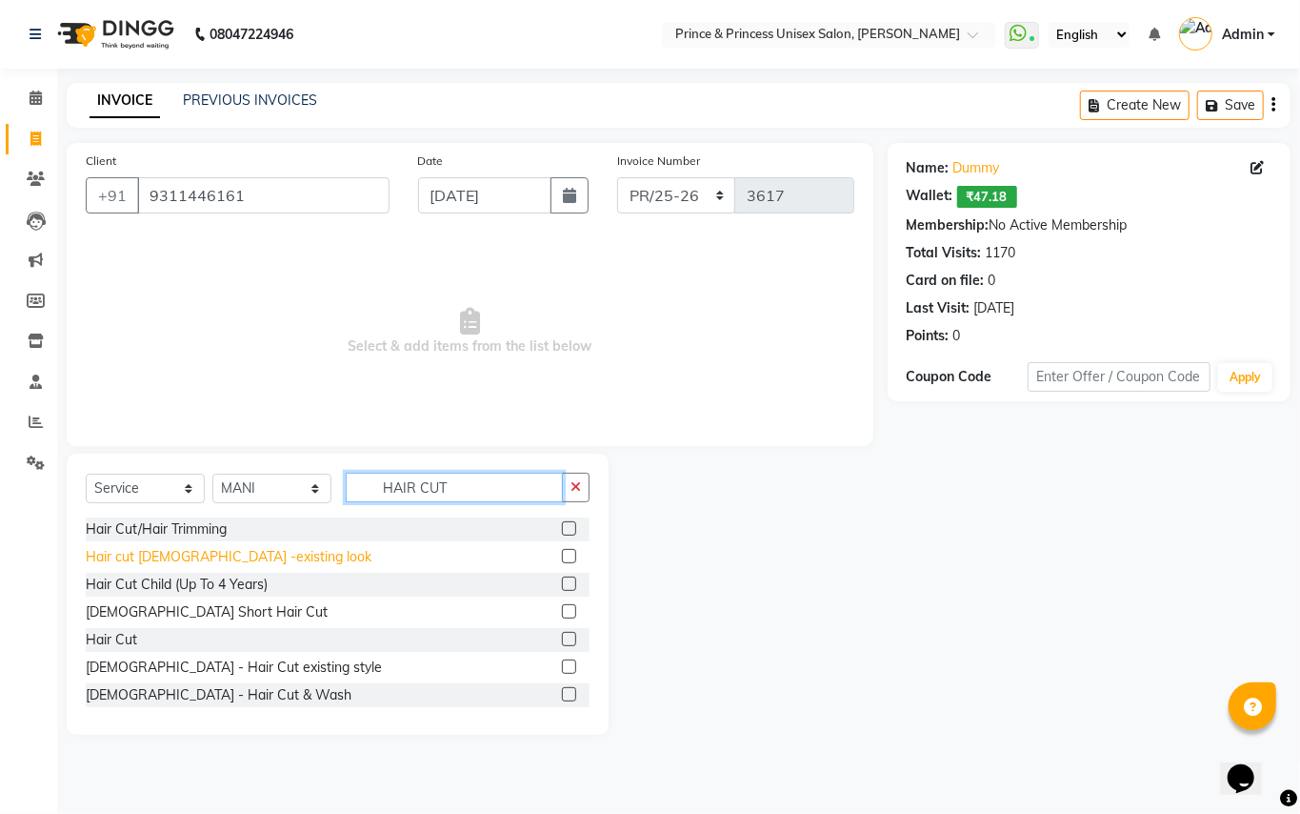
type input "HAIR CUT"
click at [133, 549] on div "Hair cut [DEMOGRAPHIC_DATA] -existing look" at bounding box center [229, 557] width 286 height 20
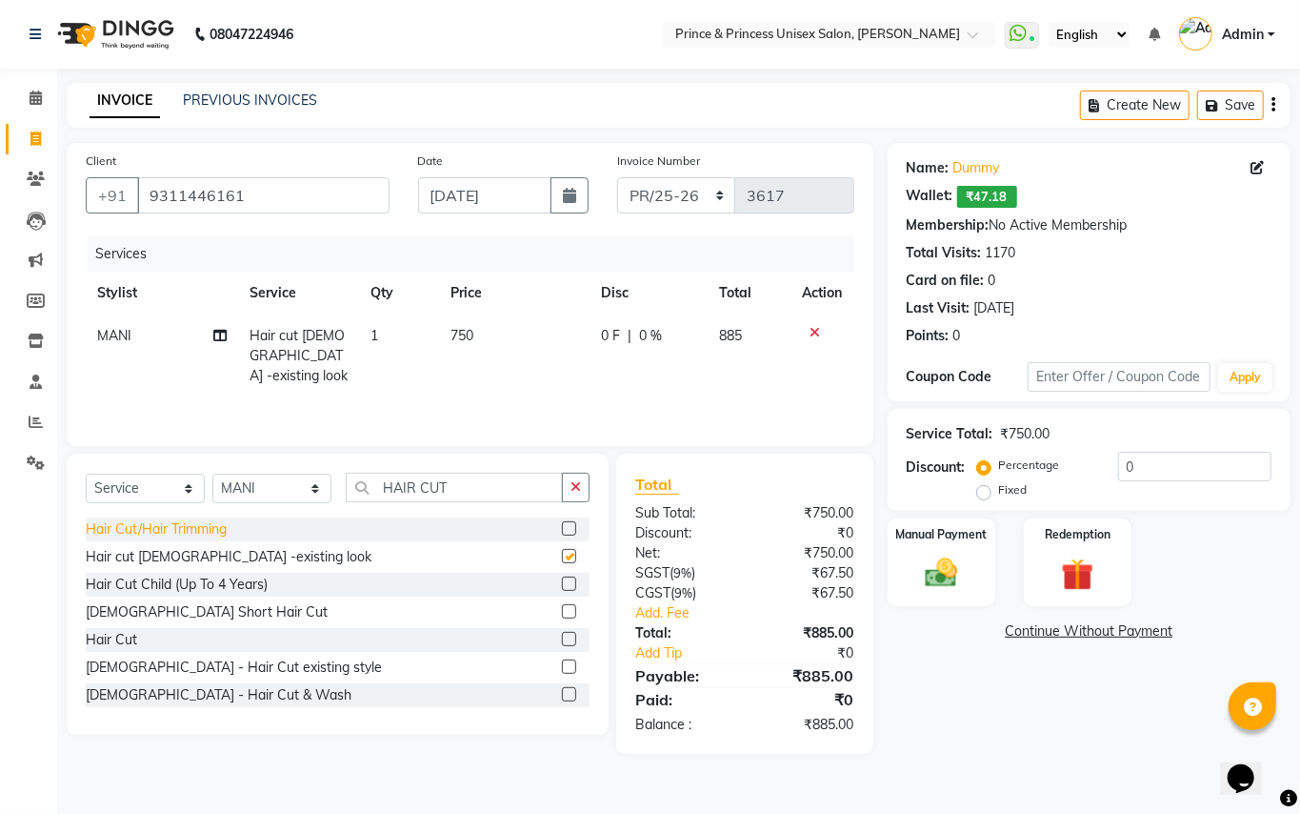
checkbox input "false"
click at [256, 496] on select "Select Stylist ABHISHEK [PERSON_NAME] NEW [PERSON_NAME] [PERSON_NAME] [PERSON_N…" at bounding box center [271, 489] width 119 height 30
select select "63815"
drag, startPoint x: 256, startPoint y: 496, endPoint x: 377, endPoint y: 499, distance: 121.0
click at [256, 496] on select "Select Stylist ABHISHEK [PERSON_NAME] NEW [PERSON_NAME] [PERSON_NAME] [PERSON_N…" at bounding box center [271, 489] width 119 height 30
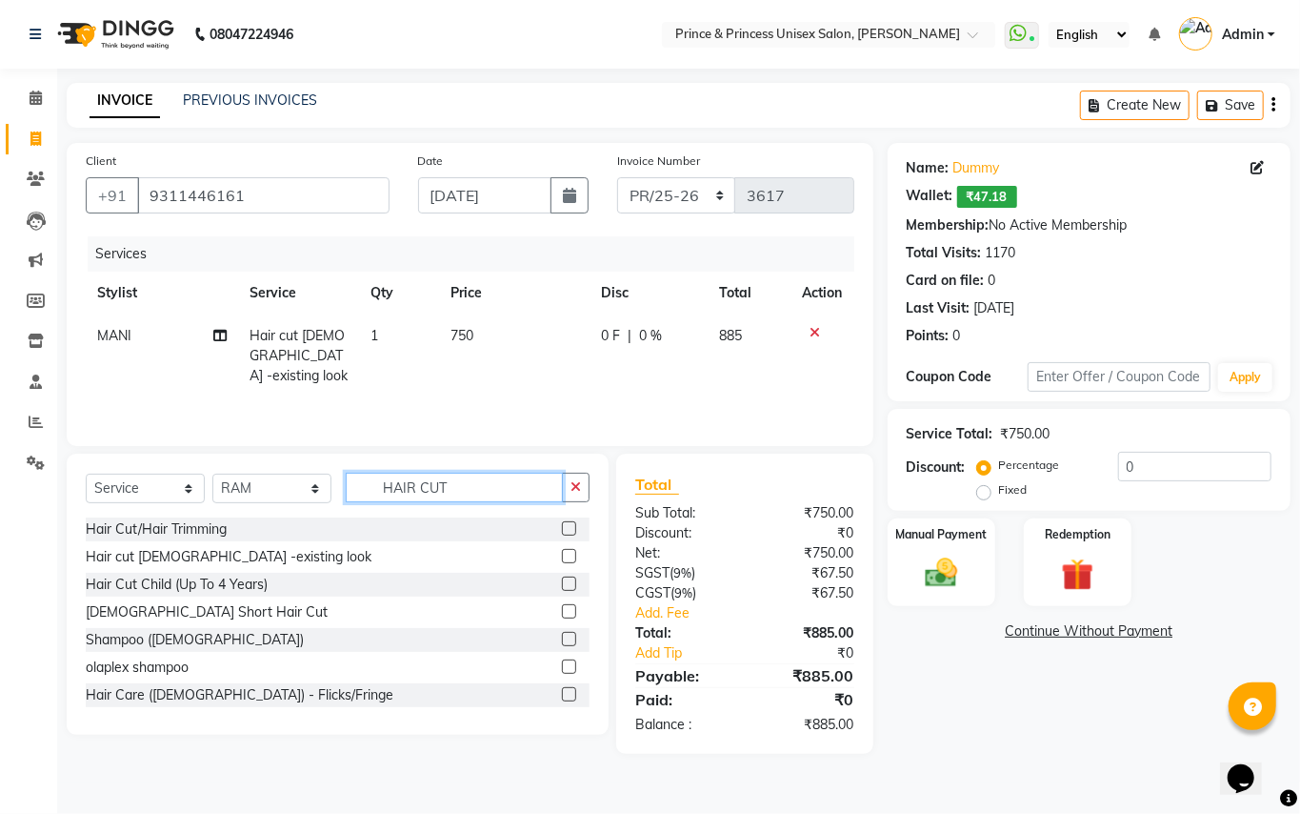
drag, startPoint x: 455, startPoint y: 484, endPoint x: 0, endPoint y: 31, distance: 642.0
click at [85, 374] on div "Client [PHONE_NUMBER] Date [DATE] Invoice Number PR/25-26 V/2025 V/[PHONE_NUMBE…" at bounding box center [470, 448] width 836 height 611
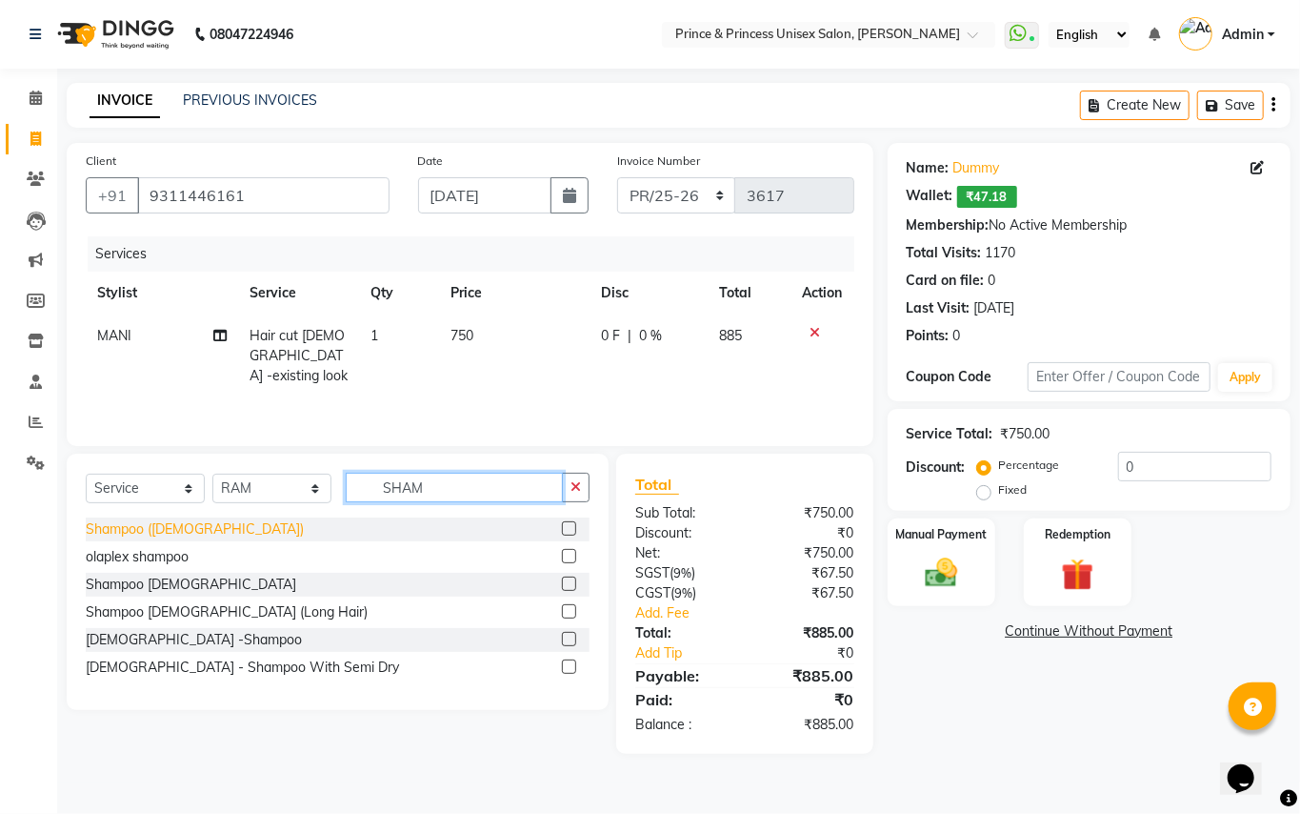
type input "SHAM"
click at [137, 526] on div "Shampoo ([DEMOGRAPHIC_DATA])" at bounding box center [195, 529] width 218 height 20
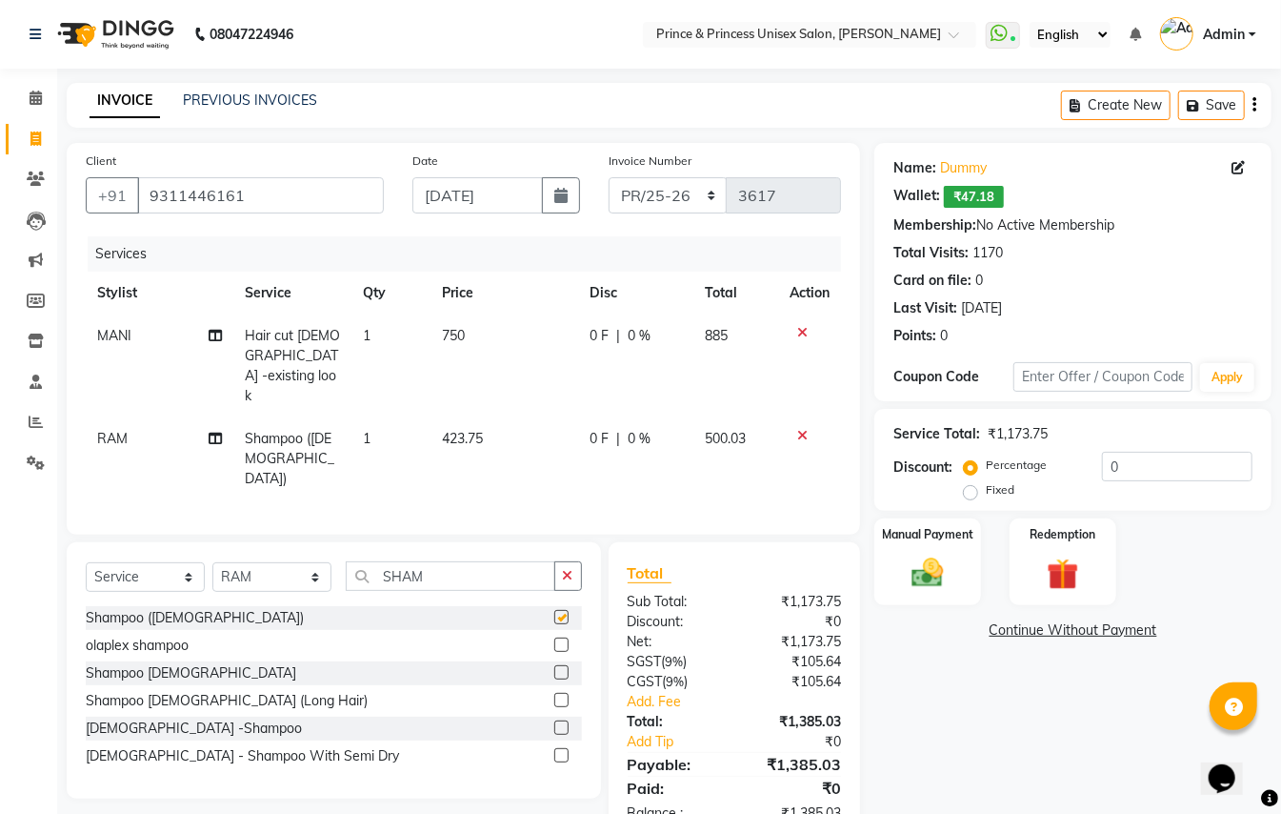
checkbox input "false"
click at [458, 329] on span "750" at bounding box center [453, 335] width 23 height 17
select select "28169"
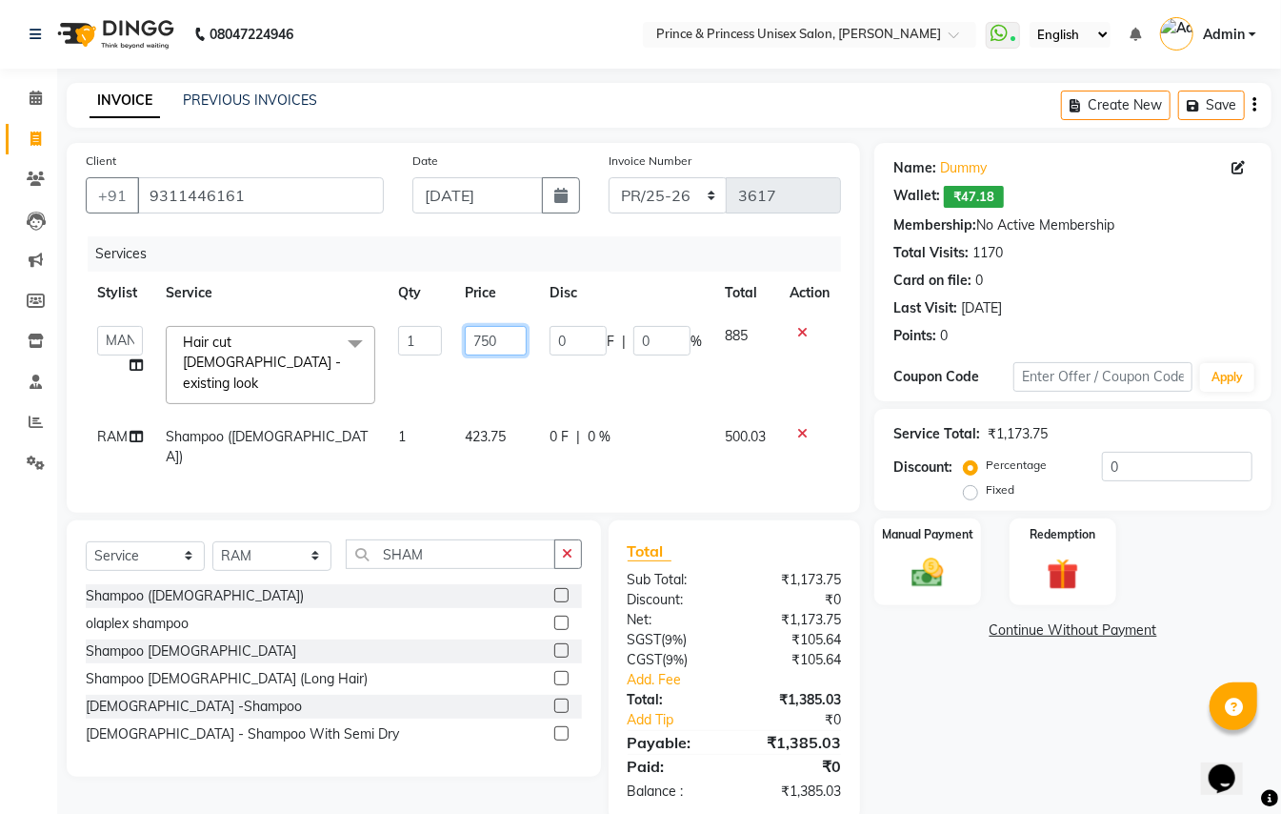
click at [497, 333] on input "750" at bounding box center [496, 341] width 62 height 30
type input "1000"
click at [511, 233] on div "Client [PHONE_NUMBER] Date [DATE] Invoice Number PR/25-26 V/2025 V/[PHONE_NUMBE…" at bounding box center [464, 328] width 794 height 370
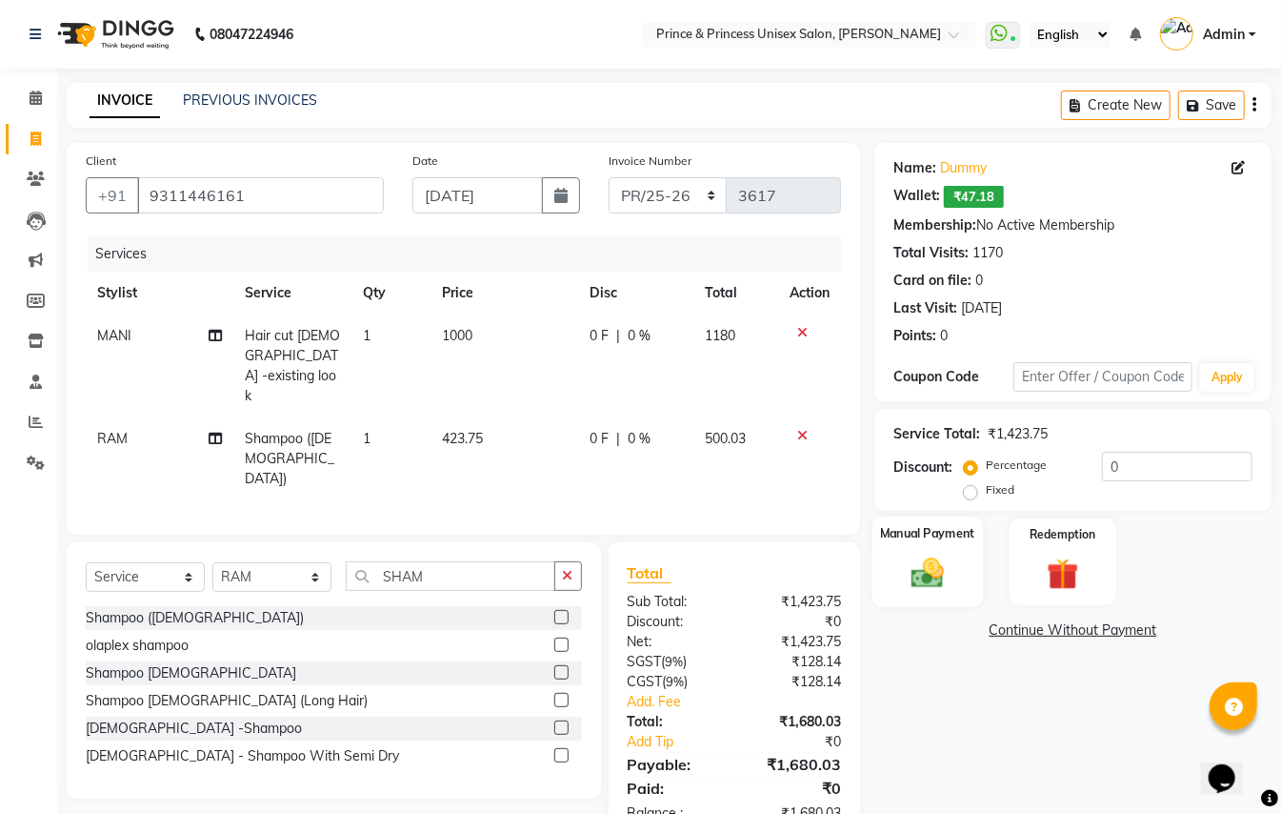
click at [938, 577] on img at bounding box center [927, 573] width 53 height 38
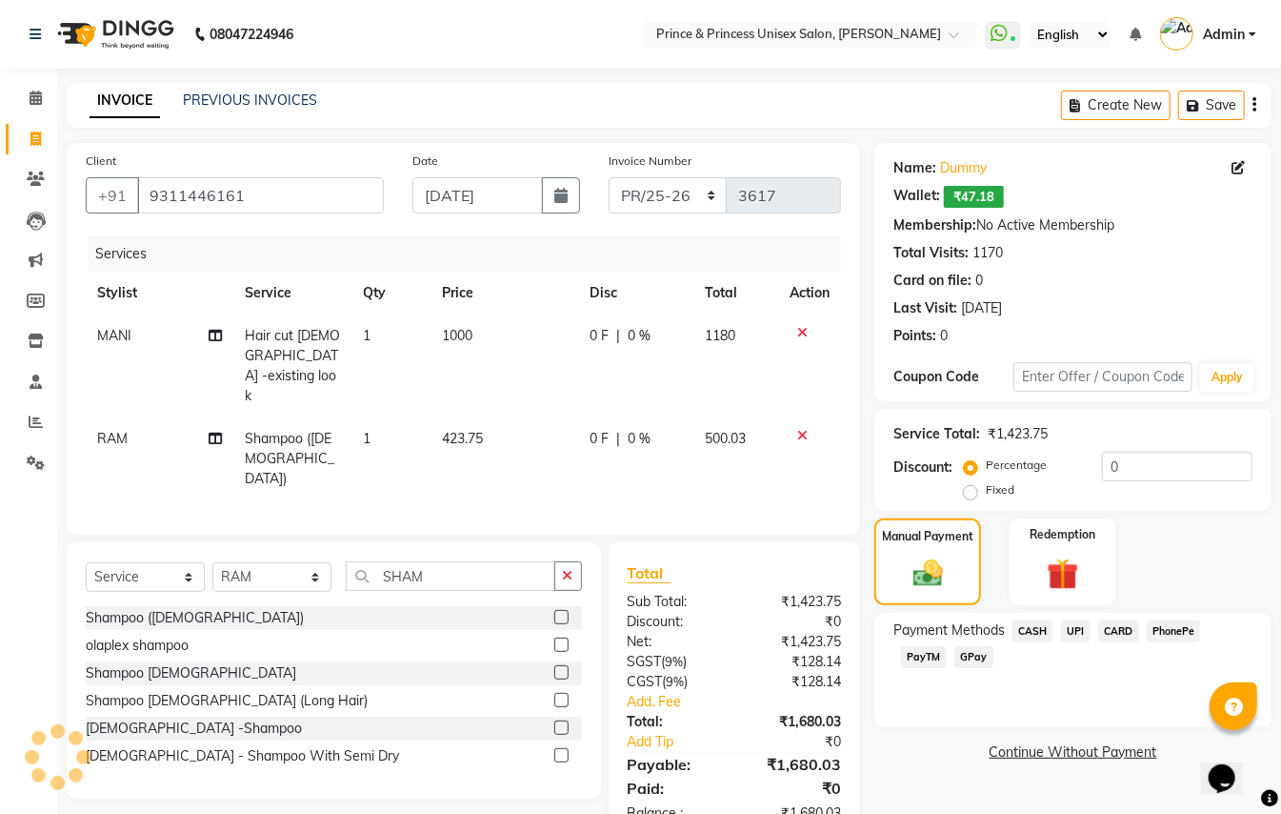
click at [907, 652] on span "PayTM" at bounding box center [924, 657] width 46 height 22
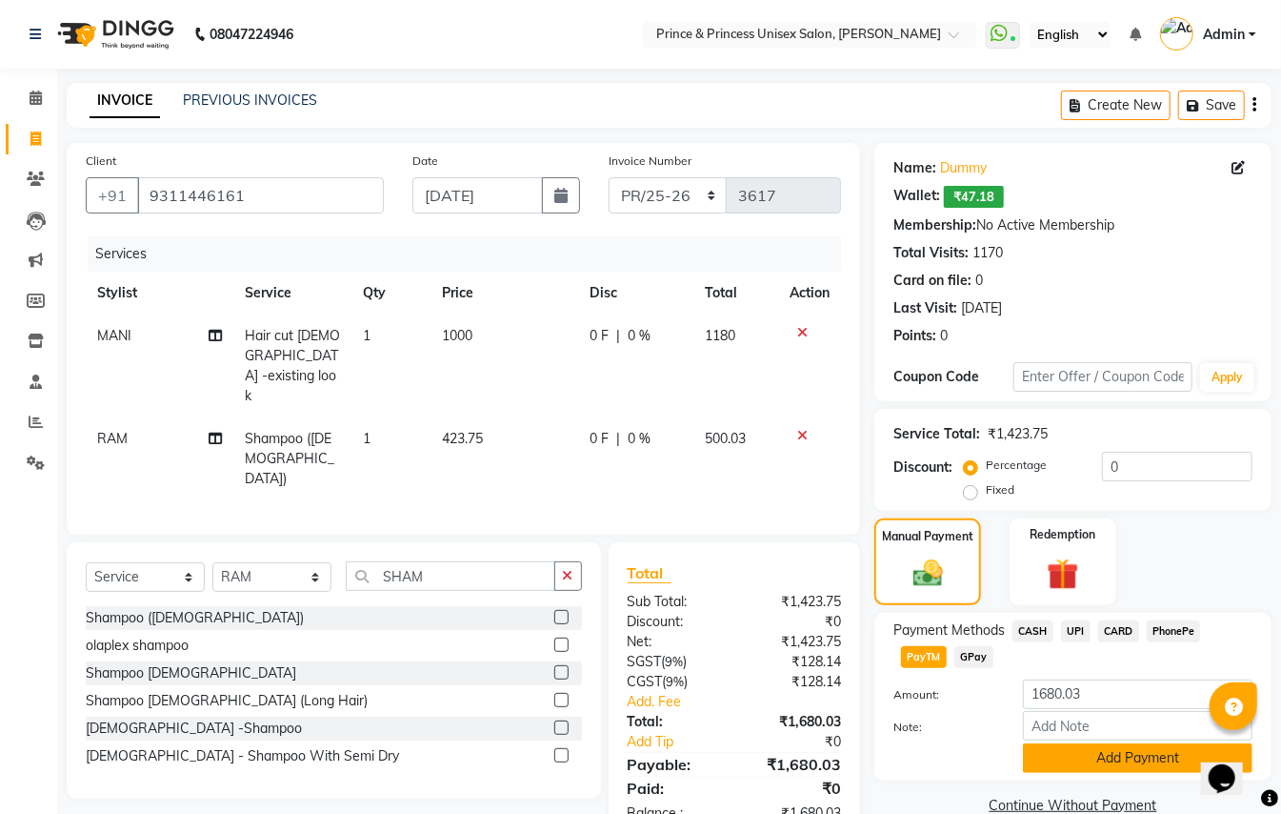
click at [1048, 755] on button "Add Payment" at bounding box center [1138, 758] width 230 height 30
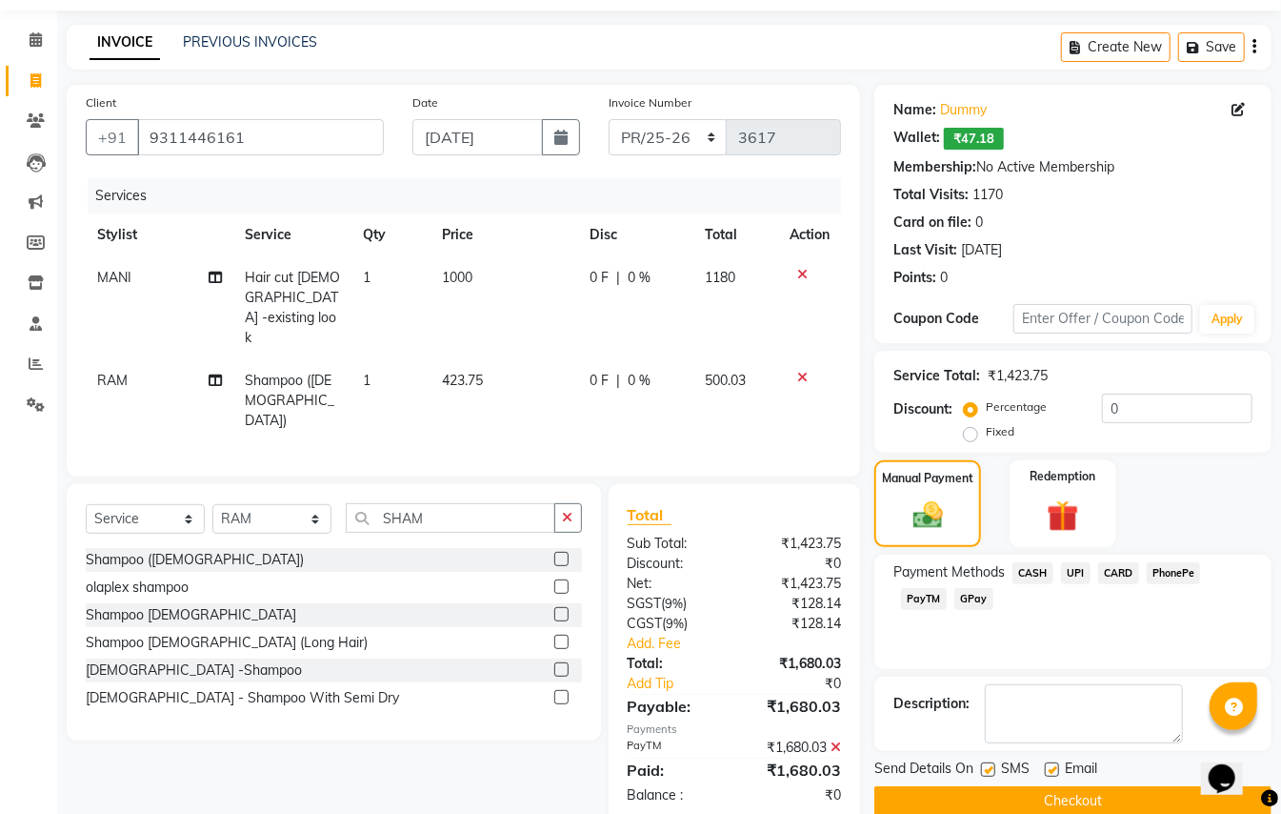
scroll to position [90, 0]
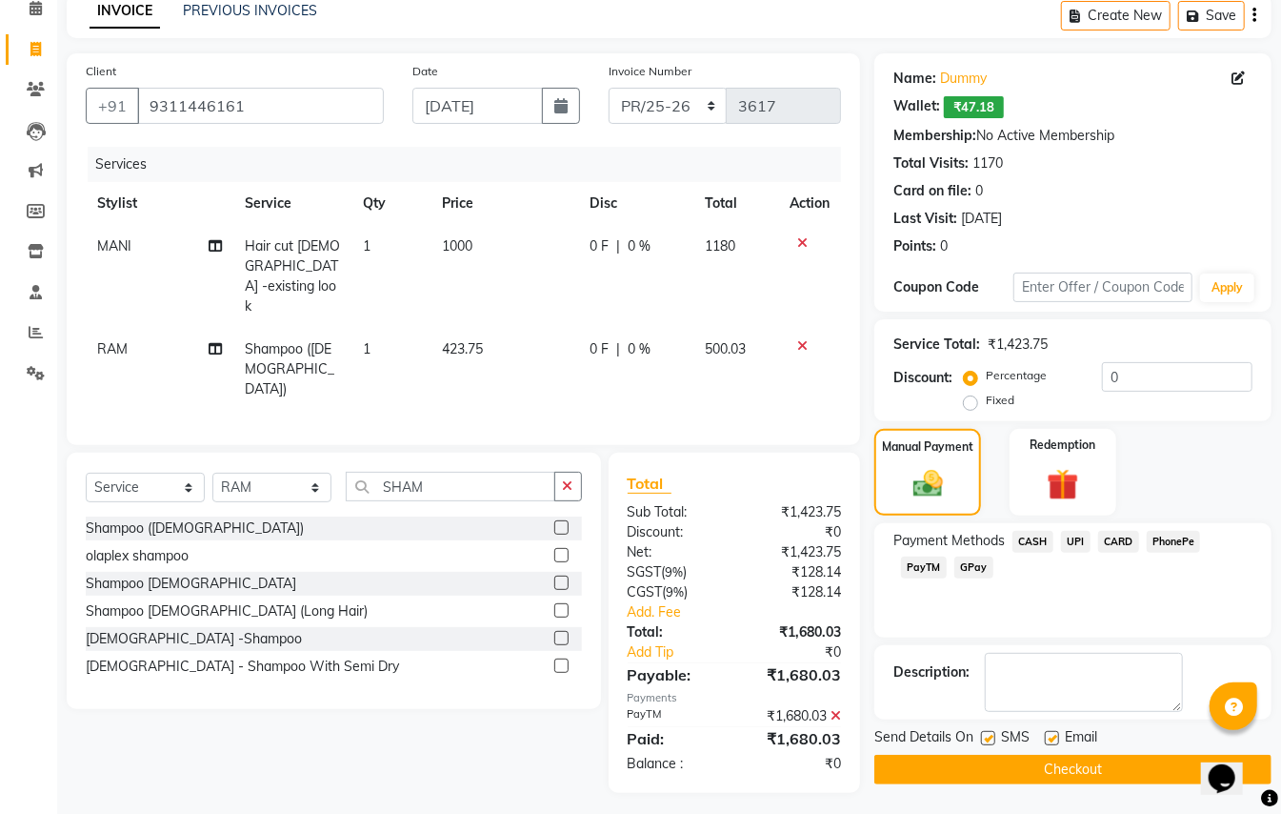
click at [1121, 766] on button "Checkout" at bounding box center [1073, 770] width 397 height 30
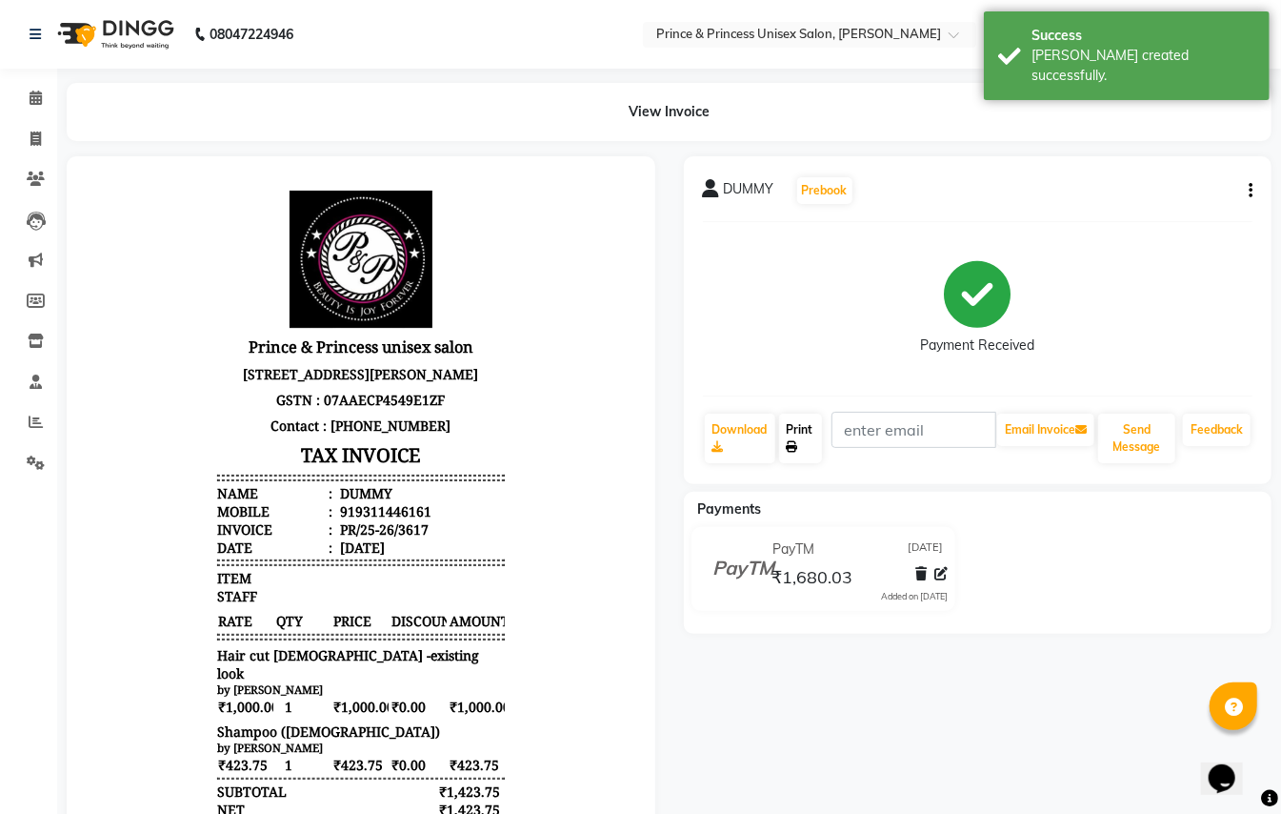
click at [800, 432] on link "Print" at bounding box center [801, 438] width 44 height 50
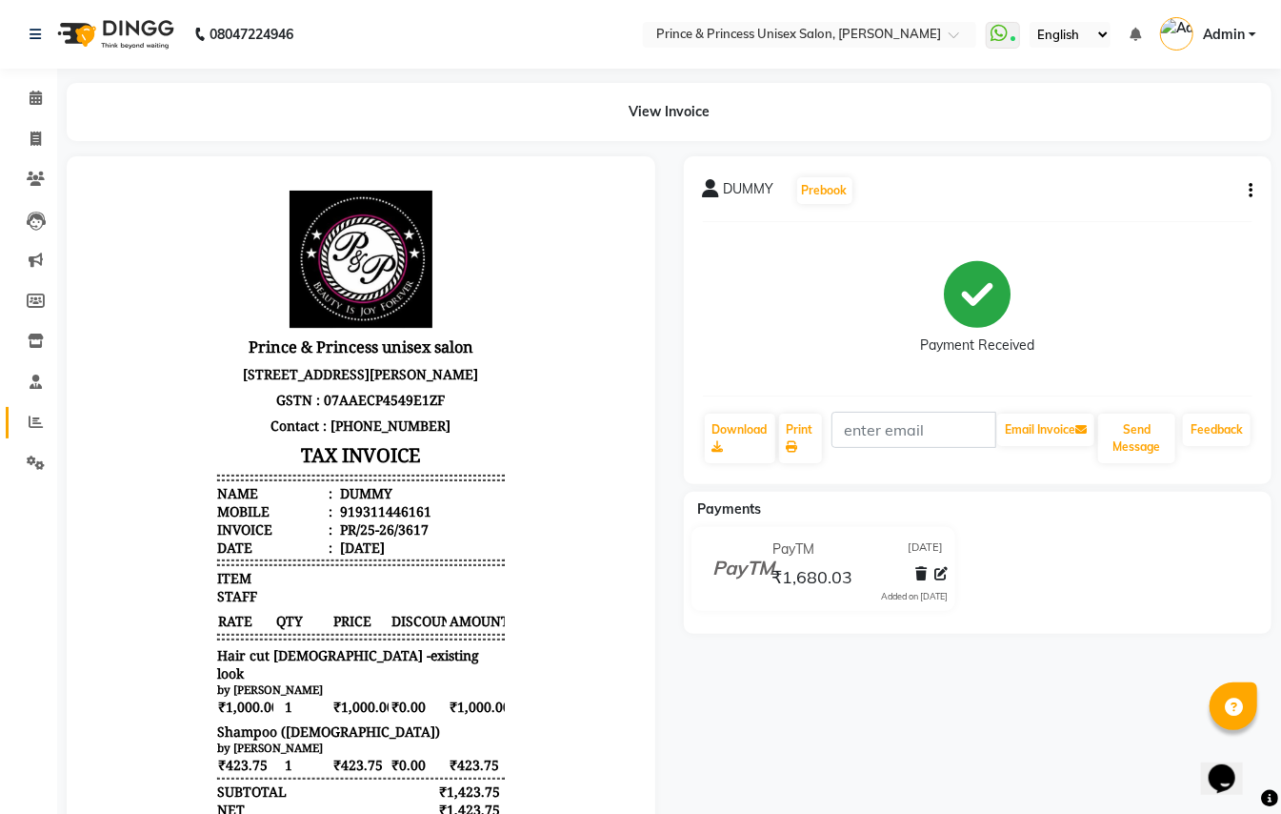
click at [28, 432] on link "Reports" at bounding box center [29, 422] width 46 height 31
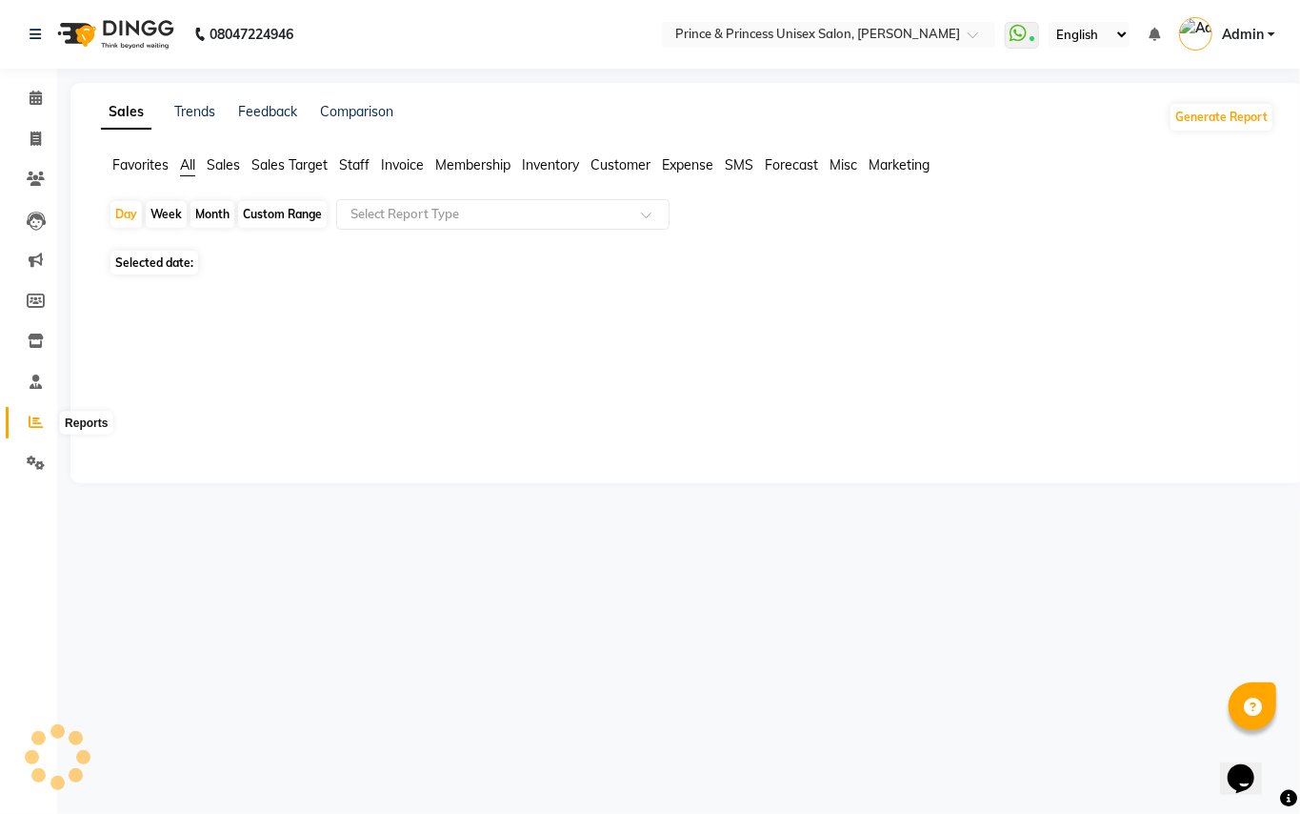
click at [29, 424] on icon at bounding box center [36, 421] width 14 height 14
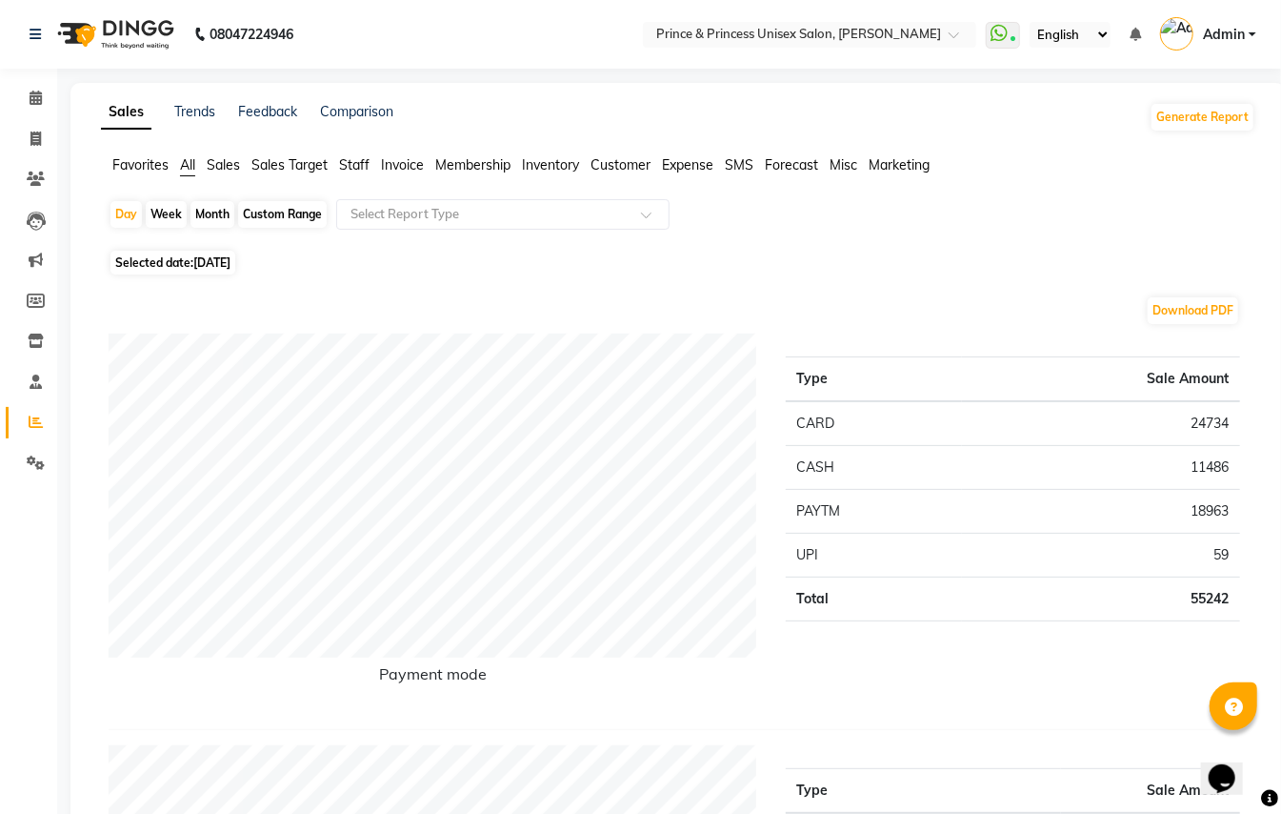
click at [351, 162] on span "Staff" at bounding box center [354, 164] width 30 height 17
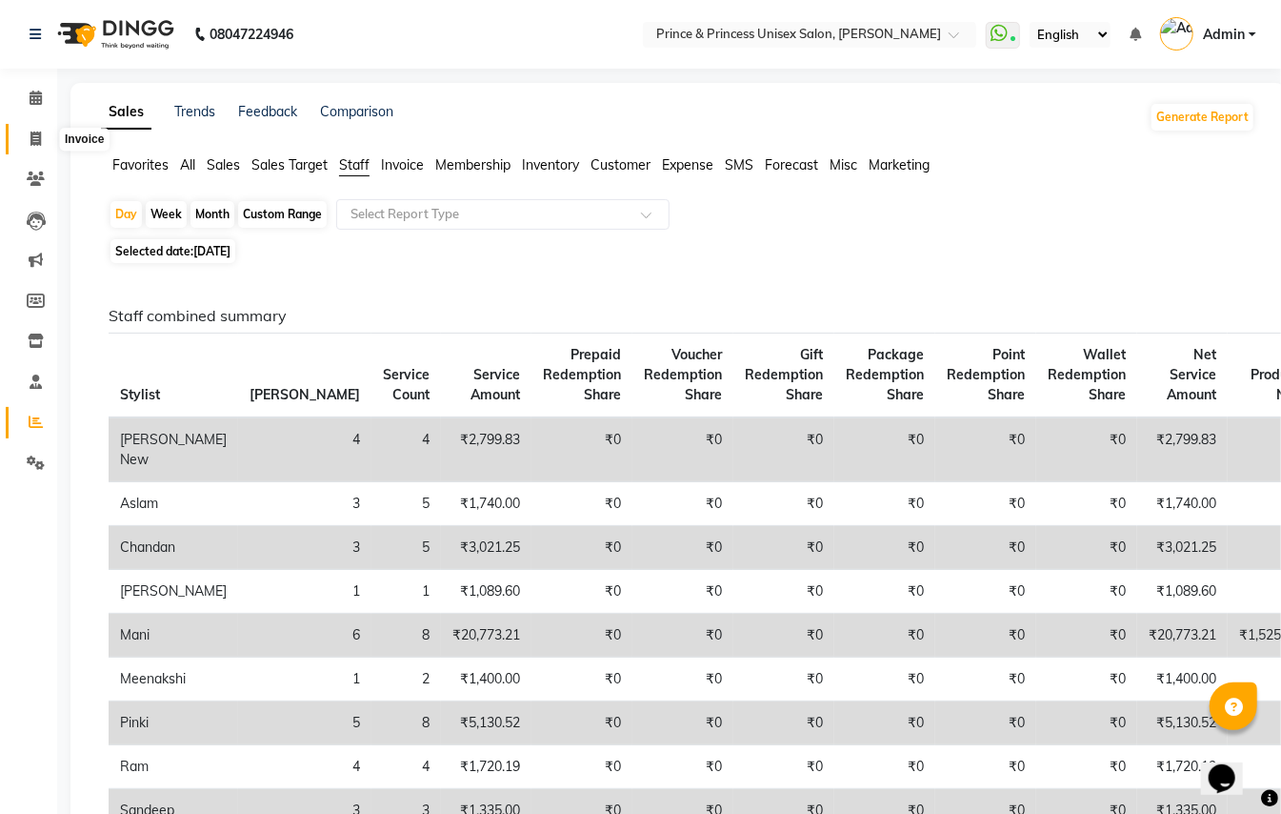
click at [38, 135] on icon at bounding box center [35, 138] width 10 height 14
select select "service"
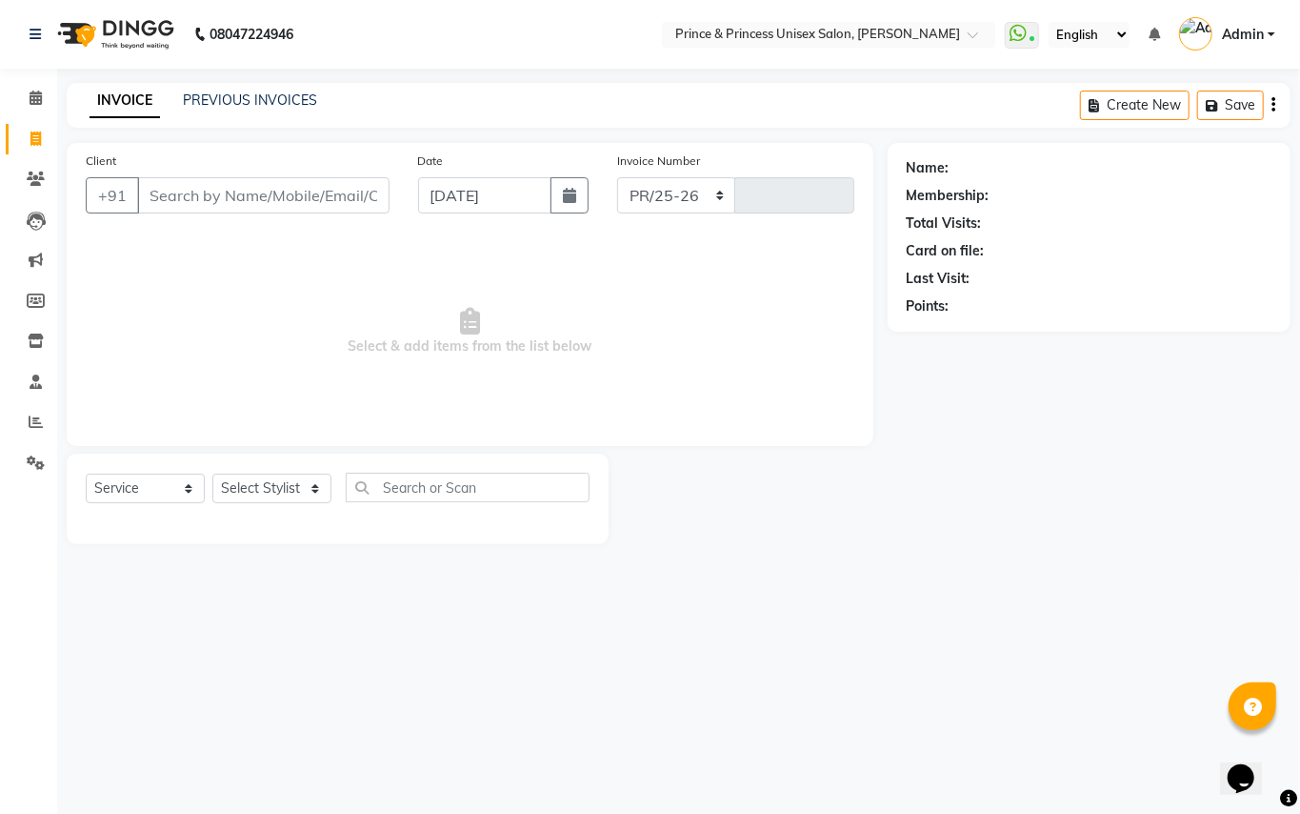
select select "3760"
type input "3618"
click at [293, 95] on link "PREVIOUS INVOICES" at bounding box center [250, 99] width 134 height 17
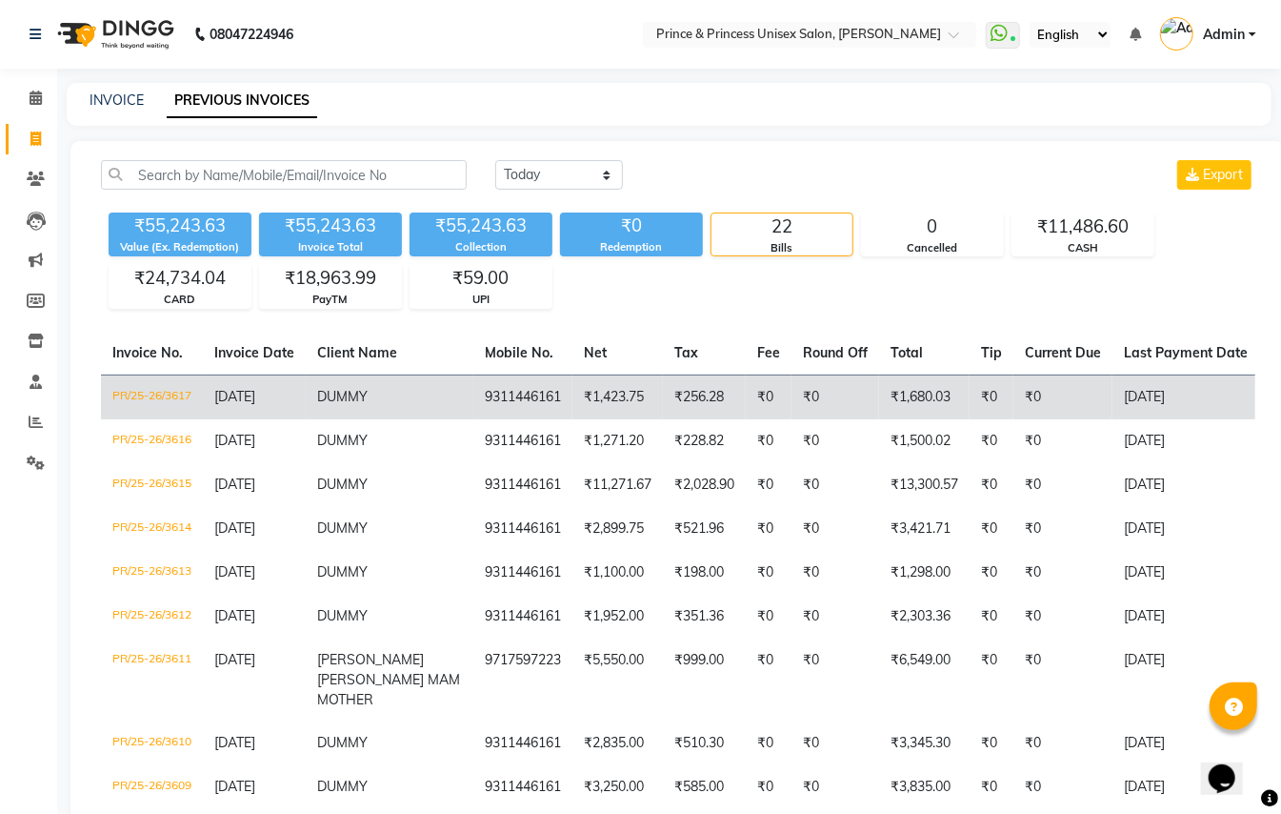
click at [124, 405] on td "PR/25-26/3617" at bounding box center [152, 396] width 102 height 45
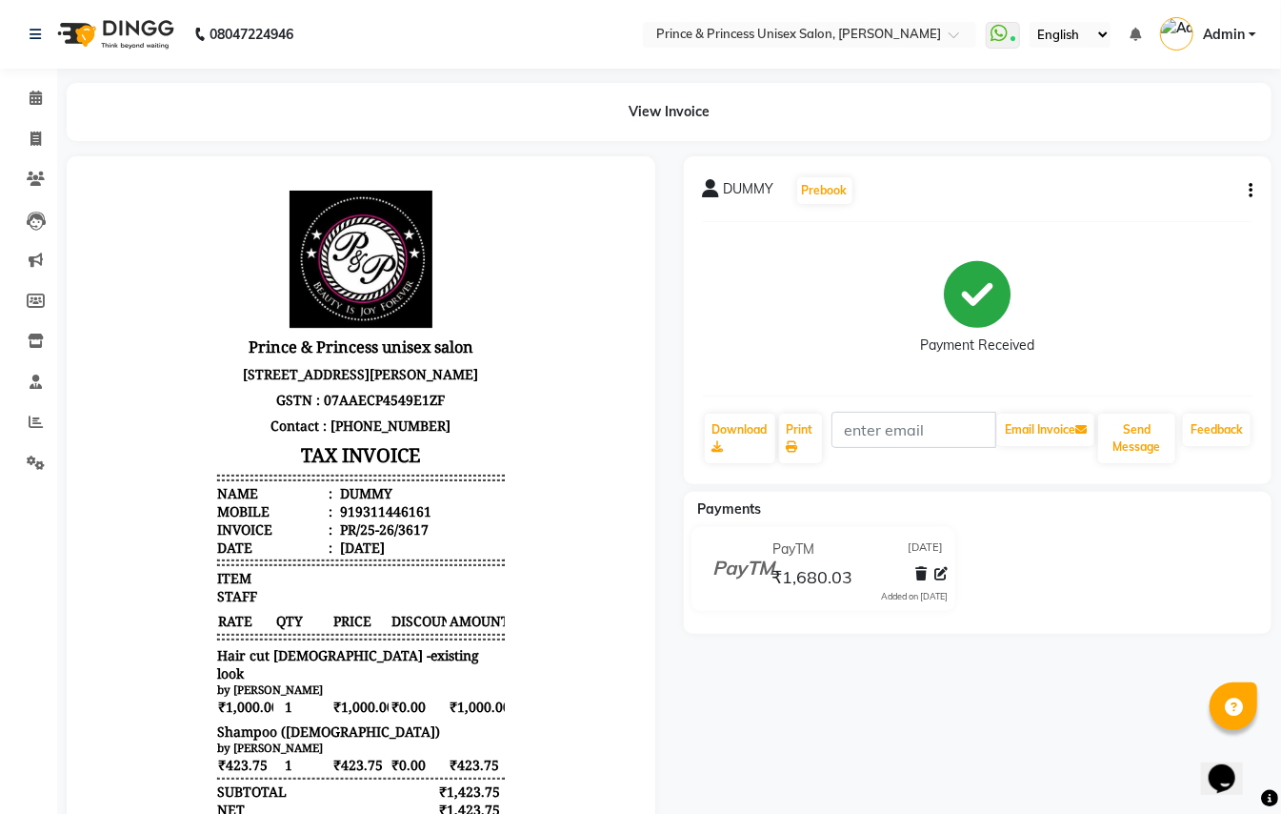
click at [1254, 194] on div "DUMMY Prebook Payment Received Download Print Email Invoice Send Message Feedba…" at bounding box center [978, 320] width 589 height 328
click at [1244, 188] on button "button" at bounding box center [1246, 191] width 11 height 20
click at [1121, 213] on div "Edit Invoice" at bounding box center [1155, 214] width 131 height 24
select select "service"
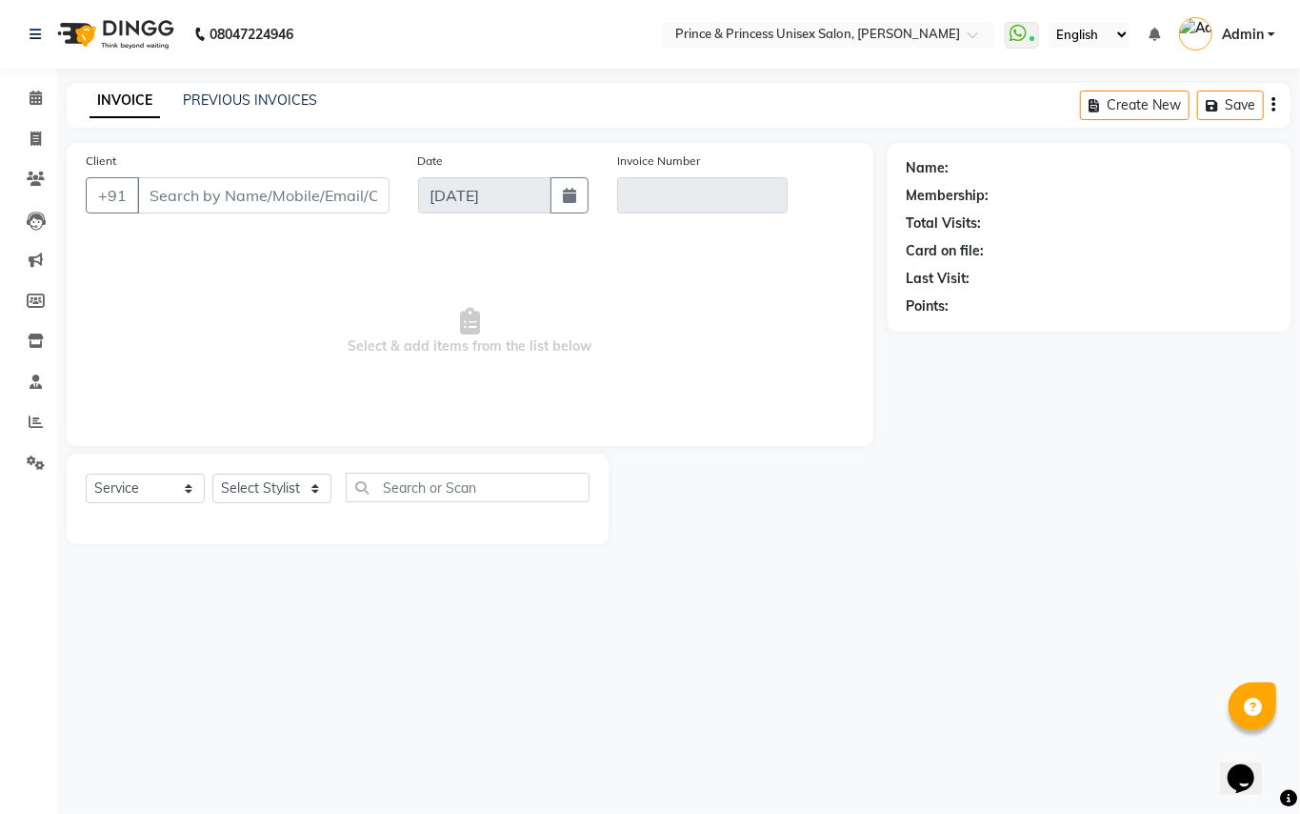
type input "9311446161"
type input "PR/25-26/3617"
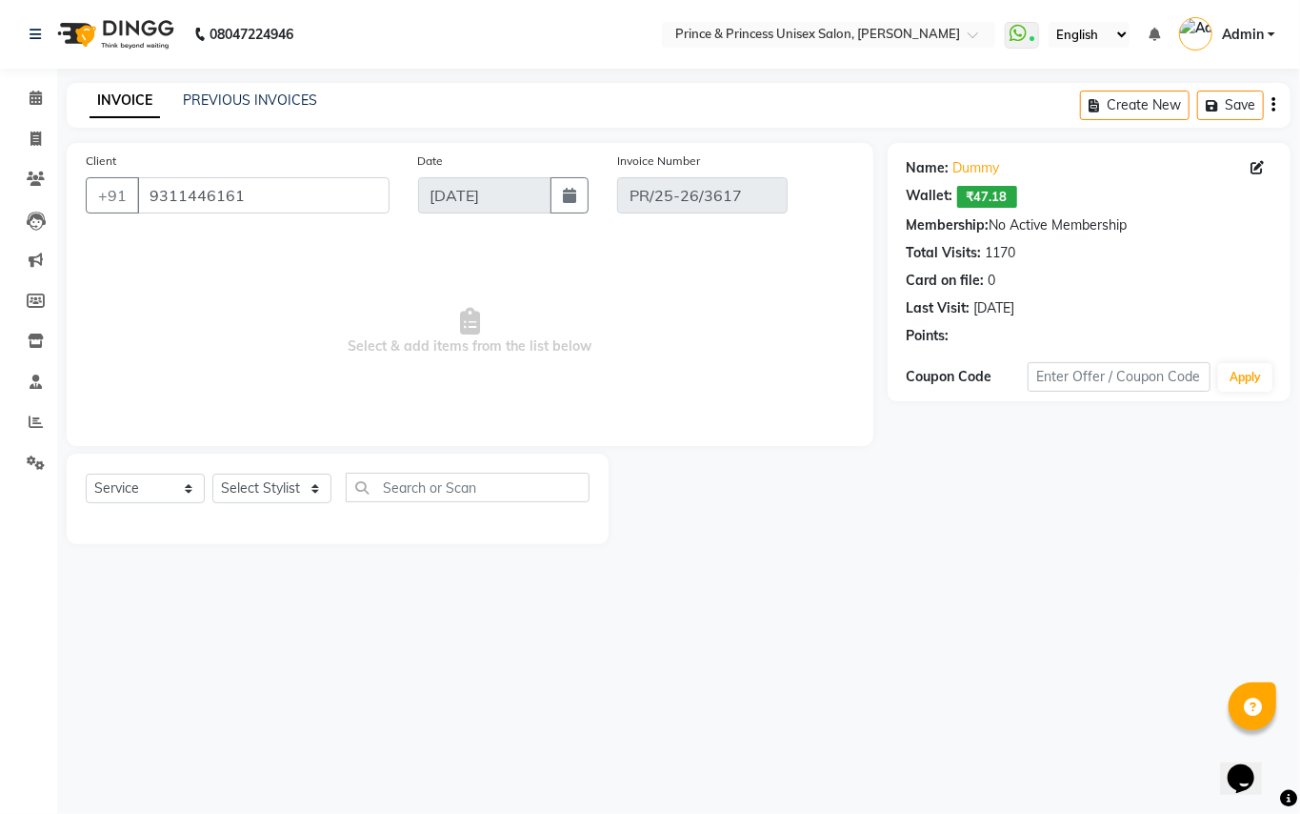
select select "select"
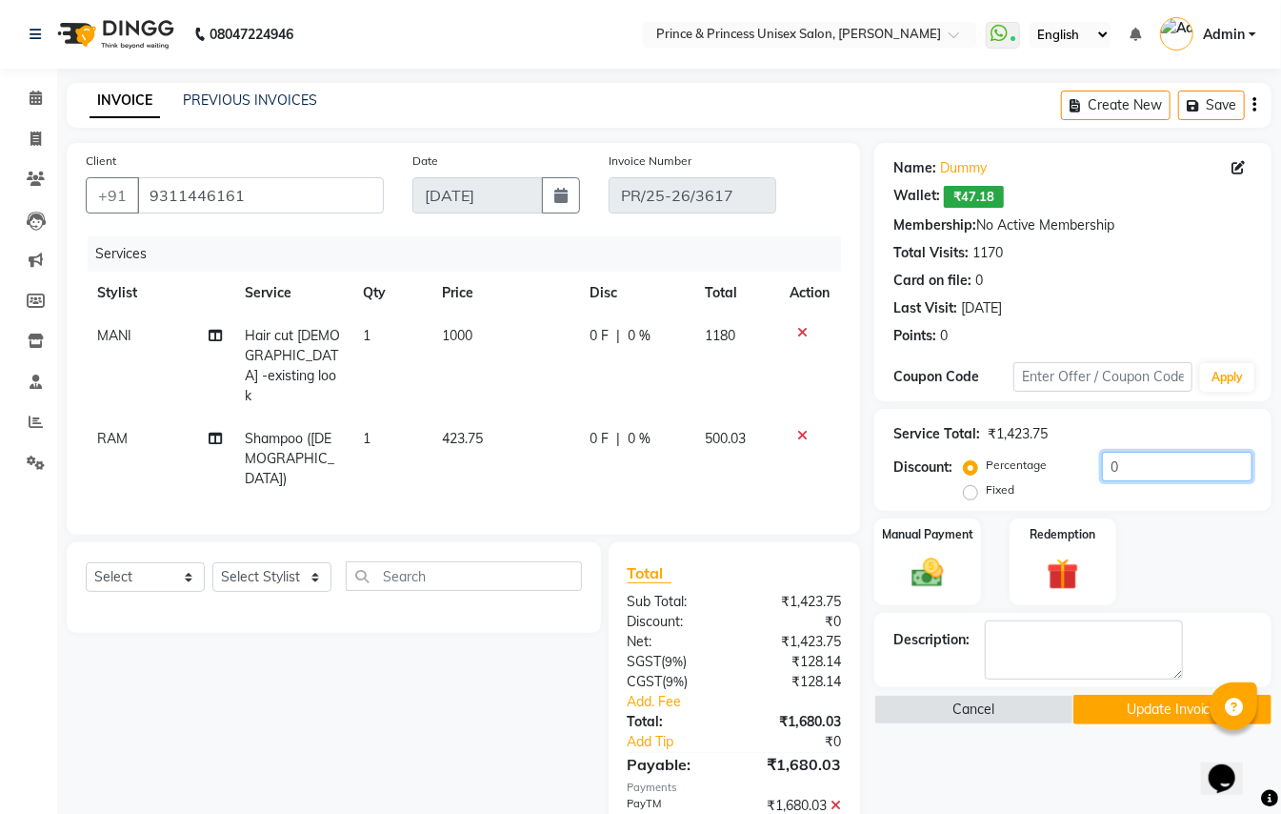
click at [1162, 476] on input "0" at bounding box center [1177, 467] width 151 height 30
type input "5"
type input "8"
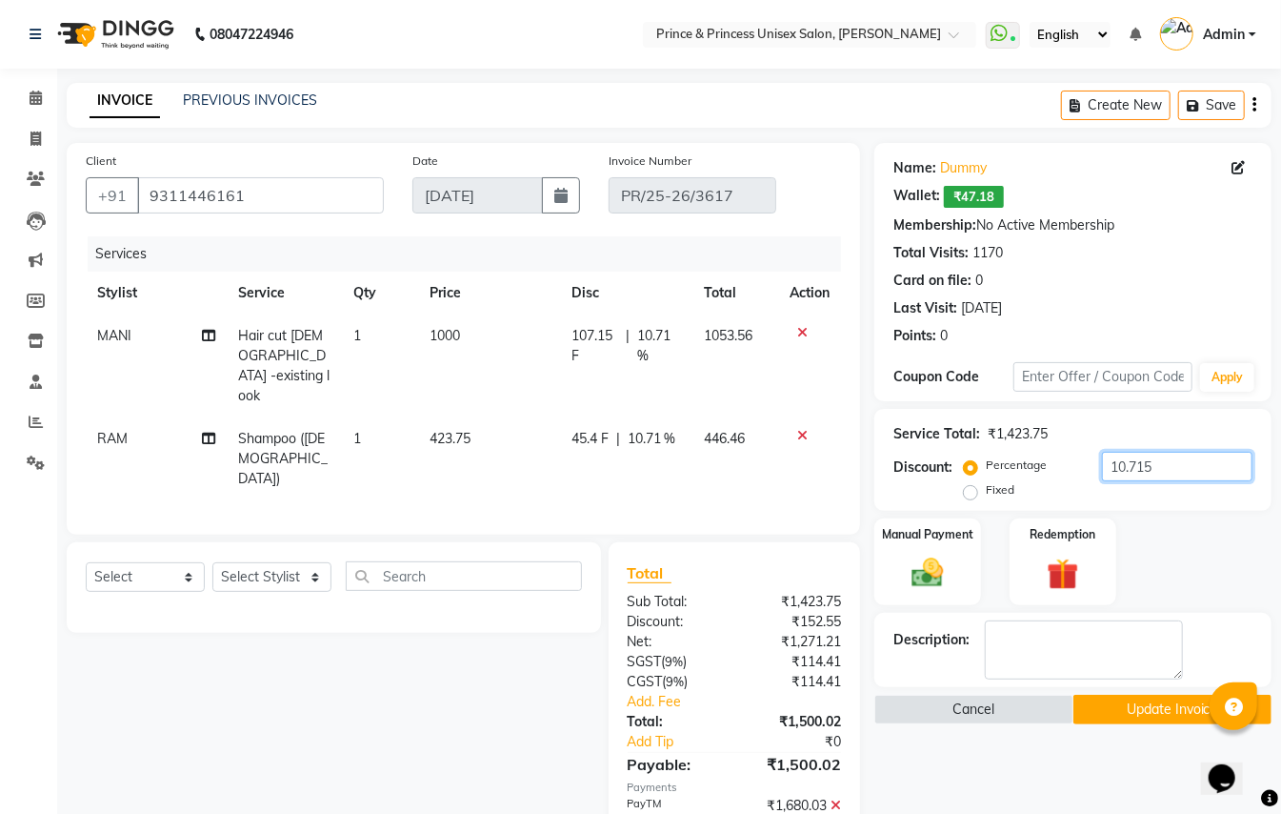
type input "10.715"
click at [835, 798] on icon at bounding box center [836, 804] width 10 height 13
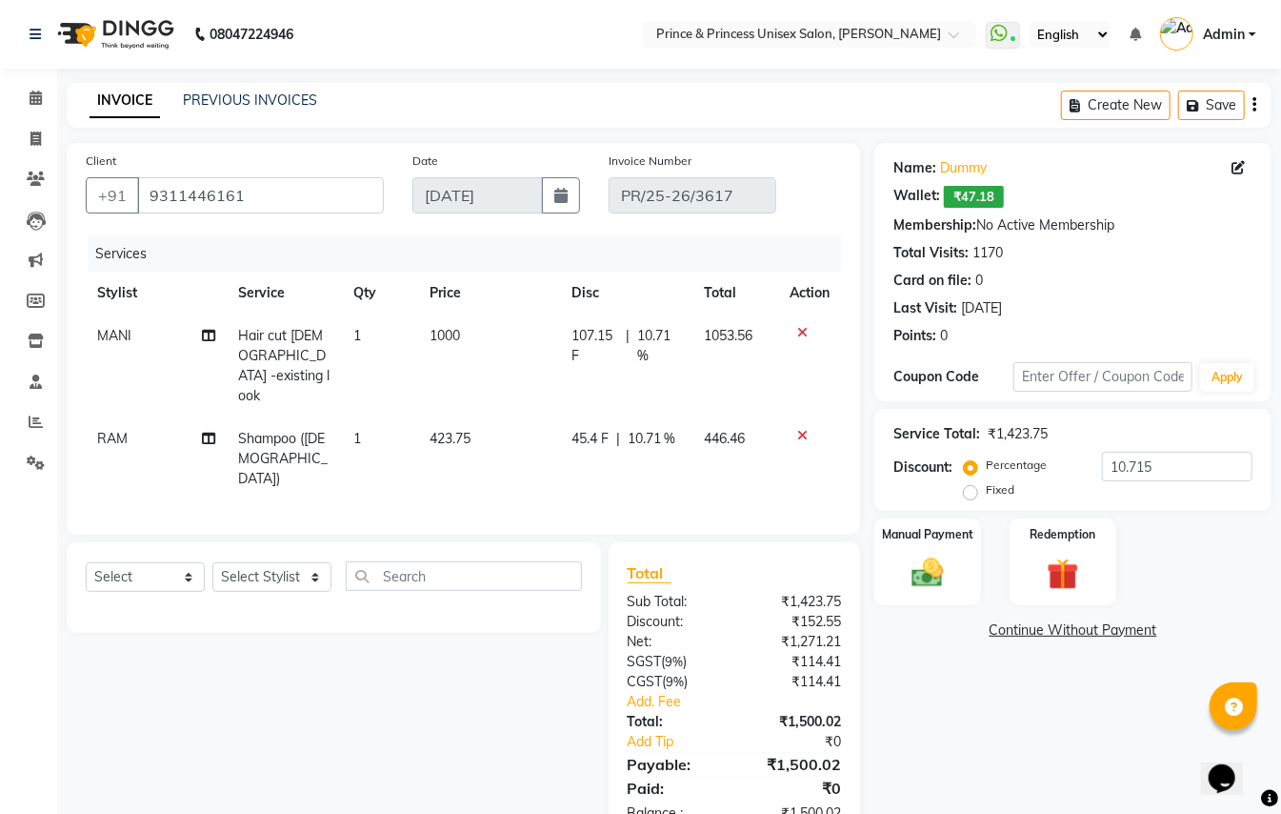
drag, startPoint x: 938, startPoint y: 575, endPoint x: 983, endPoint y: 269, distance: 310.0
click at [938, 573] on img at bounding box center [927, 572] width 51 height 36
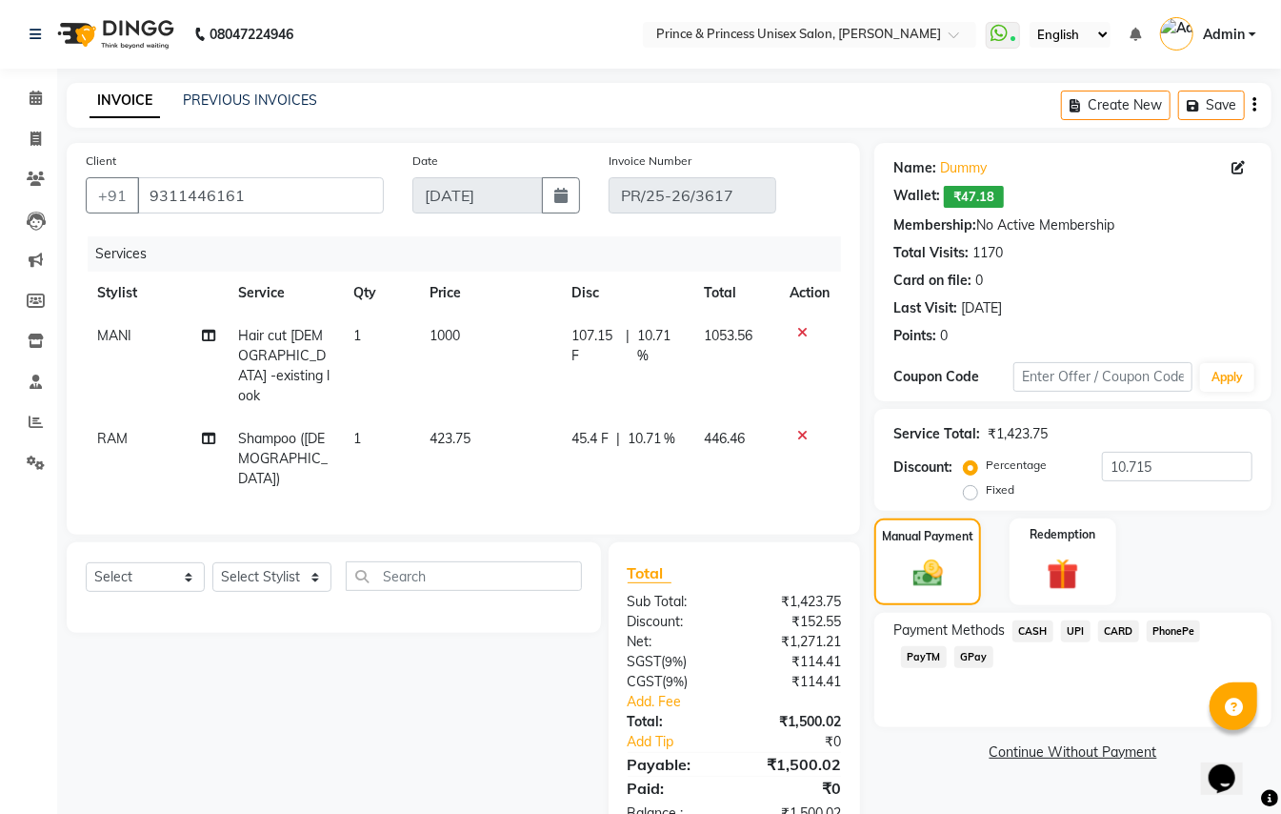
click at [931, 653] on span "PayTM" at bounding box center [924, 657] width 46 height 22
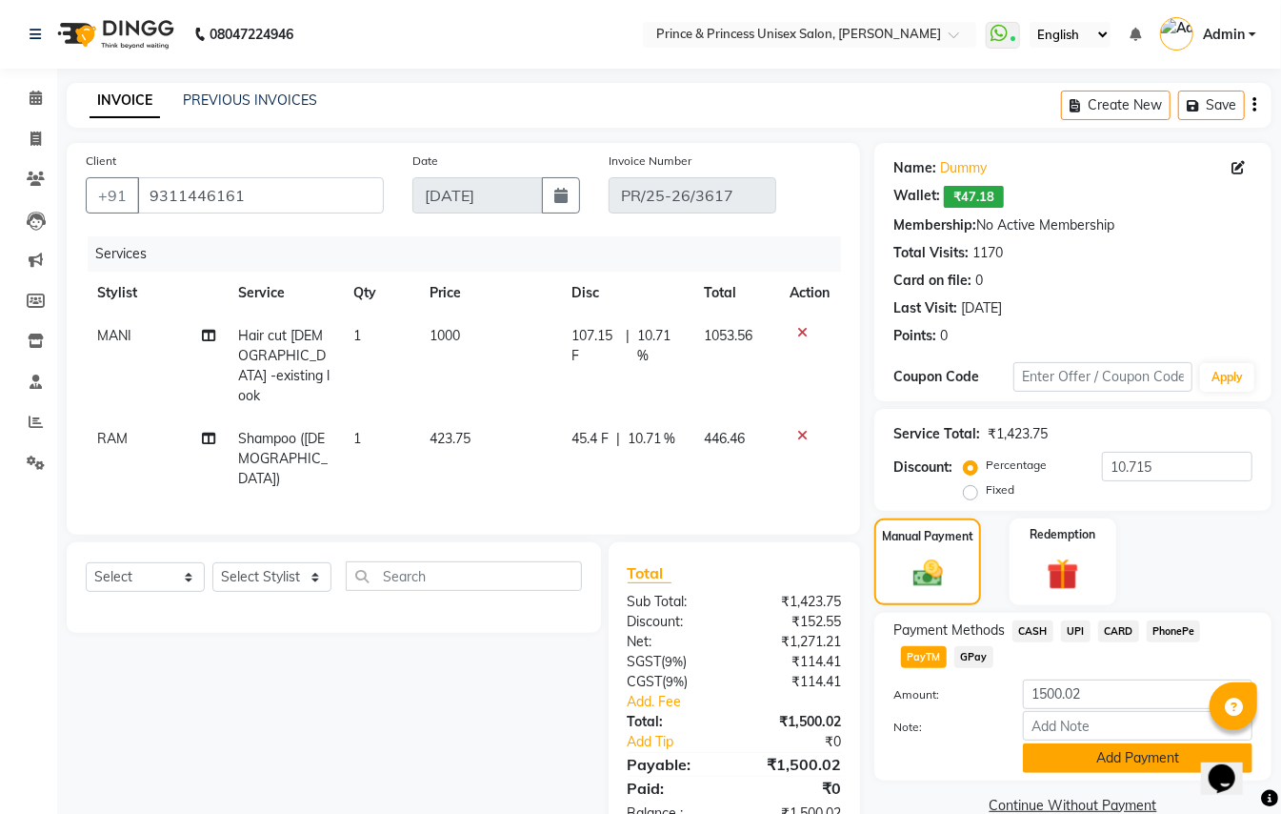
click at [1107, 759] on button "Add Payment" at bounding box center [1138, 758] width 230 height 30
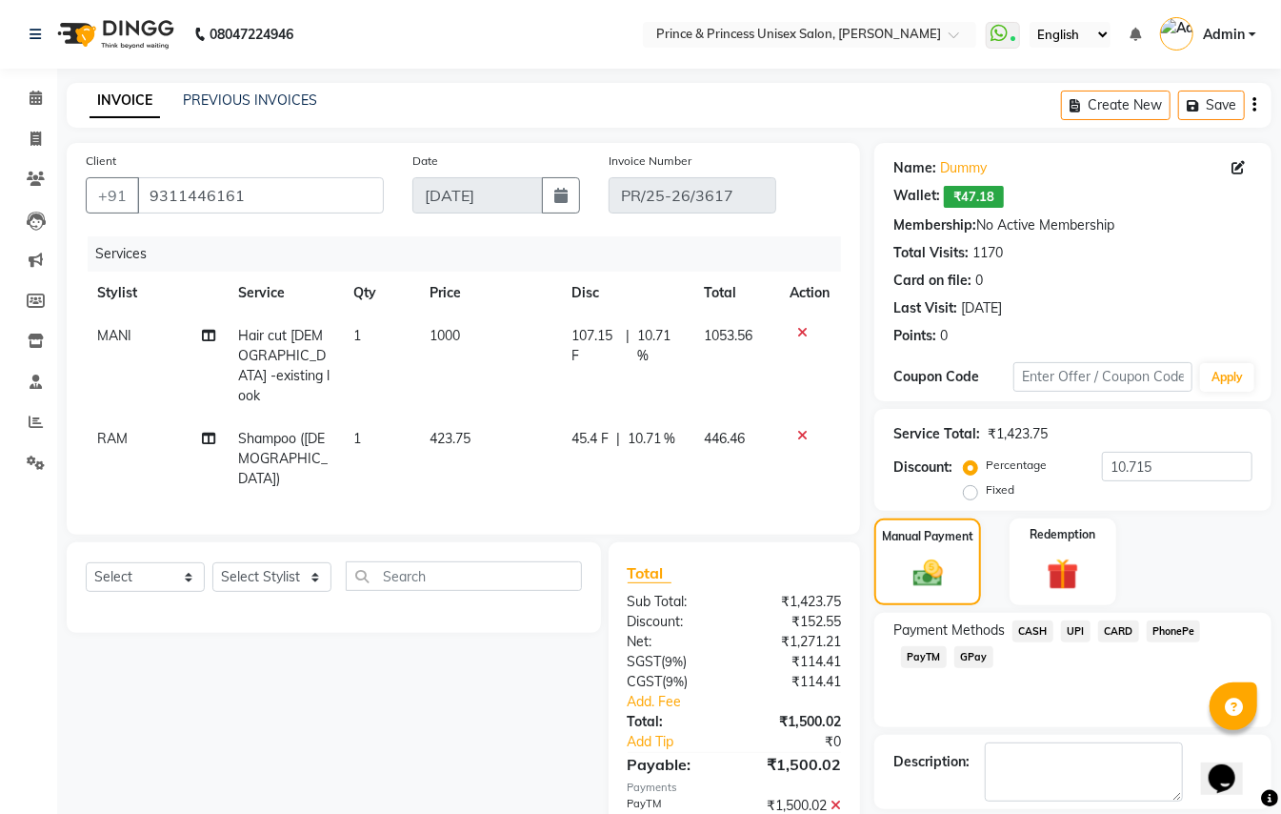
scroll to position [62, 0]
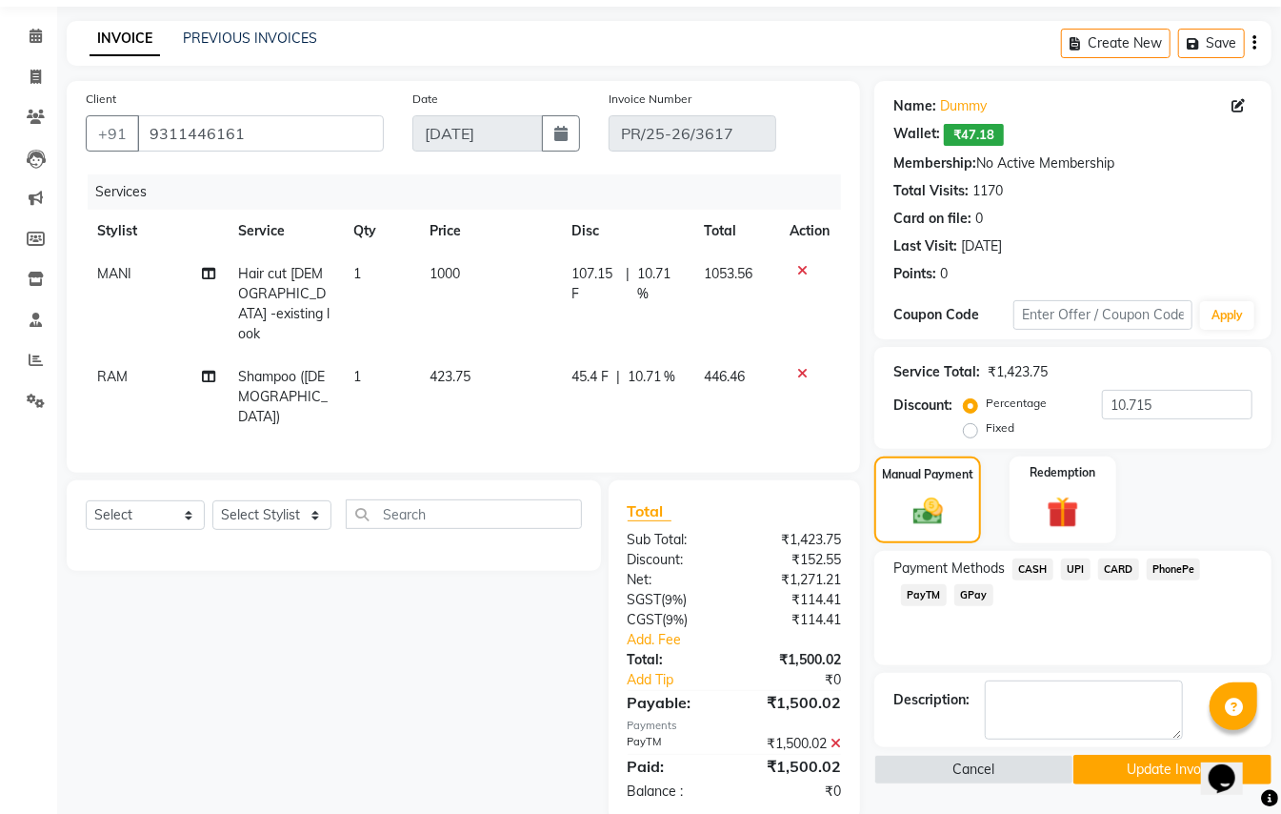
click at [1105, 770] on button "Update Invoice" at bounding box center [1173, 770] width 198 height 30
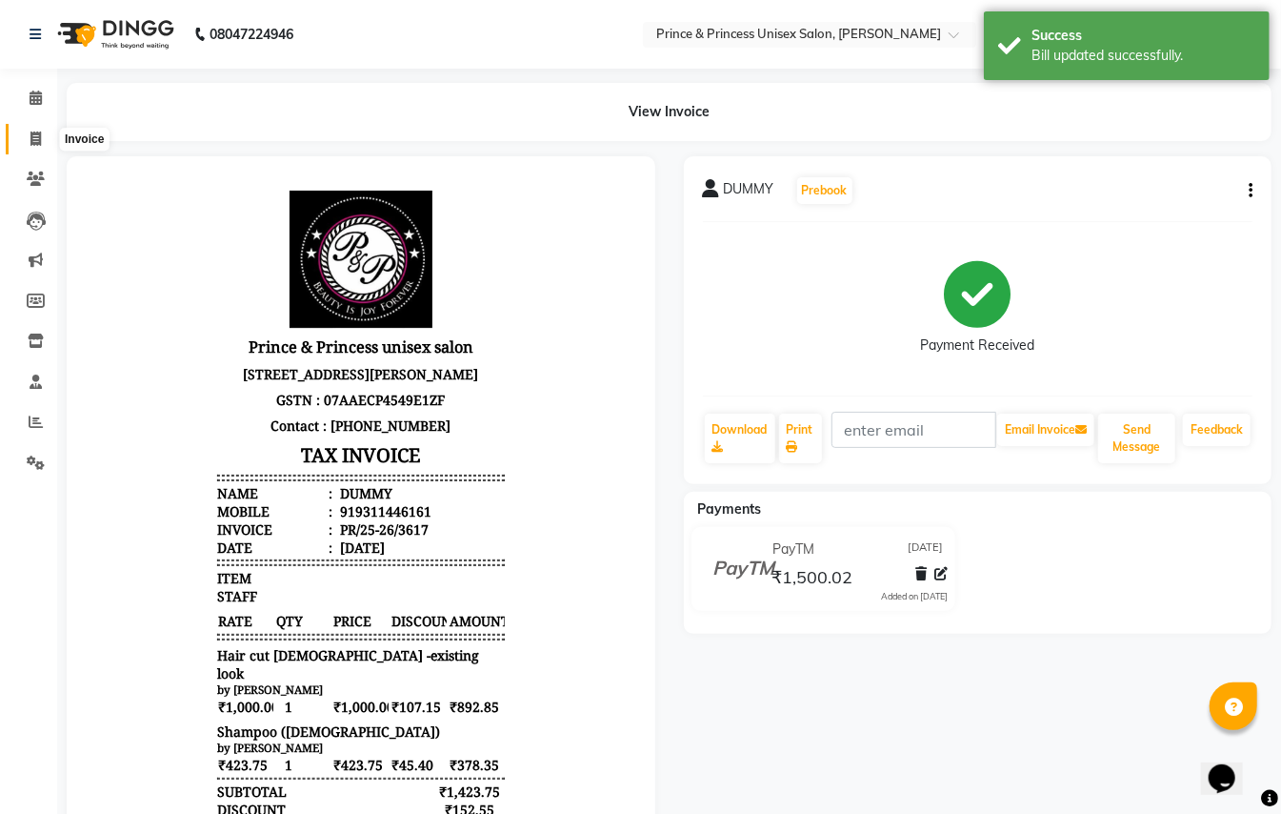
click at [31, 138] on icon at bounding box center [35, 138] width 10 height 14
select select "service"
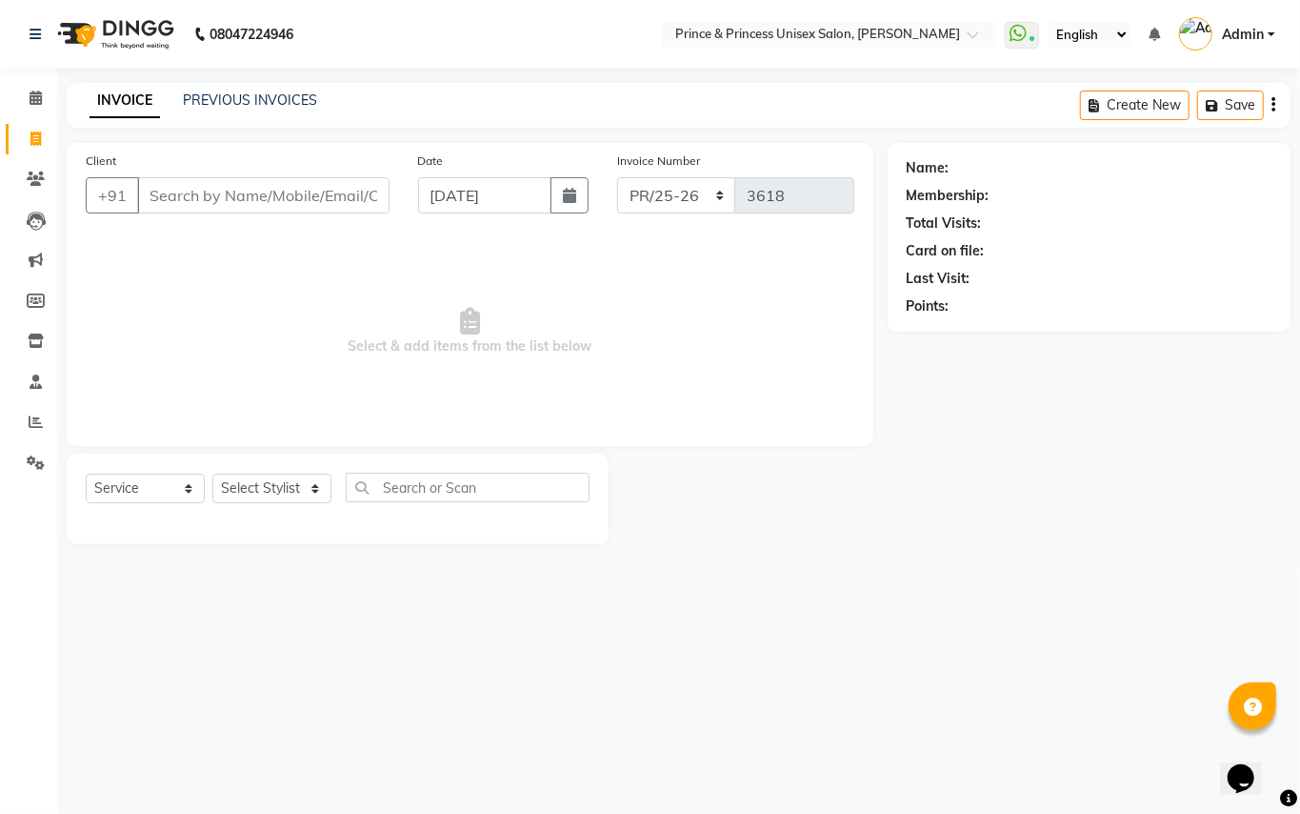
click at [310, 185] on input "Client" at bounding box center [263, 195] width 252 height 36
click at [32, 419] on icon at bounding box center [36, 421] width 14 height 14
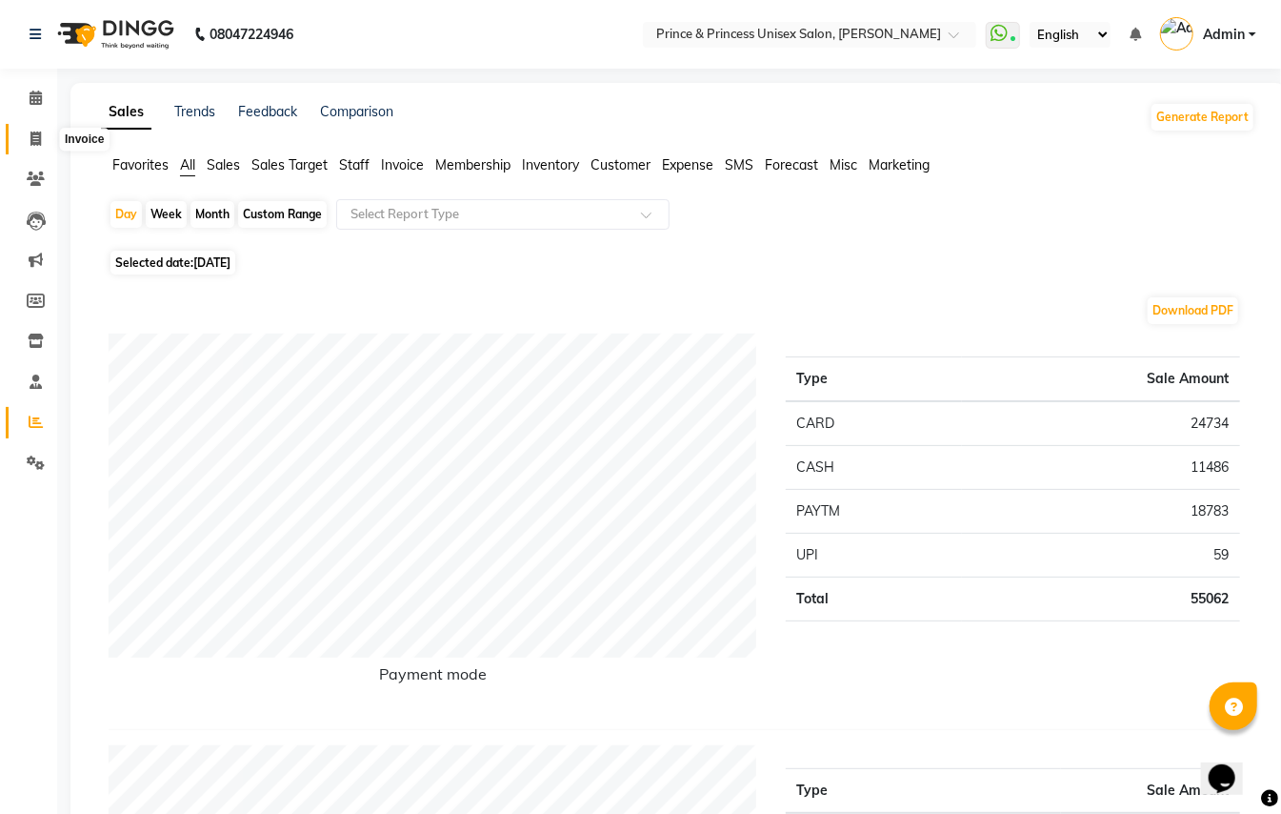
click at [40, 137] on icon at bounding box center [35, 138] width 10 height 14
select select "service"
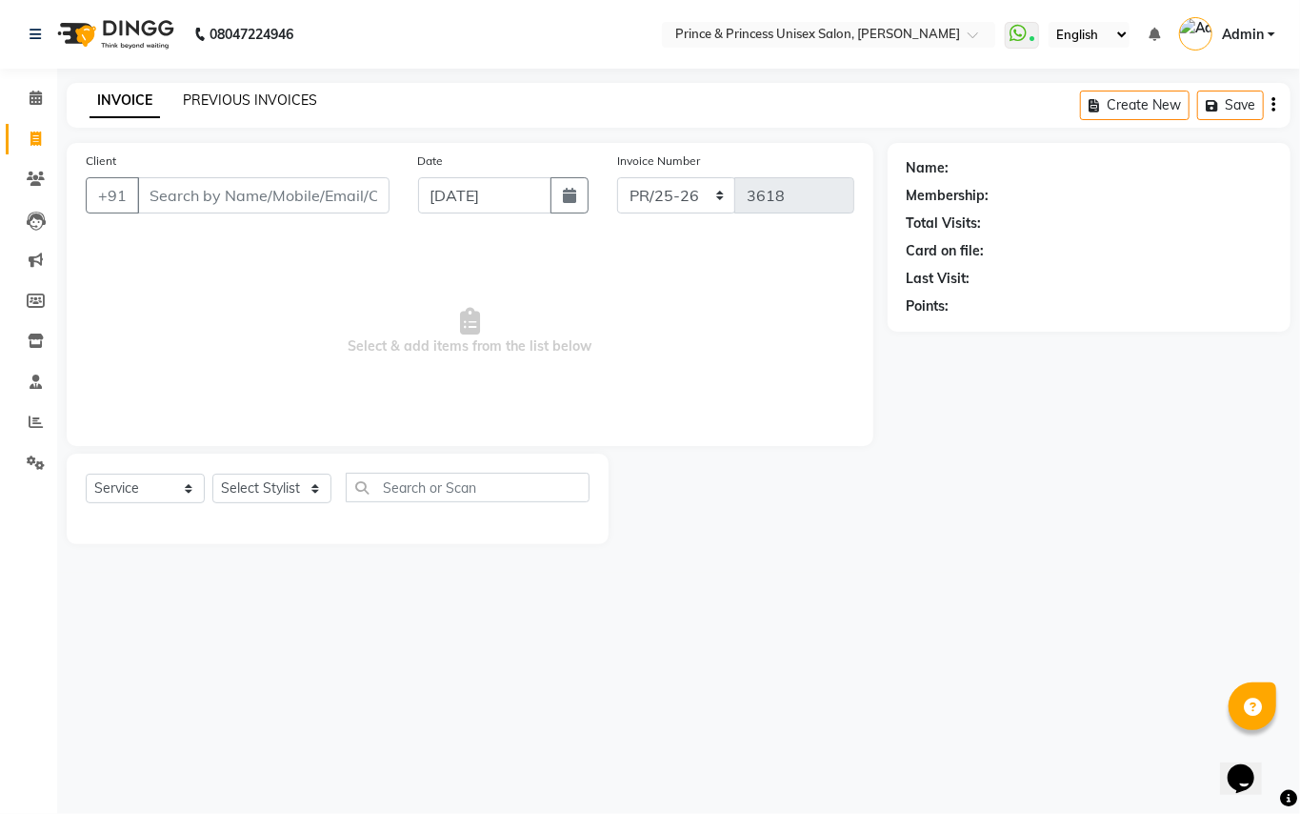
click at [290, 97] on link "PREVIOUS INVOICES" at bounding box center [250, 99] width 134 height 17
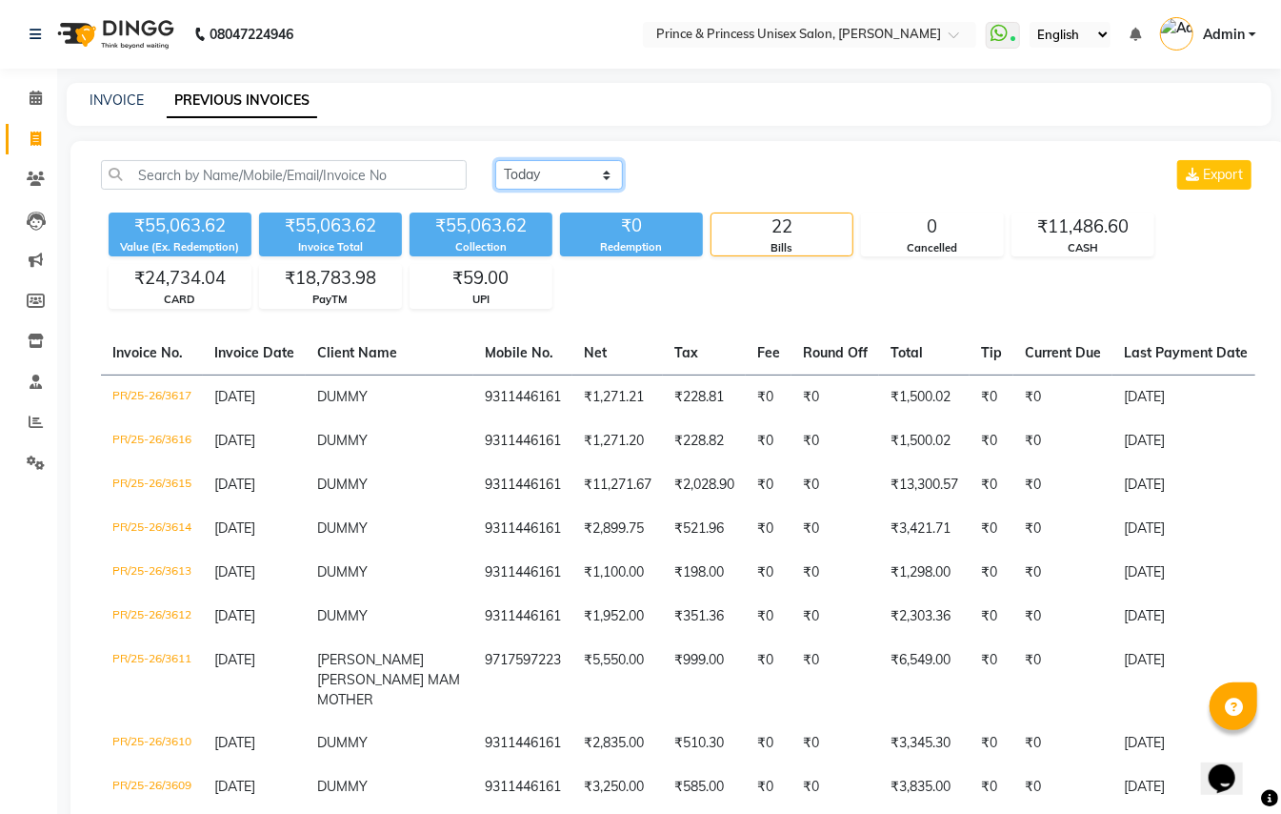
click at [527, 176] on select "Today Yesterday Custom Range" at bounding box center [559, 175] width 128 height 30
click at [495, 160] on select "Today Yesterday Custom Range" at bounding box center [559, 175] width 128 height 30
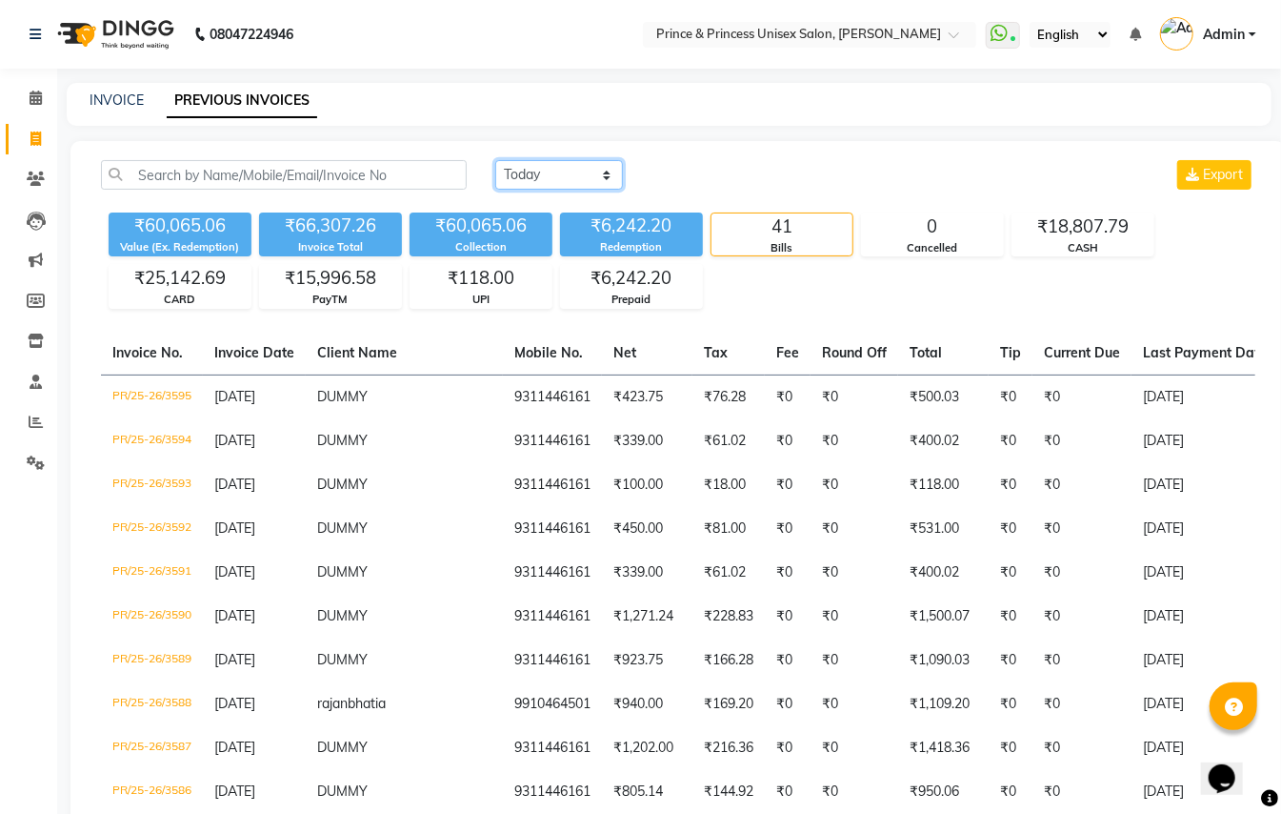
click at [550, 176] on select "Today Yesterday Custom Range" at bounding box center [559, 175] width 128 height 30
select select "today"
click at [495, 160] on select "Today Yesterday Custom Range" at bounding box center [559, 175] width 128 height 30
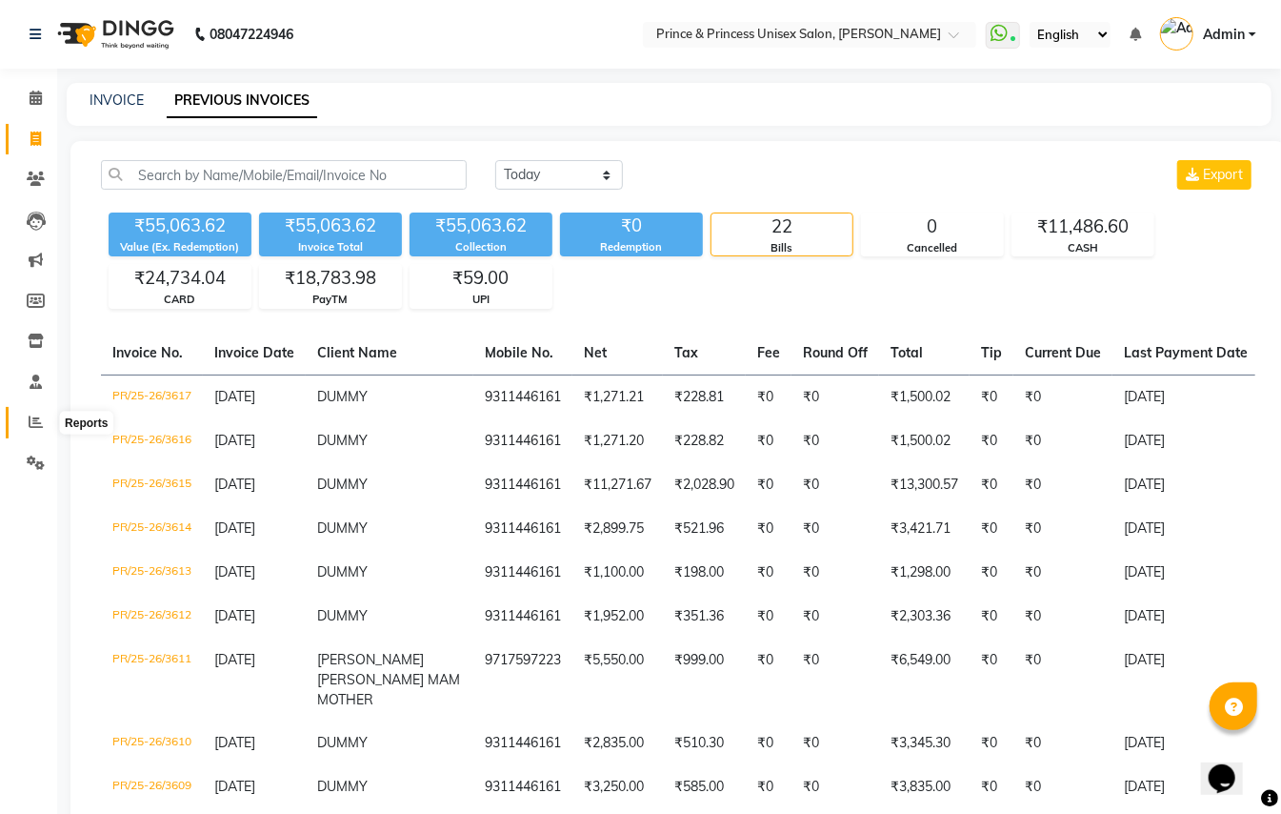
click at [31, 425] on icon at bounding box center [36, 421] width 14 height 14
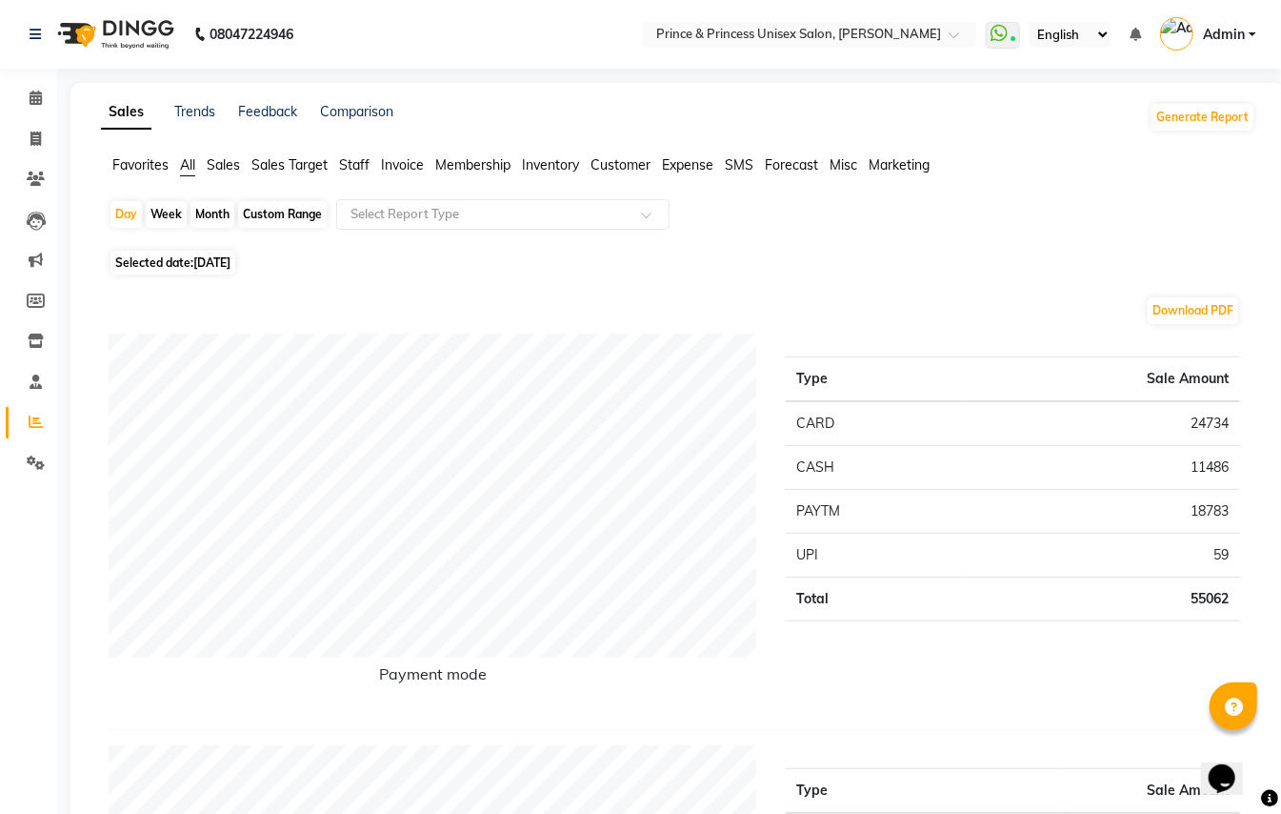
click at [356, 160] on span "Staff" at bounding box center [354, 164] width 30 height 17
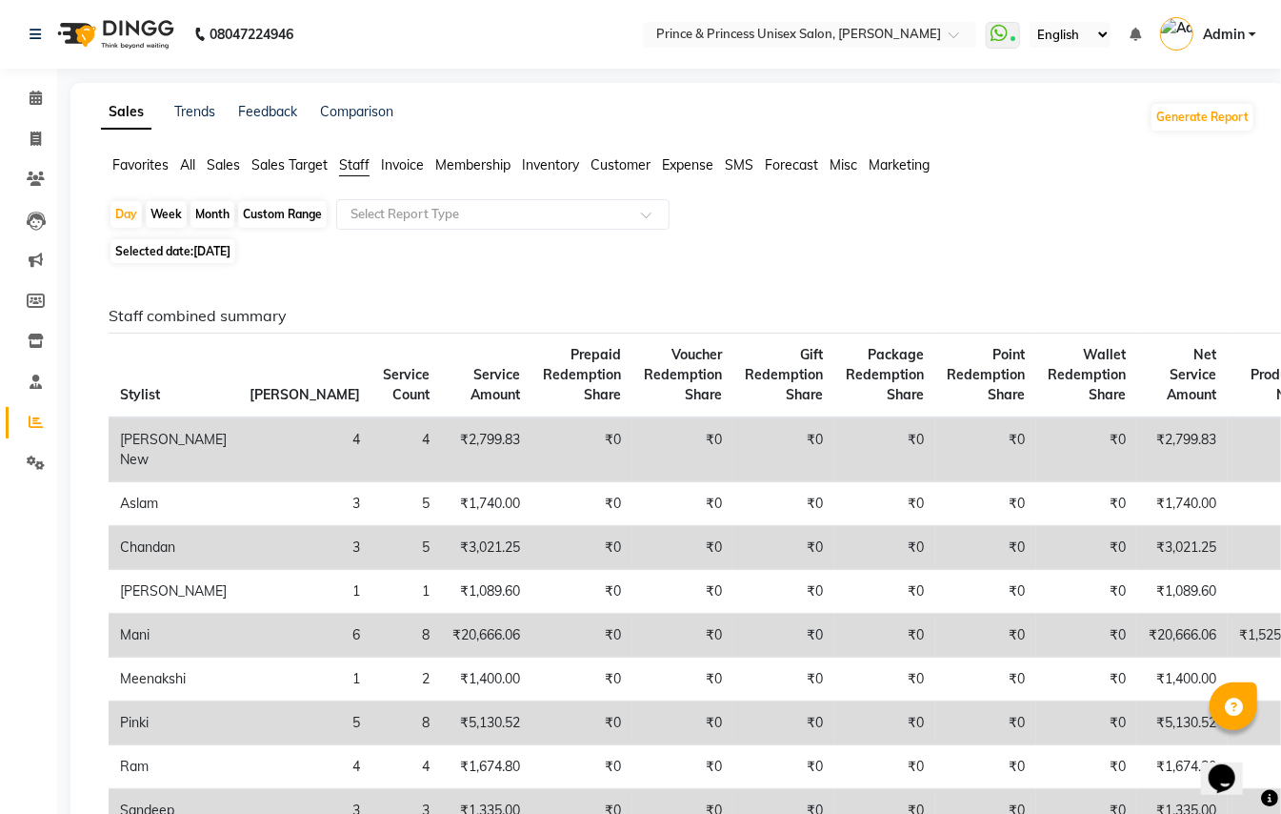
click at [221, 212] on div "Month" at bounding box center [213, 214] width 44 height 27
select select "9"
select select "2025"
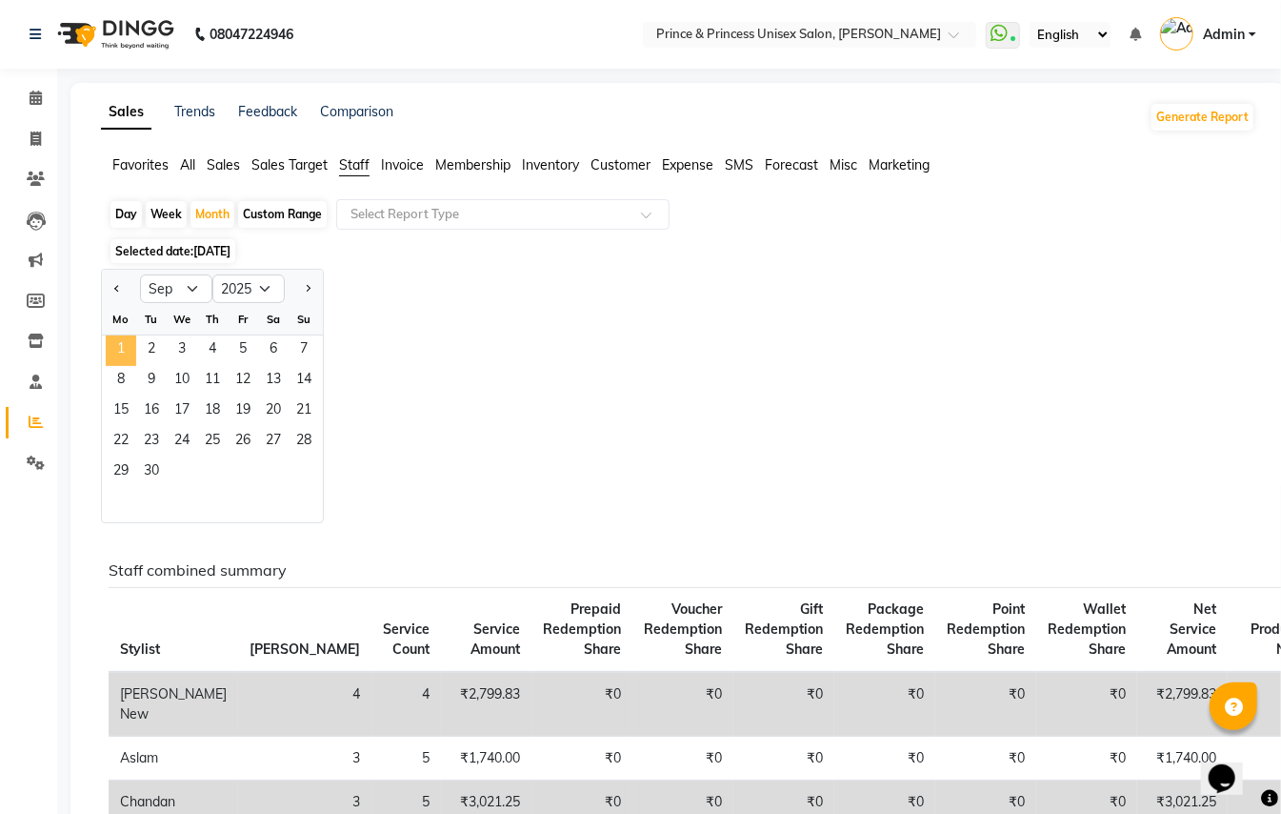
click at [122, 352] on span "1" at bounding box center [121, 350] width 30 height 30
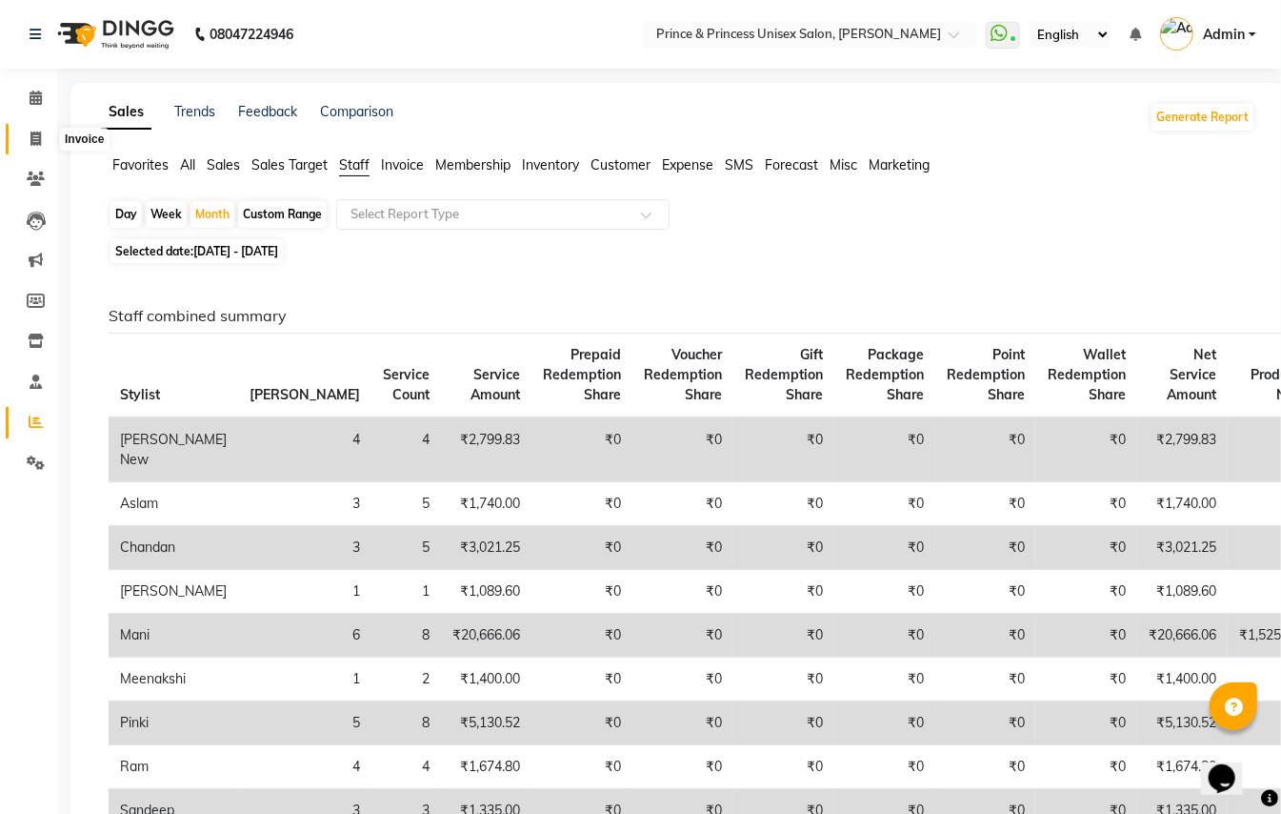
click at [34, 135] on icon at bounding box center [35, 138] width 10 height 14
select select "service"
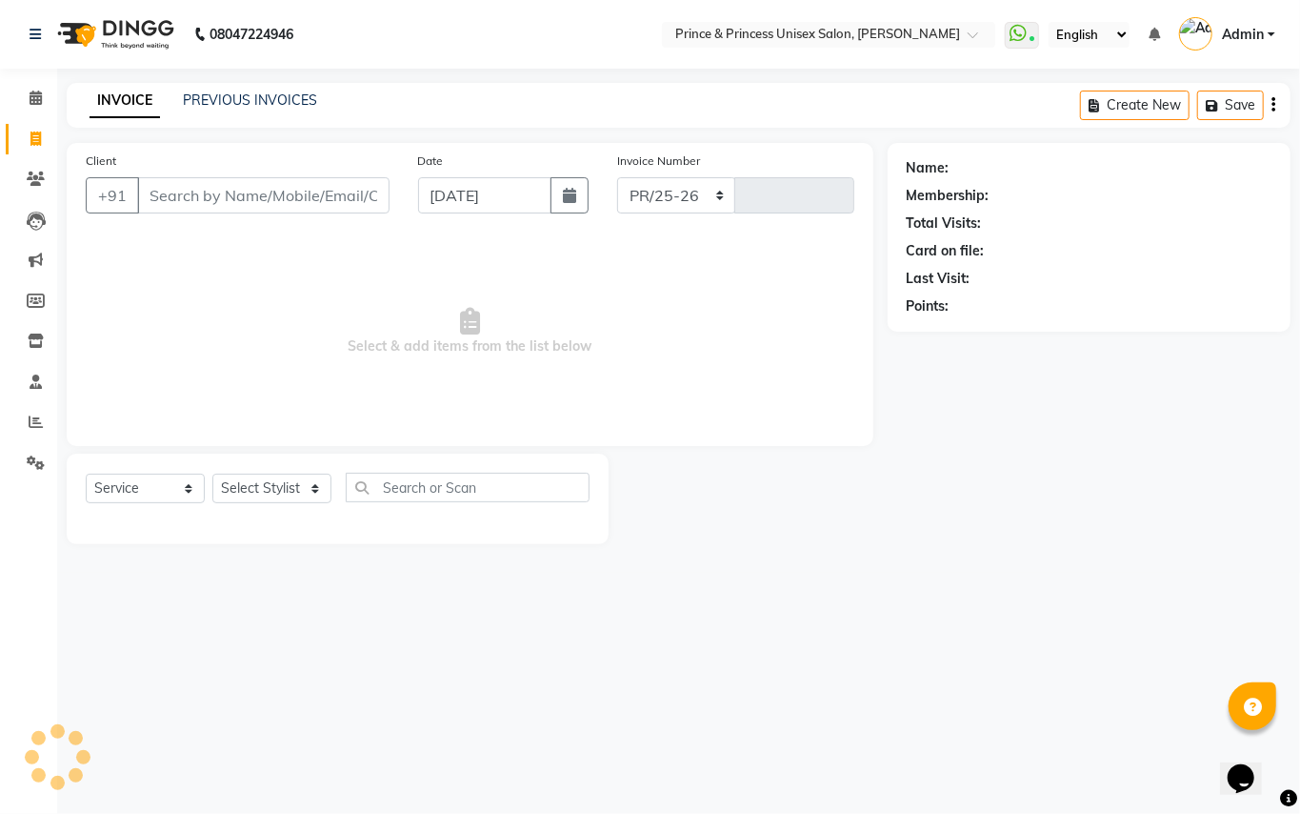
select select "3760"
type input "3618"
click at [305, 191] on input "Client" at bounding box center [263, 195] width 252 height 36
type input "9311446161"
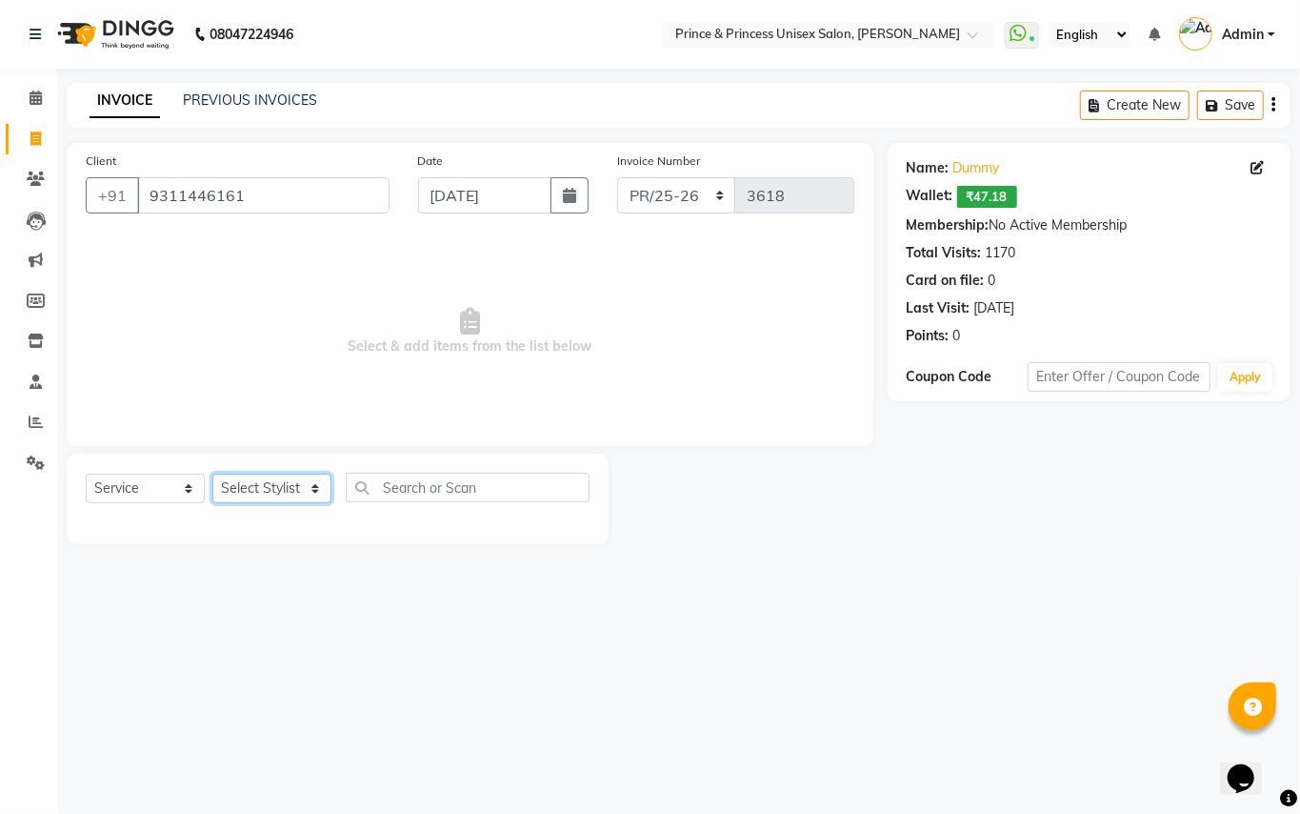
click at [231, 482] on select "Select Stylist ABHISHEK [PERSON_NAME] NEW [PERSON_NAME] [PERSON_NAME] [PERSON_N…" at bounding box center [271, 489] width 119 height 30
select select "63056"
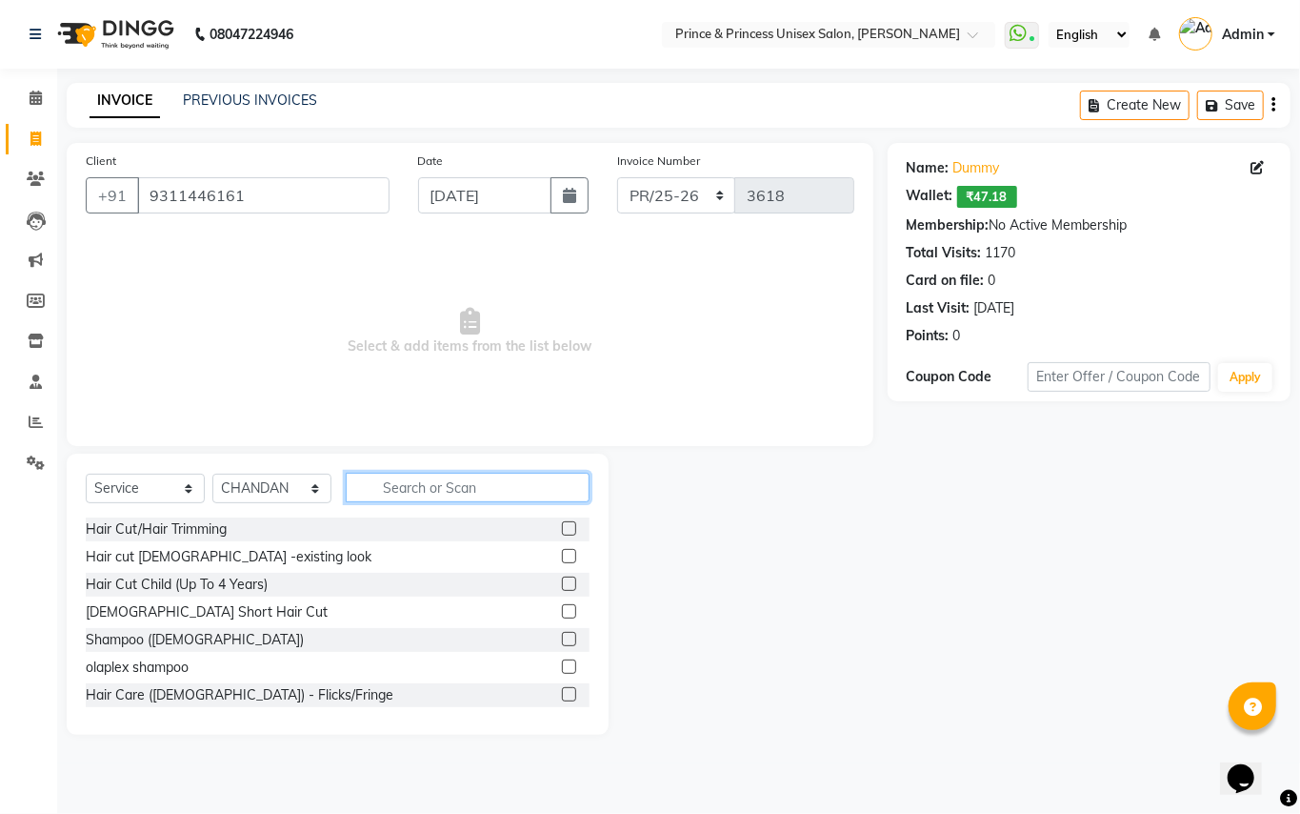
click at [469, 488] on input "text" at bounding box center [468, 488] width 244 height 30
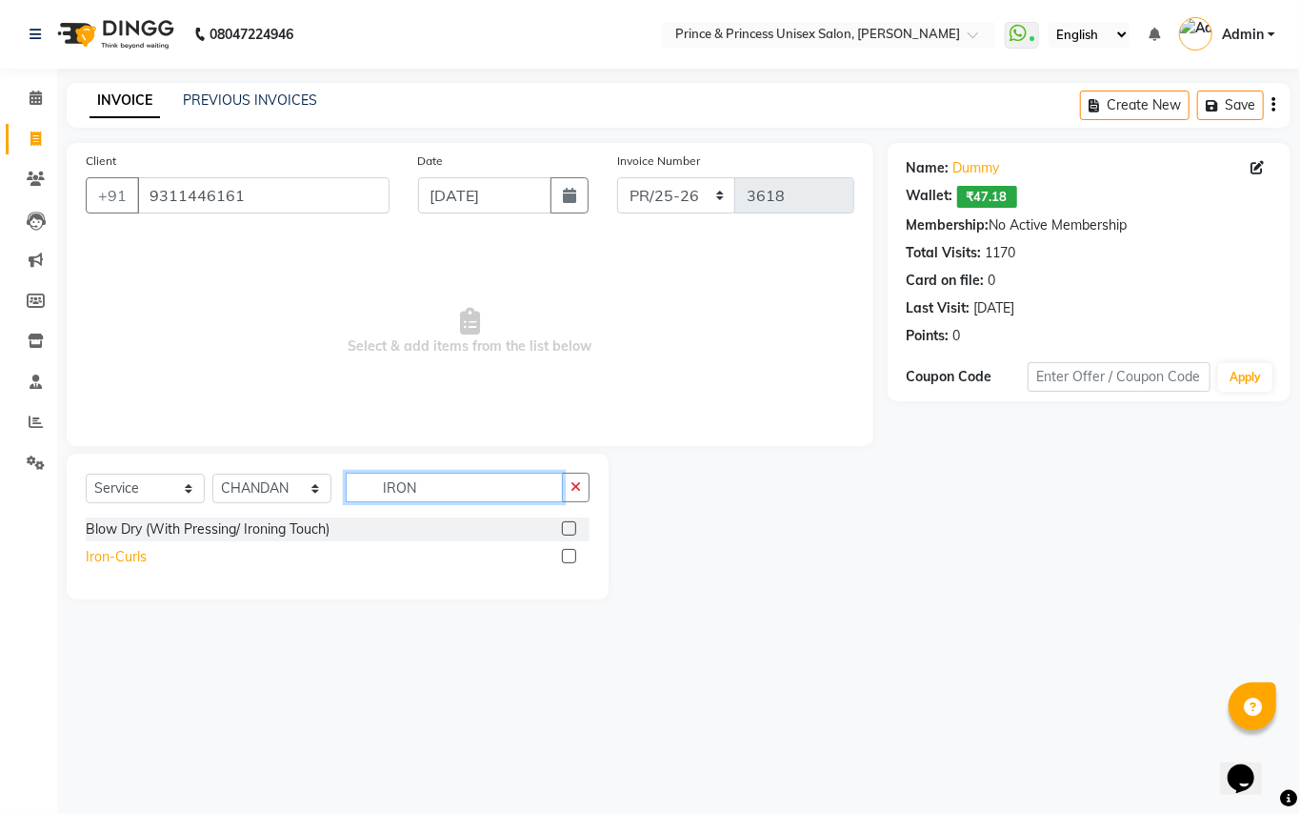
type input "IRON"
click at [122, 561] on div "Iron-Curls" at bounding box center [116, 557] width 61 height 20
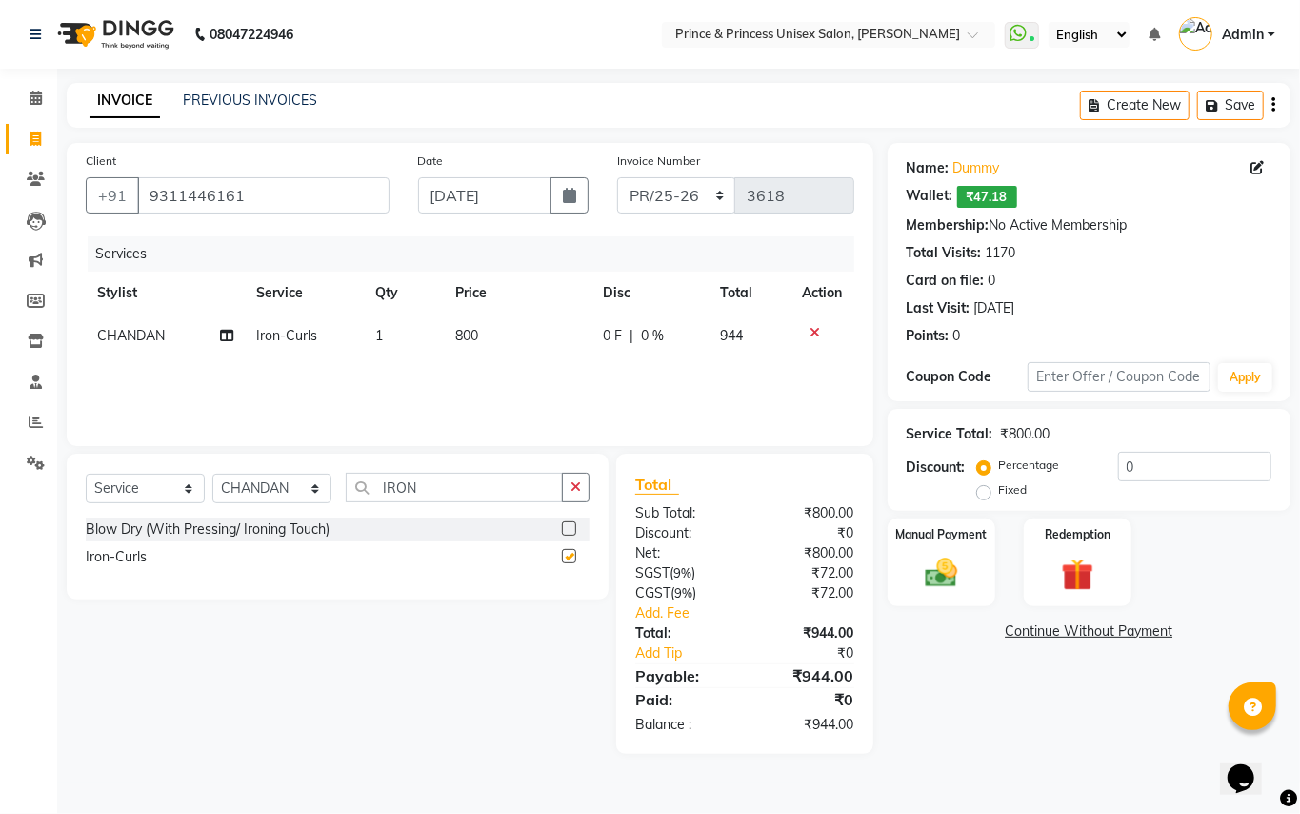
checkbox input "false"
click at [476, 330] on span "800" at bounding box center [466, 335] width 23 height 17
select select "63056"
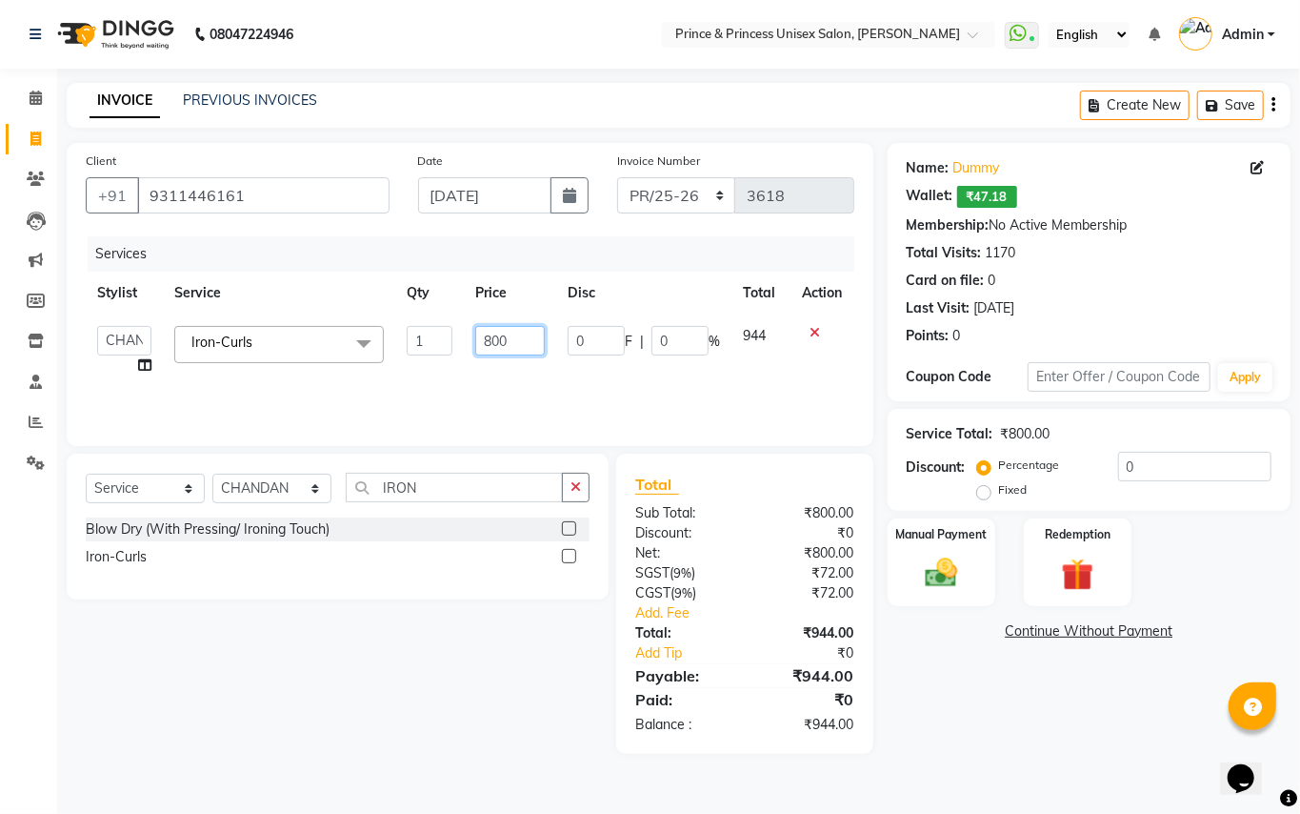
drag, startPoint x: 512, startPoint y: 333, endPoint x: 284, endPoint y: 221, distance: 253.5
click at [339, 237] on div "Services Stylist Service Qty Price Disc Total Action ABHISHEK AJEET AJEET NEW A…" at bounding box center [470, 331] width 769 height 191
type input "550"
click at [389, 373] on div "Services Stylist Service Qty Price Disc Total Action ABHISHEK AJEET AJEET NEW A…" at bounding box center [470, 331] width 769 height 191
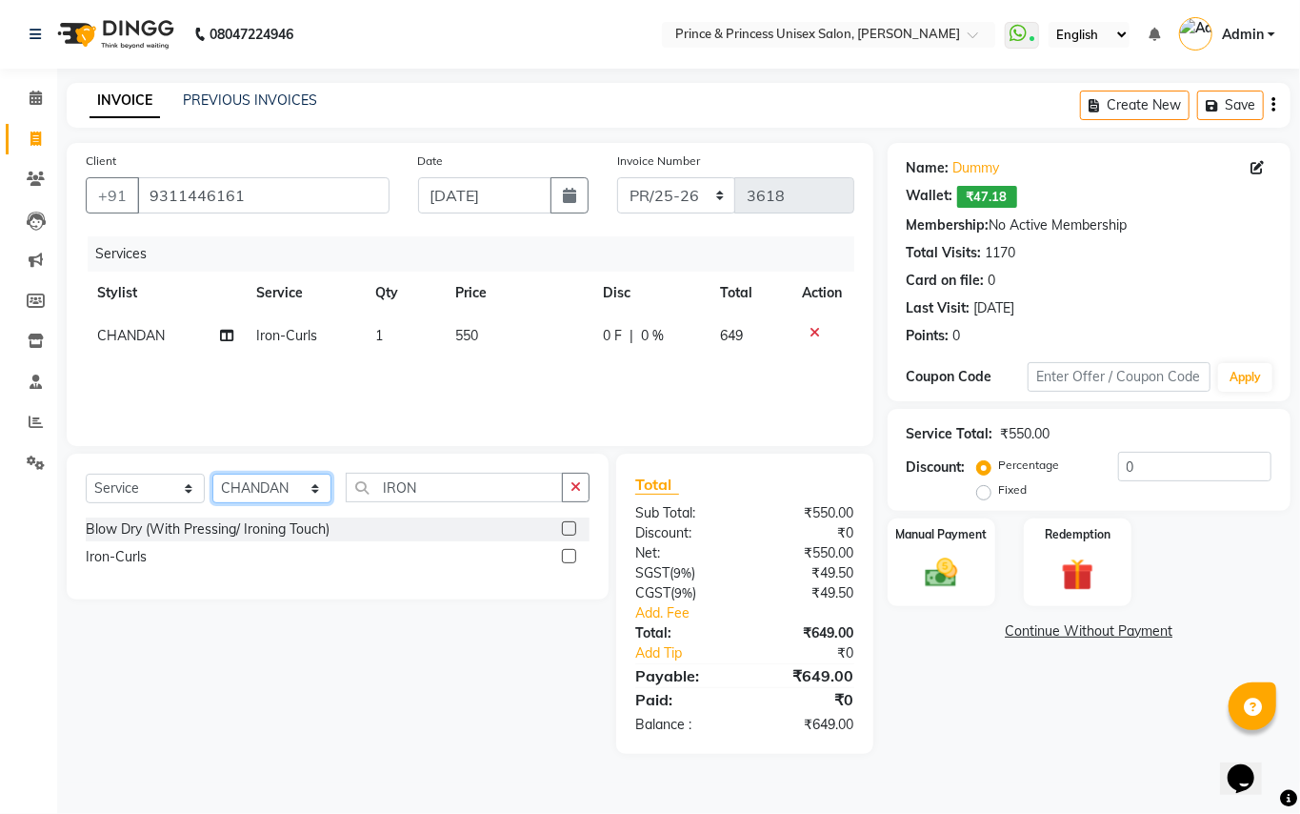
click at [265, 480] on select "Select Stylist ABHISHEK [PERSON_NAME] NEW [PERSON_NAME] [PERSON_NAME] [PERSON_N…" at bounding box center [271, 489] width 119 height 30
select select "44027"
drag, startPoint x: 272, startPoint y: 490, endPoint x: 438, endPoint y: 485, distance: 165.8
click at [274, 493] on select "Select Stylist ABHISHEK [PERSON_NAME] NEW [PERSON_NAME] [PERSON_NAME] [PERSON_N…" at bounding box center [271, 489] width 119 height 30
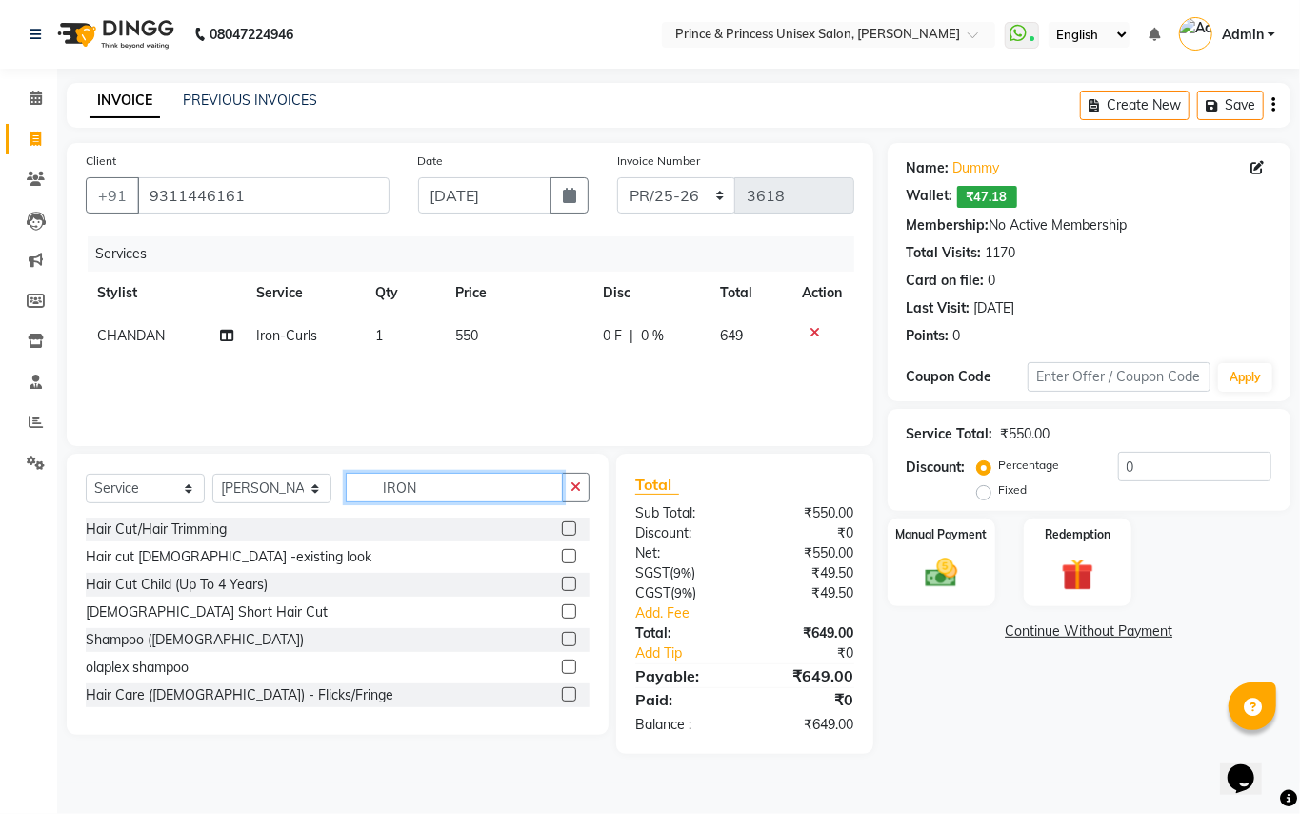
drag, startPoint x: 444, startPoint y: 481, endPoint x: 234, endPoint y: 268, distance: 299.1
click at [306, 393] on div "Client +91 9311446161 Date 01-09-2025 Invoice Number PR/25-26 V/2025 V/2025-26 …" at bounding box center [470, 448] width 836 height 611
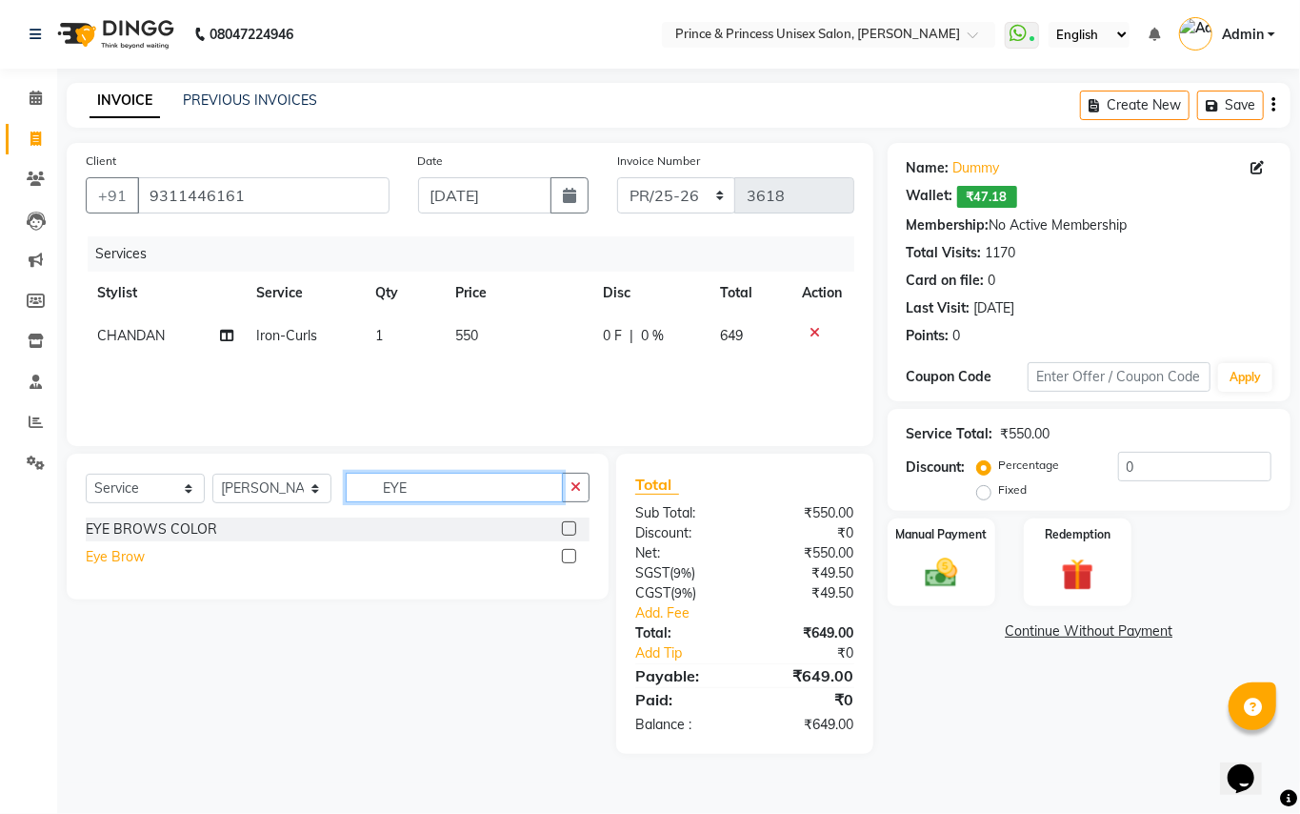
type input "EYE"
click at [124, 547] on div "Eye Brow" at bounding box center [115, 557] width 59 height 20
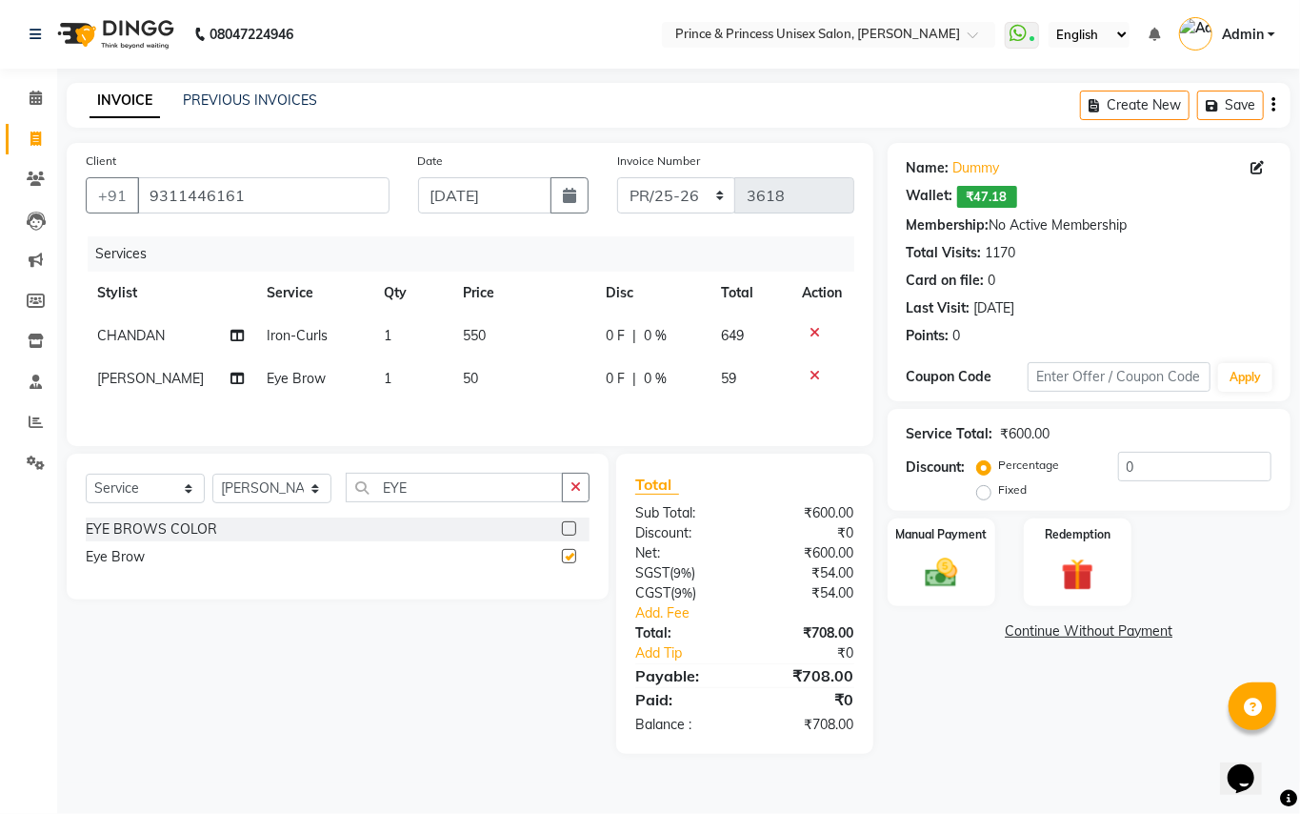
checkbox input "false"
drag, startPoint x: 417, startPoint y: 482, endPoint x: 333, endPoint y: 355, distance: 152.5
click at [333, 453] on div "Client +91 9311446161 Date 01-09-2025 Invoice Number PR/25-26 V/2025 V/2025-26 …" at bounding box center [470, 448] width 836 height 611
type input "UPPER"
click at [172, 566] on div "threading- upperlip wax" at bounding box center [159, 557] width 146 height 20
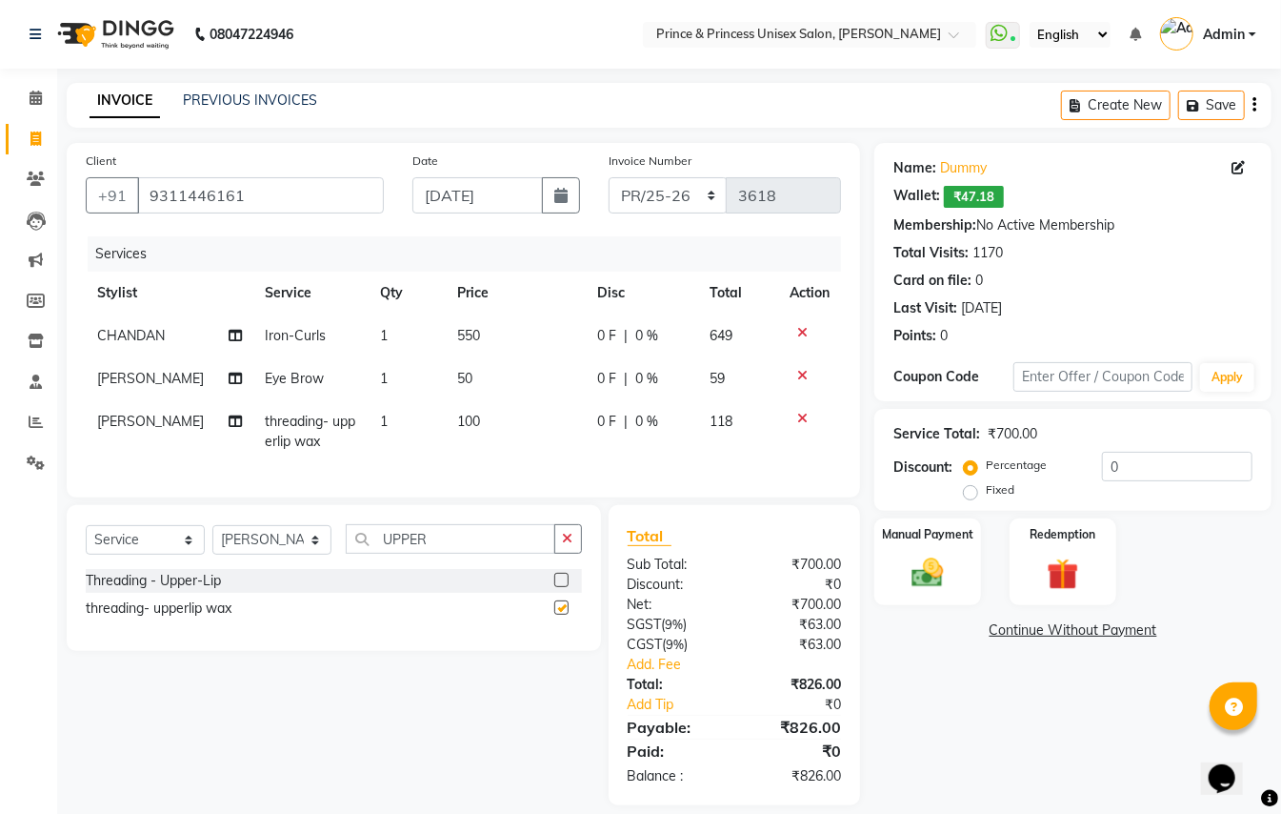
checkbox input "false"
drag, startPoint x: 462, startPoint y: 412, endPoint x: 478, endPoint y: 420, distance: 18.3
click at [462, 413] on span "100" at bounding box center [468, 421] width 23 height 17
select select "44027"
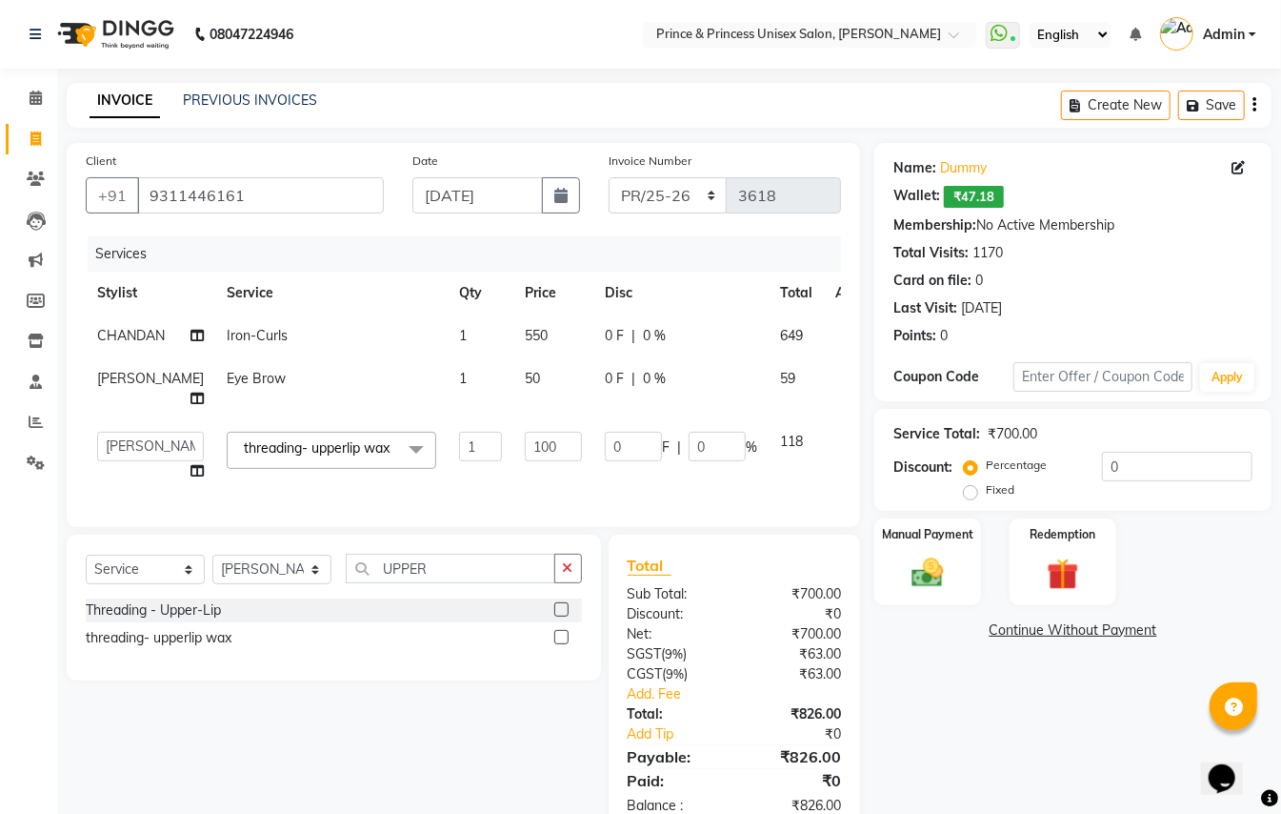
click at [525, 333] on span "550" at bounding box center [536, 335] width 23 height 17
select select "63056"
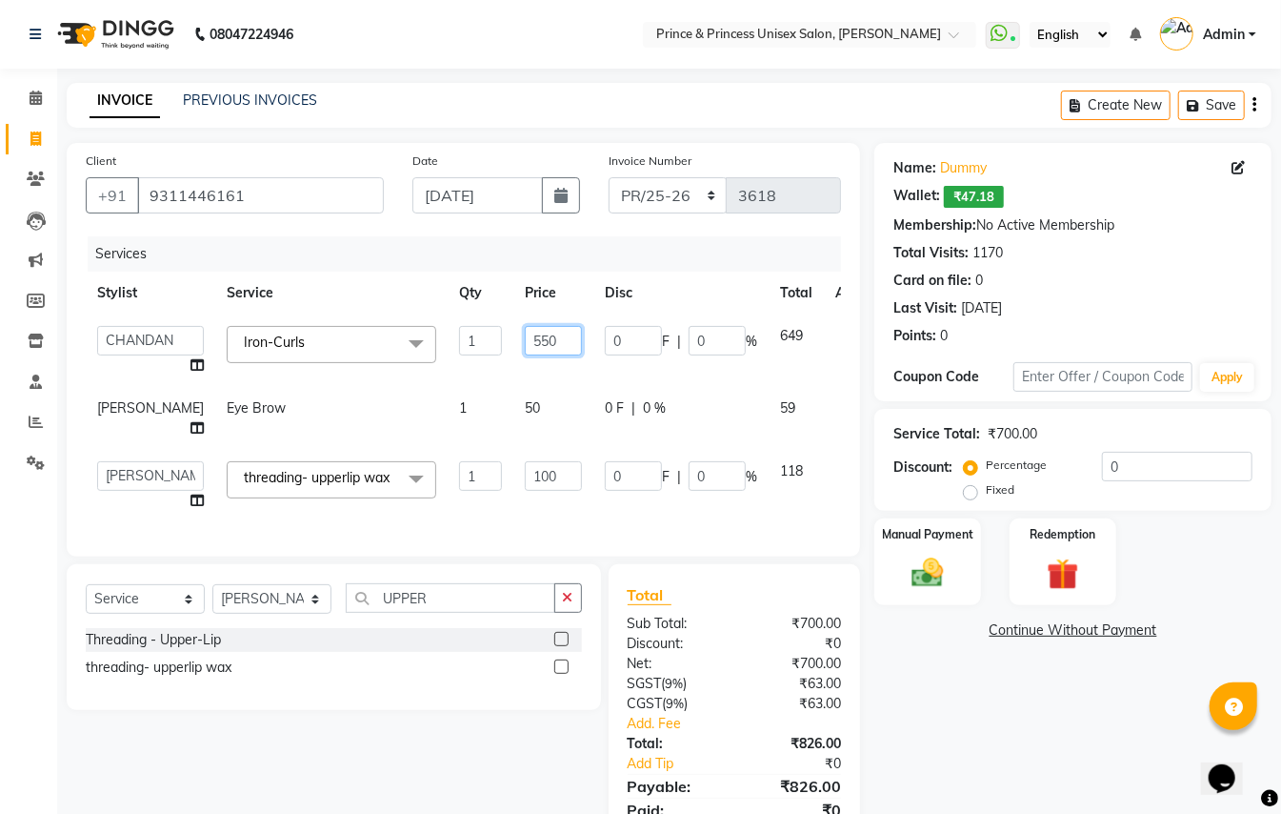
click at [525, 343] on input "550" at bounding box center [553, 341] width 57 height 30
type input "554"
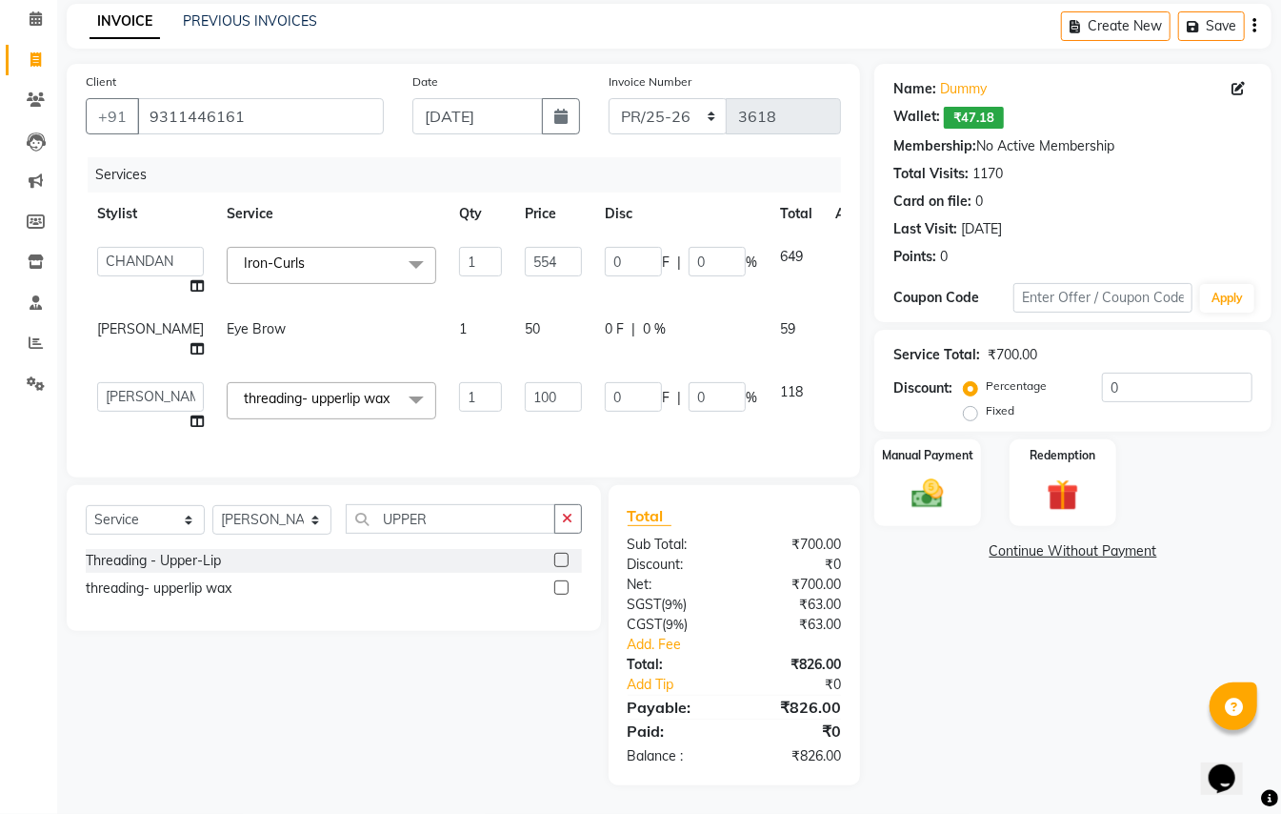
click at [31, 465] on div "Calendar Invoice Clients Leads Marketing Members Inventory Staff Reports Settin…" at bounding box center [128, 380] width 257 height 810
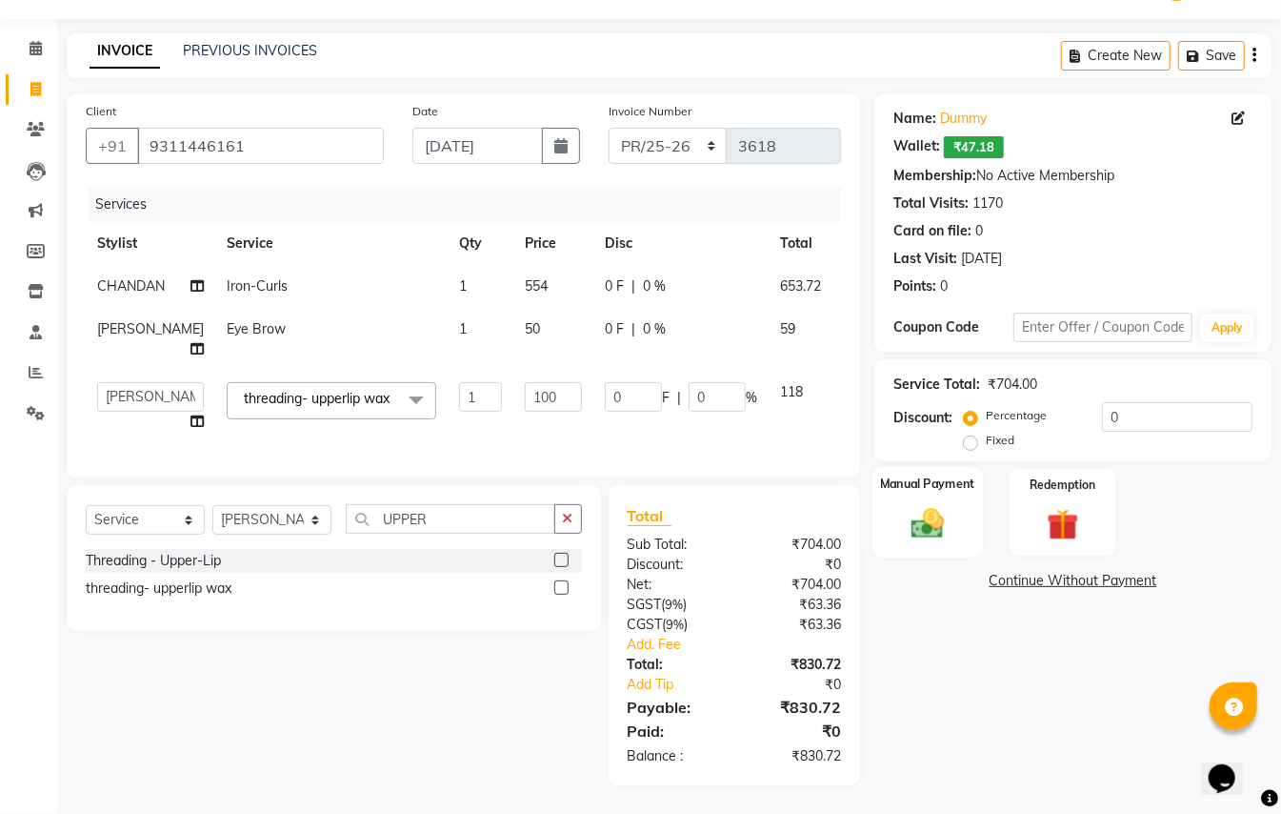
click at [937, 504] on img at bounding box center [927, 523] width 53 height 38
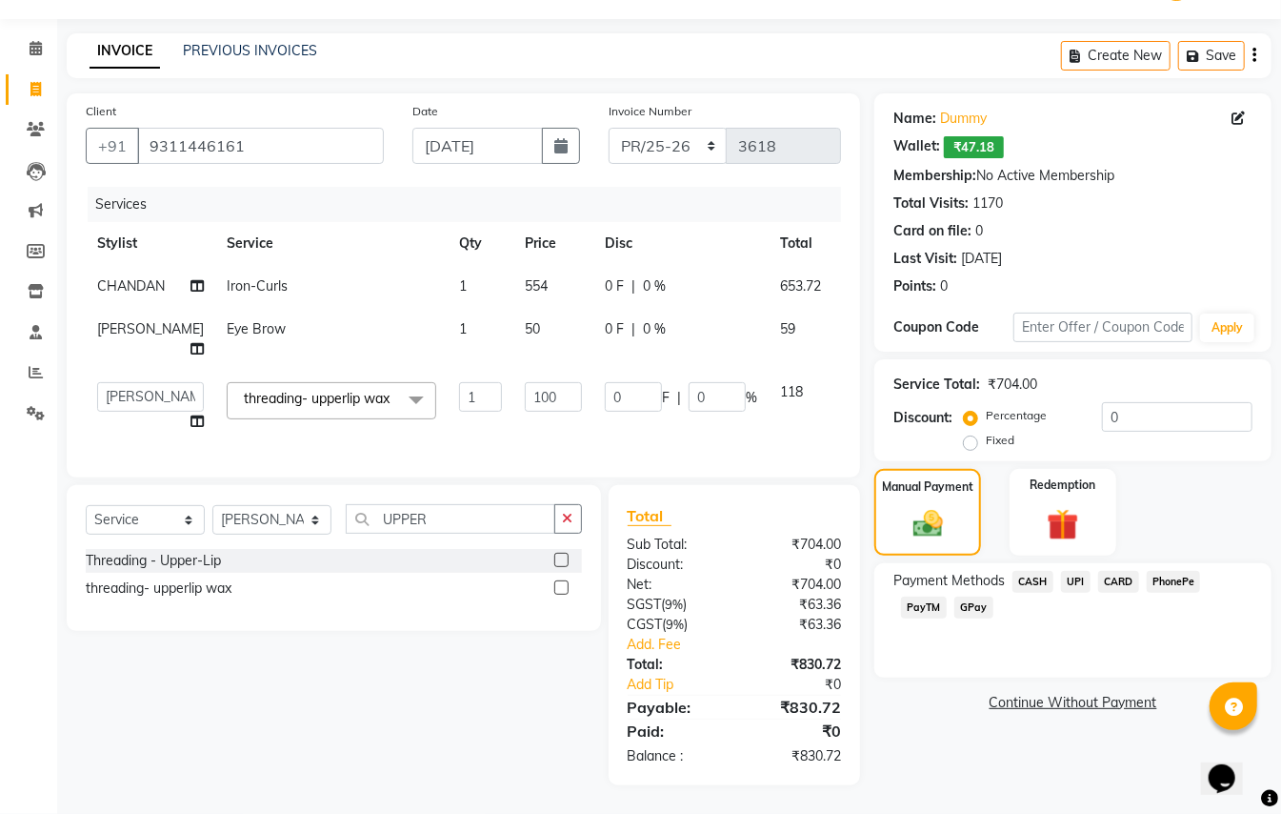
click at [1110, 571] on span "CARD" at bounding box center [1118, 582] width 41 height 22
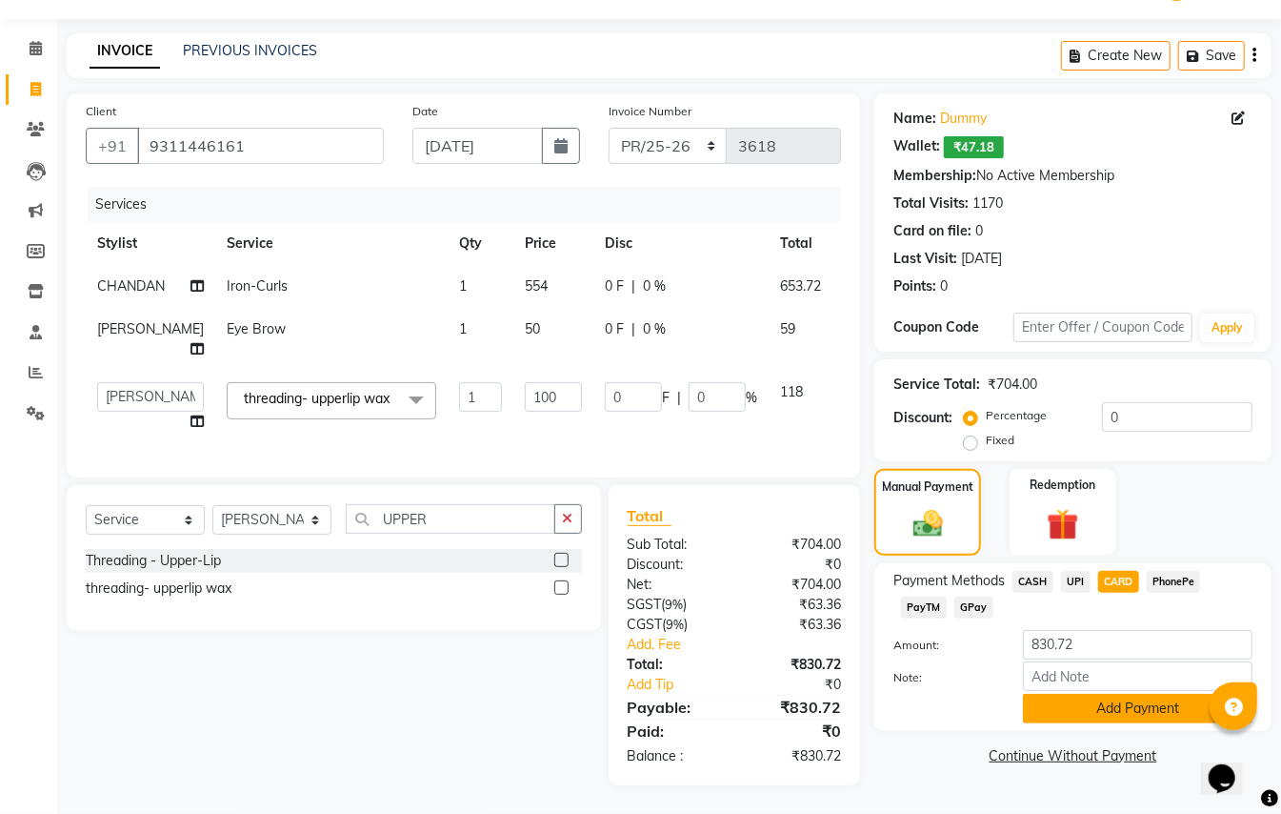
click at [1098, 694] on button "Add Payment" at bounding box center [1138, 709] width 230 height 30
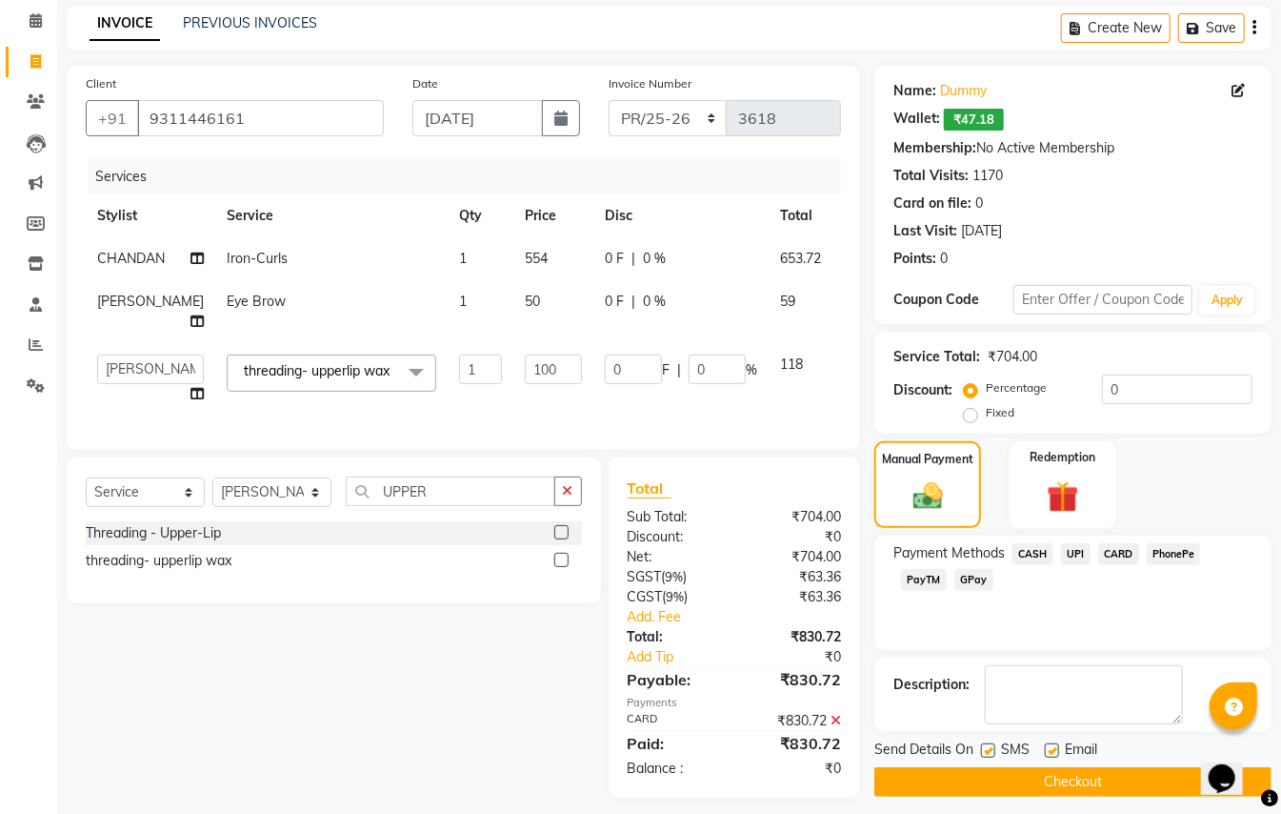
click at [1088, 783] on button "Checkout" at bounding box center [1073, 782] width 397 height 30
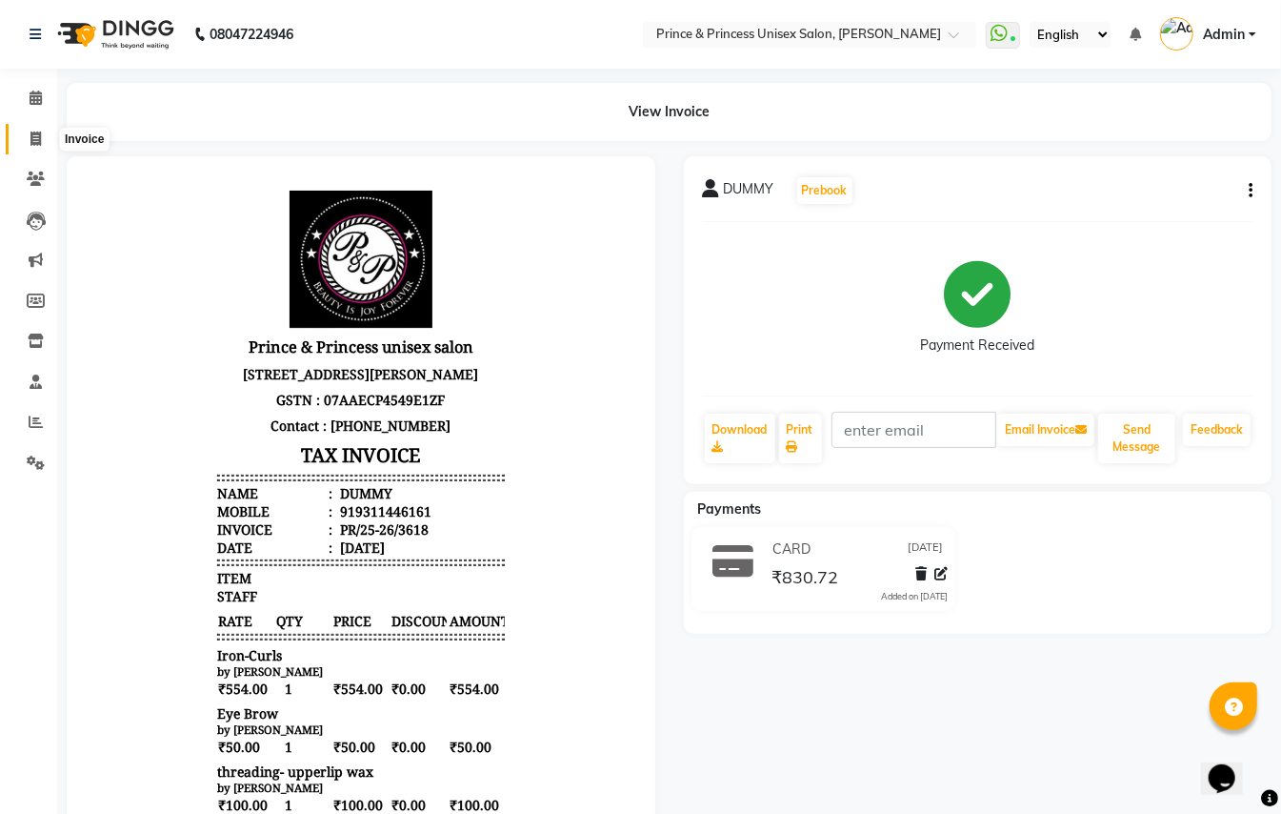
click at [35, 133] on icon at bounding box center [35, 138] width 10 height 14
select select "service"
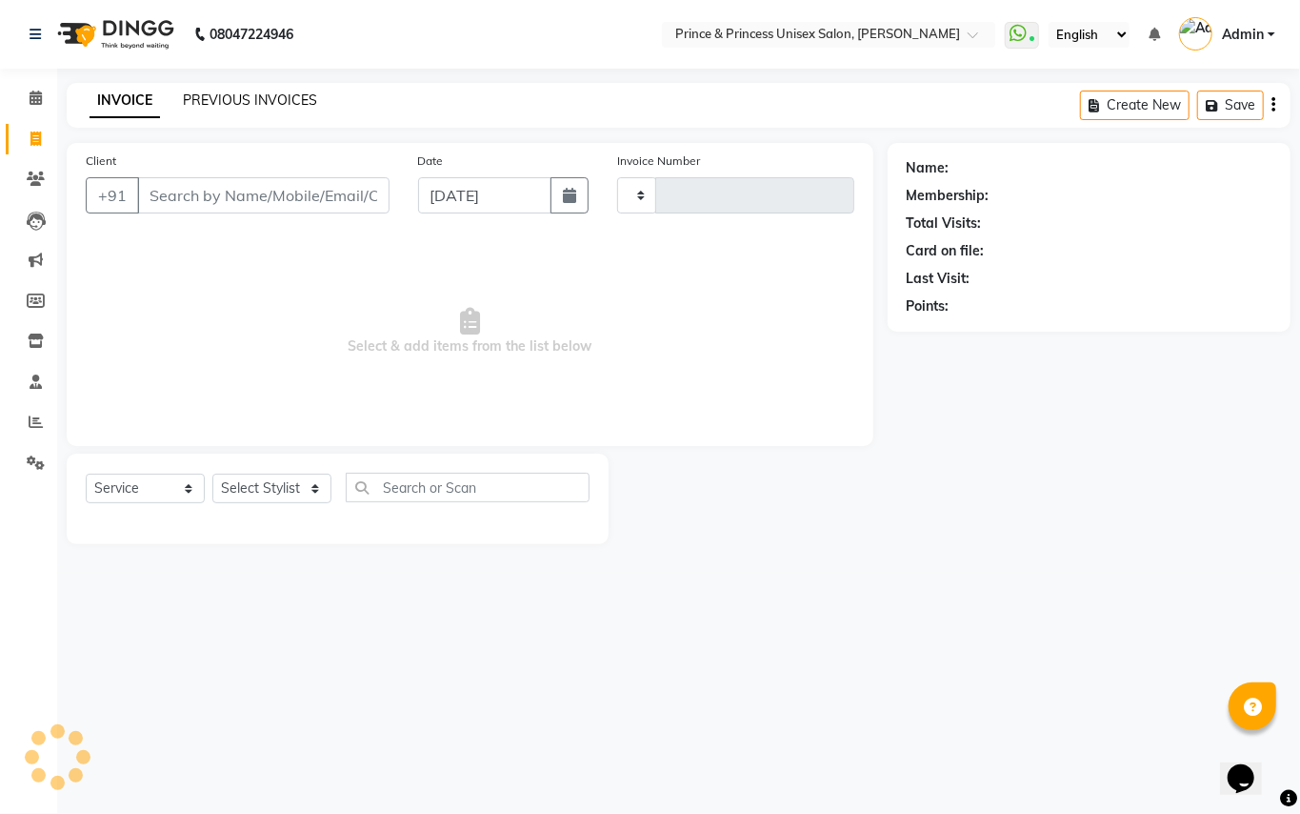
click at [241, 105] on link "PREVIOUS INVOICES" at bounding box center [250, 99] width 134 height 17
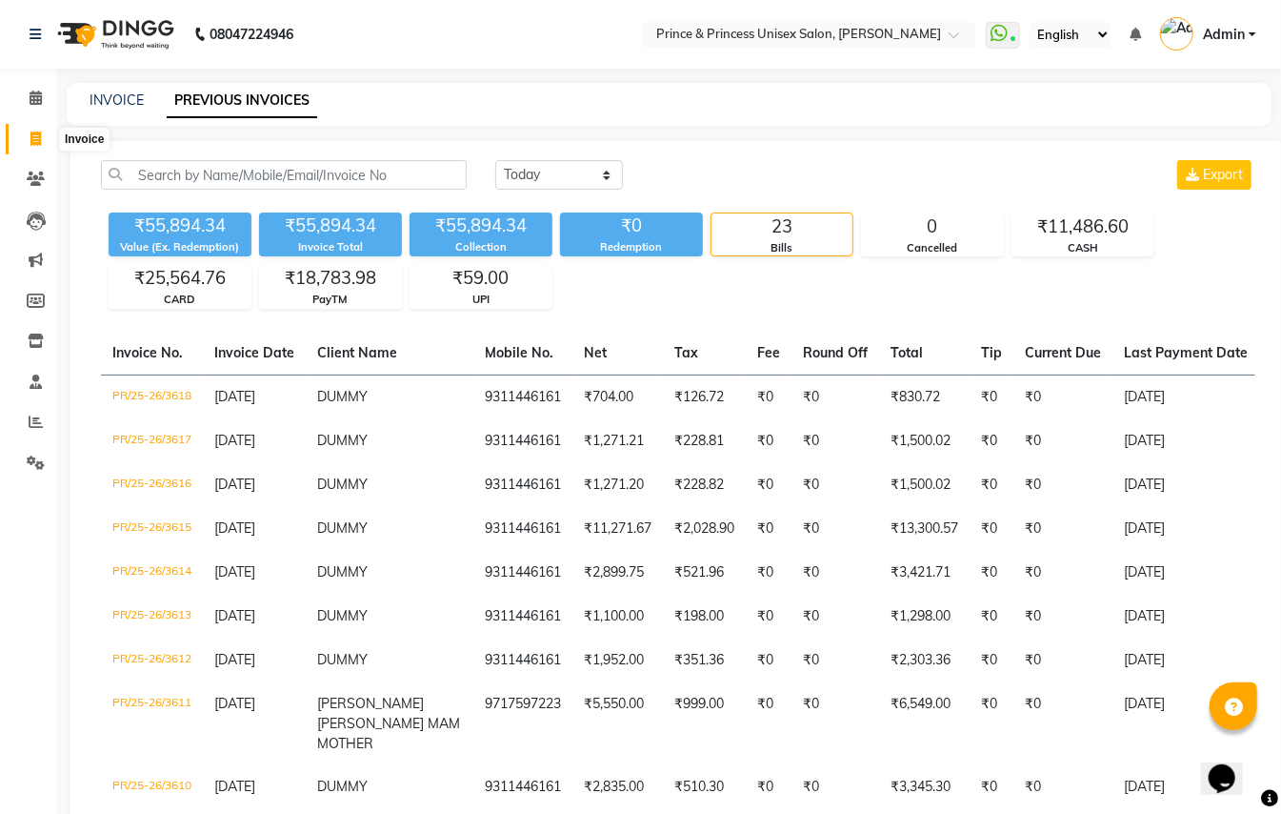
click at [32, 141] on icon at bounding box center [35, 138] width 10 height 14
select select "service"
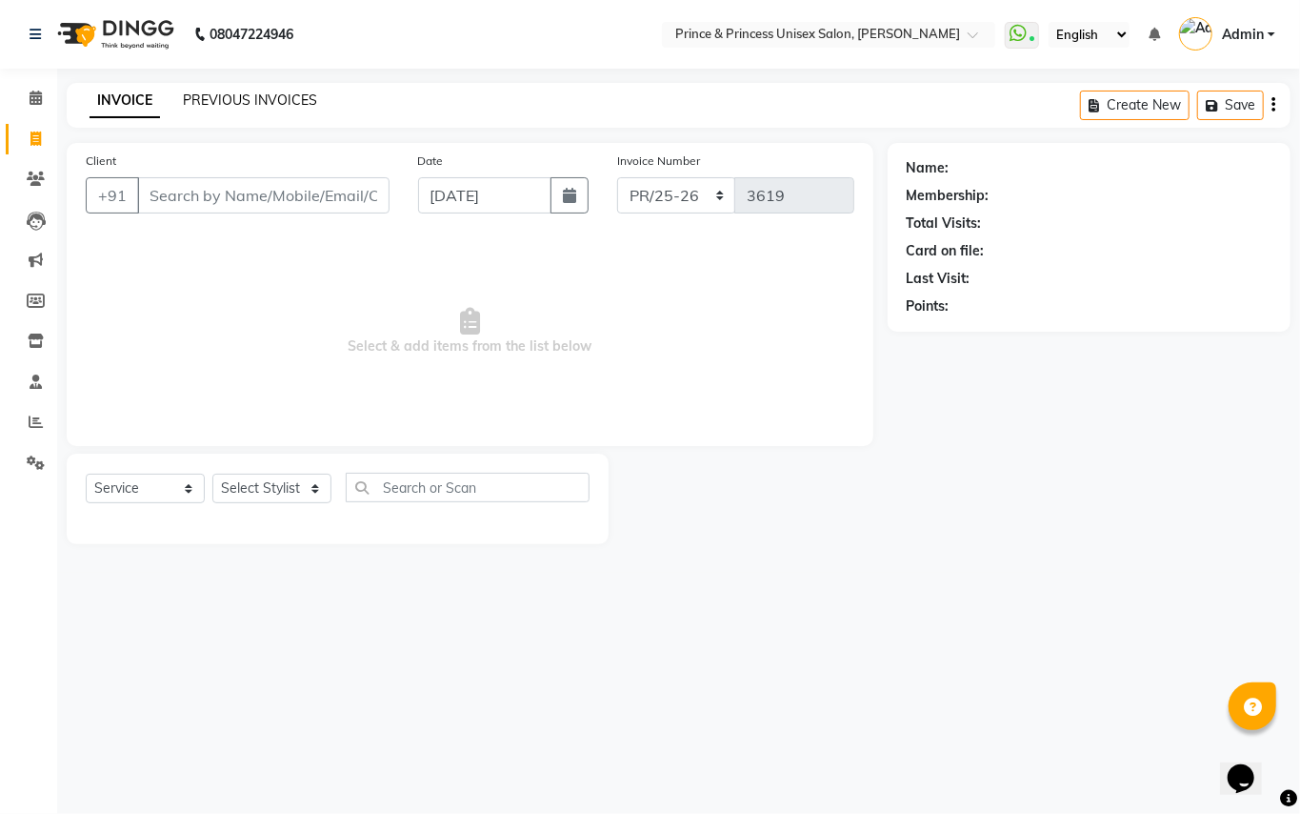
click at [248, 93] on link "PREVIOUS INVOICES" at bounding box center [250, 99] width 134 height 17
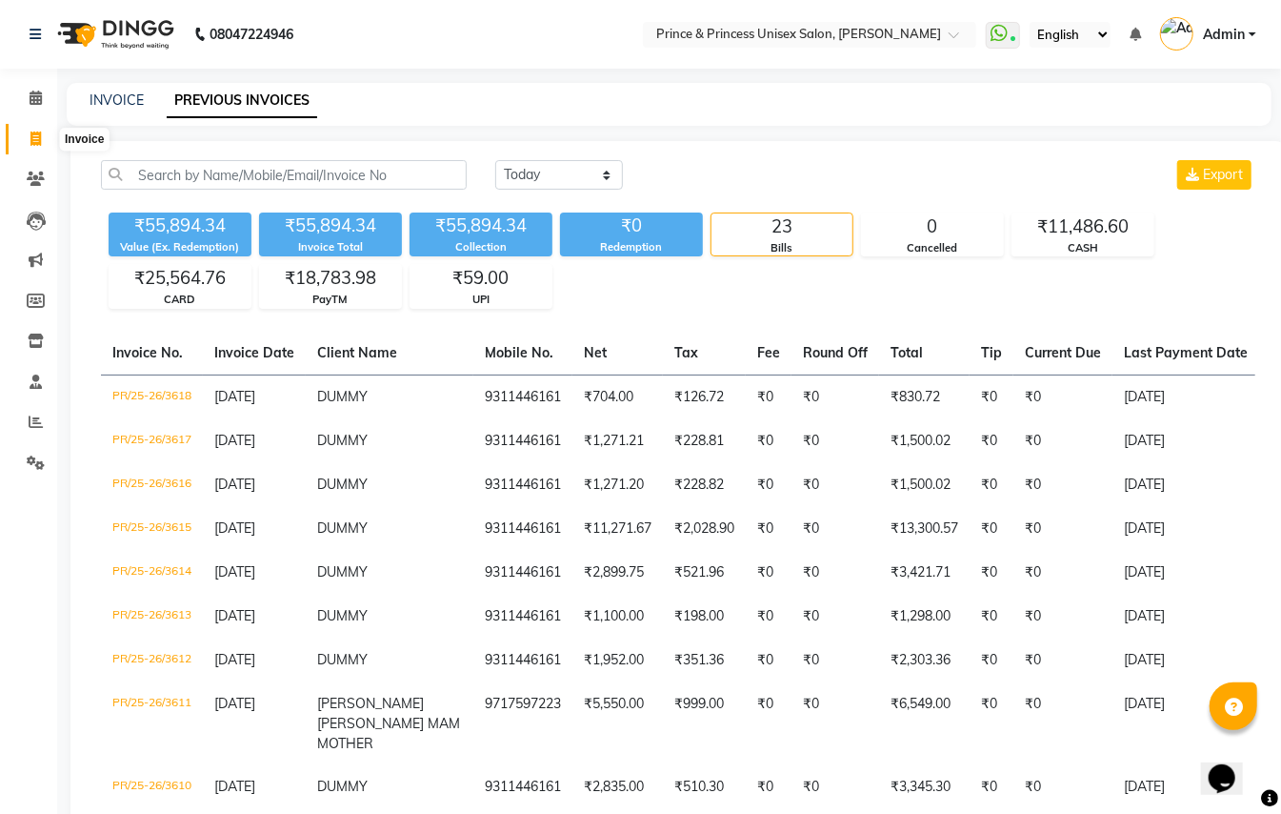
click at [38, 139] on icon at bounding box center [35, 138] width 10 height 14
select select "service"
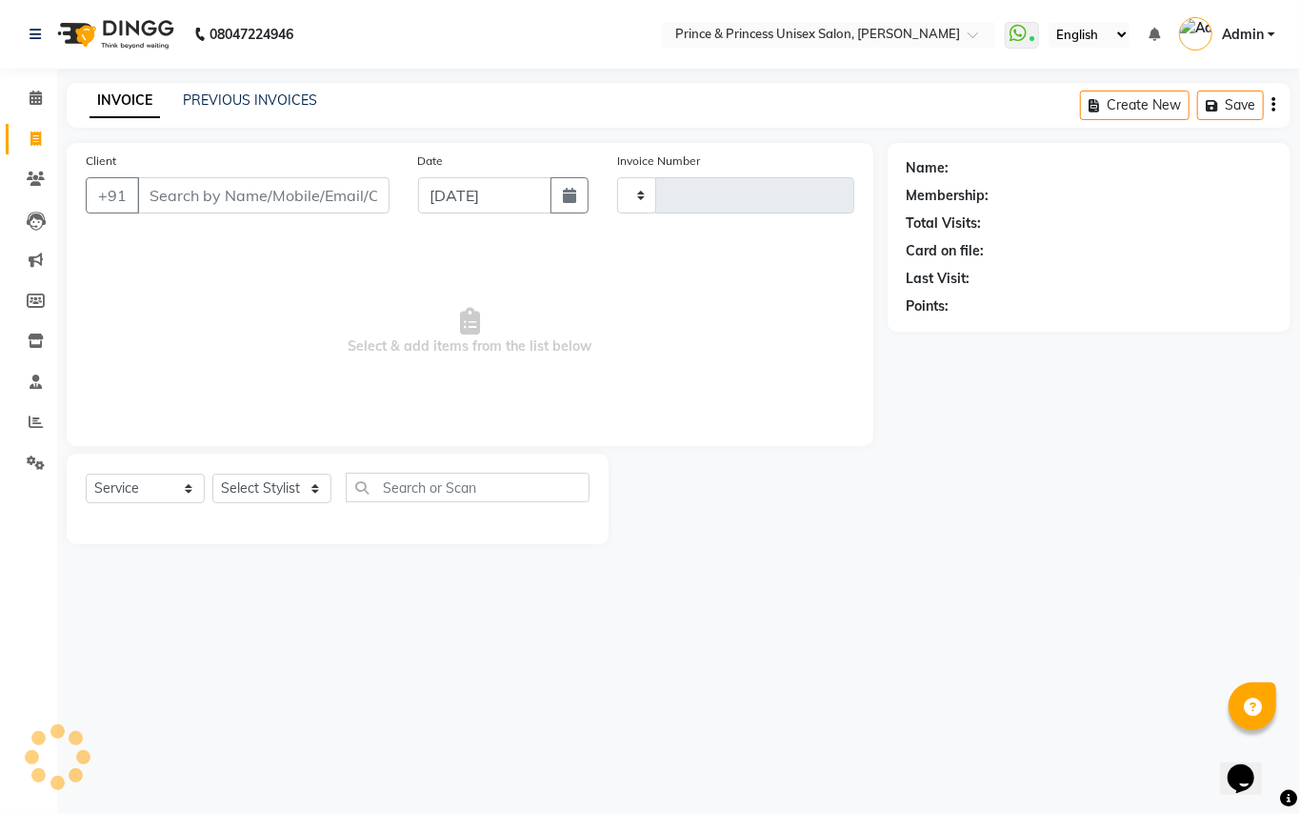
type input "3619"
select select "3760"
click at [268, 101] on link "PREVIOUS INVOICES" at bounding box center [250, 99] width 134 height 17
